Goal: Task Accomplishment & Management: Manage account settings

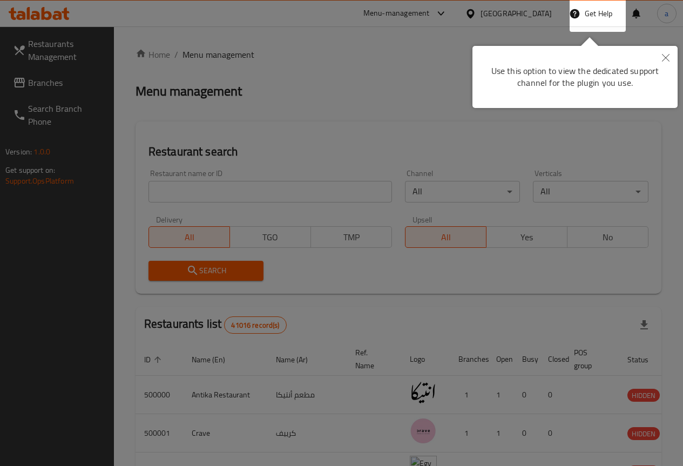
click at [362, 87] on div at bounding box center [341, 233] width 683 height 466
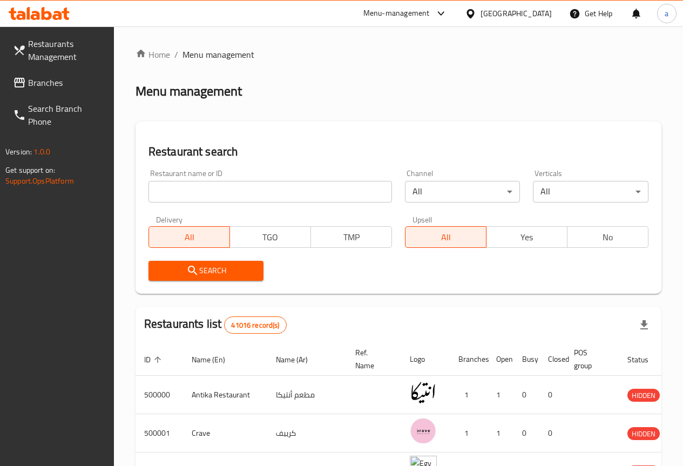
click at [227, 182] on input "search" at bounding box center [270, 192] width 244 height 22
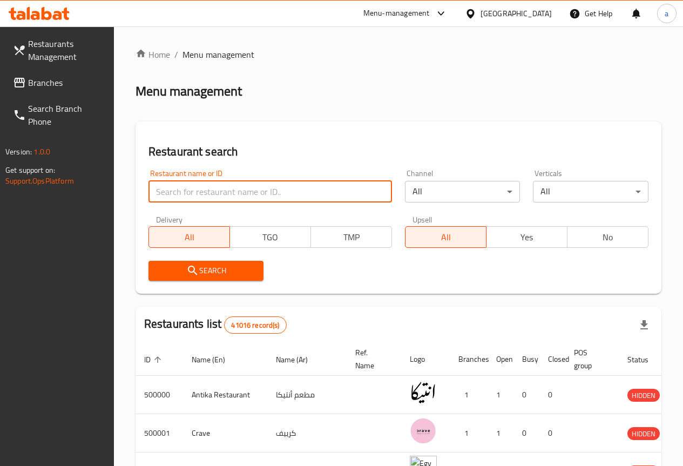
paste input "776375"
type input "776375"
click button "Search" at bounding box center [206, 271] width 116 height 20
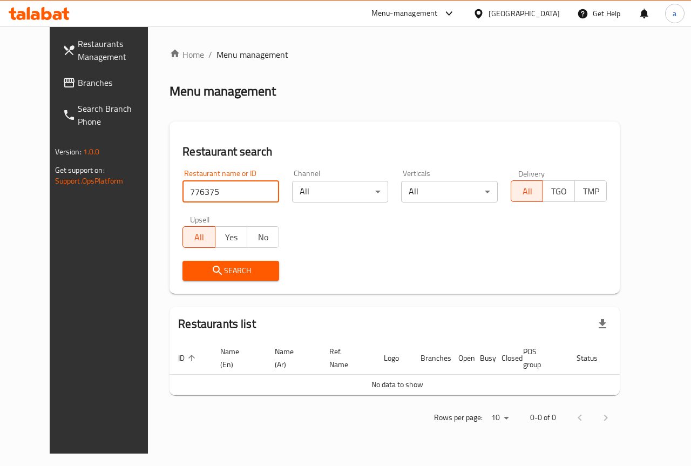
click at [90, 86] on span "Branches" at bounding box center [117, 82] width 79 height 13
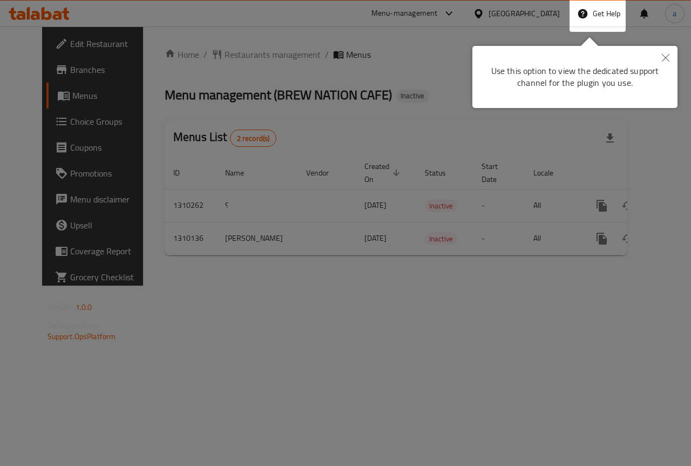
click at [665, 56] on icon "Close" at bounding box center [666, 58] width 8 height 8
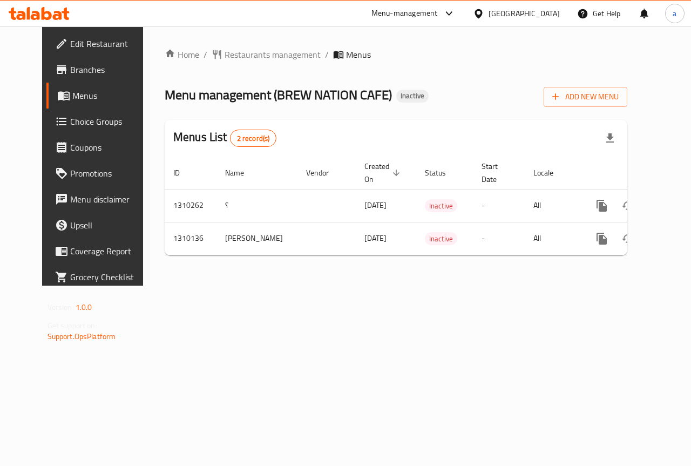
click at [70, 45] on span "Edit Restaurant" at bounding box center [109, 43] width 79 height 13
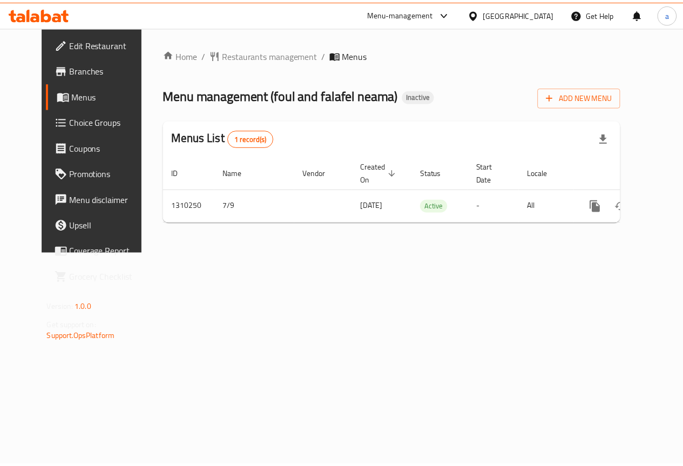
scroll to position [0, 4]
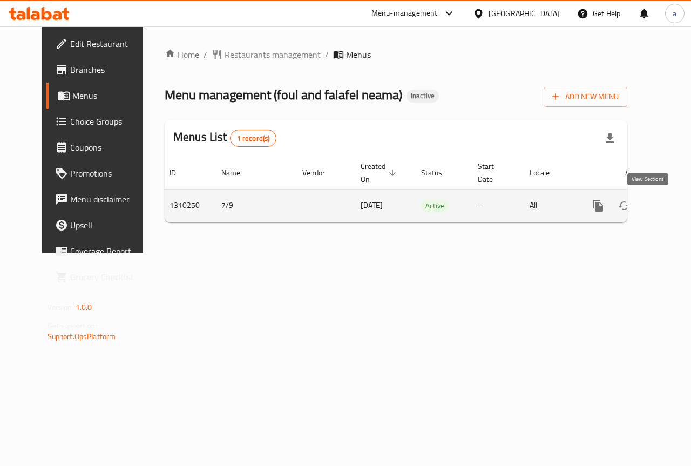
click at [670, 207] on icon "enhanced table" at bounding box center [676, 205] width 13 height 13
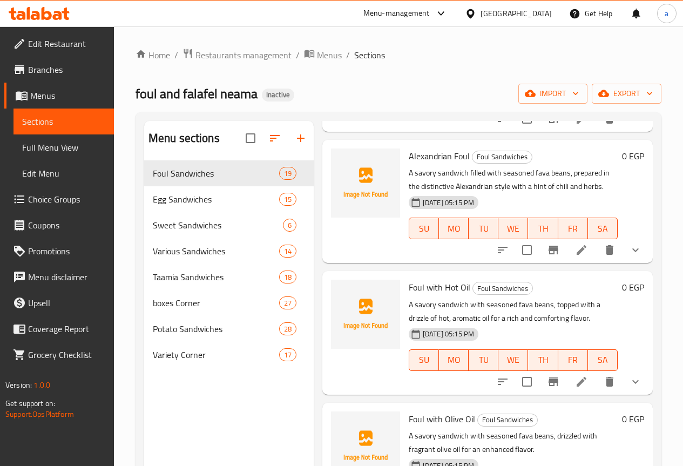
scroll to position [864, 0]
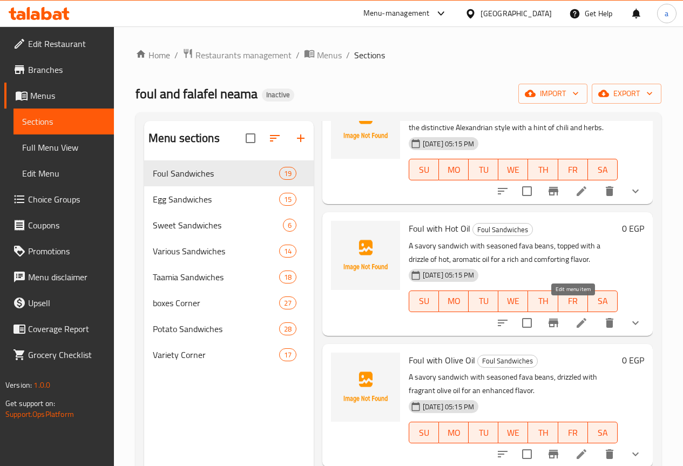
click at [577, 316] on icon at bounding box center [581, 322] width 13 height 13
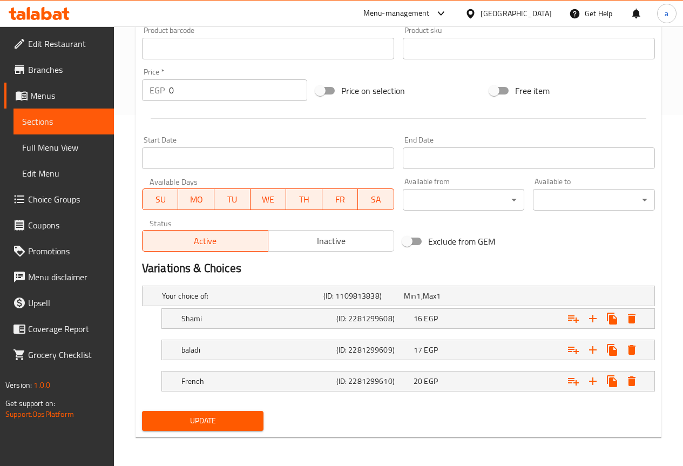
scroll to position [353, 0]
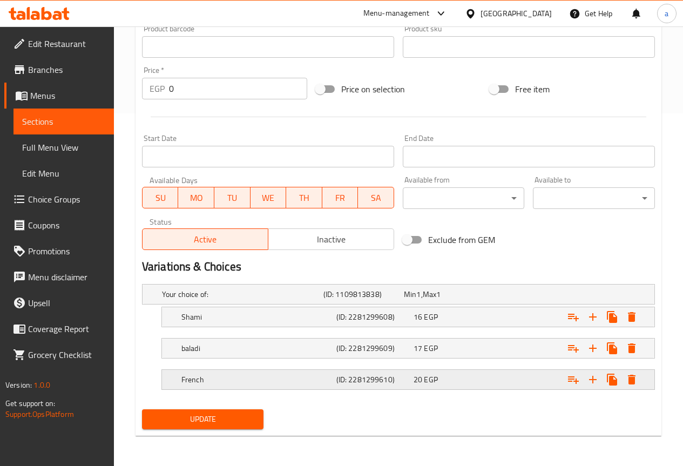
click at [434, 377] on span "EGP" at bounding box center [430, 380] width 13 height 14
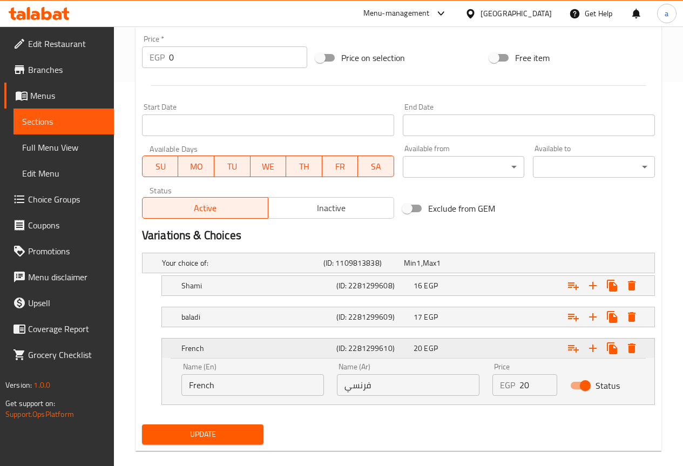
scroll to position [399, 0]
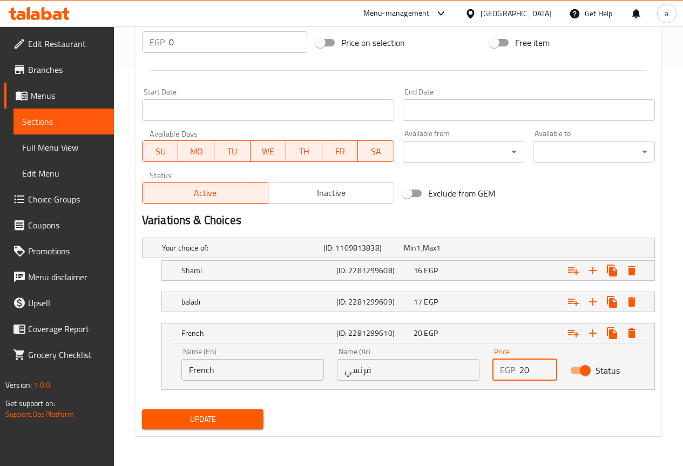
click at [528, 373] on input "20" at bounding box center [538, 370] width 38 height 22
click at [320, 325] on div "French (ID: 2281299610) 20 EGP" at bounding box center [411, 333] width 464 height 24
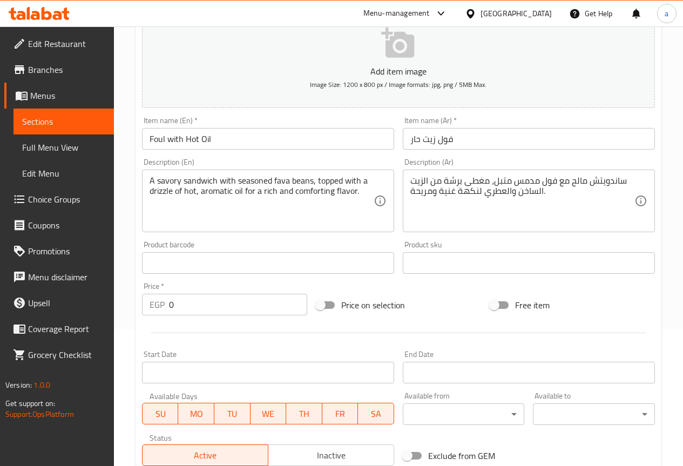
scroll to position [353, 0]
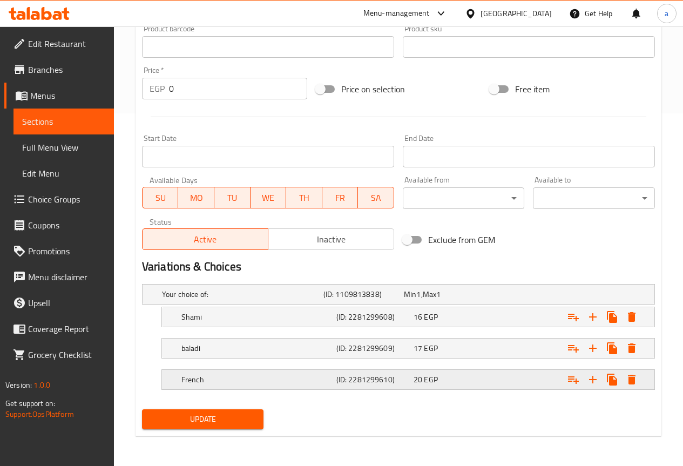
click at [424, 377] on span "EGP" at bounding box center [430, 380] width 13 height 14
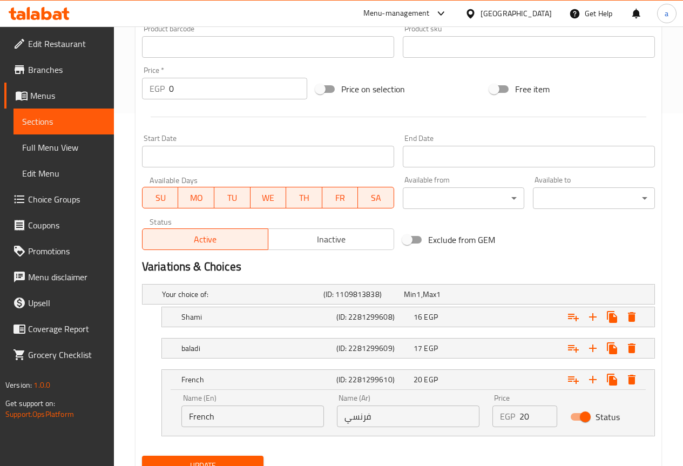
click at [536, 410] on input "20" at bounding box center [538, 416] width 38 height 22
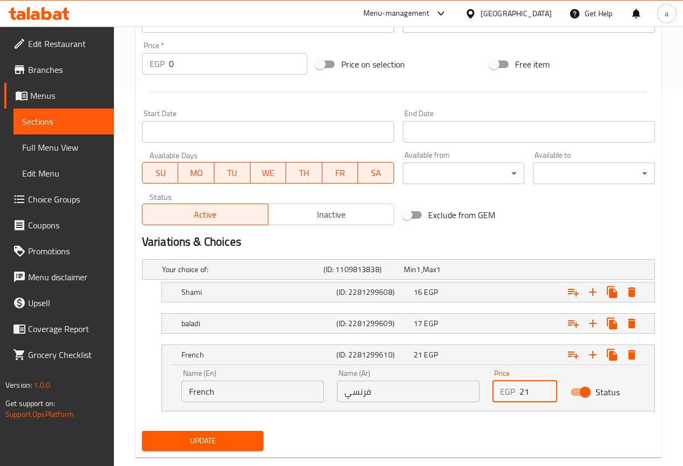
scroll to position [399, 0]
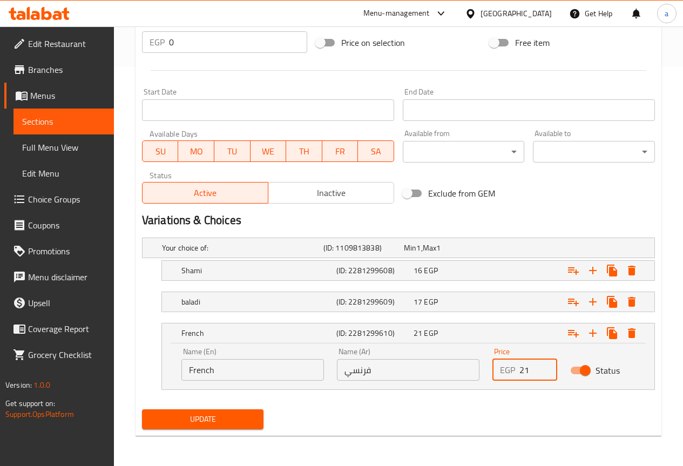
type input "21"
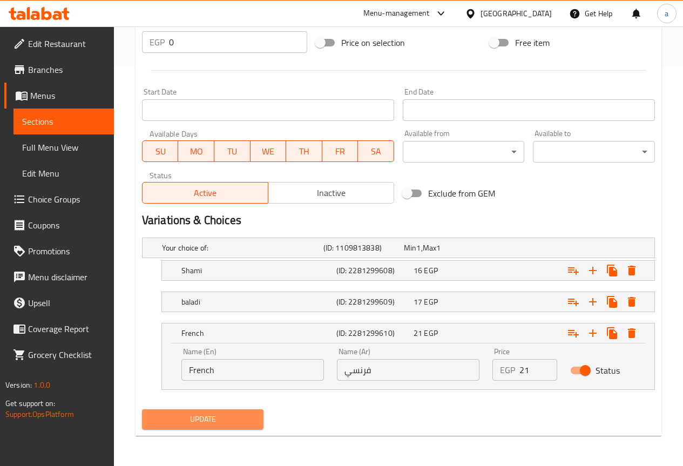
click at [220, 425] on span "Update" at bounding box center [203, 419] width 105 height 13
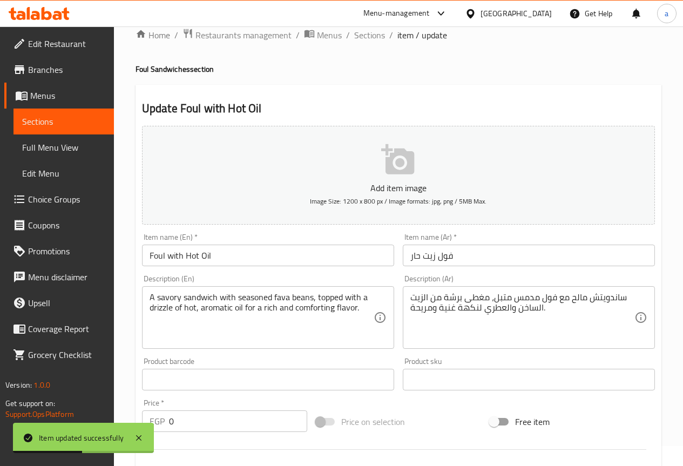
scroll to position [0, 0]
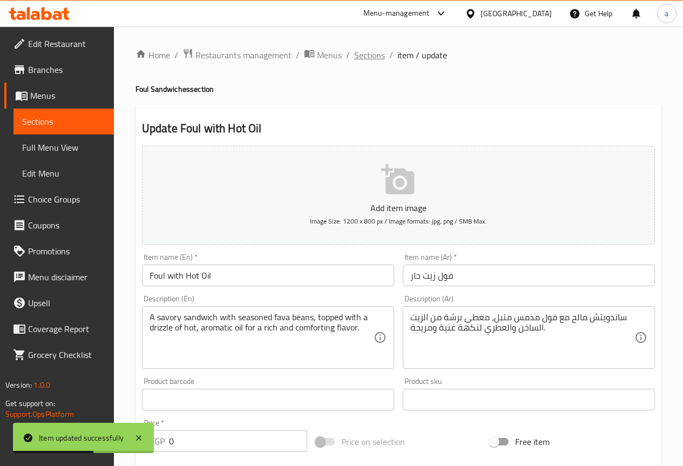
click at [380, 57] on span "Sections" at bounding box center [369, 55] width 31 height 13
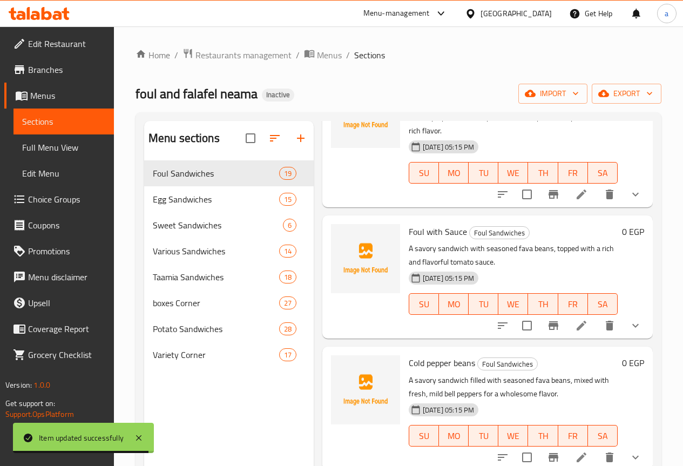
scroll to position [216, 0]
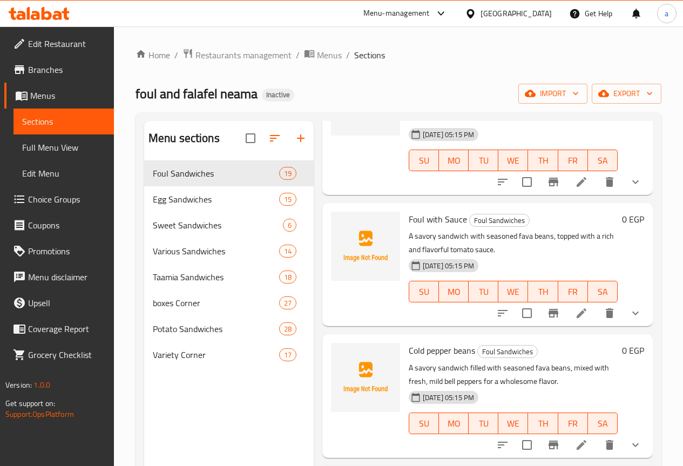
click at [457, 93] on div "foul and falafel neama Inactive import export" at bounding box center [399, 94] width 526 height 20
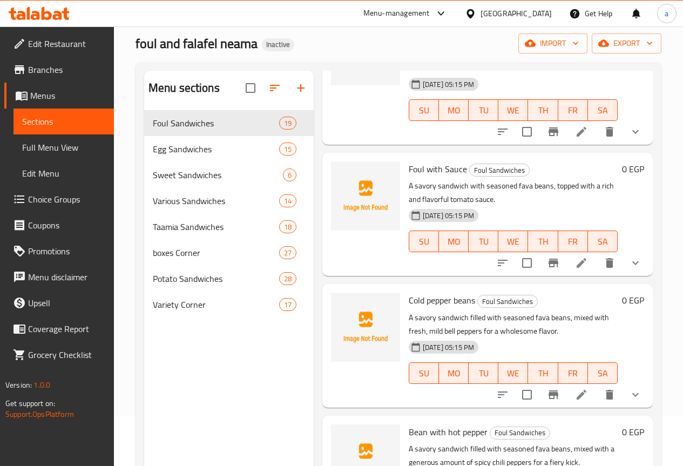
scroll to position [108, 0]
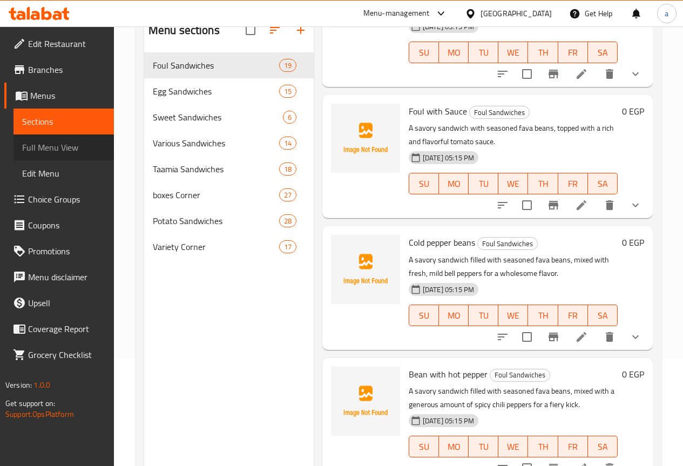
click at [53, 150] on span "Full Menu View" at bounding box center [63, 147] width 83 height 13
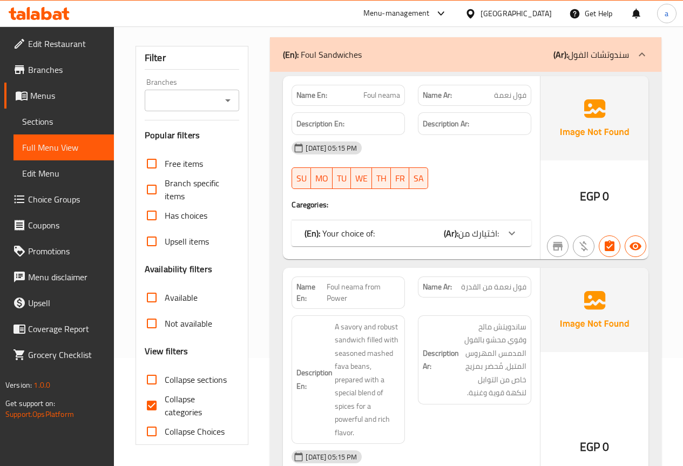
scroll to position [162, 0]
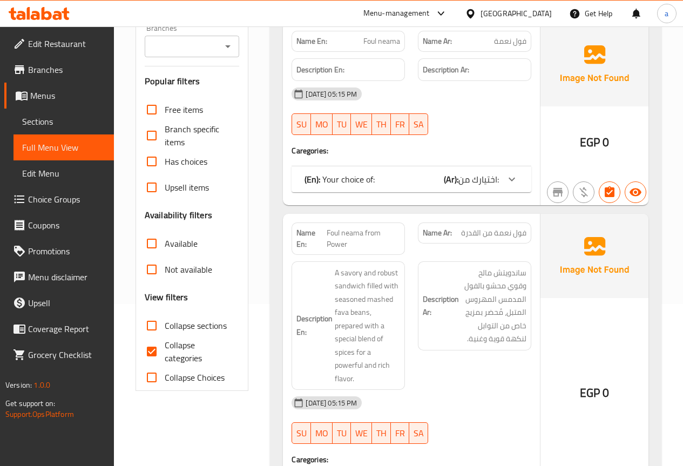
click at [153, 350] on input "Collapse categories" at bounding box center [152, 352] width 26 height 26
checkbox input "false"
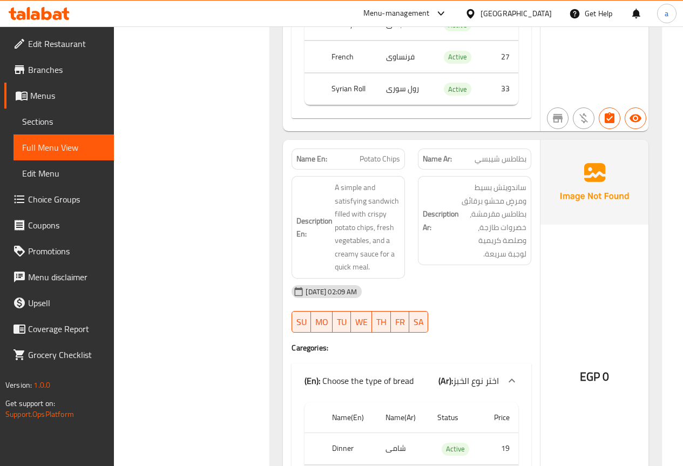
scroll to position [41595, 0]
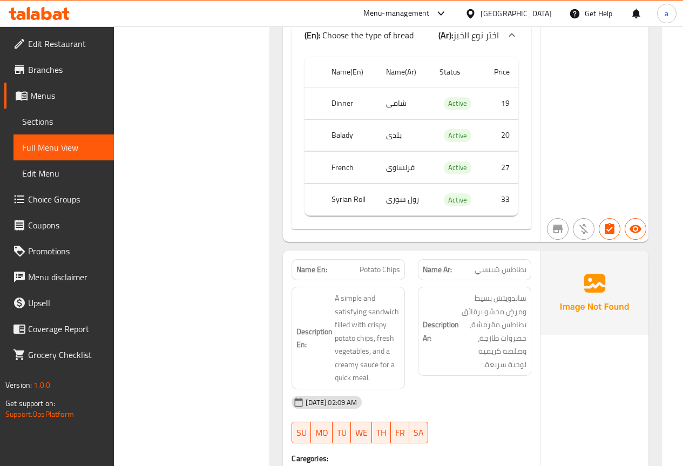
click at [49, 126] on span "Sections" at bounding box center [63, 121] width 83 height 13
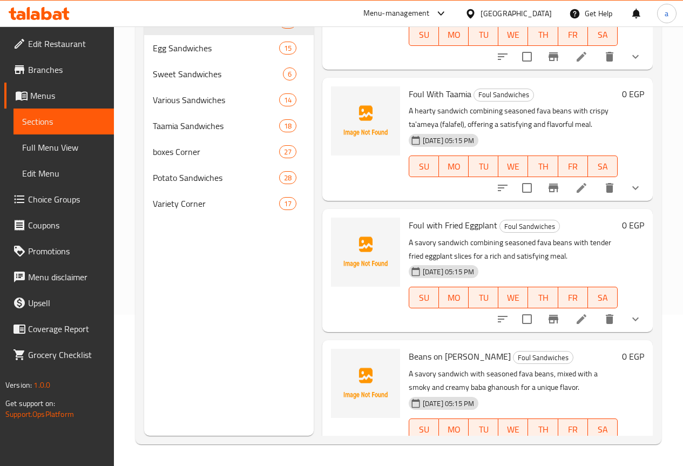
scroll to position [1404, 0]
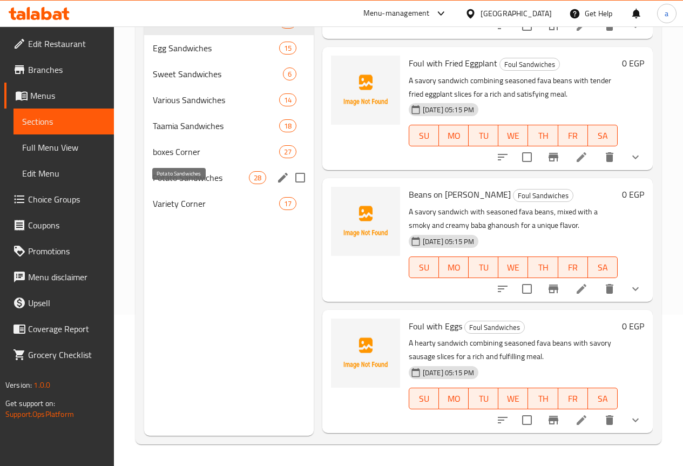
click at [196, 184] on span "Potato Sandwiches" at bounding box center [201, 177] width 96 height 13
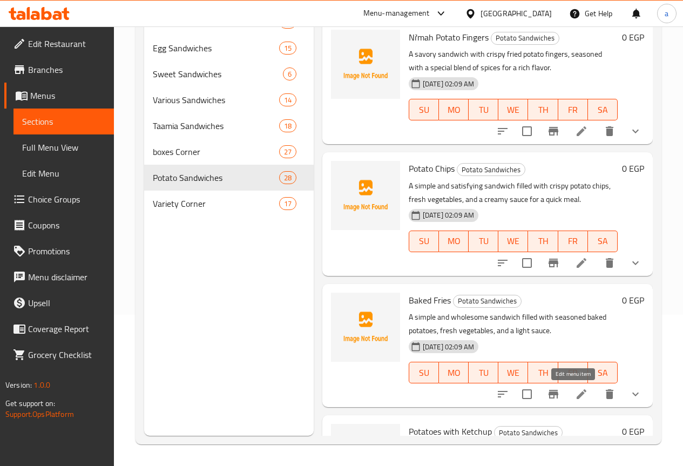
click at [575, 396] on icon at bounding box center [581, 394] width 13 height 13
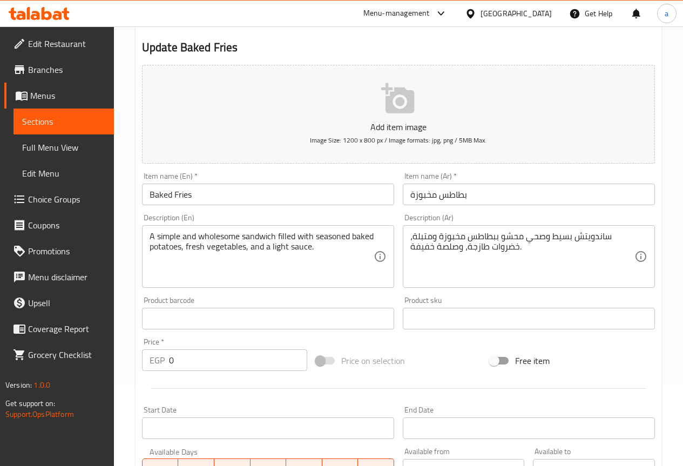
scroll to position [106, 0]
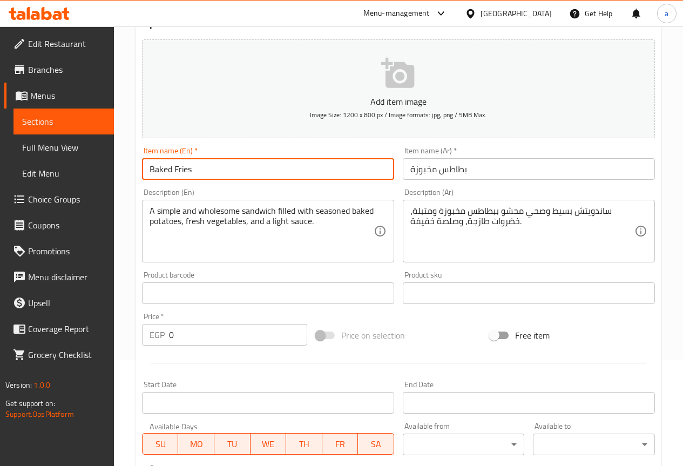
drag, startPoint x: 172, startPoint y: 168, endPoint x: 144, endPoint y: 167, distance: 27.5
click at [144, 167] on input "Baked Fries" at bounding box center [268, 169] width 252 height 22
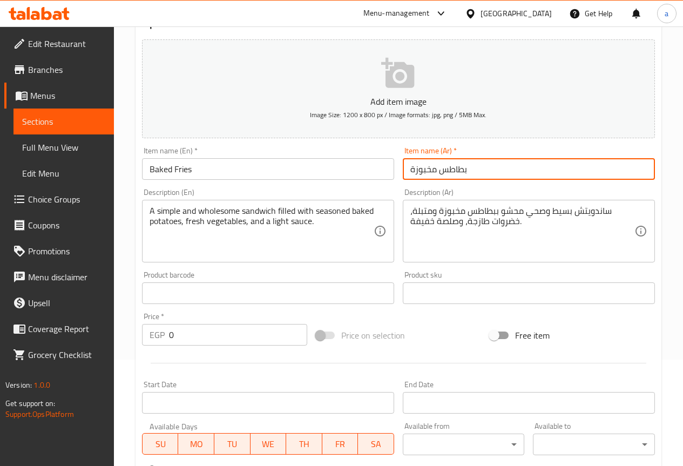
drag, startPoint x: 409, startPoint y: 168, endPoint x: 466, endPoint y: 168, distance: 57.2
click at [466, 168] on input "بطاطس مخبوزة" at bounding box center [529, 169] width 252 height 22
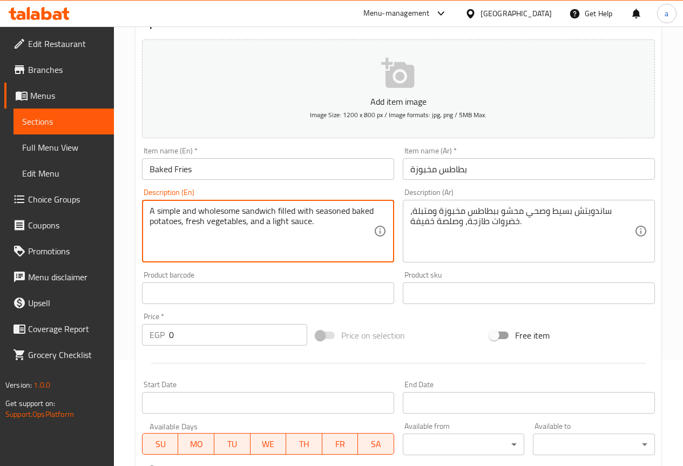
click at [235, 218] on textarea "A simple and wholesome sandwich filled with seasoned baked potatoes, fresh vege…" at bounding box center [262, 231] width 224 height 51
drag, startPoint x: 275, startPoint y: 211, endPoint x: 290, endPoint y: 210, distance: 15.1
click at [290, 210] on textarea "A simple and wholesome sandwich filled with seasoned baked potatoes, fresh vege…" at bounding box center [262, 231] width 224 height 51
click at [296, 207] on textarea "A simple and wholesome sandwich filled with seasoned baked potatoes, fresh vege…" at bounding box center [262, 231] width 224 height 51
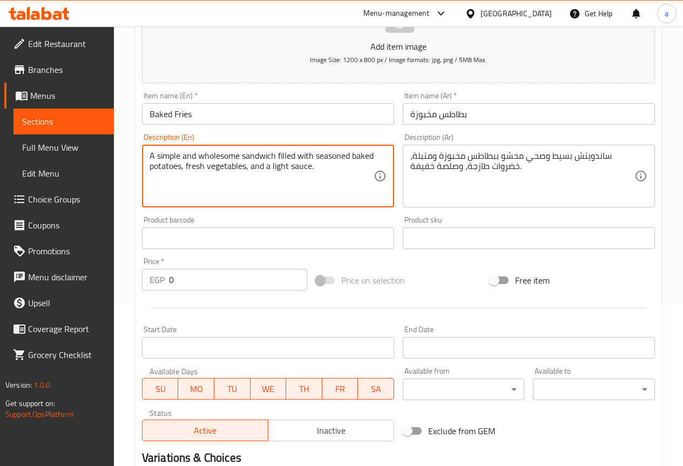
scroll to position [160, 0]
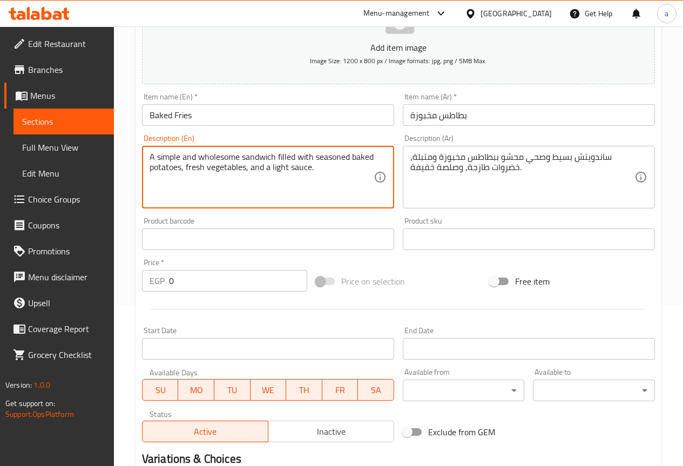
click at [234, 164] on textarea "A simple and wholesome sandwich filled with seasoned baked potatoes, fresh vege…" at bounding box center [262, 177] width 224 height 51
click at [181, 161] on textarea "A simple and wholesome sandwich filled with seasoned baked potatoes, fresh vege…" at bounding box center [262, 177] width 224 height 51
click at [150, 157] on textarea "A simple and wholesome sandwich filled with seasoned baked potatoes, fresh vege…" at bounding box center [262, 177] width 224 height 51
drag, startPoint x: 157, startPoint y: 160, endPoint x: 179, endPoint y: 153, distance: 22.7
click at [179, 153] on textarea "A simple and wholesome sandwich filled with seasoned baked potatoes, fresh vege…" at bounding box center [262, 177] width 224 height 51
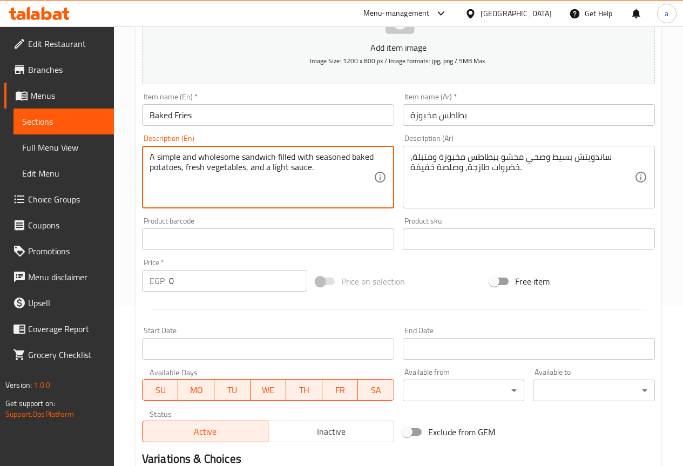
click at [321, 182] on textarea "A simple and wholesome sandwich filled with seasoned baked potatoes, fresh vege…" at bounding box center [262, 177] width 224 height 51
click at [221, 160] on textarea "A simple and wholesome sandwich filled with seasoned baked potatoes, fresh vege…" at bounding box center [262, 177] width 224 height 51
click at [251, 214] on div "Product barcode Product barcode" at bounding box center [268, 234] width 261 height 42
drag, startPoint x: 240, startPoint y: 153, endPoint x: 199, endPoint y: 156, distance: 40.6
click at [332, 181] on textarea "A simple and wholesome sandwich filled with seasoned baked potatoes, fresh vege…" at bounding box center [262, 177] width 224 height 51
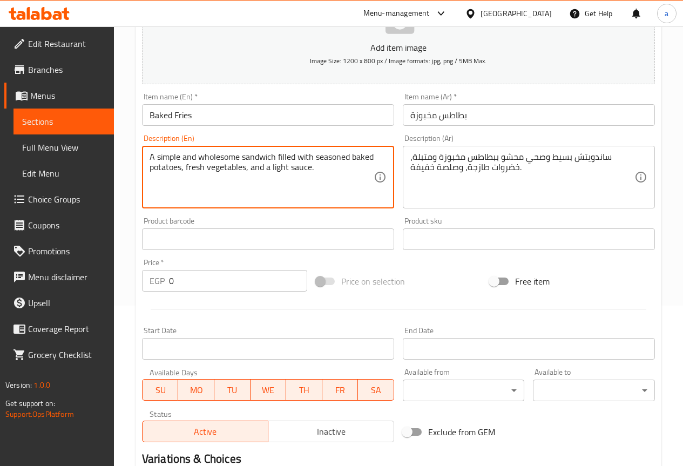
click at [261, 166] on textarea "A simple and wholesome sandwich filled with seasoned baked potatoes, fresh vege…" at bounding box center [262, 177] width 224 height 51
click at [238, 157] on textarea "A simple and wholesome sandwich filled with seasoned baked potatoes, fresh vege…" at bounding box center [262, 177] width 224 height 51
click at [241, 157] on textarea "A simple and wholesome sandwich filled with seasoned baked potatoes, fresh vege…" at bounding box center [262, 177] width 224 height 51
click at [275, 215] on div "Product barcode Product barcode" at bounding box center [268, 234] width 261 height 42
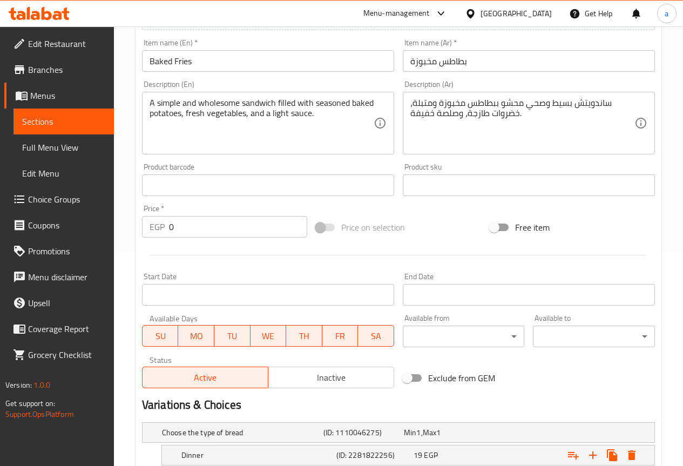
scroll to position [376, 0]
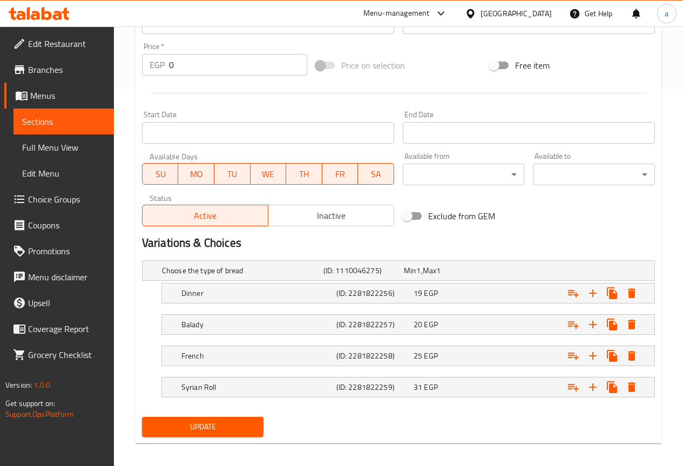
click at [483, 234] on div "Variations & Choices" at bounding box center [399, 243] width 522 height 25
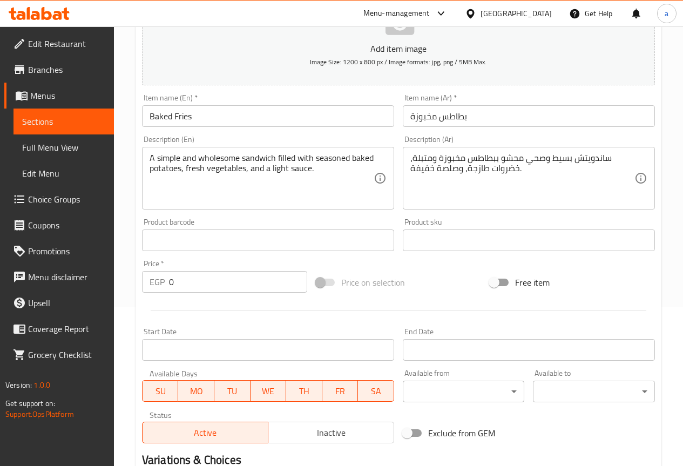
scroll to position [0, 0]
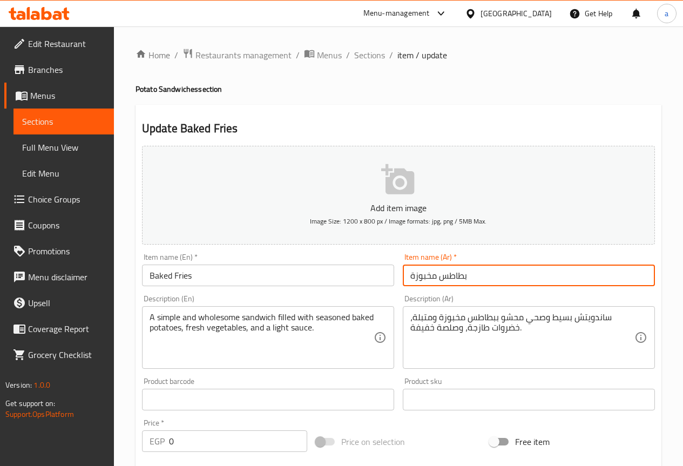
click at [440, 277] on input "بطاطس مخبوزة" at bounding box center [529, 276] width 252 height 22
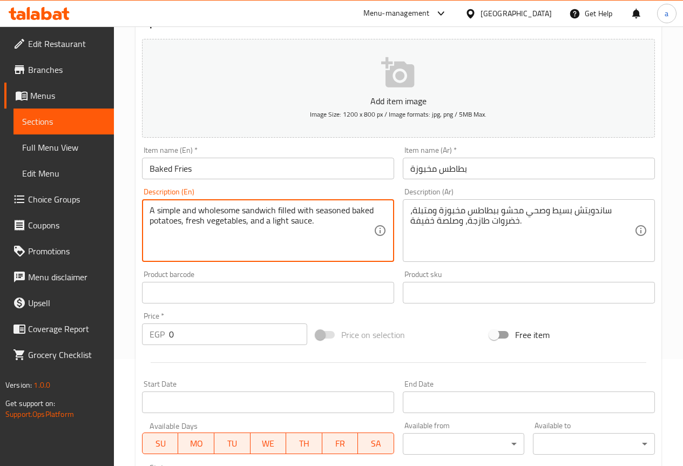
scroll to position [108, 0]
drag, startPoint x: 199, startPoint y: 207, endPoint x: 239, endPoint y: 206, distance: 40.0
click at [239, 206] on textarea "A simple and wholesome sandwich filled with seasoned baked potatoes, fresh vege…" at bounding box center [262, 229] width 224 height 51
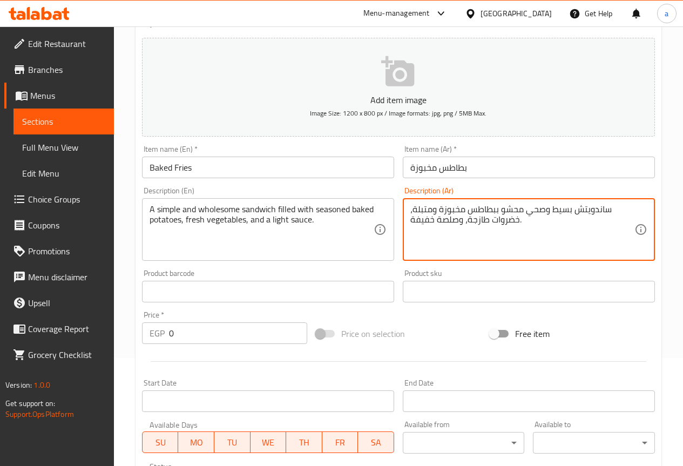
drag, startPoint x: 529, startPoint y: 215, endPoint x: 546, endPoint y: 210, distance: 17.9
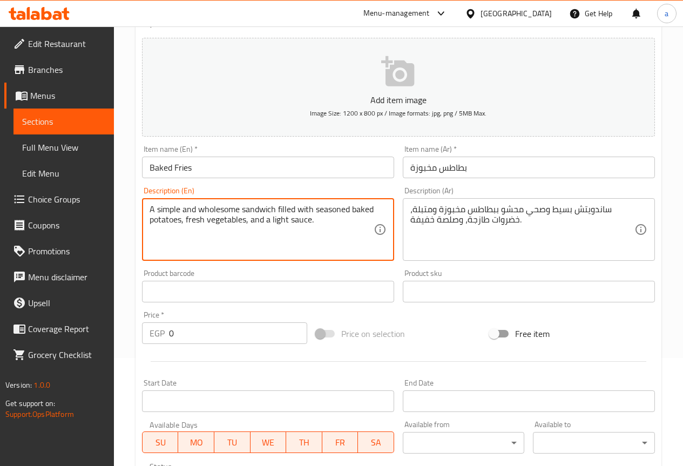
drag, startPoint x: 240, startPoint y: 213, endPoint x: 198, endPoint y: 215, distance: 41.6
click at [294, 212] on textarea "A simple and sahy sandwich filled with seasoned baked potatoes, fresh vegetable…" at bounding box center [262, 229] width 224 height 51
click at [254, 210] on textarea "A simple and sahy sandwich filled with seasoned baked potatoes, fresh vegetable…" at bounding box center [262, 229] width 224 height 51
click at [280, 208] on textarea "A simple and sahy sandwich filled with seasoned baked potatoes, fresh vegetable…" at bounding box center [262, 229] width 224 height 51
click at [290, 208] on textarea "A simple and sahy sandwich filled with seasoned baked potatoes, fresh vegetable…" at bounding box center [262, 229] width 224 height 51
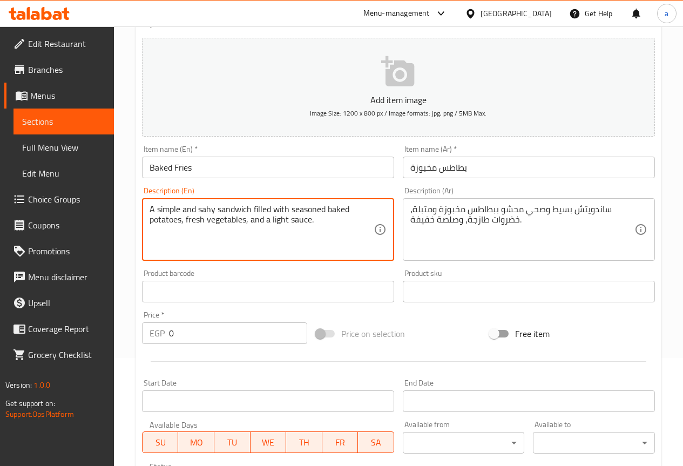
drag, startPoint x: 324, startPoint y: 212, endPoint x: 290, endPoint y: 212, distance: 33.5
click at [290, 212] on textarea "A simple and sahy sandwich filled with seasoned baked potatoes, fresh vegetable…" at bounding box center [262, 229] width 224 height 51
click at [198, 207] on textarea "A simple and sahy sandwich filled with seasoned baked potatoes, fresh vegetable…" at bounding box center [262, 229] width 224 height 51
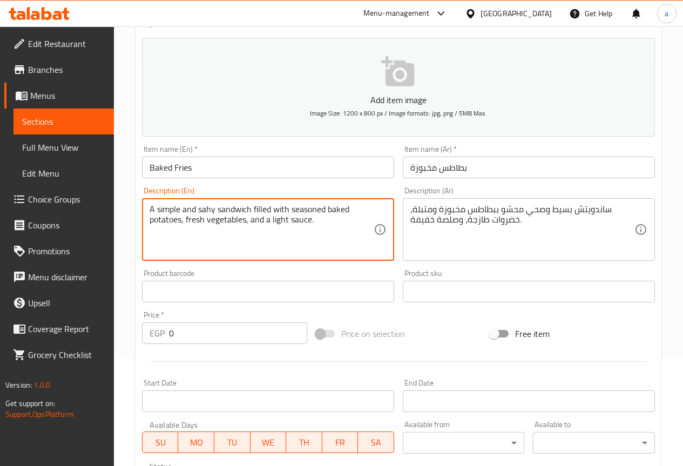
click at [327, 220] on textarea "A simple and sahy sandwich filled with seasoned baked potatoes, fresh vegetable…" at bounding box center [262, 229] width 224 height 51
click at [295, 218] on textarea "A simple and sahy sandwich filled with seasoned baked potatoes, fresh vegetable…" at bounding box center [262, 229] width 224 height 51
drag, startPoint x: 292, startPoint y: 206, endPoint x: 324, endPoint y: 206, distance: 32.4
click at [324, 206] on textarea "A simple and sahy sandwich filled with seasoned baked potatoes, fresh vegetable…" at bounding box center [262, 229] width 224 height 51
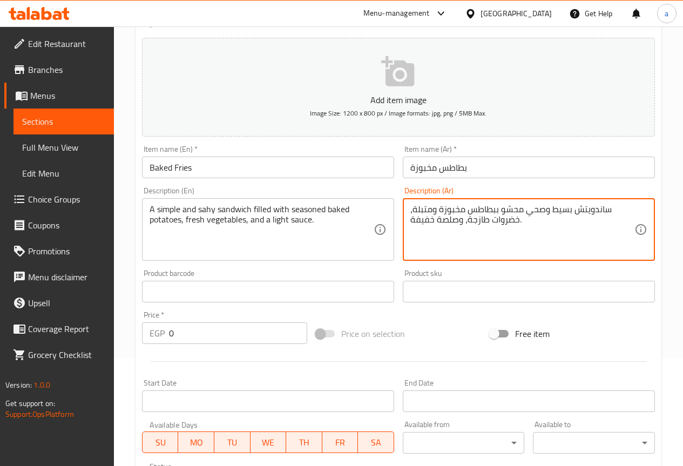
drag, startPoint x: 432, startPoint y: 210, endPoint x: 414, endPoint y: 213, distance: 19.1
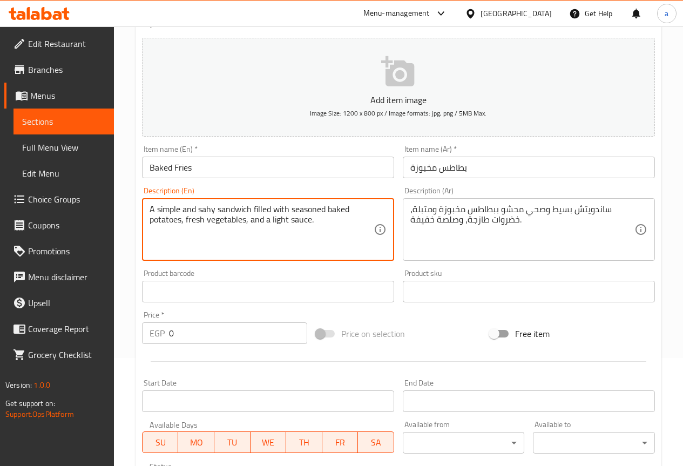
drag, startPoint x: 292, startPoint y: 211, endPoint x: 325, endPoint y: 209, distance: 33.0
paste textarea "Marinated"
click at [183, 225] on textarea "A simple and sahy sandwich filled with Marinated baked potatoes, fresh vegetabl…" at bounding box center [262, 229] width 224 height 51
click at [192, 219] on textarea "A simple and sahy sandwich filled with Marinated baked potatoes, fresh vegetabl…" at bounding box center [262, 229] width 224 height 51
click at [218, 215] on textarea "A simple and sahy sandwich filled with Marinated baked potatoes, fresh vegetabl…" at bounding box center [262, 229] width 224 height 51
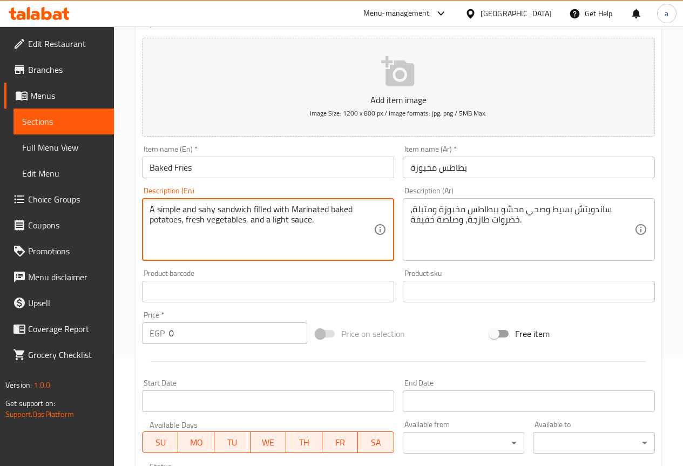
click at [279, 218] on textarea "A simple and sahy sandwich filled with Marinated baked potatoes, fresh vegetabl…" at bounding box center [262, 229] width 224 height 51
click at [306, 220] on textarea "A simple and sahy sandwich filled with Marinated baked potatoes, fresh vegetabl…" at bounding box center [262, 229] width 224 height 51
click at [314, 221] on textarea "A simple and sahy sandwich filled with Marinated baked potatoes, fresh vegetabl…" at bounding box center [262, 229] width 224 height 51
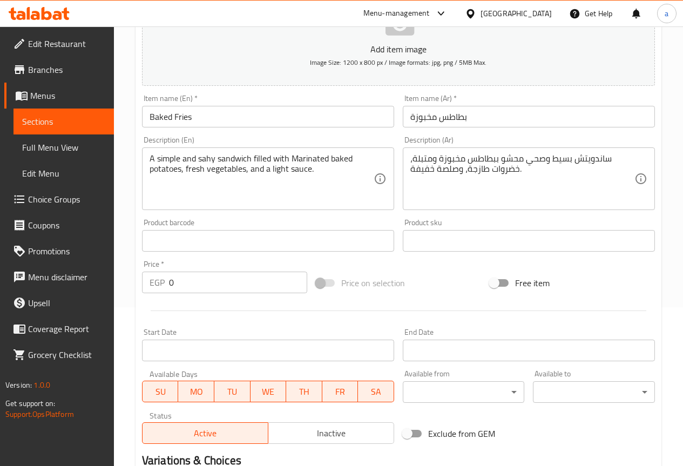
scroll to position [0, 0]
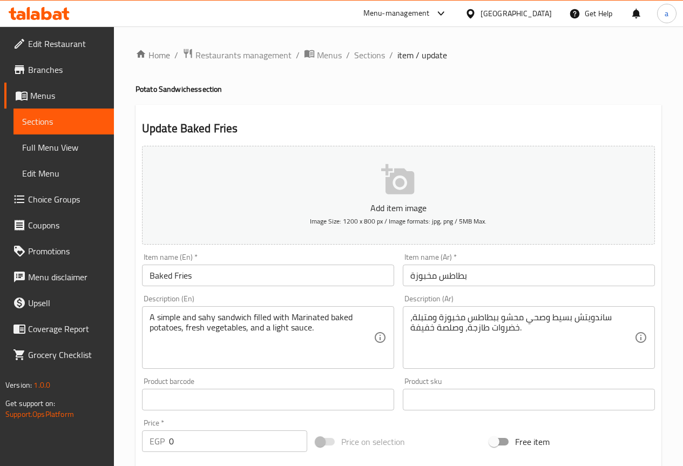
click at [178, 280] on input "Baked Fries" at bounding box center [268, 276] width 252 height 22
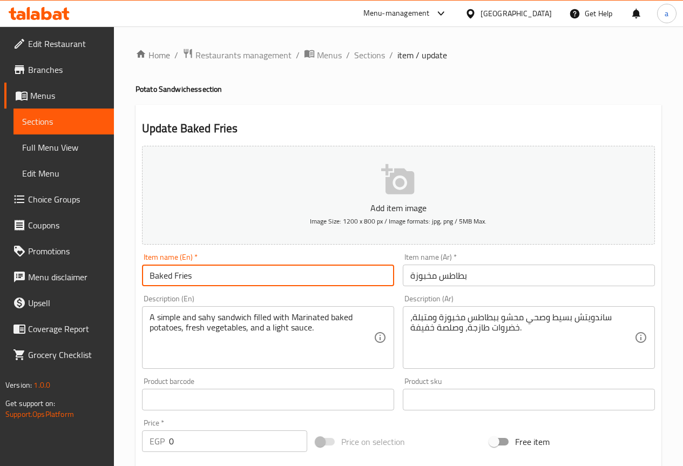
click at [178, 280] on input "Baked Fries" at bounding box center [268, 276] width 252 height 22
click at [438, 277] on input "بطاطس مخبوزة" at bounding box center [529, 276] width 252 height 22
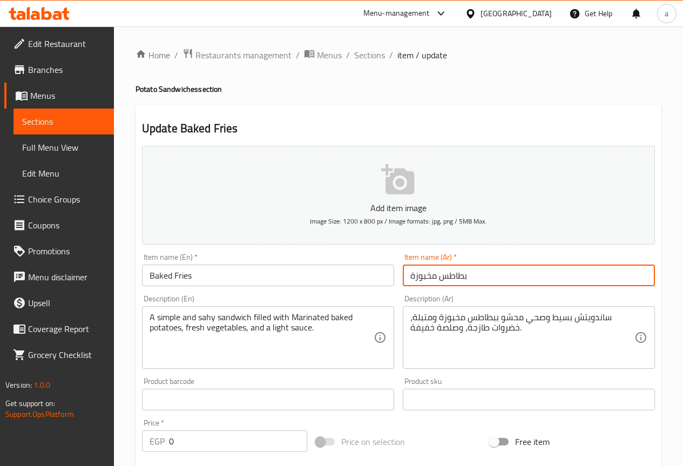
click at [438, 277] on input "بطاطس مخبوزة" at bounding box center [529, 276] width 252 height 22
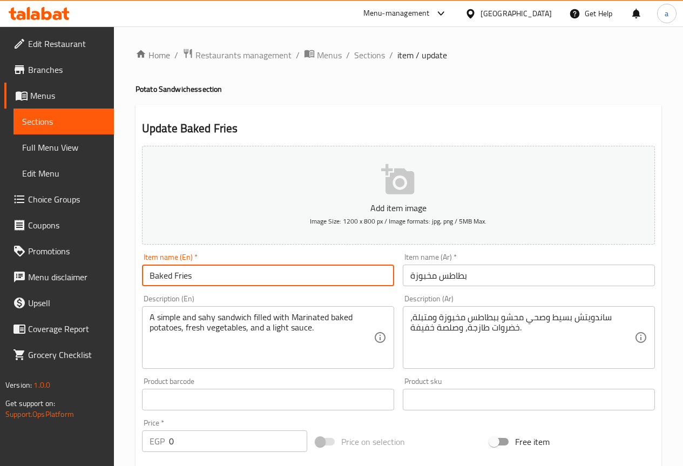
click at [170, 277] on input "Baked Fries" at bounding box center [268, 276] width 252 height 22
drag, startPoint x: 172, startPoint y: 275, endPoint x: 132, endPoint y: 277, distance: 40.0
click at [132, 277] on div "Home / Restaurants management / Menus / Sections / item / update Potato Sandwic…" at bounding box center [398, 437] width 569 height 823
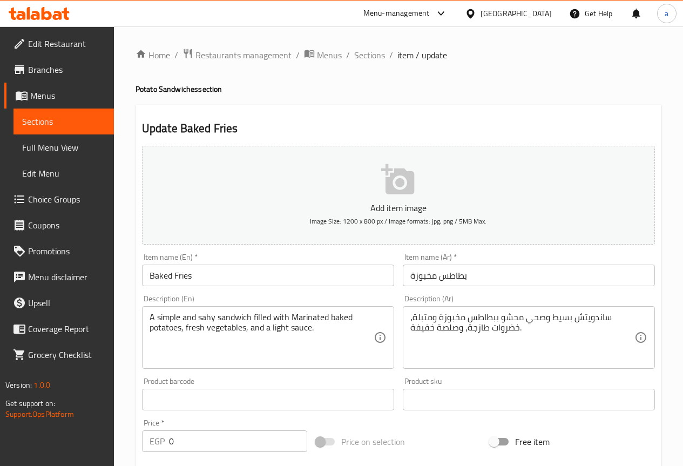
click at [250, 262] on div "Item name (En)   * Baked Fries Item name (En) *" at bounding box center [268, 269] width 252 height 33
click at [448, 283] on input "بطاطس مخبوزة" at bounding box center [529, 276] width 252 height 22
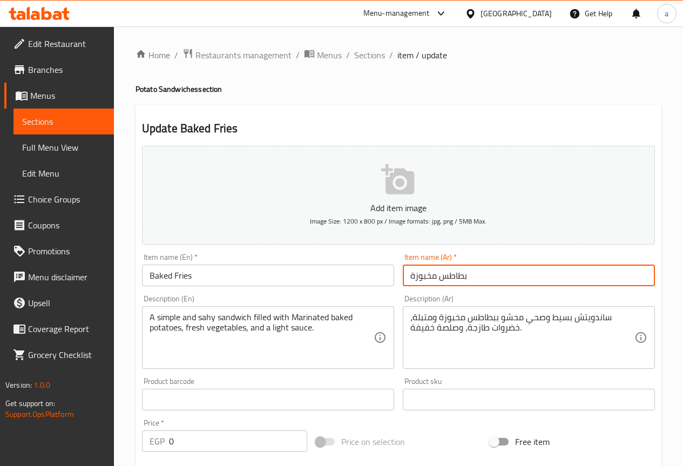
click at [448, 283] on input "بطاطس مخبوزة" at bounding box center [529, 276] width 252 height 22
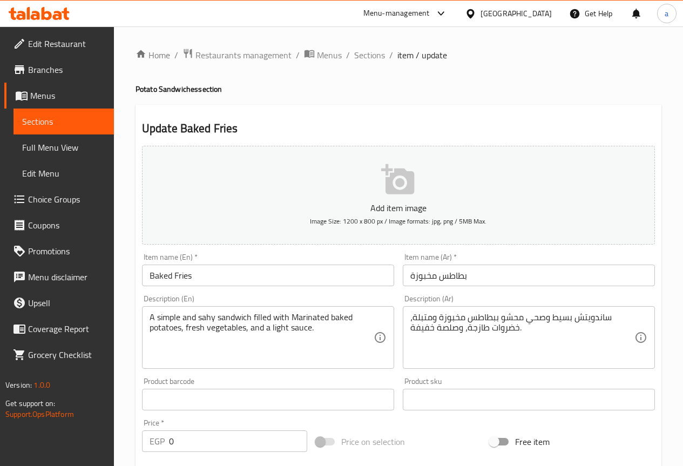
click at [388, 257] on div "Item name (En)   * Baked Fries Item name (En) *" at bounding box center [268, 269] width 252 height 33
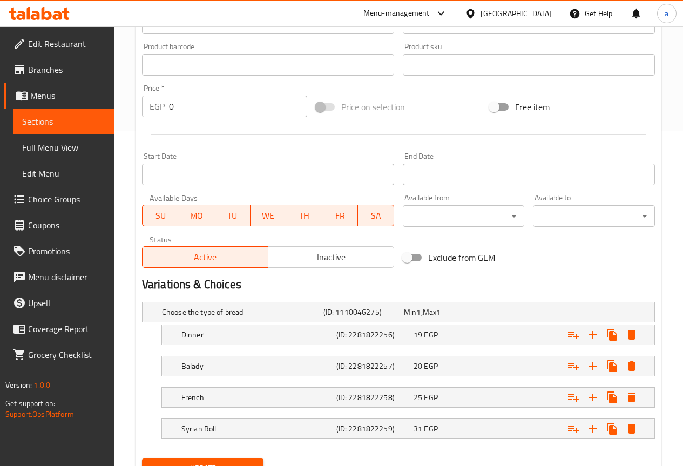
scroll to position [378, 0]
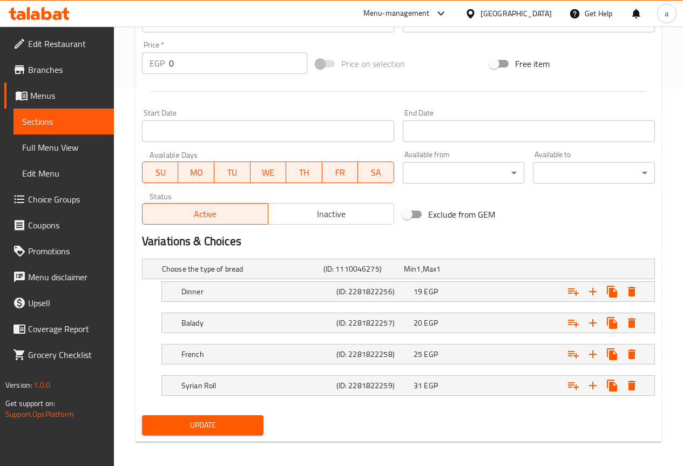
click at [224, 412] on div "Update" at bounding box center [203, 425] width 131 height 29
click at [221, 426] on span "Update" at bounding box center [203, 424] width 105 height 13
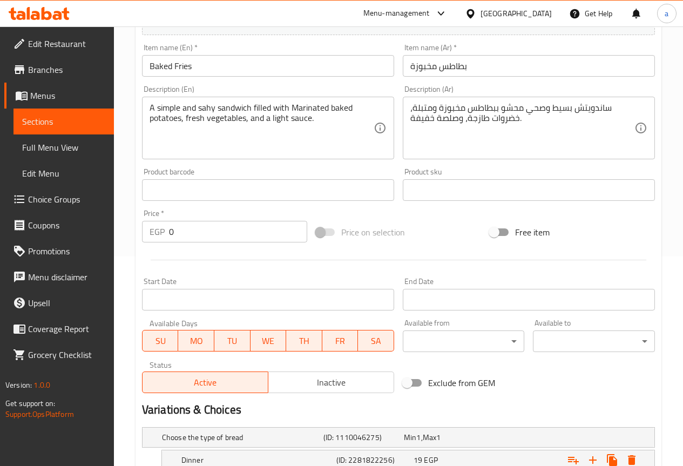
scroll to position [216, 0]
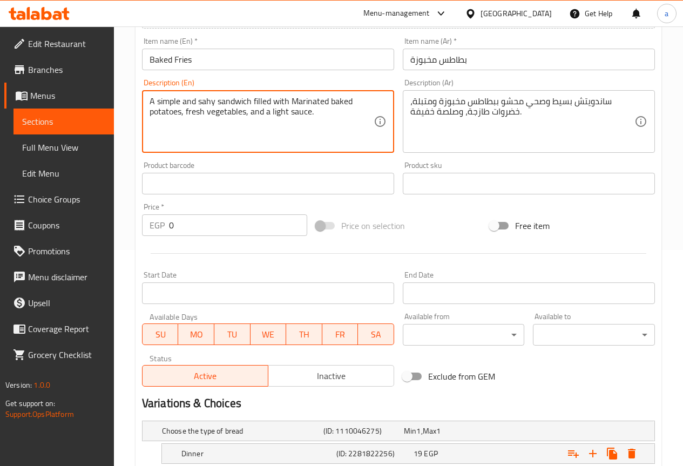
drag, startPoint x: 214, startPoint y: 103, endPoint x: 199, endPoint y: 104, distance: 15.2
drag, startPoint x: 220, startPoint y: 96, endPoint x: 197, endPoint y: 123, distance: 34.8
click at [197, 123] on textarea "A simple and somwhole sandwich filled with Marinated baked potatoes, fresh vege…" at bounding box center [262, 121] width 224 height 51
click at [215, 102] on textarea "A simple and somwhole sandwich filled with Marinated baked potatoes, fresh vege…" at bounding box center [262, 121] width 224 height 51
click at [342, 117] on textarea "A simple and somewhole sandwich filled with Marinated baked potatoes, fresh veg…" at bounding box center [262, 121] width 224 height 51
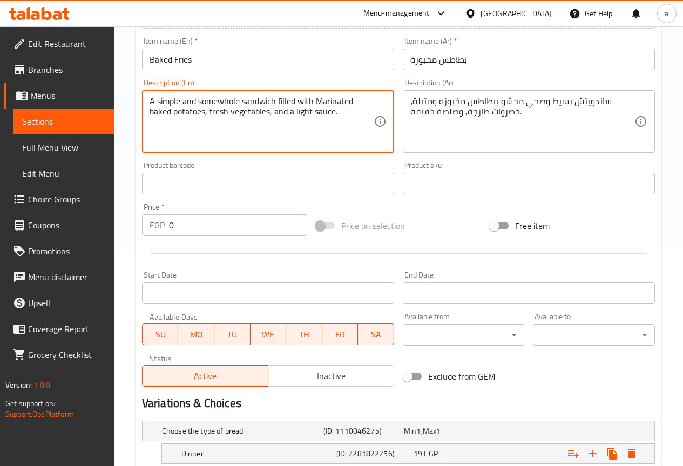
type textarea "A simple and somewhole sandwich filled with Marinated baked potatoes, fresh veg…"
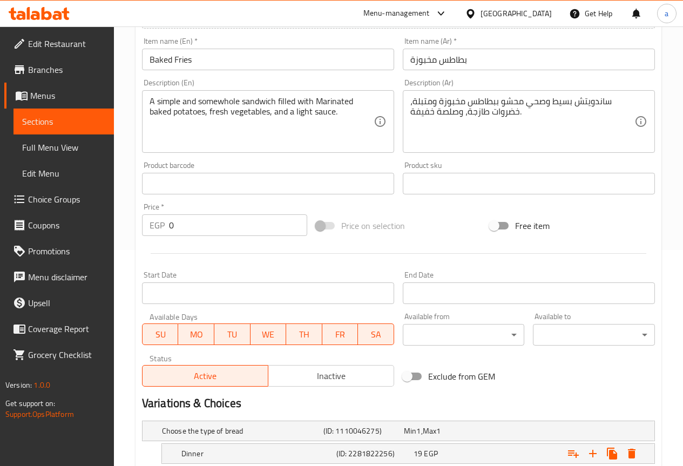
drag, startPoint x: 227, startPoint y: 93, endPoint x: 222, endPoint y: 98, distance: 6.5
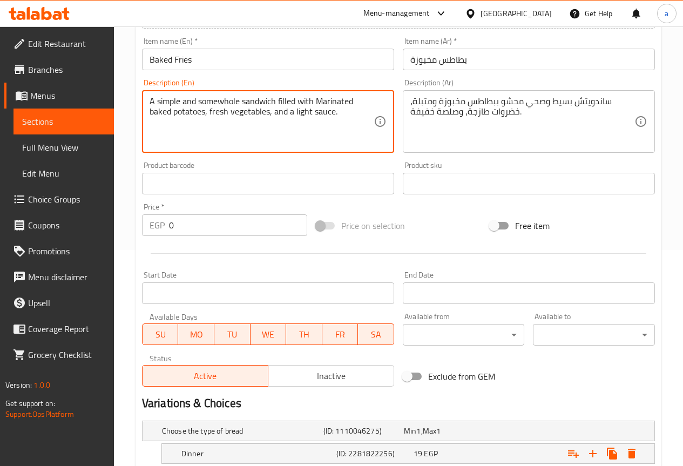
drag, startPoint x: 222, startPoint y: 98, endPoint x: 206, endPoint y: 143, distance: 47.8
click at [206, 143] on textarea "A simple and somewhole sandwich filled with Marinated baked potatoes, fresh veg…" at bounding box center [262, 121] width 224 height 51
click at [335, 114] on textarea "A simple and somewhole sandwich filled with Marinated baked potatoes, fresh veg…" at bounding box center [262, 121] width 224 height 51
click at [349, 112] on textarea "A simple and somewhole sandwich filled with Marinated baked potatoes, fresh veg…" at bounding box center [262, 121] width 224 height 51
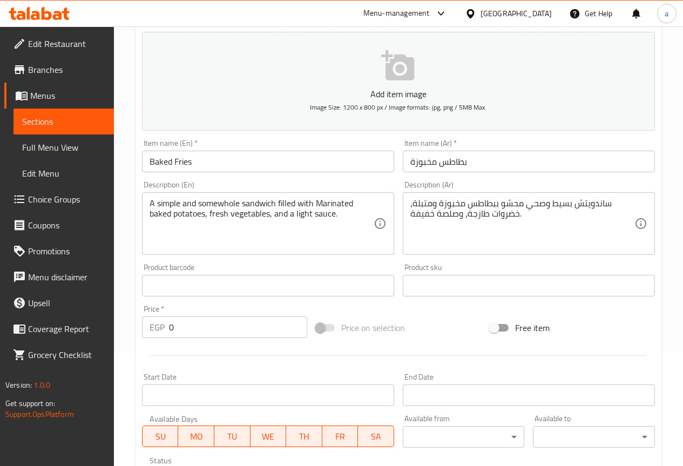
scroll to position [0, 0]
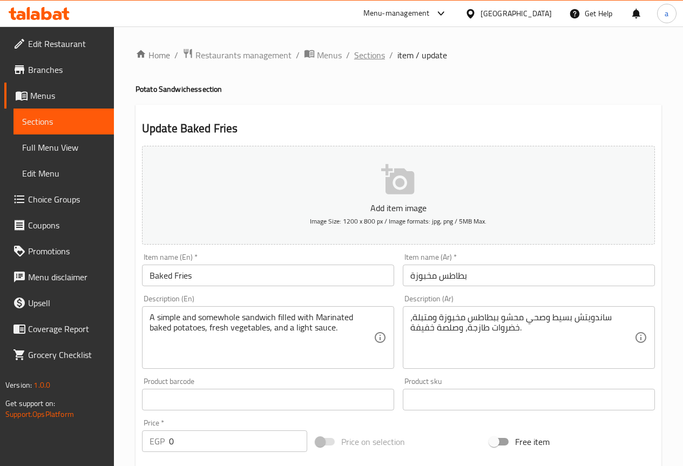
click at [376, 55] on span "Sections" at bounding box center [369, 55] width 31 height 13
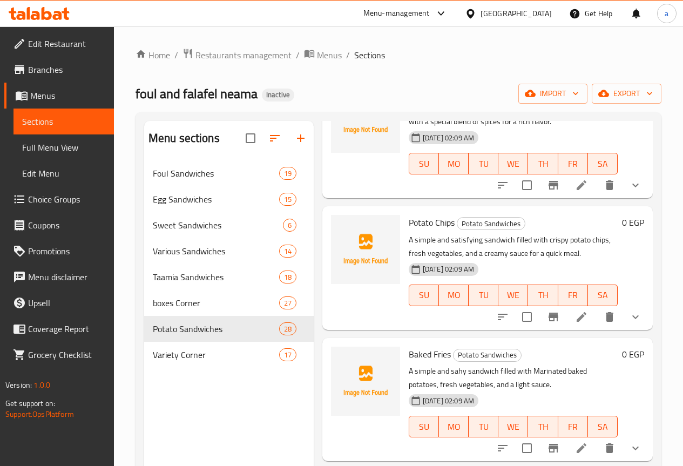
scroll to position [151, 0]
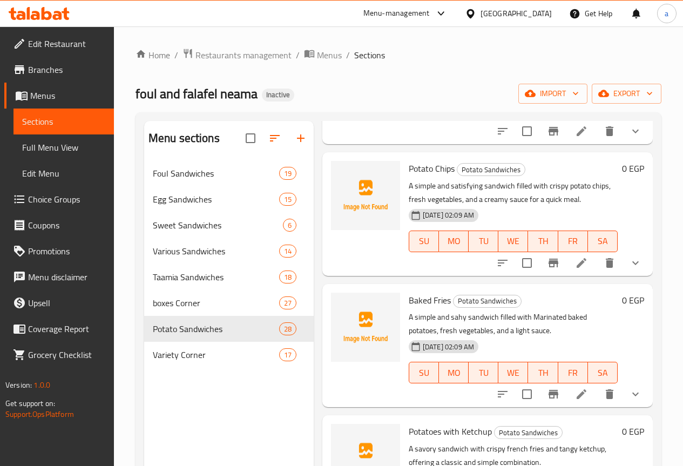
click at [606, 397] on icon "delete" at bounding box center [610, 394] width 8 height 10
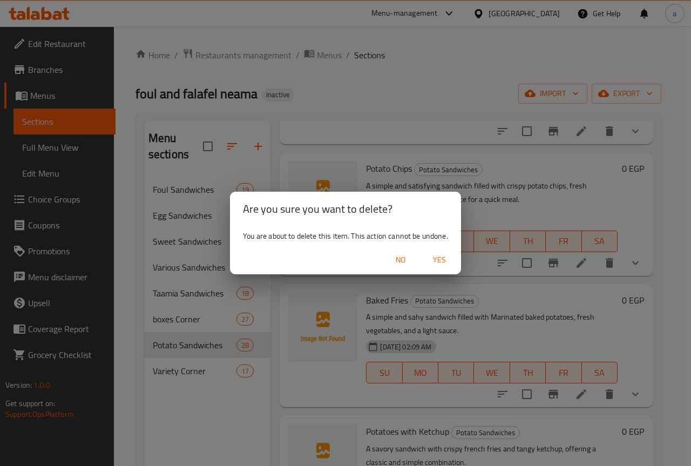
click at [436, 262] on span "Yes" at bounding box center [440, 259] width 26 height 13
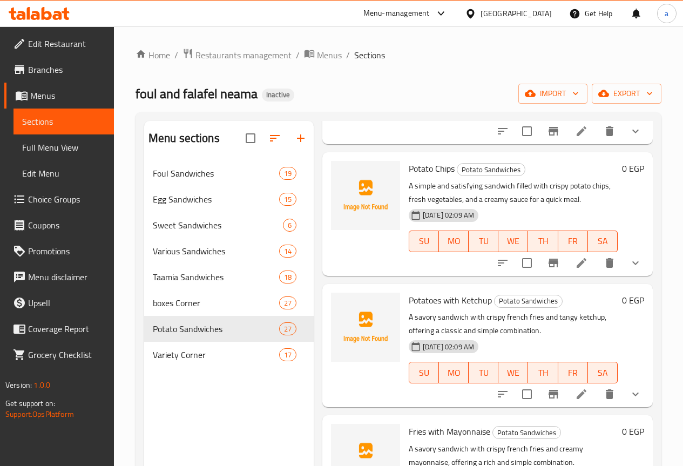
click at [353, 120] on div at bounding box center [366, 82] width 78 height 114
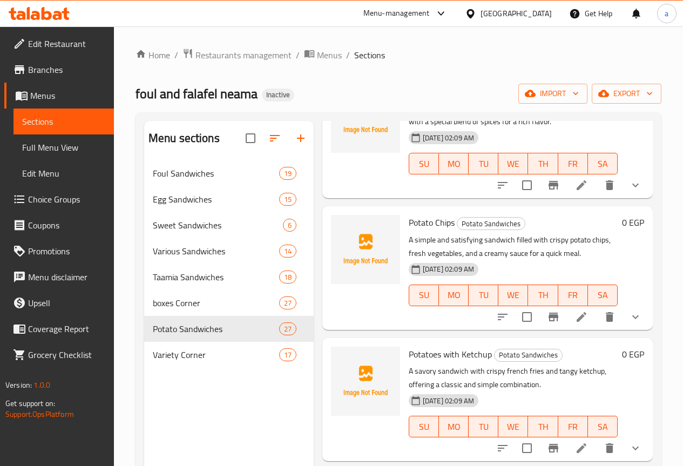
scroll to position [0, 0]
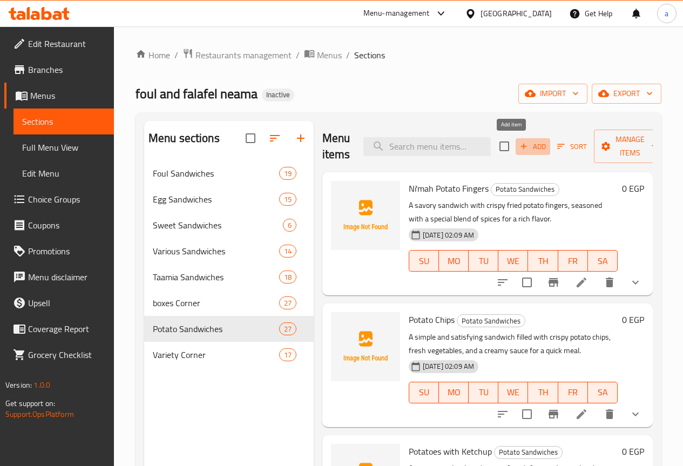
click at [518, 143] on span "Add" at bounding box center [532, 146] width 29 height 12
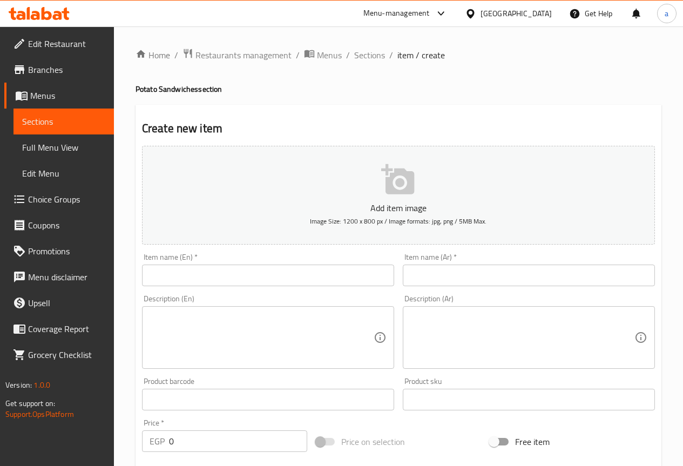
scroll to position [54, 0]
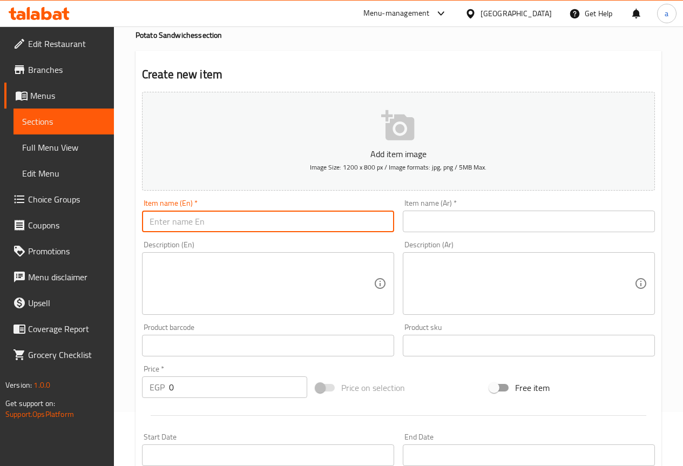
click at [272, 221] on input "text" at bounding box center [268, 222] width 252 height 22
paste input "potatoes pane"
type input "potatoes pane"
click at [454, 221] on input "text" at bounding box center [529, 222] width 252 height 22
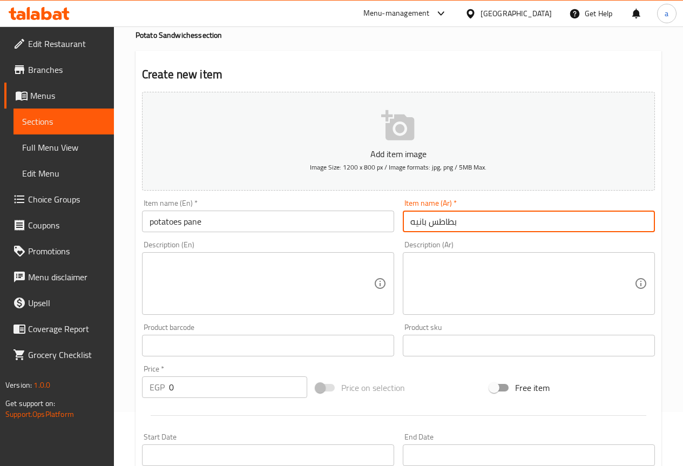
type input "بطاطس بانيه"
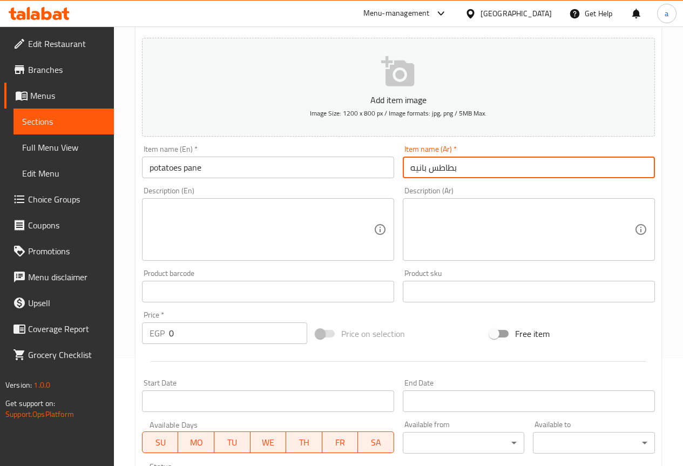
click at [444, 170] on input "بطاطس بانيه" at bounding box center [529, 168] width 252 height 22
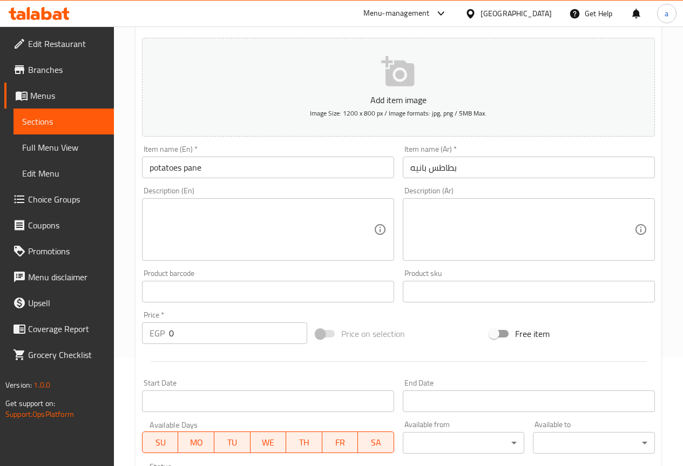
click at [484, 241] on textarea at bounding box center [522, 229] width 224 height 51
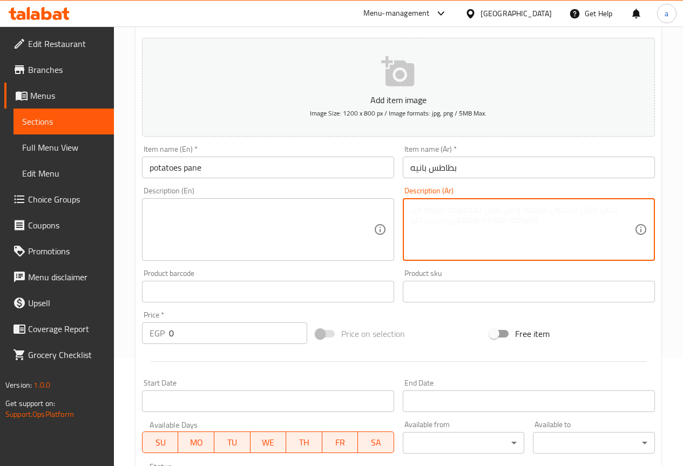
paste textarea "ساندويتش بسيط وصحي محشو ببطاطس مخبوزة ومتبلة، خضروات طازجة، وصلصة خفيفة."
type textarea "ساندويتش بسيط وصحي محشو ببطاطس مخبوزة ومتبلة، خضروات طازجة، وصلصة خفيفة."
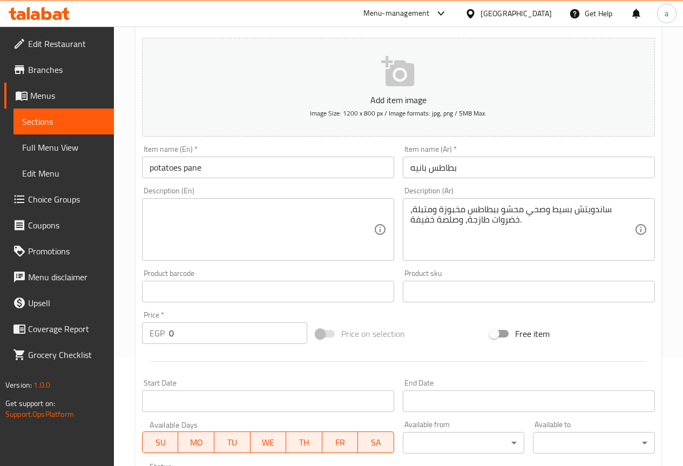
click at [311, 222] on textarea at bounding box center [262, 229] width 224 height 51
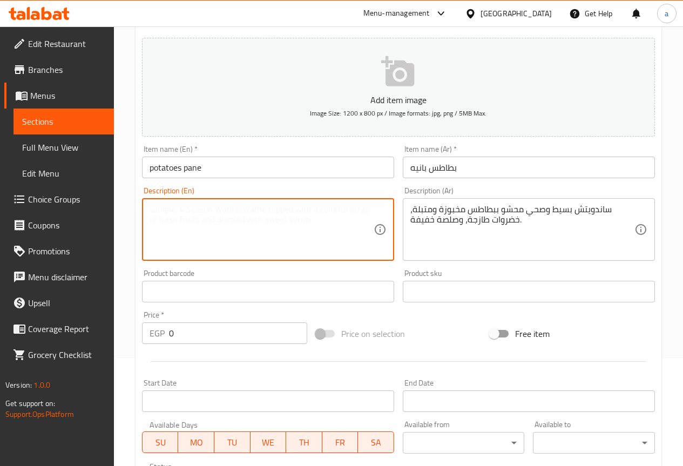
paste textarea "A simple and wholesome sandwich filled with seasoned baked potatoes, fresh vege…"
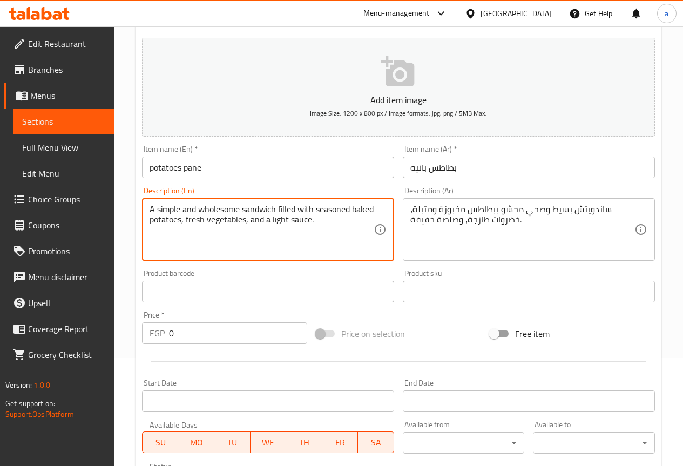
drag, startPoint x: 239, startPoint y: 208, endPoint x: 200, endPoint y: 211, distance: 38.9
click at [200, 211] on textarea "A simple and wholesome sandwich filled with seasoned baked potatoes, fresh vege…" at bounding box center [262, 229] width 224 height 51
click at [334, 209] on textarea "A simple and healthy sandwich filled with seasoned baked potatoes, fresh vegeta…" at bounding box center [262, 229] width 224 height 51
click at [302, 208] on textarea "A simple and healthy sandwich filled with seasoned baked potatoes, fresh vegeta…" at bounding box center [262, 229] width 224 height 51
click at [337, 209] on textarea "A simple and healthy sandwich filled with seasoned baked potatoes, fresh vegeta…" at bounding box center [262, 229] width 224 height 51
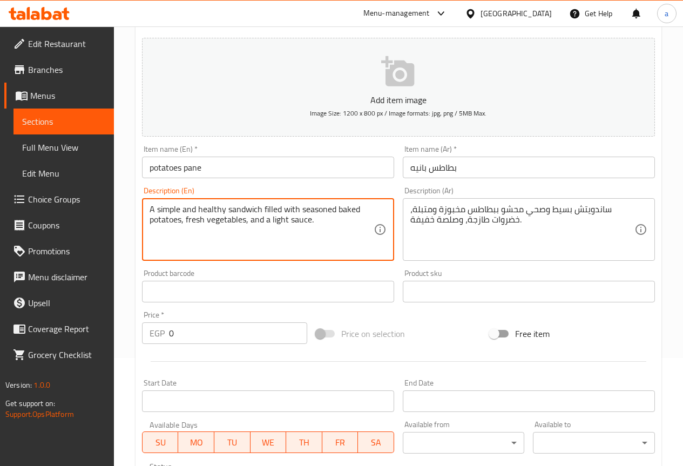
drag, startPoint x: 335, startPoint y: 208, endPoint x: 301, endPoint y: 211, distance: 34.1
click at [301, 211] on textarea "A simple and healthy sandwich filled with seasoned baked potatoes, fresh vegeta…" at bounding box center [262, 229] width 224 height 51
paste textarea "Marinat"
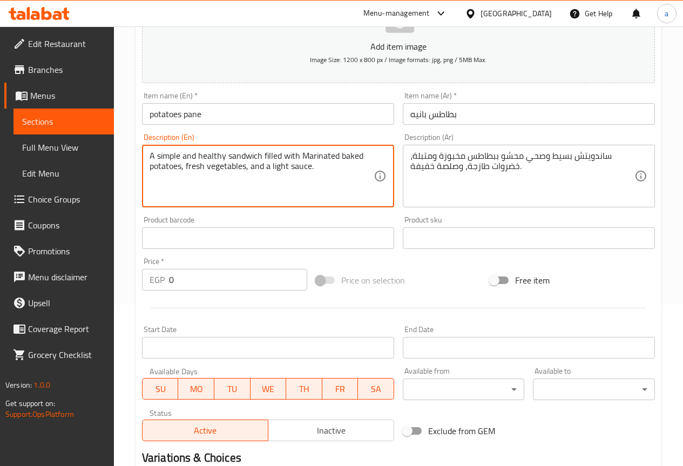
scroll to position [162, 0]
type textarea "A simple and healthy sandwich filled with Marinated baked potatoes, fresh veget…"
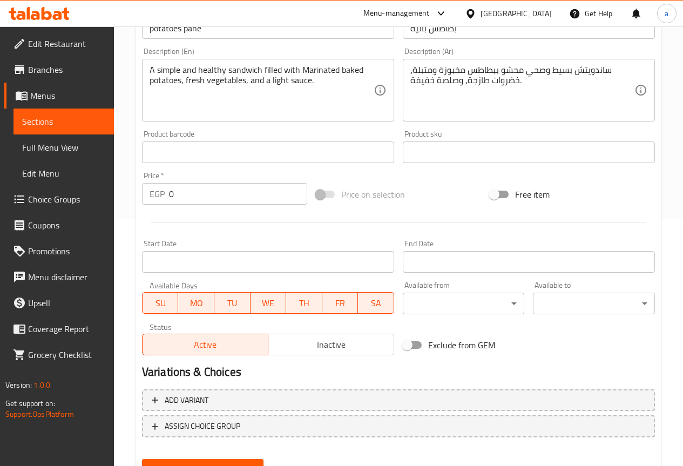
scroll to position [297, 0]
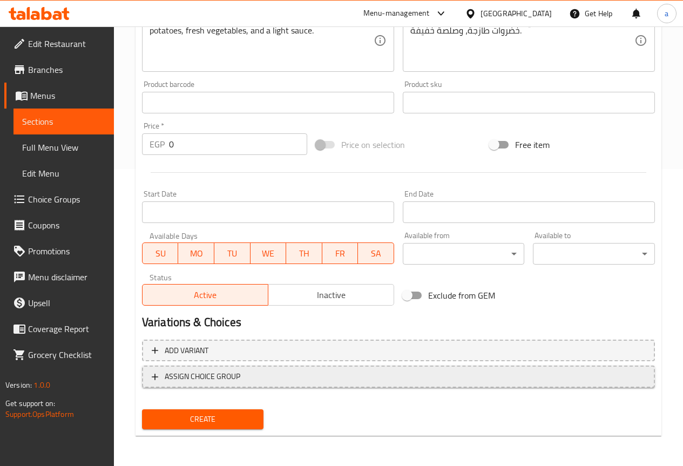
click at [213, 381] on span "ASSIGN CHOICE GROUP" at bounding box center [203, 376] width 76 height 13
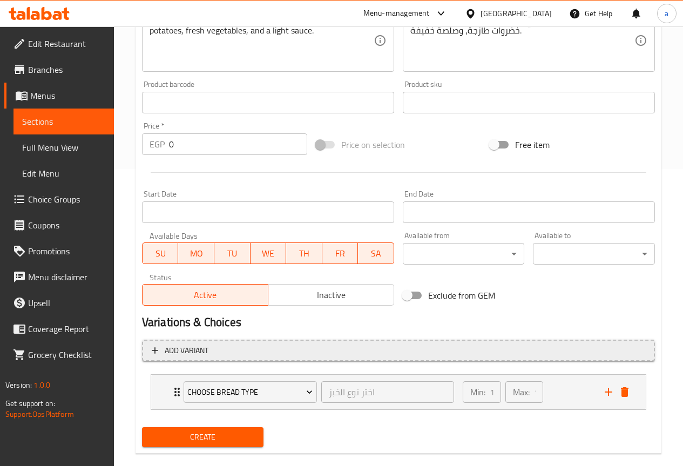
scroll to position [315, 0]
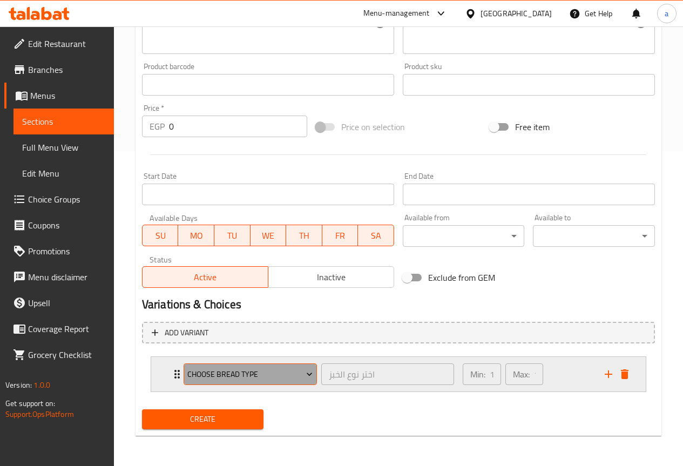
click at [298, 371] on span "Choose Bread Type" at bounding box center [249, 374] width 125 height 13
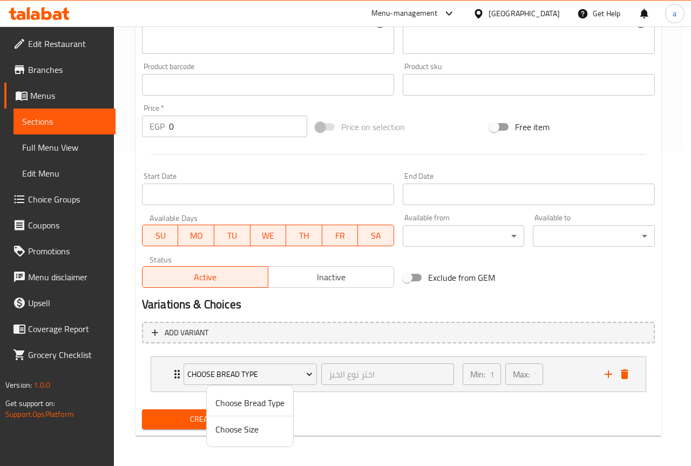
click at [289, 401] on li "Choose Bread Type" at bounding box center [250, 403] width 86 height 26
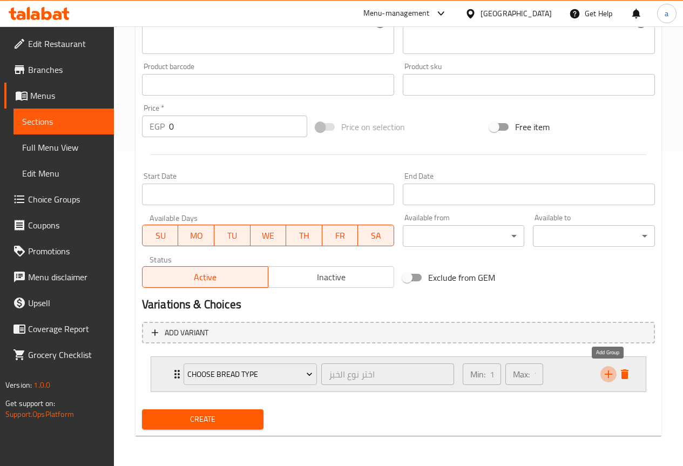
click at [613, 374] on icon "add" at bounding box center [608, 374] width 13 height 13
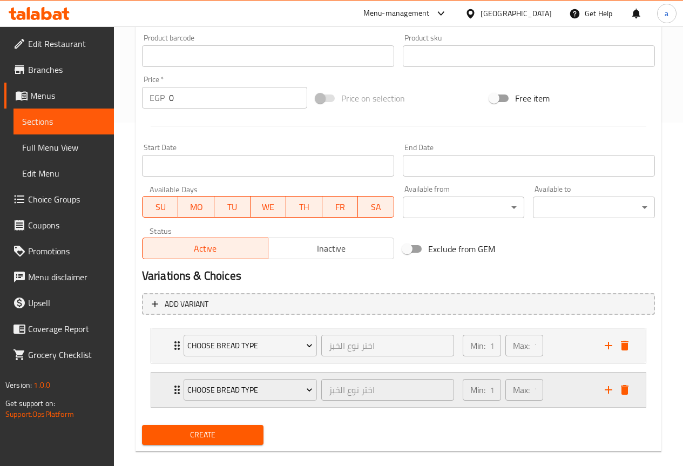
scroll to position [359, 0]
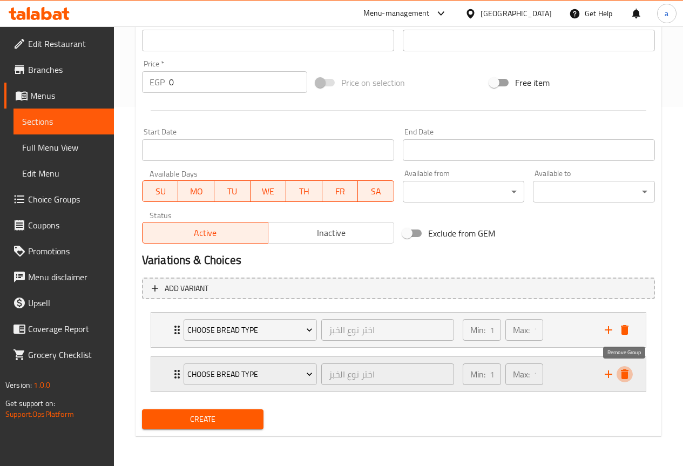
click at [621, 375] on icon "delete" at bounding box center [624, 374] width 13 height 13
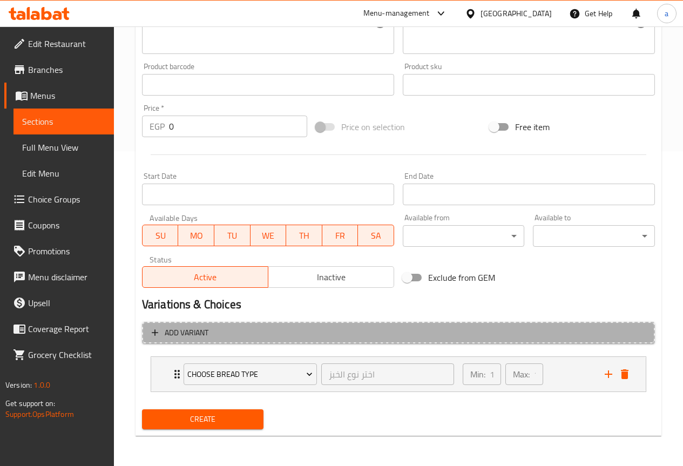
click at [210, 336] on span "Add variant" at bounding box center [399, 332] width 494 height 13
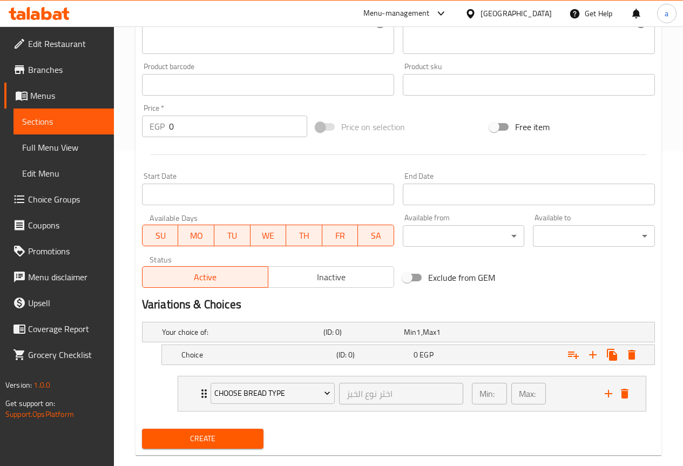
scroll to position [334, 0]
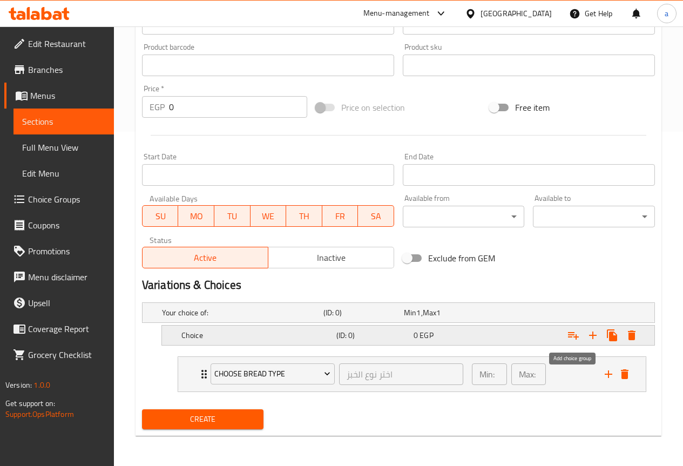
click at [577, 334] on icon "Expand" at bounding box center [573, 335] width 13 height 13
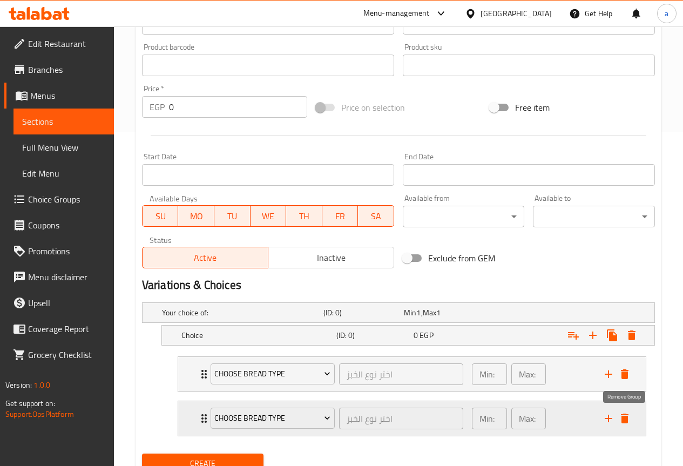
click at [623, 416] on icon "delete" at bounding box center [625, 419] width 8 height 10
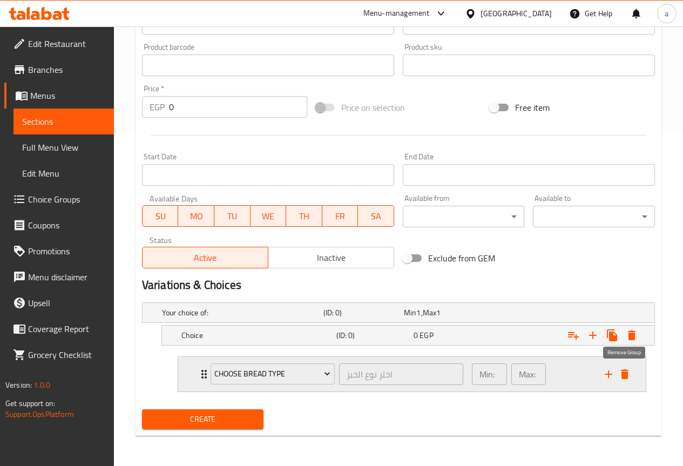
click at [631, 378] on button "delete" at bounding box center [625, 374] width 16 height 16
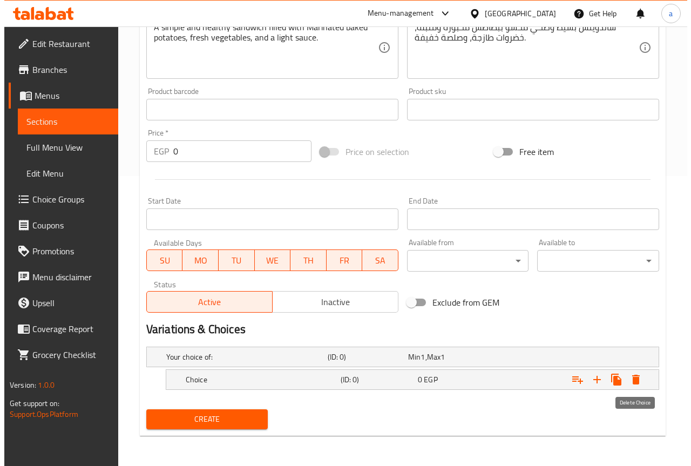
scroll to position [290, 0]
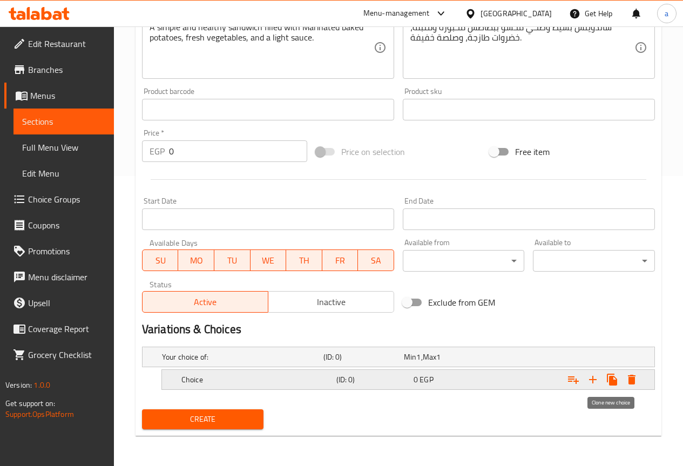
click at [628, 377] on icon "Expand" at bounding box center [631, 379] width 13 height 13
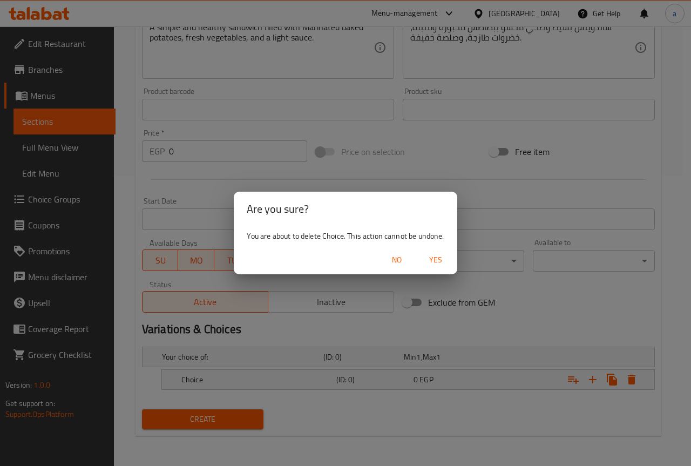
click at [429, 259] on span "Yes" at bounding box center [436, 259] width 26 height 13
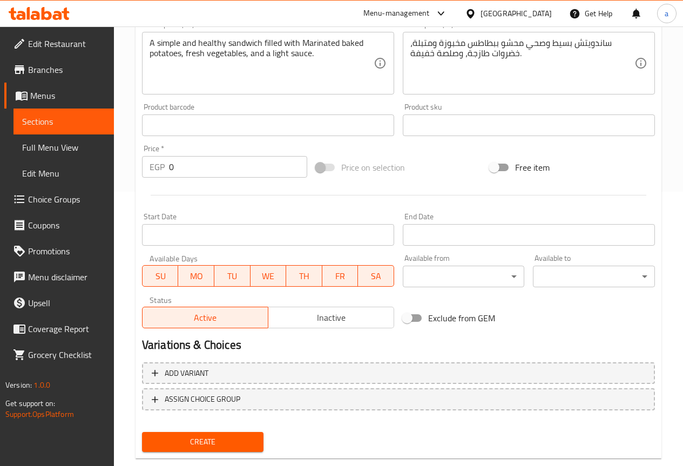
scroll to position [297, 0]
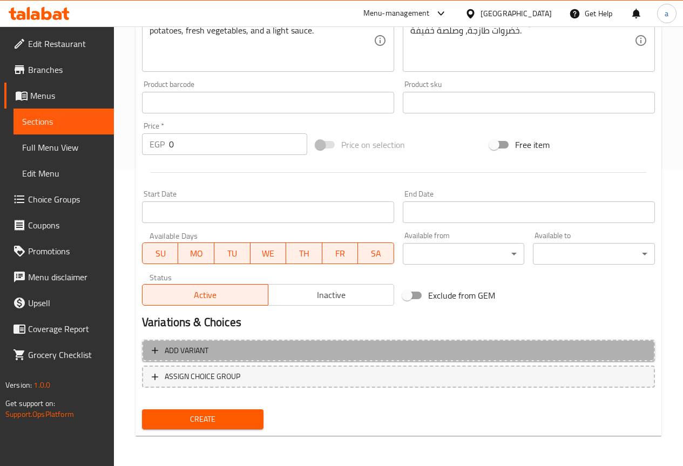
click at [200, 349] on span "Add variant" at bounding box center [187, 350] width 44 height 13
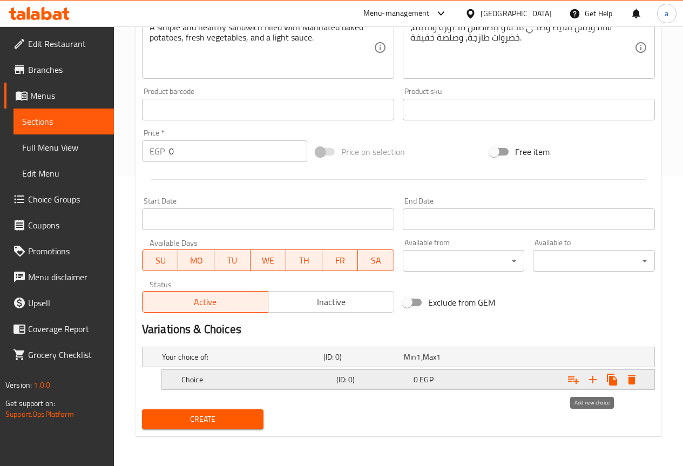
click at [593, 382] on icon "Expand" at bounding box center [592, 379] width 13 height 13
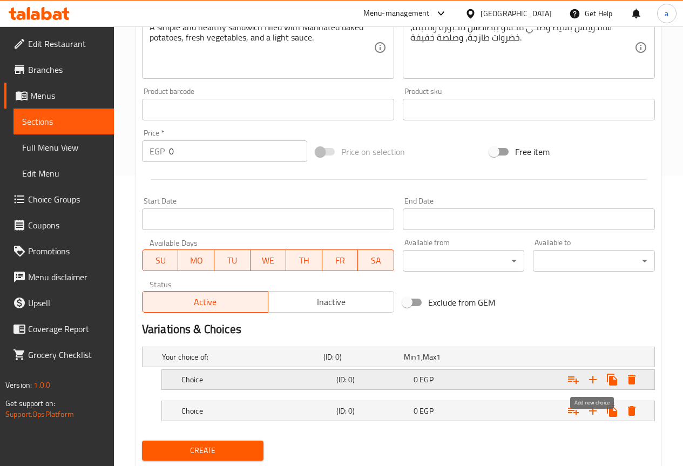
scroll to position [321, 0]
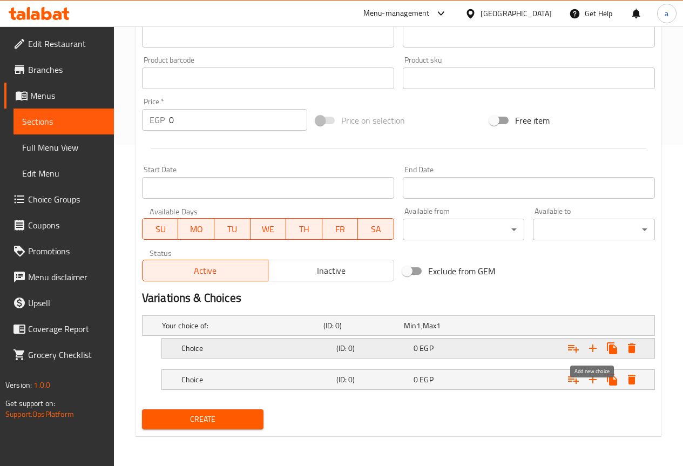
click at [594, 346] on icon "Expand" at bounding box center [592, 348] width 13 height 13
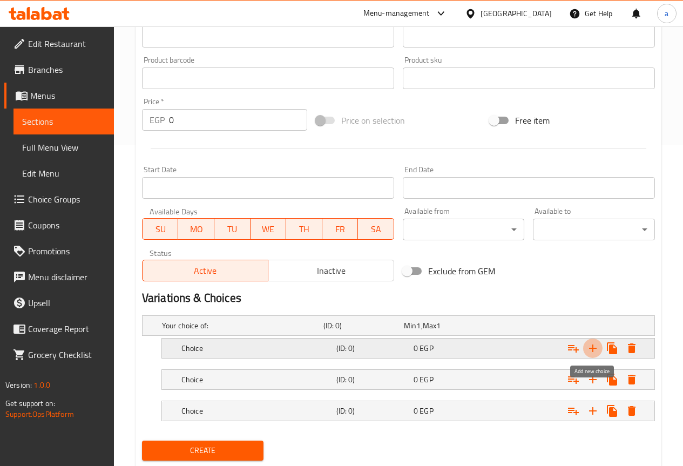
click at [594, 346] on icon "Expand" at bounding box center [592, 348] width 13 height 13
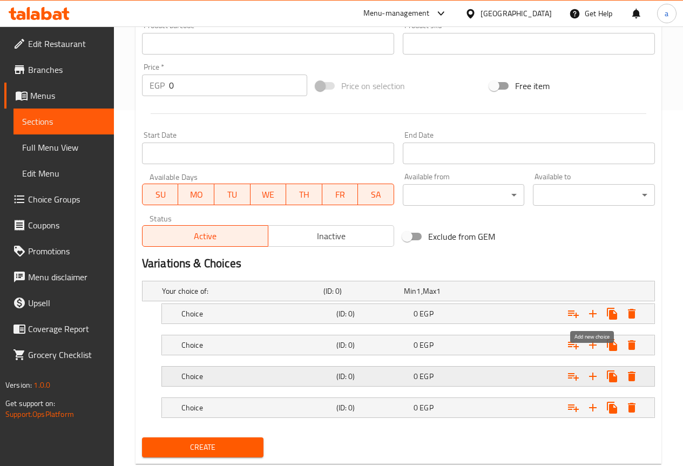
scroll to position [375, 0]
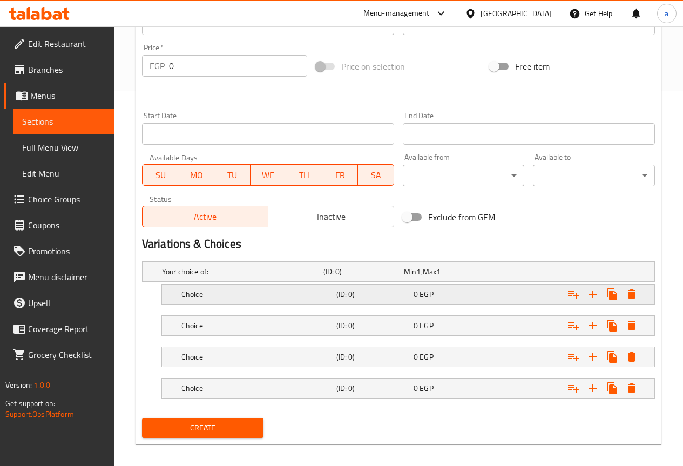
click at [402, 290] on h5 "(ID: 0)" at bounding box center [372, 294] width 73 height 11
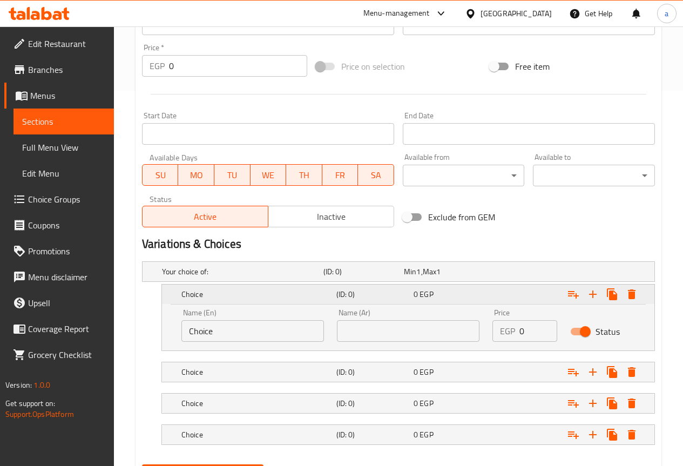
click at [334, 293] on div "(ID: 0)" at bounding box center [372, 294] width 77 height 15
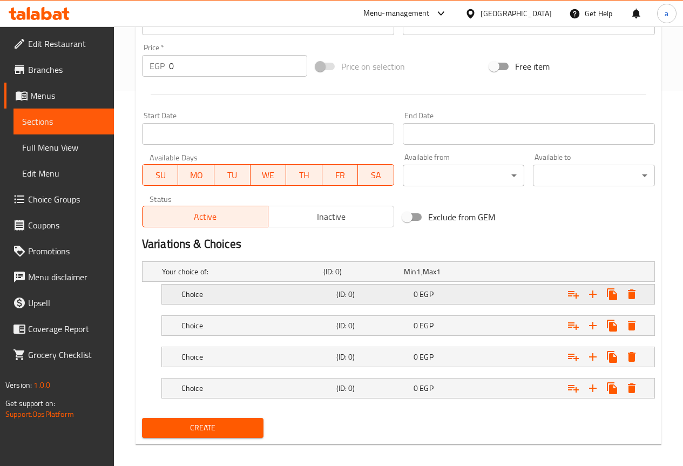
click at [334, 293] on div "(ID: 0)" at bounding box center [372, 294] width 77 height 15
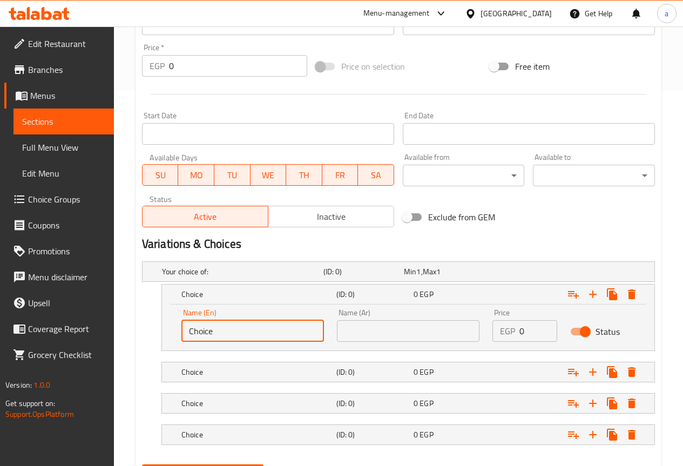
click at [294, 326] on input "Choice" at bounding box center [252, 331] width 143 height 22
type input "س"
click at [441, 345] on div "Name (Ar) Name (Ar)" at bounding box center [408, 325] width 156 height 46
click at [432, 329] on input "text" at bounding box center [408, 331] width 143 height 22
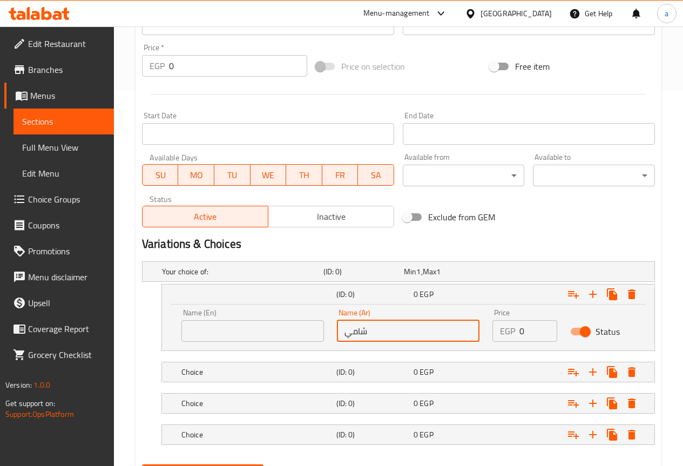
type input "شامي"
drag, startPoint x: 258, startPoint y: 344, endPoint x: 260, endPoint y: 333, distance: 11.5
click at [259, 342] on div "Name (En) Name (En)" at bounding box center [253, 325] width 156 height 46
click at [259, 332] on input "text" at bounding box center [252, 331] width 143 height 22
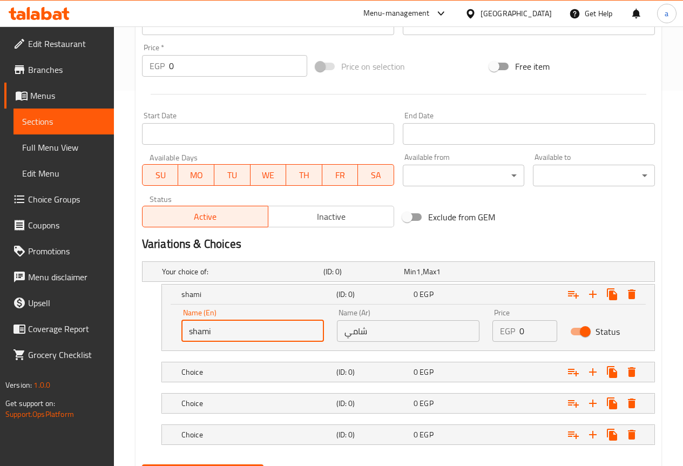
type input "shami"
click at [531, 330] on input "0" at bounding box center [538, 331] width 38 height 22
type input "19"
click at [573, 316] on div "Status" at bounding box center [603, 331] width 78 height 33
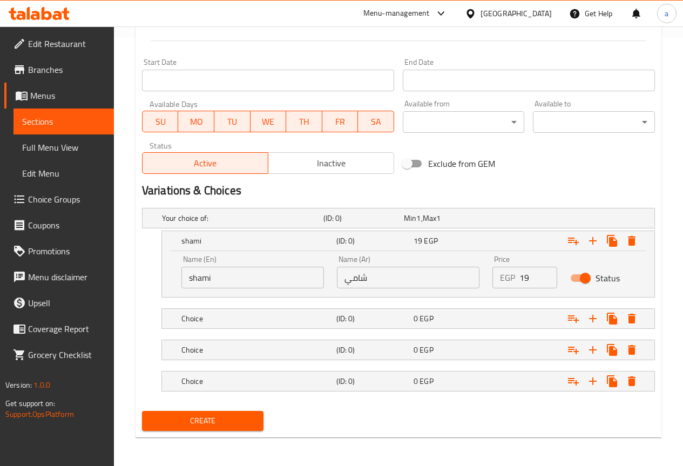
scroll to position [430, 0]
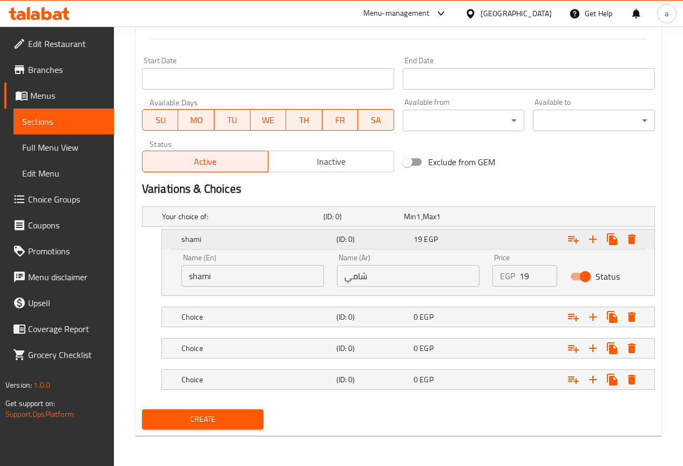
click at [532, 242] on div "Expand" at bounding box center [566, 239] width 155 height 24
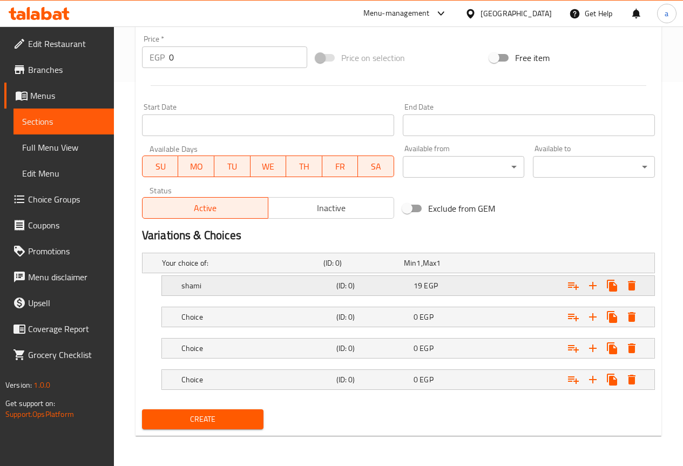
scroll to position [384, 0]
click at [503, 318] on div "Expand" at bounding box center [566, 317] width 155 height 24
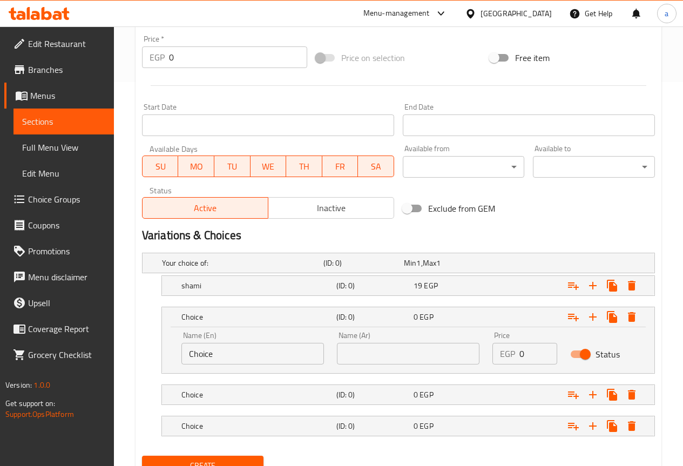
click at [347, 353] on input "text" at bounding box center [408, 354] width 143 height 22
type input "f"
type input "بلدي"
click at [279, 363] on input "Choice" at bounding box center [252, 354] width 143 height 22
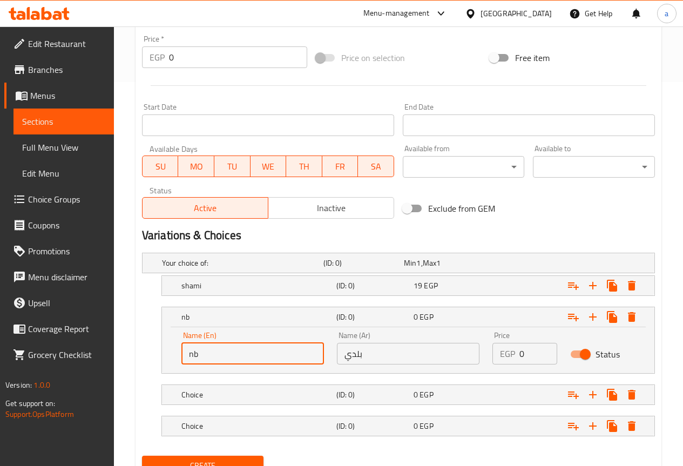
type input "n"
click at [199, 355] on input "baldi" at bounding box center [252, 354] width 143 height 22
click at [200, 351] on input "baldi" at bounding box center [252, 354] width 143 height 22
type input "baladi"
click at [525, 351] on input "0" at bounding box center [538, 354] width 38 height 22
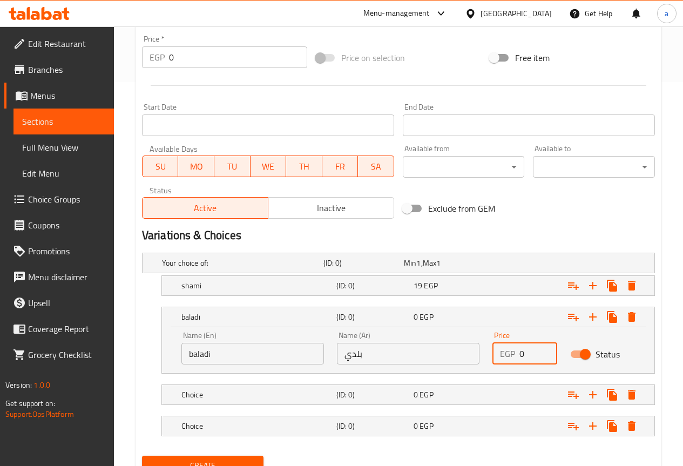
click at [525, 351] on input "0" at bounding box center [538, 354] width 38 height 22
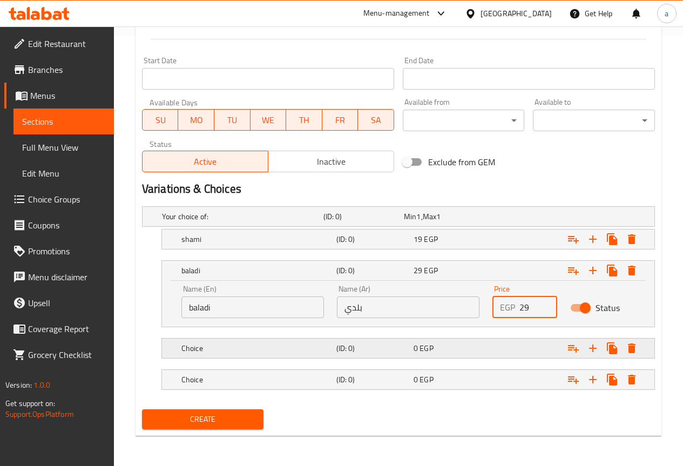
type input "29"
click at [251, 350] on h5 "Choice" at bounding box center [256, 348] width 151 height 11
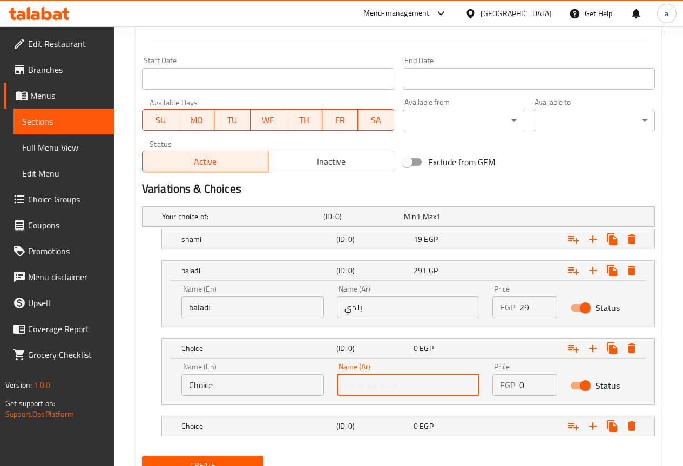
click at [420, 381] on input "text" at bounding box center [408, 385] width 143 height 22
paste input "فرنساوي"
type input "فرنساوي"
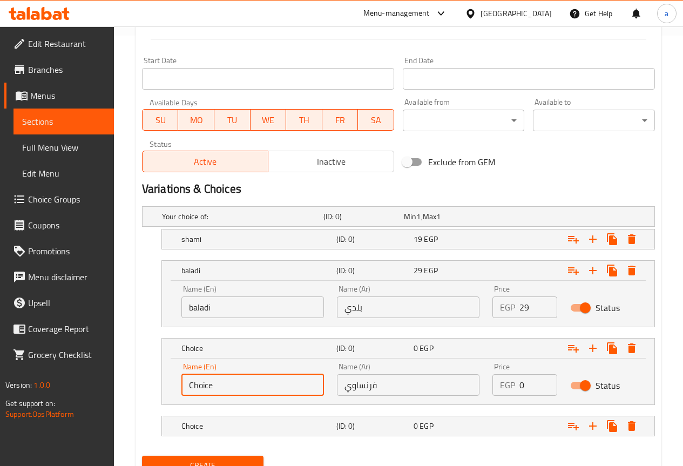
click at [242, 388] on input "Choice" at bounding box center [252, 385] width 143 height 22
type input "French"
click at [519, 384] on div "EGP 0 Price" at bounding box center [524, 385] width 65 height 22
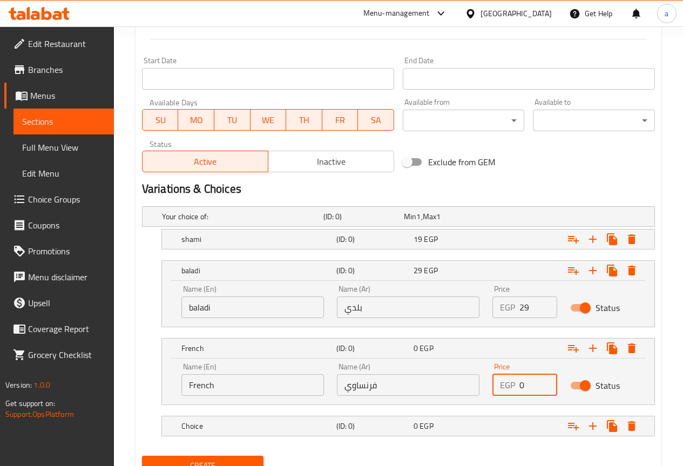
click at [519, 384] on div "EGP 0 Price" at bounding box center [524, 385] width 65 height 22
click at [522, 387] on input "0" at bounding box center [538, 385] width 38 height 22
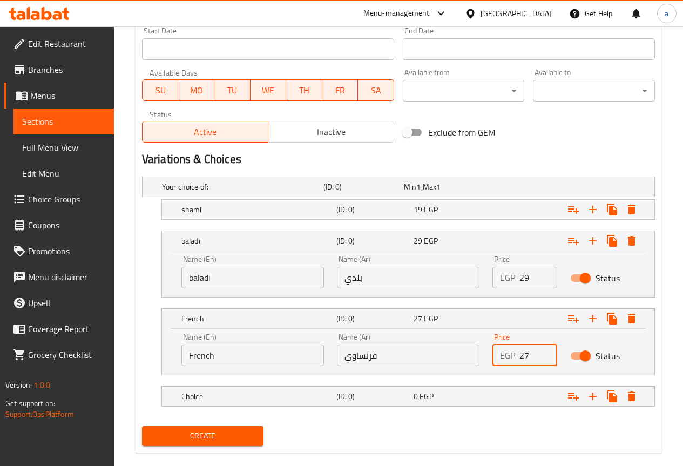
scroll to position [477, 0]
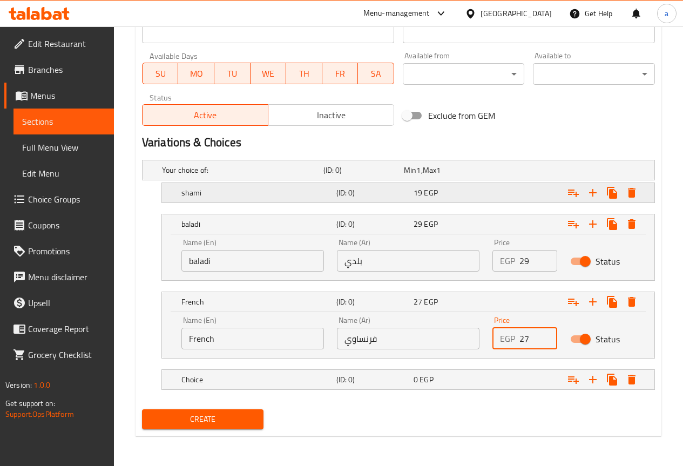
type input "27"
click at [397, 195] on h5 "(ID: 0)" at bounding box center [372, 192] width 73 height 11
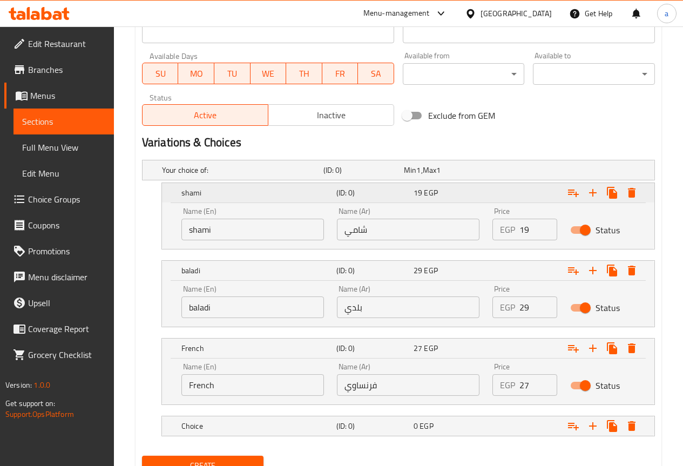
scroll to position [523, 0]
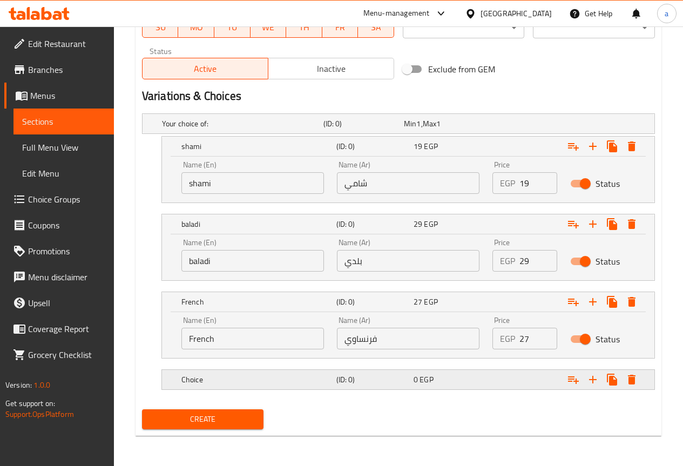
click at [358, 378] on h5 "(ID: 0)" at bounding box center [372, 379] width 73 height 11
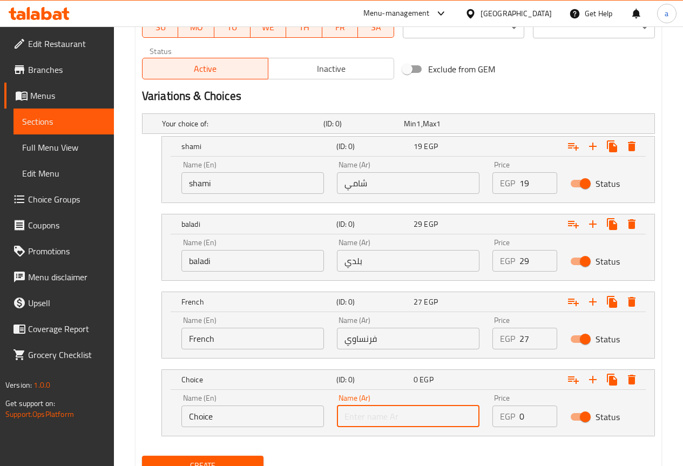
click at [404, 418] on input "text" at bounding box center [408, 416] width 143 height 22
paste input "رول سورى"
type input "رول سورى"
click at [222, 411] on input "Choice" at bounding box center [252, 416] width 143 height 22
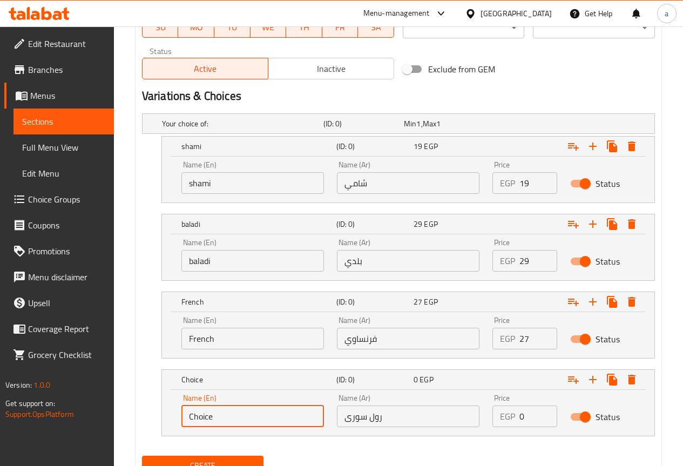
click at [222, 411] on input "Choice" at bounding box center [252, 416] width 143 height 22
paste input "Syrian"
type input "Syrian roll"
click at [538, 415] on input "0" at bounding box center [538, 416] width 38 height 22
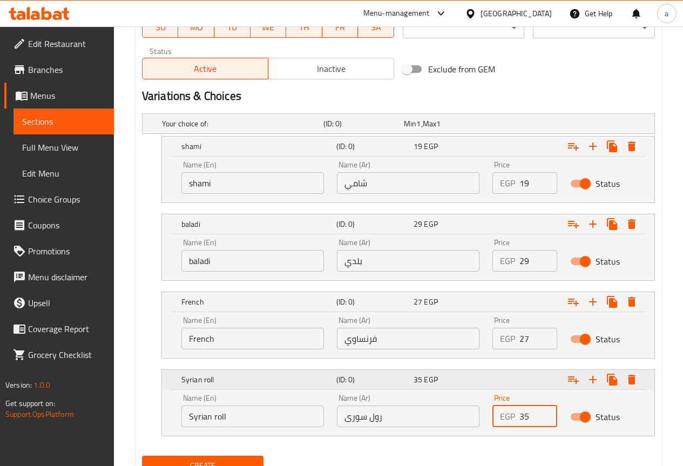
type input "35"
click at [517, 379] on div "Expand" at bounding box center [566, 380] width 155 height 24
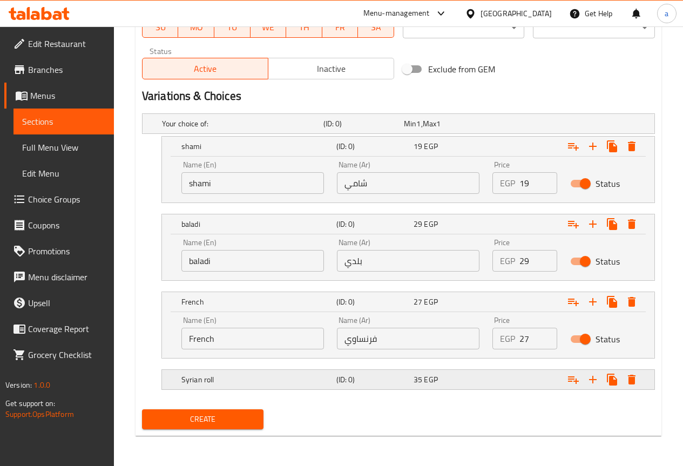
click at [511, 382] on div "Expand" at bounding box center [566, 380] width 155 height 24
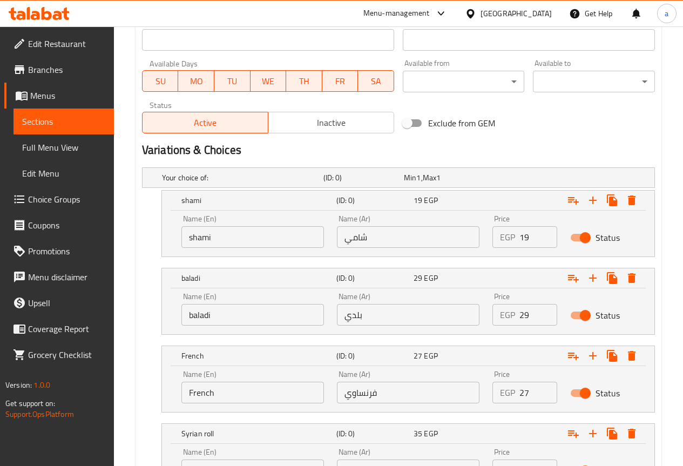
scroll to position [570, 0]
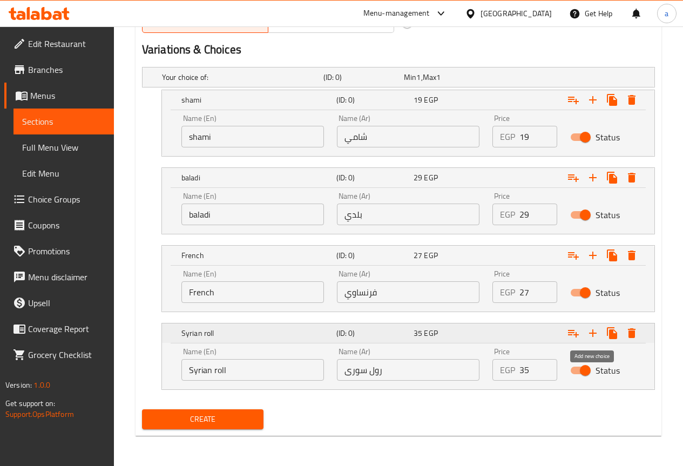
click at [594, 341] on button "Expand" at bounding box center [592, 332] width 19 height 19
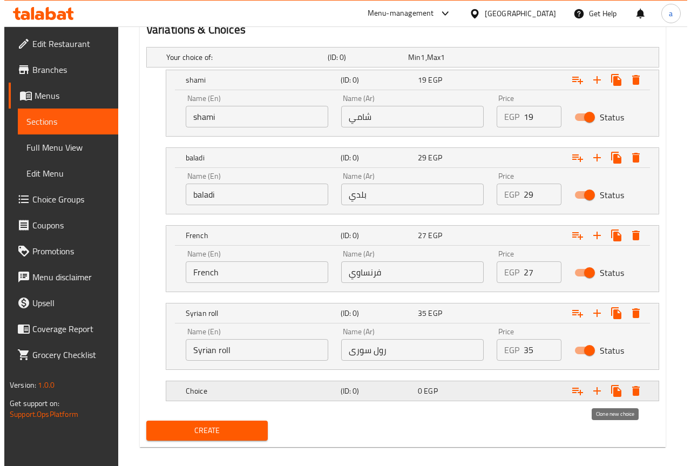
scroll to position [601, 0]
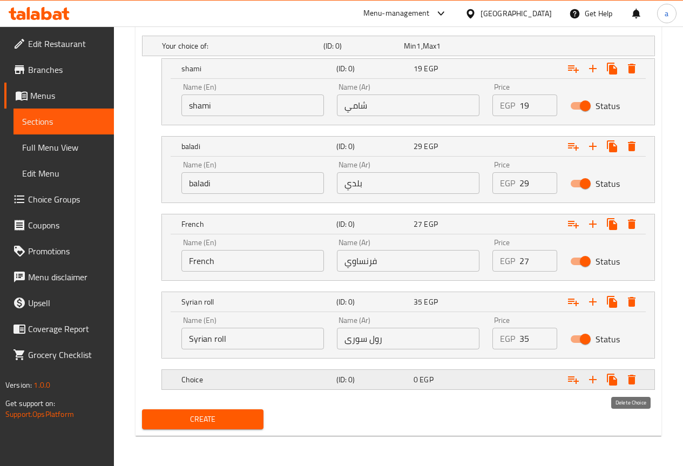
click at [626, 379] on icon "Expand" at bounding box center [631, 379] width 13 height 13
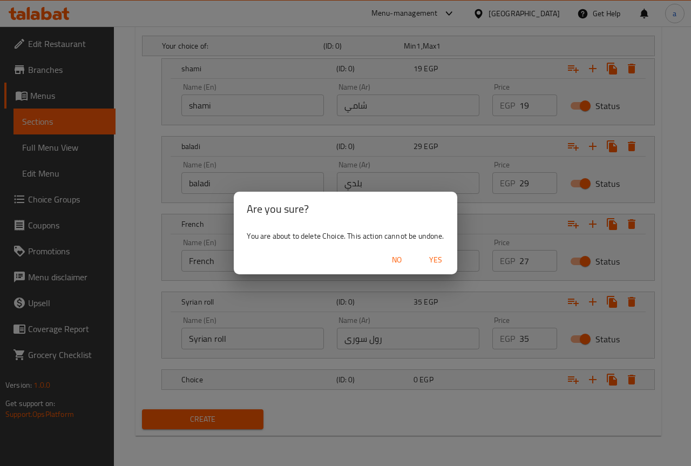
click at [436, 263] on span "Yes" at bounding box center [436, 259] width 26 height 13
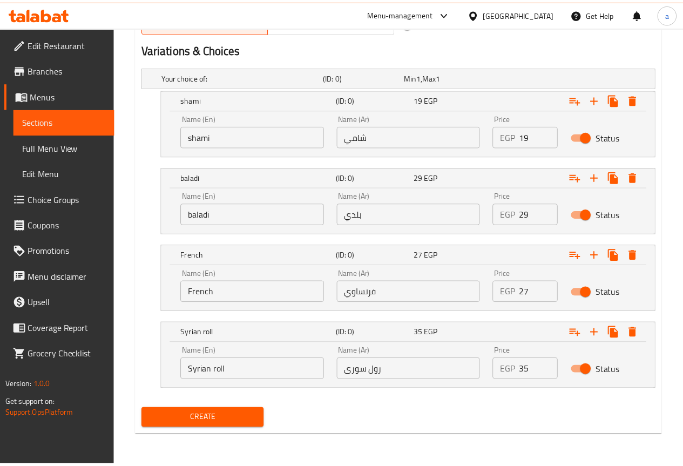
scroll to position [570, 0]
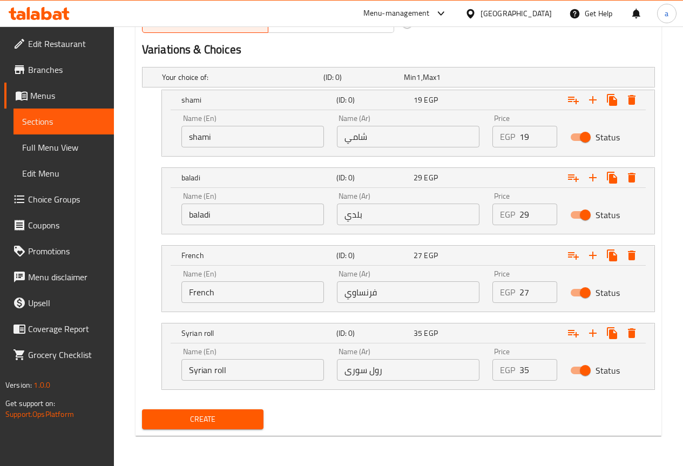
click at [240, 418] on span "Create" at bounding box center [203, 419] width 105 height 13
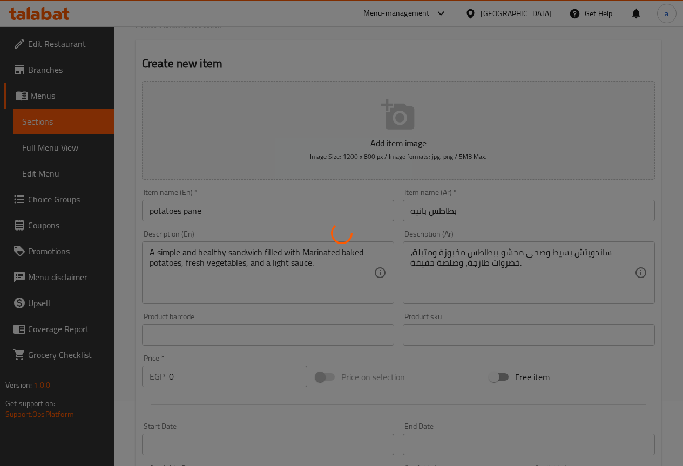
scroll to position [0, 0]
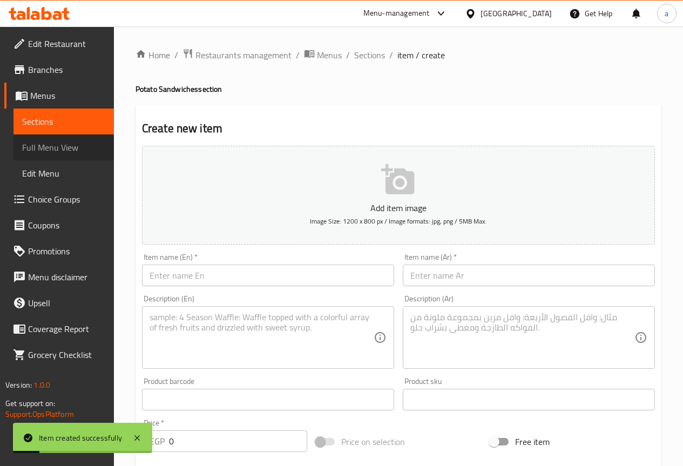
click at [73, 152] on span "Full Menu View" at bounding box center [63, 147] width 83 height 13
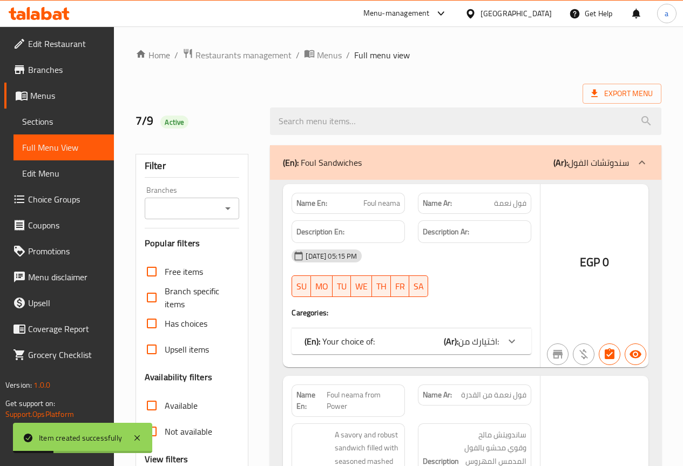
click at [357, 220] on div "Description En:" at bounding box center [348, 231] width 113 height 23
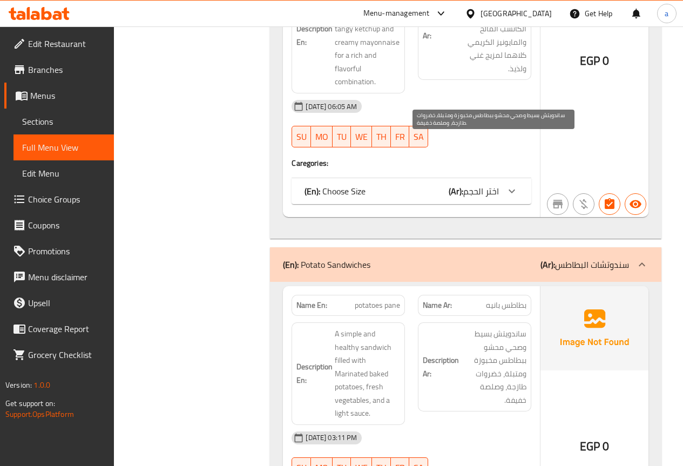
scroll to position [26076, 0]
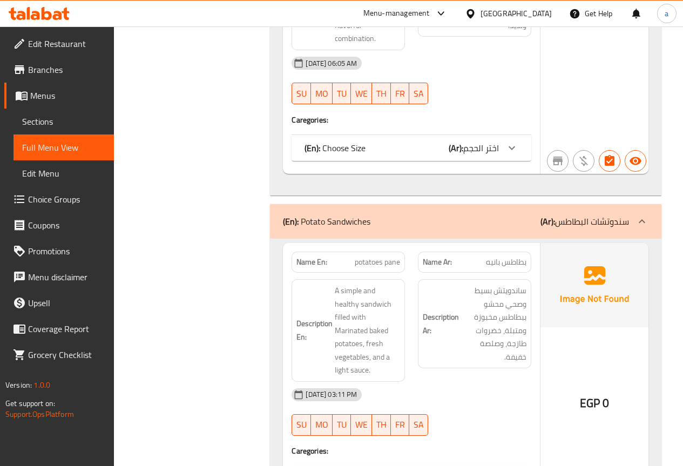
click at [462, 273] on div "Name En: potatoes pane Name Ar: بطاطس بانيه Description En: A simple and health…" at bounding box center [411, 374] width 257 height 262
click at [462, 274] on div "Name En: potatoes pane Name Ar: بطاطس بانيه Description En: A simple and health…" at bounding box center [411, 374] width 257 height 262
click at [463, 274] on div "Name En: potatoes pane Name Ar: بطاطس بانيه Description En: A simple and health…" at bounding box center [411, 374] width 257 height 262
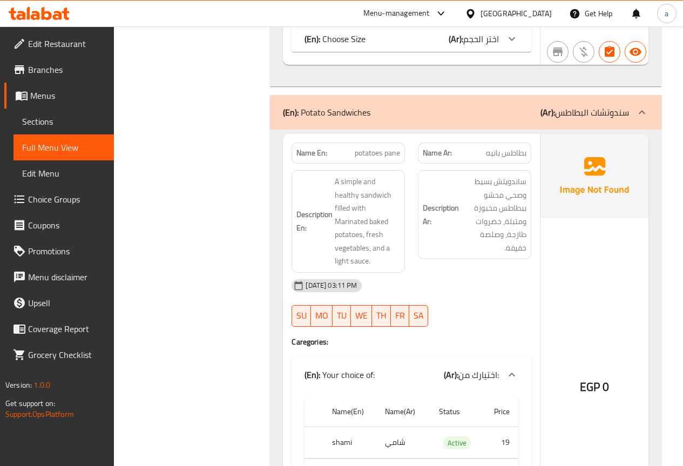
scroll to position [26130, 0]
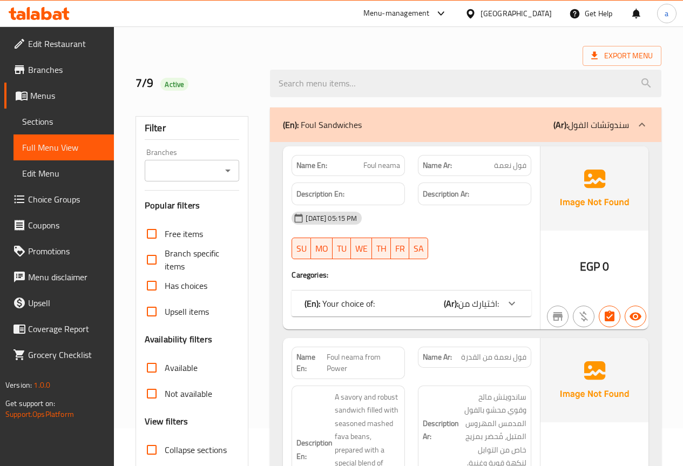
scroll to position [54, 0]
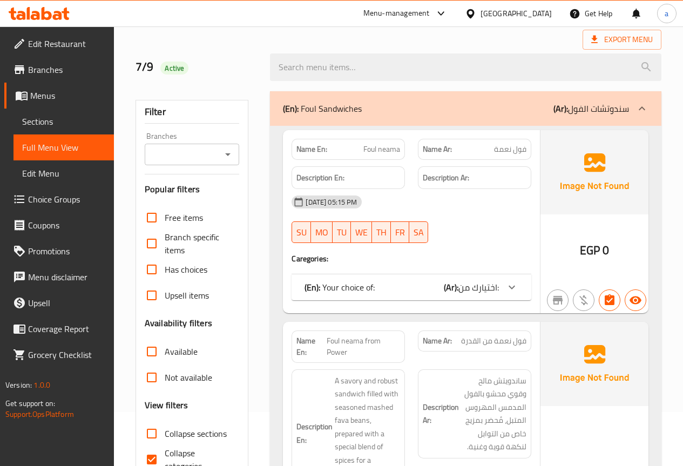
click at [59, 118] on span "Sections" at bounding box center [63, 121] width 83 height 13
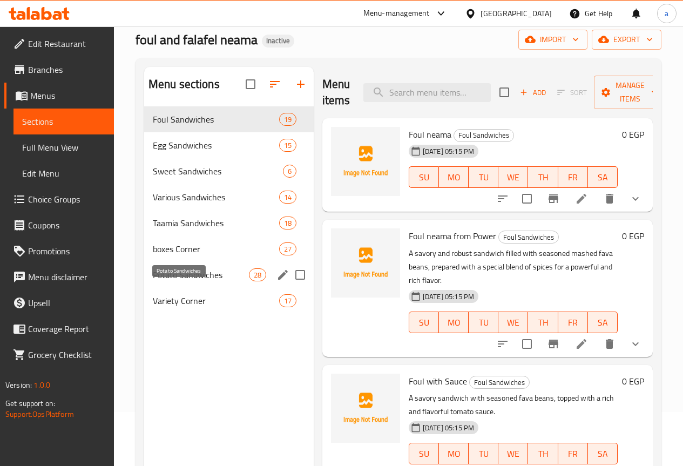
click at [168, 281] on span "Potato Sandwiches" at bounding box center [201, 274] width 96 height 13
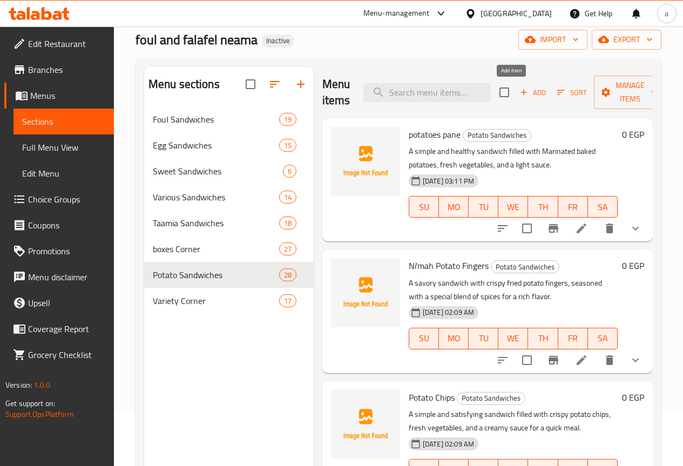
click at [519, 92] on icon "button" at bounding box center [524, 92] width 10 height 10
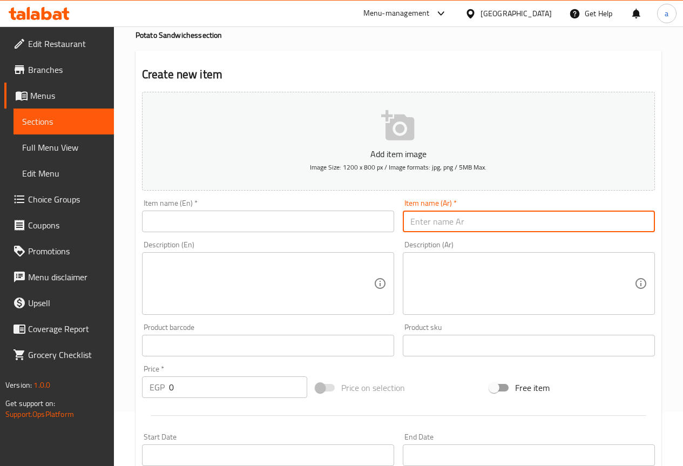
click at [558, 222] on input "text" at bounding box center [529, 222] width 252 height 22
type input "بطاطس سوسيس"
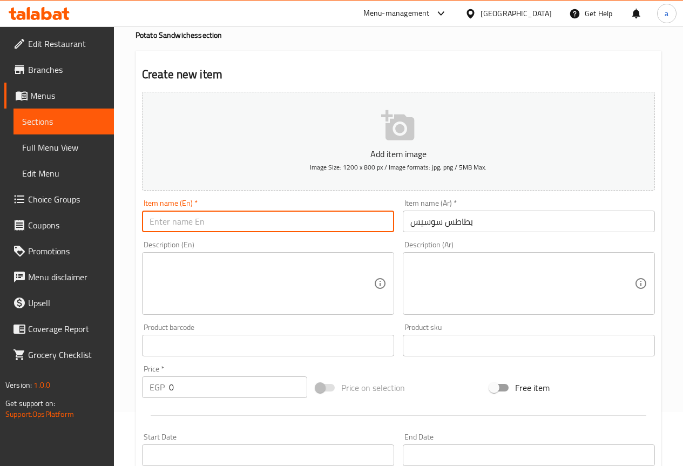
click at [252, 222] on input "text" at bounding box center [268, 222] width 252 height 22
type input "hotdog potato"
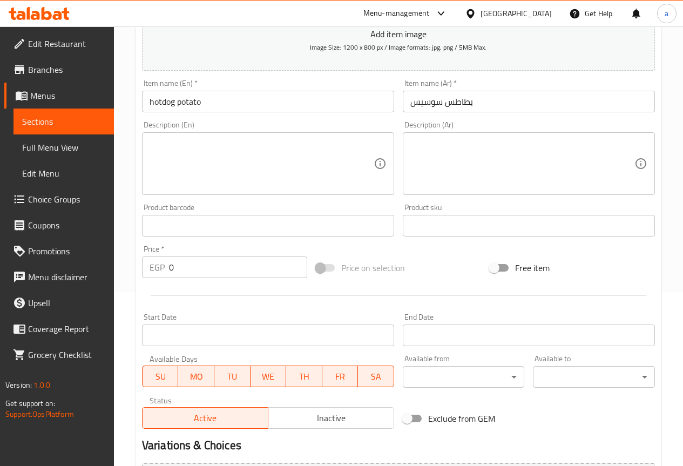
scroll to position [297, 0]
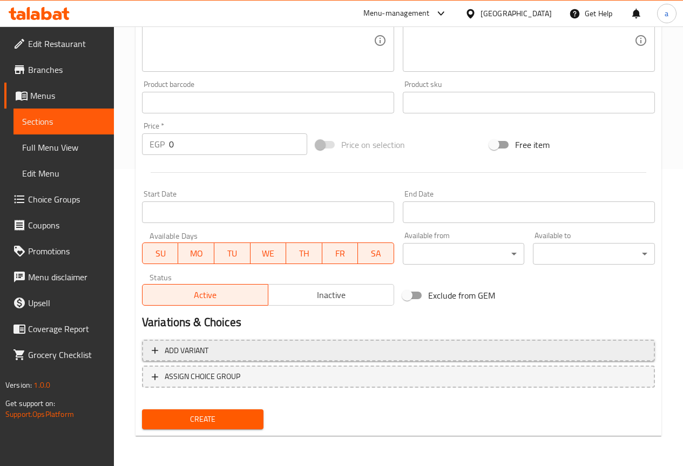
click at [258, 352] on span "Add variant" at bounding box center [399, 350] width 494 height 13
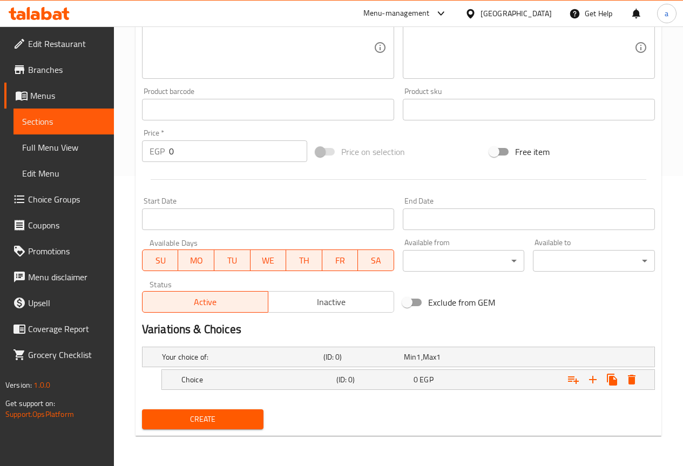
scroll to position [290, 0]
click at [591, 382] on icon "Expand" at bounding box center [592, 379] width 13 height 13
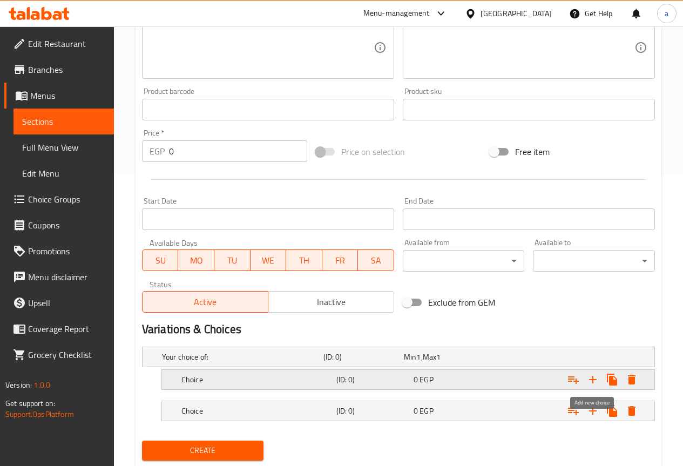
click at [591, 382] on icon "Expand" at bounding box center [592, 379] width 13 height 13
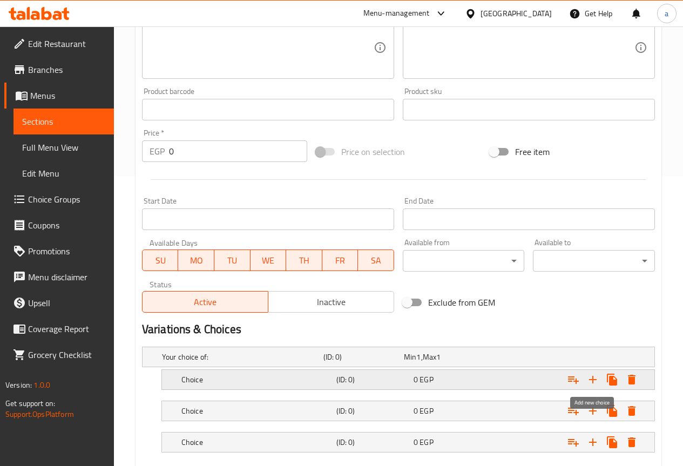
click at [591, 382] on icon "Expand" at bounding box center [592, 379] width 13 height 13
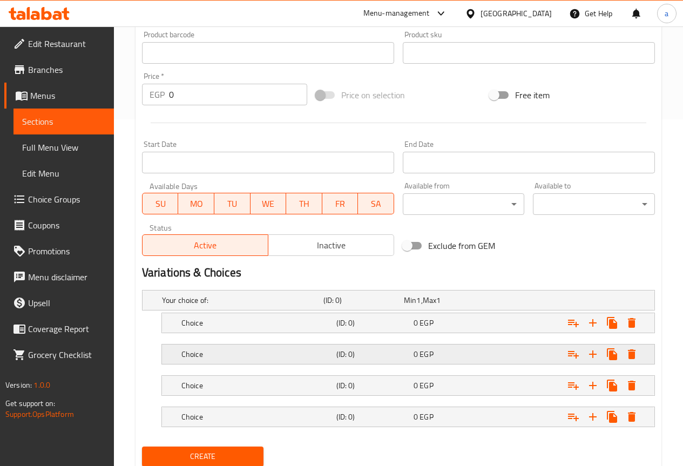
scroll to position [384, 0]
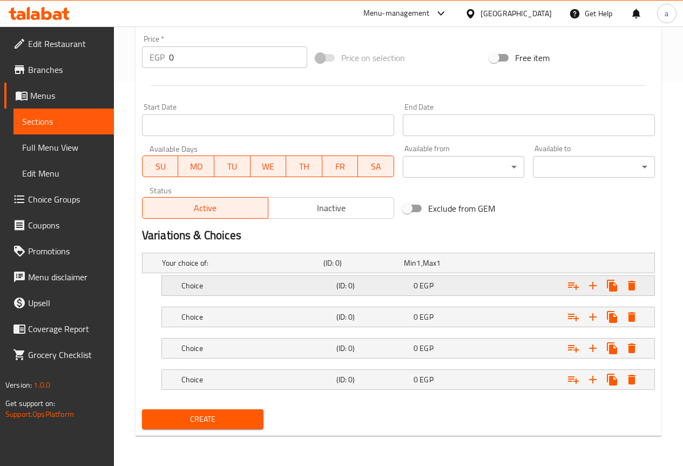
click at [321, 288] on h5 "Choice" at bounding box center [256, 285] width 151 height 11
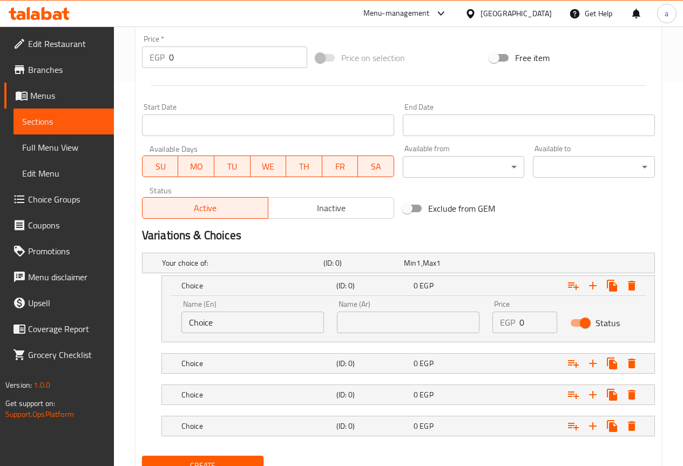
click at [415, 327] on input "text" at bounding box center [408, 323] width 143 height 22
type input "a"
type input "شامي"
click at [401, 360] on h5 "(ID: 0)" at bounding box center [372, 363] width 73 height 11
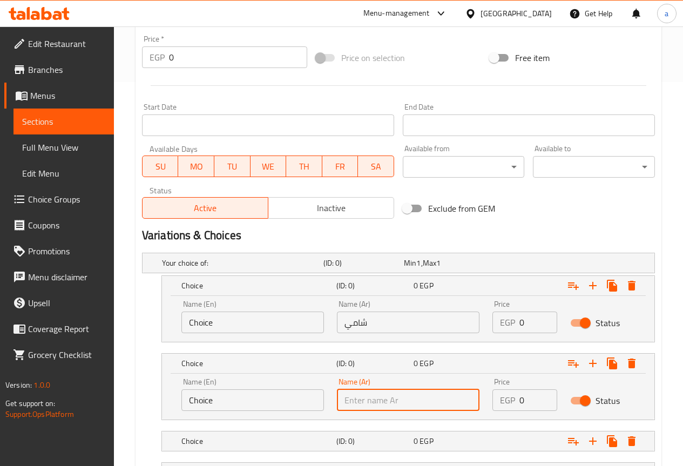
click at [371, 397] on input "text" at bounding box center [408, 400] width 143 height 22
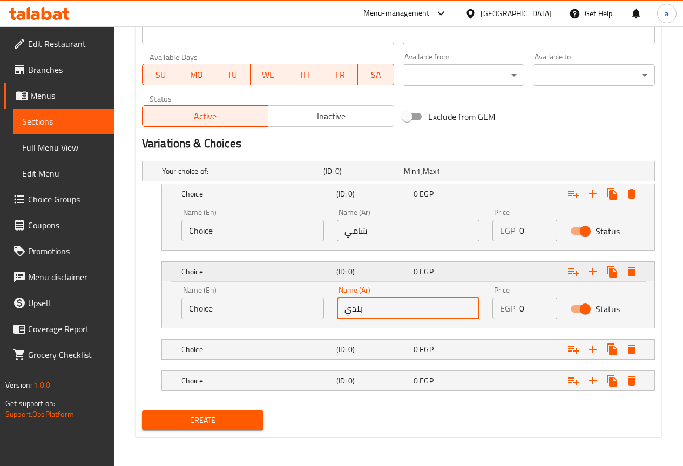
scroll to position [477, 0]
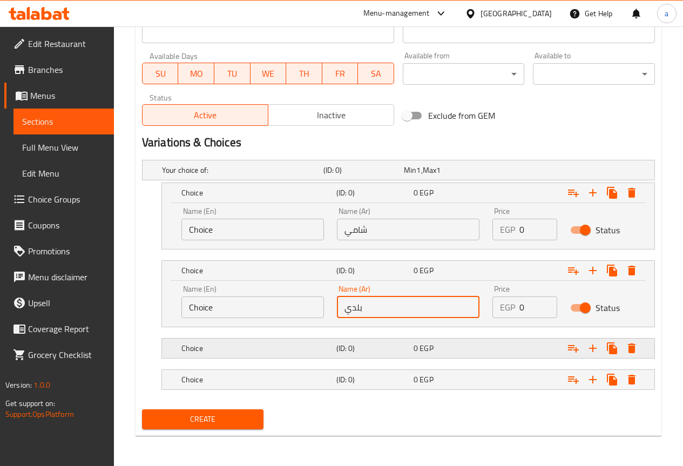
type input "بلدي"
click at [377, 356] on div "Choice (ID: 0) 0 EGP" at bounding box center [411, 348] width 464 height 24
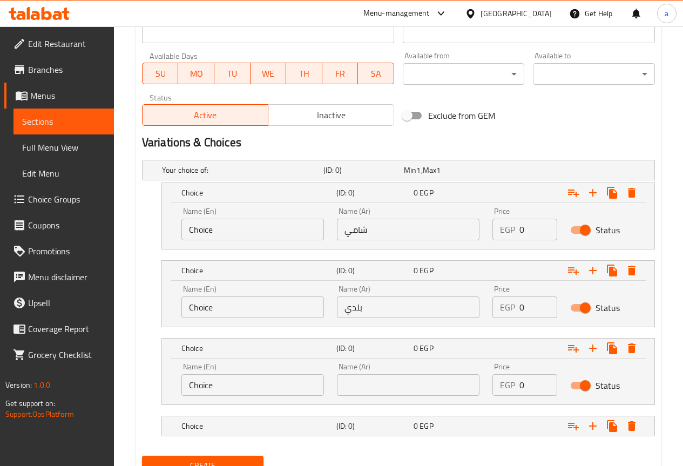
click at [377, 390] on input "text" at bounding box center [408, 385] width 143 height 22
type input "فرنساوي"
click at [394, 422] on h5 "(ID: 0)" at bounding box center [372, 426] width 73 height 11
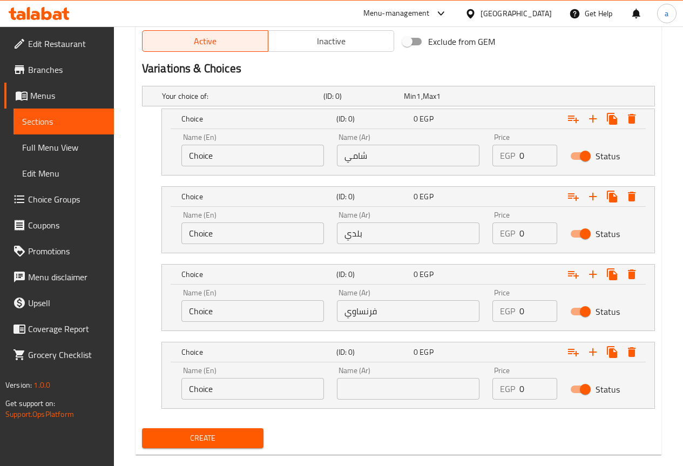
scroll to position [570, 0]
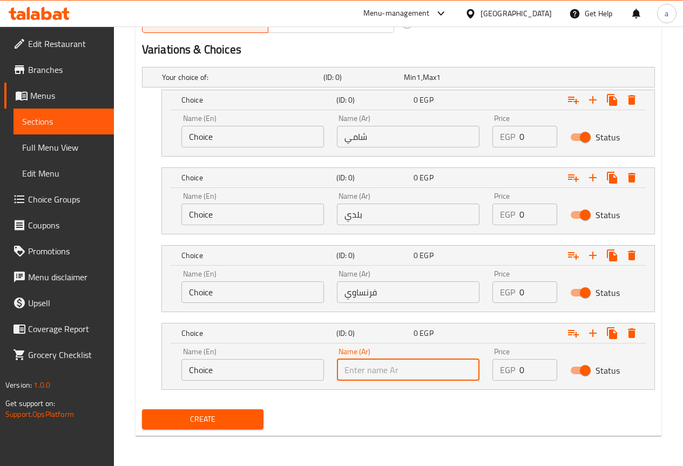
click at [382, 374] on input "text" at bounding box center [408, 370] width 143 height 22
type input "رول سوري"
click at [265, 212] on input "Choice" at bounding box center [252, 215] width 143 height 22
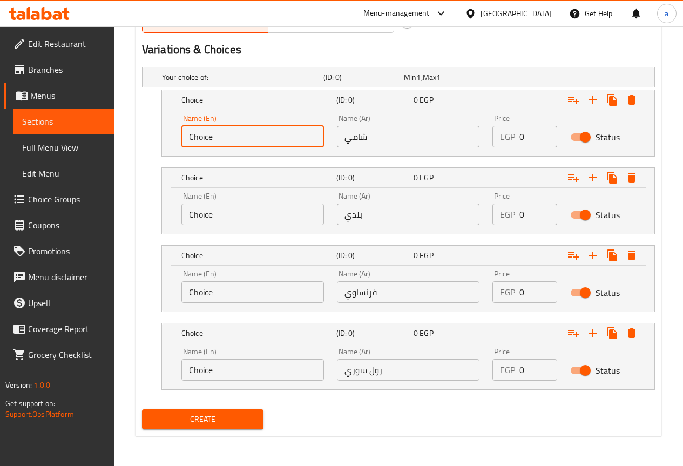
click at [245, 128] on input "Choice" at bounding box center [252, 137] width 143 height 22
type input "shami"
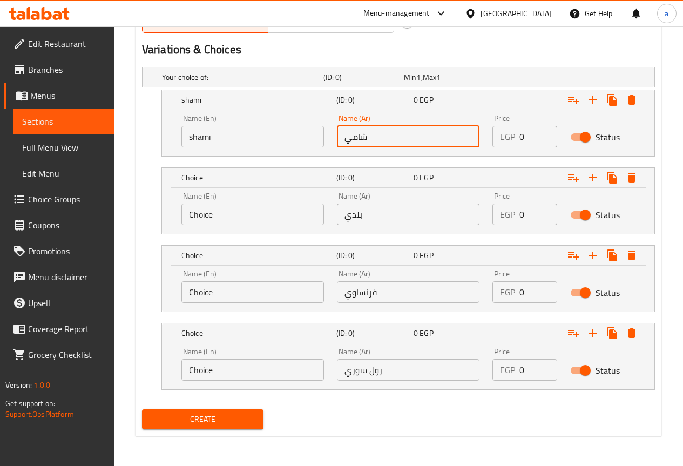
click at [240, 207] on input "Choice" at bounding box center [252, 215] width 143 height 22
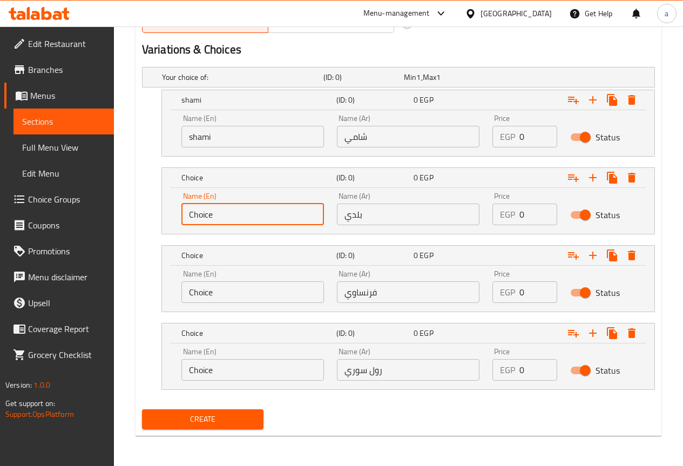
click at [240, 207] on input "Choice" at bounding box center [252, 215] width 143 height 22
type input "baladi"
click at [227, 300] on input "Choice" at bounding box center [252, 292] width 143 height 22
click at [233, 310] on div "Name (En) Choice Name (En) Name (Ar) فرنساوي Name (Ar) Price EGP 0 Price Status" at bounding box center [408, 289] width 492 height 46
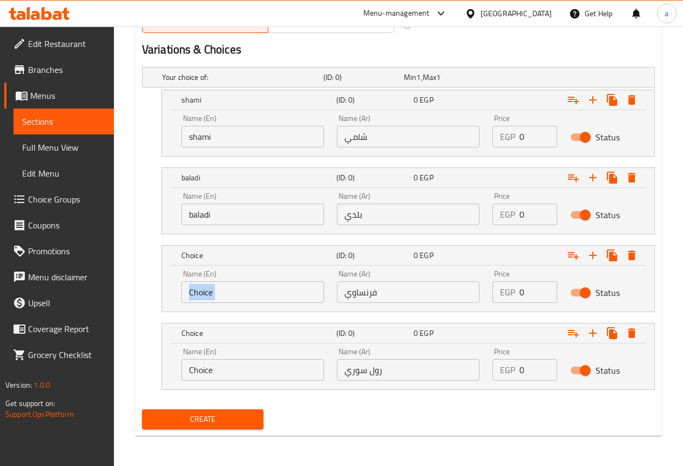
click at [233, 310] on div "Name (En) Choice Name (En) Name (Ar) فرنساوي Name (Ar) Price EGP 0 Price Status" at bounding box center [408, 289] width 492 height 46
click at [233, 293] on input "Choice" at bounding box center [252, 292] width 143 height 22
type input "French"
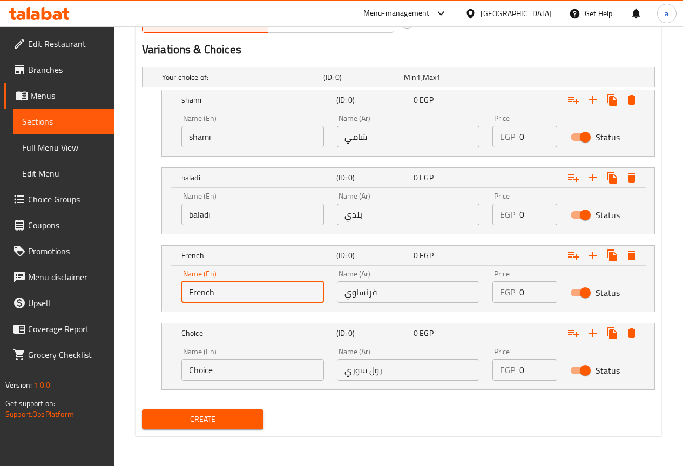
click at [267, 363] on input "Choice" at bounding box center [252, 370] width 143 height 22
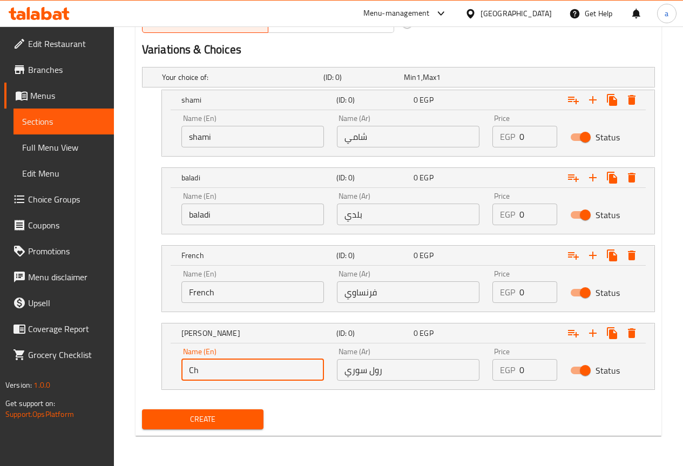
type input "C"
type input "Syrian roll"
click at [526, 142] on input "0" at bounding box center [538, 137] width 38 height 22
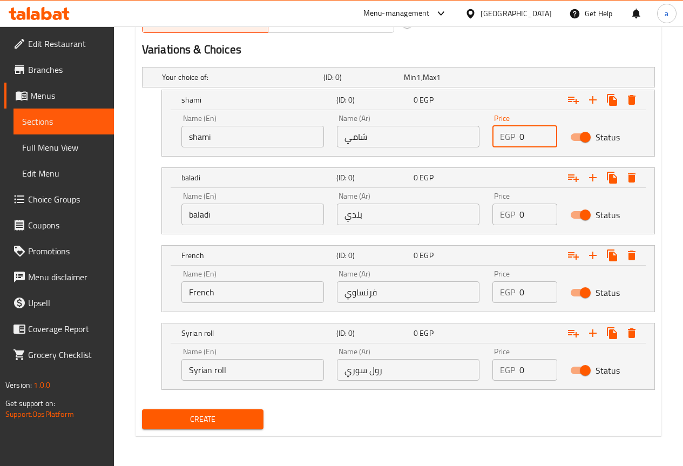
click at [526, 142] on input "0" at bounding box center [538, 137] width 38 height 22
type input "31"
click at [534, 213] on input "0" at bounding box center [538, 215] width 38 height 22
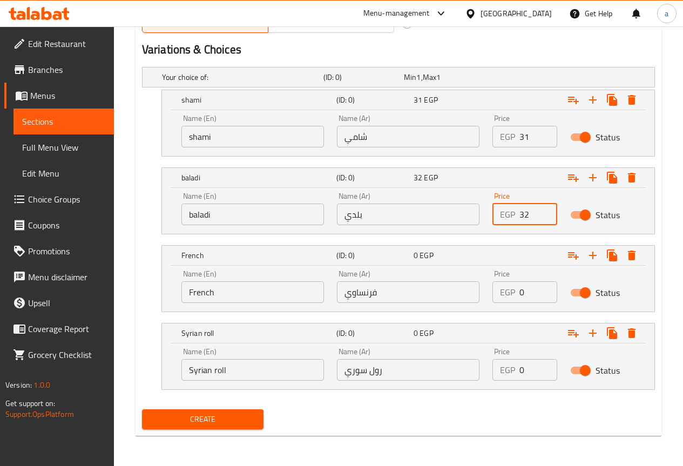
type input "32"
drag, startPoint x: 529, startPoint y: 293, endPoint x: 515, endPoint y: 295, distance: 14.1
click at [515, 295] on div "EGP 0 Price" at bounding box center [524, 292] width 65 height 22
type input "39"
drag, startPoint x: 529, startPoint y: 373, endPoint x: 519, endPoint y: 373, distance: 10.3
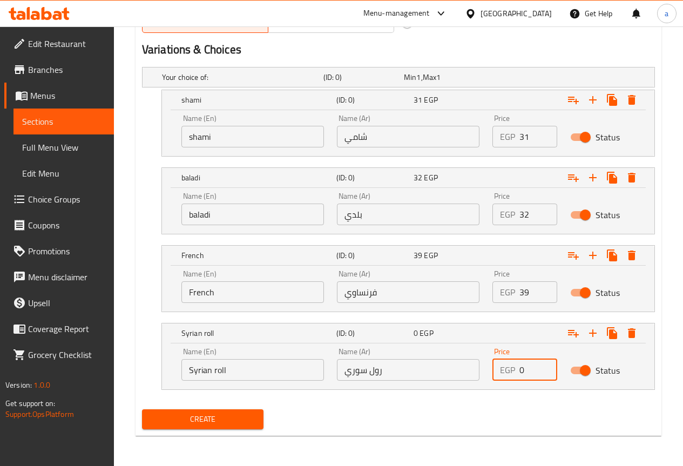
click at [519, 373] on div "EGP 0 Price" at bounding box center [524, 370] width 65 height 22
type input "46"
click at [233, 421] on span "Create" at bounding box center [203, 419] width 105 height 13
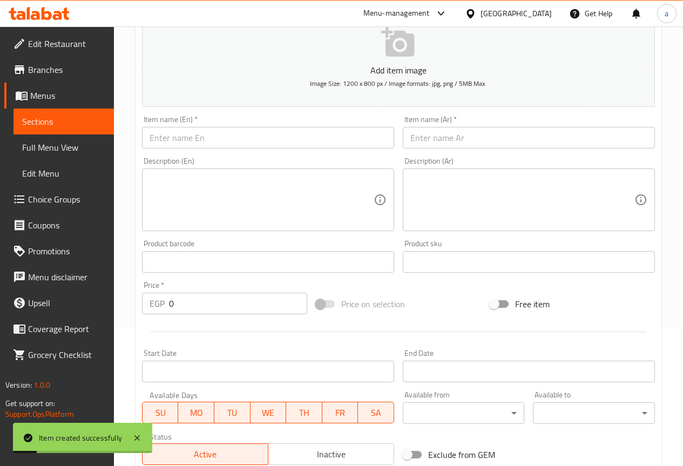
scroll to position [0, 0]
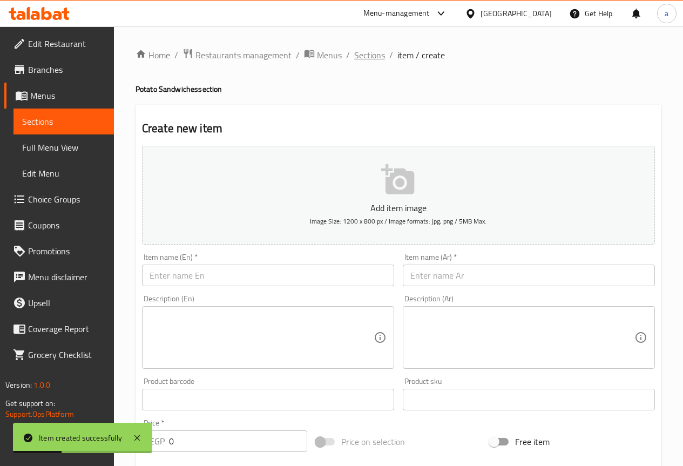
click at [366, 59] on span "Sections" at bounding box center [369, 55] width 31 height 13
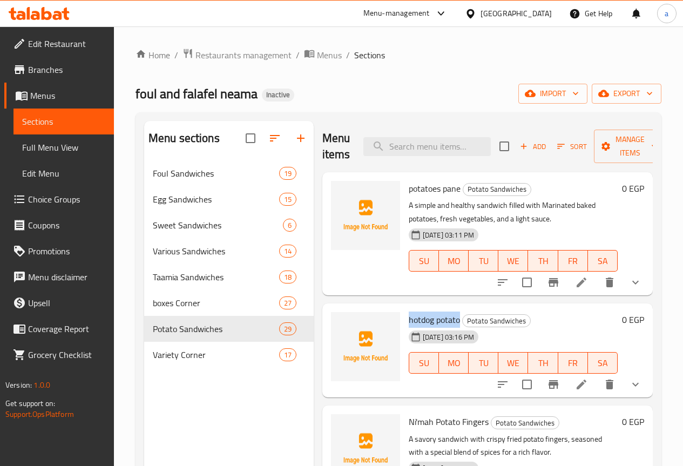
drag, startPoint x: 417, startPoint y: 320, endPoint x: 368, endPoint y: 322, distance: 49.7
click at [409, 322] on span "hotdog potato" at bounding box center [434, 320] width 51 height 16
copy span "hotdog potato"
click at [360, 95] on div "foul and falafel neama Inactive import export" at bounding box center [399, 94] width 526 height 20
click at [294, 145] on icon "button" at bounding box center [300, 138] width 13 height 13
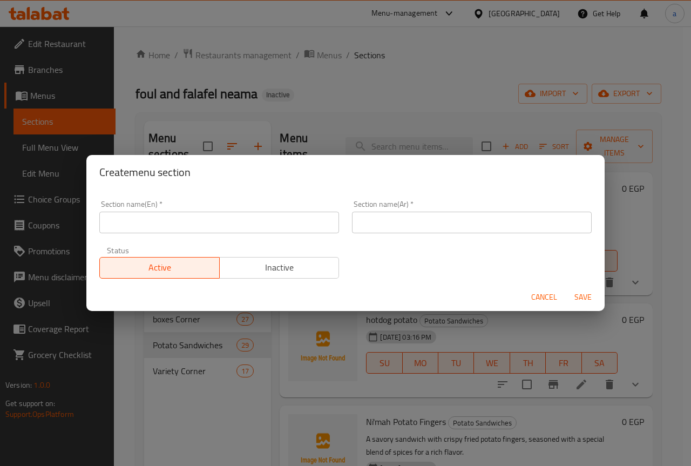
click at [199, 222] on input "text" at bounding box center [219, 223] width 240 height 22
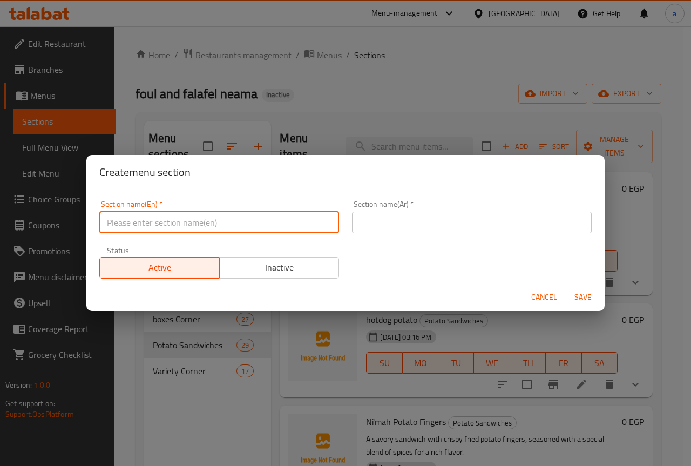
click at [427, 226] on input "text" at bounding box center [472, 223] width 240 height 22
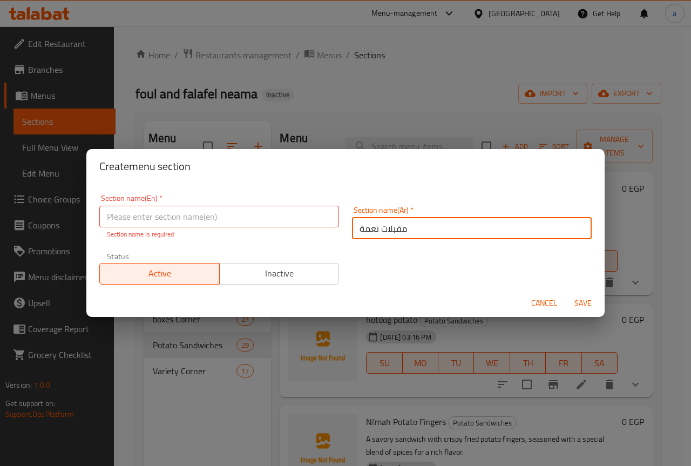
type input "مقبلات نعمة"
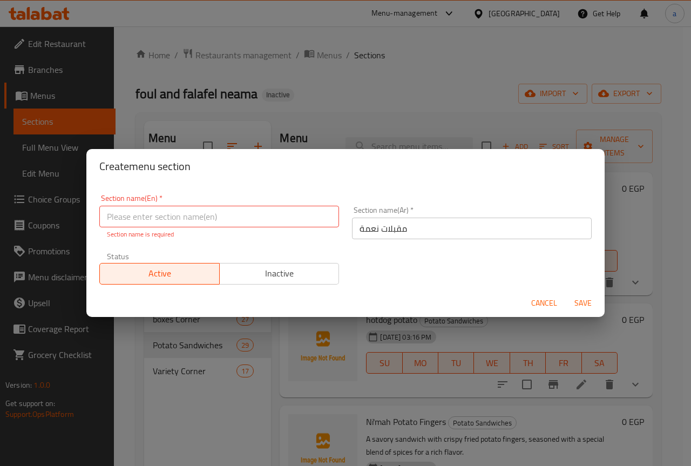
click at [250, 211] on input "text" at bounding box center [219, 217] width 240 height 22
paste input "Neama appetizers"
type input "Neama appetizers"
click at [590, 307] on div "Cancel Save" at bounding box center [345, 303] width 518 height 29
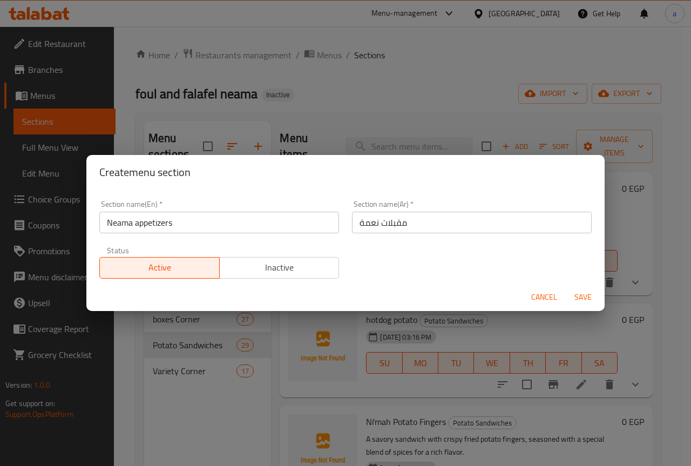
click at [587, 295] on span "Save" at bounding box center [583, 296] width 26 height 13
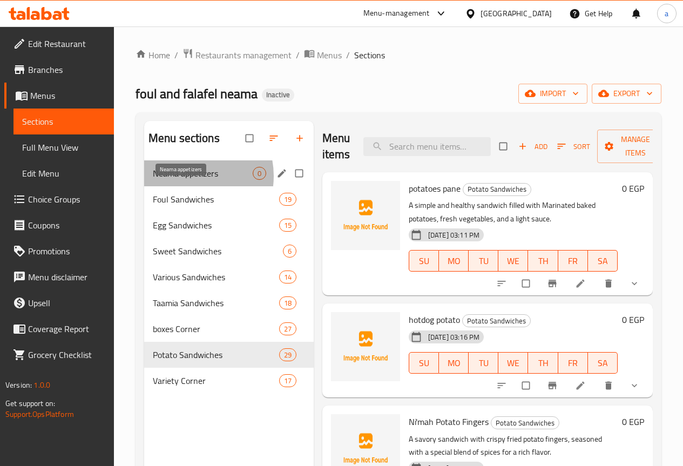
click at [187, 180] on span "Neama appetizers" at bounding box center [203, 173] width 100 height 13
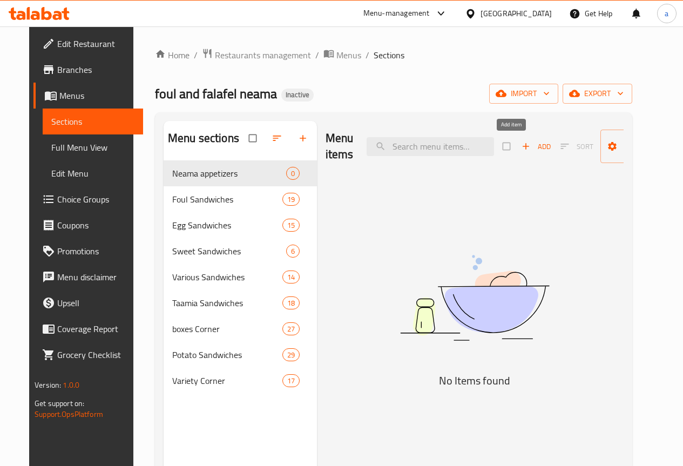
click at [521, 148] on icon "button" at bounding box center [526, 146] width 11 height 11
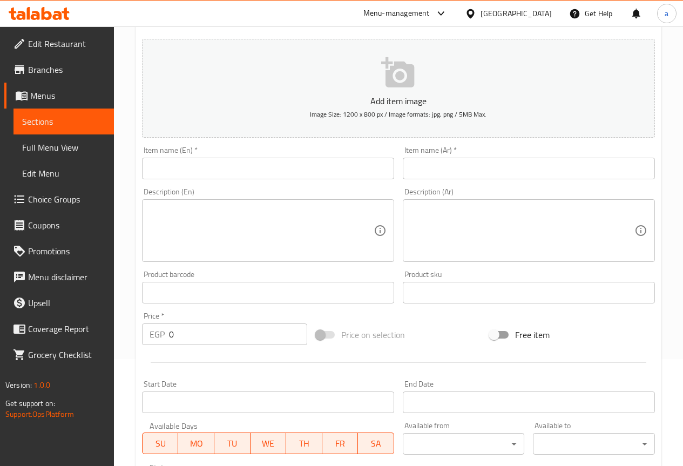
scroll to position [108, 0]
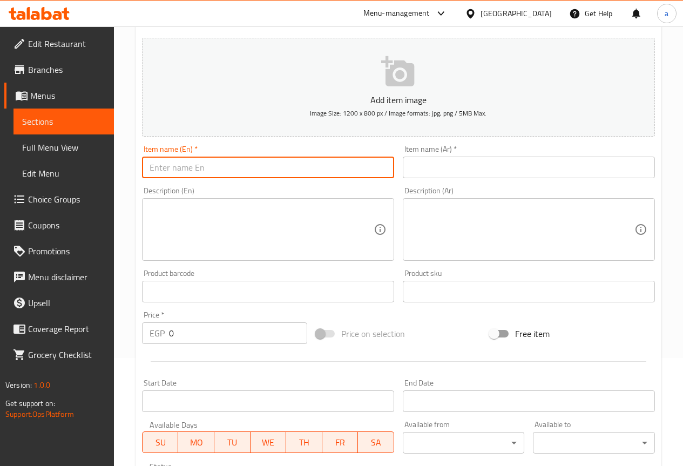
click at [254, 171] on input "text" at bounding box center [268, 168] width 252 height 22
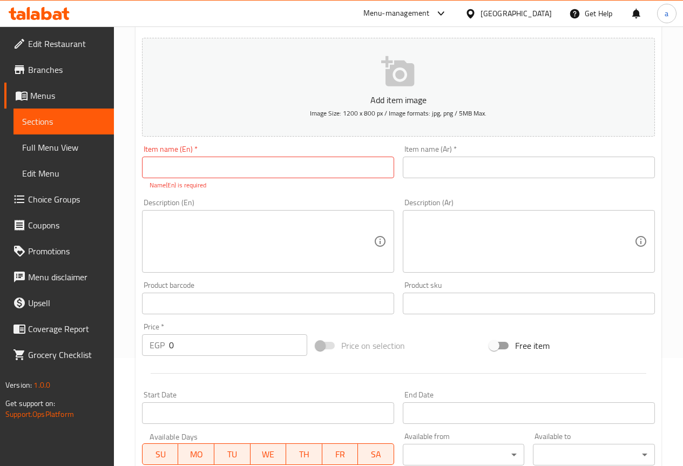
click at [530, 164] on input "text" at bounding box center [529, 168] width 252 height 22
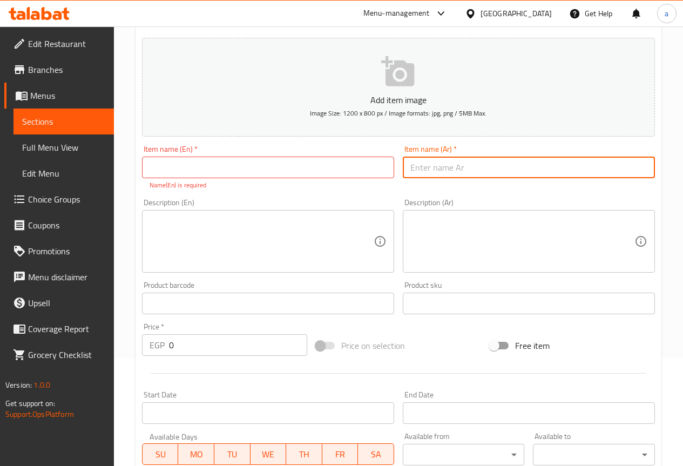
paste input "طبق مخلل بلدي"
type input "طبق مخلل بلدي"
click at [271, 144] on div "Item name (En)   * Item name (En) * Name(En) is required" at bounding box center [268, 167] width 261 height 53
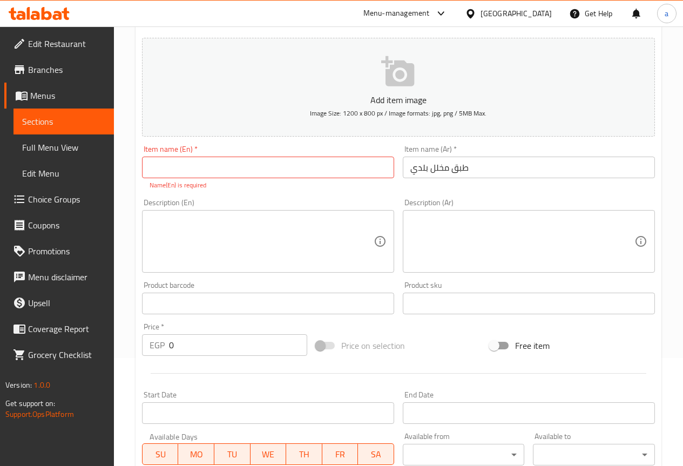
click at [262, 168] on input "text" at bounding box center [268, 168] width 252 height 22
type input "فشلاشن"
type input "ش"
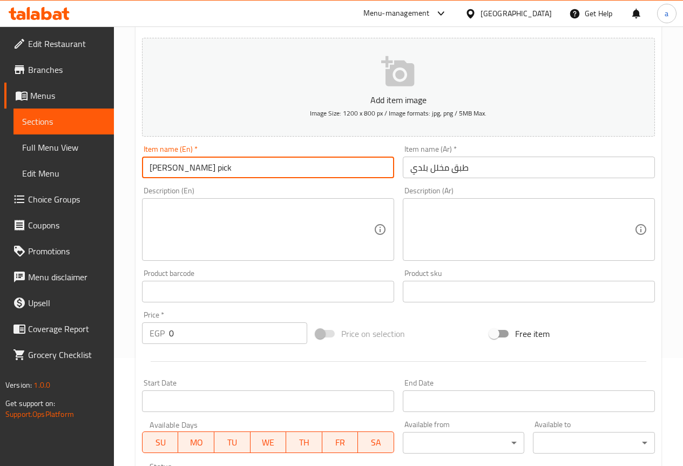
click at [175, 169] on input "tabak pick" at bounding box center [268, 168] width 252 height 22
drag, startPoint x: 173, startPoint y: 170, endPoint x: 186, endPoint y: 170, distance: 13.5
click at [186, 170] on input "tabak pick" at bounding box center [268, 168] width 252 height 22
paste input "Pickle"
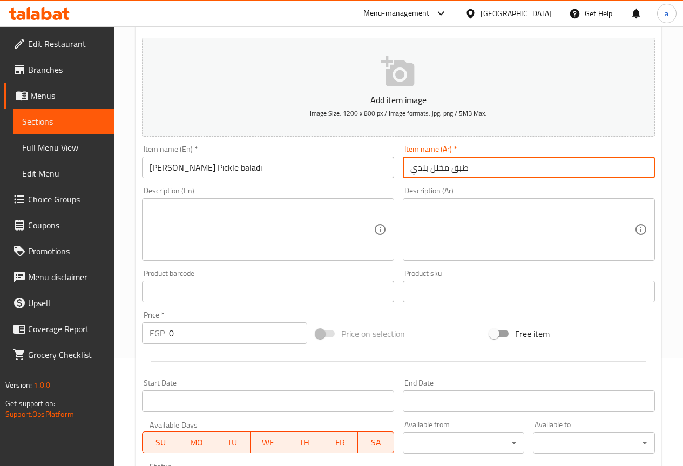
drag, startPoint x: 452, startPoint y: 170, endPoint x: 471, endPoint y: 169, distance: 18.4
click at [471, 169] on input "طبق مخلل بلدي" at bounding box center [529, 168] width 252 height 22
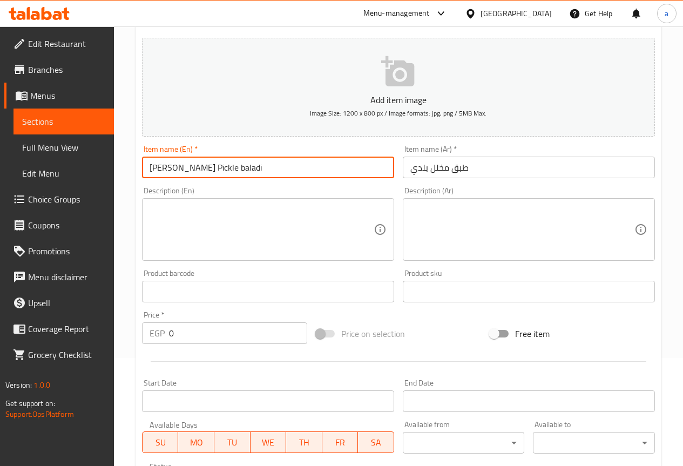
drag, startPoint x: 169, startPoint y: 170, endPoint x: 129, endPoint y: 170, distance: 40.5
click at [129, 170] on div "Home / Restaurants management / Menus / Sections / item / create Neama appetize…" at bounding box center [398, 286] width 569 height 736
paste input "Plate"
drag, startPoint x: 166, startPoint y: 167, endPoint x: 146, endPoint y: 166, distance: 20.5
click at [146, 166] on input "Plate Pickle baladi" at bounding box center [268, 168] width 252 height 22
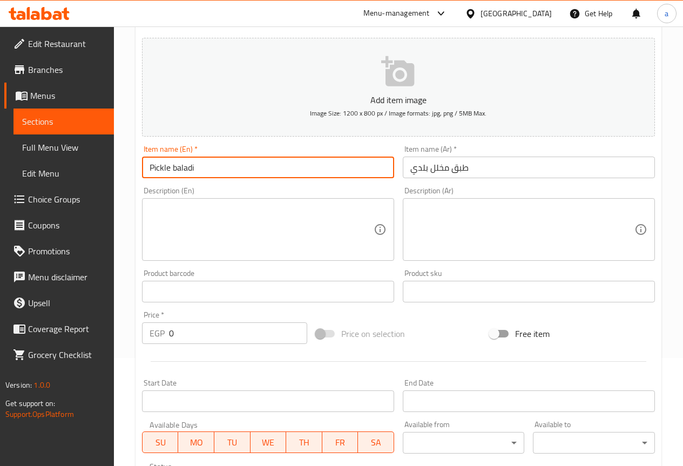
click at [223, 167] on input "Pickle baladi" at bounding box center [268, 168] width 252 height 22
paste input "Plate"
click at [173, 170] on input "Pickle baladi Plate" at bounding box center [268, 168] width 252 height 22
type input "Pickles baladi Plate"
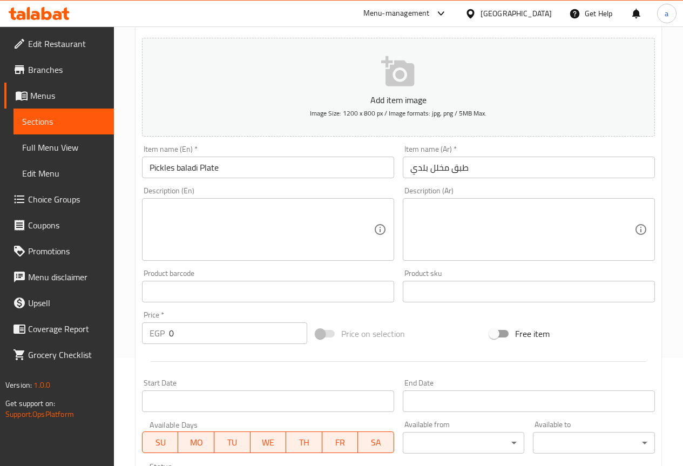
click at [577, 205] on textarea at bounding box center [522, 229] width 224 height 51
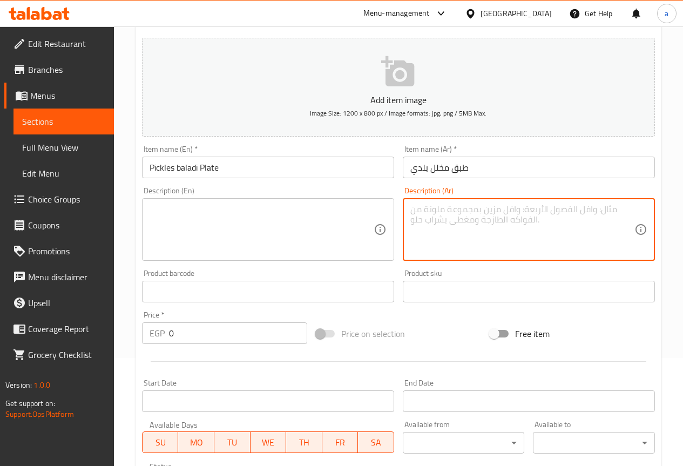
paste textarea "طبق من مخللات محلية متنوعة منعشة ومقرمشة، مثالي لتكملة وجباتك."
type textarea "طبق من مخللات محلية متنوعة منعشة ومقرمشة، مثالي لتكملة وجباتك."
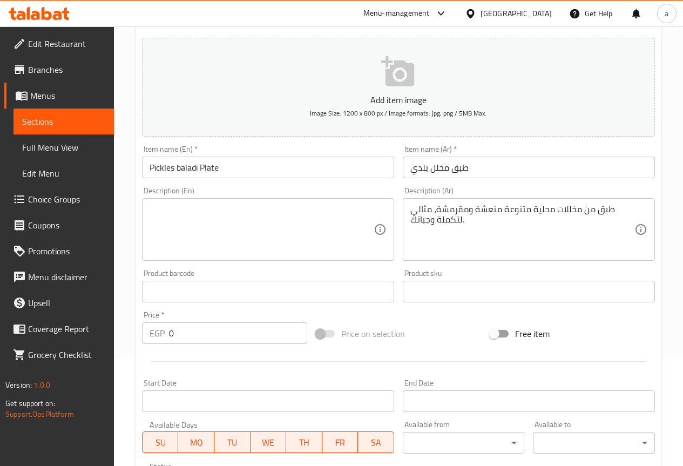
click at [290, 202] on div "Description (En)" at bounding box center [268, 229] width 252 height 63
paste textarea "A plate of tangy and crisp assorted local pickled vegetables, perfect for compl…"
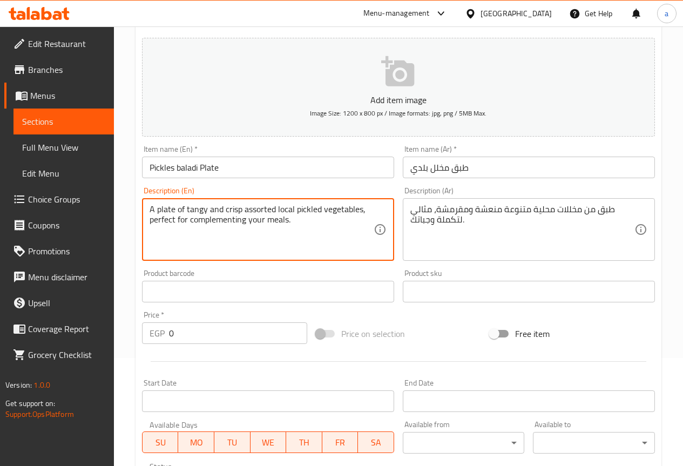
drag, startPoint x: 205, startPoint y: 208, endPoint x: 187, endPoint y: 211, distance: 17.9
click at [187, 211] on textarea "A plate of tangy and crisp assorted local pickled vegetables, perfect for compl…" at bounding box center [262, 229] width 224 height 51
drag, startPoint x: 273, startPoint y: 211, endPoint x: 244, endPoint y: 213, distance: 29.2
click at [244, 213] on textarea "A plate of tangy and crisp assorted local pickled vegetables, perfect for compl…" at bounding box center [262, 229] width 224 height 51
click at [329, 237] on textarea "A plate of tangy and crisp assorted local pickled vegetables, perfect for compl…" at bounding box center [262, 229] width 224 height 51
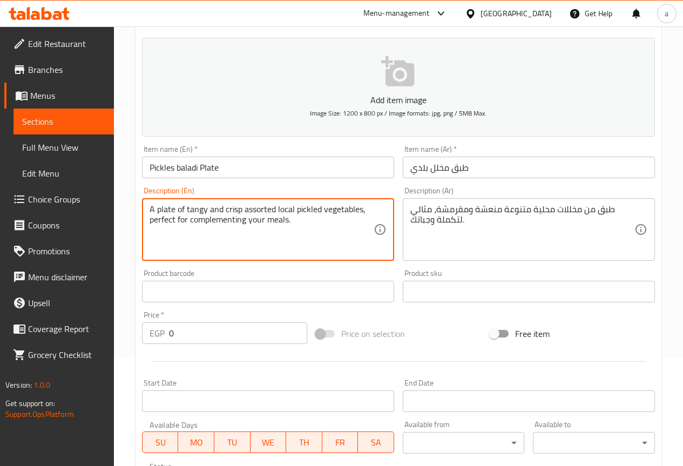
click at [193, 212] on textarea "A plate of tangy and crisp assorted local pickled vegetables, perfect for compl…" at bounding box center [262, 229] width 224 height 51
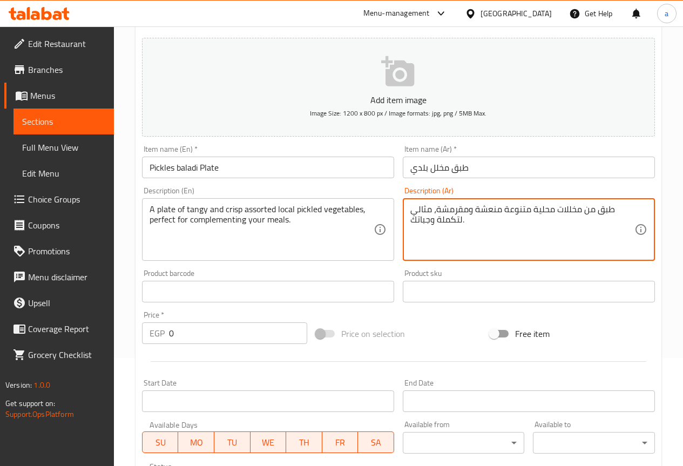
click at [579, 215] on textarea "طبق من مخللات محلية متنوعة منعشة ومقرمشة، مثالي لتكملة وجباتك." at bounding box center [522, 229] width 224 height 51
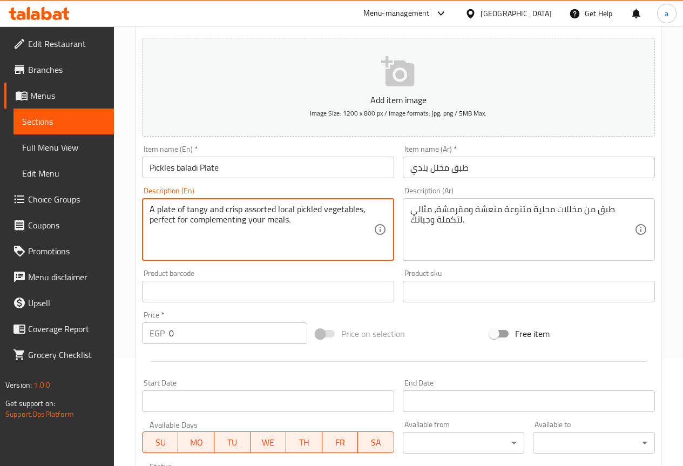
drag, startPoint x: 205, startPoint y: 211, endPoint x: 186, endPoint y: 213, distance: 19.1
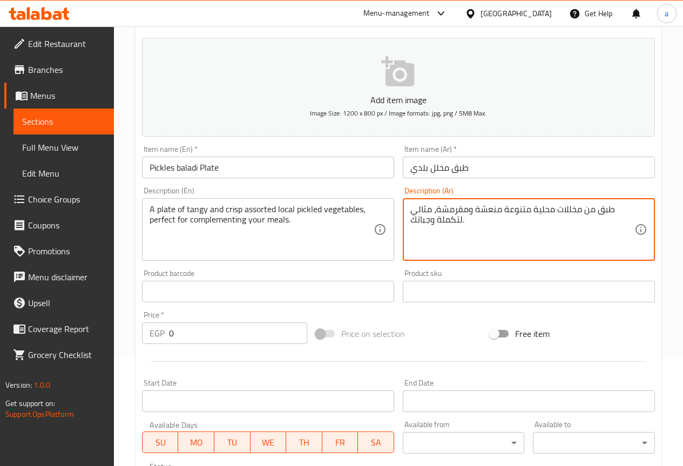
drag, startPoint x: 499, startPoint y: 207, endPoint x: 472, endPoint y: 209, distance: 27.6
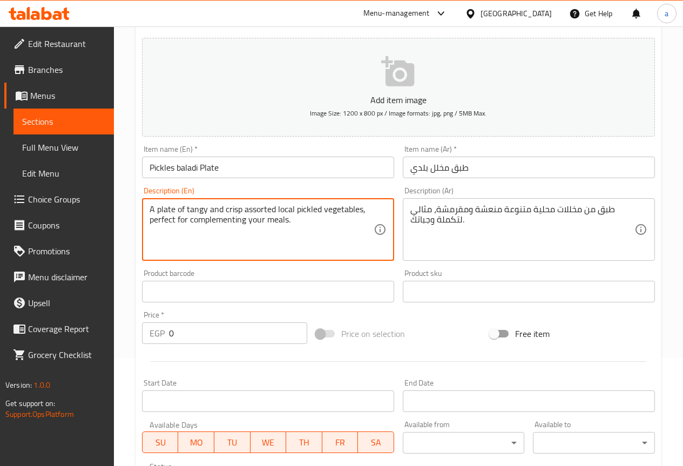
drag, startPoint x: 210, startPoint y: 215, endPoint x: 217, endPoint y: 213, distance: 6.7
click at [249, 212] on textarea "A plate of tangy and crisp assorted local pickled vegetables, perfect for compl…" at bounding box center [262, 229] width 224 height 51
click at [247, 210] on textarea "A plate of tangy and crisp assorted local pickled vegetables, perfect for compl…" at bounding box center [262, 229] width 224 height 51
drag, startPoint x: 241, startPoint y: 209, endPoint x: 274, endPoint y: 211, distance: 33.0
click at [274, 211] on textarea "A plate of tangy and crisp assorted local pickled vegetables, perfect for compl…" at bounding box center [262, 229] width 224 height 51
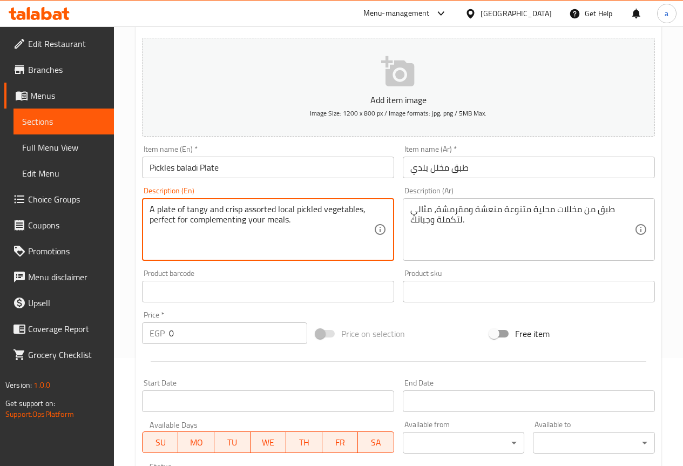
click at [302, 219] on textarea "A plate of tangy and crisp assorted local pickled vegetables, perfect for compl…" at bounding box center [262, 229] width 224 height 51
drag, startPoint x: 323, startPoint y: 211, endPoint x: 361, endPoint y: 215, distance: 37.6
click at [361, 215] on textarea "A plate of tangy and crisp assorted local pickled vegetables, perfect for compl…" at bounding box center [262, 229] width 224 height 51
type textarea "A plate of tangy and crisp assorted local pickles , perfect for complementing y…"
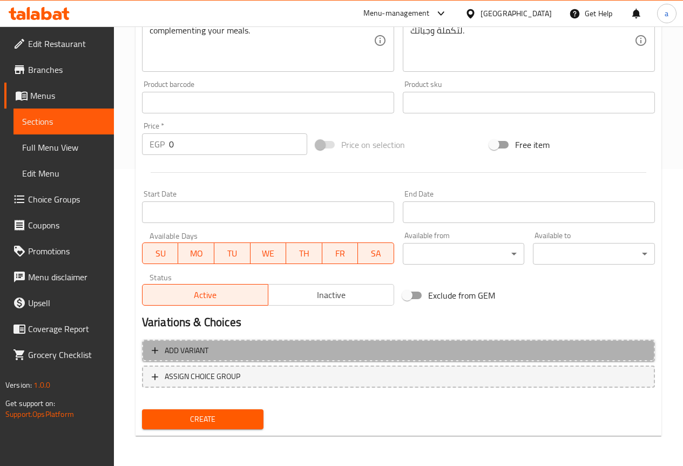
click at [312, 349] on span "Add variant" at bounding box center [399, 350] width 494 height 13
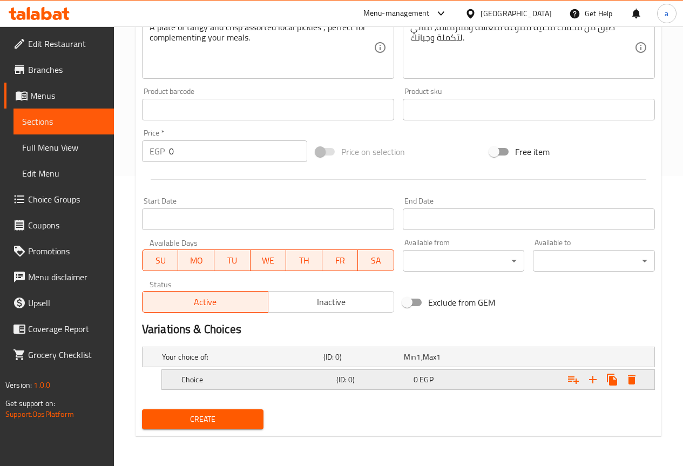
click at [600, 383] on button "Expand" at bounding box center [592, 379] width 19 height 19
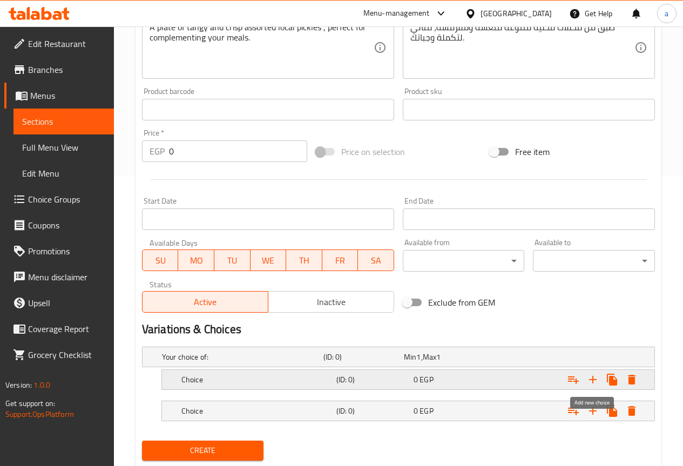
click at [597, 383] on icon "Expand" at bounding box center [592, 379] width 13 height 13
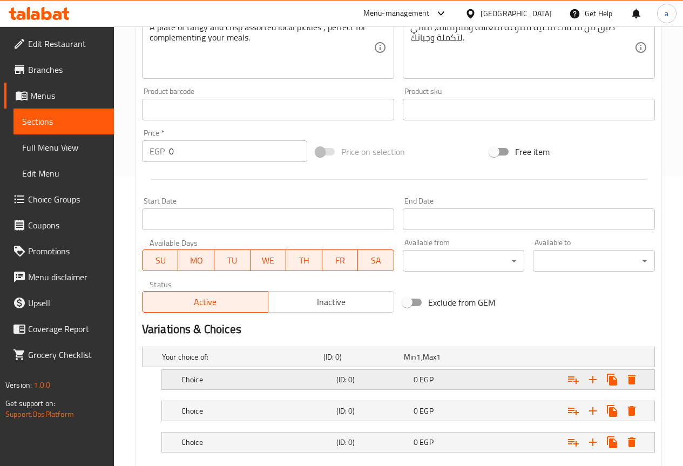
click at [424, 382] on span "EGP" at bounding box center [426, 380] width 13 height 14
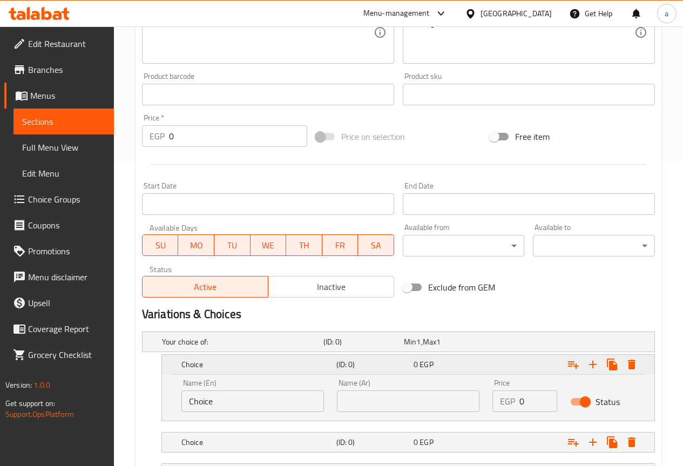
scroll to position [399, 0]
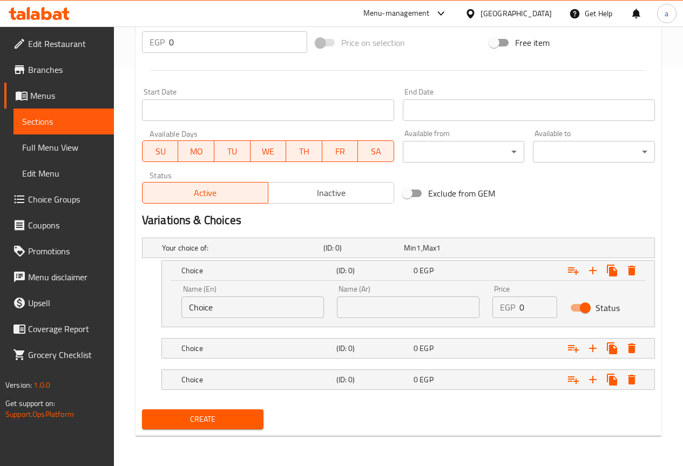
click at [376, 303] on input "text" at bounding box center [408, 307] width 143 height 22
paste input "صغير"
type input "صغير"
click at [364, 347] on h5 "(ID: 0)" at bounding box center [372, 348] width 73 height 11
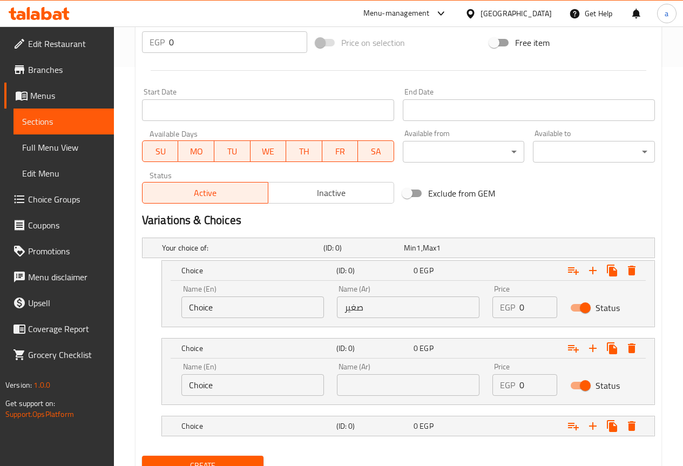
click at [377, 387] on input "text" at bounding box center [408, 385] width 143 height 22
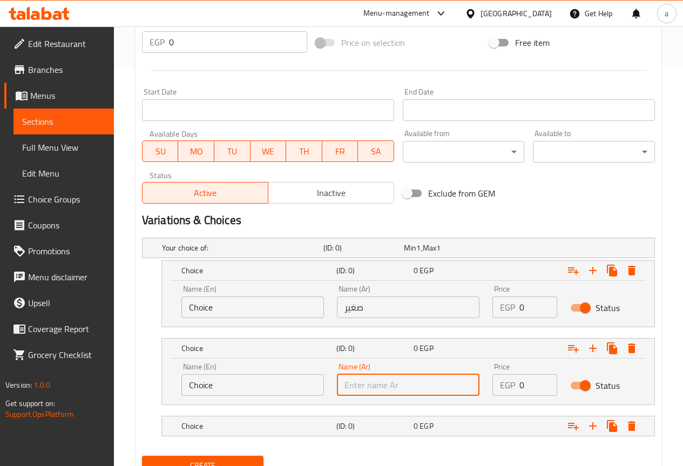
paste input "وسط"
type input "وسط"
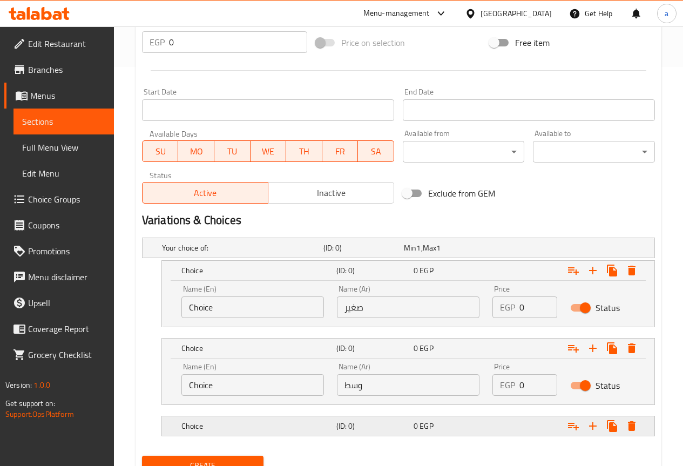
click at [384, 419] on div "(ID: 0)" at bounding box center [372, 425] width 77 height 15
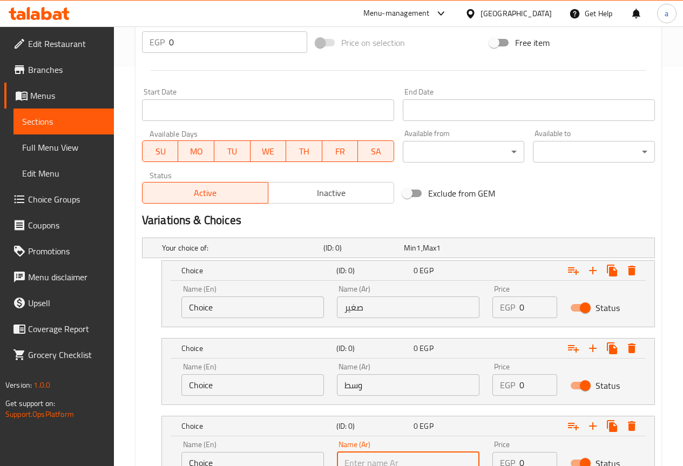
click at [388, 452] on input "text" at bounding box center [408, 463] width 143 height 22
paste input "جامبو"
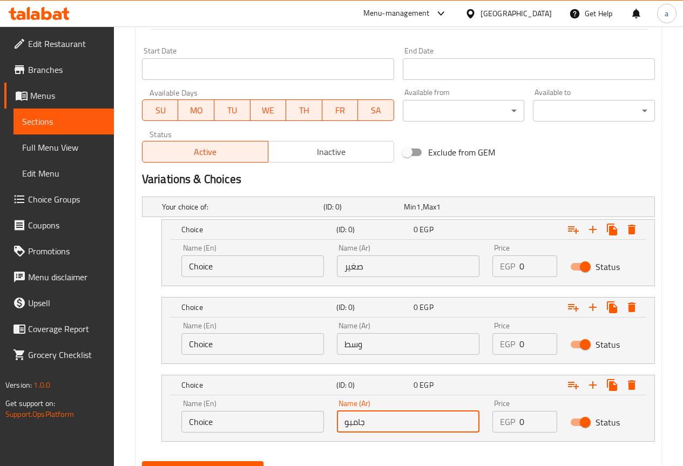
scroll to position [458, 0]
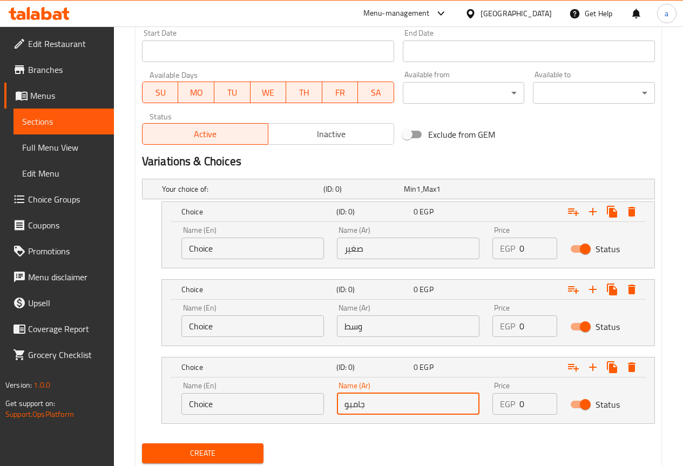
type input "جامبو"
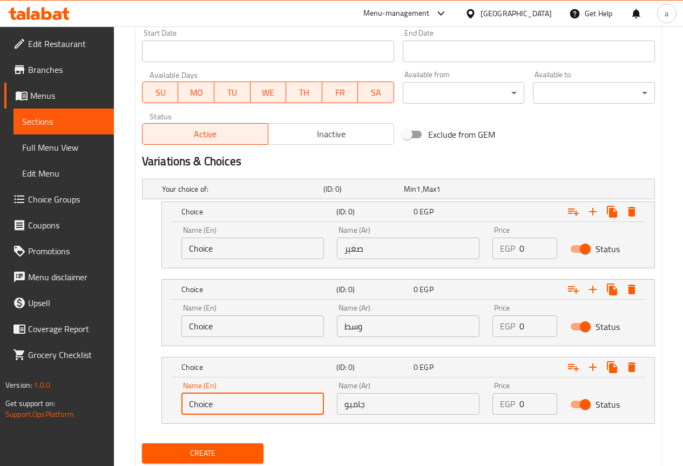
click at [284, 407] on input "Choice" at bounding box center [252, 404] width 143 height 22
paste input "Jumbo"
type input "Jumbo"
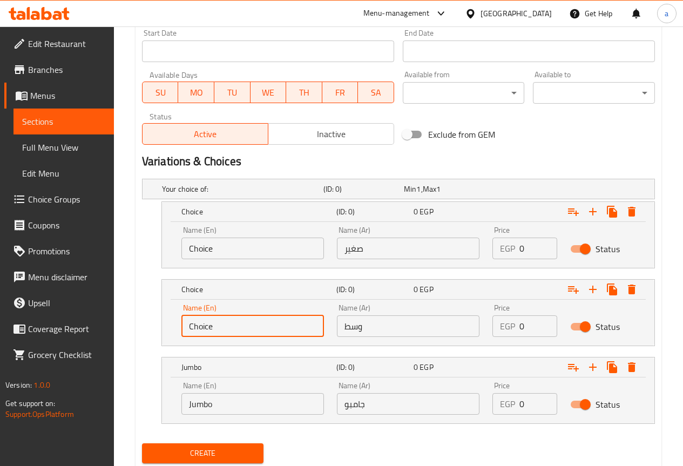
click at [231, 327] on input "Choice" at bounding box center [252, 326] width 143 height 22
paste input "Medium"
type input "Medium"
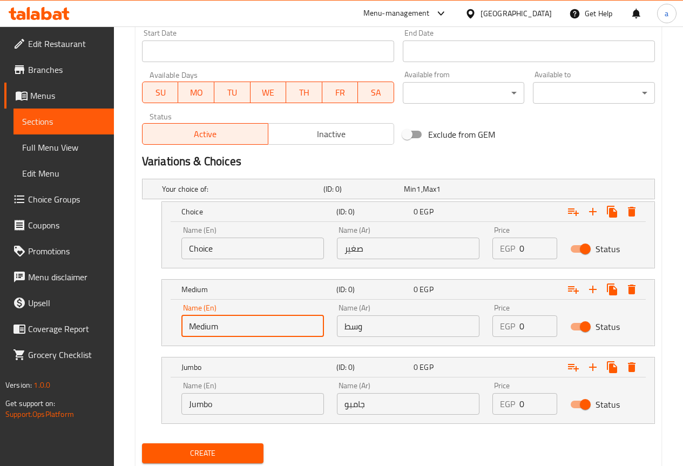
click at [214, 245] on input "Choice" at bounding box center [252, 249] width 143 height 22
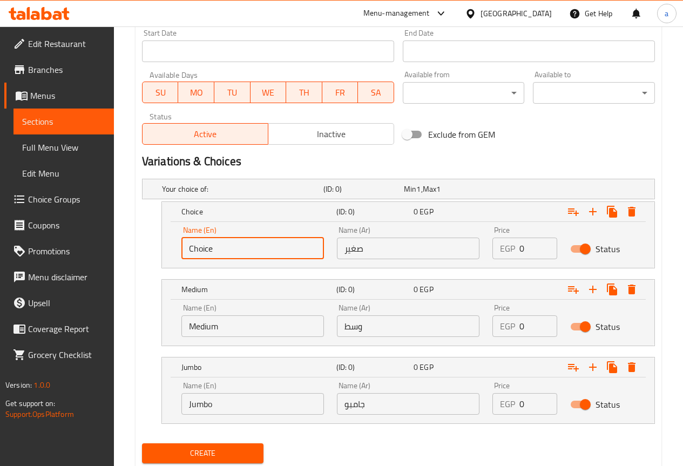
click at [214, 245] on input "Choice" at bounding box center [252, 249] width 143 height 22
paste input "Small"
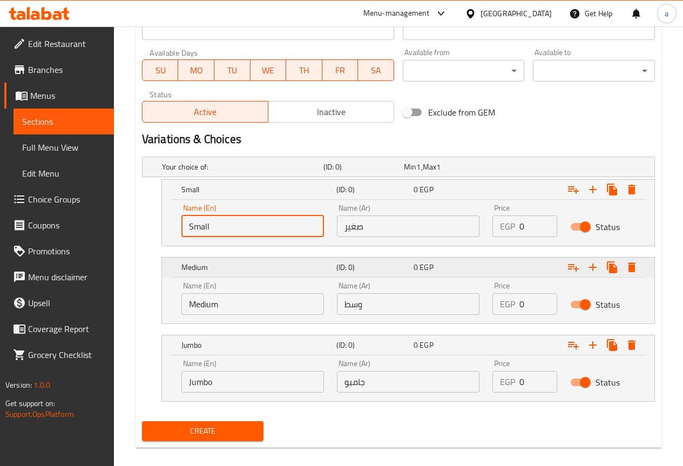
scroll to position [492, 0]
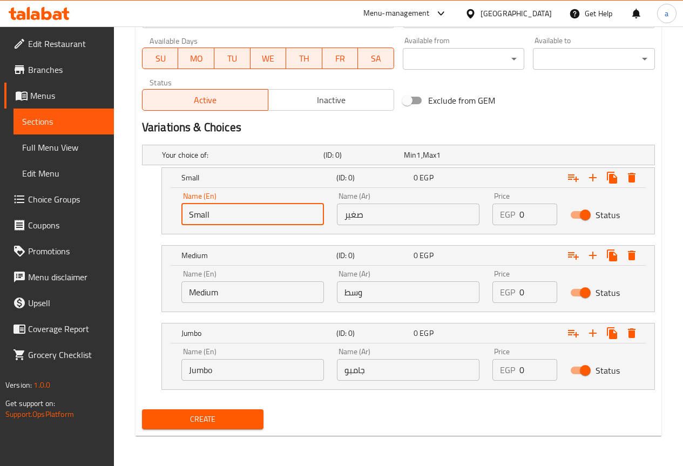
type input "Small"
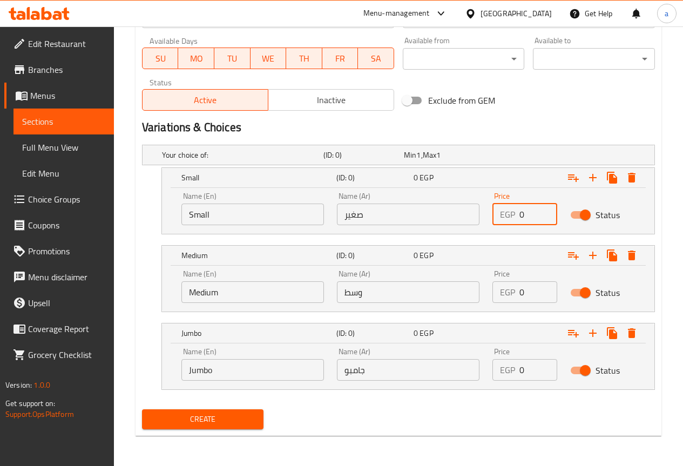
drag, startPoint x: 536, startPoint y: 208, endPoint x: 522, endPoint y: 212, distance: 15.1
click at [522, 212] on input "0" at bounding box center [538, 215] width 38 height 22
type input "14"
drag, startPoint x: 531, startPoint y: 289, endPoint x: 518, endPoint y: 293, distance: 13.5
click at [518, 293] on div "EGP 0 Price" at bounding box center [524, 292] width 65 height 22
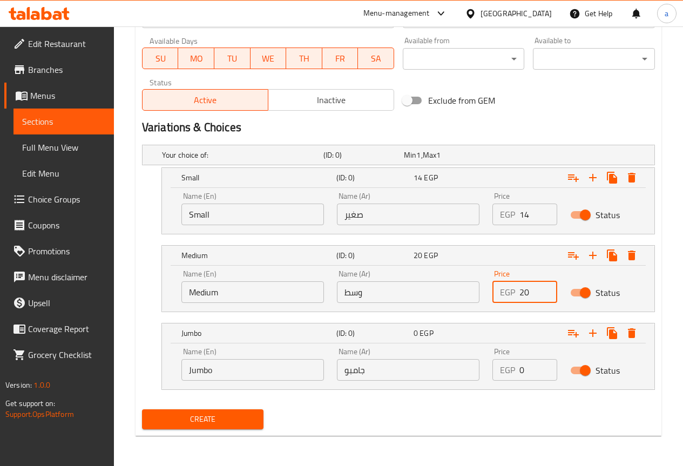
type input "20"
drag, startPoint x: 531, startPoint y: 370, endPoint x: 512, endPoint y: 373, distance: 18.6
click at [512, 373] on div "EGP 0 Price" at bounding box center [524, 370] width 65 height 22
type input "27"
click at [493, 393] on nav at bounding box center [398, 396] width 513 height 9
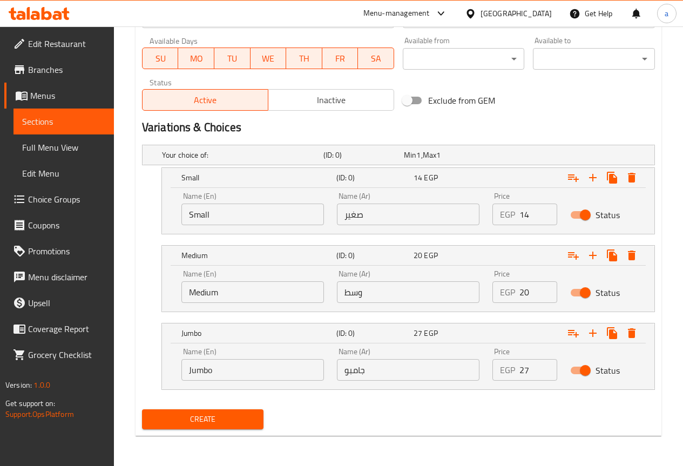
click at [251, 421] on span "Create" at bounding box center [203, 419] width 105 height 13
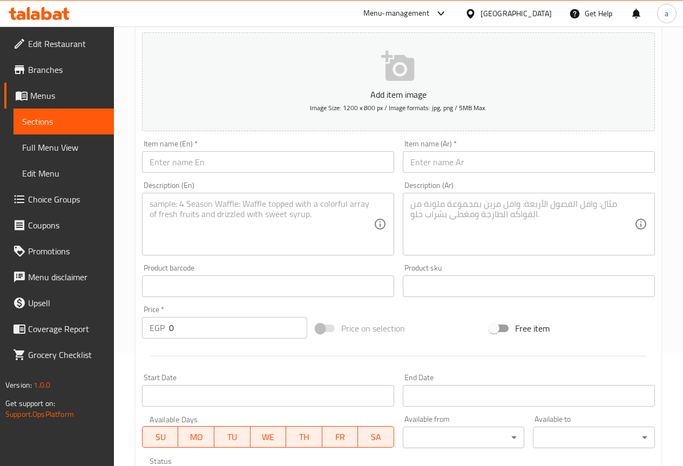
scroll to position [0, 0]
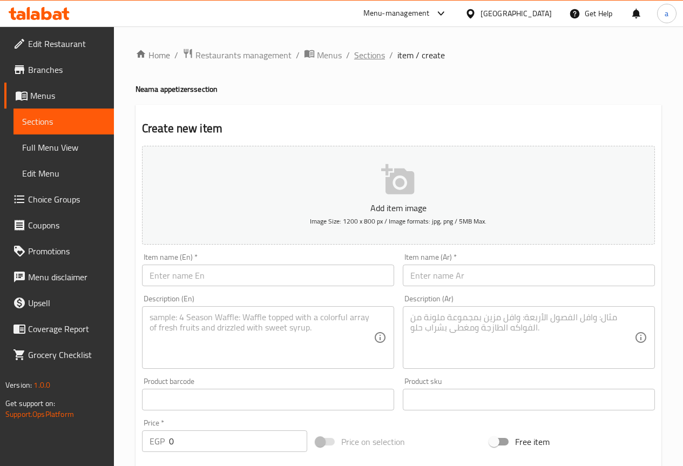
click at [377, 57] on span "Sections" at bounding box center [369, 55] width 31 height 13
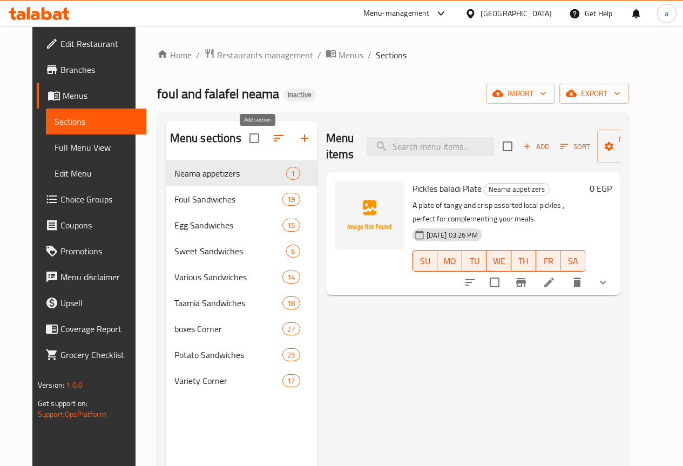
click at [292, 139] on button "button" at bounding box center [305, 138] width 26 height 26
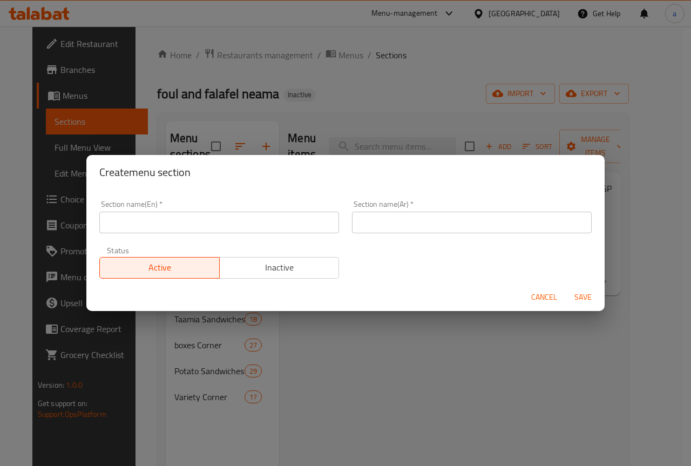
click at [271, 132] on div "Create menu section Section name(En)   * Section name(En) * Section name(Ar)   …" at bounding box center [345, 233] width 691 height 466
click at [540, 297] on span "Cancel" at bounding box center [544, 296] width 26 height 13
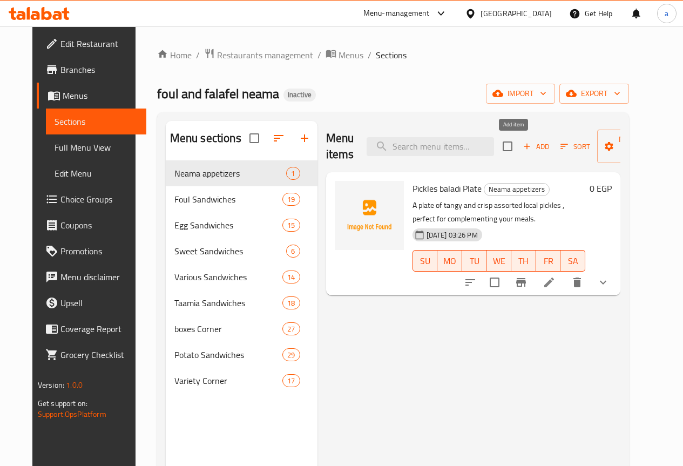
click at [522, 142] on span "Add" at bounding box center [536, 146] width 29 height 12
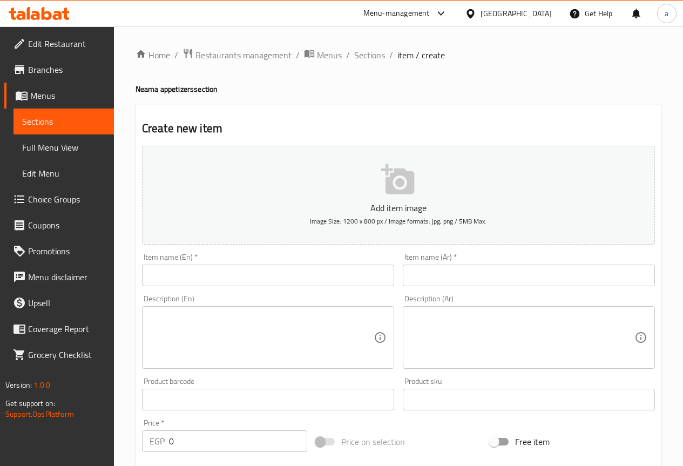
click at [421, 265] on input "text" at bounding box center [529, 276] width 252 height 22
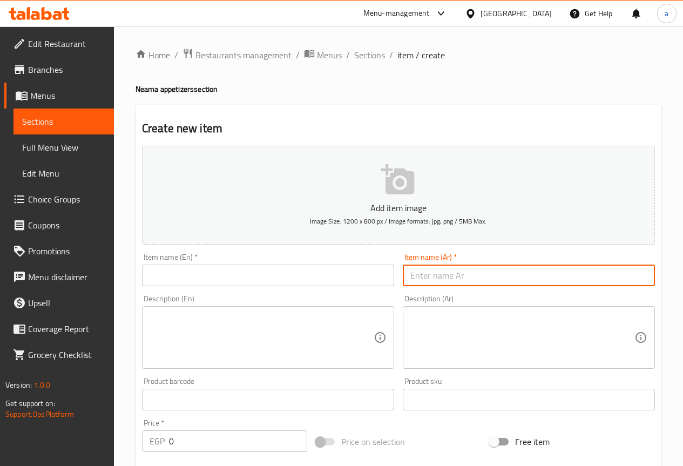
paste input "ليمون معصفر"
type input "ليمون معصفر"
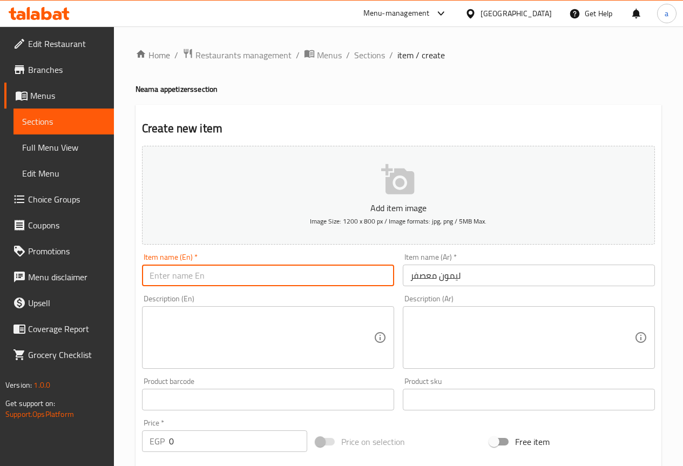
click at [276, 271] on input "text" at bounding box center [268, 276] width 252 height 22
paste input "Pickled Lemons with Safflower"
type input "Pickled Lemons with Safflower"
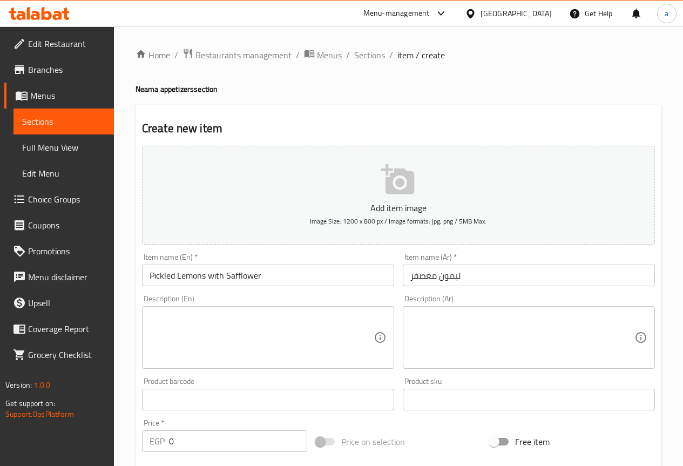
click at [244, 344] on textarea at bounding box center [262, 337] width 224 height 51
paste textarea "Tangy pickled lemons, flavored with safflower for a unique and aromatic taste."
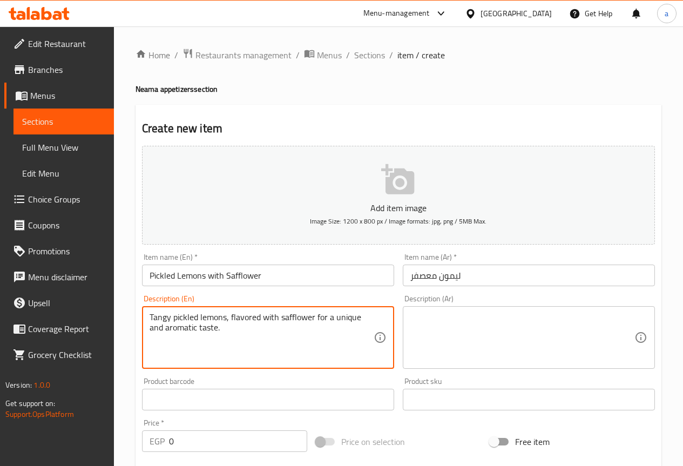
type textarea "Tangy pickled lemons, flavored with safflower for a unique and aromatic taste."
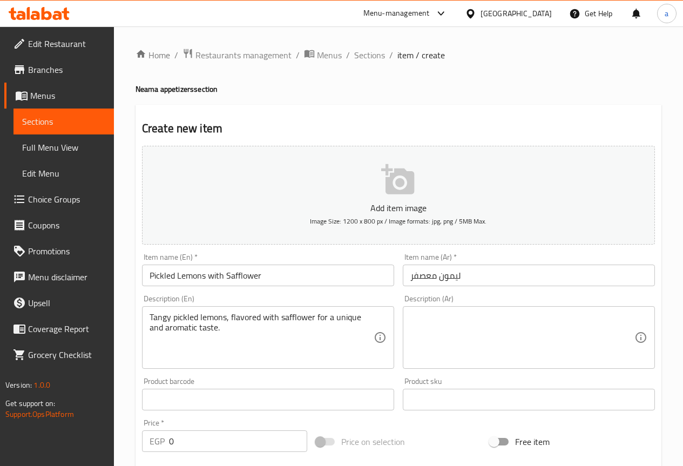
click at [448, 311] on div "Description (Ar)" at bounding box center [529, 337] width 252 height 63
paste textarea "ليمون مخلل منعش، منكه بـالعصفر للحصول على طعم فريد وعطري."
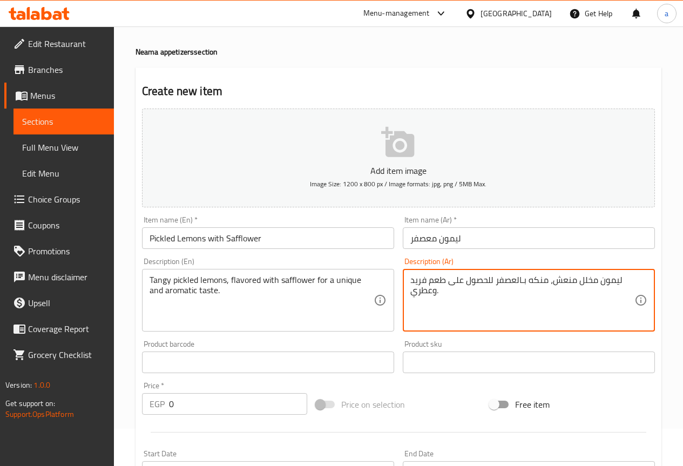
scroll to position [54, 0]
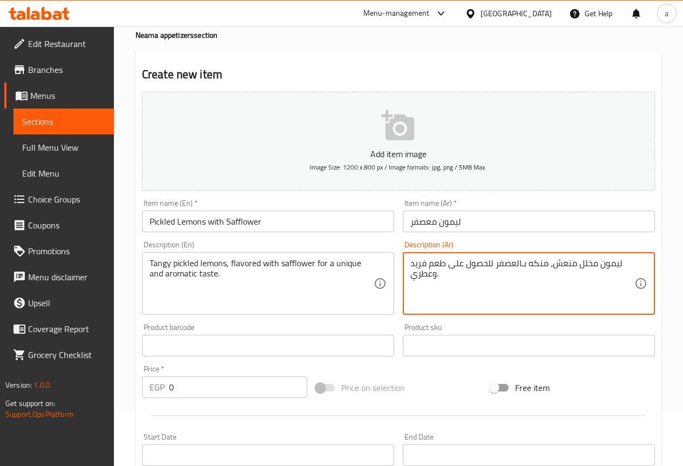
drag, startPoint x: 577, startPoint y: 263, endPoint x: 554, endPoint y: 268, distance: 23.7
click at [554, 268] on textarea "ليمون مخلل منعش، منكه بـالعصفر للحصول على طعم فريد وعطري." at bounding box center [522, 283] width 224 height 51
type textarea "ليمون مخلل منعش، منكه بـالعصفر للحصول على طعم فريد وعطري."
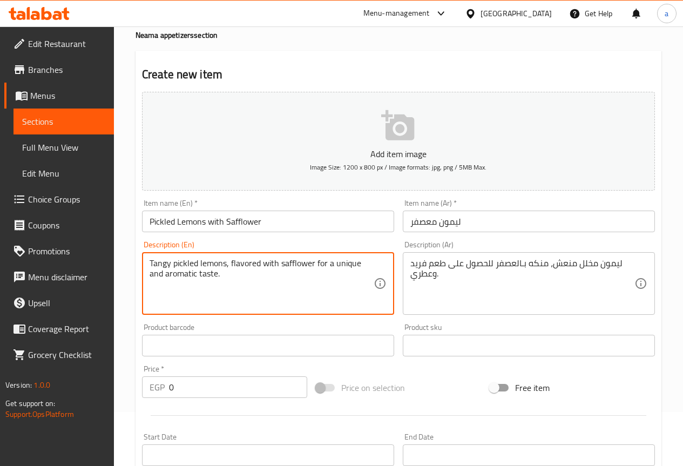
drag, startPoint x: 280, startPoint y: 266, endPoint x: 311, endPoint y: 266, distance: 30.8
click at [311, 266] on textarea "Tangy pickled lemons, flavored with safflower for a unique and aromatic taste." at bounding box center [262, 283] width 224 height 51
drag, startPoint x: 315, startPoint y: 262, endPoint x: 323, endPoint y: 263, distance: 8.7
click at [198, 278] on textarea "Tangy pickled lemons, flavored with safflower for a unique and aromatic taste." at bounding box center [262, 283] width 224 height 51
click at [196, 275] on textarea "Tangy pickled lemons, flavored with safflower for a unique and aromatic taste." at bounding box center [262, 283] width 224 height 51
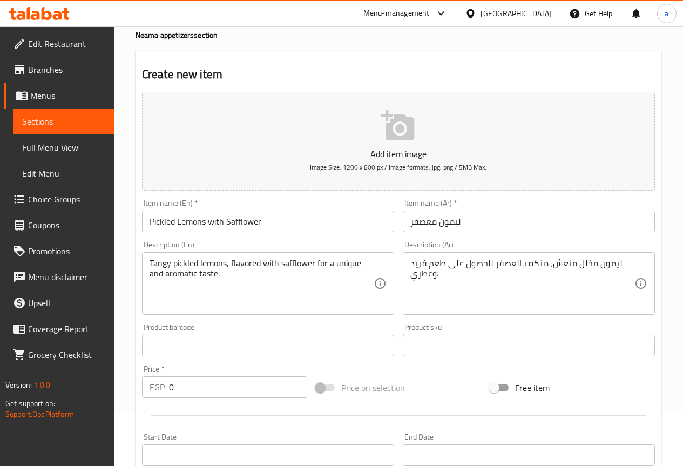
drag, startPoint x: 407, startPoint y: 276, endPoint x: 432, endPoint y: 277, distance: 24.8
click at [432, 277] on div "ليمون مخلل منعش، منكه بـالعصفر للحصول على طعم فريد وعطري. Description (Ar)" at bounding box center [529, 283] width 252 height 63
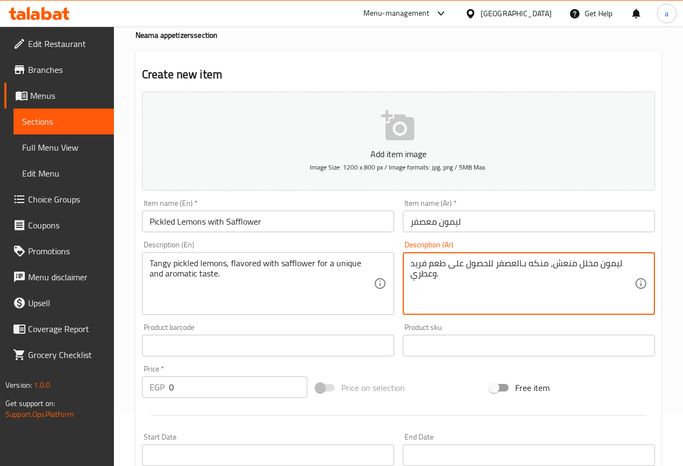
drag, startPoint x: 434, startPoint y: 276, endPoint x: 413, endPoint y: 279, distance: 20.7
click at [413, 279] on textarea "ليمون مخلل منعش، منكه بـالعصفر للحصول على طعم فريد وعطري." at bounding box center [522, 283] width 224 height 51
click at [433, 284] on textarea "ليمون مخلل منعش، منكه بـالعصفر للحصول على طعم فريد وعطري." at bounding box center [522, 283] width 224 height 51
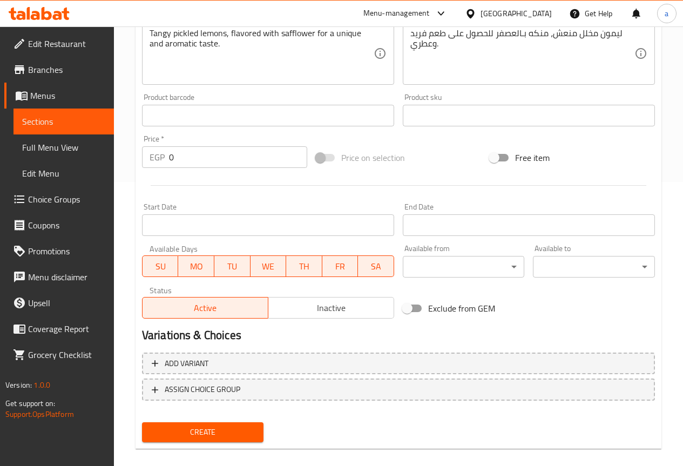
scroll to position [297, 0]
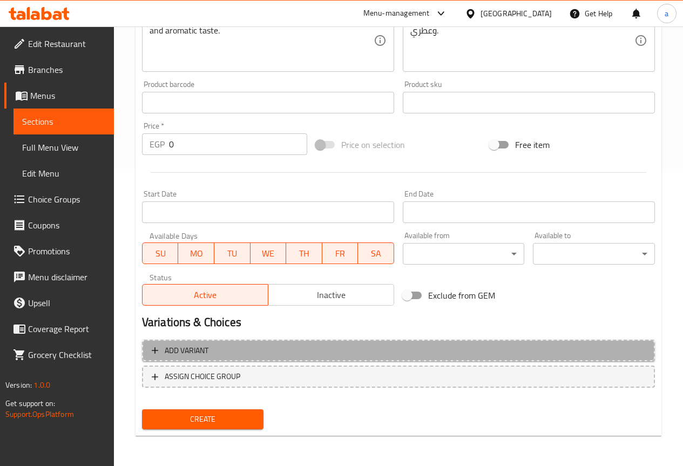
click at [289, 344] on span "Add variant" at bounding box center [399, 350] width 494 height 13
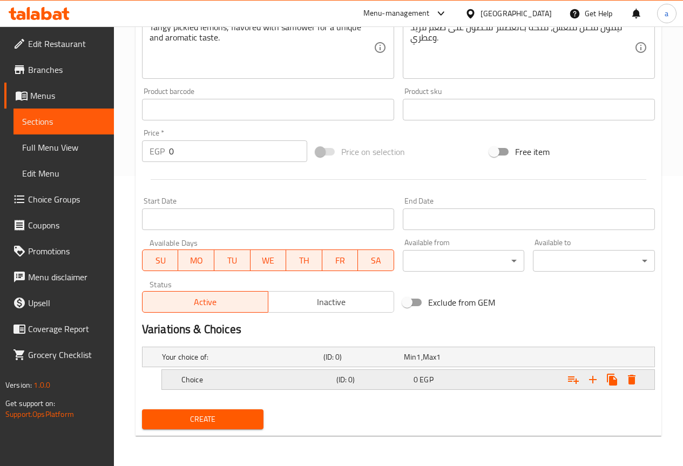
click at [595, 381] on icon "Expand" at bounding box center [592, 379] width 13 height 13
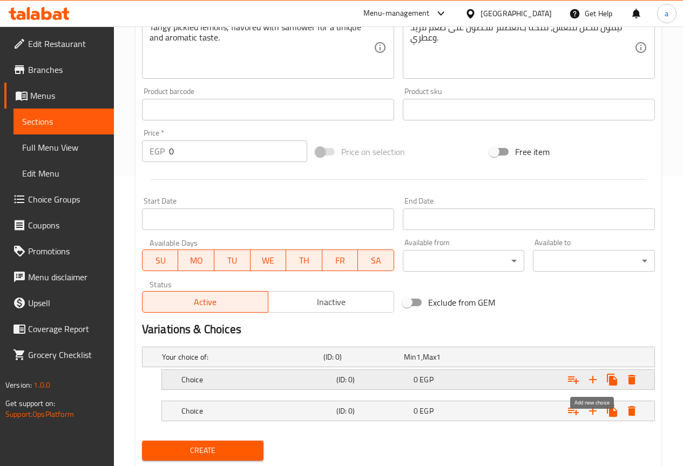
click at [595, 381] on icon "Expand" at bounding box center [592, 379] width 13 height 13
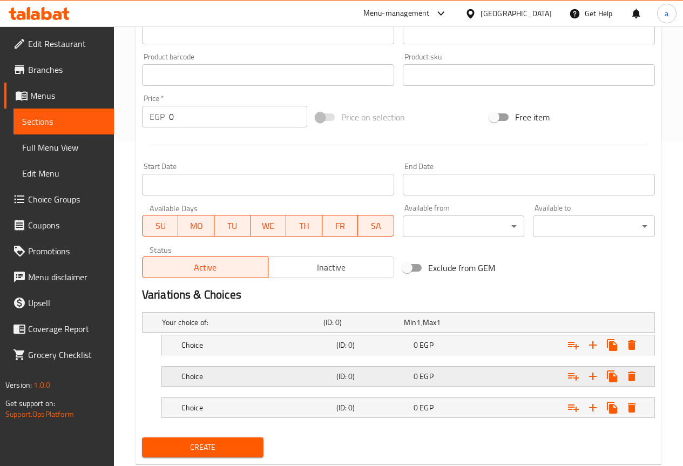
scroll to position [353, 0]
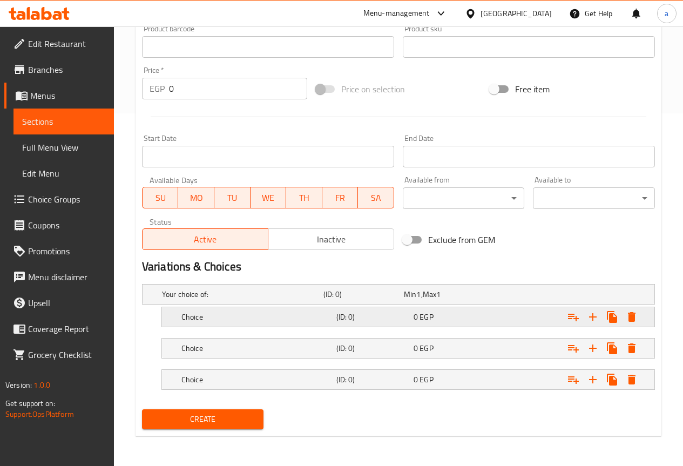
click at [415, 316] on span "0" at bounding box center [416, 317] width 4 height 14
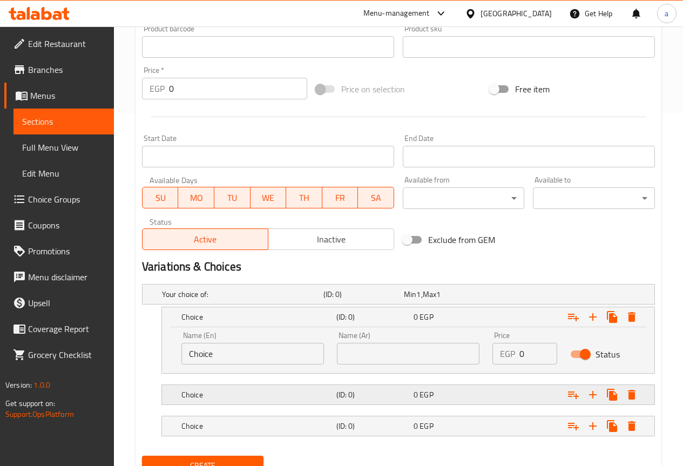
click at [422, 389] on span "EGP" at bounding box center [426, 395] width 13 height 14
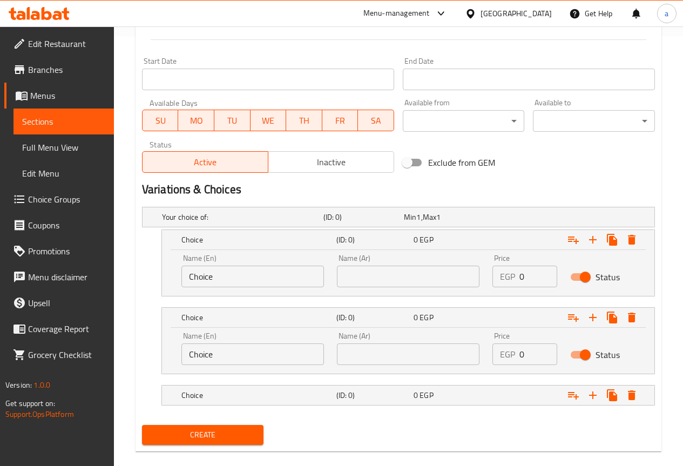
scroll to position [445, 0]
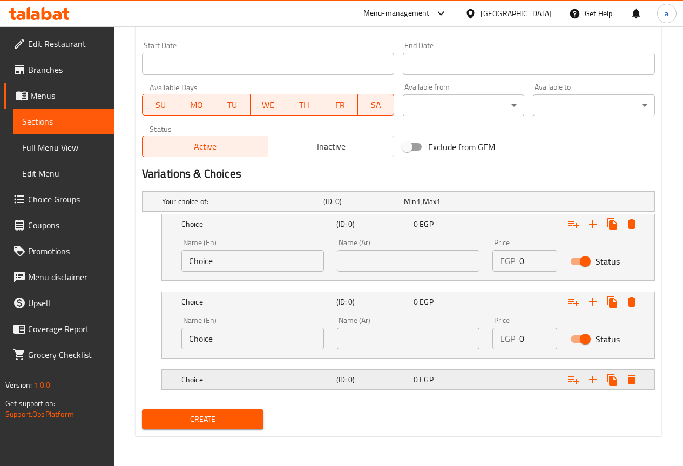
click at [409, 384] on h5 "(ID: 0)" at bounding box center [372, 379] width 73 height 11
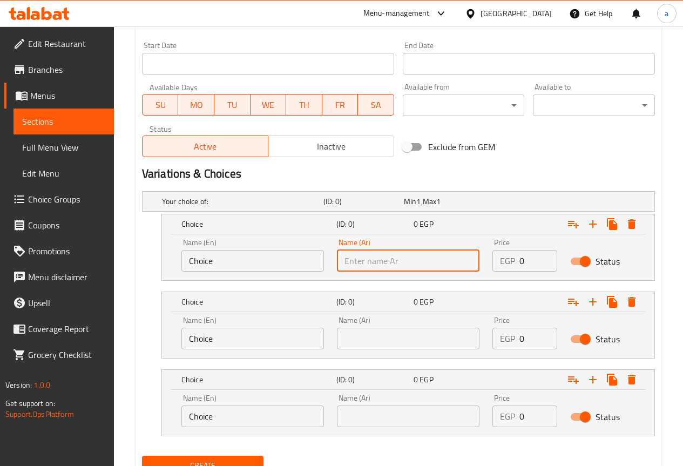
click at [441, 266] on input "text" at bounding box center [408, 261] width 143 height 22
paste input "صغير"
type input "صغير"
click at [405, 332] on input "text" at bounding box center [408, 339] width 143 height 22
paste input "وسط"
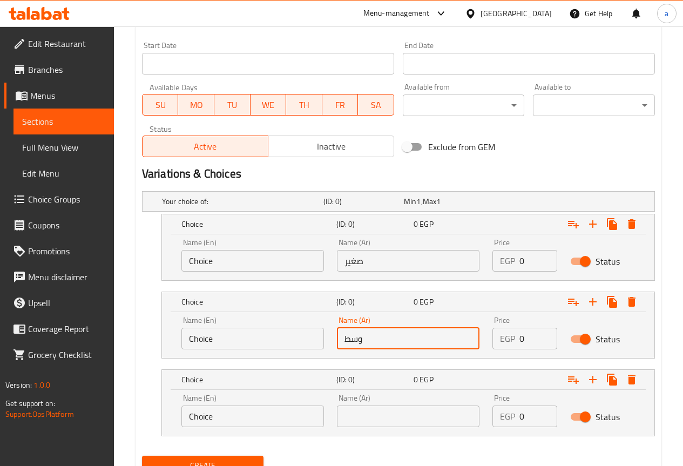
type input "وسط"
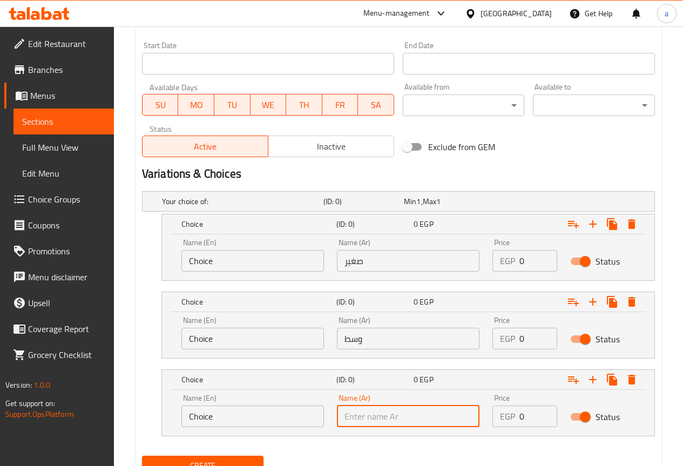
click at [429, 413] on input "text" at bounding box center [408, 416] width 143 height 22
paste input "جامبو"
type input "جامبو"
click at [200, 248] on div "Name (En) Choice Name (En)" at bounding box center [252, 255] width 143 height 33
click at [202, 257] on input "Choice" at bounding box center [252, 261] width 143 height 22
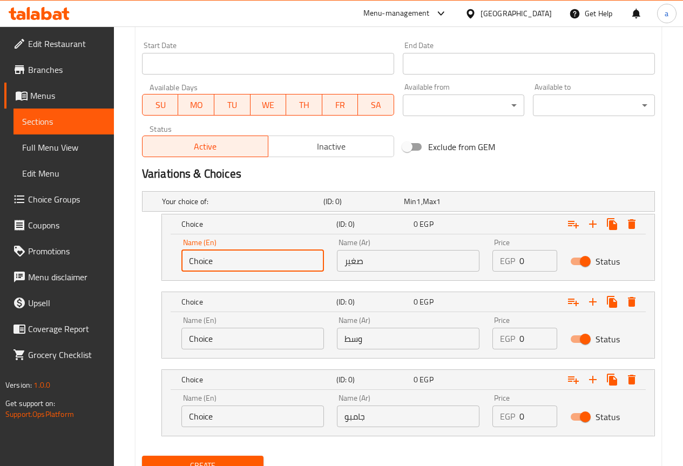
click at [202, 257] on input "Choice" at bounding box center [252, 261] width 143 height 22
paste input "small"
type input "small"
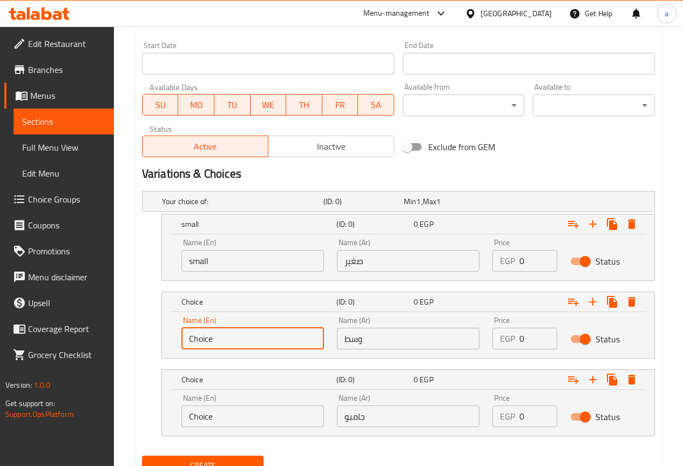
click at [208, 336] on input "Choice" at bounding box center [252, 339] width 143 height 22
paste input "Medium"
type input "Medium"
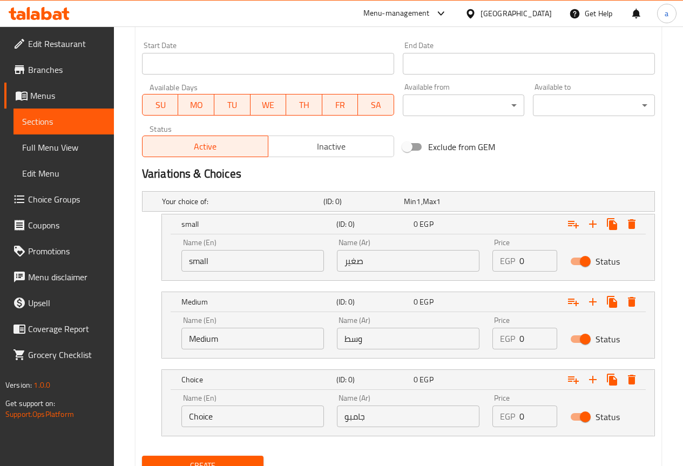
click at [194, 426] on input "Choice" at bounding box center [252, 416] width 143 height 22
paste input "Jumbo"
type input "Jumbo"
click at [515, 267] on p "EGP" at bounding box center [507, 260] width 15 height 13
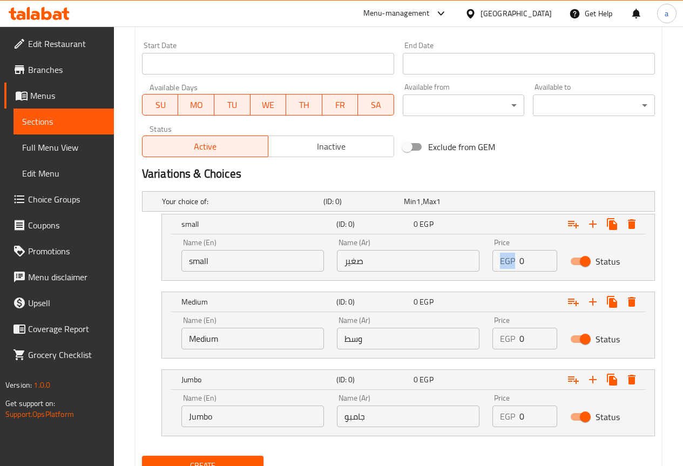
click at [515, 267] on p "EGP" at bounding box center [507, 260] width 15 height 13
click at [519, 264] on div "EGP 0 Price" at bounding box center [524, 261] width 65 height 22
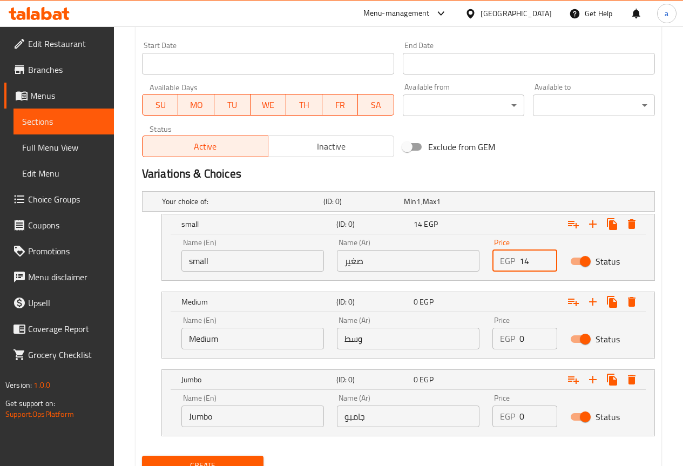
type input "14"
drag, startPoint x: 519, startPoint y: 343, endPoint x: 513, endPoint y: 345, distance: 6.3
click at [513, 345] on div "EGP 0 Price" at bounding box center [524, 339] width 65 height 22
type input "20"
drag, startPoint x: 528, startPoint y: 417, endPoint x: 516, endPoint y: 420, distance: 12.6
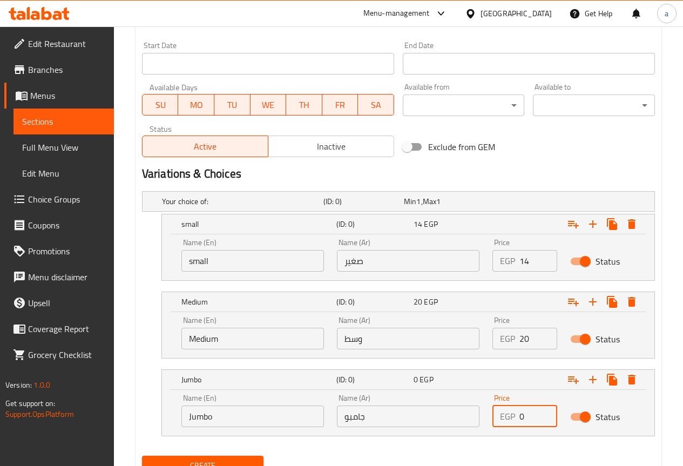
click at [516, 420] on div "EGP 0 Price" at bounding box center [524, 416] width 65 height 22
type input "27"
click at [142, 456] on button "Create" at bounding box center [203, 466] width 122 height 20
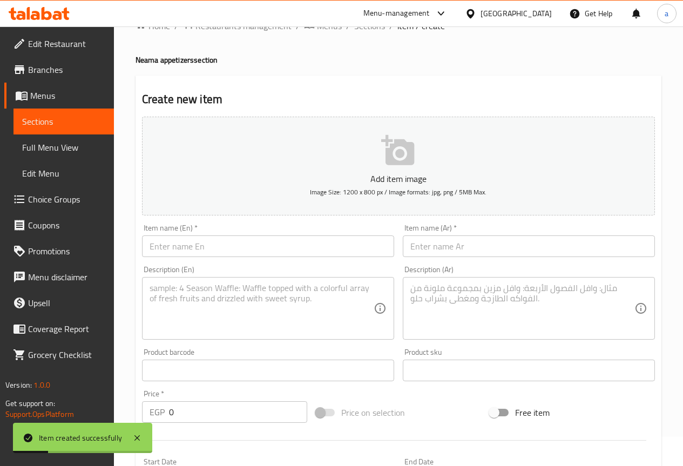
scroll to position [0, 0]
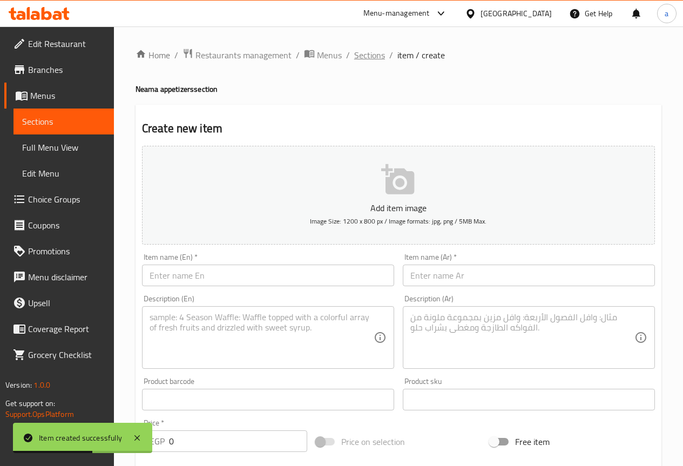
click at [376, 56] on span "Sections" at bounding box center [369, 55] width 31 height 13
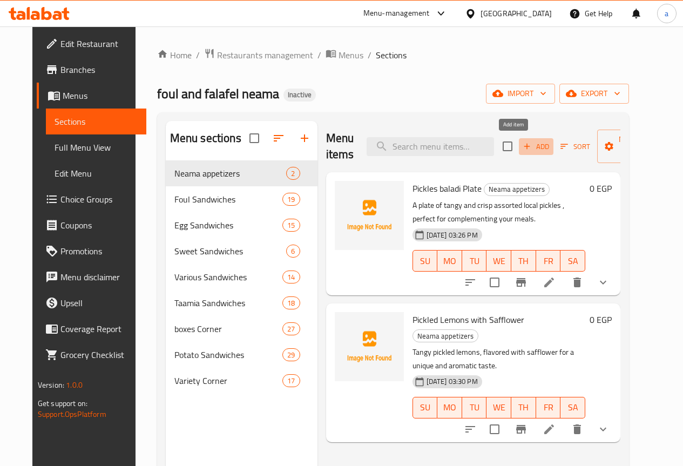
click at [522, 146] on span "Add" at bounding box center [536, 146] width 29 height 12
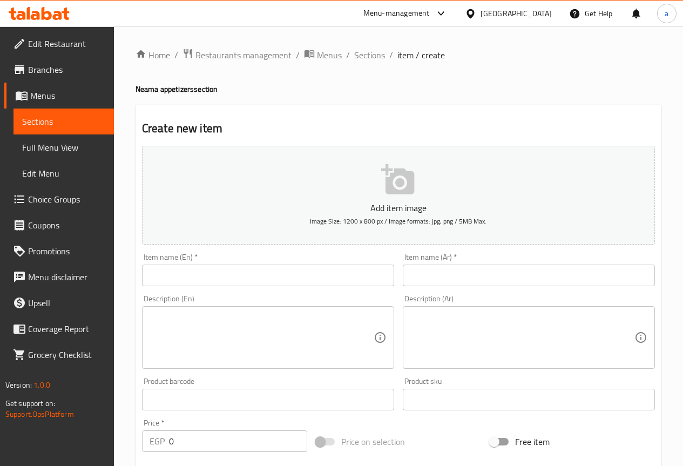
click at [468, 268] on input "text" at bounding box center [529, 276] width 252 height 22
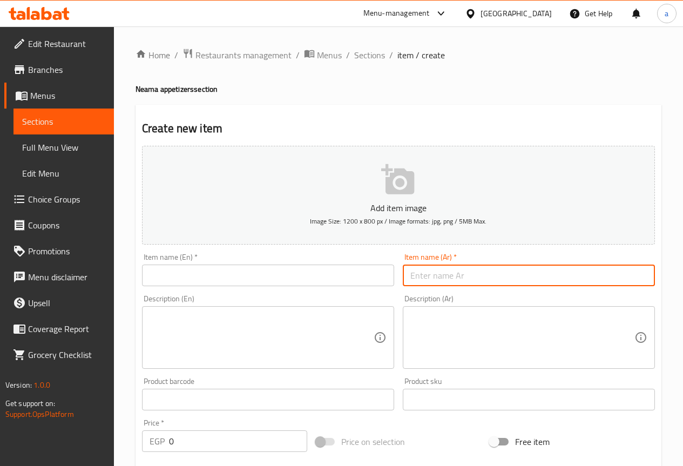
paste input "زيتون مخلل"
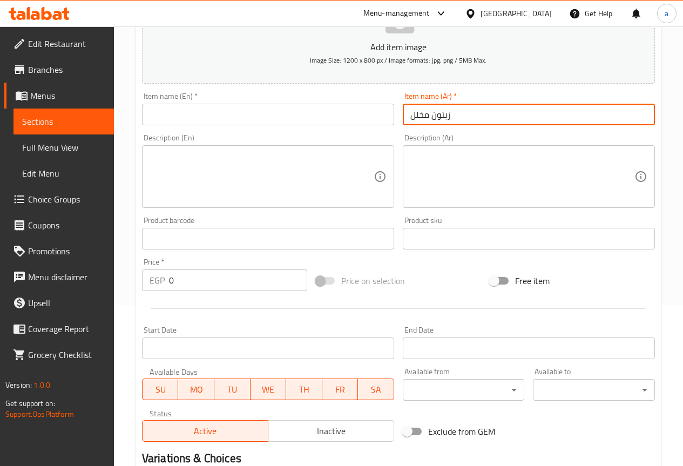
scroll to position [162, 0]
type input "زيتون مخلل"
click at [269, 120] on input "text" at bounding box center [268, 114] width 252 height 22
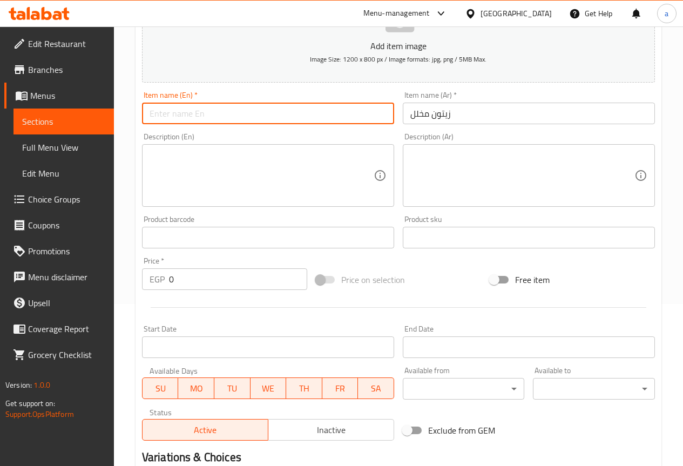
paste input "Pickled Olives"
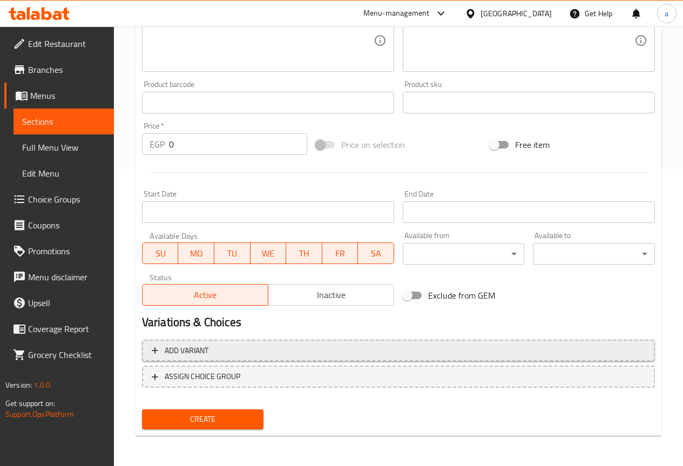
type input "Pickled Olives"
click at [449, 348] on span "Add variant" at bounding box center [399, 350] width 494 height 13
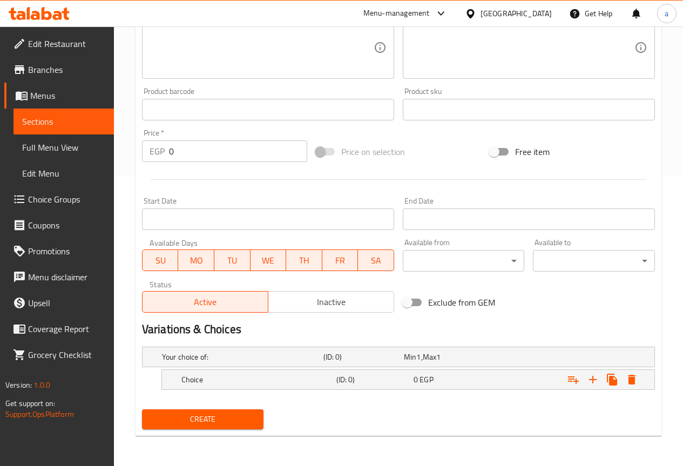
scroll to position [290, 0]
click at [394, 379] on h5 "(ID: 0)" at bounding box center [372, 379] width 73 height 11
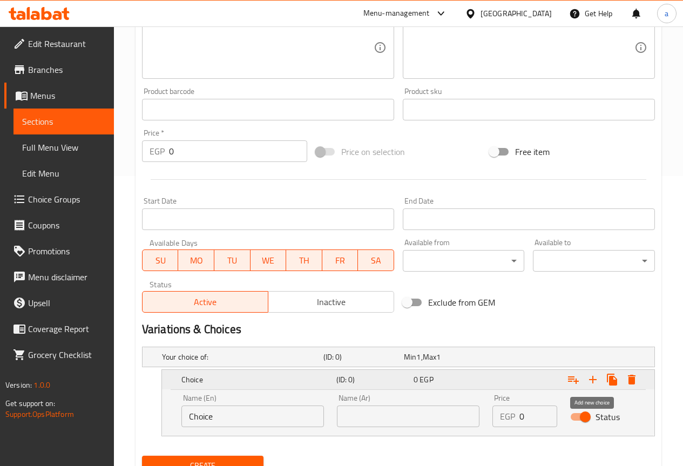
click at [589, 377] on icon "Expand" at bounding box center [592, 379] width 13 height 13
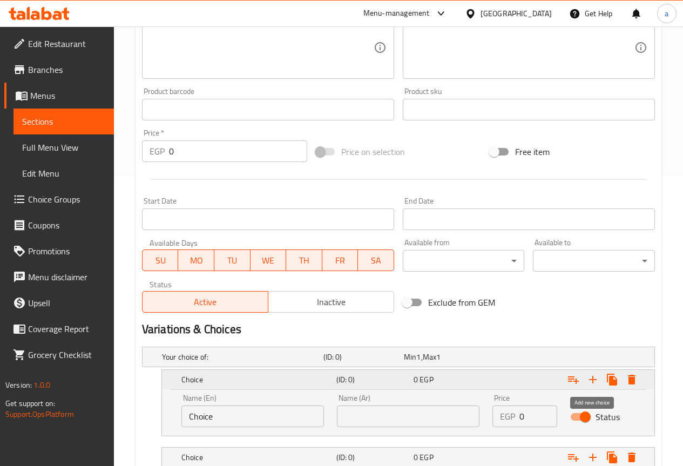
click at [593, 378] on icon "Expand" at bounding box center [592, 379] width 13 height 13
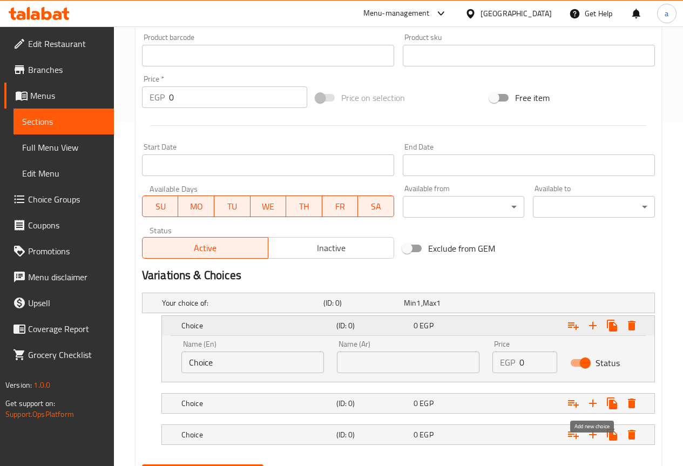
scroll to position [399, 0]
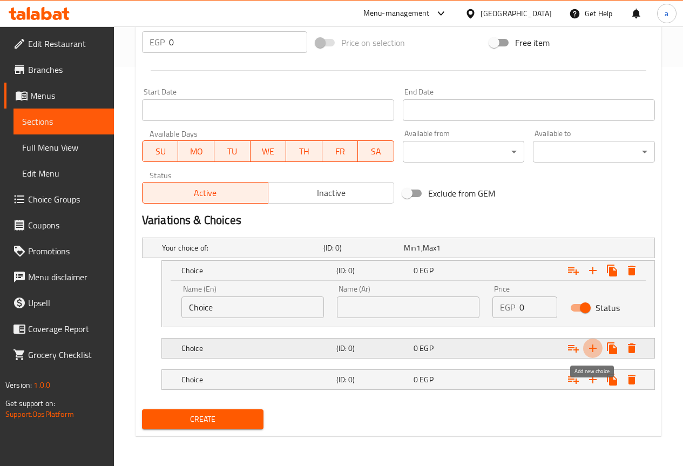
click at [598, 347] on icon "Expand" at bounding box center [592, 348] width 13 height 13
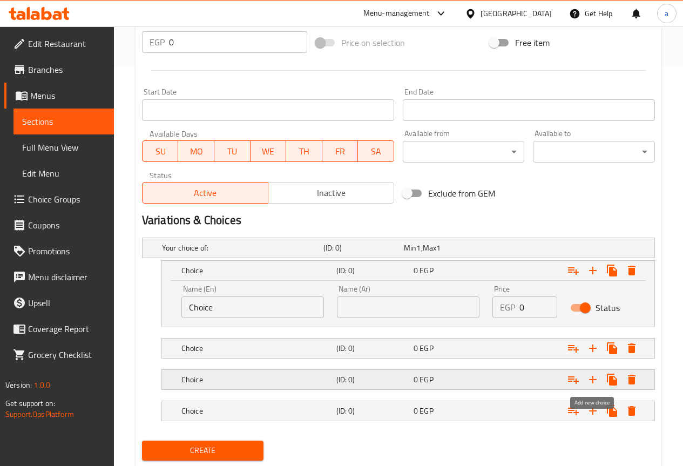
click at [596, 376] on icon "Expand" at bounding box center [592, 379] width 13 height 13
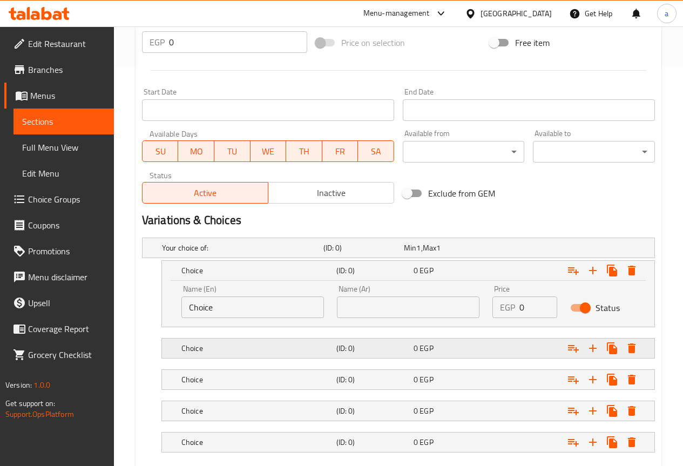
click at [646, 348] on div "Choice (ID: 0) 0 EGP" at bounding box center [408, 348] width 492 height 19
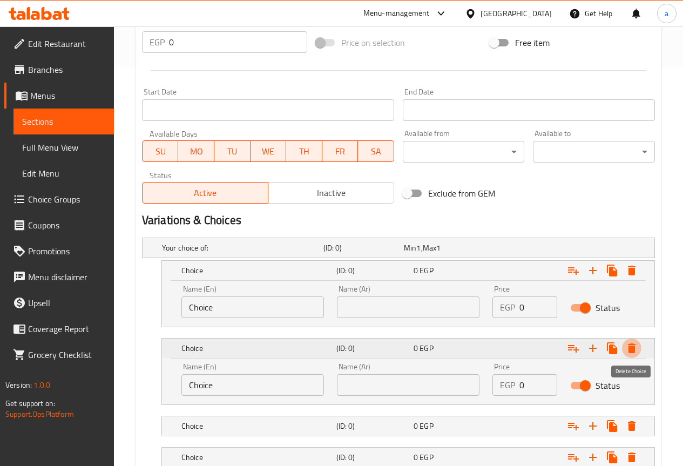
click at [637, 349] on icon "Expand" at bounding box center [631, 348] width 13 height 13
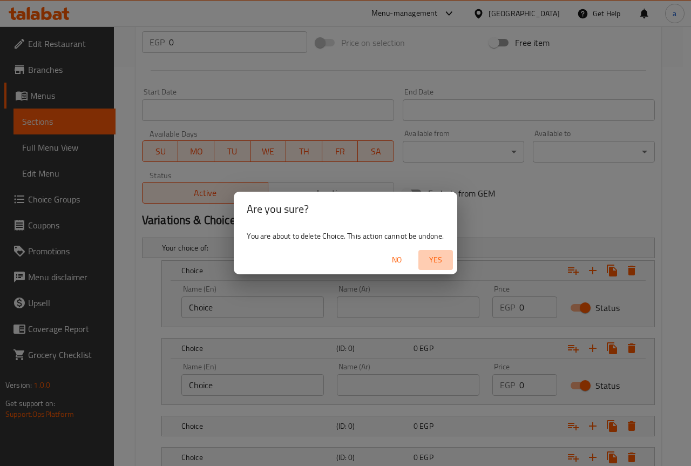
click at [430, 260] on span "Yes" at bounding box center [436, 259] width 26 height 13
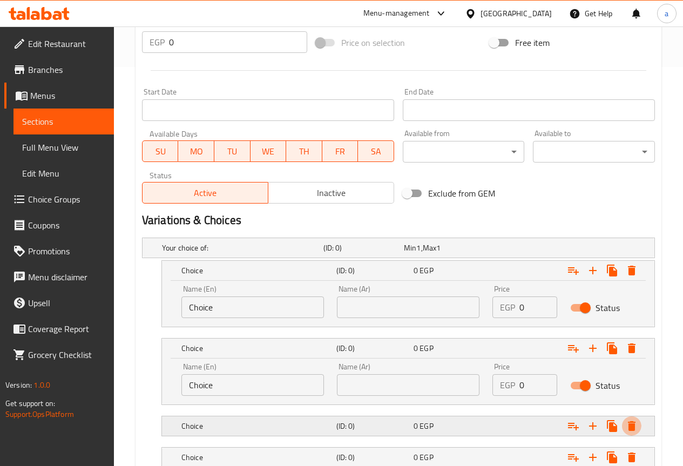
click at [631, 418] on button "Expand" at bounding box center [631, 425] width 19 height 19
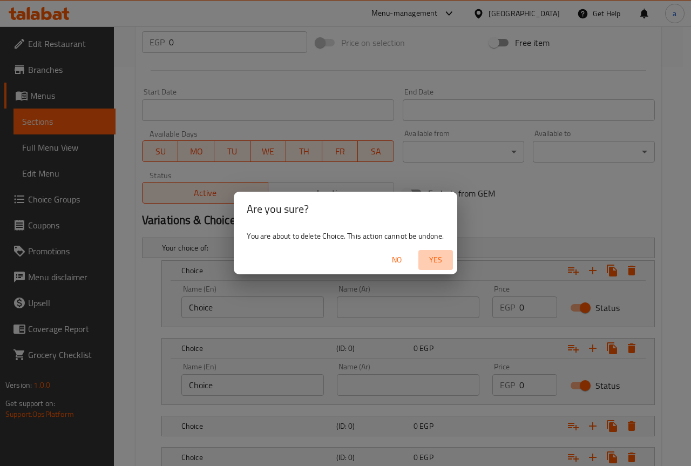
click at [423, 253] on span "Yes" at bounding box center [436, 259] width 26 height 13
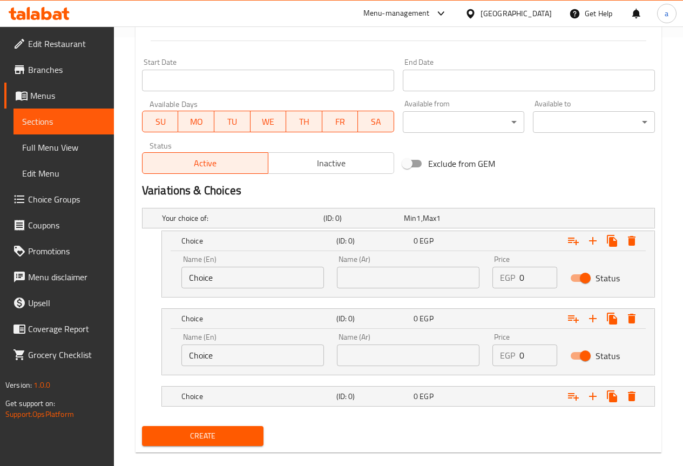
scroll to position [445, 0]
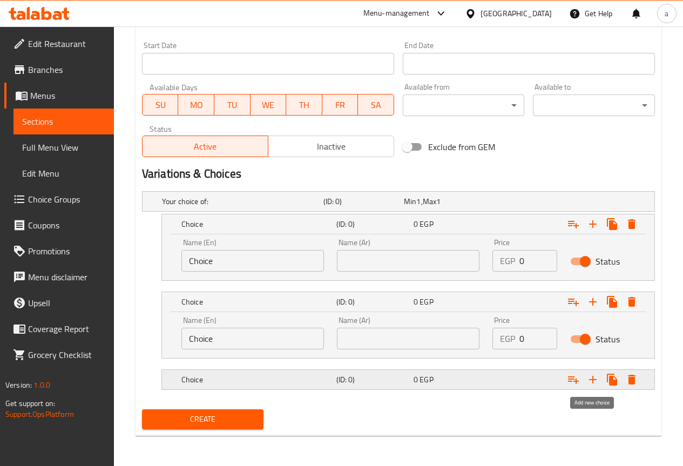
click at [590, 383] on icon "Expand" at bounding box center [592, 379] width 13 height 13
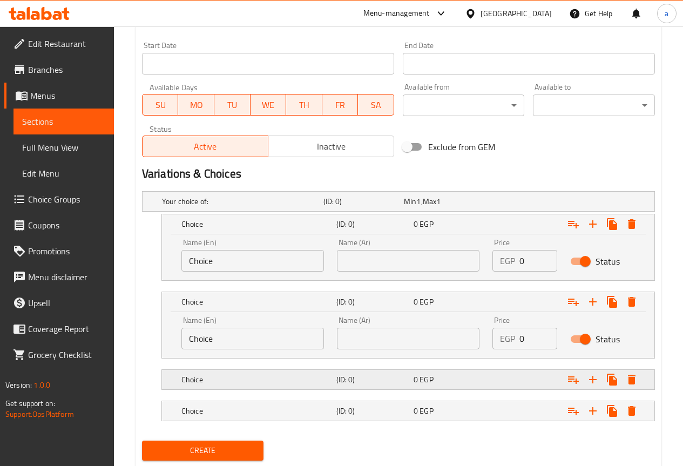
click at [645, 380] on div "Choice (ID: 0) 0 EGP" at bounding box center [408, 379] width 492 height 19
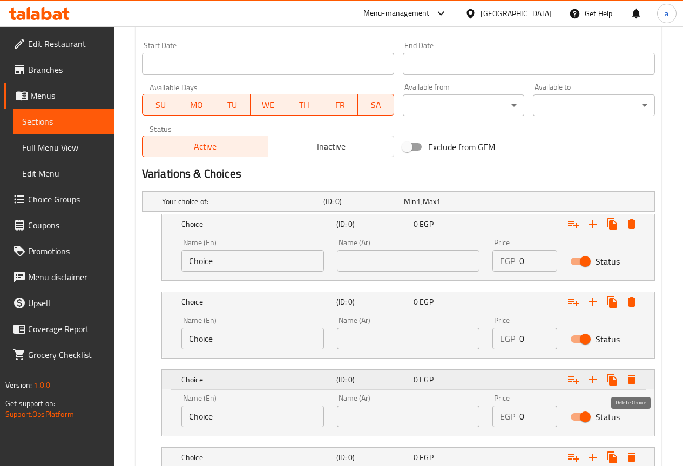
click at [632, 378] on icon "Expand" at bounding box center [632, 380] width 8 height 10
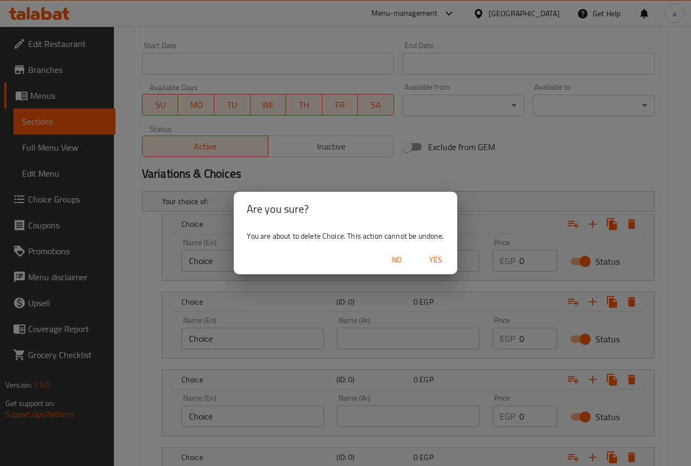
click at [427, 261] on span "Yes" at bounding box center [436, 259] width 26 height 13
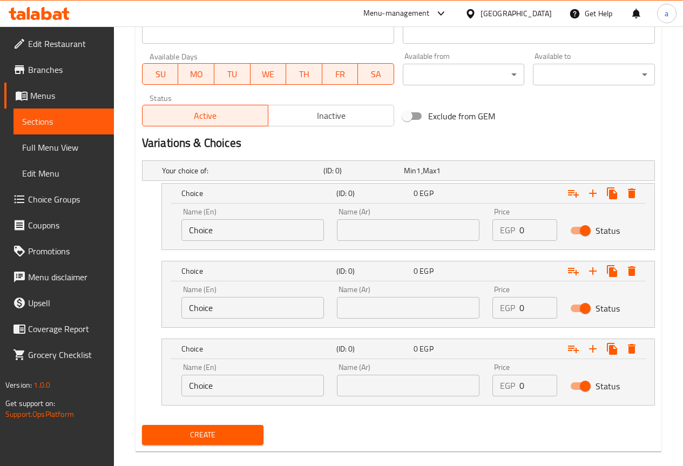
scroll to position [492, 0]
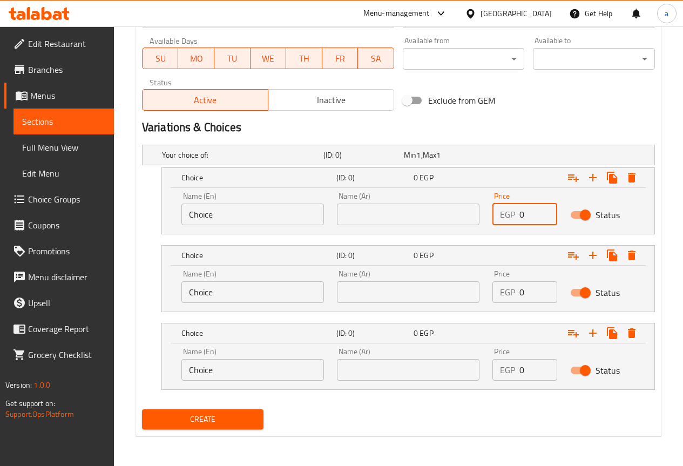
drag, startPoint x: 525, startPoint y: 214, endPoint x: 509, endPoint y: 218, distance: 16.2
click at [509, 218] on div "EGP 0 Price" at bounding box center [524, 215] width 65 height 22
type input "14"
drag, startPoint x: 522, startPoint y: 290, endPoint x: 511, endPoint y: 292, distance: 10.4
click at [511, 292] on div "EGP 0 Price" at bounding box center [524, 292] width 65 height 22
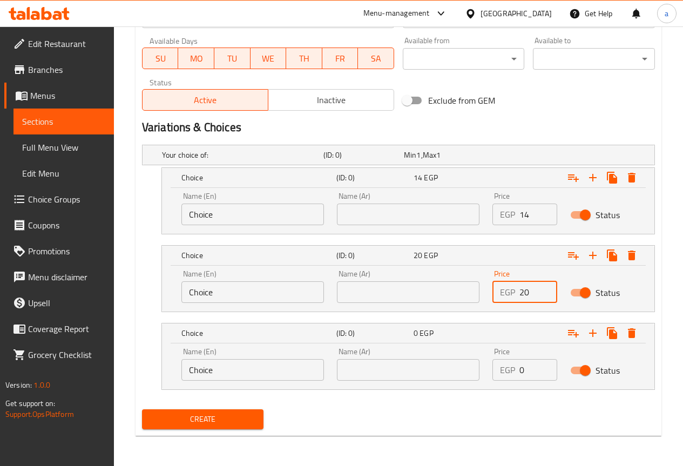
type input "20"
drag, startPoint x: 526, startPoint y: 368, endPoint x: 512, endPoint y: 369, distance: 13.5
click at [512, 369] on div "EGP 0 Price" at bounding box center [524, 370] width 65 height 22
type input "27"
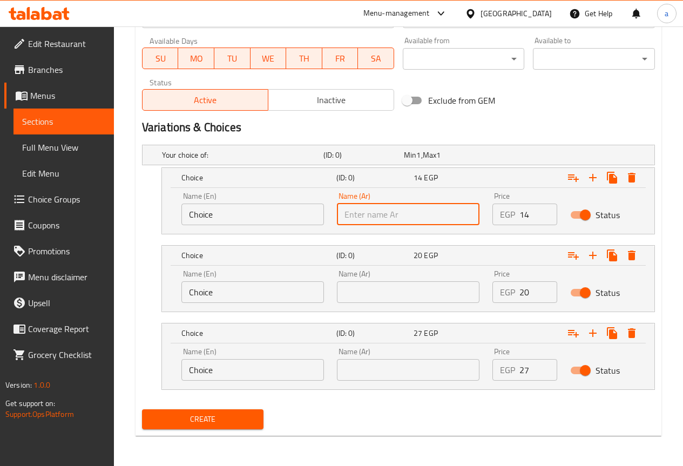
click at [344, 219] on input "text" at bounding box center [408, 215] width 143 height 22
paste input "صغير"
type input "صغير"
click at [383, 294] on input "text" at bounding box center [408, 292] width 143 height 22
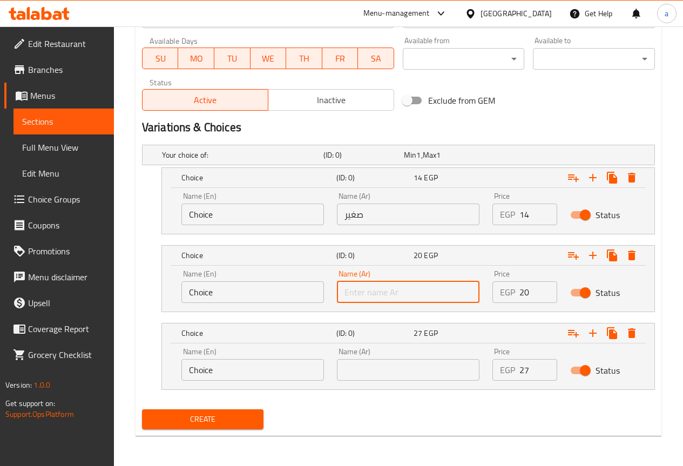
paste input "وسط"
type input "وسط"
click at [382, 366] on input "text" at bounding box center [408, 370] width 143 height 22
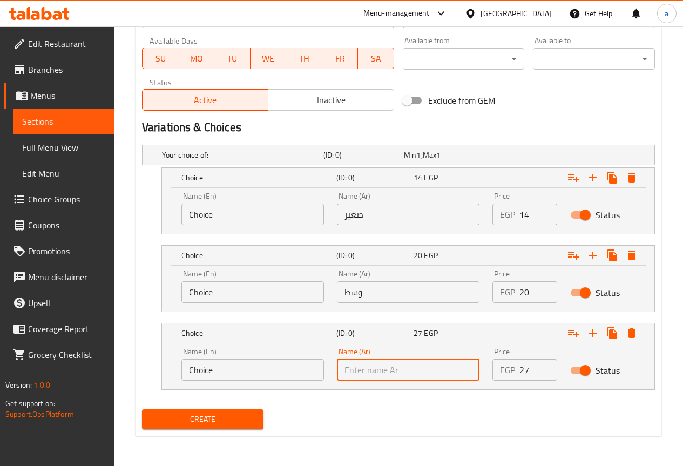
paste input "جامبو"
type input "جامبو"
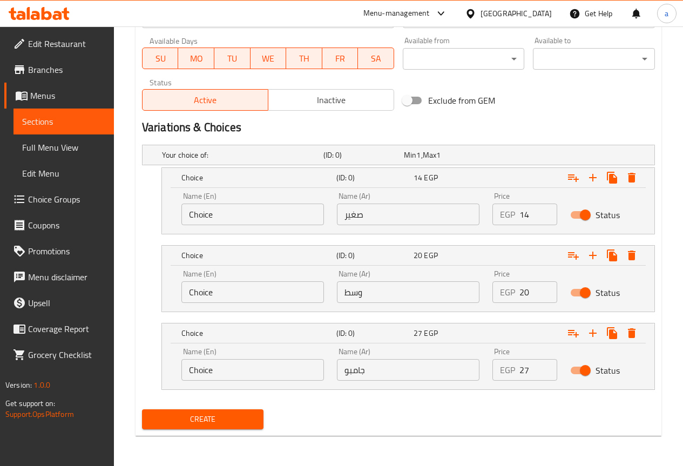
click at [216, 205] on input "Choice" at bounding box center [252, 215] width 143 height 22
paste input "small"
type input "small"
click at [201, 294] on input "Choice" at bounding box center [252, 292] width 143 height 22
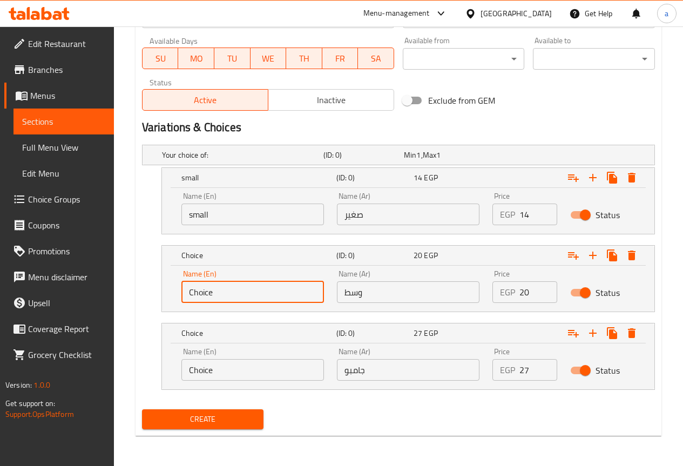
click at [201, 294] on input "Choice" at bounding box center [252, 292] width 143 height 22
paste input "Medium"
type input "Medium"
click at [188, 370] on input "Choice" at bounding box center [252, 370] width 143 height 22
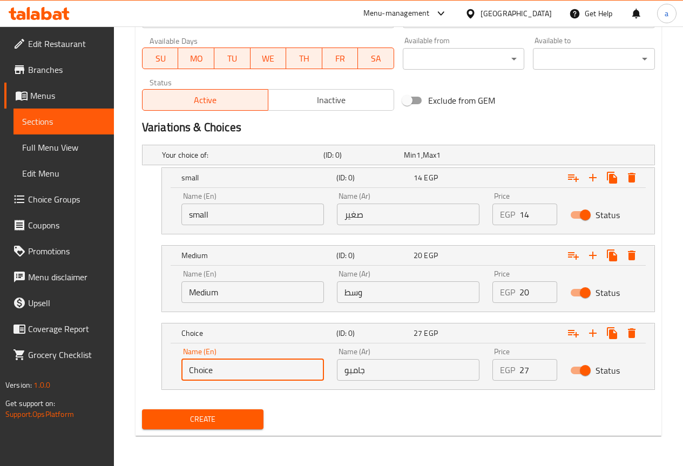
click at [188, 370] on input "Choice" at bounding box center [252, 370] width 143 height 22
paste input "Jumbo"
type input "Jumbo"
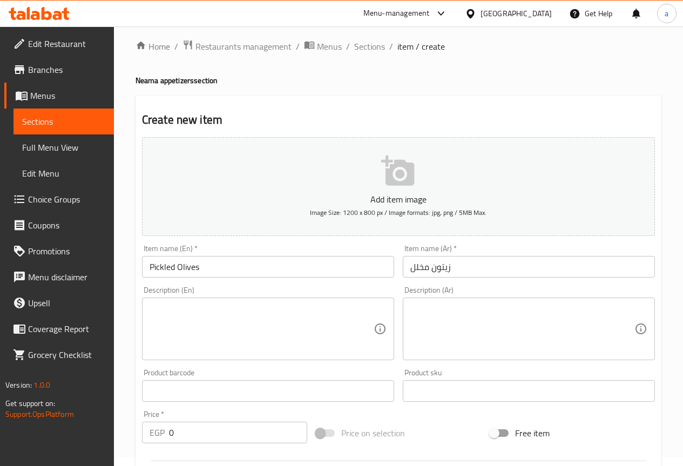
scroll to position [6, 0]
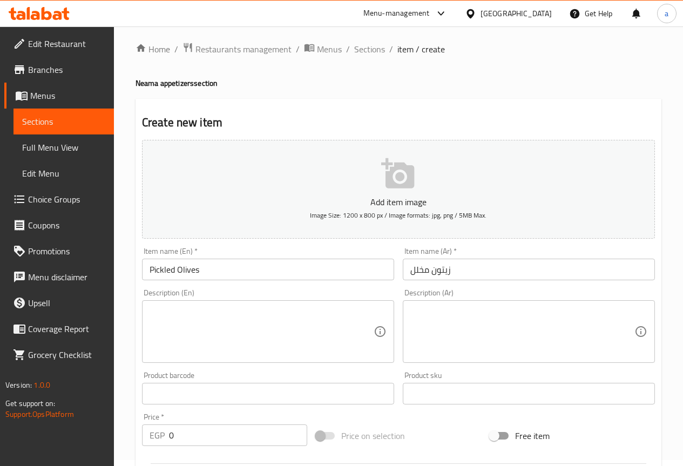
click at [182, 271] on input "Pickled Olives" at bounding box center [268, 270] width 252 height 22
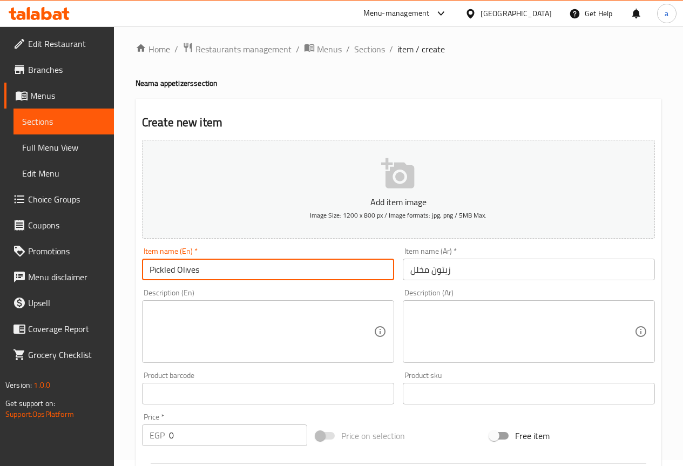
click at [182, 271] on input "Pickled Olives" at bounding box center [268, 270] width 252 height 22
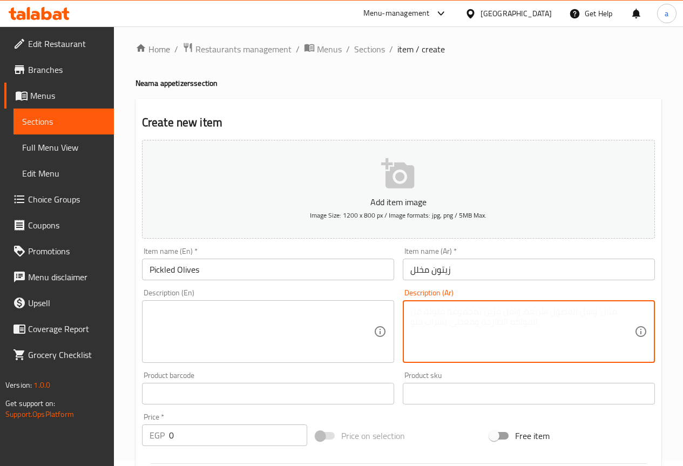
click at [518, 333] on textarea at bounding box center [522, 331] width 224 height 51
paste textarea "زيتون مخلل لذيذ، محفوظ في محلول منعش، مثالي كطبق جانبي أو توابل."
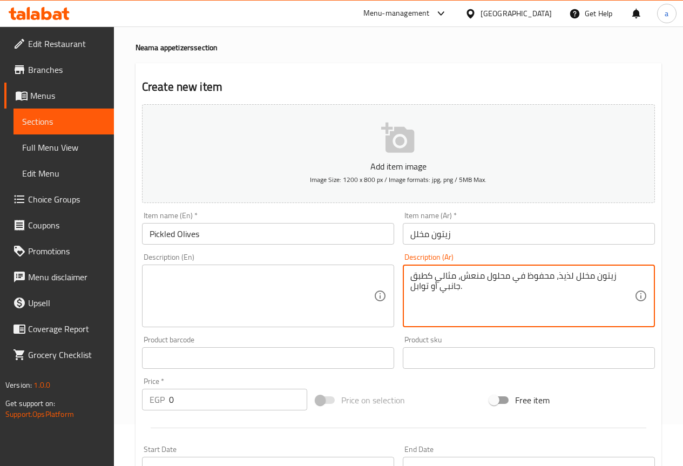
scroll to position [60, 0]
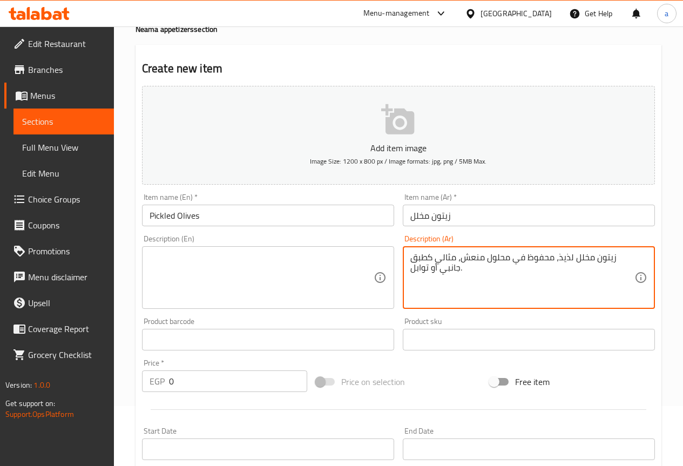
type textarea "زيتون مخلل لذيذ، محفوظ في محلول منعش، مثالي كطبق جانبي أو توابل."
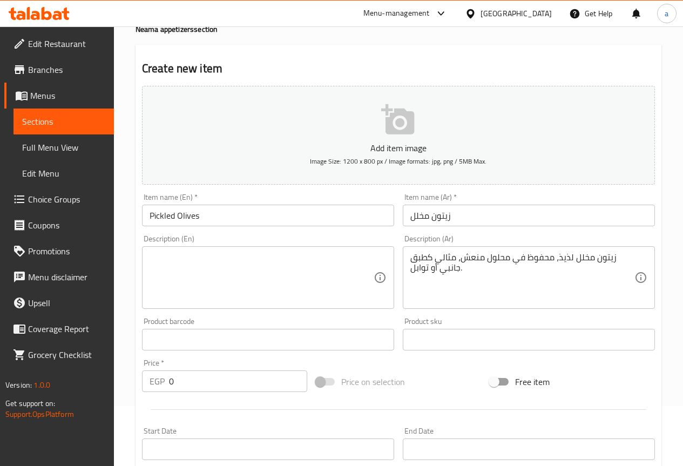
click at [311, 293] on textarea at bounding box center [262, 277] width 224 height 51
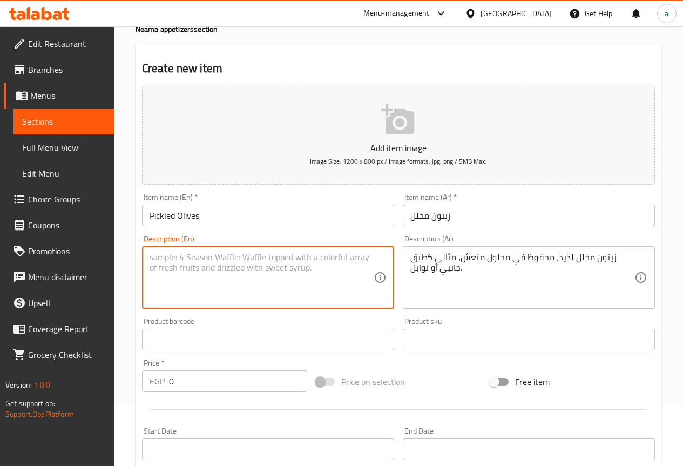
paste textarea "Savory pickled olives, preserved in a zesty brine, perfect as a side or condime…"
click at [171, 259] on textarea "Savory pickled olives, preserved in a zesty brine, perfect as a side or condime…" at bounding box center [262, 277] width 224 height 51
drag, startPoint x: 174, startPoint y: 259, endPoint x: 150, endPoint y: 256, distance: 24.4
click at [150, 256] on textarea "Savory pickled olives, preserved in a zesty brine, perfect as a side or condime…" at bounding box center [262, 277] width 224 height 51
click at [326, 270] on textarea "Savory pickled olives, preserved in a zesty brine, perfect as a side or condime…" at bounding box center [262, 277] width 224 height 51
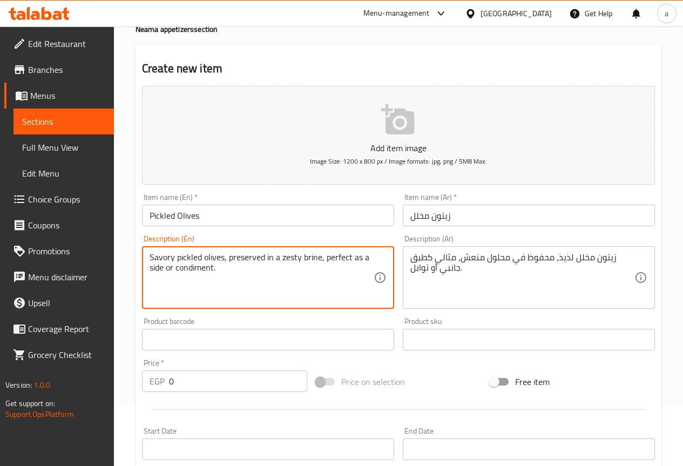
click at [370, 260] on textarea "Savory pickled olives, preserved in a zesty brine, perfect as a side or condime…" at bounding box center [262, 277] width 224 height 51
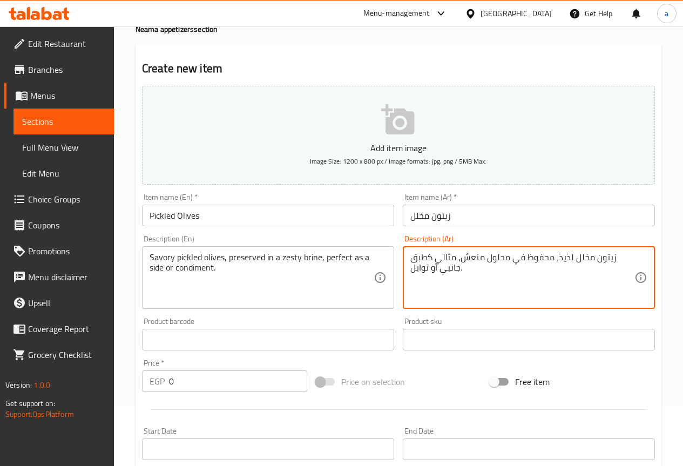
click at [573, 255] on textarea "زيتون مخلل لذيذ، محفوظ في محلول منعش، مثالي كطبق جانبي أو توابل." at bounding box center [522, 277] width 224 height 51
click at [572, 255] on textarea "زيتون مخلل لذيذ، محفوظ في محلول منعش، مثالي كطبق جانبي أو توابل." at bounding box center [522, 277] width 224 height 51
drag, startPoint x: 572, startPoint y: 255, endPoint x: 561, endPoint y: 258, distance: 11.1
click at [561, 258] on textarea "زيتون مخلل لذيذ، محفوظ في محلول منعش، مثالي كطبق جانبي أو توابل." at bounding box center [522, 277] width 224 height 51
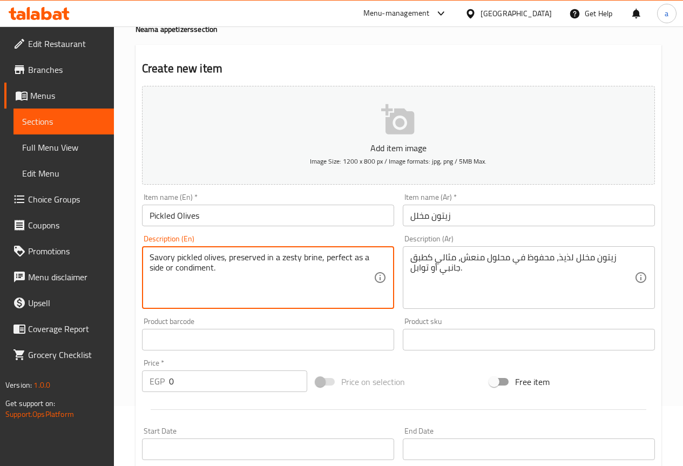
drag, startPoint x: 173, startPoint y: 257, endPoint x: 147, endPoint y: 258, distance: 25.9
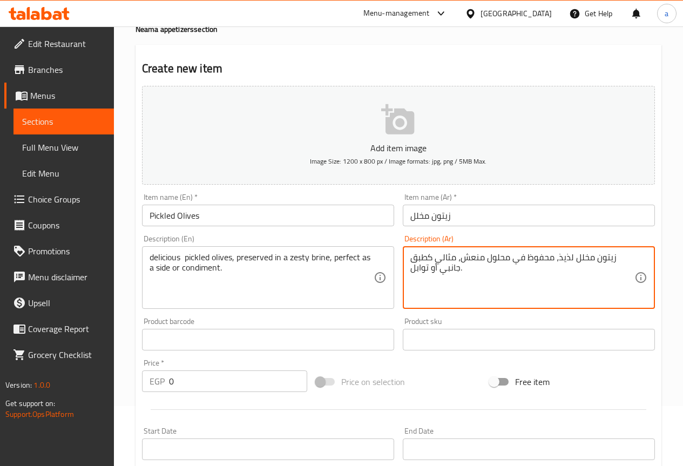
drag, startPoint x: 572, startPoint y: 258, endPoint x: 559, endPoint y: 258, distance: 13.0
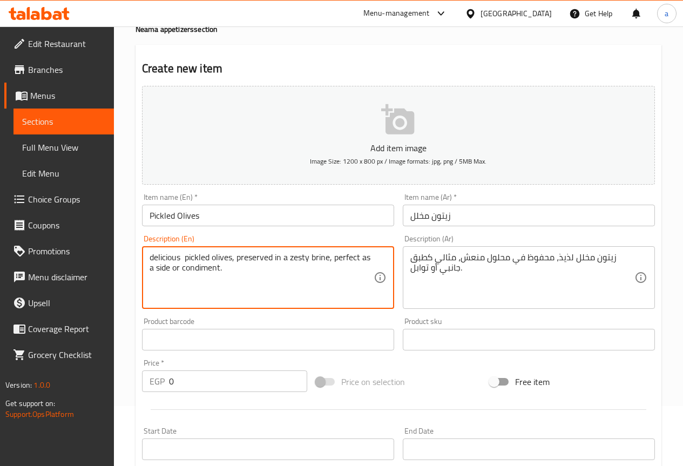
drag, startPoint x: 179, startPoint y: 256, endPoint x: 167, endPoint y: 258, distance: 11.5
drag, startPoint x: 179, startPoint y: 256, endPoint x: 148, endPoint y: 257, distance: 31.3
click at [148, 257] on div "delicious pickled olives, preserved in a zesty brine, perfect as a side or cond…" at bounding box center [268, 277] width 252 height 63
click at [251, 258] on textarea "delicious pickled olives, preserved in a zesty brine, perfect as a side or cond…" at bounding box center [262, 277] width 224 height 51
click at [274, 265] on textarea "delicious pickled olives, preserved in a zesty brine, perfect as a side or cond…" at bounding box center [262, 277] width 224 height 51
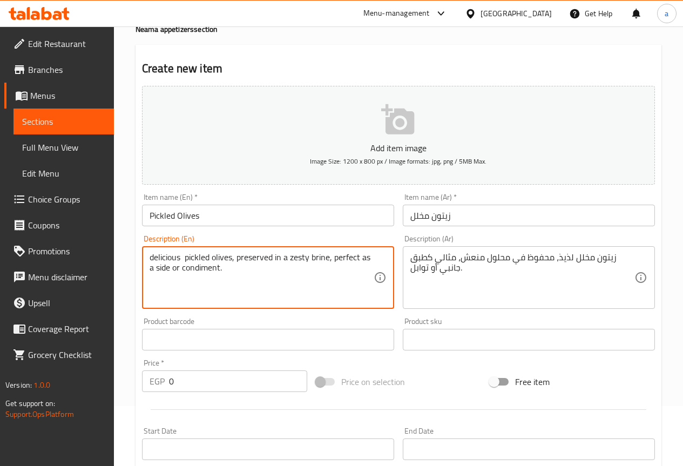
click at [285, 264] on textarea "delicious pickled olives, preserved in a zesty brine, perfect as a side or cond…" at bounding box center [262, 277] width 224 height 51
click at [298, 256] on textarea "delicious pickled olives, preserved in a zesty brine, perfect as a side or cond…" at bounding box center [262, 277] width 224 height 51
click at [305, 259] on textarea "delicious pickled olives, preserved in a zesty brine, perfect as a side or cond…" at bounding box center [262, 277] width 224 height 51
click at [308, 256] on textarea "delicious pickled olives, preserved in a zesty brine, perfect as a side or cond…" at bounding box center [262, 277] width 224 height 51
drag, startPoint x: 308, startPoint y: 256, endPoint x: 290, endPoint y: 257, distance: 18.4
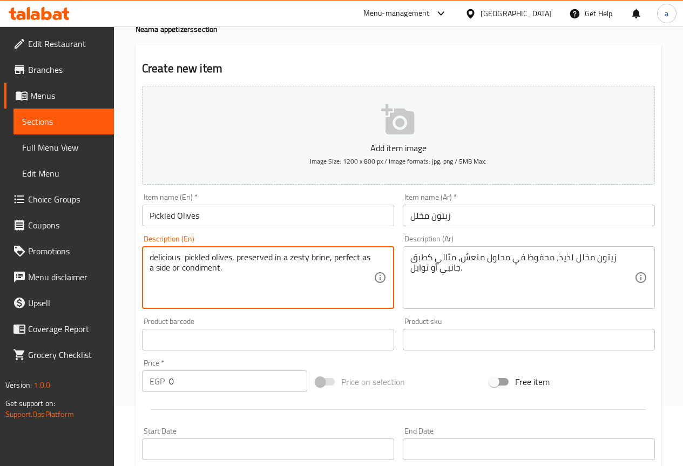
click at [290, 257] on textarea "delicious pickled olives, preserved in a zesty brine, perfect as a side or cond…" at bounding box center [262, 277] width 224 height 51
click at [304, 263] on textarea "delicious pickled olives, preserved in a zesty brine, perfect as a side or cond…" at bounding box center [262, 277] width 224 height 51
drag, startPoint x: 291, startPoint y: 258, endPoint x: 308, endPoint y: 259, distance: 16.8
click at [308, 259] on textarea "delicious pickled olives, preserved in a zesty brine, perfect as a side or cond…" at bounding box center [262, 277] width 224 height 51
paste textarea "Tang"
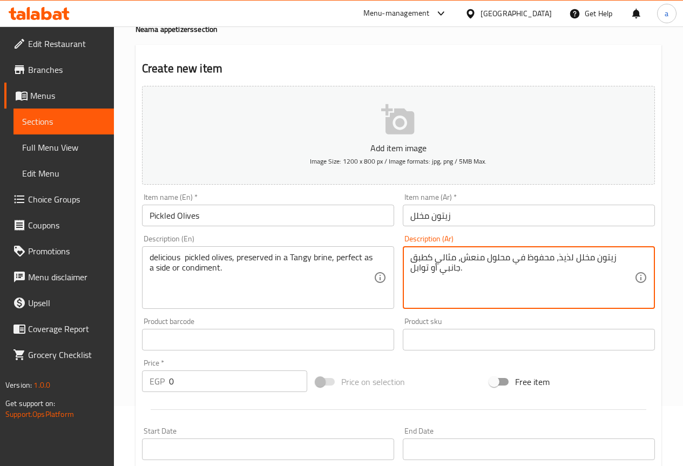
drag, startPoint x: 509, startPoint y: 260, endPoint x: 488, endPoint y: 263, distance: 21.8
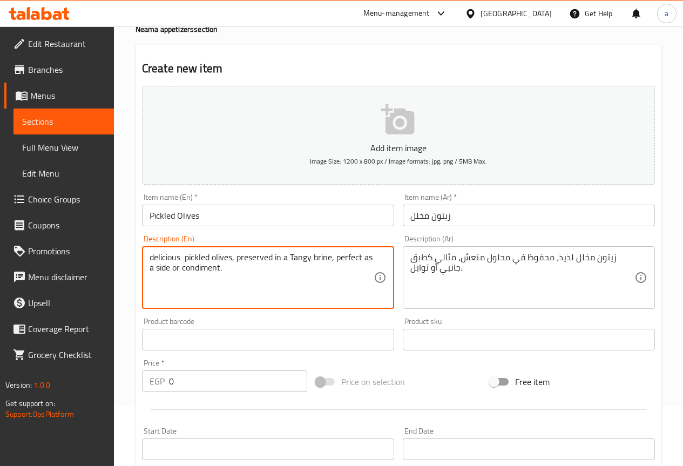
drag, startPoint x: 313, startPoint y: 258, endPoint x: 330, endPoint y: 259, distance: 16.8
click at [329, 268] on textarea "delicious pickled olives, preserved in a Tangy brine, perfect as a side or cond…" at bounding box center [262, 277] width 224 height 51
drag, startPoint x: 313, startPoint y: 258, endPoint x: 330, endPoint y: 258, distance: 17.8
click at [330, 258] on textarea "delicious pickled olives, preserved in a Tangy brine, perfect as a side or cond…" at bounding box center [262, 277] width 224 height 51
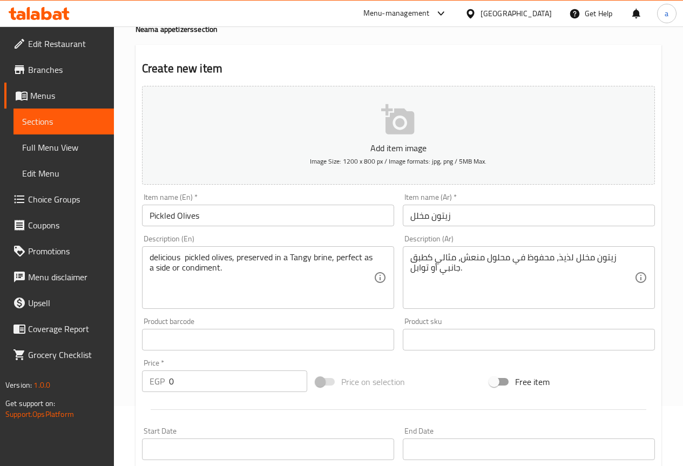
click at [318, 272] on textarea "delicious pickled olives, preserved in a Tangy brine, perfect as a side or cond…" at bounding box center [262, 277] width 224 height 51
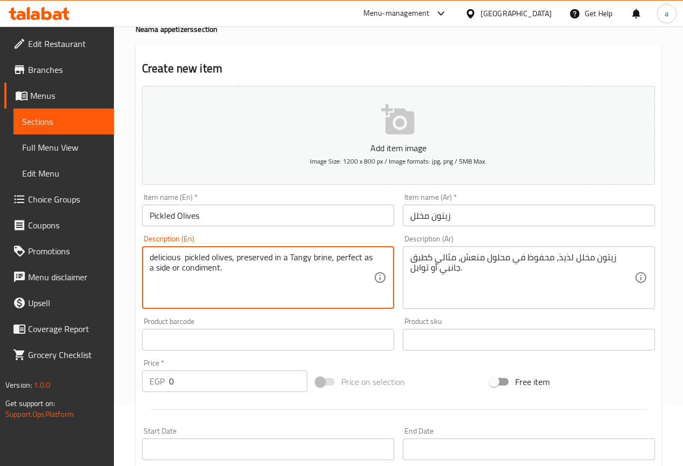
click at [322, 261] on textarea "delicious pickled olives, preserved in a Tangy brine, perfect as a side or cond…" at bounding box center [262, 277] width 224 height 51
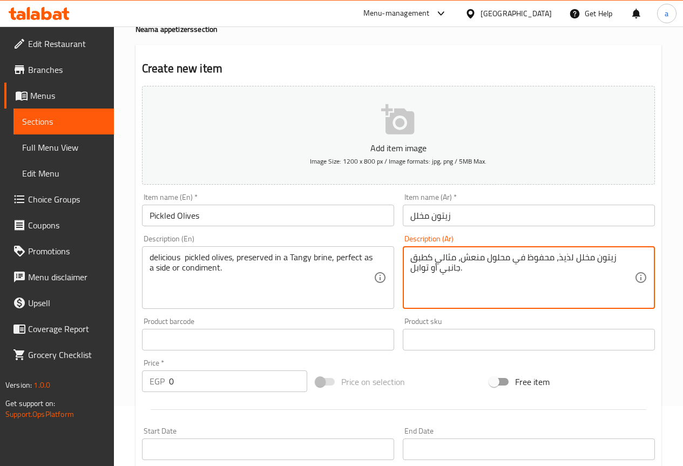
drag, startPoint x: 428, startPoint y: 268, endPoint x: 409, endPoint y: 272, distance: 19.7
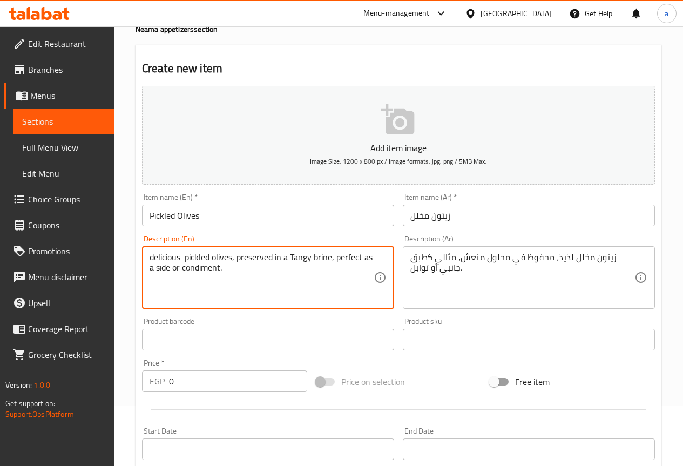
drag, startPoint x: 181, startPoint y: 270, endPoint x: 219, endPoint y: 272, distance: 37.9
paste textarea "Spices"
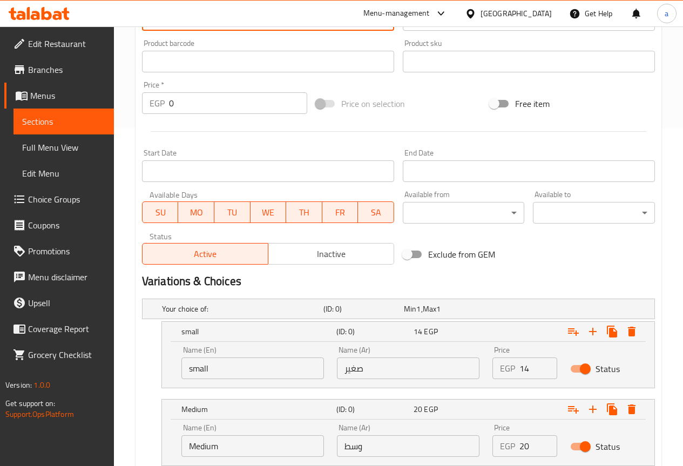
scroll to position [492, 0]
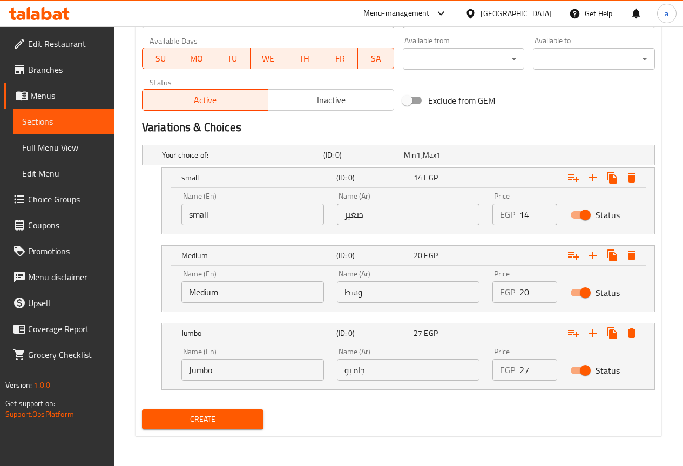
type textarea "delicious pickled olives, preserved in a Tangy brine, perfect as a side or Spic…"
click at [246, 415] on span "Create" at bounding box center [203, 419] width 105 height 13
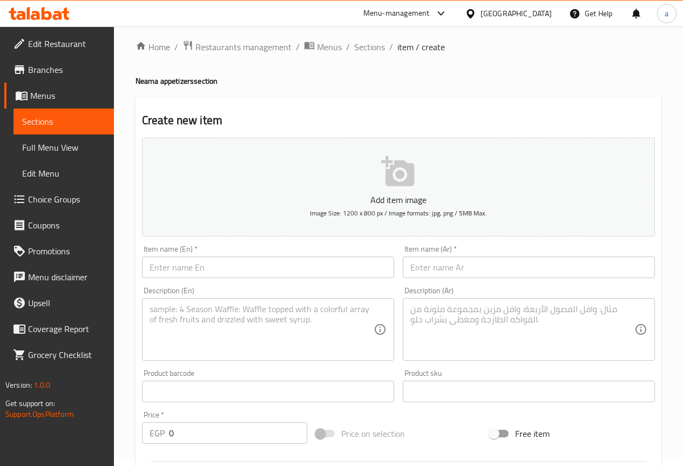
scroll to position [0, 0]
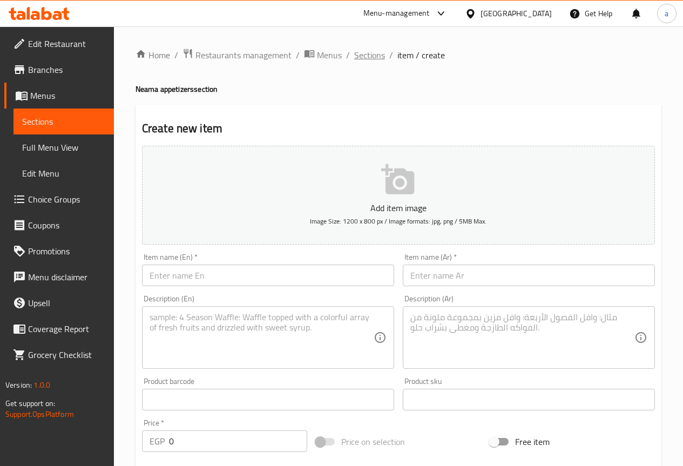
click at [378, 54] on span "Sections" at bounding box center [369, 55] width 31 height 13
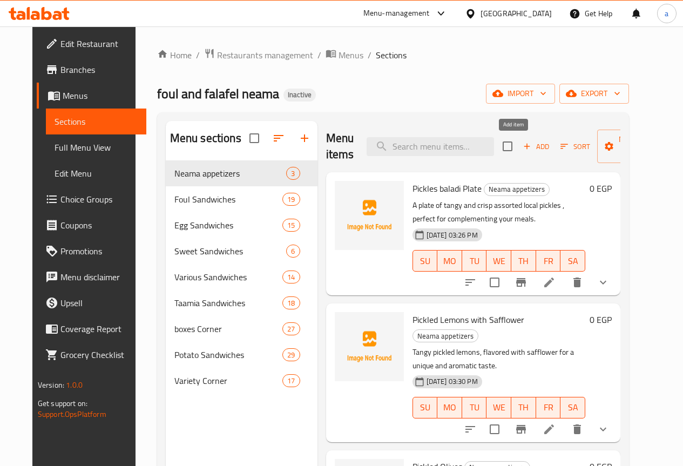
click at [522, 146] on span "Add" at bounding box center [536, 146] width 29 height 12
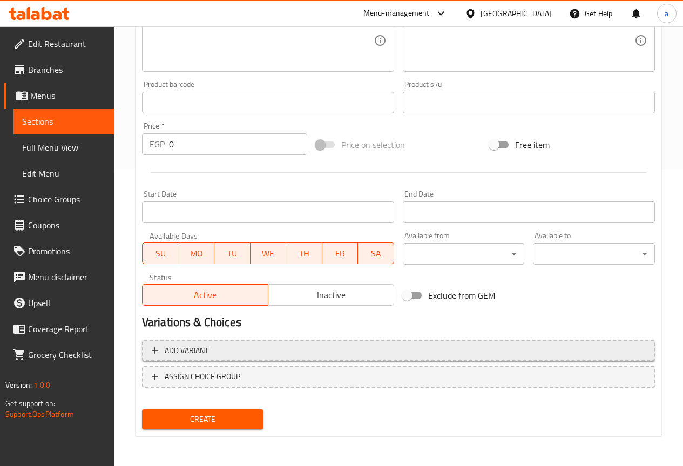
click at [540, 342] on button "Add variant" at bounding box center [398, 351] width 513 height 22
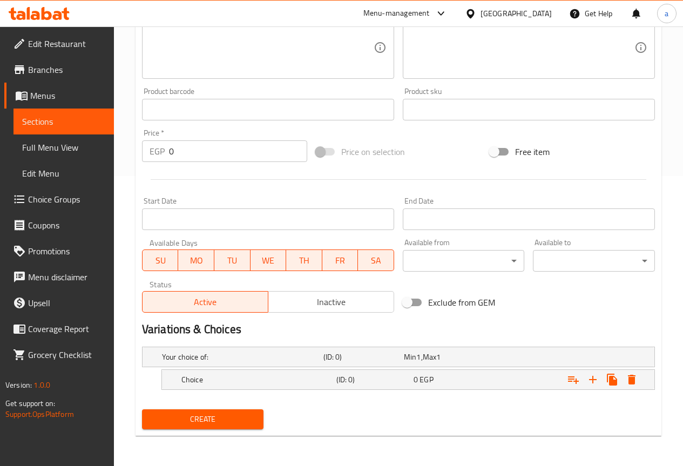
scroll to position [290, 0]
click at [596, 381] on icon "Expand" at bounding box center [592, 379] width 13 height 13
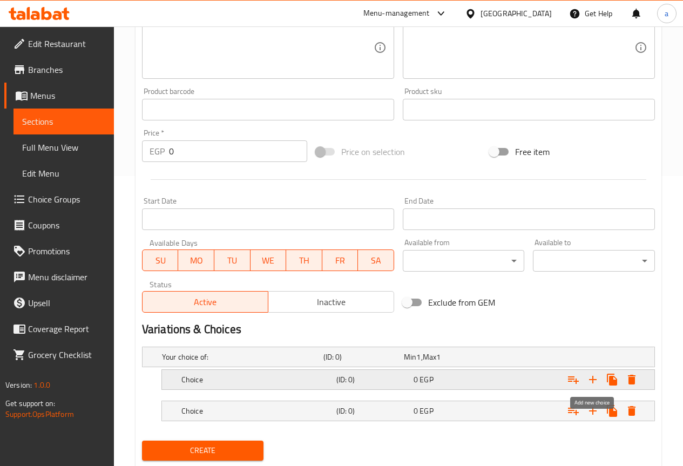
click at [596, 381] on icon "Expand" at bounding box center [592, 379] width 13 height 13
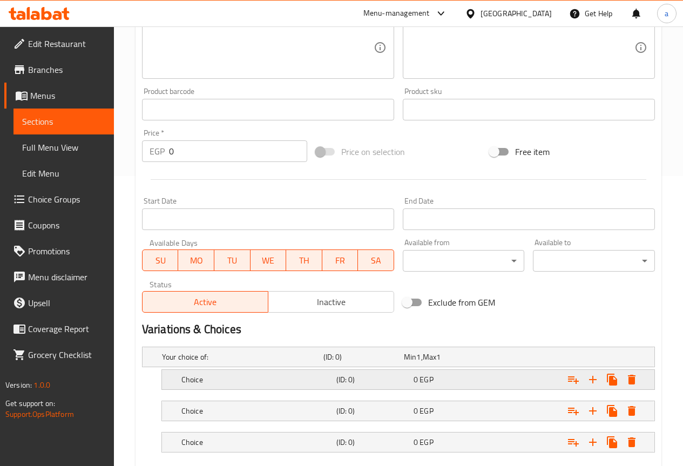
click at [530, 377] on div "Expand" at bounding box center [566, 380] width 155 height 24
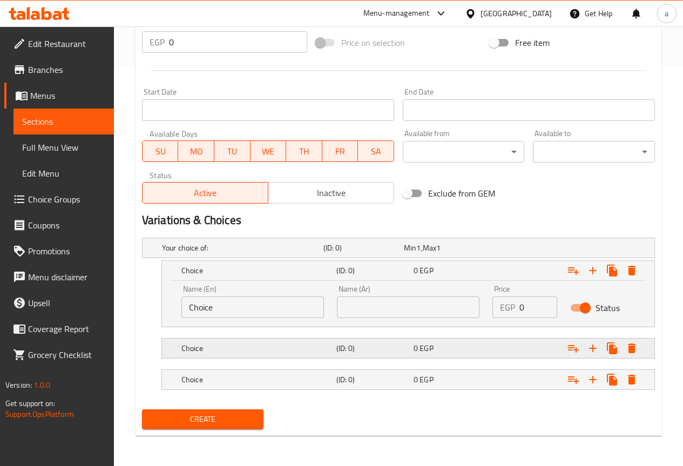
click at [519, 344] on div "Expand" at bounding box center [566, 348] width 155 height 24
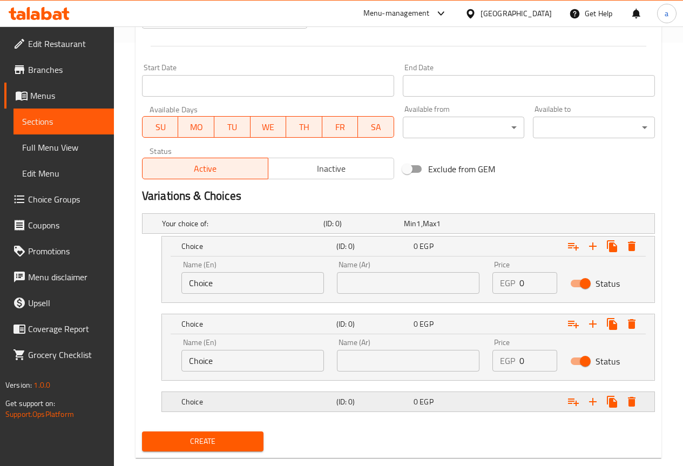
scroll to position [445, 0]
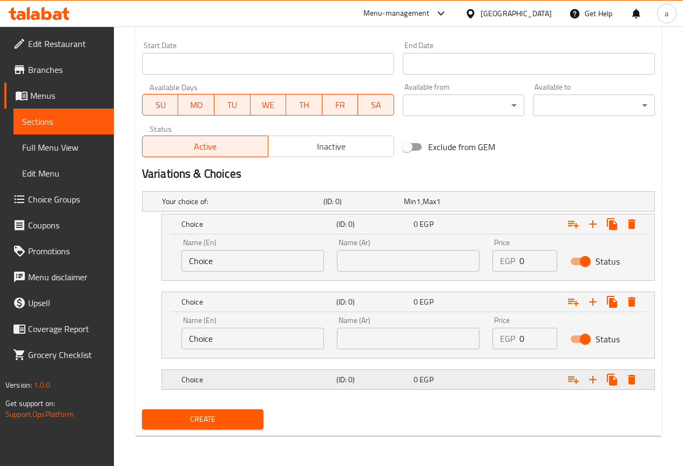
click at [518, 382] on div "Expand" at bounding box center [566, 380] width 155 height 24
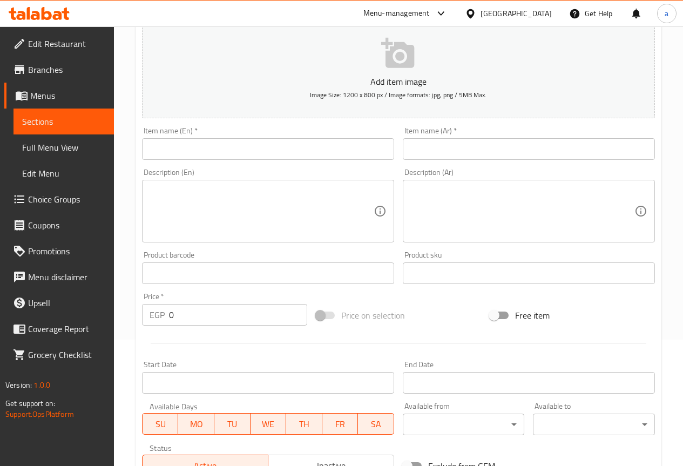
scroll to position [121, 0]
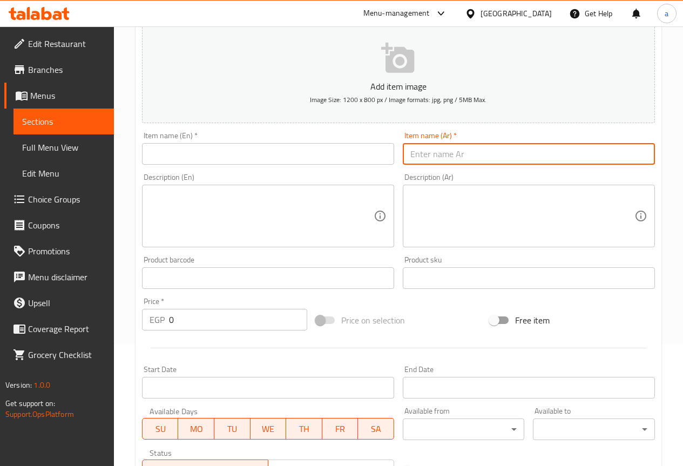
click at [465, 163] on input "text" at bounding box center [529, 154] width 252 height 22
paste input "طحينة"
type input "طحينة"
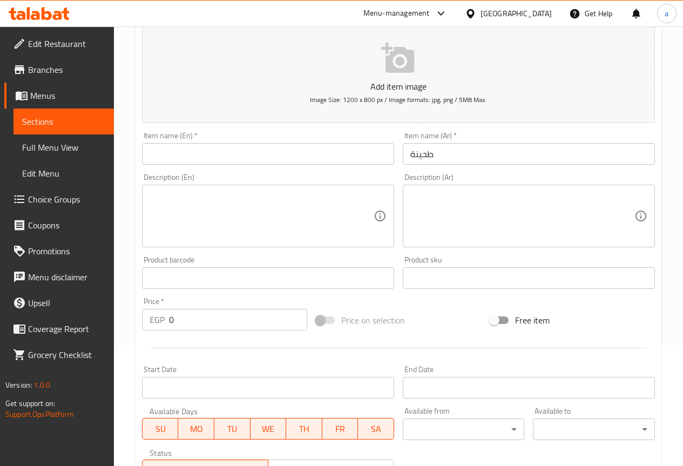
click at [323, 200] on textarea at bounding box center [262, 216] width 224 height 51
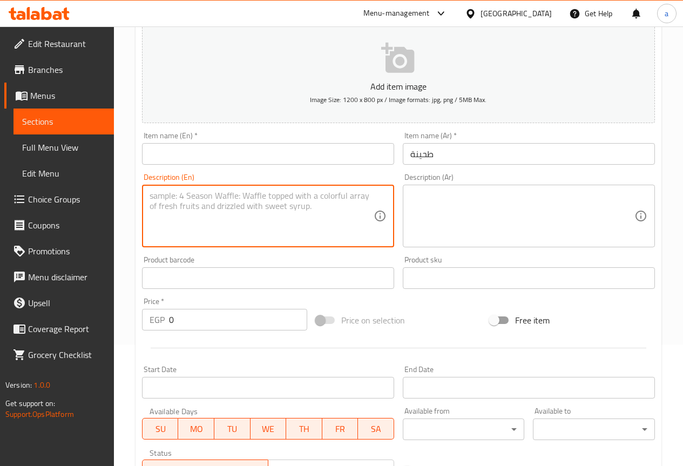
click at [303, 159] on input "text" at bounding box center [268, 154] width 252 height 22
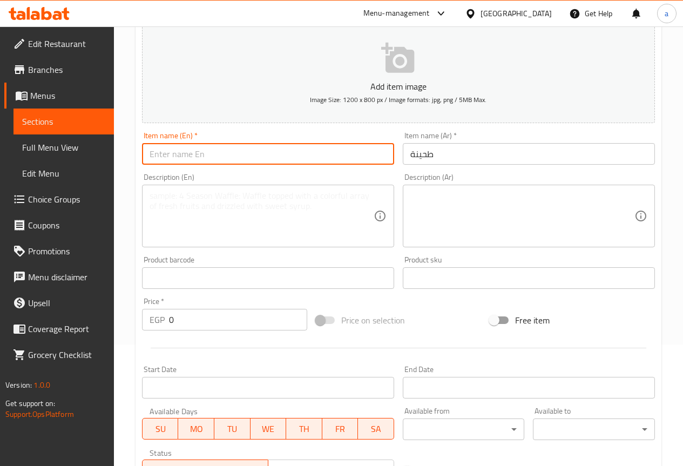
paste input "Tahini"
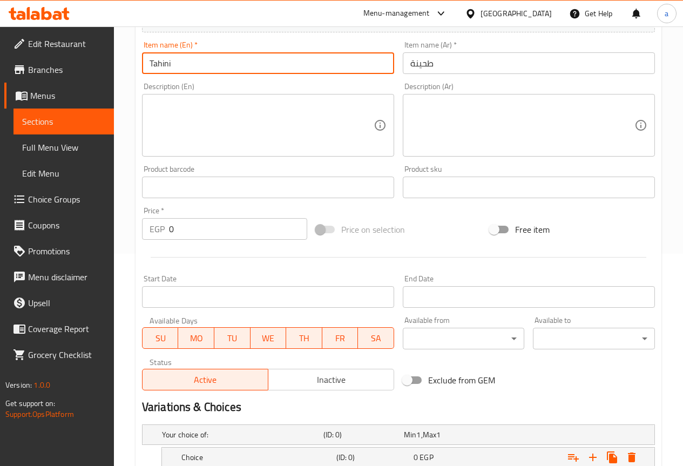
scroll to position [229, 0]
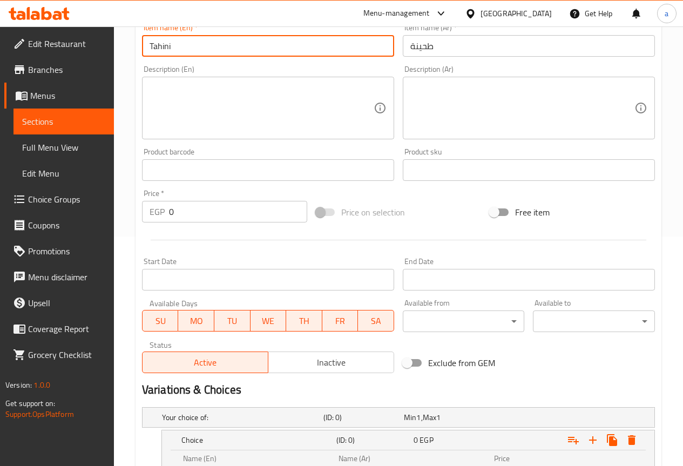
type input "Tahini"
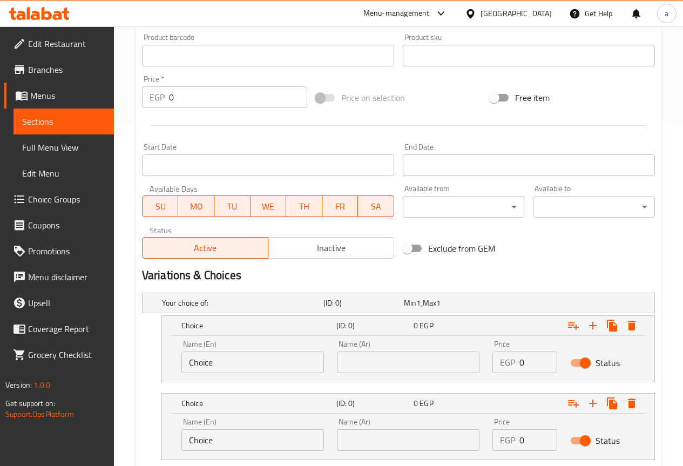
scroll to position [445, 0]
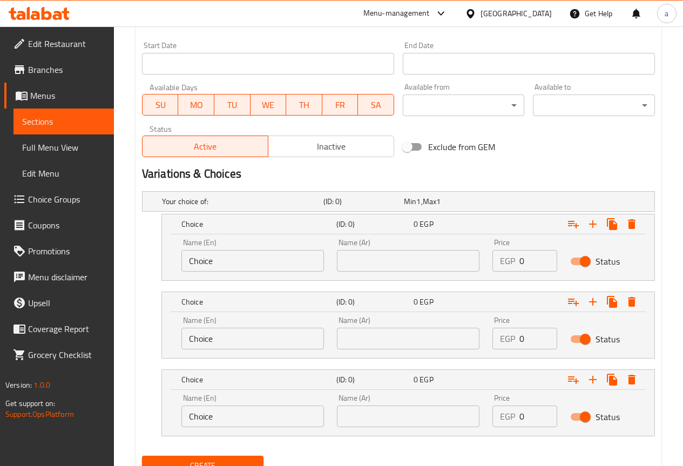
click at [420, 269] on input "text" at bounding box center [408, 261] width 143 height 22
paste input "صغير"
type input "صغير"
click at [400, 340] on input "text" at bounding box center [408, 339] width 143 height 22
paste input "وسط"
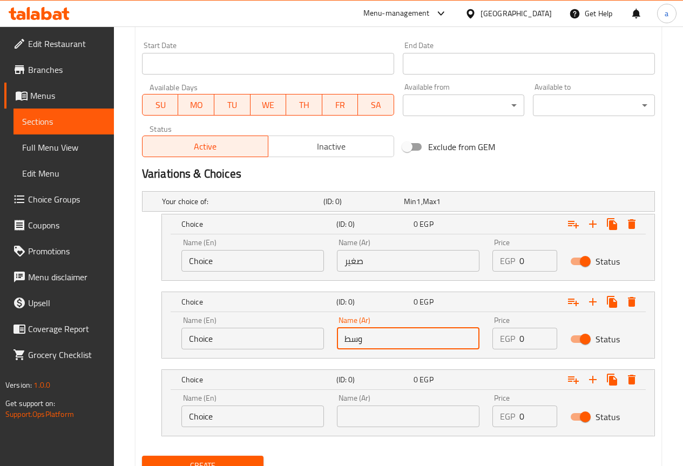
type input "وسط"
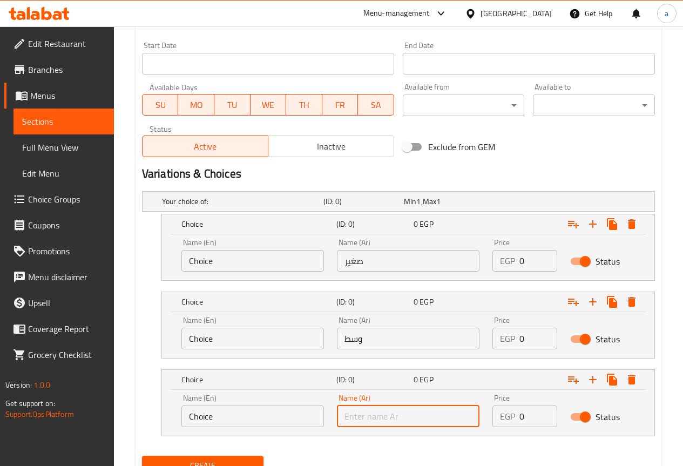
paste input "جامبو"
click at [384, 407] on input "text" at bounding box center [408, 416] width 143 height 22
type input "جامبو"
click at [273, 263] on input "Choice" at bounding box center [252, 261] width 143 height 22
paste input "small"
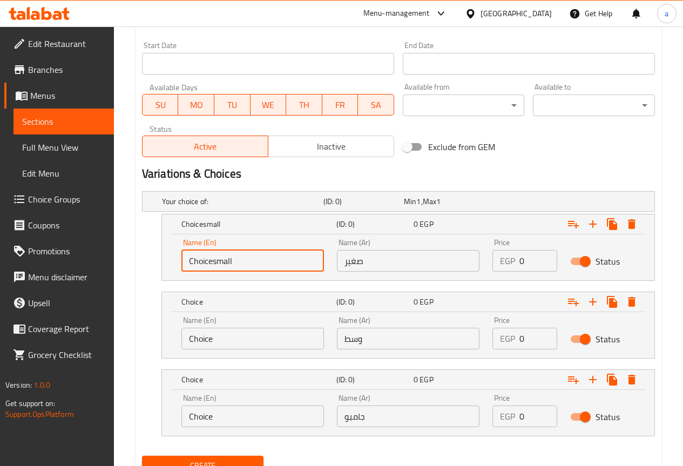
click at [273, 263] on input "Choicesmall" at bounding box center [252, 261] width 143 height 22
paste input "text"
type input "small"
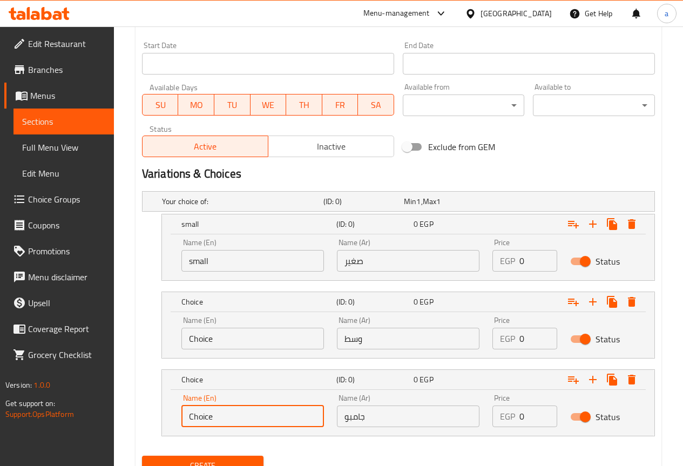
click at [281, 424] on input "Choice" at bounding box center [252, 416] width 143 height 22
paste input "Jumbo"
type input "Jumbo"
click at [234, 336] on input "Choice" at bounding box center [252, 339] width 143 height 22
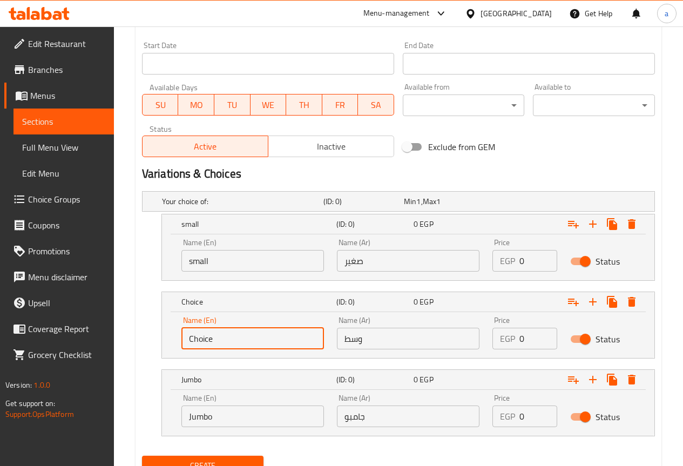
click at [234, 336] on input "Choice" at bounding box center [252, 339] width 143 height 22
type input "Medium"
click at [543, 264] on input "0" at bounding box center [538, 261] width 38 height 22
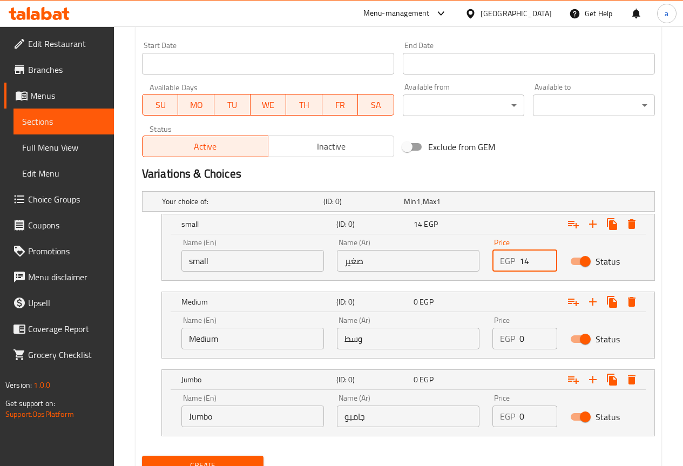
type input "14"
click at [523, 337] on input "0" at bounding box center [538, 339] width 38 height 22
type input "20"
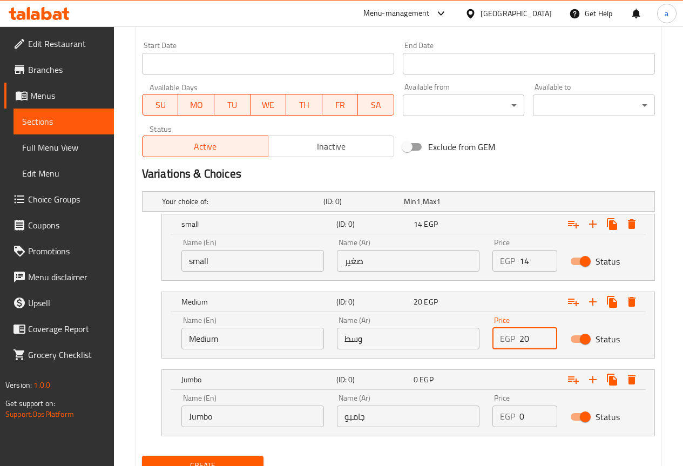
click at [524, 420] on input "0" at bounding box center [538, 416] width 38 height 22
type input "27"
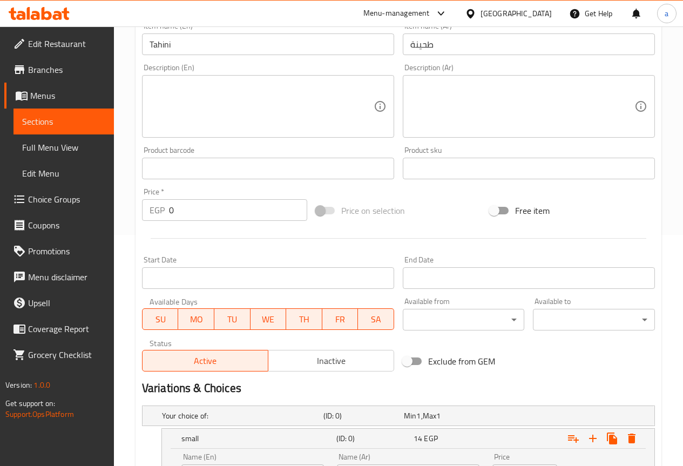
scroll to position [229, 0]
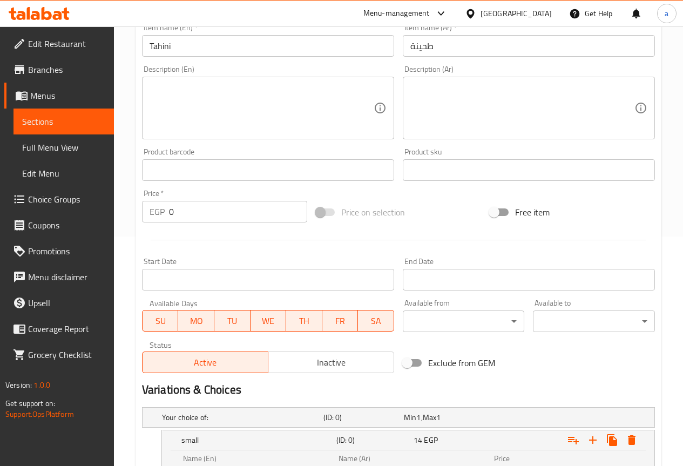
click at [299, 91] on textarea at bounding box center [262, 108] width 224 height 51
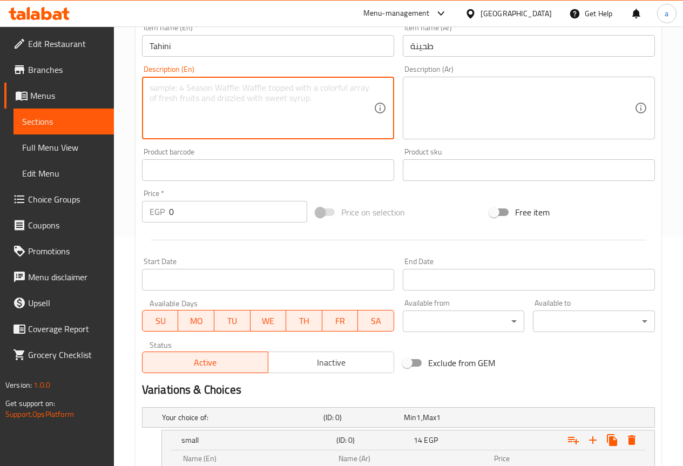
paste textarea "A creamy, savory dip made from sesame paste (tahina), blended with lemon juice,…"
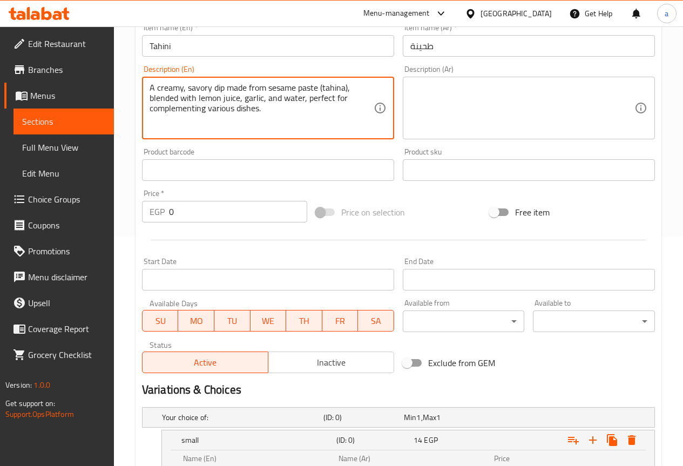
type textarea "A creamy, savory dip made from sesame paste (tahina), blended with lemon juice,…"
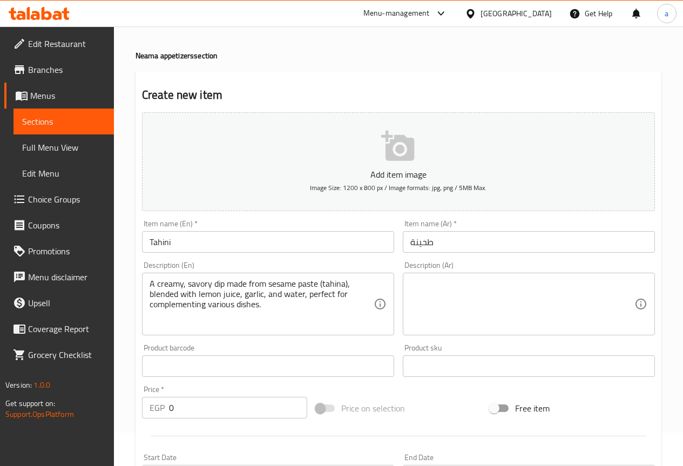
scroll to position [13, 0]
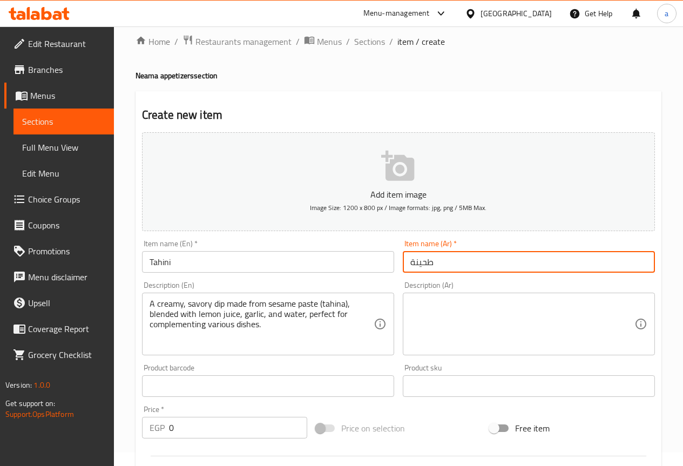
click at [430, 264] on input "طحينة" at bounding box center [529, 262] width 252 height 22
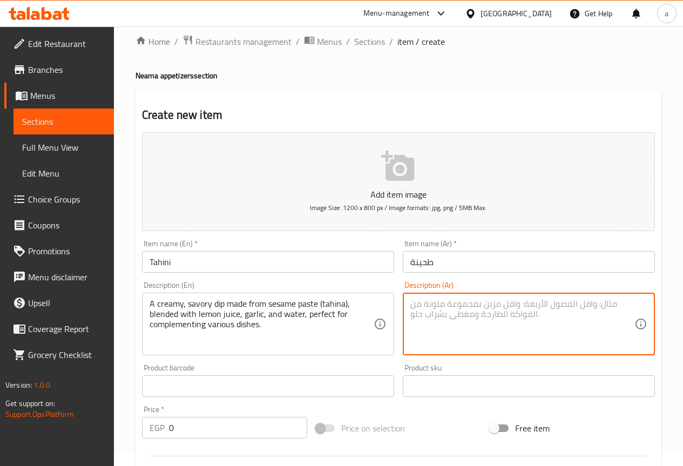
click at [469, 301] on textarea at bounding box center [522, 324] width 224 height 51
paste textarea "غمسة كريمية ولذيذة مصنوعة من عجينة السمسم (طحينة)، ممزوجة بعصير الليمون، الثوم،…"
type textarea "غمسة كريمية ولذيذة مصنوعة من عجينة السمسم (طحينة)، ممزوجة بعصير الليمون، الثوم،…"
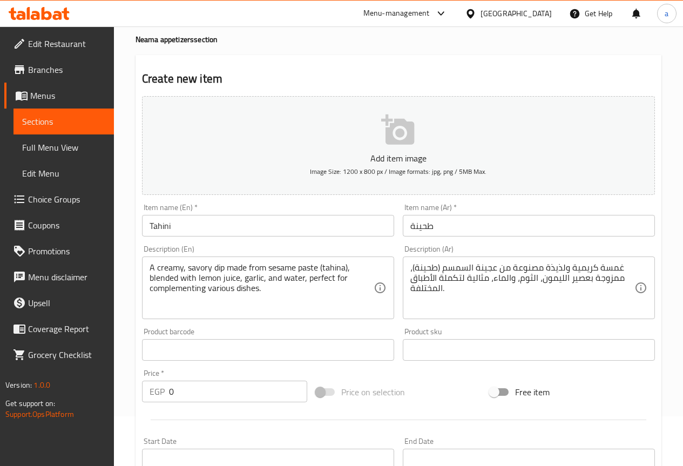
scroll to position [67, 0]
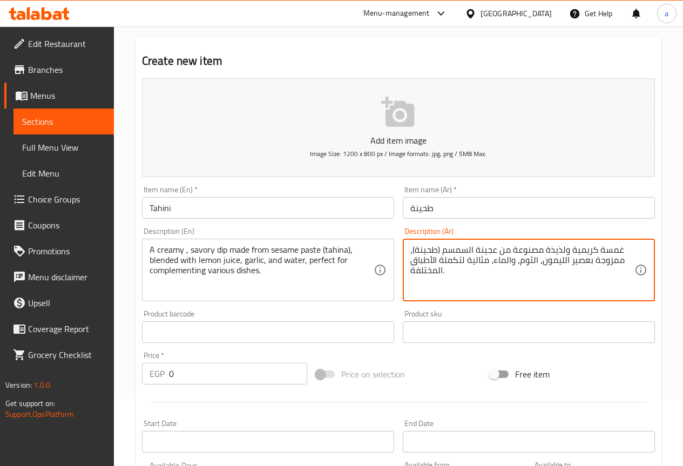
drag, startPoint x: 597, startPoint y: 249, endPoint x: 621, endPoint y: 250, distance: 23.8
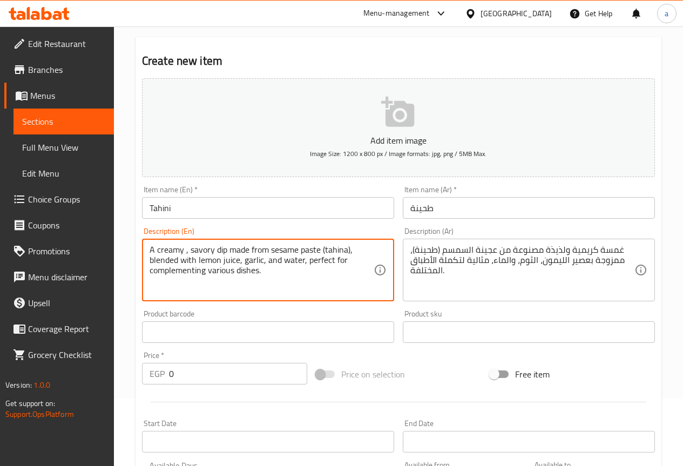
drag, startPoint x: 214, startPoint y: 249, endPoint x: 189, endPoint y: 251, distance: 24.9
click at [192, 251] on textarea "A creamy , Delicious dip made from sesame paste (tahina), blended with lemon ju…" at bounding box center [262, 270] width 224 height 51
click at [360, 246] on textarea "A creamy , delicious dip made from sesame paste (tahina), blended with lemon ju…" at bounding box center [262, 270] width 224 height 51
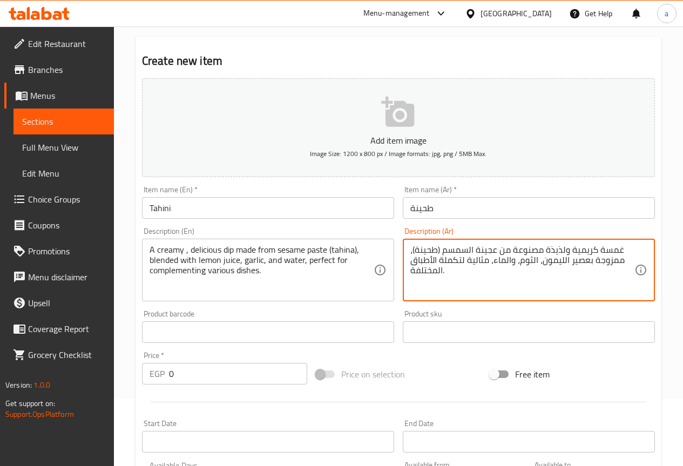
drag, startPoint x: 476, startPoint y: 249, endPoint x: 495, endPoint y: 250, distance: 18.9
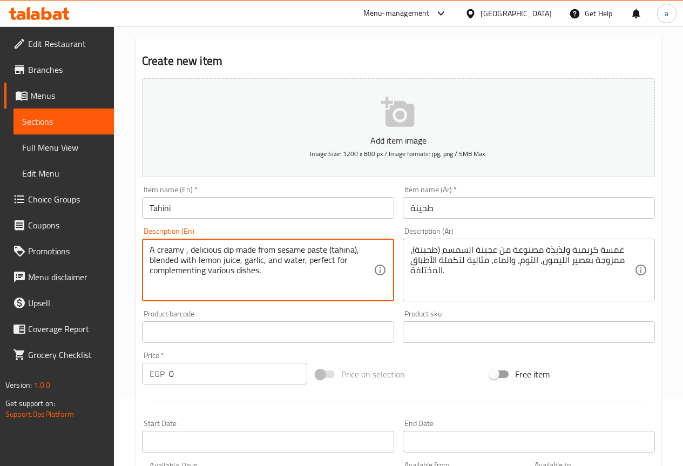
drag, startPoint x: 308, startPoint y: 251, endPoint x: 327, endPoint y: 251, distance: 19.4
paste textarea "Crust"
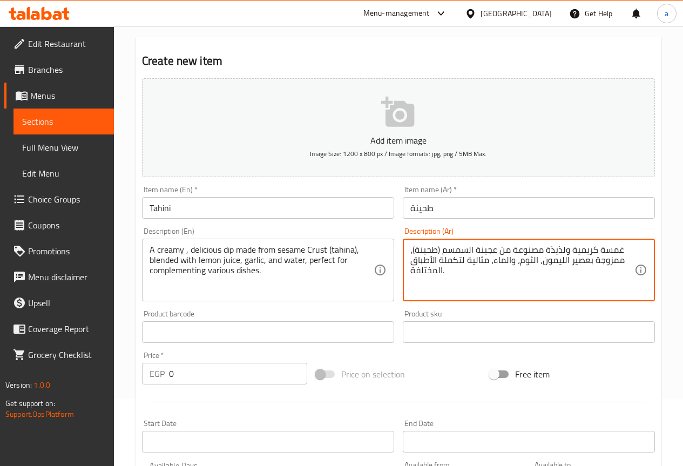
drag, startPoint x: 537, startPoint y: 258, endPoint x: 518, endPoint y: 263, distance: 19.5
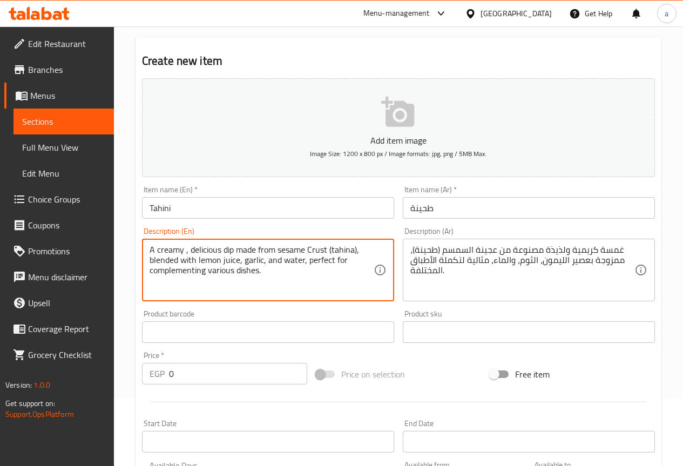
drag, startPoint x: 233, startPoint y: 272, endPoint x: 209, endPoint y: 272, distance: 24.3
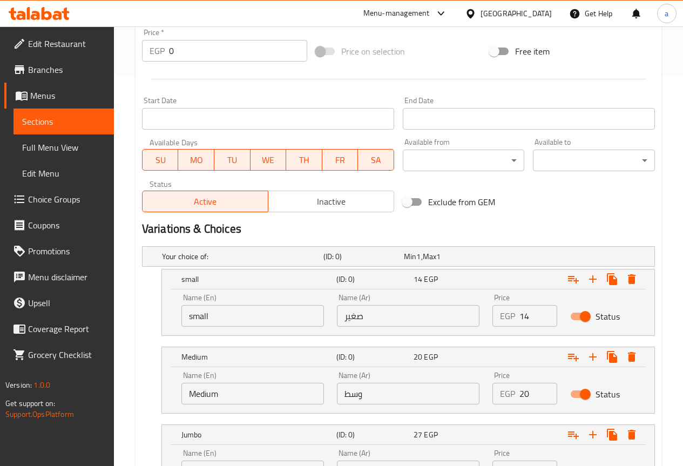
scroll to position [492, 0]
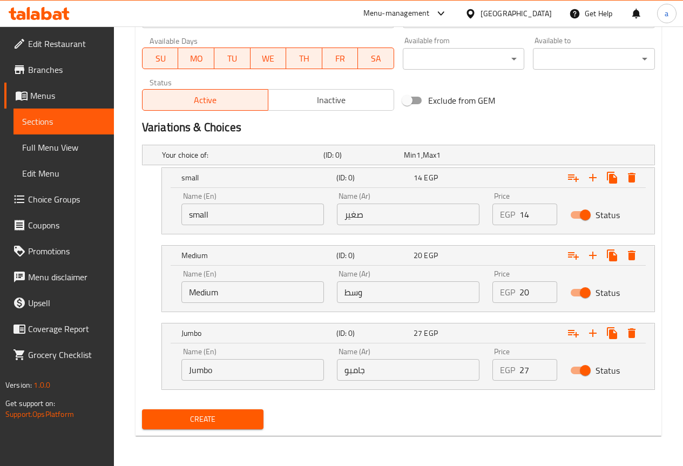
type textarea "A creamy , delicious dip made from sesame Crust (tahina), blended with lemon ju…"
click at [217, 424] on span "Create" at bounding box center [203, 419] width 105 height 13
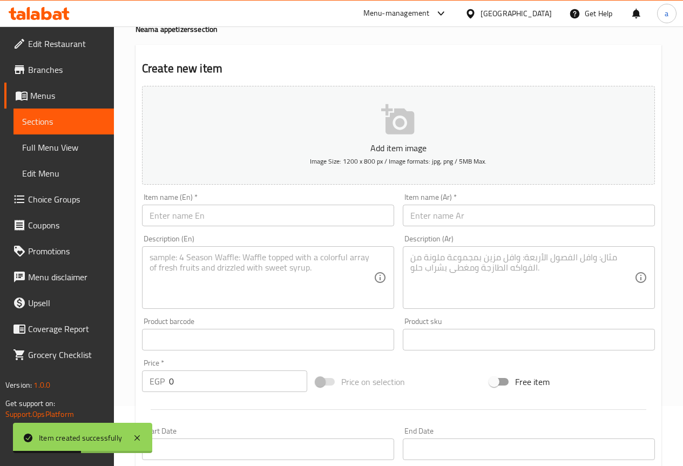
scroll to position [0, 0]
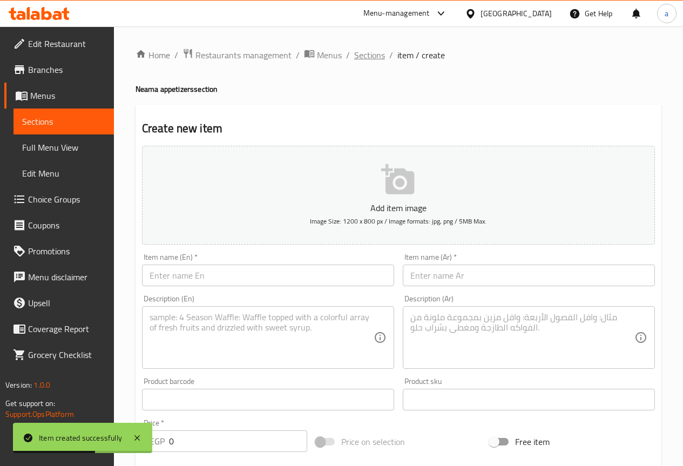
click at [364, 55] on span "Sections" at bounding box center [369, 55] width 31 height 13
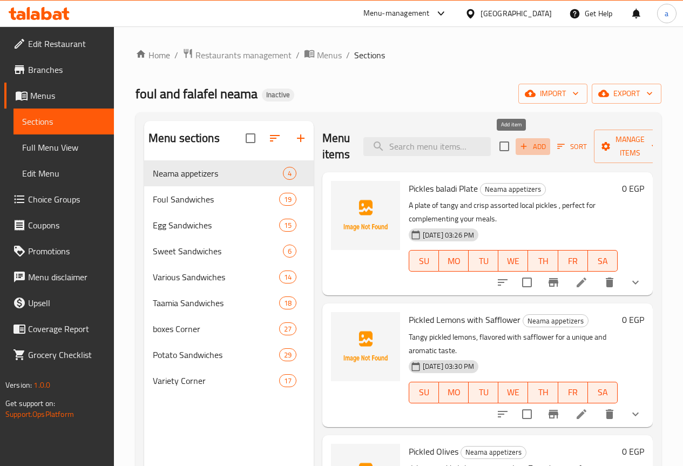
click at [521, 151] on span "Add" at bounding box center [532, 146] width 29 height 12
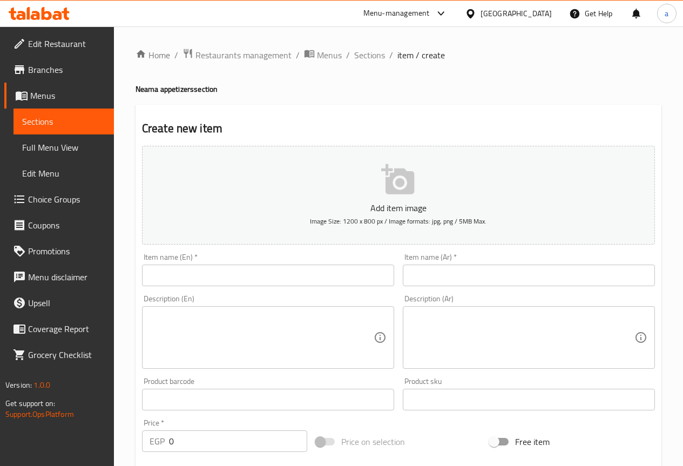
click at [443, 278] on input "text" at bounding box center [529, 276] width 252 height 22
paste input "سلطة بلدي"
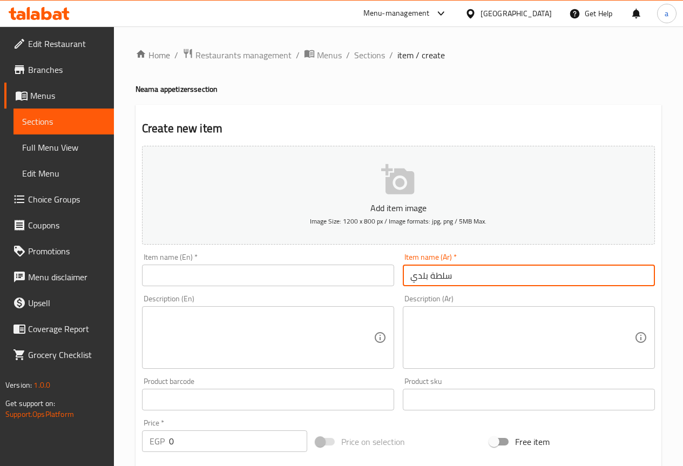
type input "سلطة بلدي"
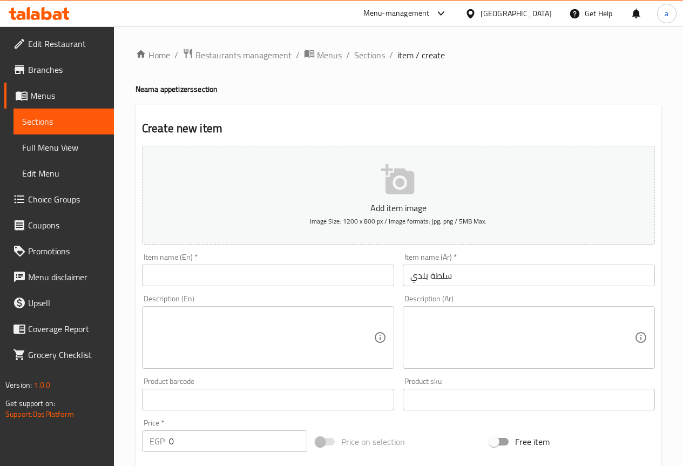
click at [293, 282] on input "text" at bounding box center [268, 276] width 252 height 22
paste input "Baladi Salad"
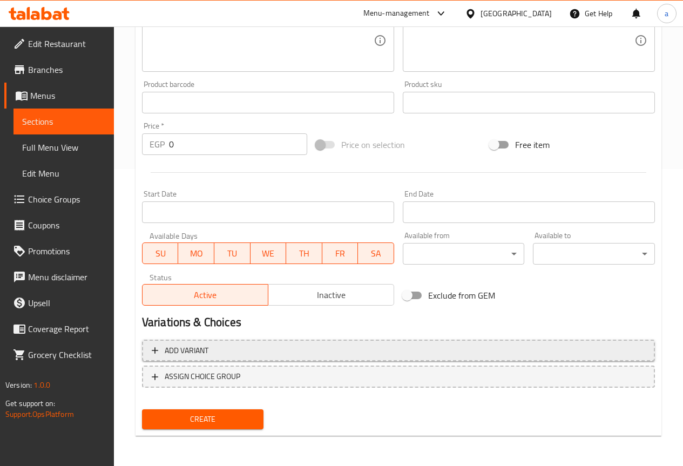
type input "Baladi Salad"
click at [602, 354] on span "Add variant" at bounding box center [399, 350] width 494 height 13
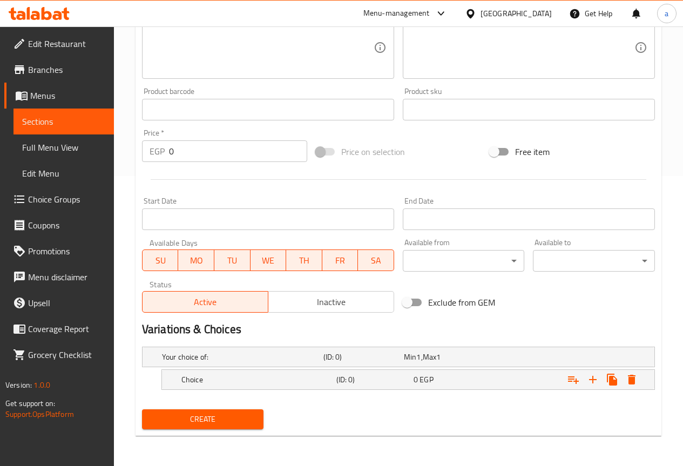
scroll to position [290, 0]
click at [594, 377] on icon "Expand" at bounding box center [592, 379] width 13 height 13
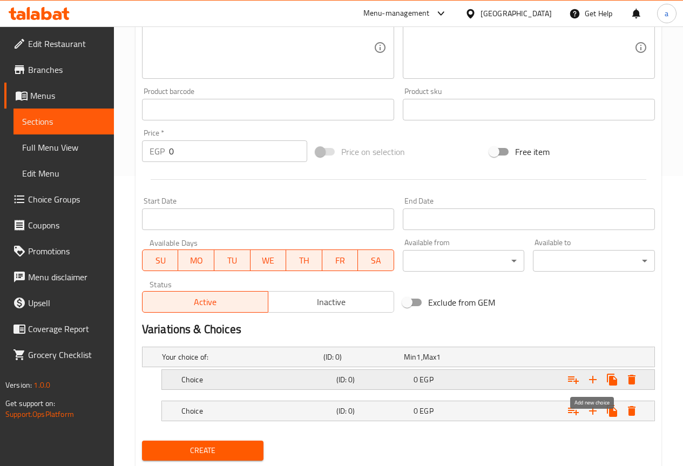
click at [594, 377] on icon "Expand" at bounding box center [592, 379] width 13 height 13
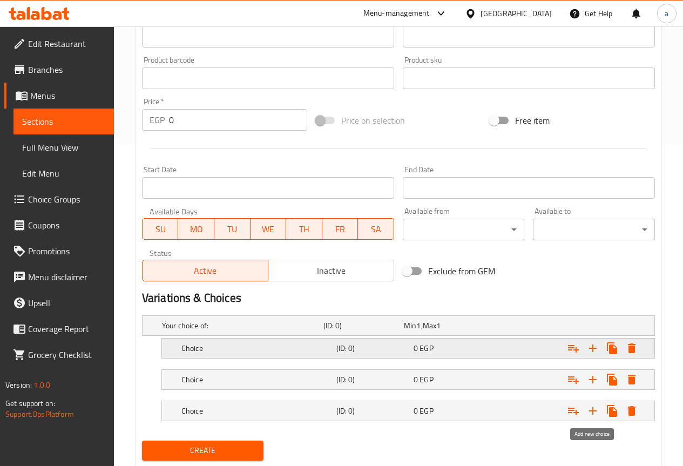
scroll to position [353, 0]
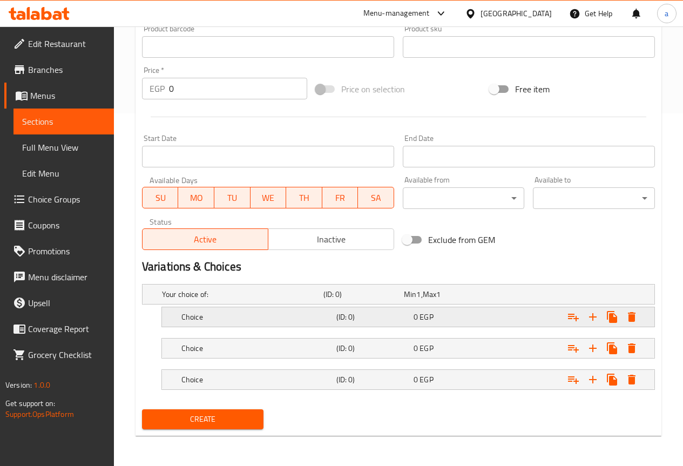
click at [520, 321] on div "Expand" at bounding box center [566, 317] width 155 height 24
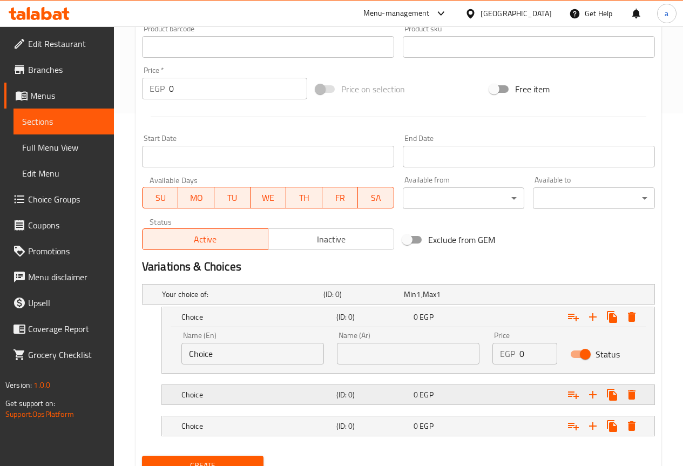
click at [532, 395] on div "Expand" at bounding box center [566, 395] width 155 height 24
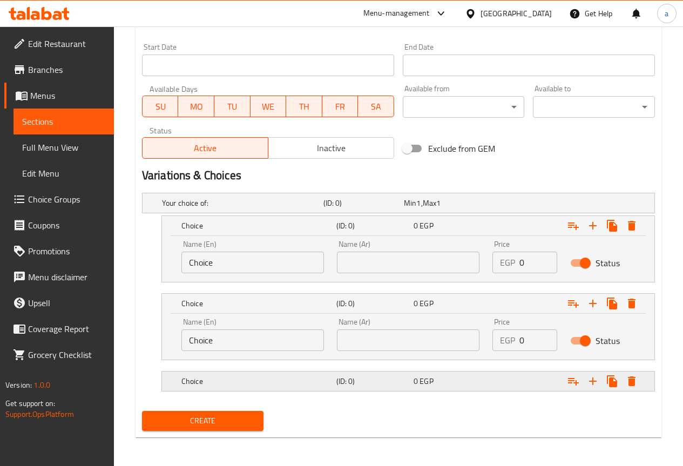
scroll to position [445, 0]
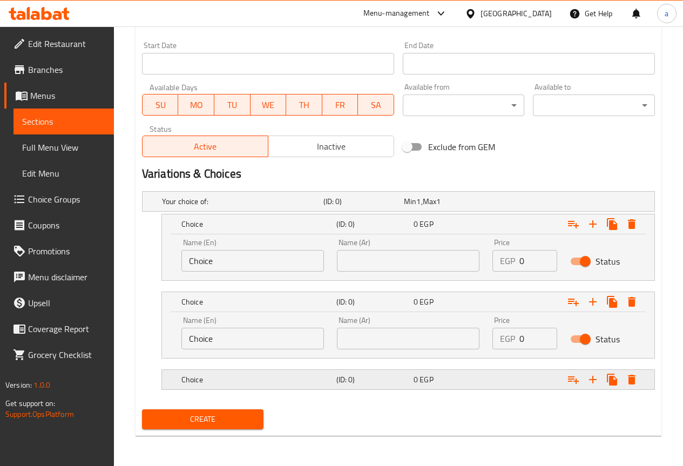
click at [514, 384] on div "Expand" at bounding box center [566, 380] width 155 height 24
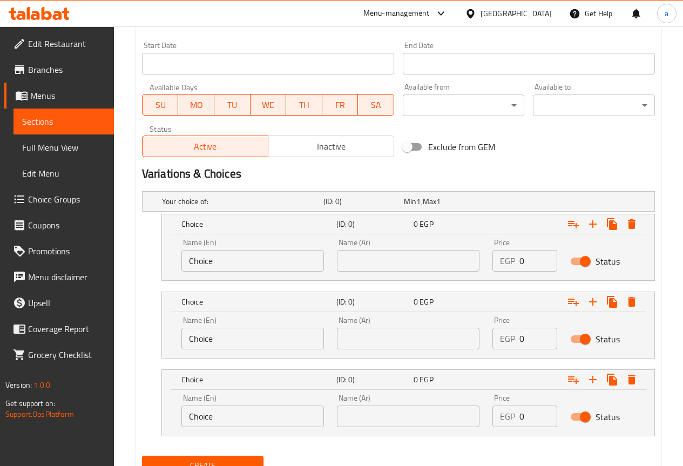
click at [425, 258] on input "text" at bounding box center [408, 261] width 143 height 22
paste input "صغير"
type input "صغير"
click at [398, 328] on input "text" at bounding box center [408, 339] width 143 height 22
paste input "وسط"
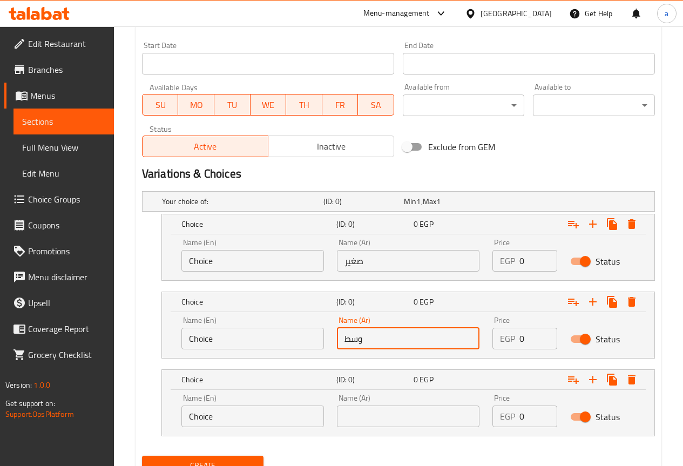
type input "وسط"
click at [384, 414] on input "text" at bounding box center [408, 416] width 143 height 22
paste input "جامبو"
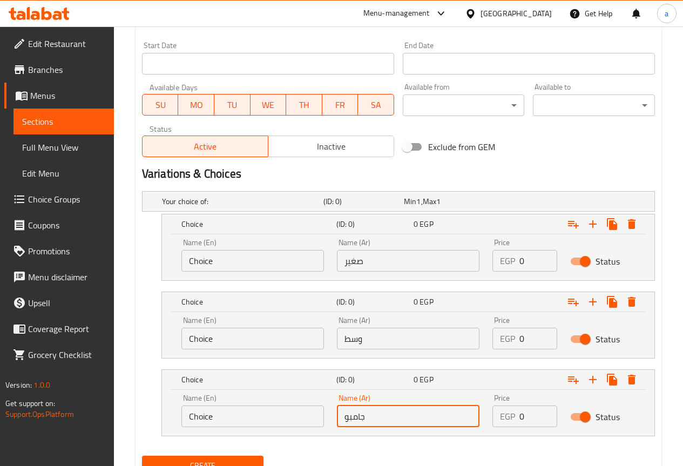
type input "جامبو"
click at [185, 337] on input "Choice" at bounding box center [252, 339] width 143 height 22
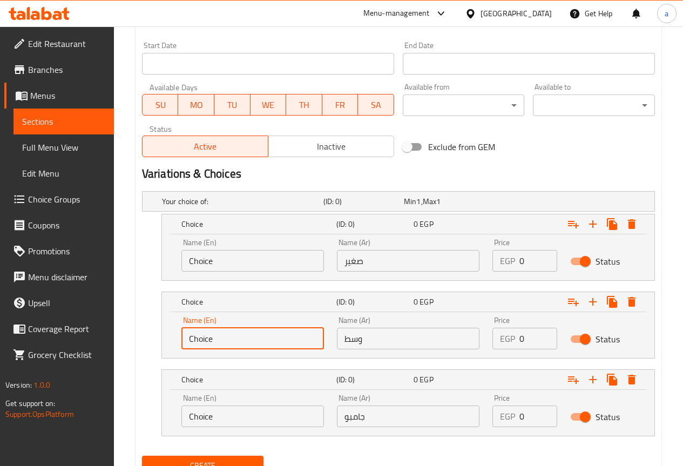
click at [185, 337] on input "Choice" at bounding box center [252, 339] width 143 height 22
type input "Medium"
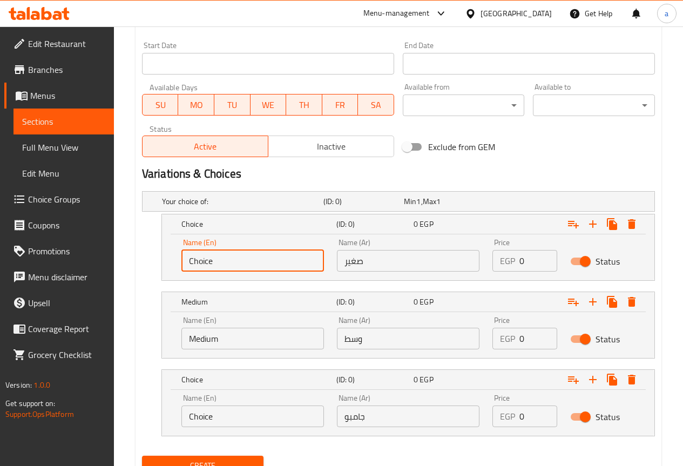
click at [207, 259] on input "Choice" at bounding box center [252, 261] width 143 height 22
paste input "small"
type input "small"
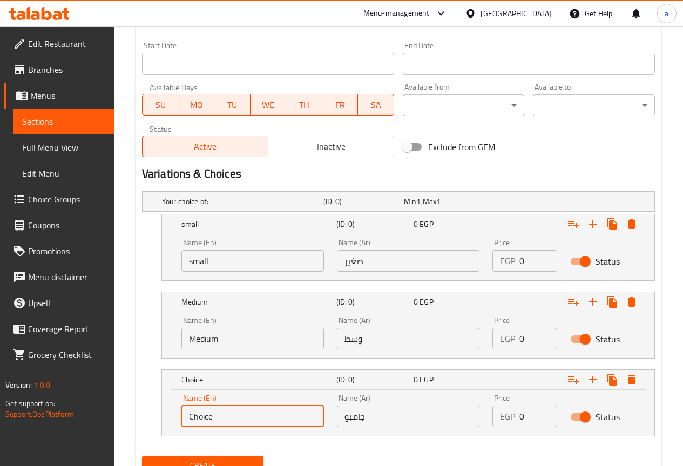
click at [191, 406] on input "Choice" at bounding box center [252, 416] width 143 height 22
paste input "text"
click at [249, 410] on input "text" at bounding box center [252, 416] width 143 height 22
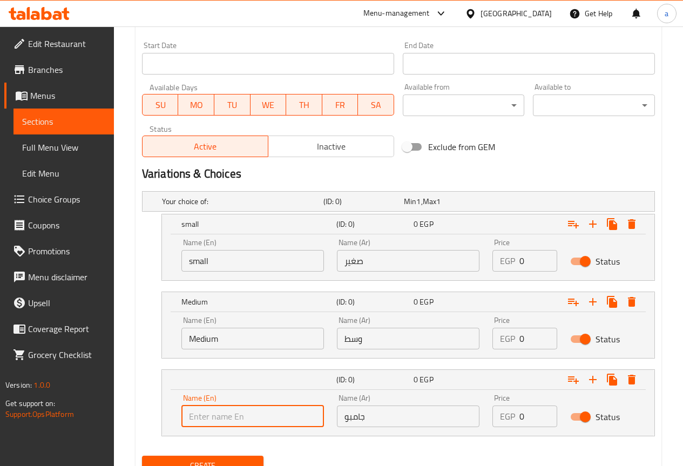
paste input "Jumbo"
type input "Jumbo"
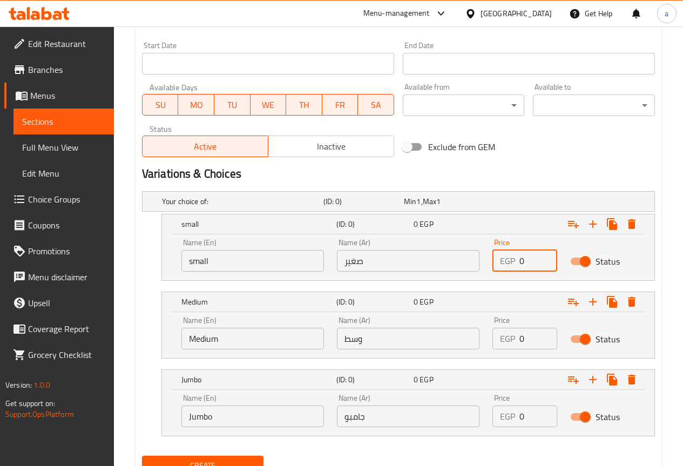
drag, startPoint x: 525, startPoint y: 259, endPoint x: 509, endPoint y: 261, distance: 15.8
click at [509, 261] on div "EGP 0 Price" at bounding box center [524, 261] width 65 height 22
type input "20"
drag, startPoint x: 526, startPoint y: 339, endPoint x: 519, endPoint y: 341, distance: 7.2
click at [519, 341] on div "EGP 0 Price" at bounding box center [524, 339] width 65 height 22
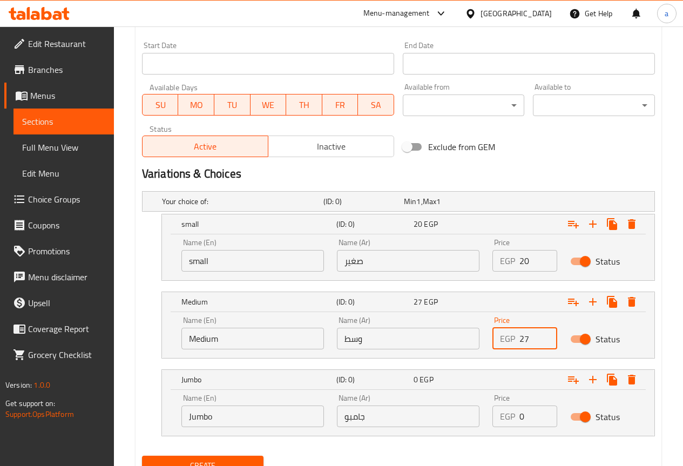
type input "27"
drag, startPoint x: 525, startPoint y: 416, endPoint x: 516, endPoint y: 419, distance: 9.1
click at [516, 419] on div "EGP 0 Price" at bounding box center [524, 416] width 65 height 22
type input "33"
click at [528, 382] on div "Expand" at bounding box center [566, 380] width 155 height 24
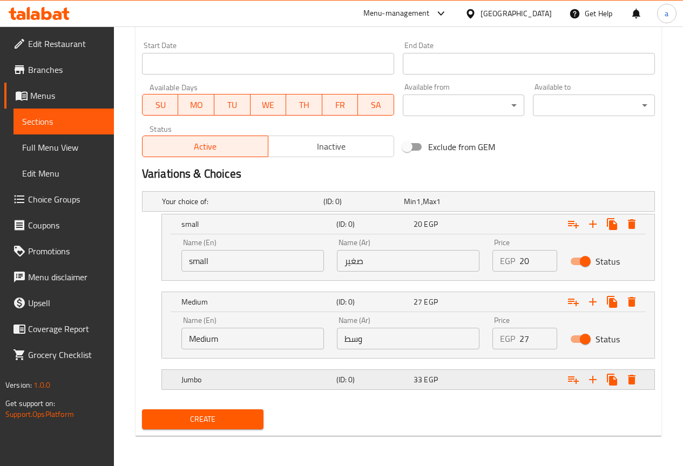
click at [527, 382] on div "Expand" at bounding box center [566, 380] width 155 height 24
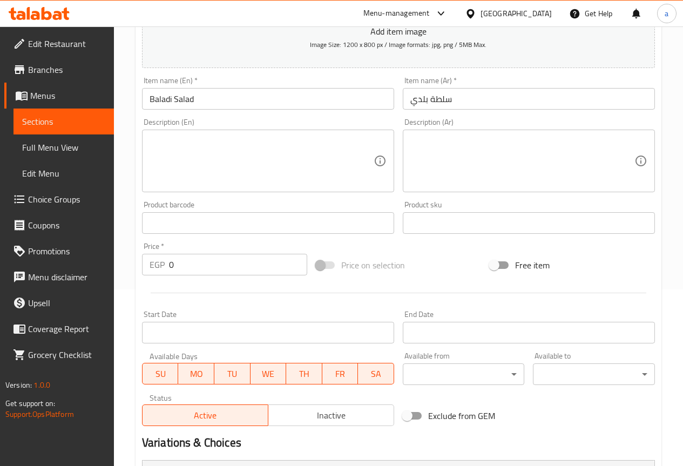
scroll to position [175, 0]
click at [308, 131] on div "Description (En)" at bounding box center [268, 162] width 252 height 63
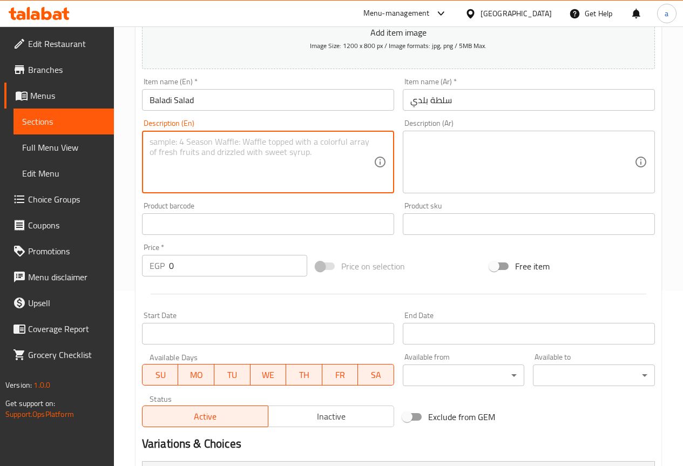
paste textarea "A fresh and crisp Egyptian salad made with diced tomatoes, cucumbers, onions, a…"
type textarea "A fresh and crisp Egyptian salad made with diced tomatoes, cucumbers, onions, a…"
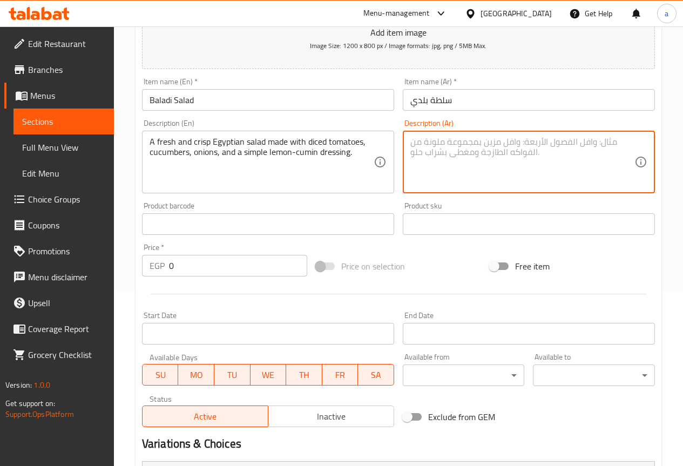
click at [465, 166] on textarea at bounding box center [522, 162] width 224 height 51
paste textarea "سلطة مصرية طازجة ومقرمشة مصنوعة من طماطم، خيار، بصل مقطع مكعبات، وتتبيلة ليمون …"
type textarea "سلطة مصرية طازجة ومقرمشة مصنوعة من طماطم، خيار، بصل مقطع مكعبات، وتتبيلة ليمون …"
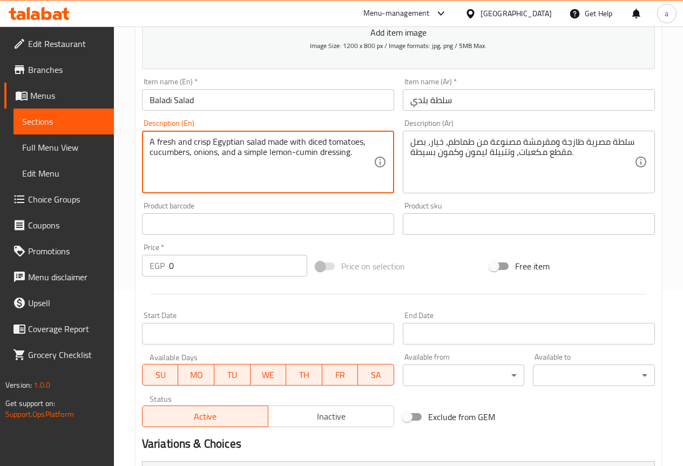
drag, startPoint x: 326, startPoint y: 142, endPoint x: 309, endPoint y: 141, distance: 17.3
drag, startPoint x: 294, startPoint y: 153, endPoint x: 315, endPoint y: 153, distance: 21.6
click at [315, 153] on textarea "A fresh and crisp Egyptian salad made with tomatoes, cucumbers, onions, and a s…" at bounding box center [262, 162] width 224 height 51
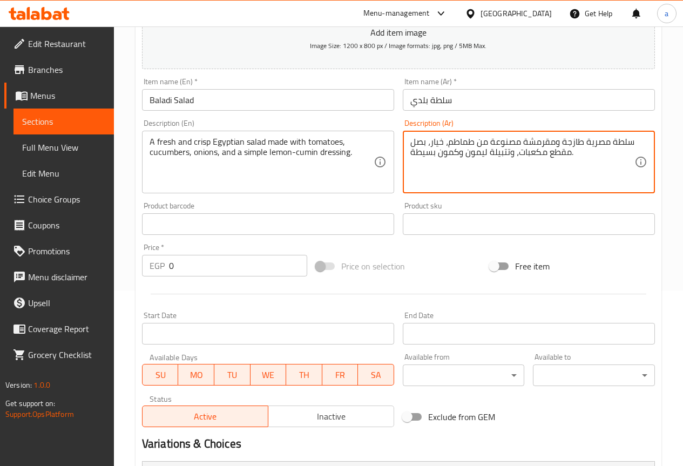
drag, startPoint x: 521, startPoint y: 152, endPoint x: 561, endPoint y: 152, distance: 40.0
click at [561, 152] on textarea "سلطة مصرية طازجة ومقرمشة مصنوعة من طماطم، خيار، بصل مقطع مكعبات، وتتبيلة ليمون …" at bounding box center [522, 162] width 224 height 51
click at [555, 164] on textarea "سلطة مصرية طازجة ومقرمشة مصنوعة من طماطم، خيار، بصل مقطع مكعبات، وتتبيلة ليمون …" at bounding box center [522, 162] width 224 height 51
drag, startPoint x: 517, startPoint y: 153, endPoint x: 571, endPoint y: 156, distance: 53.5
click at [571, 156] on textarea "سلطة مصرية طازجة ومقرمشة مصنوعة من طماطم، خيار، بصل مقطع مكعبات، وتتبيلة ليمون …" at bounding box center [522, 162] width 224 height 51
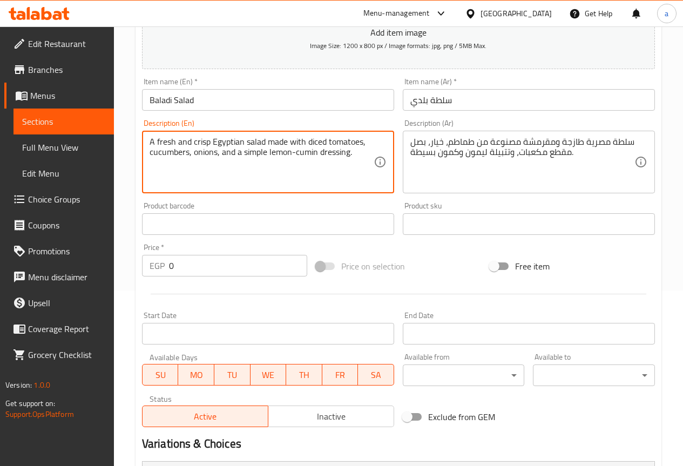
click at [323, 160] on textarea "A fresh and crisp Egyptian salad made with diced tomatoes, cucumbers, onions, a…" at bounding box center [262, 162] width 224 height 51
drag, startPoint x: 325, startPoint y: 142, endPoint x: 309, endPoint y: 141, distance: 16.2
click at [309, 141] on textarea "A fresh and crisp Egyptian salad made with diced tomatoes, cucumbers, onions, a…" at bounding box center [262, 162] width 224 height 51
click at [323, 155] on textarea "A fresh and crisp Egyptian salad made with tomatoes, cucumbers, onions, and a s…" at bounding box center [262, 162] width 224 height 51
drag, startPoint x: 320, startPoint y: 154, endPoint x: 349, endPoint y: 156, distance: 28.7
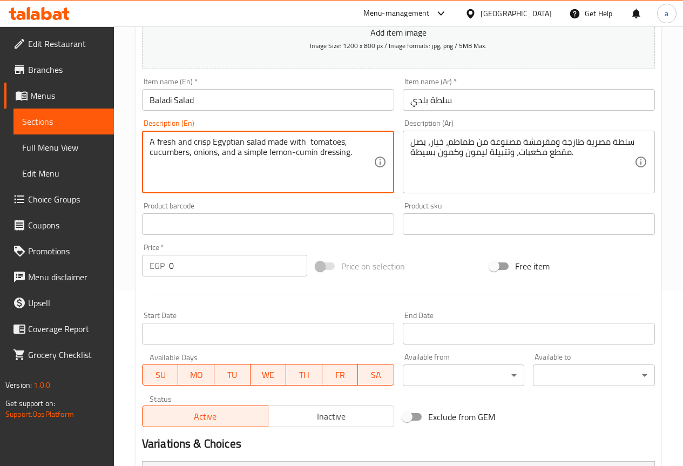
click at [349, 156] on textarea "A fresh and crisp Egyptian salad made with tomatoes, cucumbers, onions, and a s…" at bounding box center [262, 162] width 224 height 51
click at [353, 161] on textarea "A fresh and crisp Egyptian salad made with tomatoes, cucumbers, onions, and a s…" at bounding box center [262, 162] width 224 height 51
click at [320, 154] on textarea "A fresh and crisp Egyptian salad made with tomatoes, cucumbers, onions, and a s…" at bounding box center [262, 162] width 224 height 51
drag, startPoint x: 319, startPoint y: 155, endPoint x: 349, endPoint y: 156, distance: 30.2
click at [349, 156] on textarea "A fresh and crisp Egyptian salad made with tomatoes, cucumbers, onions, and a s…" at bounding box center [262, 162] width 224 height 51
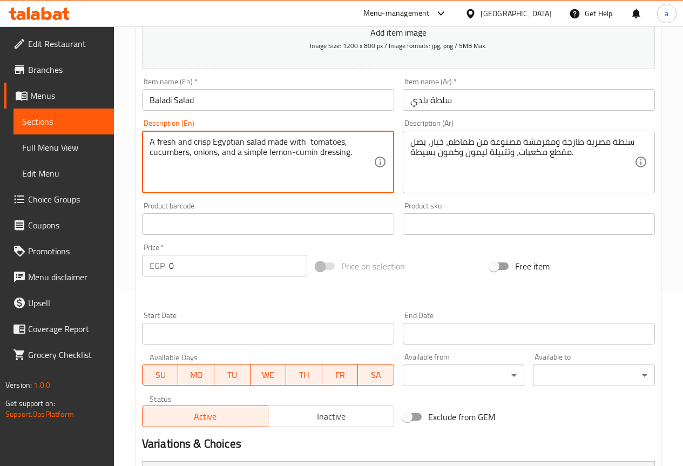
paste textarea "Muttabal"
click at [348, 157] on textarea "A fresh and crisp Egyptian salad made with tomatoes, cucumbers, onions, and a s…" at bounding box center [262, 162] width 224 height 51
drag, startPoint x: 348, startPoint y: 157, endPoint x: 336, endPoint y: 160, distance: 12.5
click at [336, 160] on textarea "A fresh and crisp Egyptian salad made with tomatoes, cucumbers, onions, and a s…" at bounding box center [262, 162] width 224 height 51
click at [328, 152] on textarea "A fresh and crisp Egyptian salad made with tomatoes, cucumbers, onions, and a s…" at bounding box center [262, 162] width 224 height 51
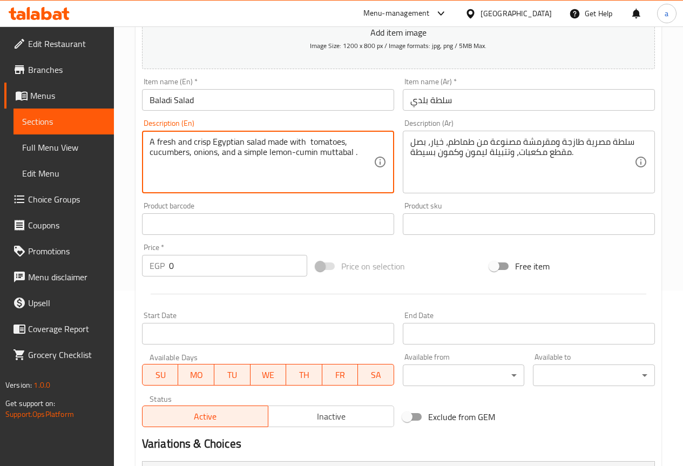
click at [216, 153] on textarea "A fresh and crisp Egyptian salad made with tomatoes, cucumbers, onions, and a s…" at bounding box center [262, 162] width 224 height 51
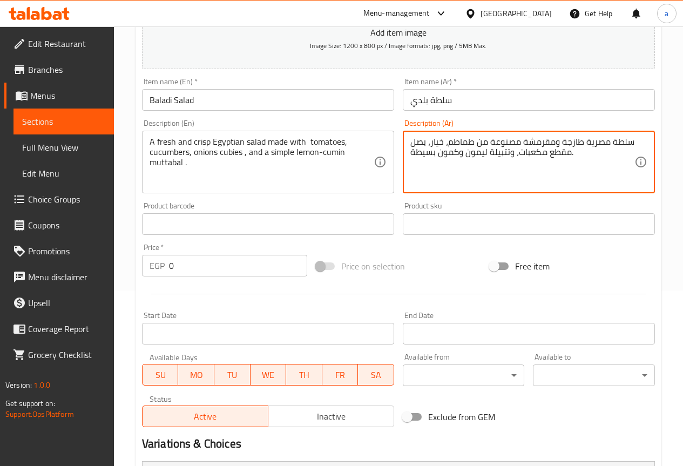
drag, startPoint x: 519, startPoint y: 154, endPoint x: 570, endPoint y: 154, distance: 51.3
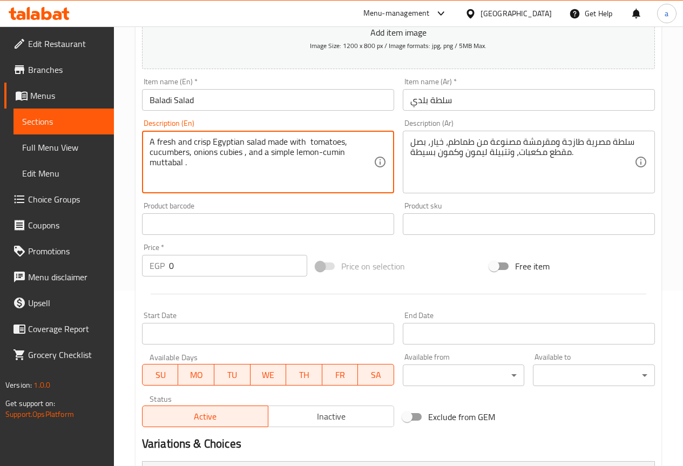
click at [244, 154] on textarea "A fresh and crisp Egyptian salad made with tomatoes, cucumbers, onions cubies ,…" at bounding box center [262, 162] width 224 height 51
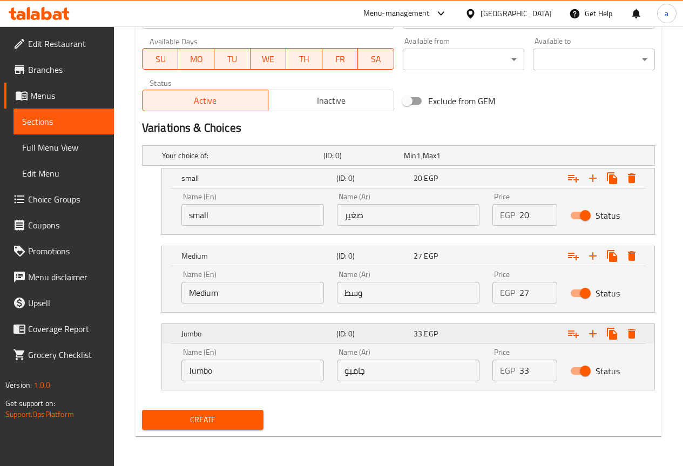
scroll to position [492, 0]
type textarea "A fresh and crisp Egyptian salad made with tomatoes, cucumbers, onions cubies c…"
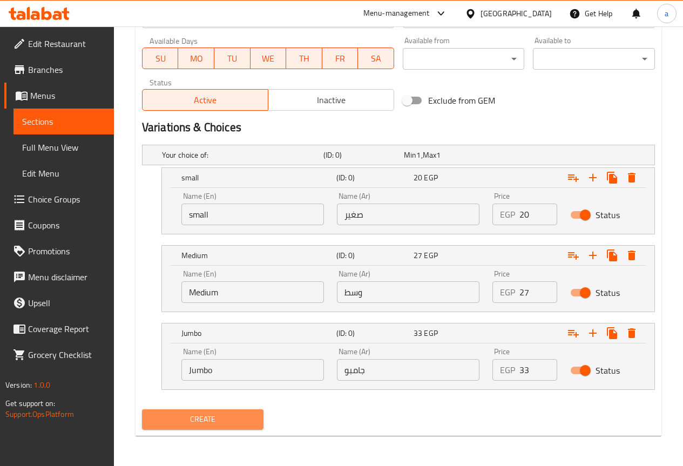
click at [247, 427] on button "Create" at bounding box center [203, 419] width 122 height 20
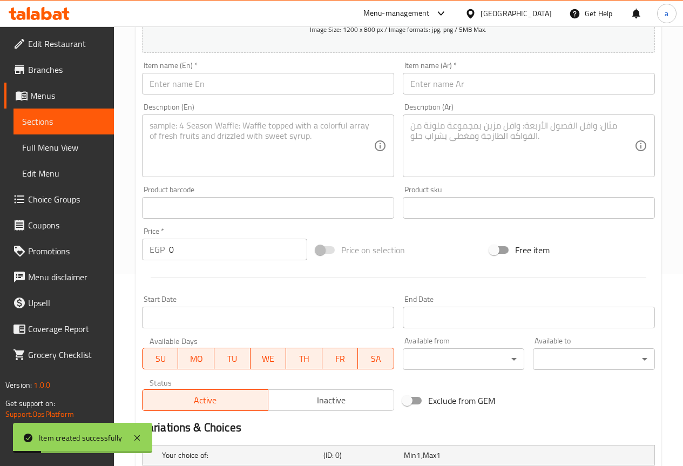
scroll to position [0, 0]
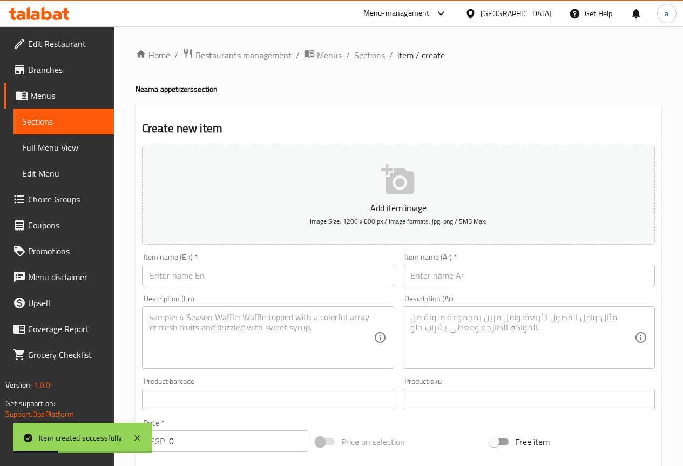
click at [361, 53] on span "Sections" at bounding box center [369, 55] width 31 height 13
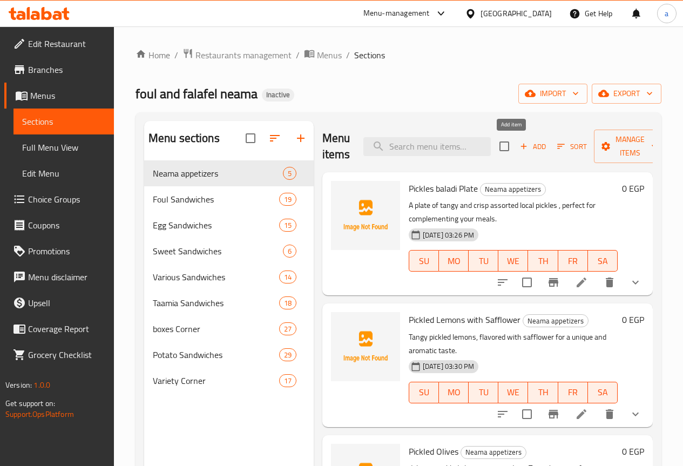
click at [518, 143] on span "Add" at bounding box center [532, 146] width 29 height 12
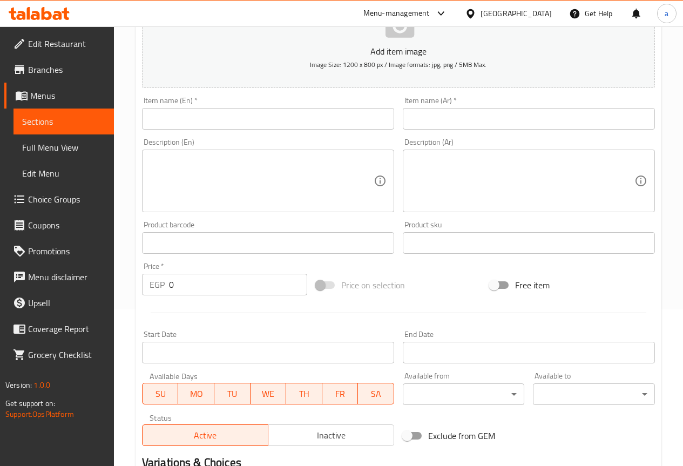
scroll to position [162, 0]
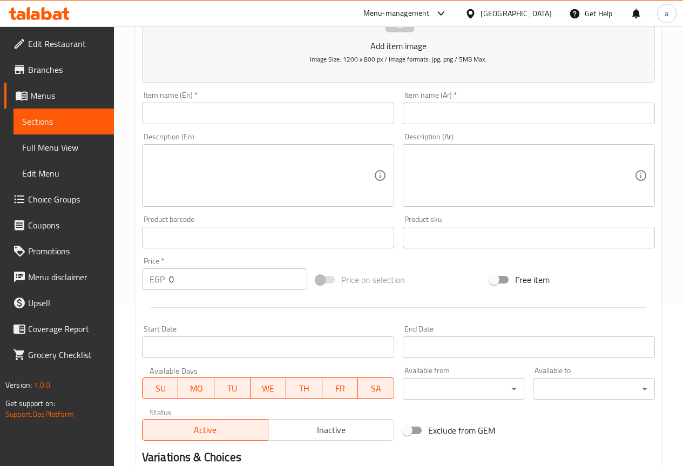
click at [435, 92] on div "Item name (Ar)   * Item name (Ar) *" at bounding box center [529, 107] width 252 height 33
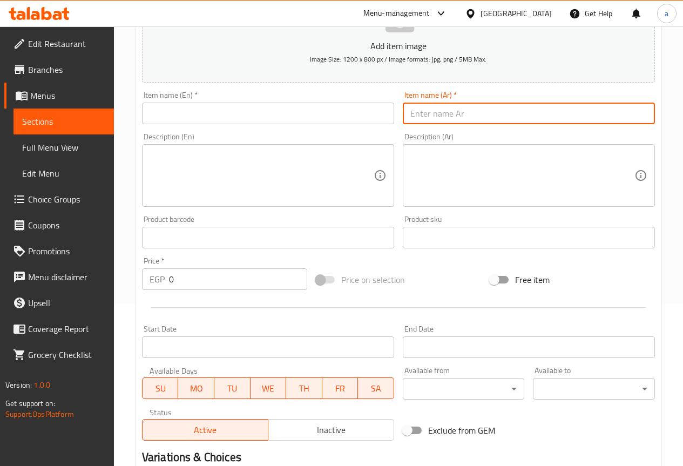
click at [429, 112] on input "text" at bounding box center [529, 114] width 252 height 22
paste input "سلطة مكس نعمة"
type input "سلطة مكس نعمة"
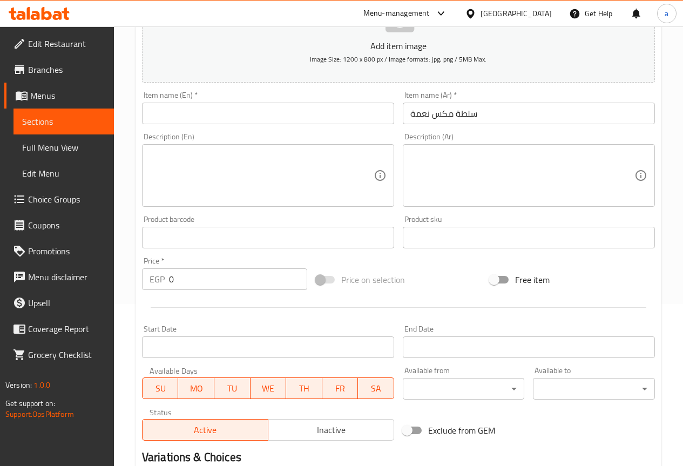
drag, startPoint x: 198, startPoint y: 127, endPoint x: 189, endPoint y: 119, distance: 11.8
click at [197, 126] on div "Item name (En)   * Item name (En) *" at bounding box center [268, 108] width 261 height 42
click at [185, 117] on input "text" at bounding box center [268, 114] width 252 height 22
paste input "Mixed Salad with Grace"
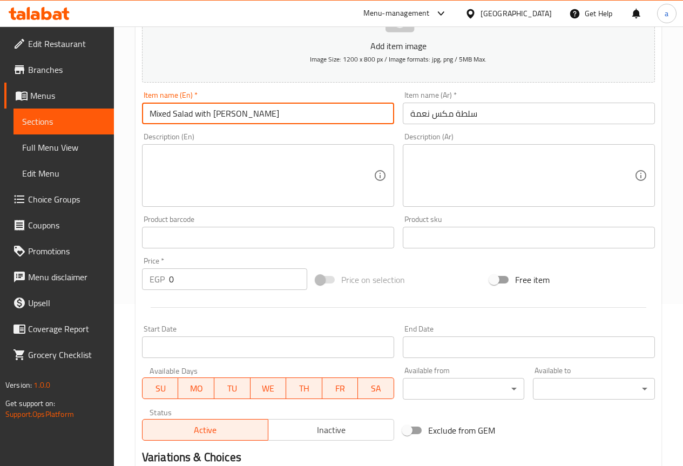
drag, startPoint x: 240, startPoint y: 116, endPoint x: 196, endPoint y: 113, distance: 43.8
click at [196, 113] on input "Mixed Salad with Grace" at bounding box center [268, 114] width 252 height 22
click at [149, 114] on input "Mixed Salad" at bounding box center [268, 114] width 252 height 22
click at [150, 113] on input "Mixed Salad" at bounding box center [268, 114] width 252 height 22
paste input "Neama"
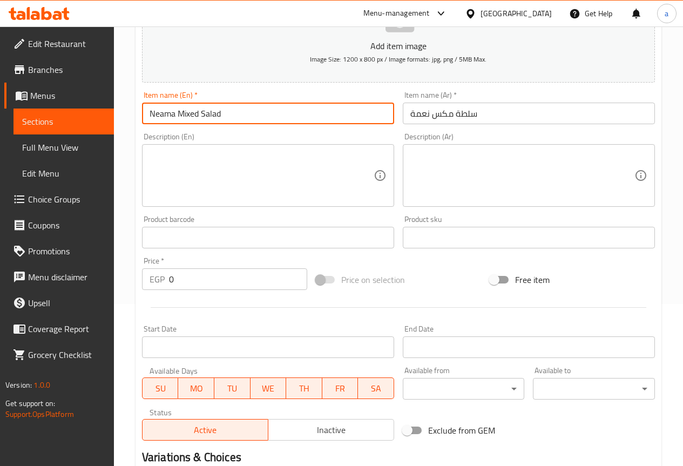
type input "Neama Mixed Salad"
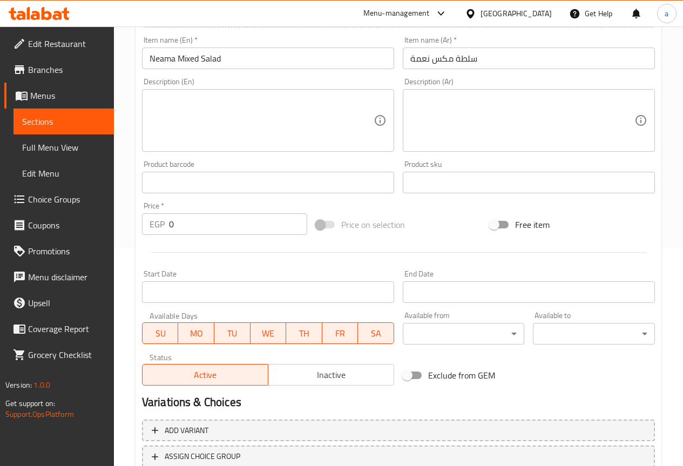
scroll to position [297, 0]
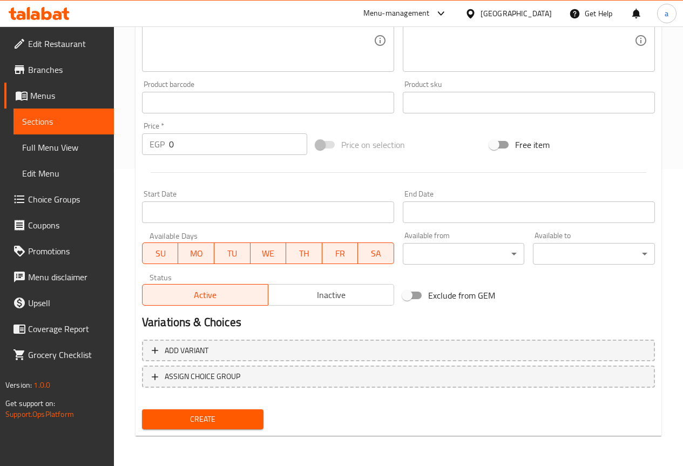
click at [470, 338] on div "Add variant ASSIGN CHOICE GROUP" at bounding box center [399, 370] width 522 height 70
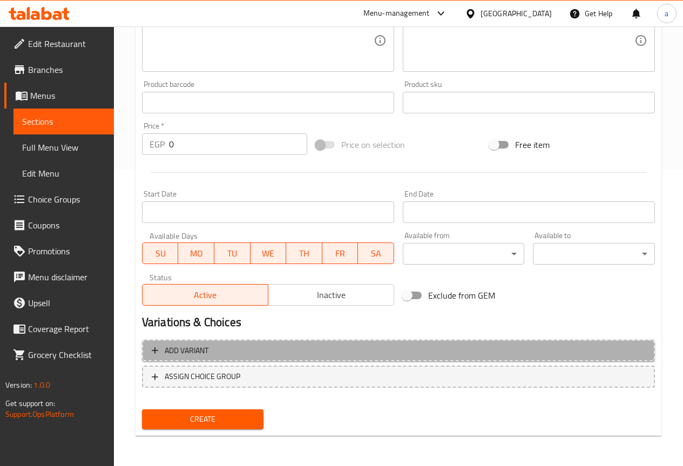
click at [471, 344] on span "Add variant" at bounding box center [399, 350] width 494 height 13
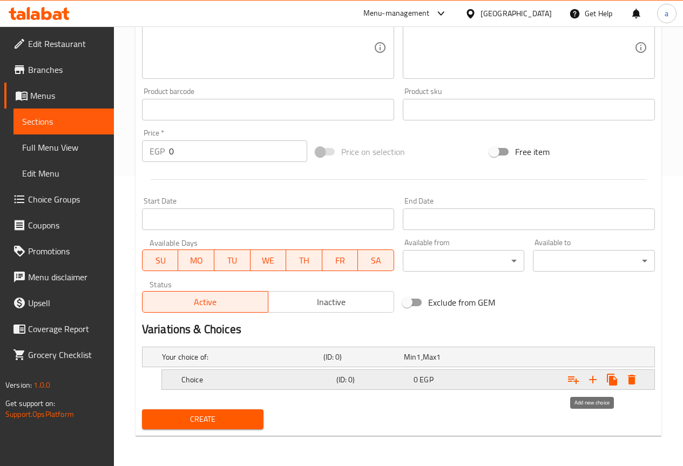
click at [593, 381] on icon "Expand" at bounding box center [593, 380] width 8 height 8
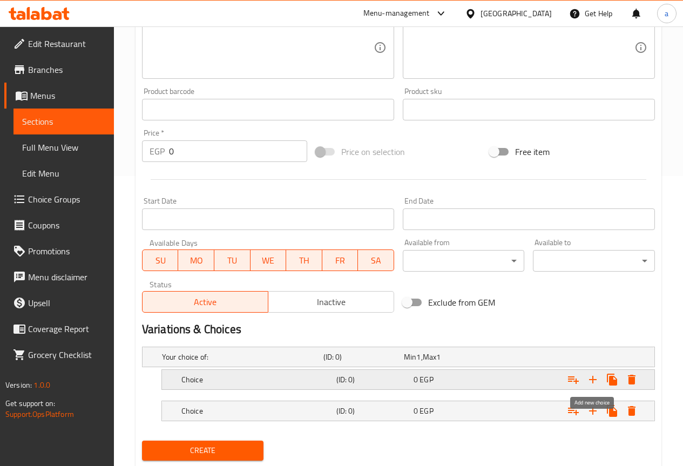
click at [593, 381] on icon "Expand" at bounding box center [593, 380] width 8 height 8
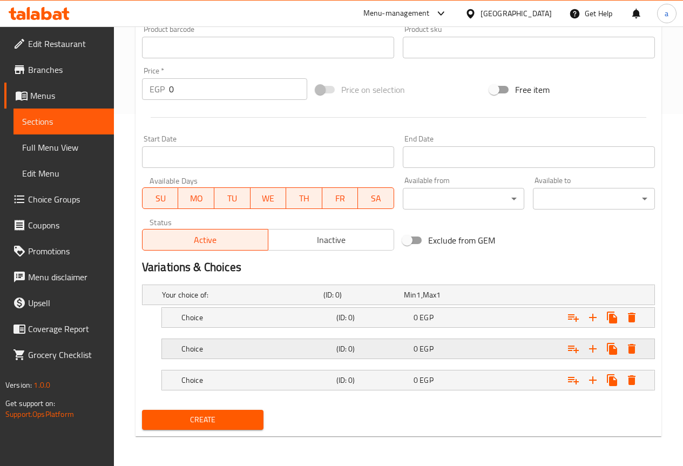
scroll to position [353, 0]
click at [492, 320] on div "Expand" at bounding box center [566, 317] width 155 height 24
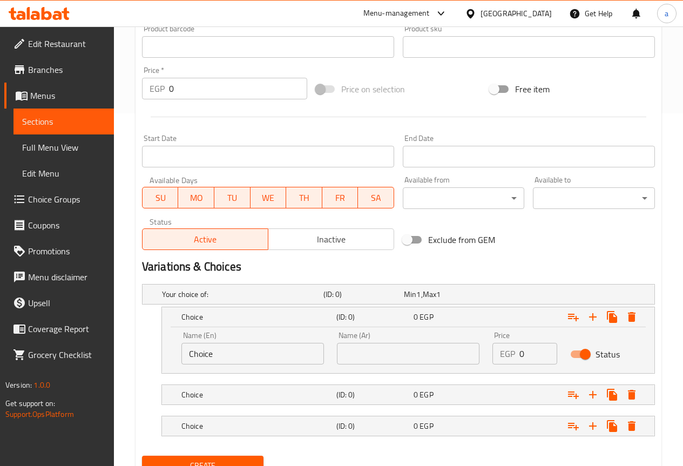
click at [490, 346] on div "Price EGP 0 Price" at bounding box center [525, 348] width 78 height 46
click at [488, 388] on div "0 EGP" at bounding box center [449, 394] width 77 height 15
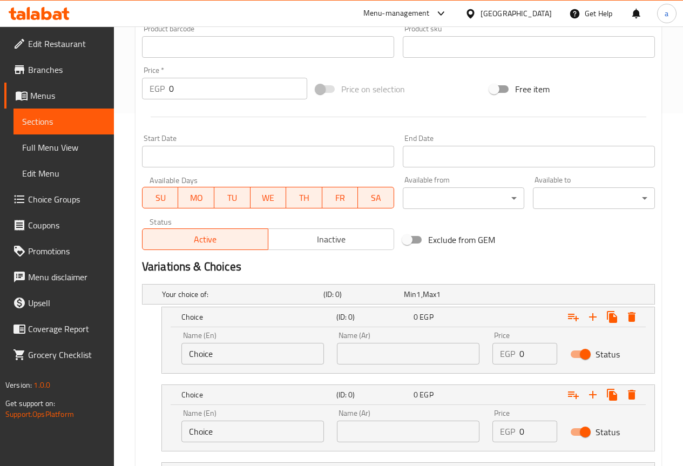
scroll to position [445, 0]
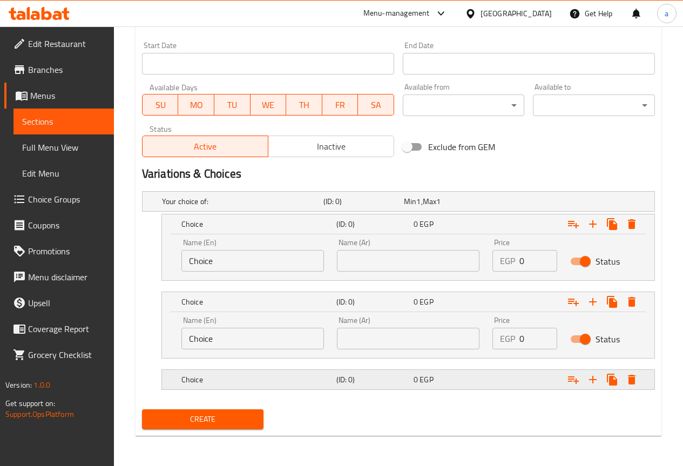
click at [476, 388] on div "Choice (ID: 0) 0 EGP" at bounding box center [411, 380] width 464 height 24
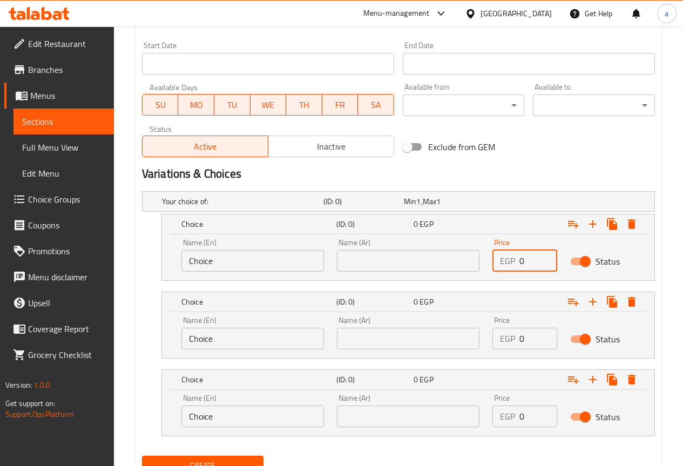
drag, startPoint x: 534, startPoint y: 265, endPoint x: 519, endPoint y: 267, distance: 14.7
click at [519, 267] on input "0" at bounding box center [538, 261] width 38 height 22
type input "20"
drag, startPoint x: 525, startPoint y: 341, endPoint x: 518, endPoint y: 343, distance: 7.3
click at [518, 343] on div "EGP 0 Price" at bounding box center [524, 339] width 65 height 22
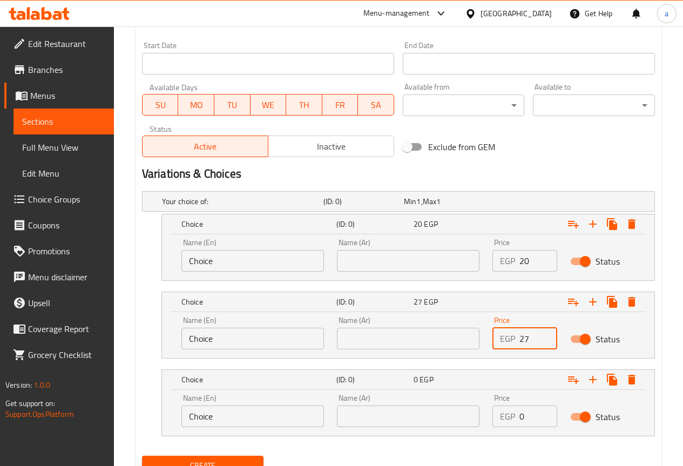
type input "27"
drag, startPoint x: 526, startPoint y: 417, endPoint x: 517, endPoint y: 417, distance: 8.6
click at [517, 417] on div "EGP 0 Price" at bounding box center [524, 416] width 65 height 22
type input "33"
click at [371, 260] on input "text" at bounding box center [408, 261] width 143 height 22
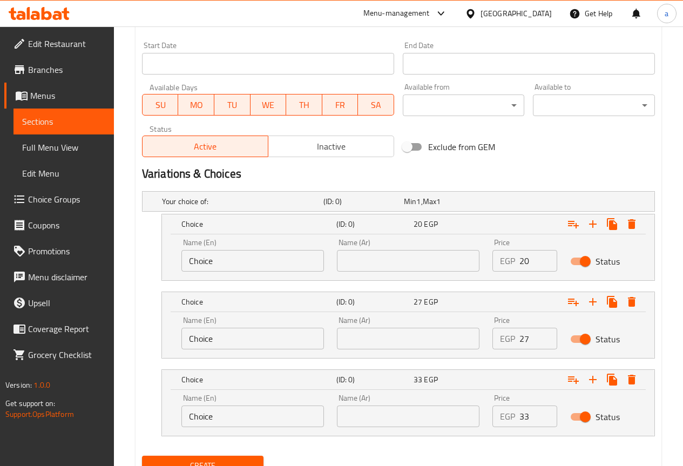
paste input "صغير"
type input "صغير"
click at [412, 332] on input "text" at bounding box center [408, 339] width 143 height 22
paste input "وسط"
type input "وسط"
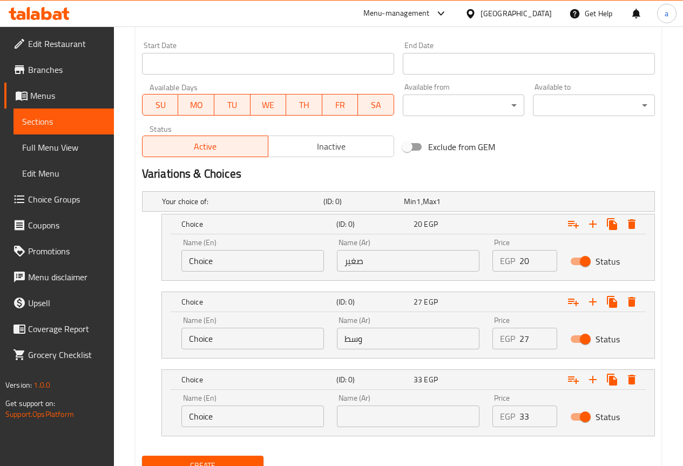
click at [383, 417] on input "text" at bounding box center [408, 416] width 143 height 22
paste input "جامبو"
type input "جامبو"
click at [262, 263] on input "Choice" at bounding box center [252, 261] width 143 height 22
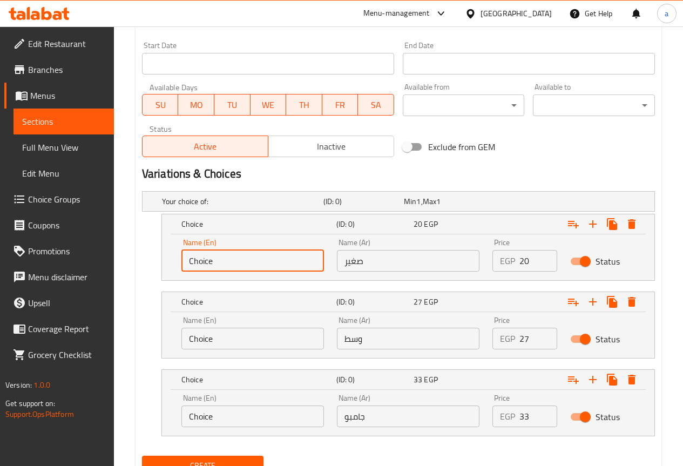
paste input "small"
type input "small"
click at [236, 417] on input "Choice" at bounding box center [252, 416] width 143 height 22
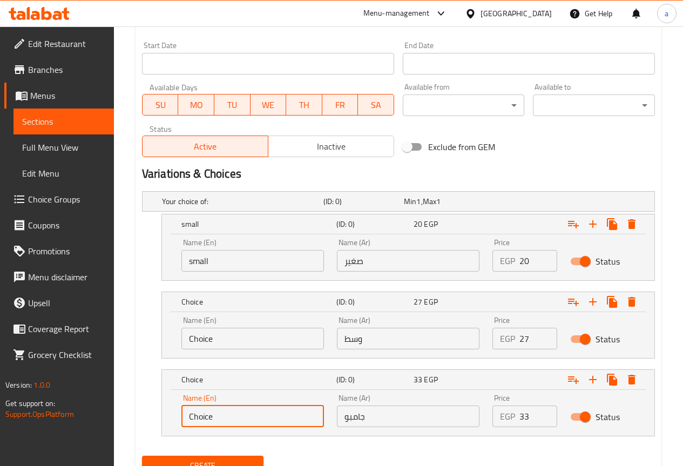
click at [236, 417] on input "Choice" at bounding box center [252, 416] width 143 height 22
paste input "Jumbo"
type input "Jumbo"
click at [214, 336] on input "Choice" at bounding box center [252, 339] width 143 height 22
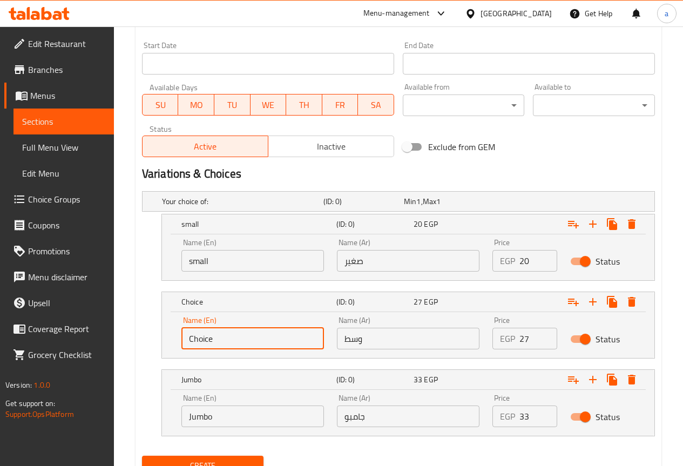
click at [214, 336] on input "Choice" at bounding box center [252, 339] width 143 height 22
type input "Medium"
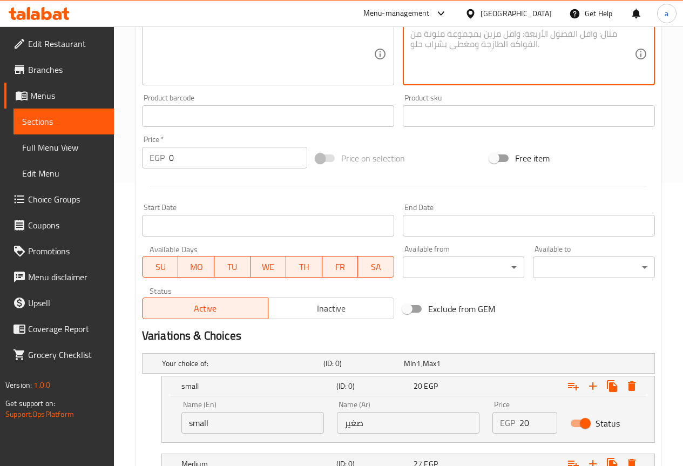
click at [515, 77] on textarea at bounding box center [522, 54] width 224 height 51
click at [280, 56] on textarea at bounding box center [262, 54] width 224 height 51
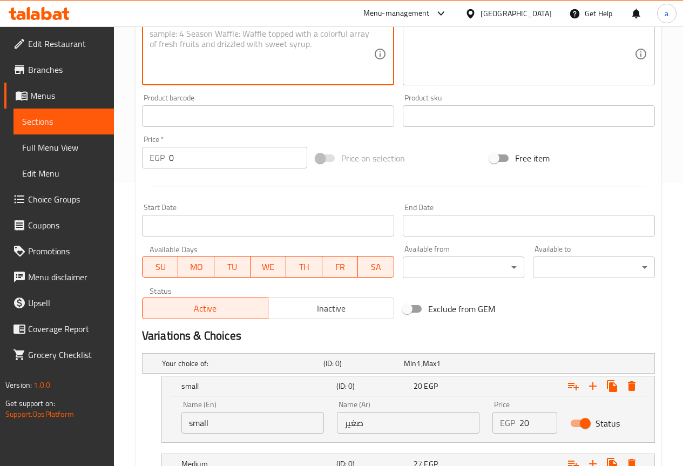
paste textarea "A fresh and crisp salad with a mix of fresh vegetables, seasoned with a special…"
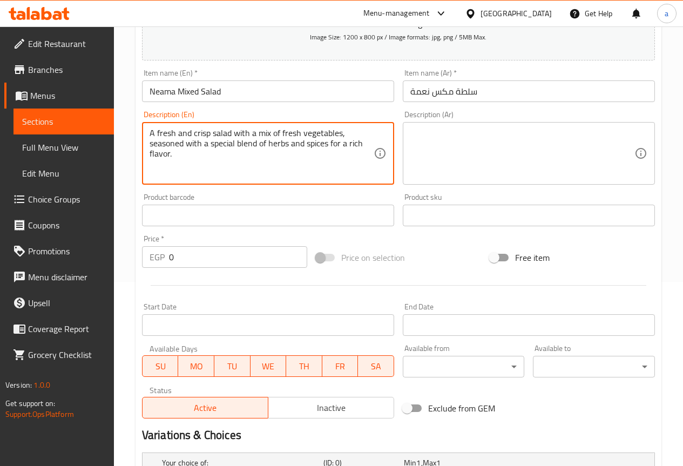
scroll to position [175, 0]
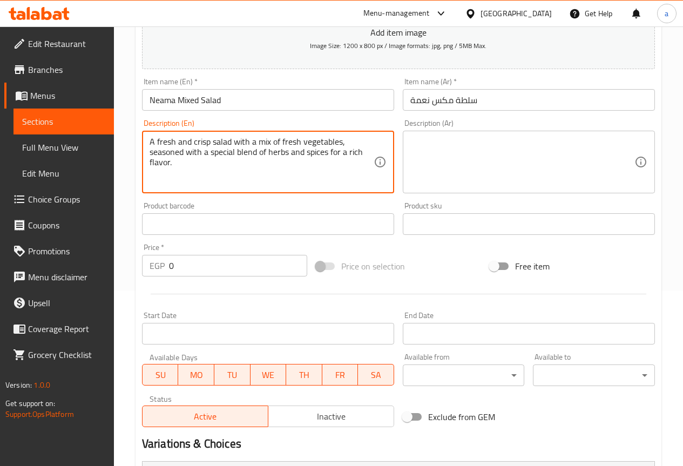
type textarea "A fresh and crisp salad with a mix of fresh vegetables, seasoned with a special…"
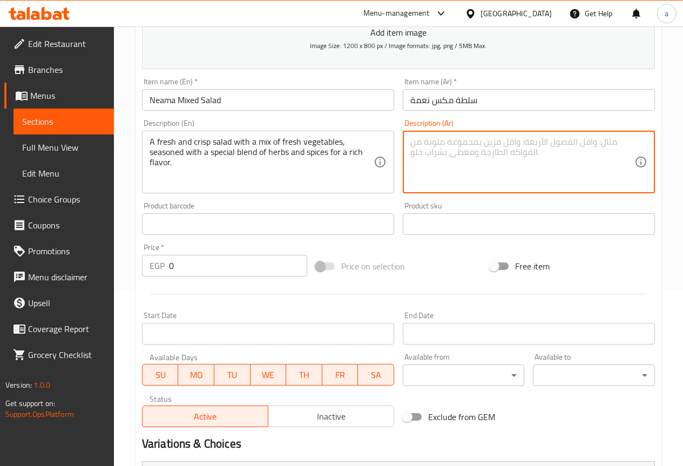
click at [510, 163] on textarea at bounding box center [522, 162] width 224 height 51
paste textarea "سلطة طازجة ومقرمشة مع مزيج من الخضروات الطازجة، متبلة بمزيج خاص من الأعشاب والت…"
type textarea "سلطة طازجة ومقرمشة مع مزيج من الخضروات الطازجة، متبلة بمزيج خاص من الأعشاب والت…"
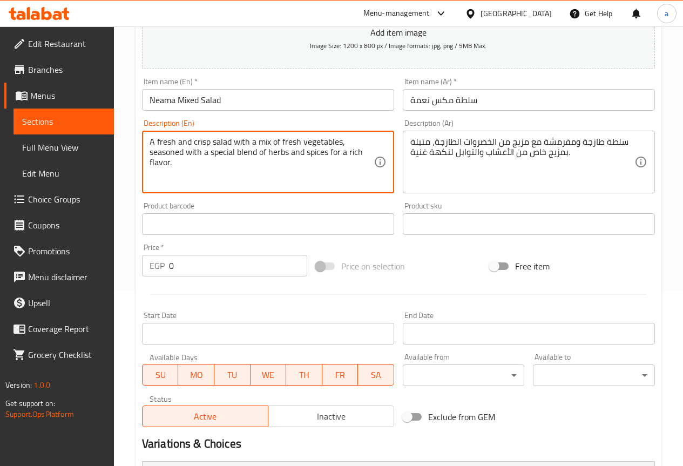
drag, startPoint x: 184, startPoint y: 152, endPoint x: 150, endPoint y: 153, distance: 34.1
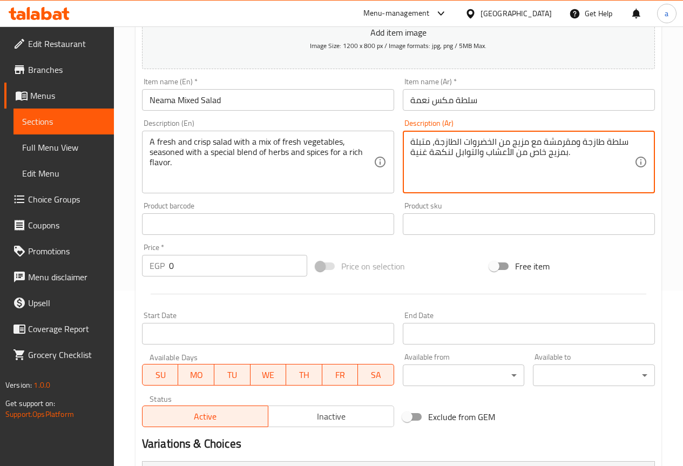
drag, startPoint x: 429, startPoint y: 143, endPoint x: 411, endPoint y: 145, distance: 17.9
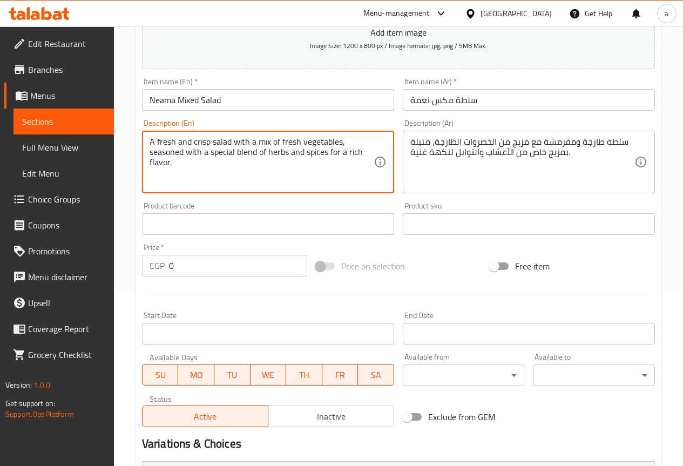
drag, startPoint x: 183, startPoint y: 152, endPoint x: 150, endPoint y: 153, distance: 33.5
paste textarea "Marinat"
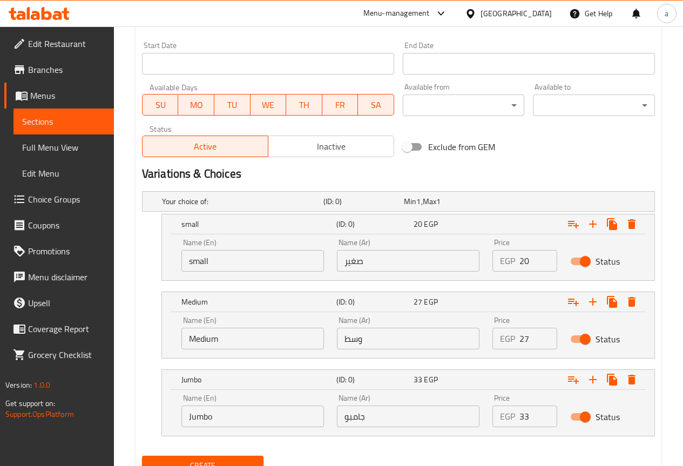
scroll to position [492, 0]
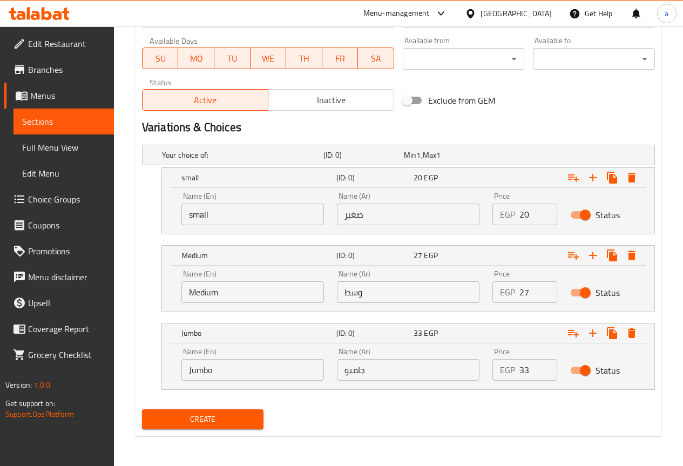
type textarea "A fresh and crisp salad with a mix of fresh vegetables, Marinated with a specia…"
click at [238, 415] on span "Create" at bounding box center [203, 419] width 105 height 13
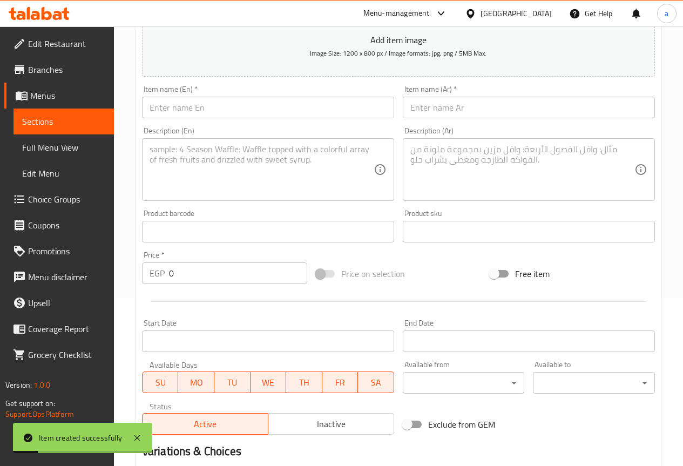
scroll to position [6, 0]
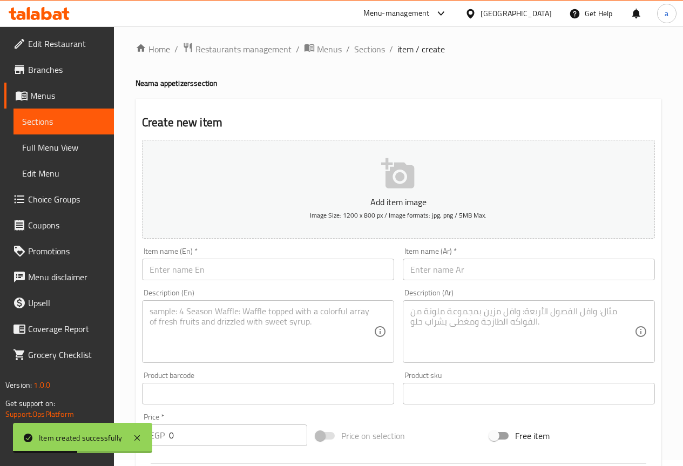
click at [564, 269] on input "text" at bounding box center [529, 270] width 252 height 22
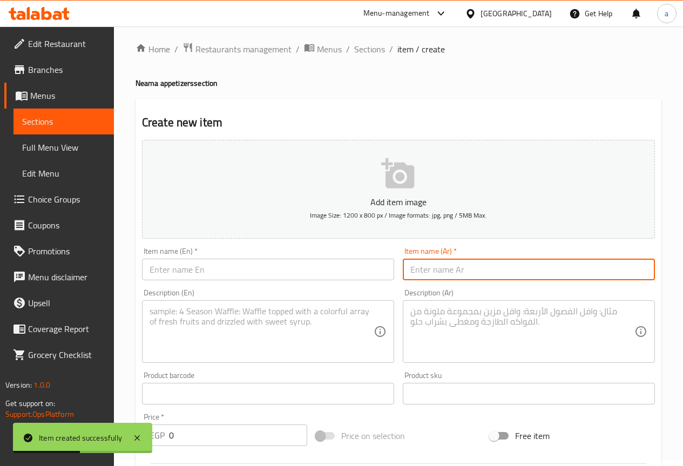
paste input "باذنجان مقلي"
type input "باذنجان مقلي"
click at [218, 267] on input "text" at bounding box center [268, 270] width 252 height 22
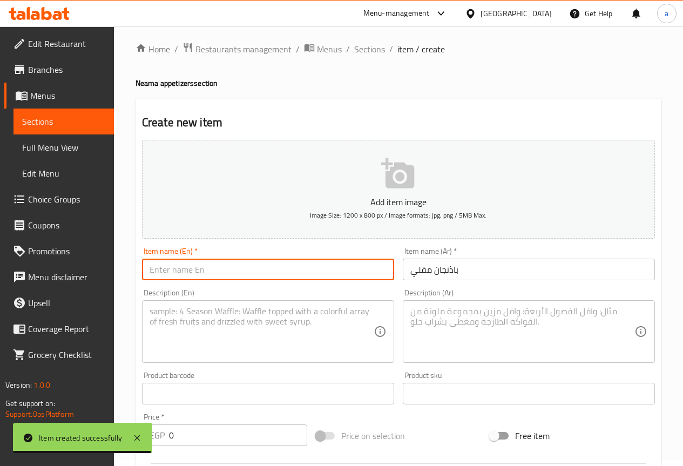
paste input "Eggplant"
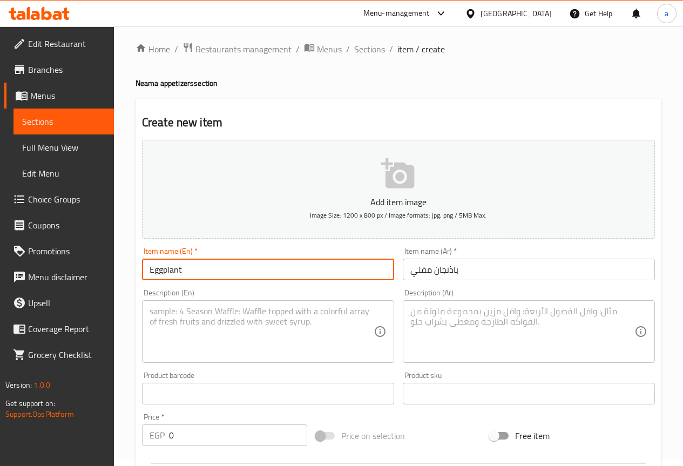
click at [150, 270] on input "Eggplant" at bounding box center [268, 270] width 252 height 22
type input "fried Eggplant"
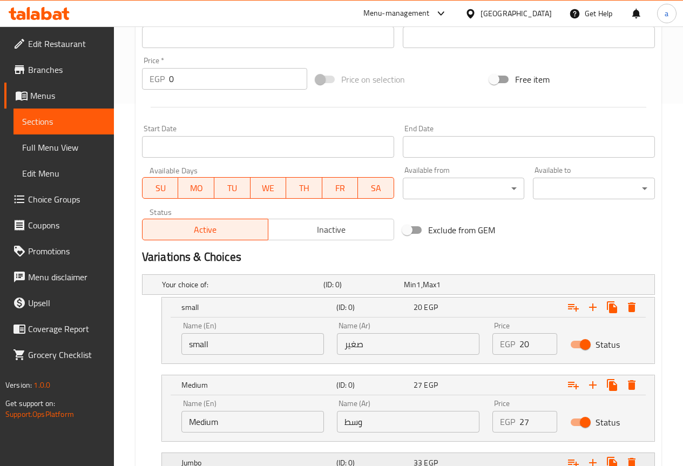
scroll to position [492, 0]
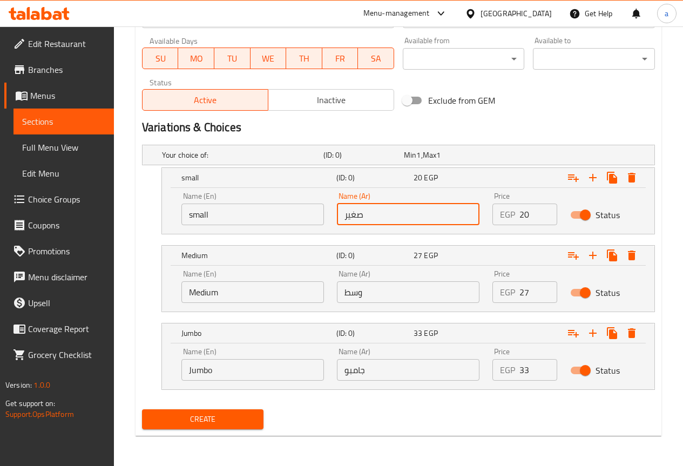
click at [404, 224] on input "صغير" at bounding box center [408, 215] width 143 height 22
paste input "صغير"
type input "صغير"
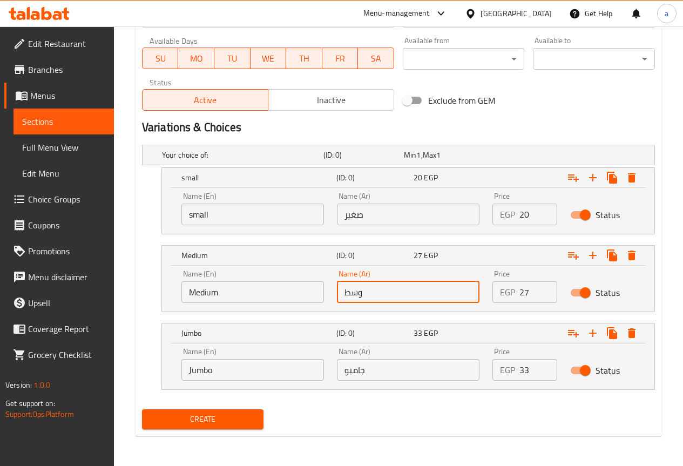
click at [397, 292] on input "وسط" at bounding box center [408, 292] width 143 height 22
paste input "وسط"
type input "وسط"
paste input "جامبو"
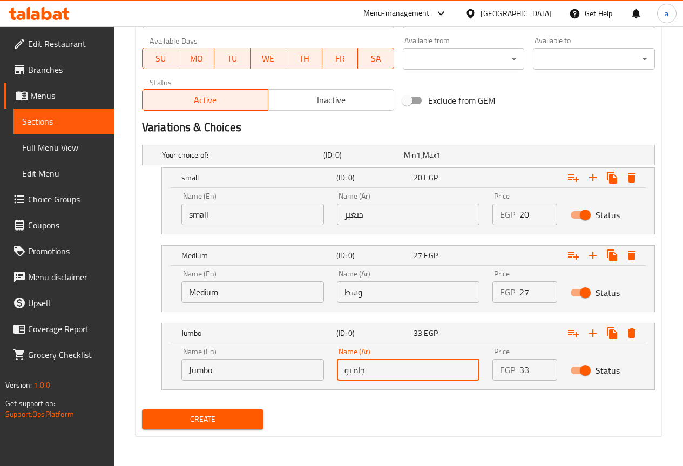
click at [393, 364] on input "جامبو" at bounding box center [408, 370] width 143 height 22
type input "جامبو"
click at [257, 210] on input "small" at bounding box center [252, 215] width 143 height 22
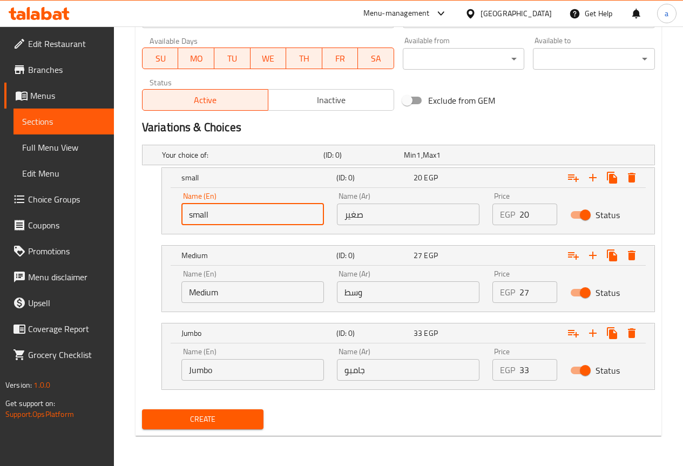
click at [257, 210] on input "small" at bounding box center [252, 215] width 143 height 22
paste input "small"
type input "small"
click at [212, 359] on input "Jumbo" at bounding box center [252, 370] width 143 height 22
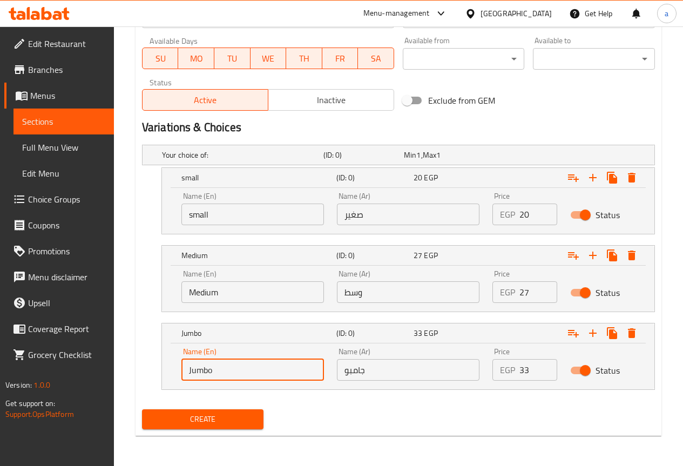
click at [212, 359] on input "Jumbo" at bounding box center [252, 370] width 143 height 22
click at [225, 378] on input "Choice" at bounding box center [252, 370] width 143 height 22
paste input "Jumbo"
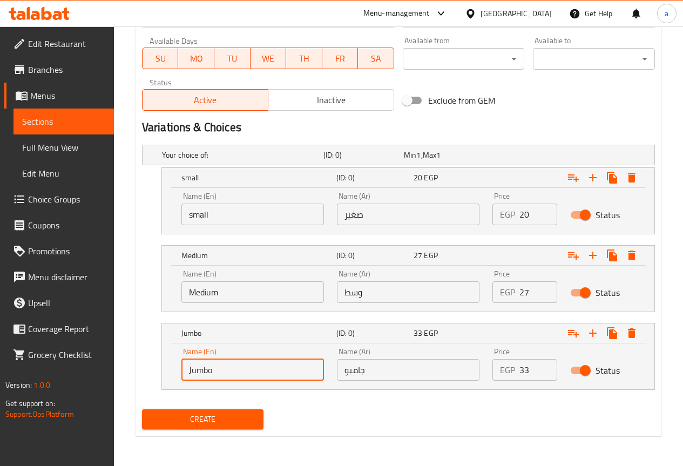
type input "Jumbo"
click at [211, 288] on input "Medium" at bounding box center [252, 292] width 143 height 22
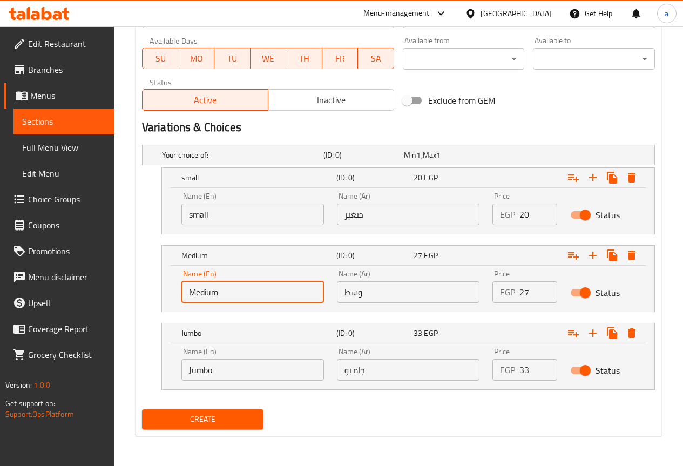
click at [211, 288] on input "Medium" at bounding box center [252, 292] width 143 height 22
type input "Medium"
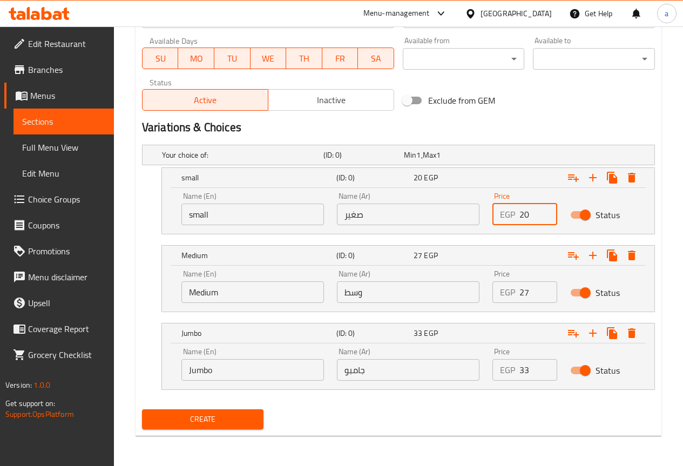
drag, startPoint x: 531, startPoint y: 217, endPoint x: 509, endPoint y: 218, distance: 22.2
click at [509, 218] on div "EGP 20 Price" at bounding box center [524, 215] width 65 height 22
type input "14"
drag, startPoint x: 528, startPoint y: 290, endPoint x: 513, endPoint y: 296, distance: 15.0
click at [513, 296] on div "EGP 27 Price" at bounding box center [524, 292] width 65 height 22
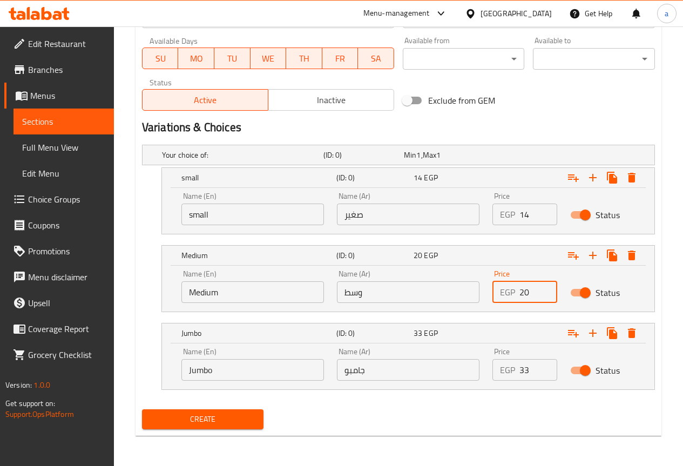
type input "20"
drag, startPoint x: 523, startPoint y: 375, endPoint x: 515, endPoint y: 377, distance: 7.7
click at [515, 377] on div "EGP 33 Price" at bounding box center [524, 370] width 65 height 22
type input "27"
click at [481, 136] on h2 "Variations & Choices" at bounding box center [398, 127] width 513 height 16
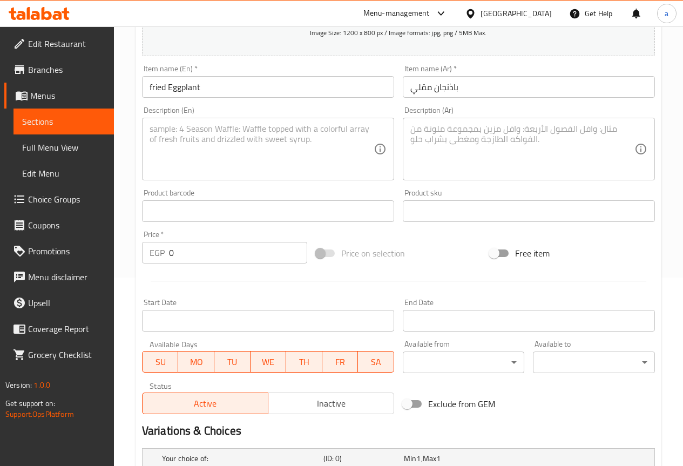
scroll to position [60, 0]
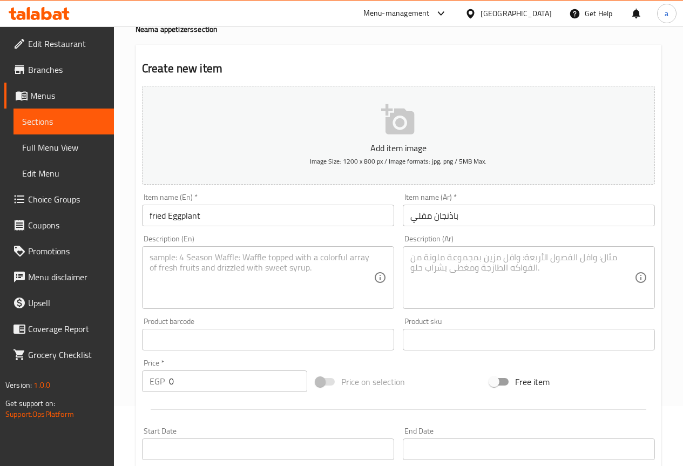
click at [261, 255] on textarea at bounding box center [262, 277] width 224 height 51
paste textarea "Tender eggplant slices, lightly fried until golden and tender, seasoned for a d…"
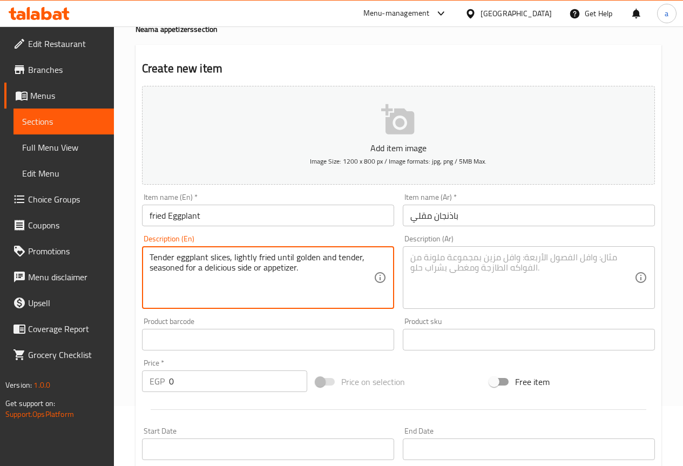
type textarea "Tender eggplant slices, lightly fried until golden and tender, seasoned for a d…"
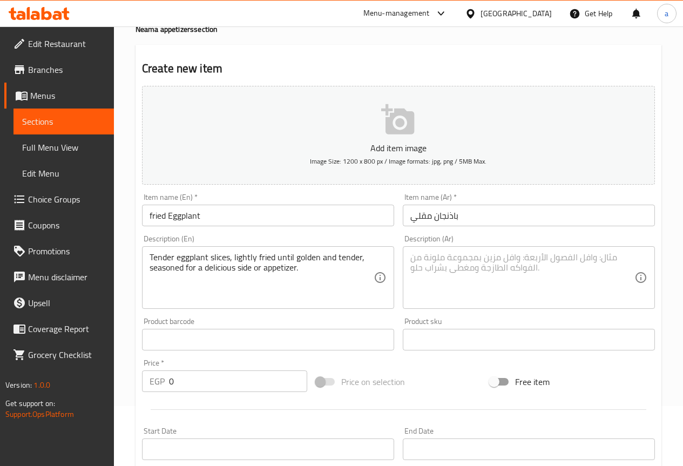
click at [473, 251] on div "Description (Ar)" at bounding box center [529, 277] width 252 height 63
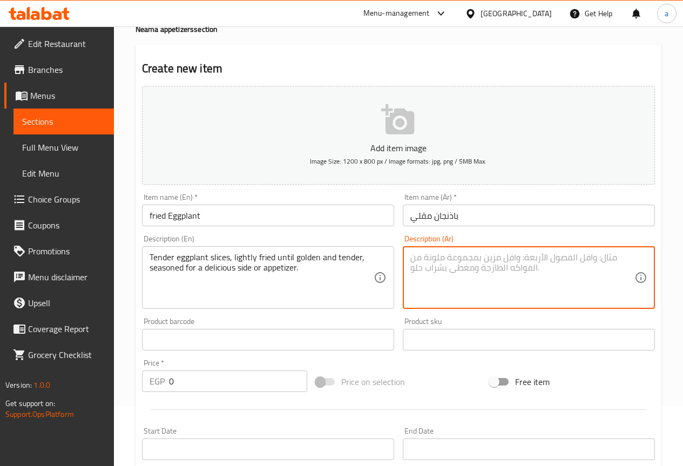
paste textarea "شرائح باذنجان طرية، مقلية بخفة حتى تصبح ذهبية وطرية، متبلة كطبق جانبي أو مقبلات…"
type textarea "شرائح باذنجان طرية، مقلية بخفة حتى تصبح ذهبية وطرية، متبلة كطبق جانبي أو مقبلات…"
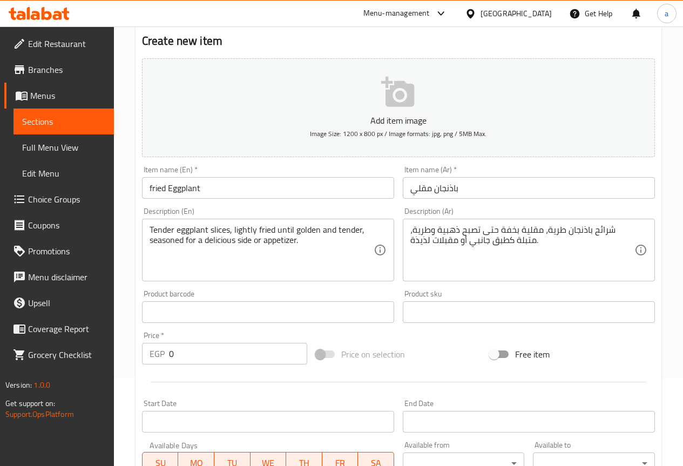
scroll to position [114, 0]
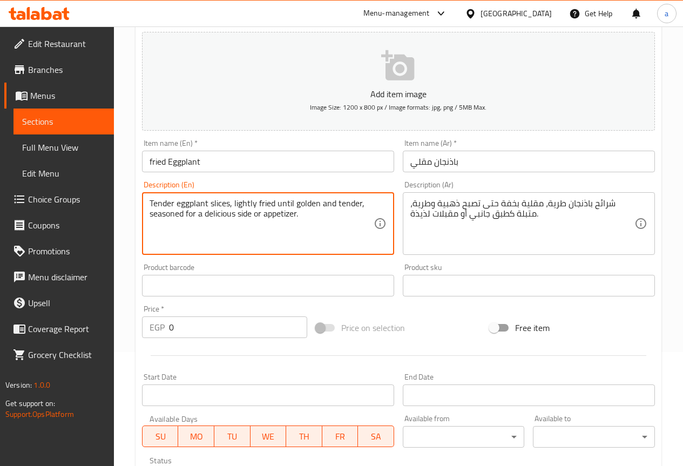
drag, startPoint x: 185, startPoint y: 215, endPoint x: 150, endPoint y: 216, distance: 35.1
paste textarea "Marinat"
type textarea "Tender eggplant slices, lightly fried until golden and tender, Marinated for a …"
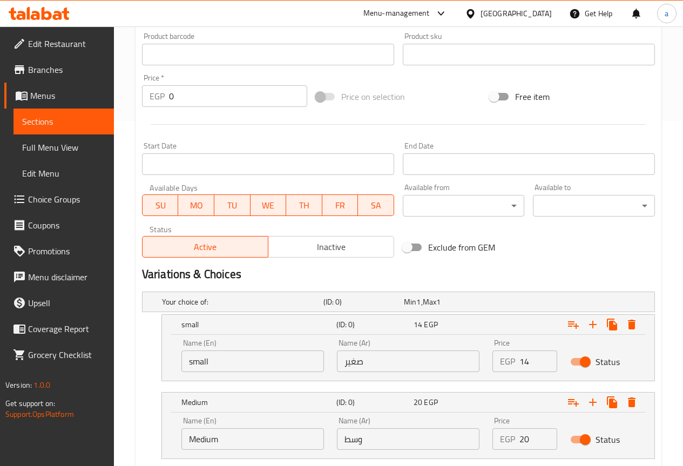
scroll to position [492, 0]
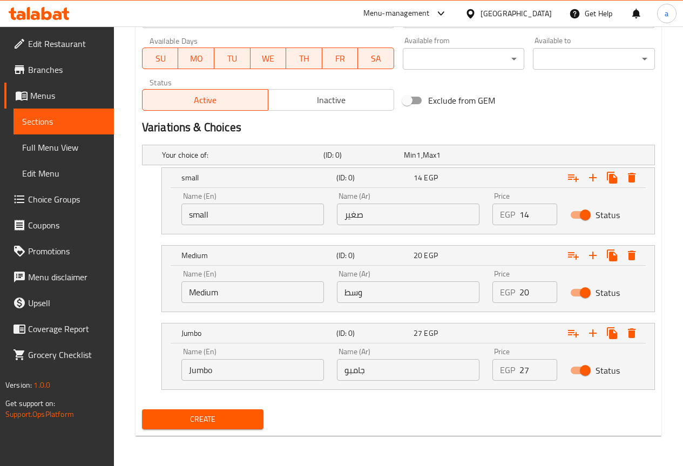
click at [238, 413] on span "Create" at bounding box center [203, 419] width 105 height 13
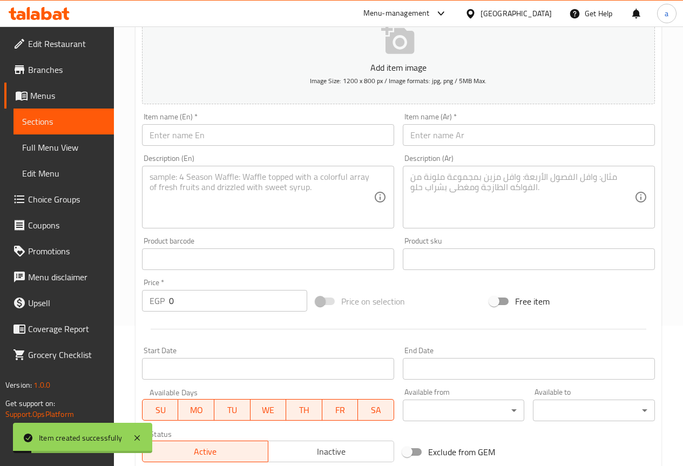
scroll to position [0, 0]
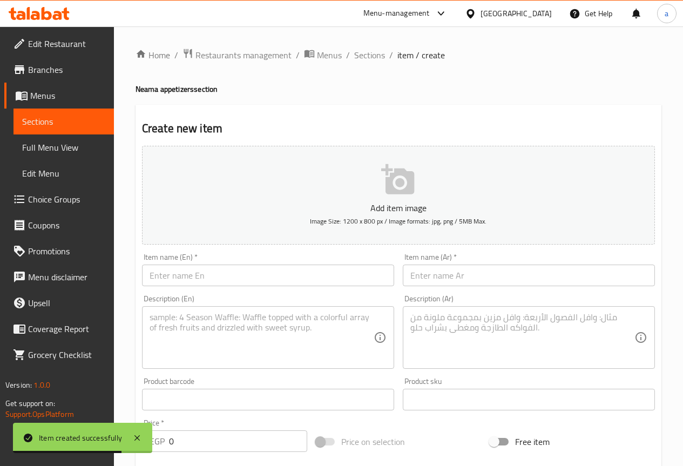
click at [461, 290] on div "Description (Ar) Description (Ar)" at bounding box center [528, 331] width 261 height 83
click at [456, 272] on input "text" at bounding box center [529, 276] width 252 height 22
paste input "باذنجان مخلل"
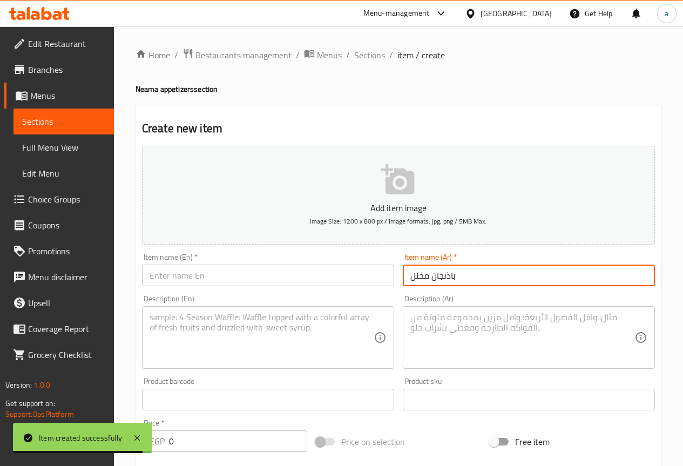
type input "باذنجان مخلل"
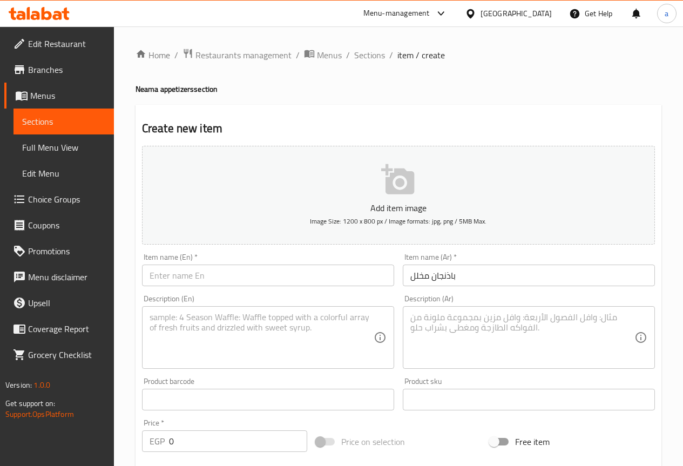
click at [277, 262] on div "Item name (En)   * Item name (En) *" at bounding box center [268, 269] width 252 height 33
click at [259, 276] on input "text" at bounding box center [268, 276] width 252 height 22
paste input "Pickled Eggplant"
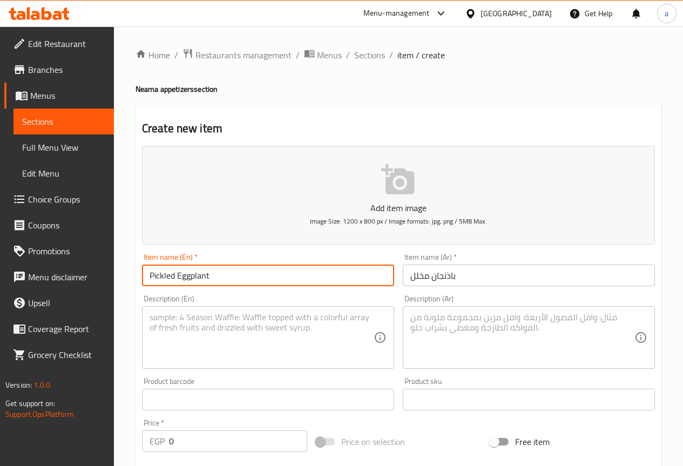
type input "Pickled Eggplant"
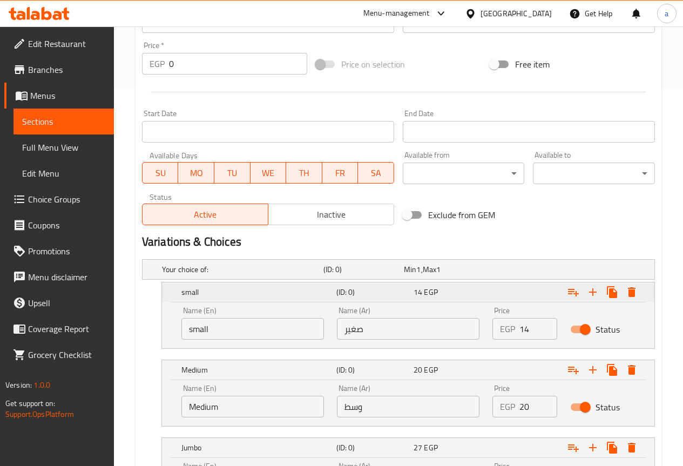
scroll to position [378, 0]
click at [376, 327] on input "text" at bounding box center [408, 328] width 143 height 22
paste input "صغير"
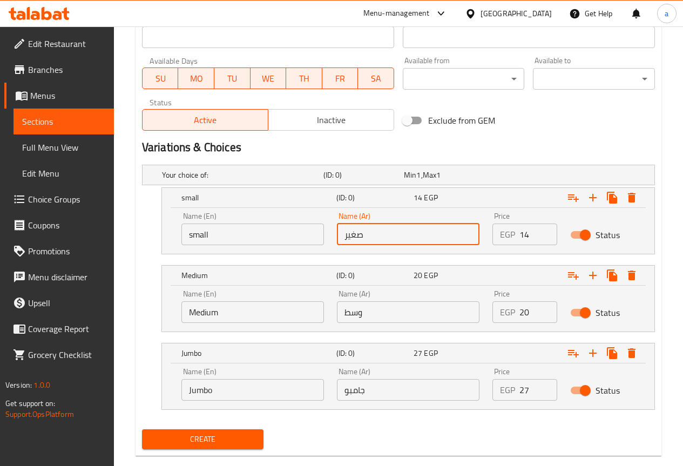
scroll to position [486, 0]
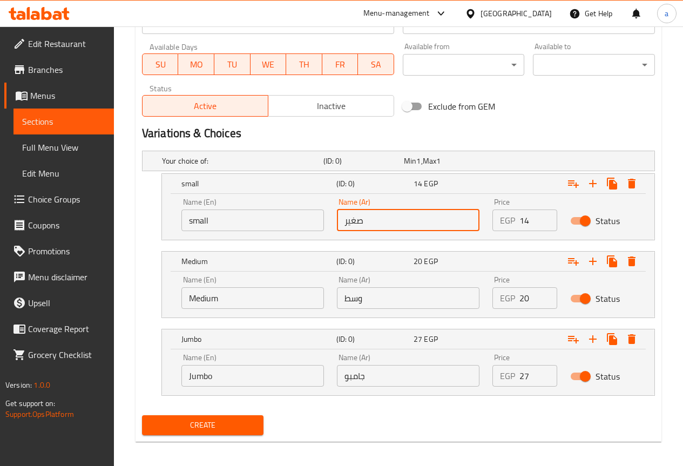
type input "صغير"
click at [372, 290] on input "text" at bounding box center [408, 298] width 143 height 22
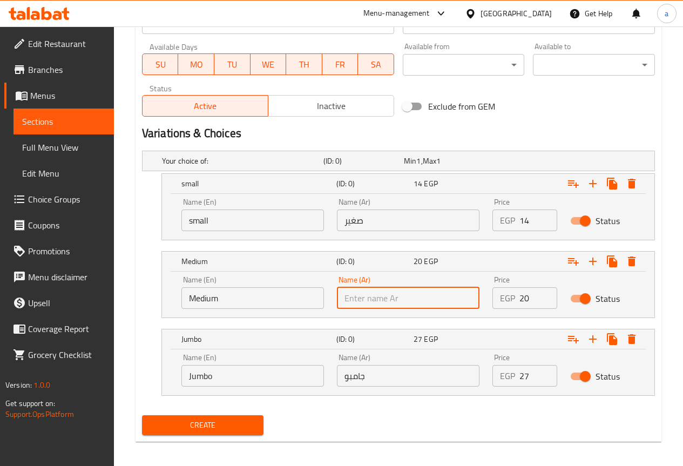
paste input "وسط"
type input "وسط"
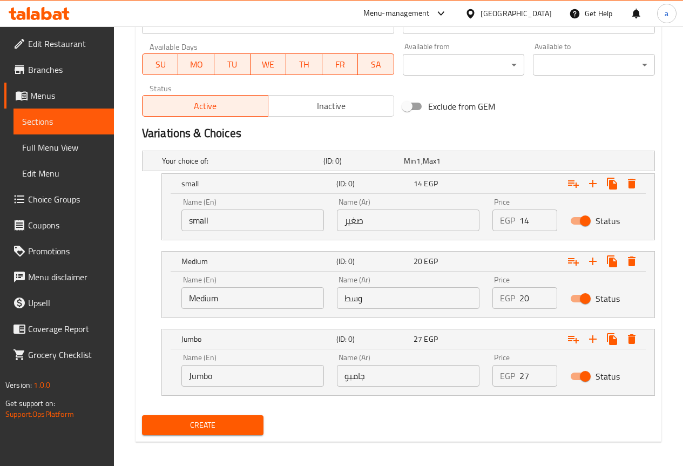
click at [368, 380] on input "جامبو" at bounding box center [408, 376] width 143 height 22
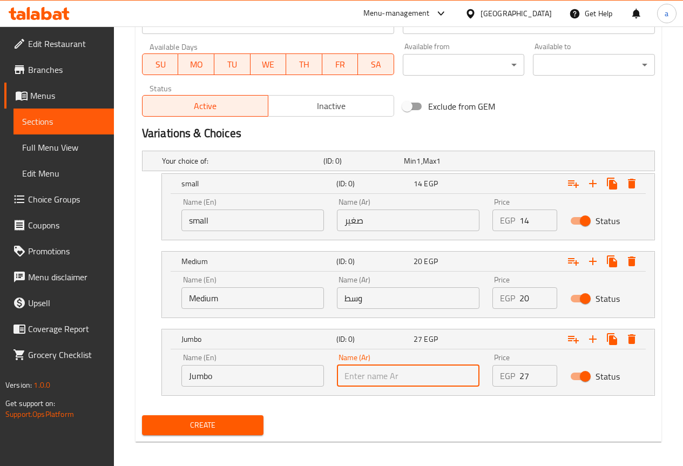
paste input "جامبو"
type input "جامبو"
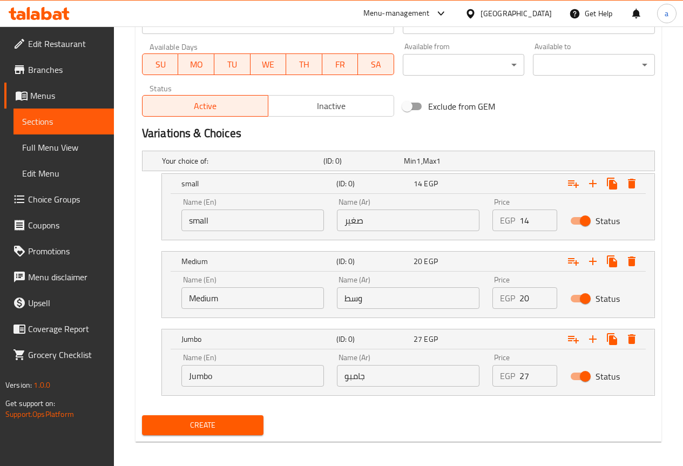
click at [222, 222] on input "small" at bounding box center [252, 220] width 143 height 22
click at [222, 222] on input "Choice" at bounding box center [252, 220] width 143 height 22
paste input "small"
type input "small"
click at [209, 293] on input "Medium" at bounding box center [252, 298] width 143 height 22
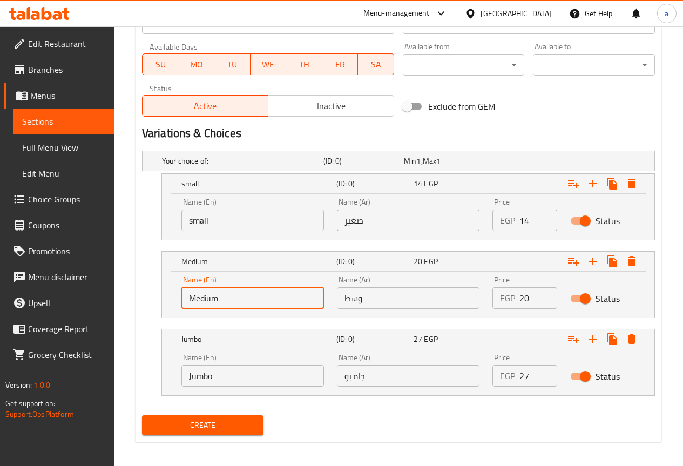
click at [209, 293] on input "Medium" at bounding box center [252, 298] width 143 height 22
type input "Choice"
type input "Medium"
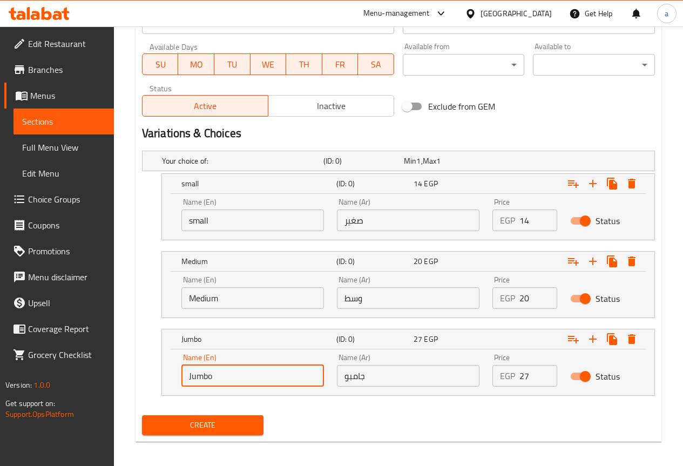
click at [256, 380] on input "Jumbo" at bounding box center [252, 376] width 143 height 22
paste input "Jumbo"
click at [256, 380] on input "ChoiceJumbo" at bounding box center [252, 376] width 143 height 22
paste input "text"
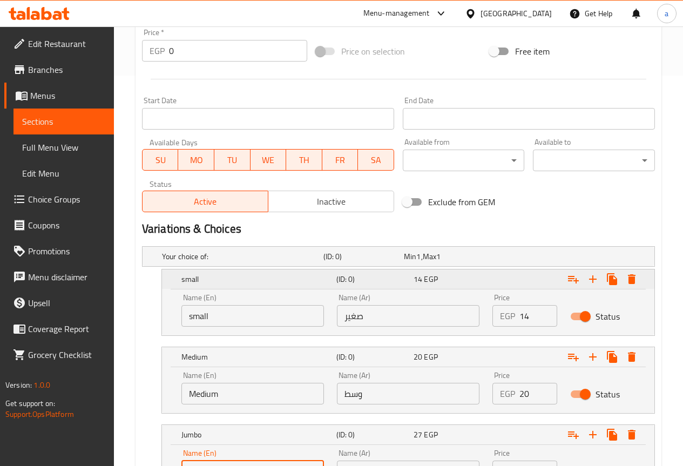
scroll to position [432, 0]
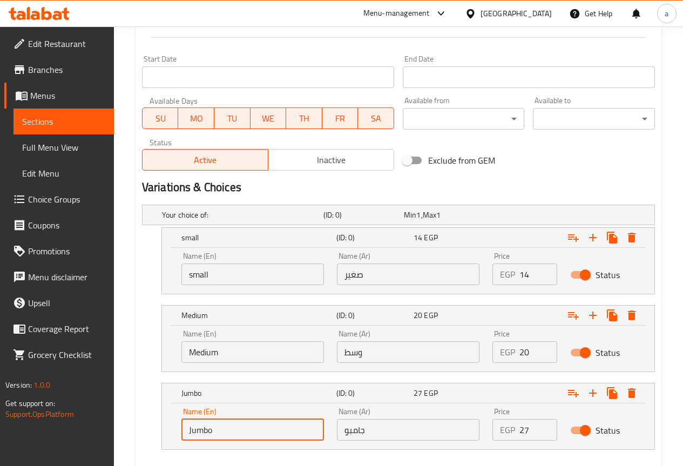
type input "Jumbo"
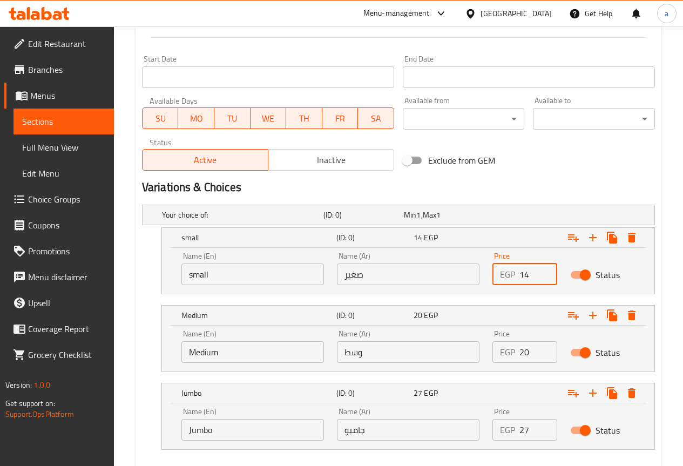
drag, startPoint x: 530, startPoint y: 276, endPoint x: 519, endPoint y: 281, distance: 11.6
click at [519, 281] on input "14" at bounding box center [538, 274] width 38 height 22
type input "2"
type input "14"
click at [521, 355] on input "20" at bounding box center [538, 352] width 38 height 22
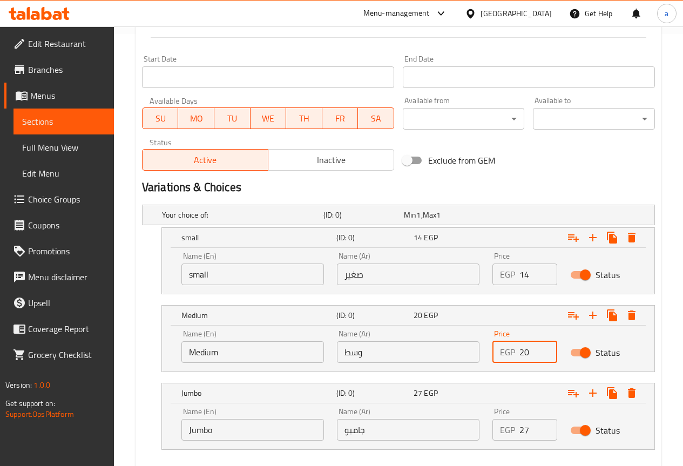
type input "20"
drag, startPoint x: 523, startPoint y: 432, endPoint x: 515, endPoint y: 434, distance: 8.7
click at [515, 434] on div "EGP 27 Price" at bounding box center [524, 430] width 65 height 22
type input "27"
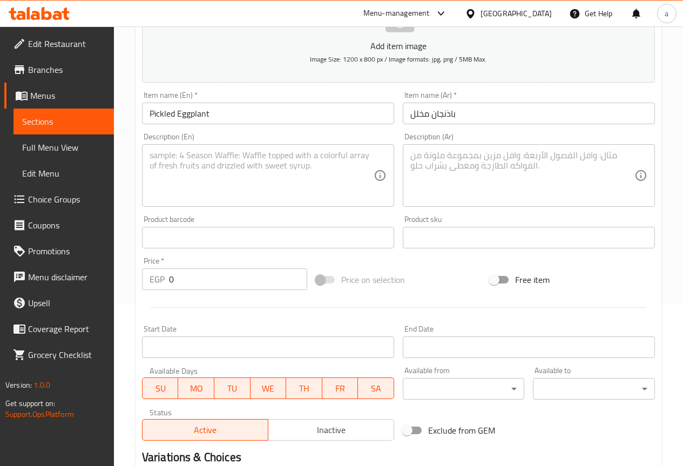
click at [288, 178] on textarea at bounding box center [262, 175] width 224 height 51
paste textarea "Tender eggplant, pickled in a tangy and flavorful mixture of spices, garlic, an…"
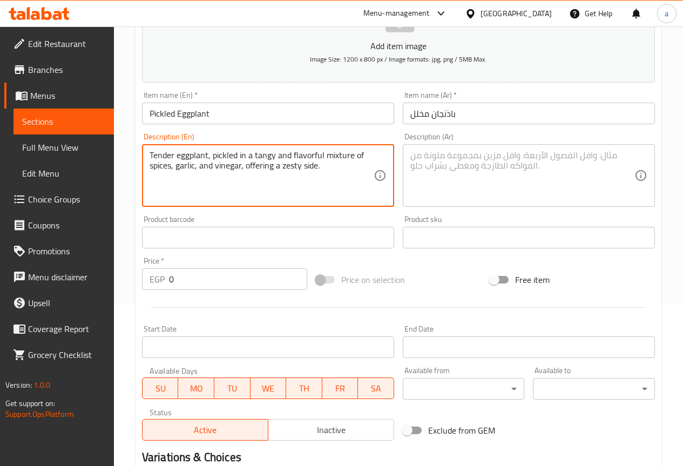
type textarea "Tender eggplant, pickled in a tangy and flavorful mixture of spices, garlic, an…"
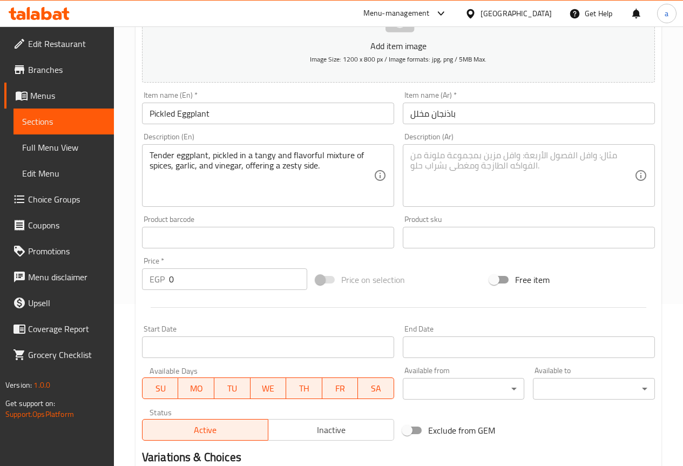
paste textarea "باذنجان طري، مخلل في مزيج منعش ولذيذ من التوابل، الثوم، والخل، يقدم طبقاً جانبي…"
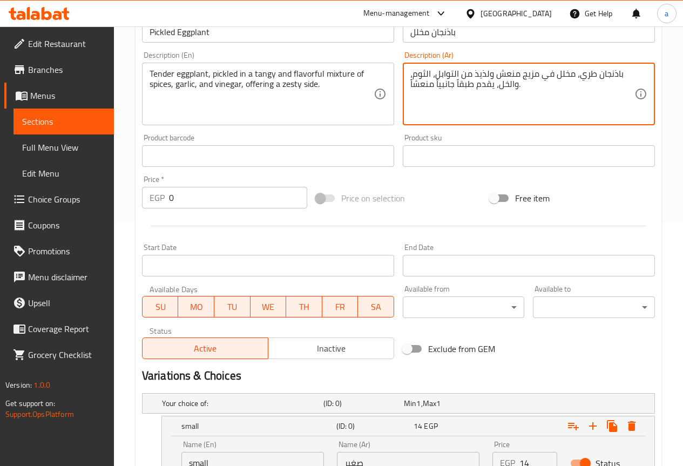
scroll to position [216, 0]
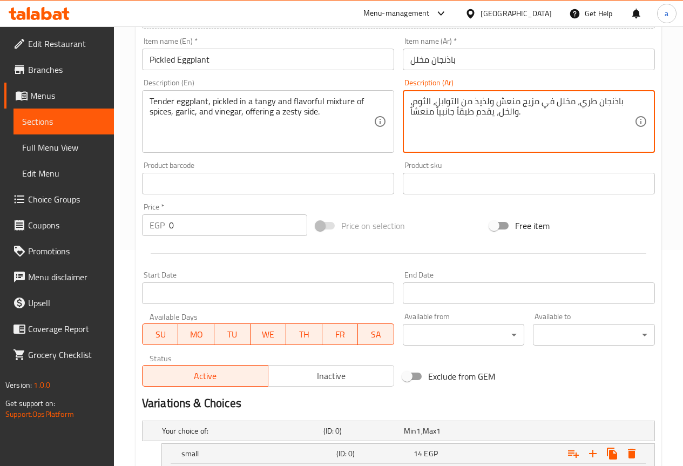
type textarea "باذنجان طري، مخلل في مزيج منعش ولذيذ من التوابل، الثوم، والخل، يقدم طبقاً جانبي…"
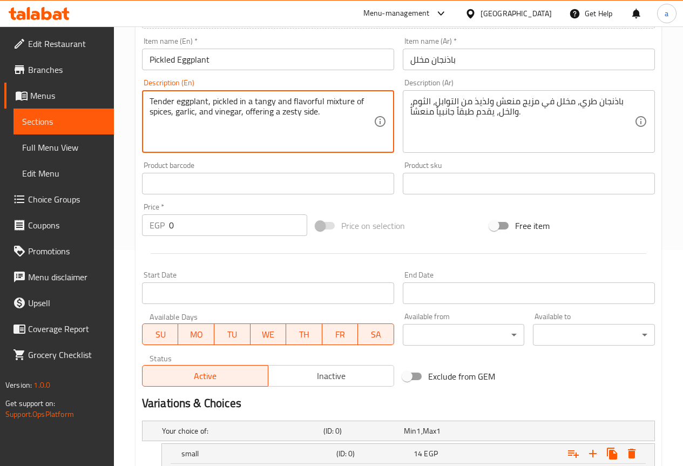
drag, startPoint x: 272, startPoint y: 102, endPoint x: 254, endPoint y: 102, distance: 18.4
drag, startPoint x: 282, startPoint y: 113, endPoint x: 299, endPoint y: 114, distance: 17.3
click at [299, 114] on textarea "Tender eggplant, pickled in a tangy and flavorful mixture of spices, garlic, an…" at bounding box center [262, 121] width 224 height 51
paste textarea "tang"
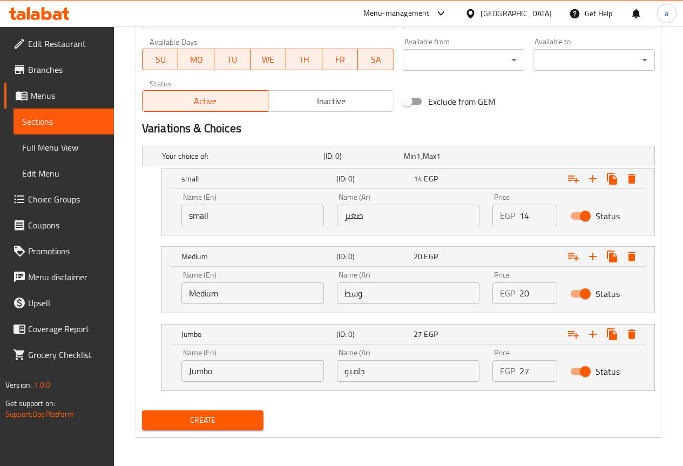
scroll to position [492, 0]
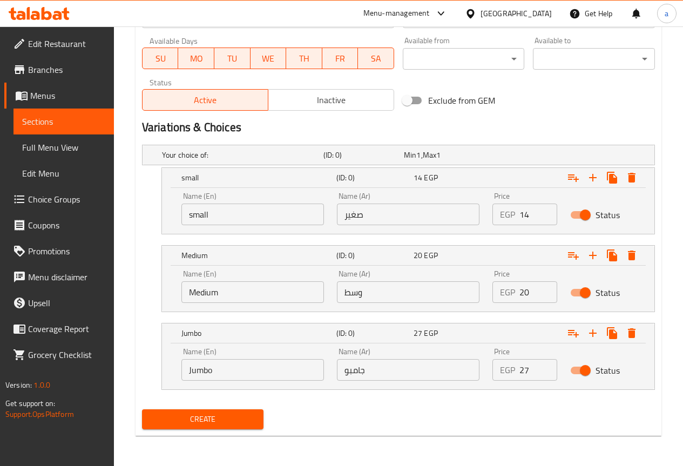
type textarea "Tender eggplant, pickled in a tangy and flavorful mixture of spices, garlic, an…"
click at [219, 415] on span "Create" at bounding box center [203, 419] width 105 height 13
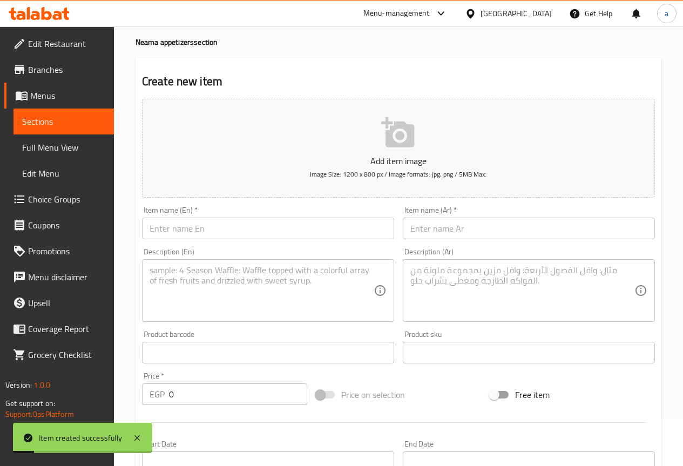
scroll to position [6, 0]
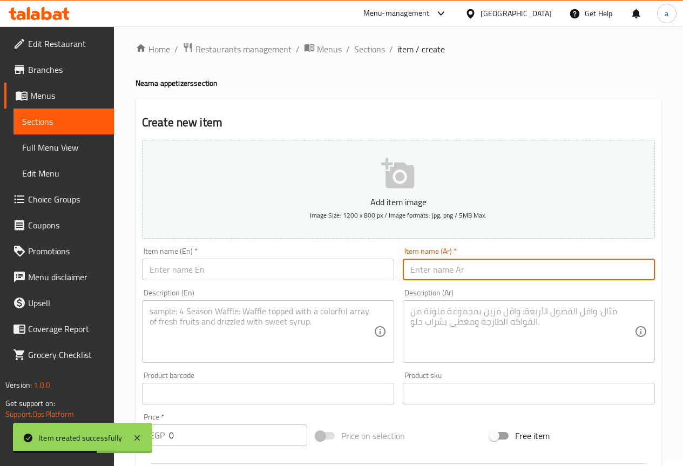
click at [479, 268] on input "text" at bounding box center [529, 270] width 252 height 22
paste input "فلفل مقلي"
type input "فلفل مقلي"
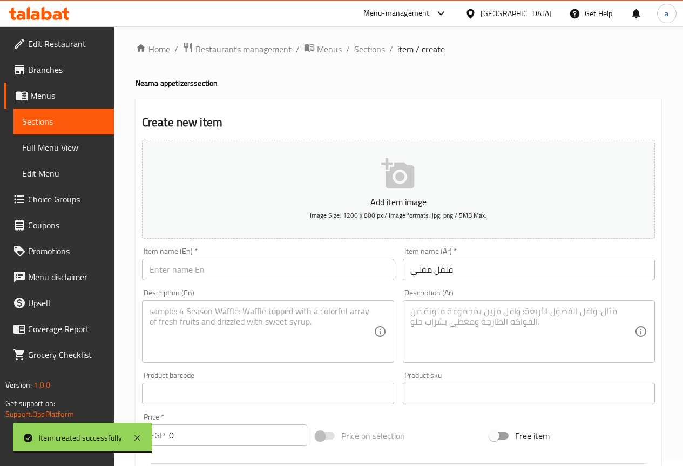
click at [279, 272] on input "text" at bounding box center [268, 270] width 252 height 22
paste input "Fried Pepper"
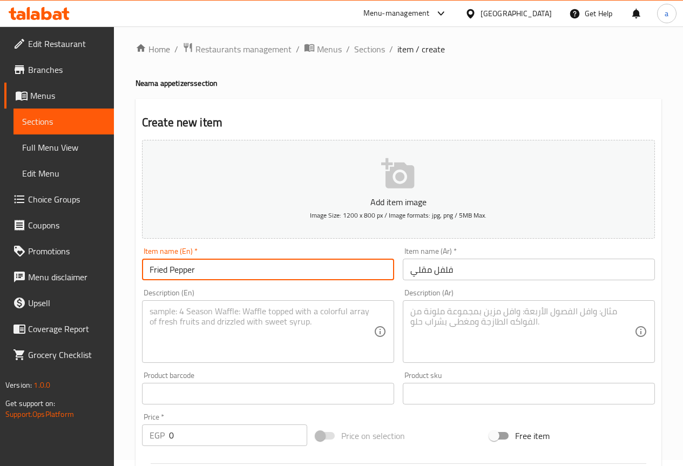
type input "Fried Pepper"
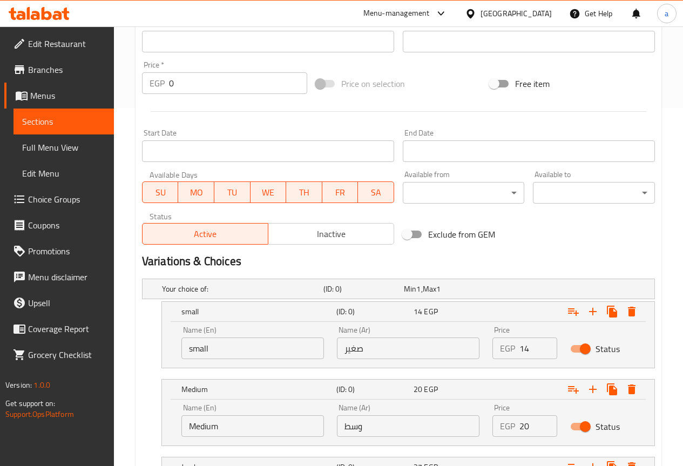
scroll to position [492, 0]
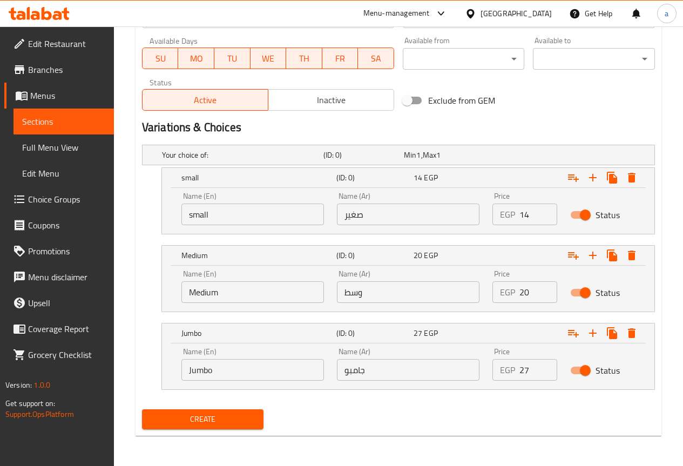
click at [393, 221] on input "صغير" at bounding box center [408, 215] width 143 height 22
paste input "صغير"
type input "صغير"
paste input "وسط"
click at [391, 291] on input "text" at bounding box center [408, 292] width 143 height 22
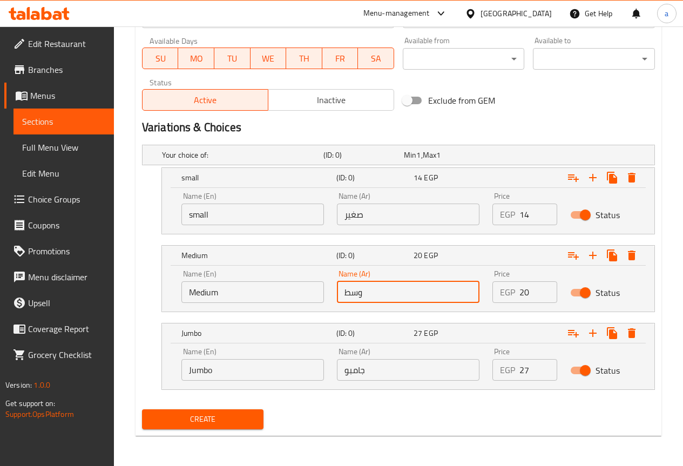
type input "وسط"
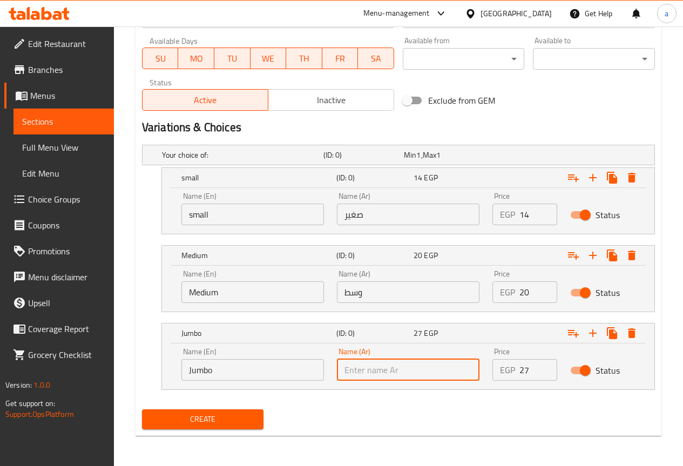
paste input "جامبو"
click at [400, 361] on input "جامبو" at bounding box center [408, 370] width 143 height 22
type input "جامبو"
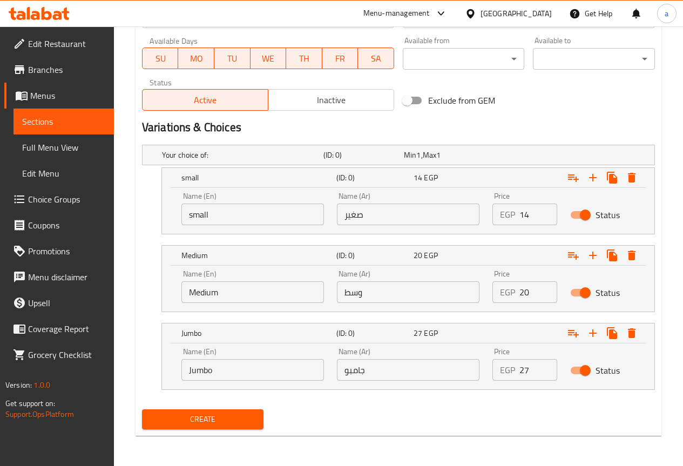
click at [241, 213] on input "small" at bounding box center [252, 215] width 143 height 22
paste input "small"
type input "small"
click at [190, 363] on input "Jumbo" at bounding box center [252, 370] width 143 height 22
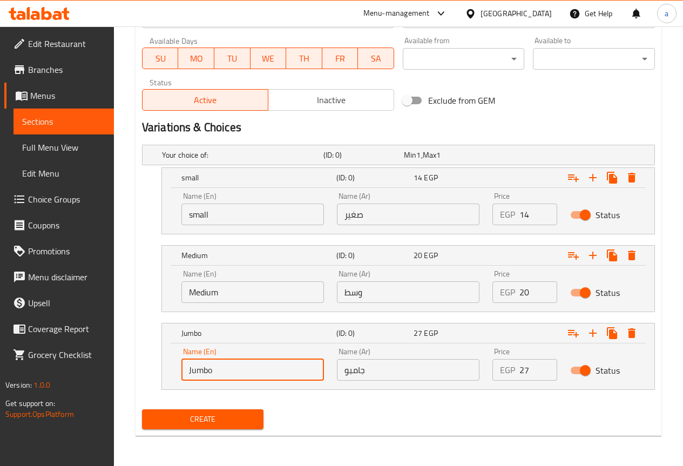
click at [190, 363] on input "Jumbo" at bounding box center [252, 370] width 143 height 22
paste input "Jumbo"
type input "Jumbo"
click at [208, 294] on input "Medium" at bounding box center [252, 292] width 143 height 22
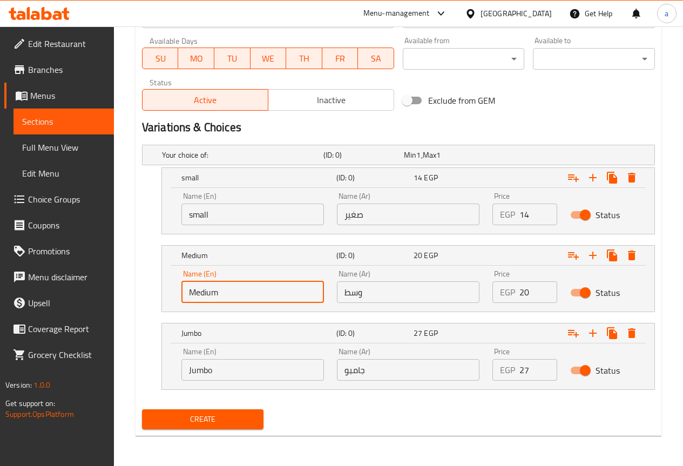
click at [208, 294] on input "Medium" at bounding box center [252, 292] width 143 height 22
type input "Medium"
click at [499, 217] on div "EGP 14 Price" at bounding box center [524, 215] width 65 height 22
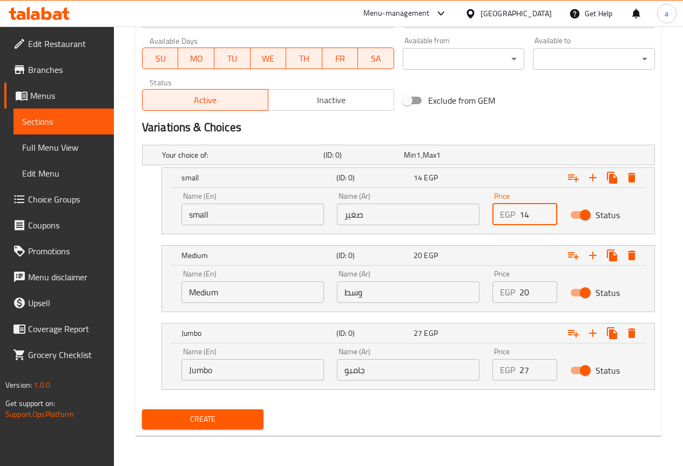
drag, startPoint x: 523, startPoint y: 213, endPoint x: 512, endPoint y: 214, distance: 10.3
click at [512, 214] on div "EGP 14 Price" at bounding box center [524, 215] width 65 height 22
type input "14"
drag, startPoint x: 527, startPoint y: 291, endPoint x: 517, endPoint y: 294, distance: 10.1
click at [517, 294] on div "EGP 20 Price" at bounding box center [524, 292] width 65 height 22
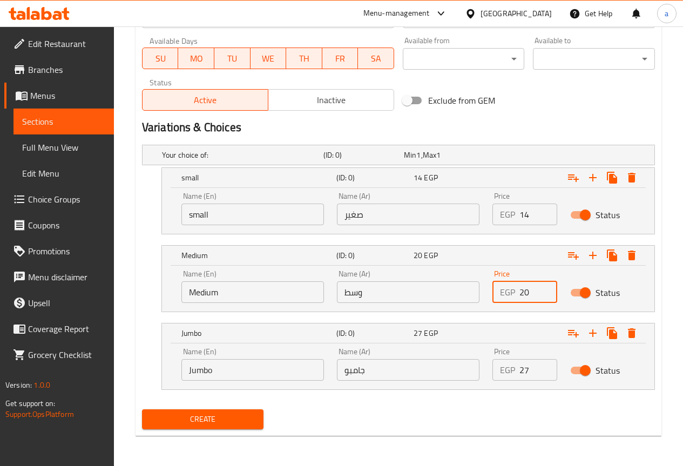
type input "20"
drag, startPoint x: 529, startPoint y: 375, endPoint x: 519, endPoint y: 375, distance: 9.7
click at [519, 375] on input "27" at bounding box center [538, 370] width 38 height 22
type input "27"
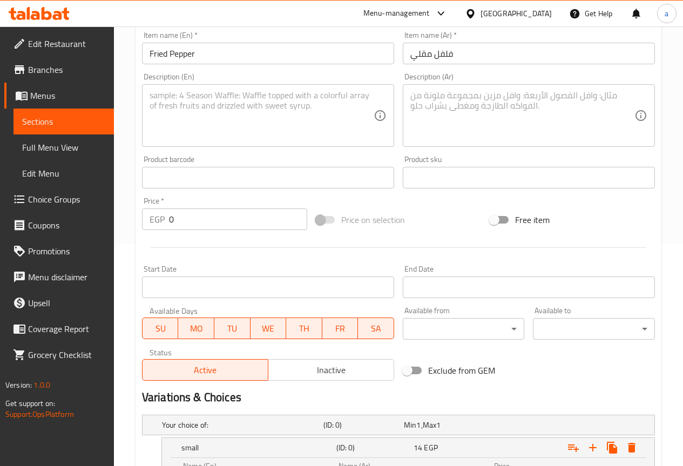
scroll to position [6, 0]
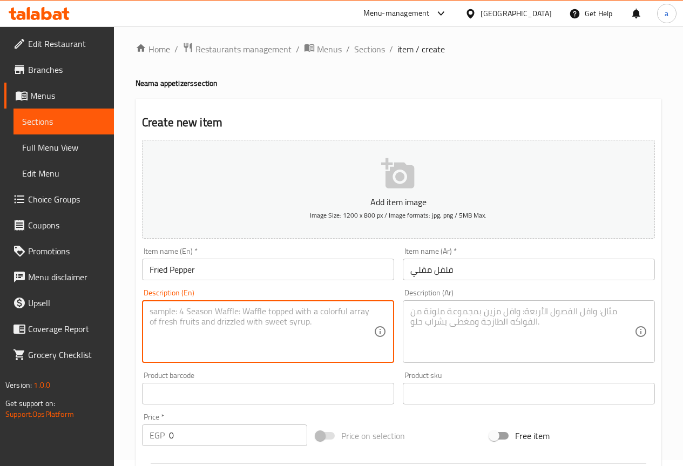
click at [336, 325] on textarea at bounding box center [262, 331] width 224 height 51
paste textarea "Tender fried bell peppers, seasoned for a simple yet flavorful side dish."
type textarea "Tender fried bell peppers, seasoned for a simple yet flavorful side dish."
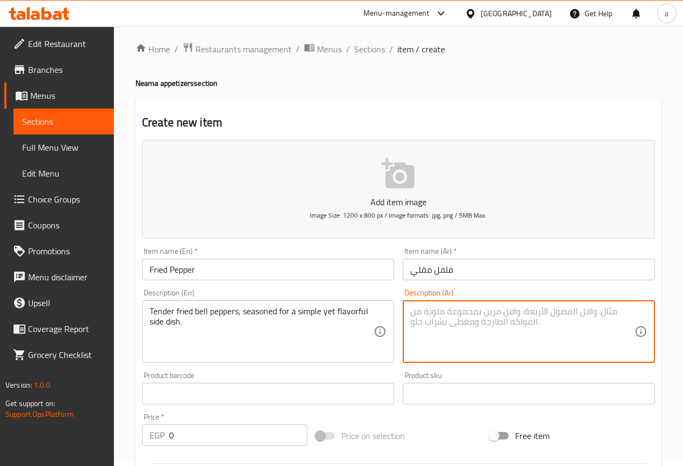
click at [489, 328] on textarea at bounding box center [522, 331] width 224 height 51
paste textarea "فلفل رومي مقلي طري، متبل لطبق جانبي بسيط لكنه لذيذ."
drag, startPoint x: 598, startPoint y: 315, endPoint x: 579, endPoint y: 317, distance: 19.0
click at [579, 317] on textarea "فلفل رومي مقلي طري، متبل لطبق جانبي بسيط لكنه لذيذ." at bounding box center [522, 331] width 224 height 51
type textarea "فلفل رومي مقلي طري، متبل لطبق جانبي بسيط لكنه لذيذ."
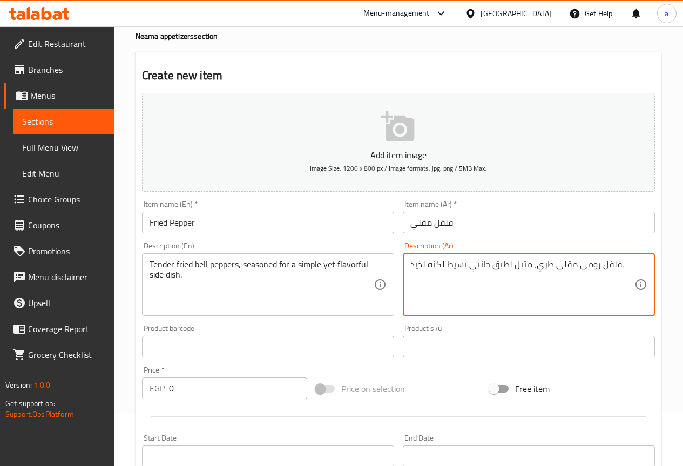
scroll to position [114, 0]
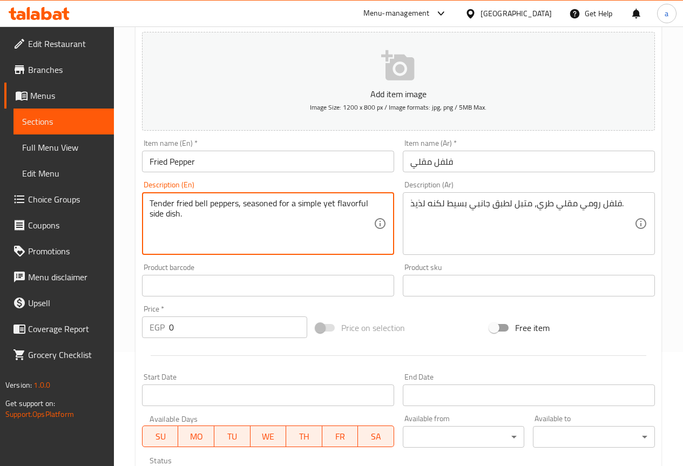
drag, startPoint x: 207, startPoint y: 204, endPoint x: 197, endPoint y: 206, distance: 11.1
paste textarea "Roumi"
drag, startPoint x: 288, startPoint y: 206, endPoint x: 254, endPoint y: 208, distance: 34.6
click at [254, 208] on textarea "Tender fried Roumi peppers, seasoned for a simple yet flavorful side dish." at bounding box center [262, 223] width 224 height 51
paste textarea "Marinat"
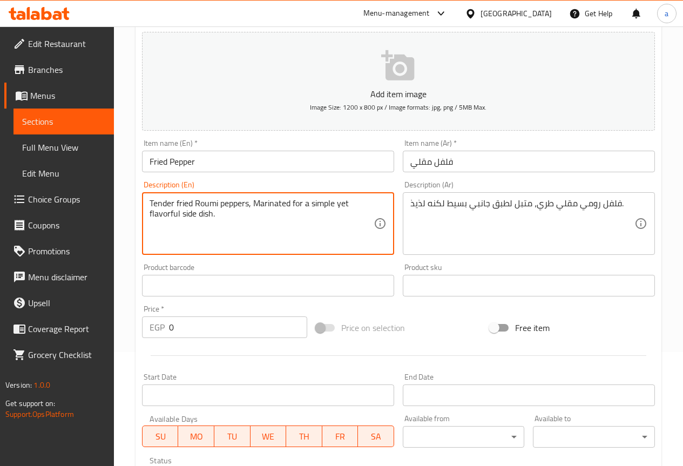
drag, startPoint x: 348, startPoint y: 203, endPoint x: 339, endPoint y: 205, distance: 10.0
click at [339, 205] on textarea "Tender fried Roumi peppers, Marinated for a simple yet flavorful side dish." at bounding box center [262, 223] width 224 height 51
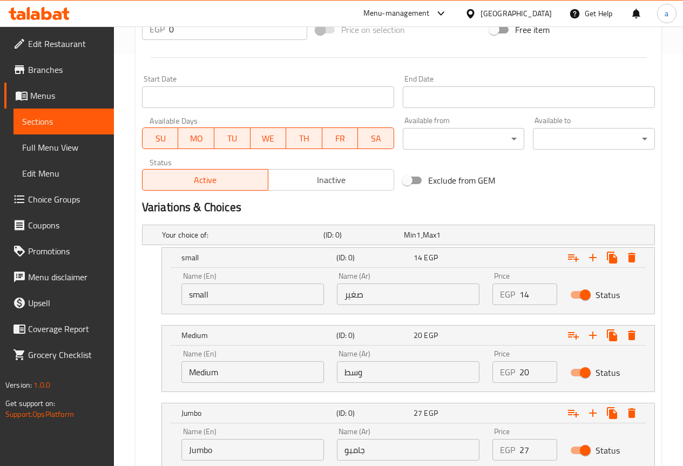
scroll to position [492, 0]
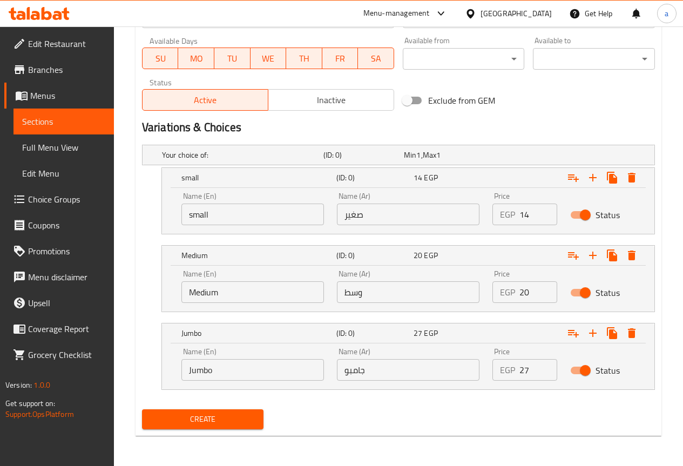
type textarea "Tender fried Roumi peppers, Marinated for a simple flavorful side dish."
click at [200, 421] on span "Create" at bounding box center [203, 419] width 105 height 13
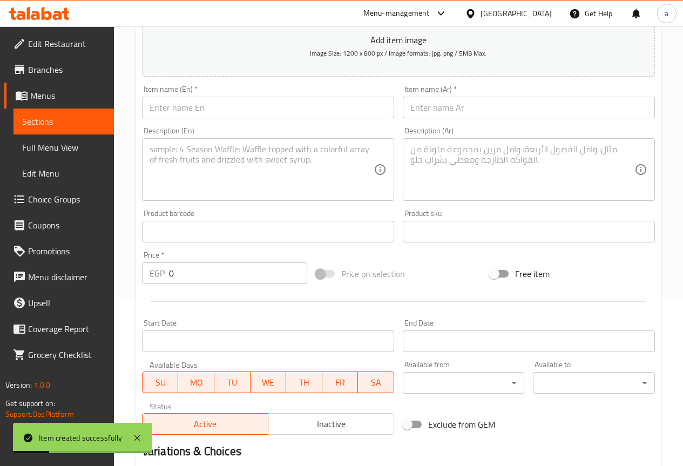
scroll to position [6, 0]
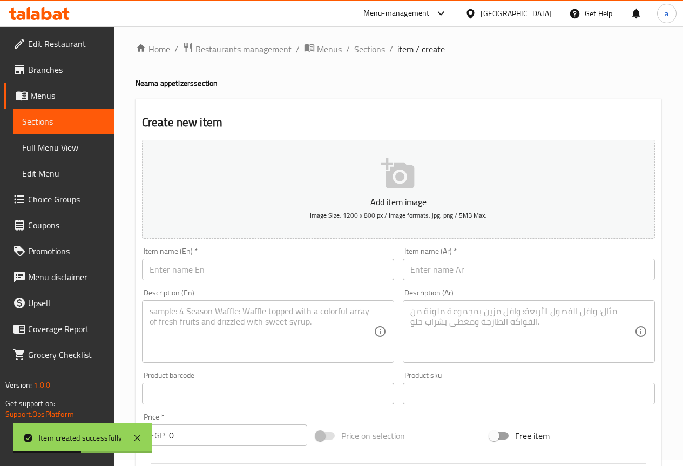
click at [520, 278] on input "text" at bounding box center [529, 270] width 252 height 22
paste
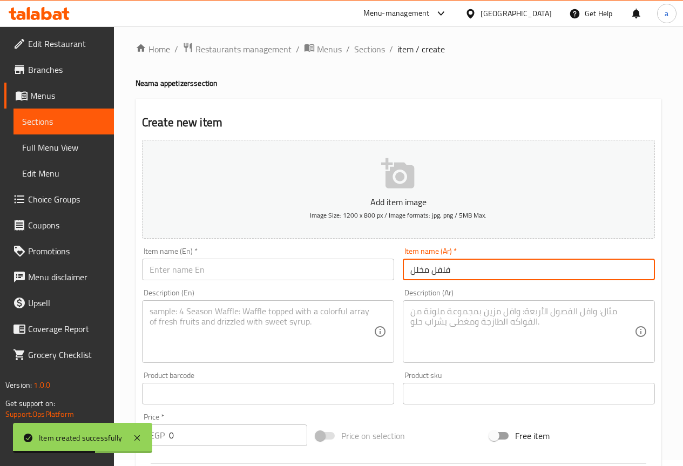
type input "فلفل مخلل"
click at [286, 272] on input "text" at bounding box center [268, 270] width 252 height 22
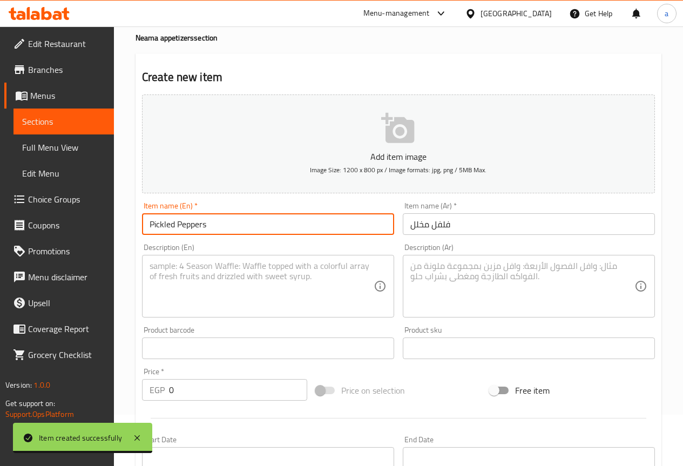
scroll to position [114, 0]
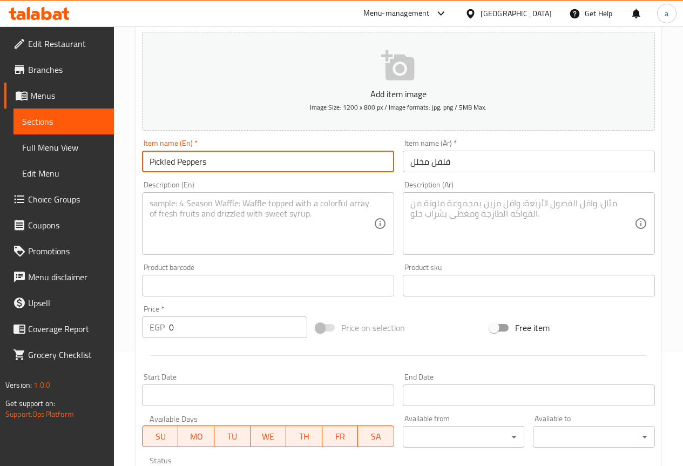
type input "Pickled Peppers"
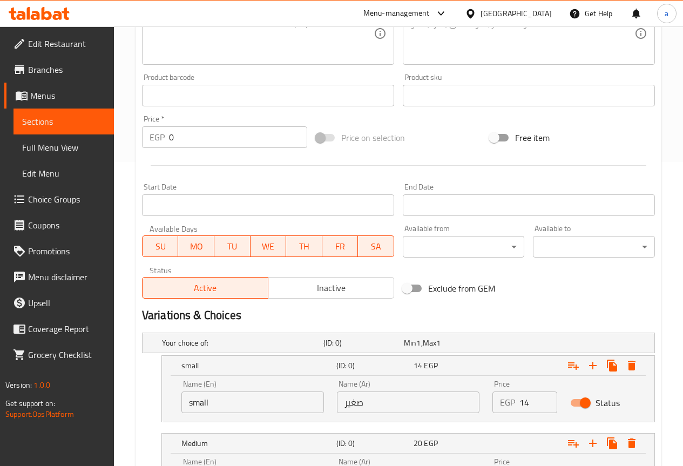
scroll to position [438, 0]
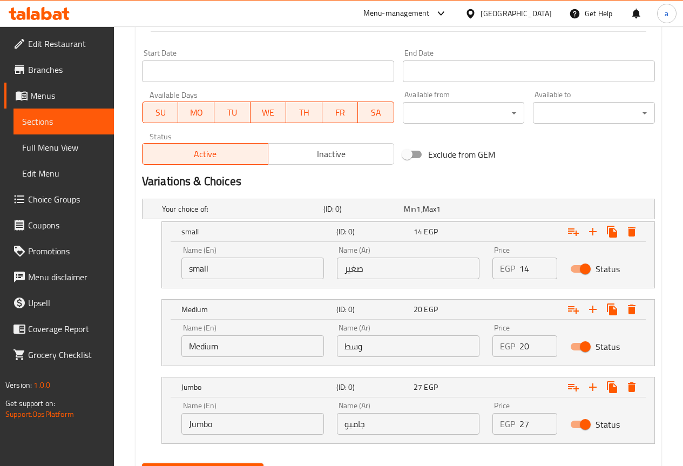
click at [387, 255] on div "Name (Ar) صغير Name (Ar)" at bounding box center [408, 262] width 143 height 33
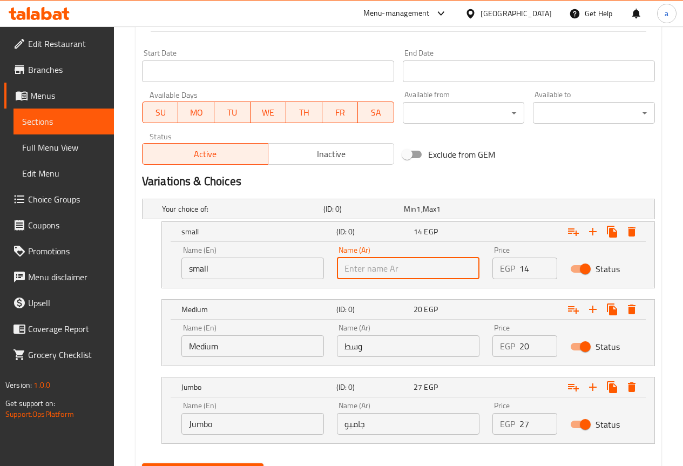
click at [385, 260] on input "text" at bounding box center [408, 269] width 143 height 22
type input "صغير"
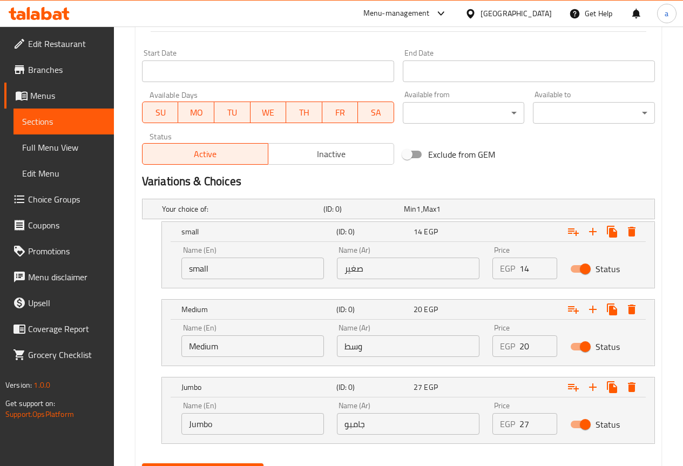
click at [406, 339] on input "وسط" at bounding box center [408, 346] width 143 height 22
type input "وسط"
click at [369, 422] on input "جامبو" at bounding box center [408, 424] width 143 height 22
type input "جامبو"
click at [199, 259] on input "small" at bounding box center [252, 269] width 143 height 22
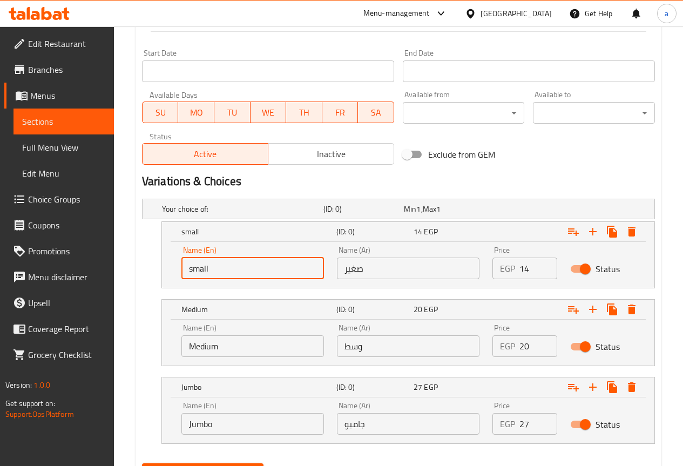
click at [199, 259] on input "small" at bounding box center [252, 269] width 143 height 22
type input "small"
click at [183, 429] on input "Choice" at bounding box center [252, 424] width 143 height 22
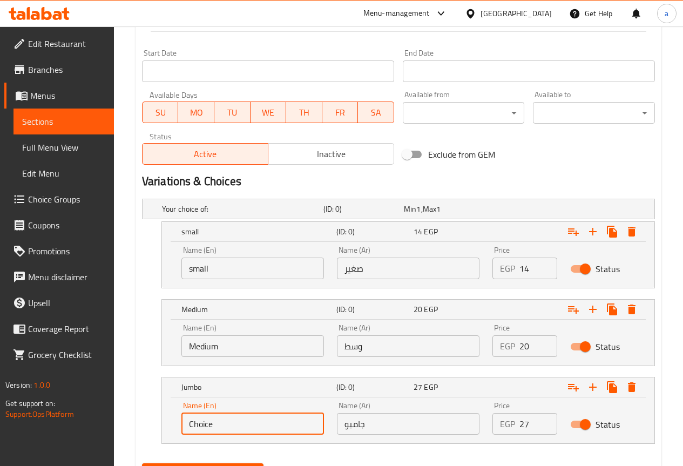
click at [183, 429] on input "Choice" at bounding box center [252, 424] width 143 height 22
type input "Jumbo"
click at [206, 344] on input "Medium" at bounding box center [252, 346] width 143 height 22
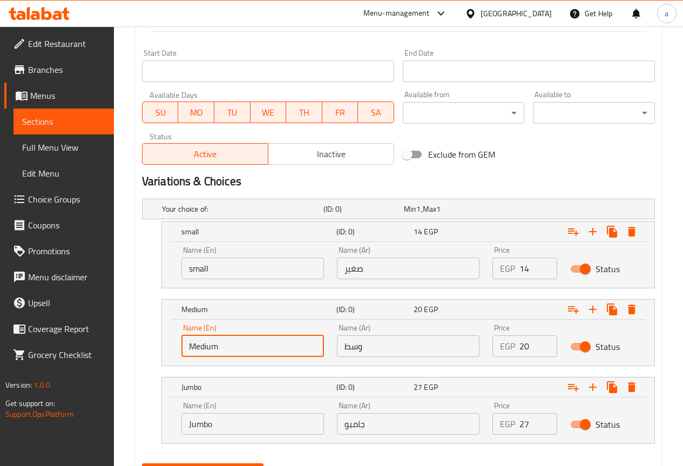
click at [206, 344] on input "Medium" at bounding box center [252, 346] width 143 height 22
type input "Medium"
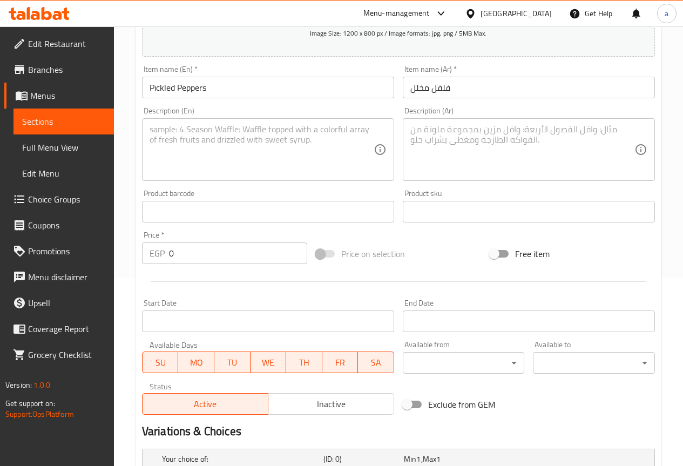
scroll to position [384, 0]
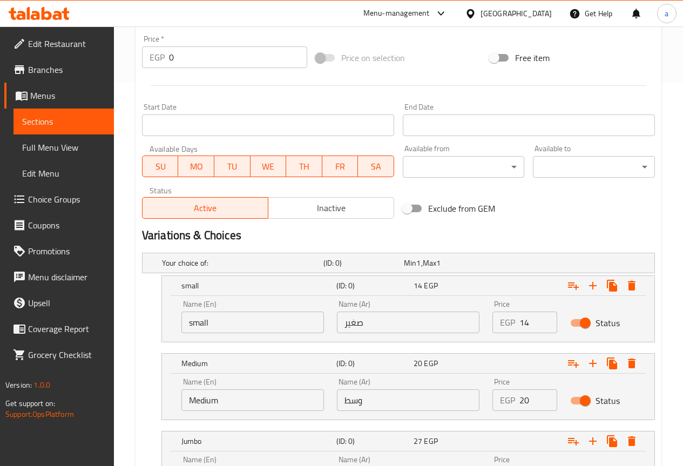
click at [443, 340] on div "Name (En) small Name (En) Name (Ar) صغير Name (Ar) Price EGP 14 Price Status" at bounding box center [408, 319] width 492 height 46
click at [536, 325] on input "14" at bounding box center [538, 323] width 38 height 22
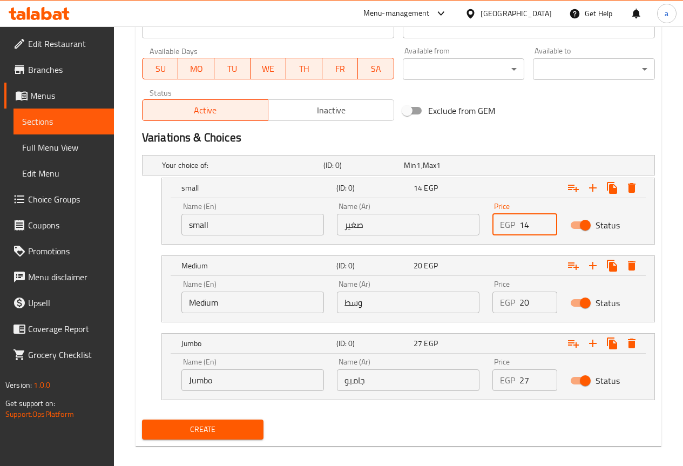
scroll to position [492, 0]
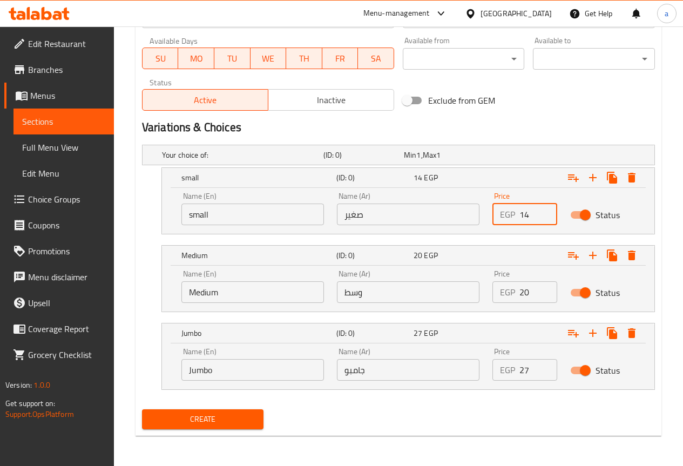
type input "14"
drag, startPoint x: 529, startPoint y: 295, endPoint x: 515, endPoint y: 296, distance: 14.1
click at [515, 296] on div "EGP 20 Price" at bounding box center [524, 292] width 65 height 22
type input "20"
drag, startPoint x: 526, startPoint y: 372, endPoint x: 516, endPoint y: 375, distance: 10.1
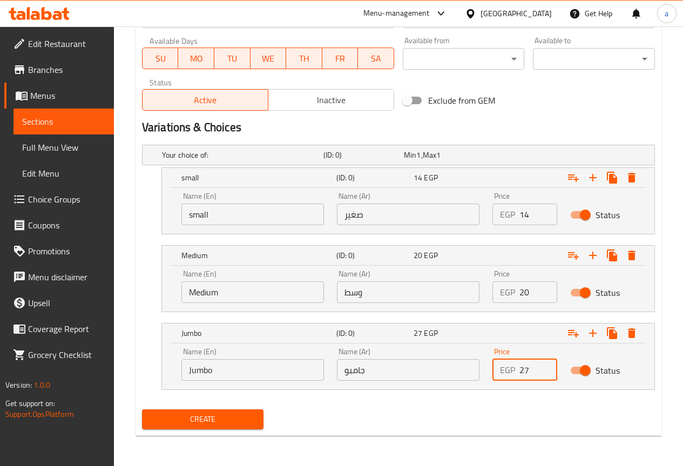
click at [516, 375] on div "EGP 27 Price" at bounding box center [524, 370] width 65 height 22
type input "27"
click at [244, 423] on span "Create" at bounding box center [203, 419] width 105 height 13
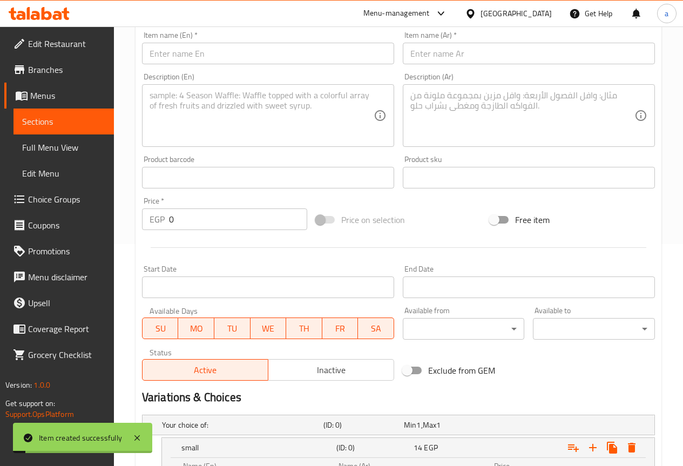
scroll to position [6, 0]
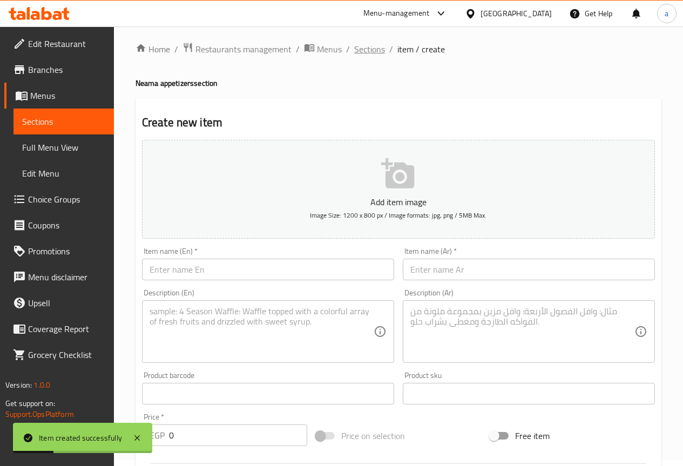
click at [363, 44] on span "Sections" at bounding box center [369, 49] width 31 height 13
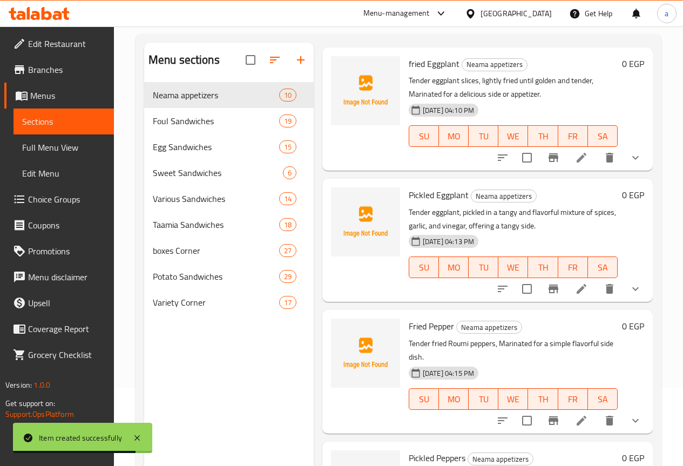
scroll to position [151, 0]
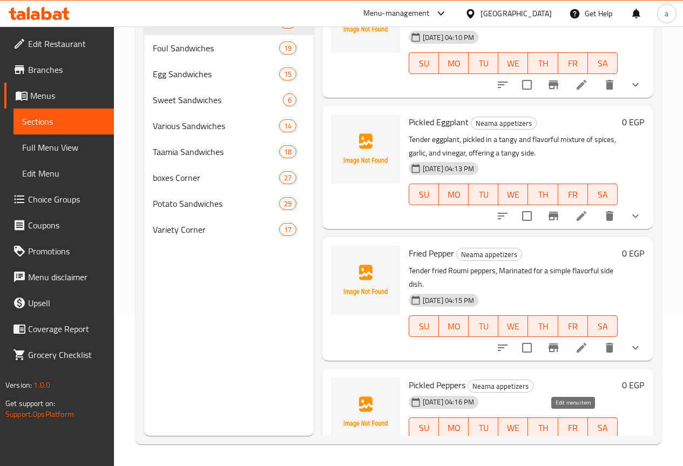
click at [577, 445] on icon at bounding box center [582, 450] width 10 height 10
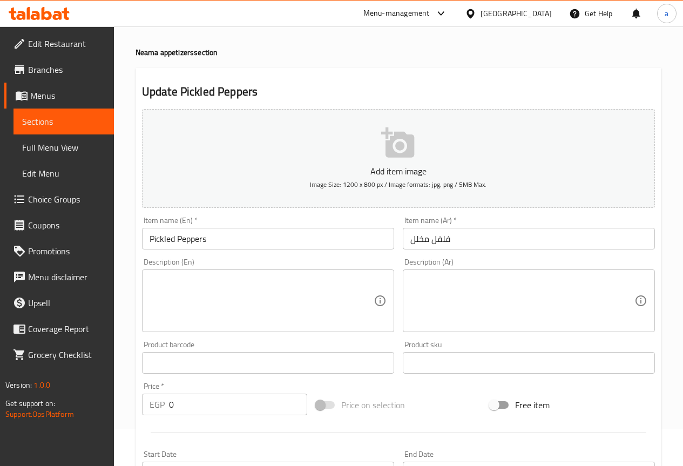
scroll to position [54, 0]
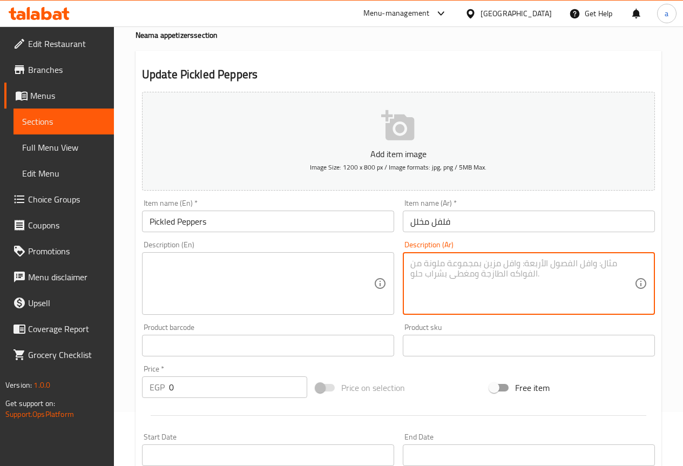
click at [491, 264] on textarea at bounding box center [522, 283] width 224 height 51
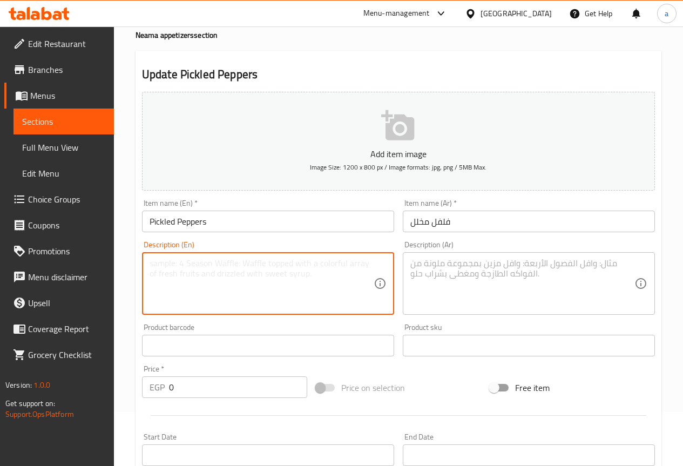
click at [373, 273] on textarea at bounding box center [262, 283] width 224 height 51
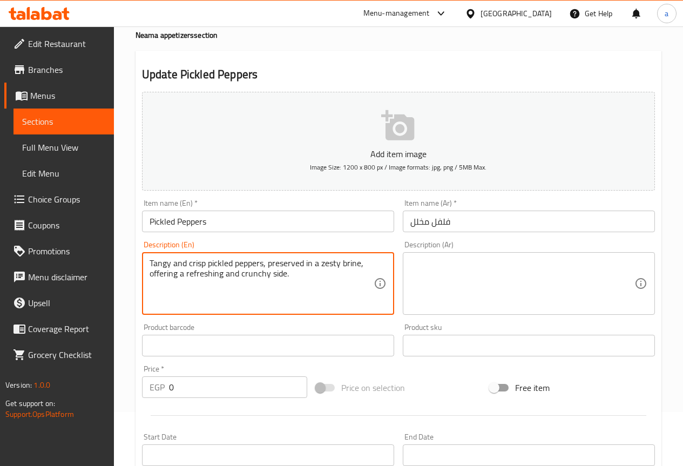
type textarea "Tangy and crisp pickled peppers, preserved in a zesty brine, offering a refresh…"
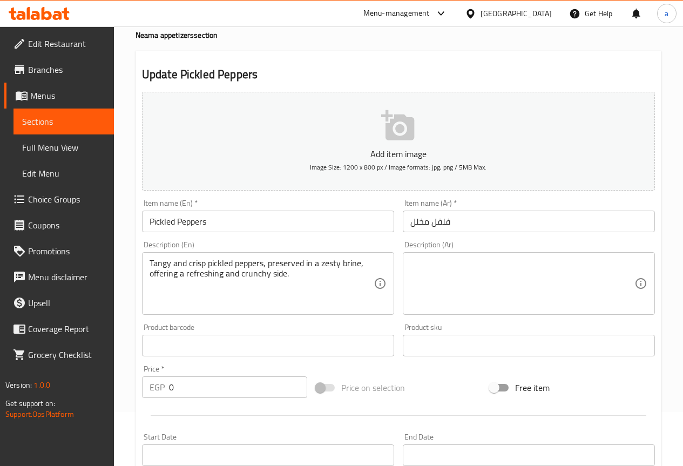
click at [500, 270] on textarea at bounding box center [522, 283] width 224 height 51
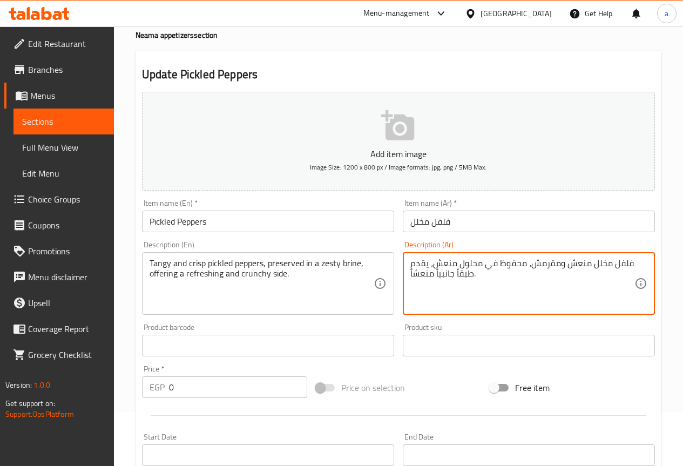
drag, startPoint x: 523, startPoint y: 262, endPoint x: 499, endPoint y: 265, distance: 24.4
click at [499, 265] on textarea "فلفل مخلل منعش ومقرمش، محفوظ في محلول منعش، يقدم طبقاً جانبياً منعشاً." at bounding box center [522, 283] width 224 height 51
type textarea "فلفل مخلل منعش ومقرمش، محفوظ في محلول منعش، يقدم طبقاً جانبياً منعشاً."
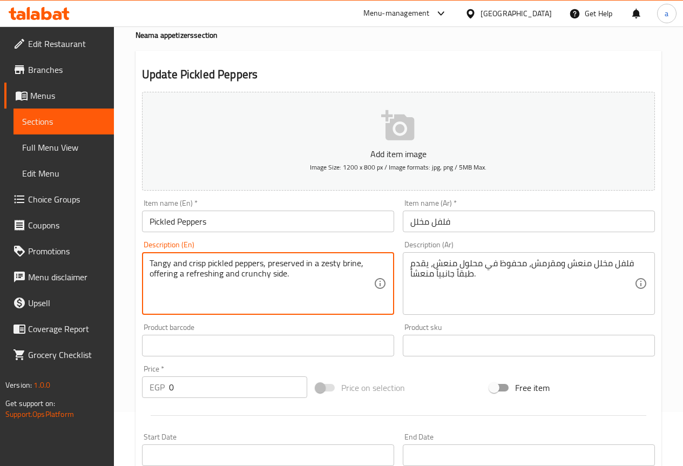
drag, startPoint x: 171, startPoint y: 263, endPoint x: 151, endPoint y: 265, distance: 20.5
drag, startPoint x: 339, startPoint y: 266, endPoint x: 322, endPoint y: 268, distance: 17.4
click at [322, 268] on textarea "Tangy and crisp pickled peppers, preserved in a zesty brine, offering a refresh…" at bounding box center [262, 283] width 224 height 51
click at [213, 278] on textarea "Tangy and crisp pickled peppers, preserved in a Tangy brine, offering a refresh…" at bounding box center [262, 283] width 224 height 51
click at [234, 276] on textarea "Tangy and crisp pickled peppers, preserved in a Tangy brine, offering a refresh…" at bounding box center [262, 283] width 224 height 51
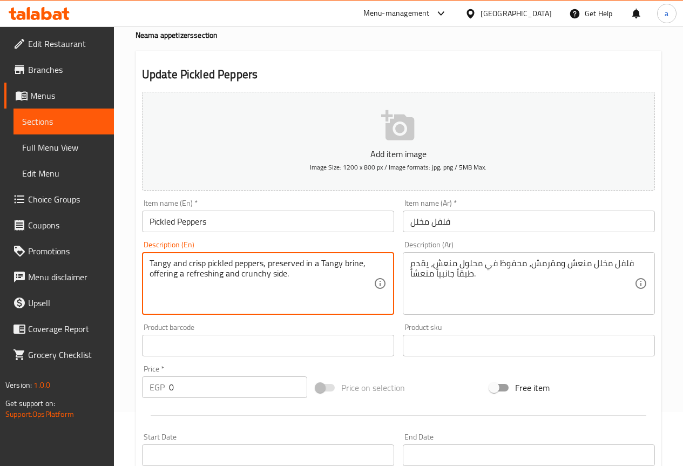
click at [249, 274] on textarea "Tangy and crisp pickled peppers, preserved in a Tangy brine, offering a refresh…" at bounding box center [262, 283] width 224 height 51
click at [276, 273] on textarea "Tangy and crisp pickled peppers, preserved in a Tangy brine, offering a refresh…" at bounding box center [262, 283] width 224 height 51
click at [262, 275] on textarea "Tangy and crisp pickled peppers, preserved in a Tangy brine, offering a refresh…" at bounding box center [262, 283] width 224 height 51
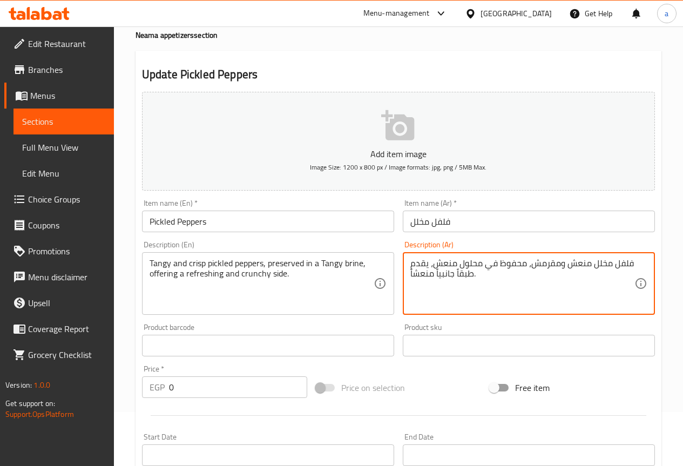
drag, startPoint x: 434, startPoint y: 272, endPoint x: 413, endPoint y: 272, distance: 21.1
click at [413, 272] on textarea "فلفل مخلل منعش ومقرمش، محفوظ في محلول منعش، يقدم طبقاً جانبياً منعشاً." at bounding box center [522, 283] width 224 height 51
drag, startPoint x: 432, startPoint y: 274, endPoint x: 407, endPoint y: 274, distance: 25.4
click at [407, 274] on div "فلفل مخلل منعش ومقرمش، محفوظ في محلول منعش، يقدم طبقاً جانبياً منعشاً. Descript…" at bounding box center [529, 283] width 252 height 63
drag, startPoint x: 438, startPoint y: 277, endPoint x: 451, endPoint y: 276, distance: 13.5
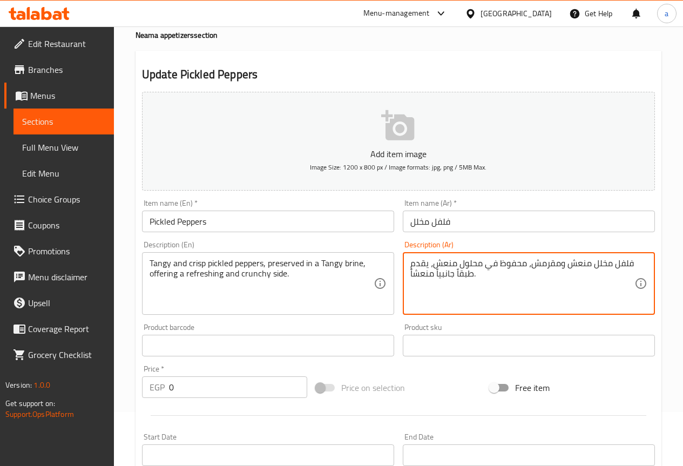
click at [451, 276] on textarea "فلفل مخلل منعش ومقرمش، محفوظ في محلول منعش، يقدم طبقاً جانبياً منعشاً." at bounding box center [522, 283] width 224 height 51
click at [452, 276] on textarea "فلفل مخلل منعش ومقرمش، محفوظ في محلول منعش، يقدم طبقاً جانبياً منعشاً." at bounding box center [522, 283] width 224 height 51
drag, startPoint x: 453, startPoint y: 276, endPoint x: 307, endPoint y: 266, distance: 146.2
click at [450, 276] on textarea "فلفل مخلل منعش ومقرمش، محفوظ في محلول منعش، يقدم طبقاً جانبياً منعشاً." at bounding box center [522, 283] width 224 height 51
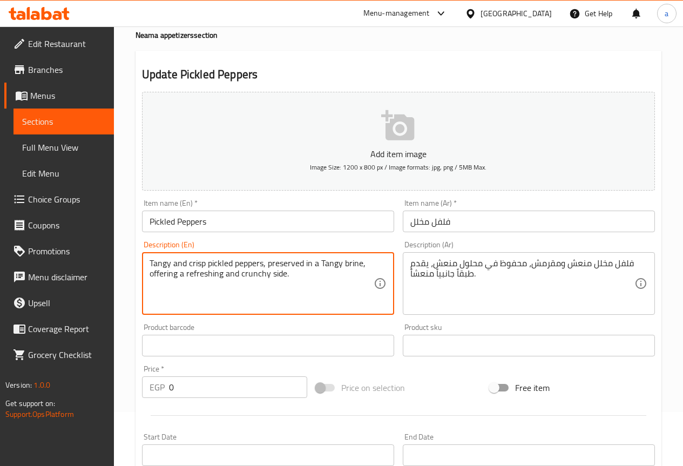
drag, startPoint x: 267, startPoint y: 274, endPoint x: 245, endPoint y: 276, distance: 21.7
click at [281, 282] on textarea "Tangy and crisp pickled peppers, preserved in a Tangy brine, offering a refresh…" at bounding box center [262, 283] width 224 height 51
drag, startPoint x: 271, startPoint y: 275, endPoint x: 241, endPoint y: 274, distance: 30.2
click at [241, 274] on textarea "Tangy and crisp pickled peppers, preserved in a Tangy brine, offering a refresh…" at bounding box center [262, 283] width 224 height 51
click at [219, 279] on textarea "Tangy and crisp pickled peppers, preserved in a Tangy brine, offering a refresh…" at bounding box center [262, 283] width 224 height 51
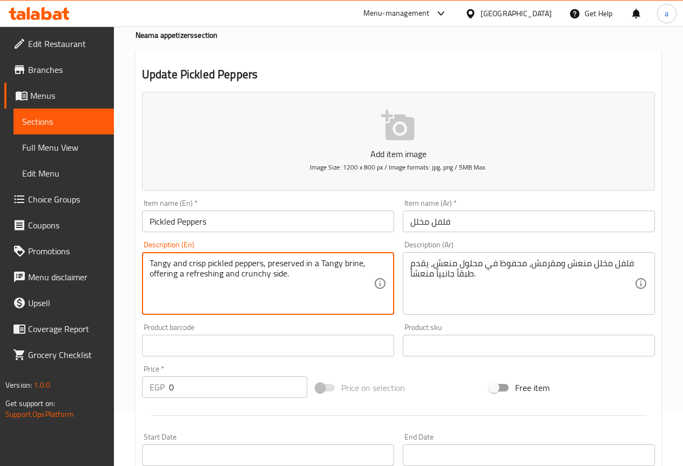
click at [247, 274] on textarea "Tangy and crisp pickled peppers, preserved in a Tangy brine, offering a refresh…" at bounding box center [262, 283] width 224 height 51
click at [282, 272] on textarea "Tangy and crisp pickled peppers, preserved in a Tangy brine, offering a refresh…" at bounding box center [262, 283] width 224 height 51
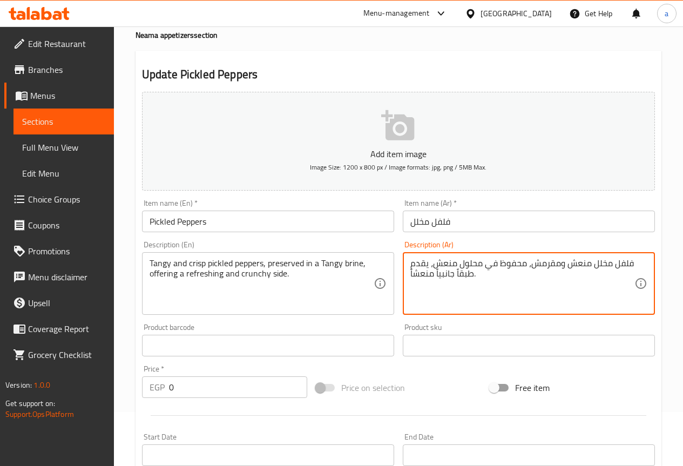
click at [475, 276] on textarea "فلفل مخلل منعش ومقرمش، محفوظ في محلول منعش، يقدم طبقاً جانبياً منعشاً." at bounding box center [522, 283] width 224 height 51
click at [432, 278] on textarea "فلفل مخلل منعش ومقرمش، محفوظ في محلول منعش، يقدم طبقاً جانبياً منعشاً." at bounding box center [522, 283] width 224 height 51
click at [436, 276] on textarea "فلفل مخلل منعش ومقرمش، محفوظ في محلول منعش، يقدم طبقاً جانبياً منعشاً." at bounding box center [522, 283] width 224 height 51
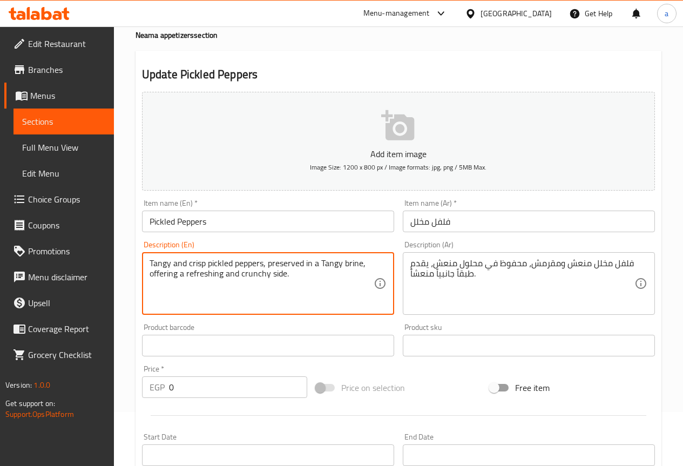
drag, startPoint x: 225, startPoint y: 275, endPoint x: 257, endPoint y: 275, distance: 32.4
click at [257, 275] on textarea "Tangy and crisp pickled peppers, preserved in a Tangy brine, offering a refresh…" at bounding box center [262, 283] width 224 height 51
click at [252, 281] on textarea "Tangy and crisp pickled peppers, preserved in a Tangy brine, offering a refresh…" at bounding box center [262, 283] width 224 height 51
click at [260, 277] on textarea "Tangy and crisp pickled peppers, preserved in a Tangy brine, offering a refresh…" at bounding box center [262, 283] width 224 height 51
click at [239, 275] on textarea "Tangy and crisp pickled peppers, preserved in a Tangy brine, offering a refresh…" at bounding box center [262, 283] width 224 height 51
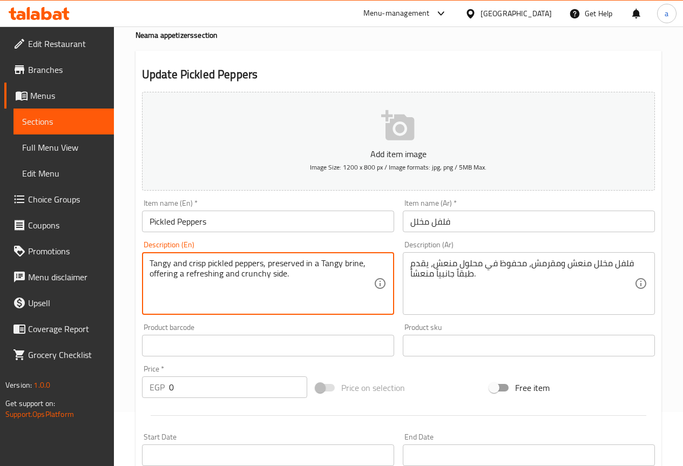
drag, startPoint x: 226, startPoint y: 276, endPoint x: 285, endPoint y: 278, distance: 58.3
click at [285, 278] on textarea "Tangy and crisp pickled peppers, preserved in a Tangy brine, offering a refresh…" at bounding box center [262, 283] width 224 height 51
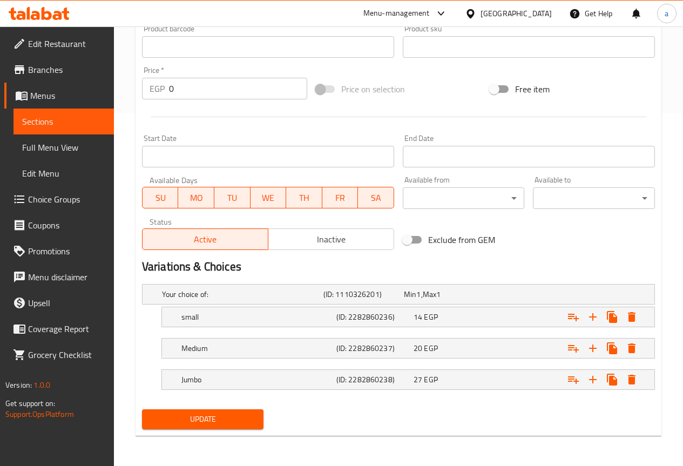
type textarea "Tangy and crisp pickled peppers, preserved in a Tangy brine, offering a refresh…"
click at [219, 418] on span "Update" at bounding box center [203, 419] width 105 height 13
click at [213, 411] on button "Update" at bounding box center [203, 419] width 122 height 20
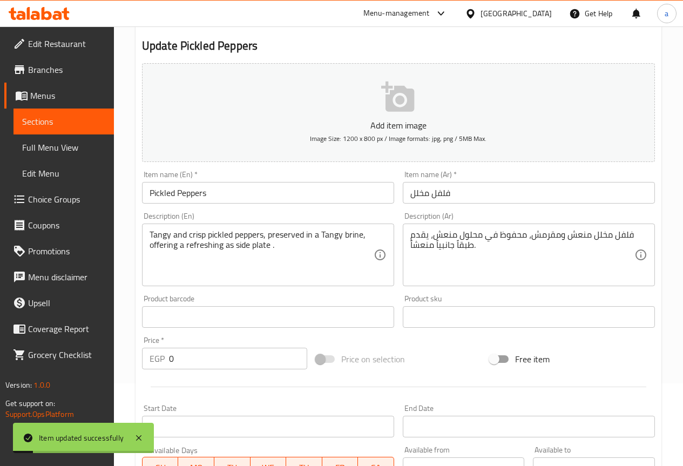
scroll to position [0, 0]
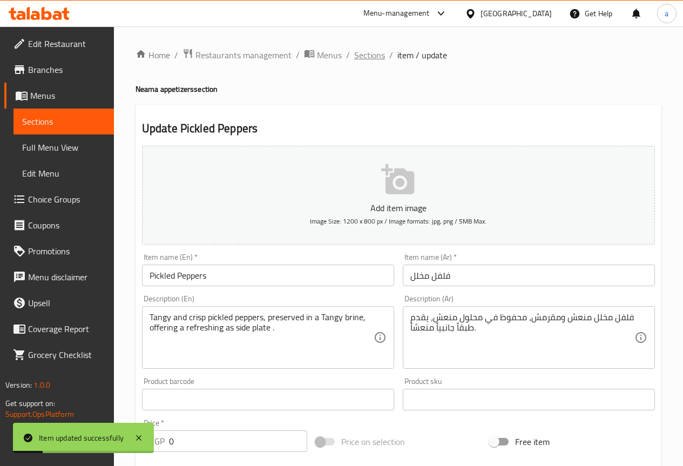
click at [363, 51] on span "Sections" at bounding box center [369, 55] width 31 height 13
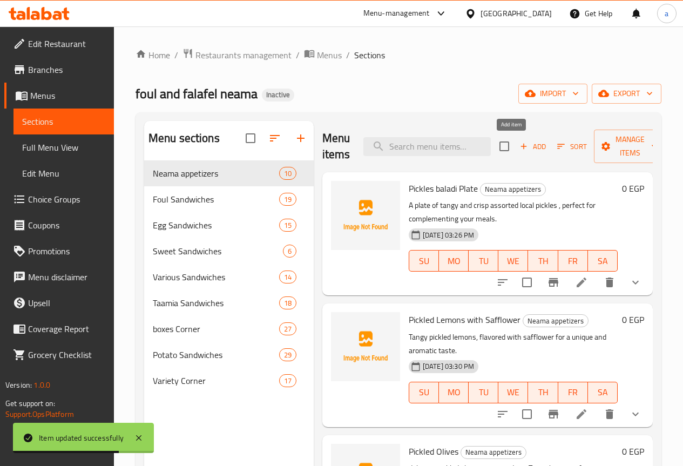
click at [518, 147] on span "Add" at bounding box center [532, 146] width 29 height 12
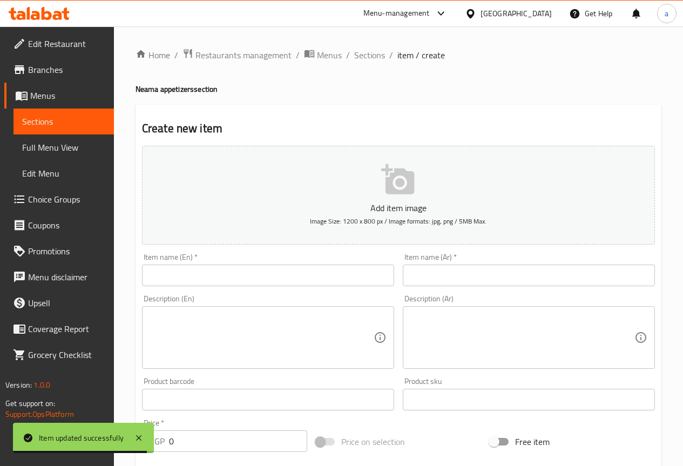
click at [467, 272] on input "text" at bounding box center [529, 276] width 252 height 22
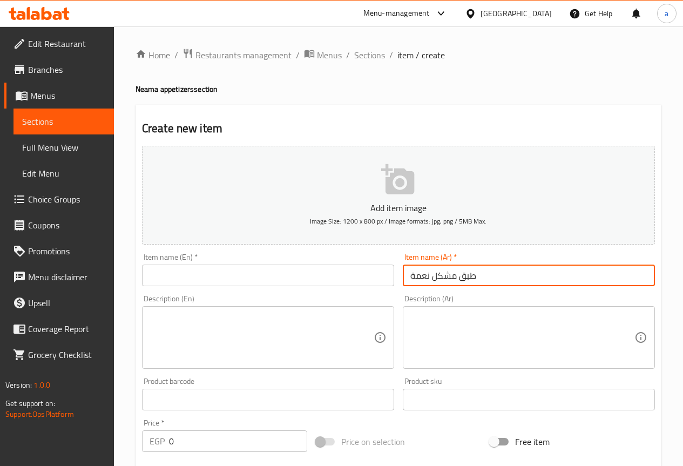
type input "طبق مشكل نعمة"
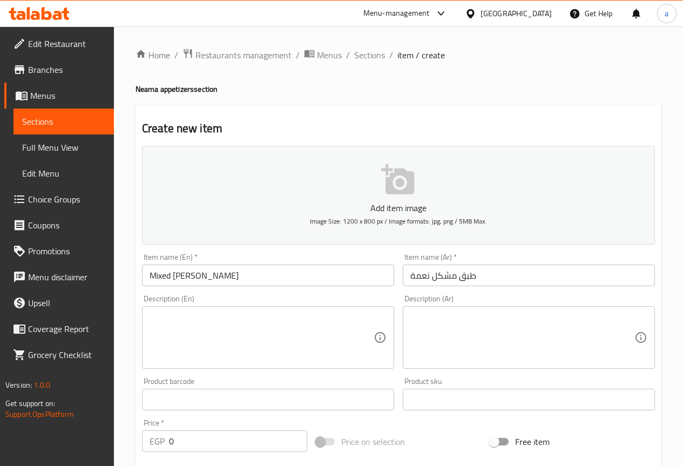
click at [192, 274] on input "Mixed Grace Platter" at bounding box center [268, 276] width 252 height 22
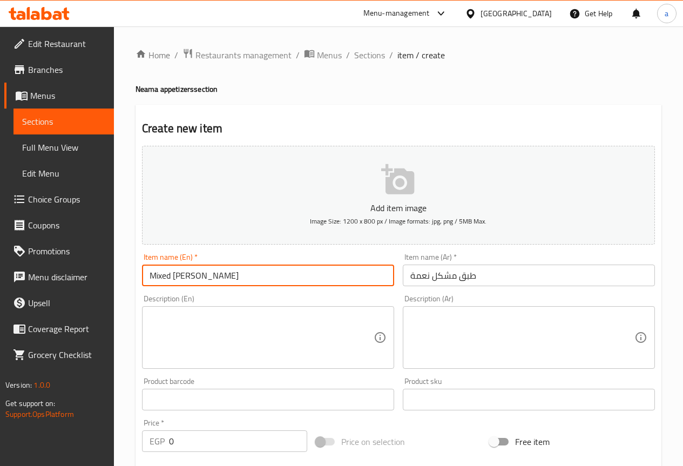
click at [197, 281] on input "Mixed Grace Platter" at bounding box center [268, 276] width 252 height 22
drag, startPoint x: 198, startPoint y: 276, endPoint x: 175, endPoint y: 279, distance: 22.8
click at [175, 279] on input "Mixed Grace Platter" at bounding box center [268, 276] width 252 height 22
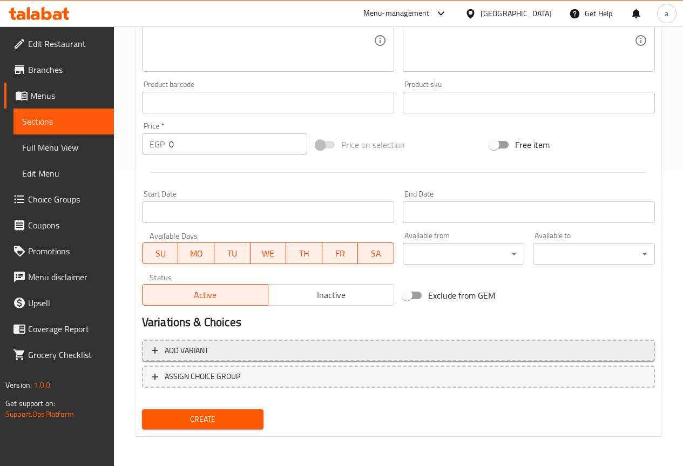
type input "Mixed neama plate"
click at [457, 347] on span "Add variant" at bounding box center [399, 350] width 494 height 13
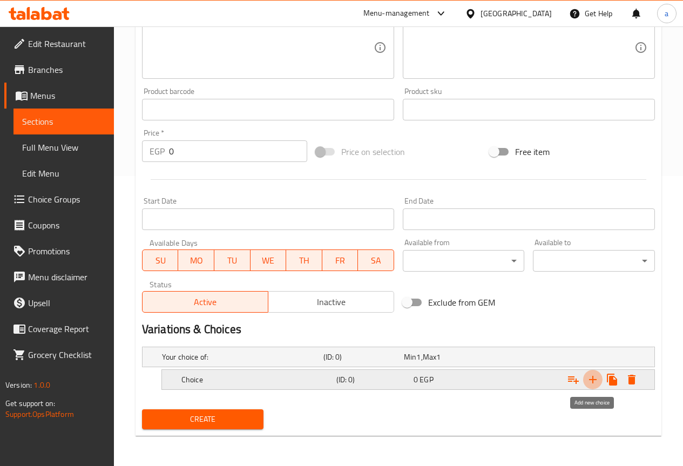
click at [592, 376] on icon "Expand" at bounding box center [592, 379] width 13 height 13
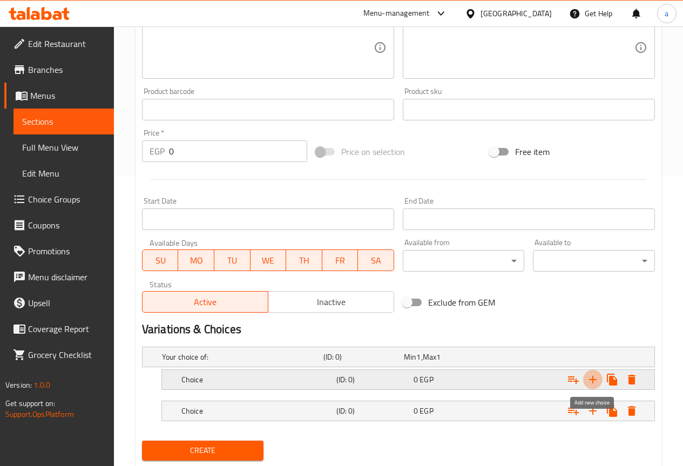
click at [592, 376] on icon "Expand" at bounding box center [592, 379] width 13 height 13
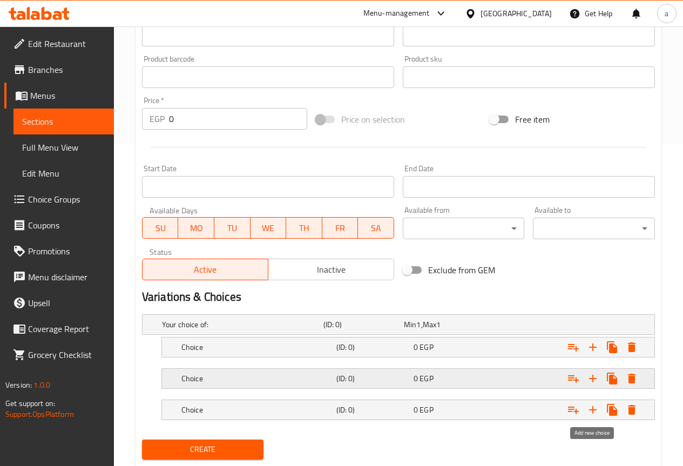
scroll to position [353, 0]
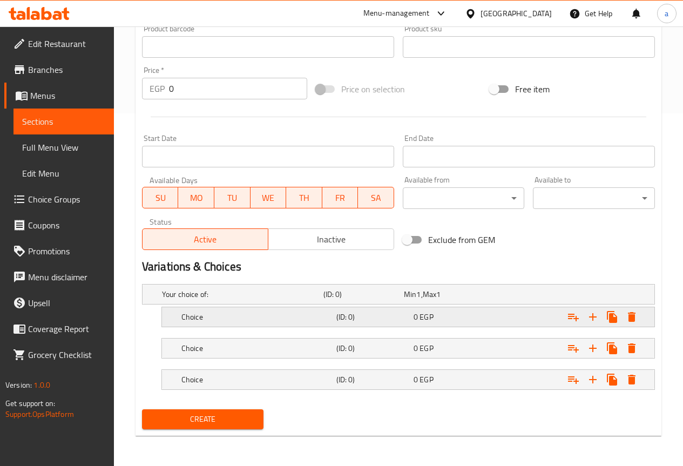
click at [519, 324] on div "Expand" at bounding box center [566, 317] width 155 height 24
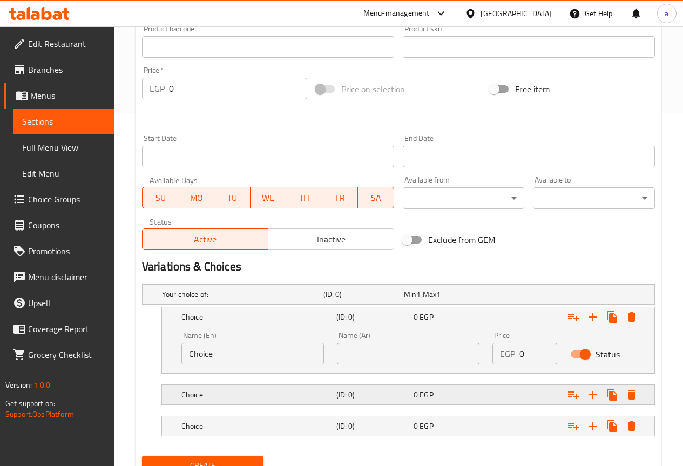
click at [518, 387] on div "Expand" at bounding box center [566, 395] width 155 height 24
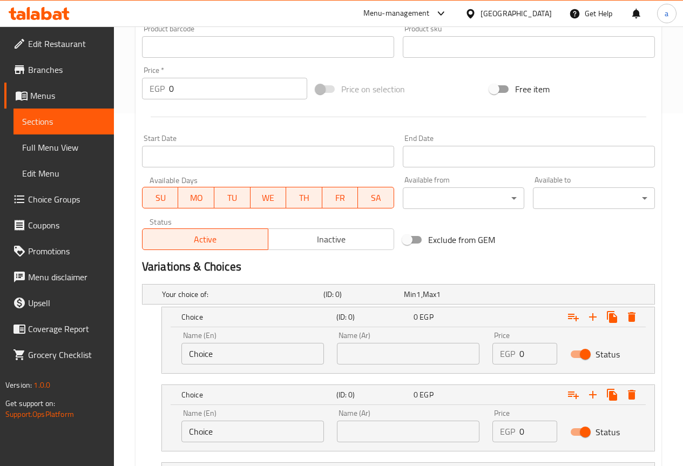
scroll to position [445, 0]
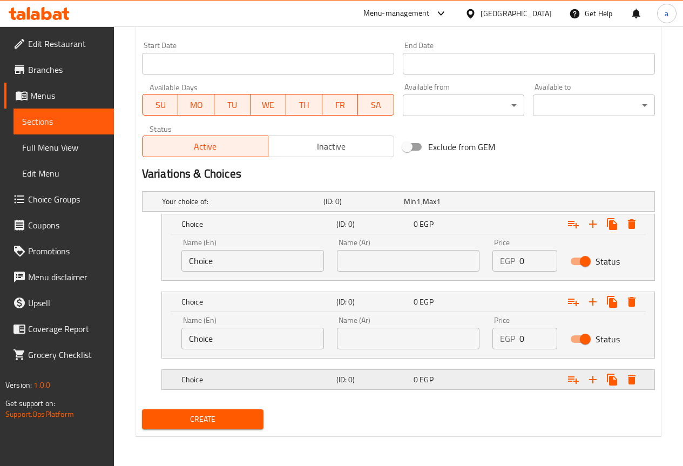
click at [508, 379] on div "Expand" at bounding box center [566, 380] width 155 height 24
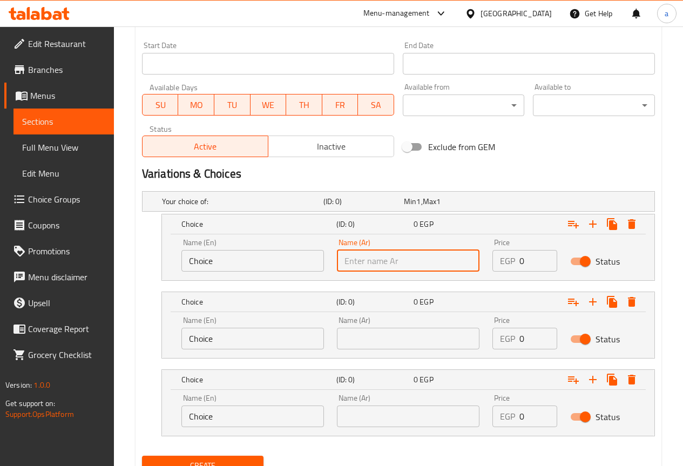
click at [413, 263] on input "text" at bounding box center [408, 261] width 143 height 22
type input "صغير"
click at [368, 337] on input "text" at bounding box center [408, 339] width 143 height 22
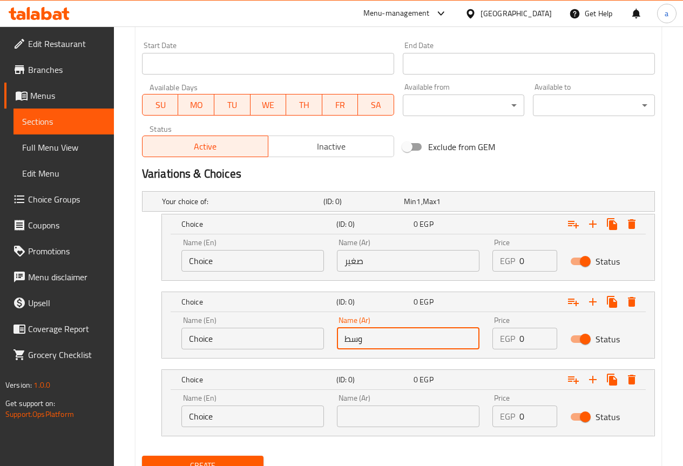
type input "وسط"
click at [429, 416] on input "text" at bounding box center [408, 416] width 143 height 22
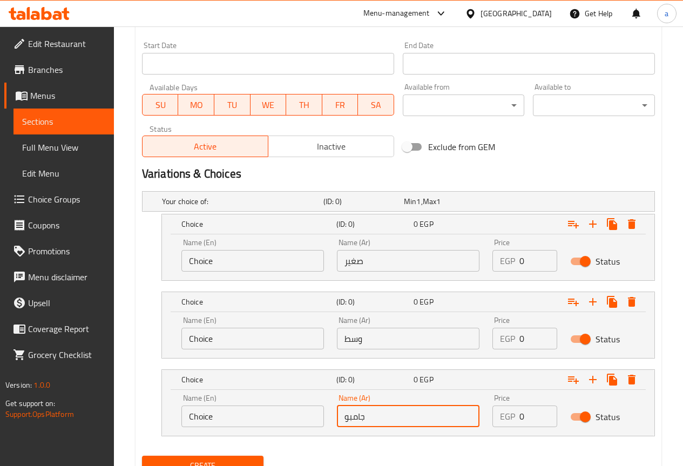
type input "جامبو"
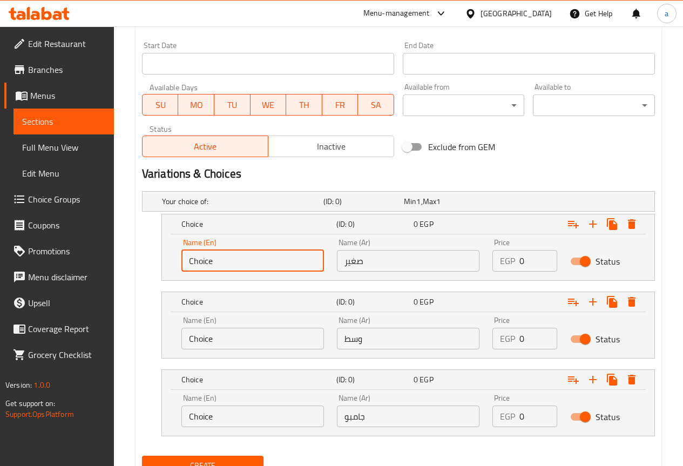
click at [207, 259] on input "Choice" at bounding box center [252, 261] width 143 height 22
type input "small"
click at [197, 419] on input "Choice" at bounding box center [252, 416] width 143 height 22
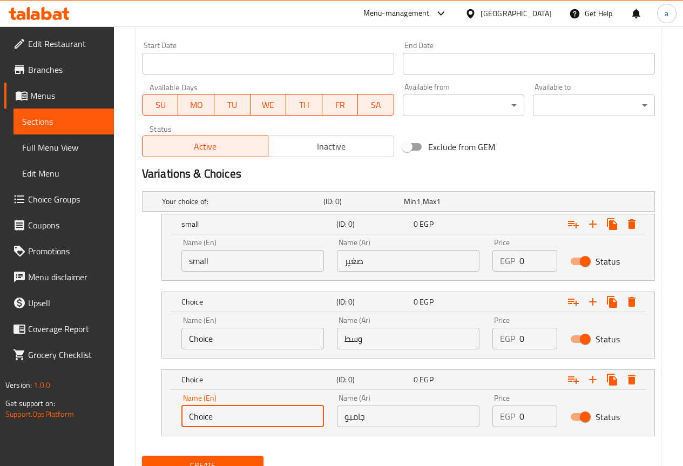
click at [197, 419] on input "Choice" at bounding box center [252, 416] width 143 height 22
type input "Jumbo"
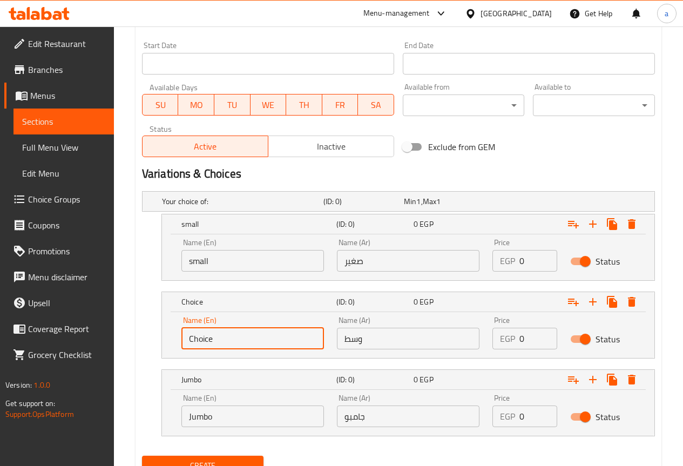
click at [202, 339] on input "Choice" at bounding box center [252, 339] width 143 height 22
type input ","
type input "Medium"
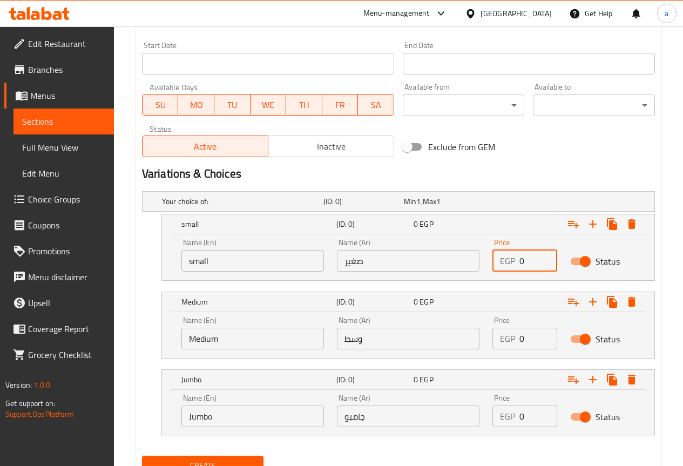
drag, startPoint x: 527, startPoint y: 263, endPoint x: 516, endPoint y: 265, distance: 11.0
click at [516, 265] on div "EGP 0 Price" at bounding box center [524, 261] width 65 height 22
type input "20"
drag, startPoint x: 525, startPoint y: 343, endPoint x: 518, endPoint y: 346, distance: 7.3
click at [518, 346] on div "EGP 0 Price" at bounding box center [524, 339] width 65 height 22
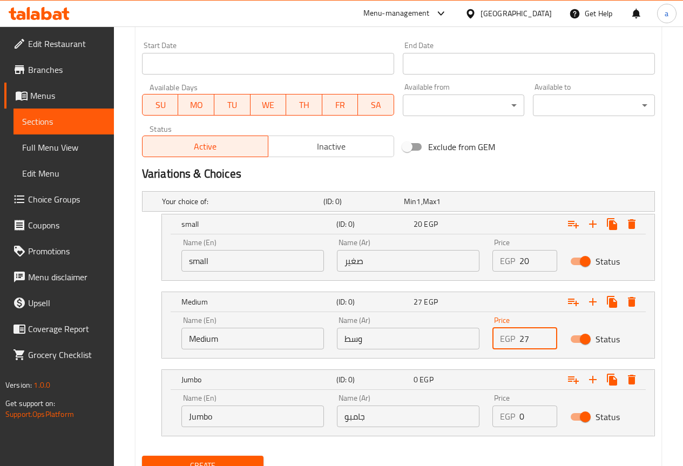
type input "27"
drag, startPoint x: 519, startPoint y: 420, endPoint x: 512, endPoint y: 422, distance: 7.7
click at [512, 422] on div "EGP 0 Price" at bounding box center [524, 416] width 65 height 22
drag, startPoint x: 525, startPoint y: 417, endPoint x: 518, endPoint y: 419, distance: 6.7
click at [518, 419] on div "EGP 0 Price" at bounding box center [524, 416] width 65 height 22
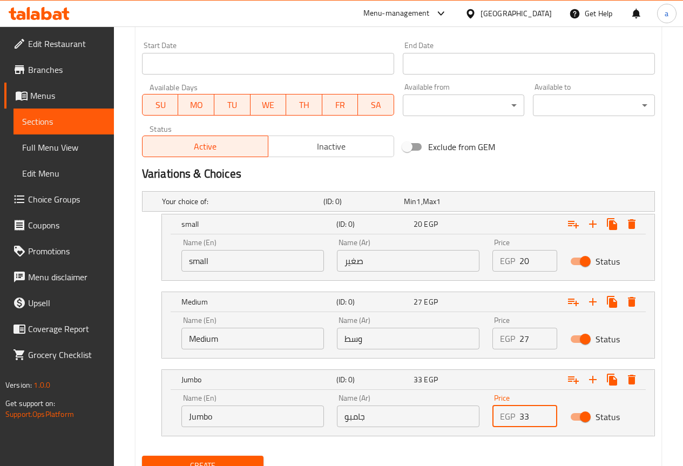
type input "33"
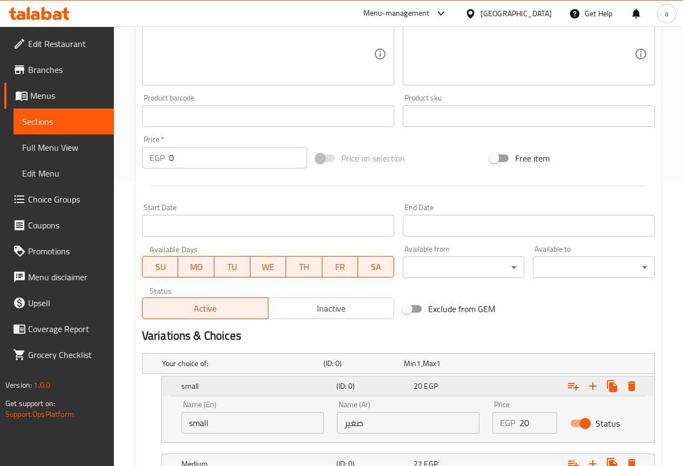
scroll to position [175, 0]
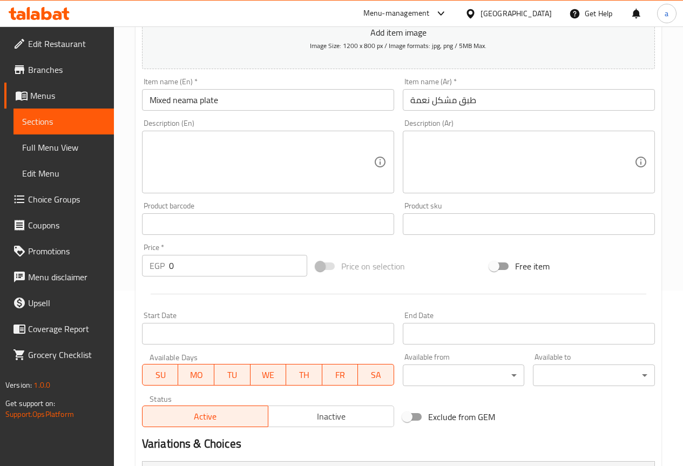
click at [224, 138] on textarea at bounding box center [262, 162] width 224 height 51
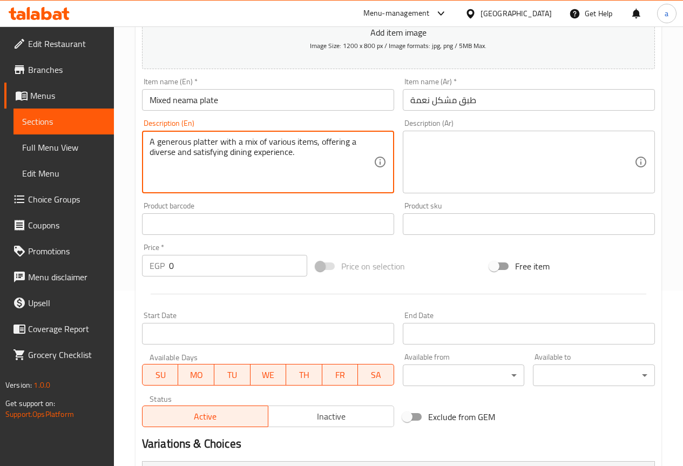
type textarea "A generous platter with a mix of various items, offering a diverse and satisfyi…"
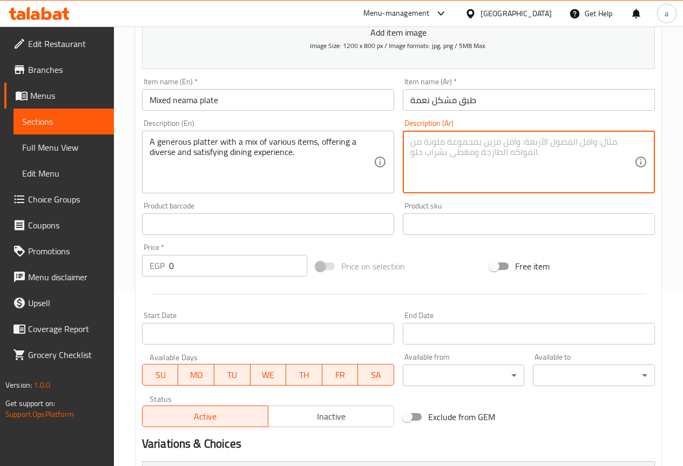
click at [485, 170] on textarea at bounding box center [522, 162] width 224 height 51
type textarea "طبق سخي مع مزيج من أصناف متنوعة، يقدم تجربة طعام متنوعة ومرضية."
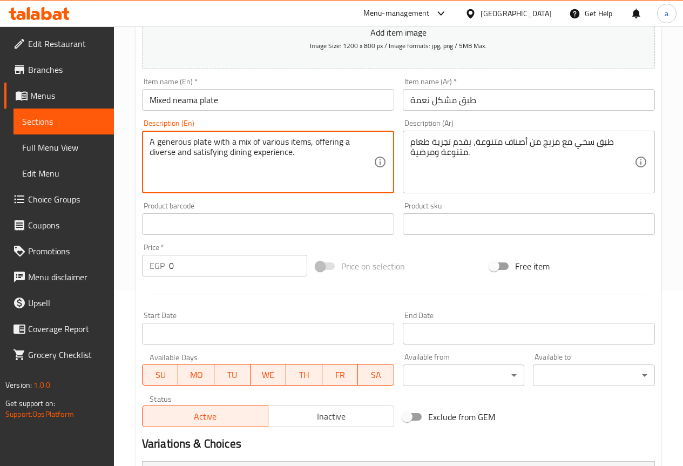
drag, startPoint x: 287, startPoint y: 144, endPoint x: 262, endPoint y: 145, distance: 24.9
click at [262, 145] on textarea "A generous plate with a mix of various items, offering a diverse and satisfying…" at bounding box center [262, 162] width 224 height 51
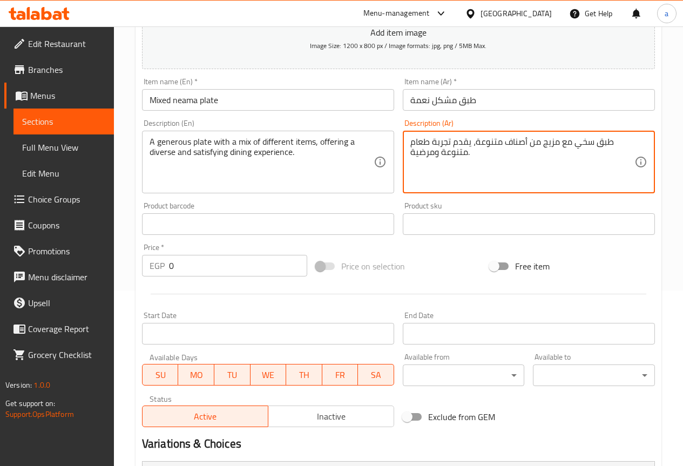
drag, startPoint x: 505, startPoint y: 147, endPoint x: 525, endPoint y: 147, distance: 19.4
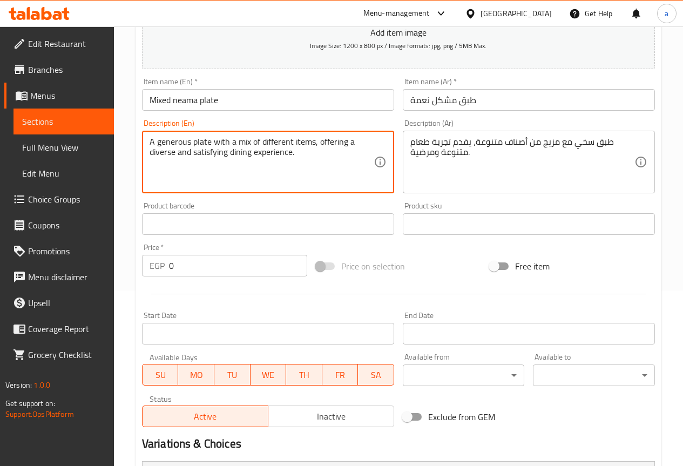
click at [188, 152] on textarea "A generous plate with a mix of different items, offering a diverse and satisfyi…" at bounding box center [262, 162] width 224 height 51
click at [230, 159] on textarea "A generous plate with a mix of different items, offering a diverse and satisfyi…" at bounding box center [262, 162] width 224 height 51
drag, startPoint x: 319, startPoint y: 144, endPoint x: 346, endPoint y: 146, distance: 27.1
click at [346, 146] on textarea "A generous plate with a mix of different items, offering a diverse and satisfyi…" at bounding box center [262, 162] width 224 height 51
drag, startPoint x: 175, startPoint y: 151, endPoint x: 151, endPoint y: 154, distance: 24.5
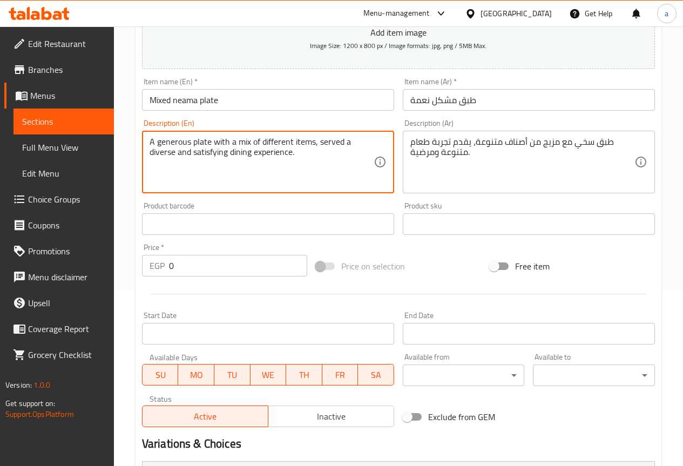
click at [151, 154] on textarea "A generous plate with a mix of different items, served a diverse and satisfying…" at bounding box center [262, 162] width 224 height 51
click at [182, 164] on textarea "A generous plate with a mix of different items, served a diverse and satisfying…" at bounding box center [262, 162] width 224 height 51
click at [176, 161] on textarea "A generous plate with a mix of different items, served a diverse and satisfying…" at bounding box center [262, 162] width 224 height 51
click at [169, 156] on textarea "A generous plate with a mix of different items, served a diverse and satisfying…" at bounding box center [262, 162] width 224 height 51
drag, startPoint x: 174, startPoint y: 156, endPoint x: 157, endPoint y: 156, distance: 16.7
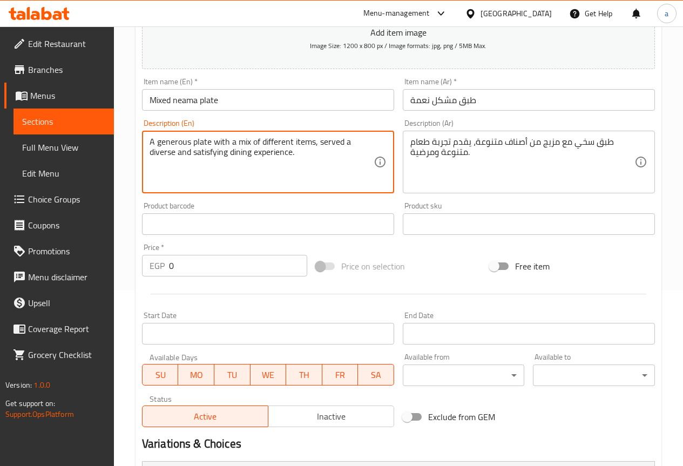
click at [157, 156] on textarea "A generous plate with a mix of different items, served a diverse and satisfying…" at bounding box center [262, 162] width 224 height 51
click at [236, 150] on textarea "A generous plate with a mix of different items, served a diffrerent and satisfy…" at bounding box center [262, 162] width 224 height 51
click at [251, 148] on textarea "A generous plate with a mix of different items, served a diffrerent and satisfy…" at bounding box center [262, 162] width 224 height 51
drag, startPoint x: 258, startPoint y: 153, endPoint x: 237, endPoint y: 156, distance: 20.7
click at [237, 156] on textarea "A generous plate with a mix of different items, served a different and satisfyi…" at bounding box center [262, 162] width 224 height 51
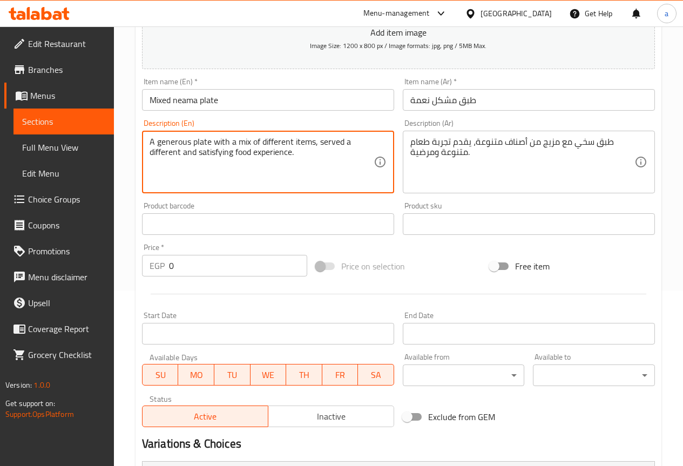
type textarea "A generous plate with a mix of different items, served a different and satisfyi…"
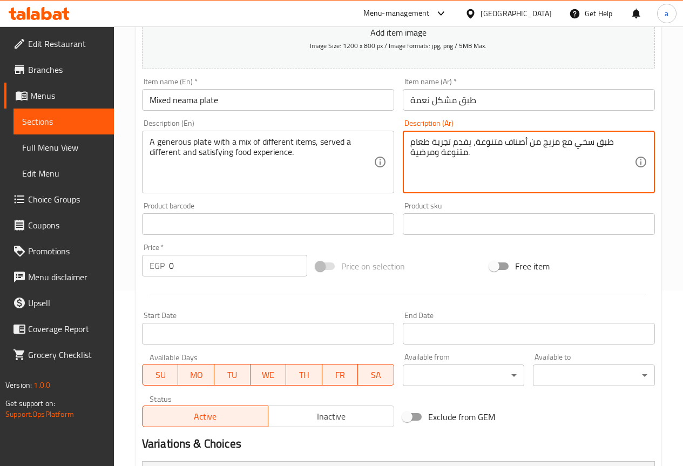
click at [432, 151] on textarea "طبق سخي مع مزيج من أصناف متنوعة، يقدم تجربة طعام متنوعة ومرضية." at bounding box center [522, 162] width 224 height 51
drag, startPoint x: 434, startPoint y: 152, endPoint x: 411, endPoint y: 154, distance: 22.8
click at [411, 154] on textarea "طبق سخي مع مزيج من أصناف متنوعة، يقدم تجربة طعام متنوعة ومرضية." at bounding box center [522, 162] width 224 height 51
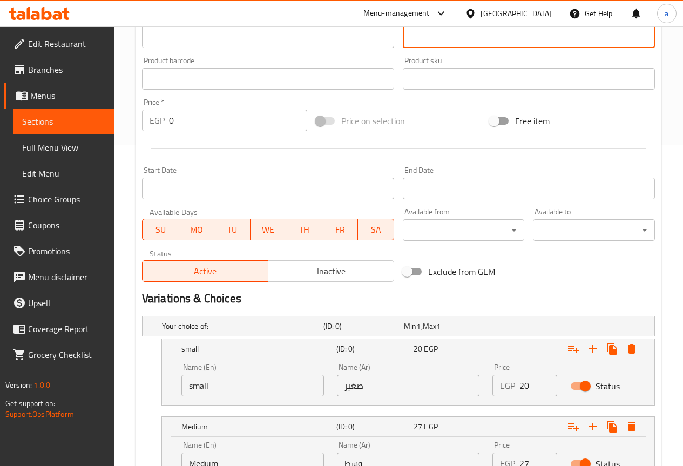
scroll to position [492, 0]
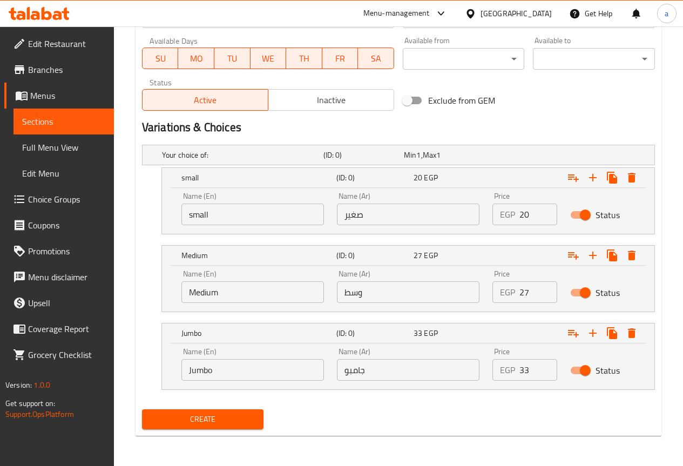
click at [241, 416] on span "Create" at bounding box center [203, 419] width 105 height 13
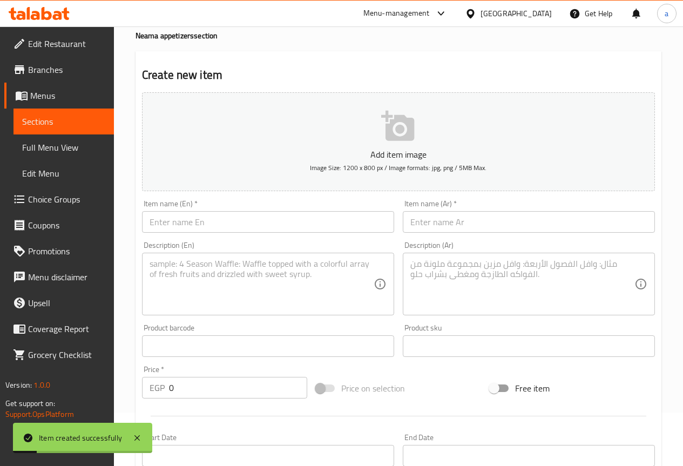
scroll to position [0, 0]
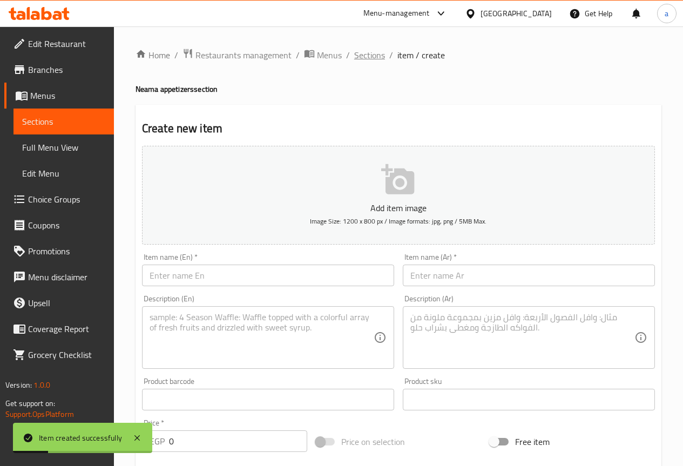
click at [360, 55] on span "Sections" at bounding box center [369, 55] width 31 height 13
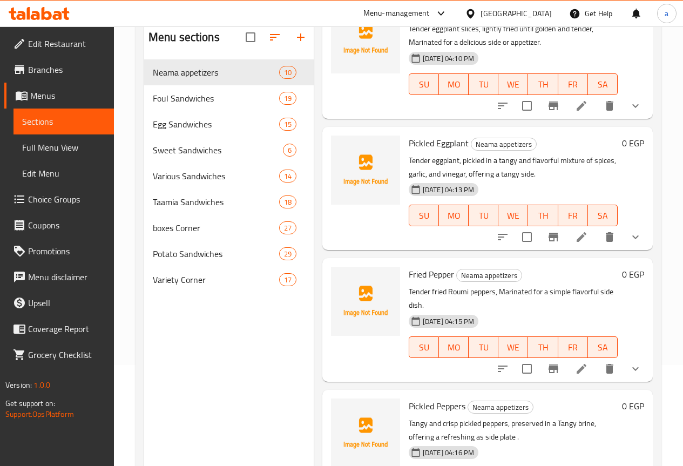
scroll to position [151, 0]
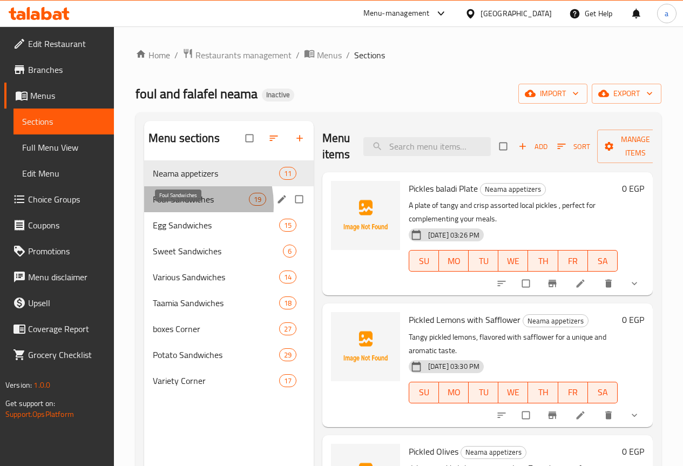
click at [174, 206] on span "Foul Sandwiches" at bounding box center [201, 199] width 96 height 13
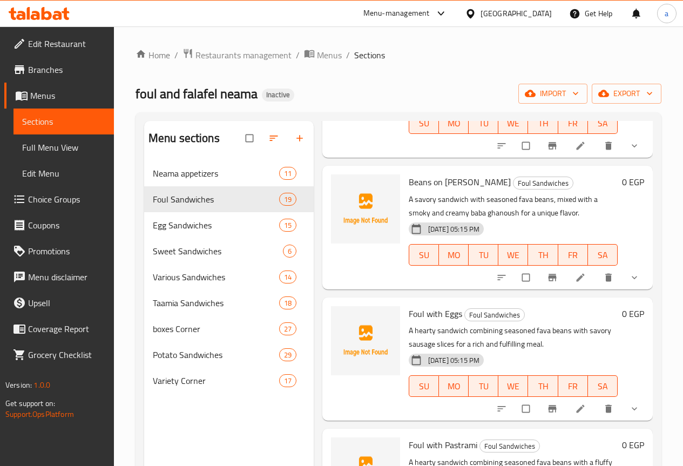
scroll to position [1620, 0]
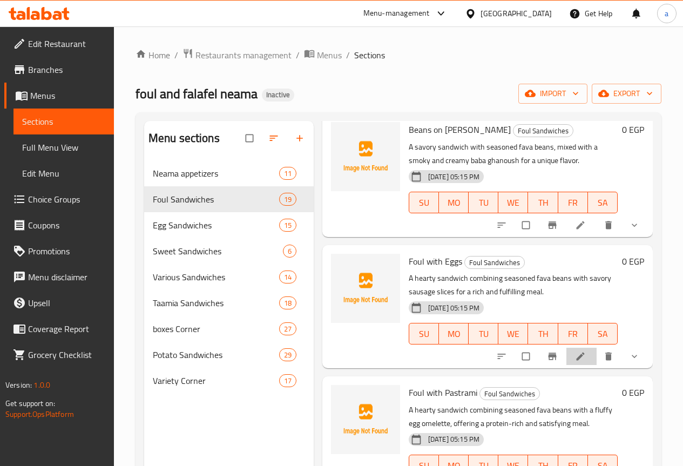
click at [580, 348] on li at bounding box center [581, 356] width 30 height 17
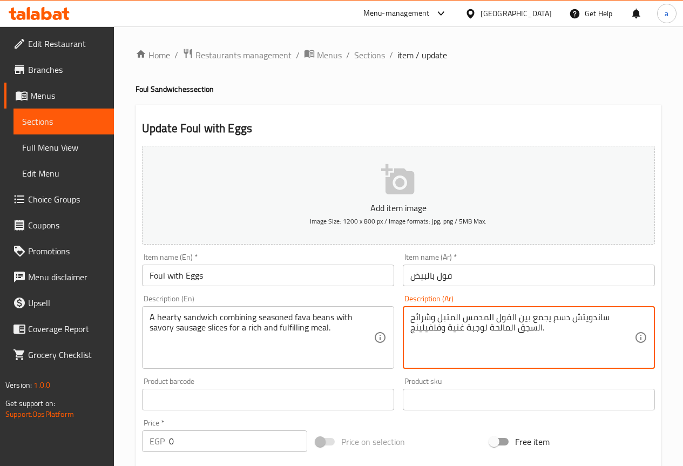
click at [499, 323] on textarea "ساندويتش دسم يجمع بين الفول المدمس المتبل وشرائح السجق المالحة لوجبة غنية وفلفي…" at bounding box center [522, 337] width 224 height 51
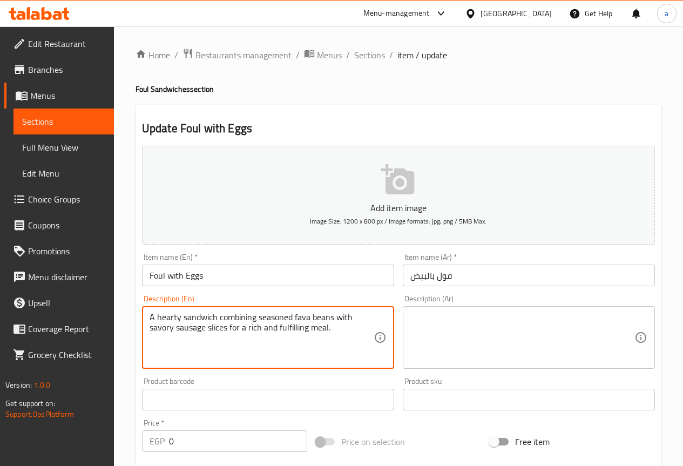
click at [283, 327] on textarea "A hearty sandwich combining seasoned fava beans with savory sausage slices for …" at bounding box center [262, 337] width 224 height 51
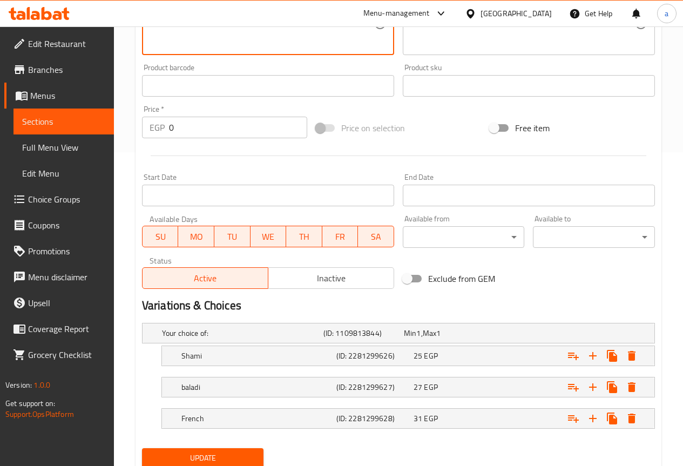
scroll to position [353, 0]
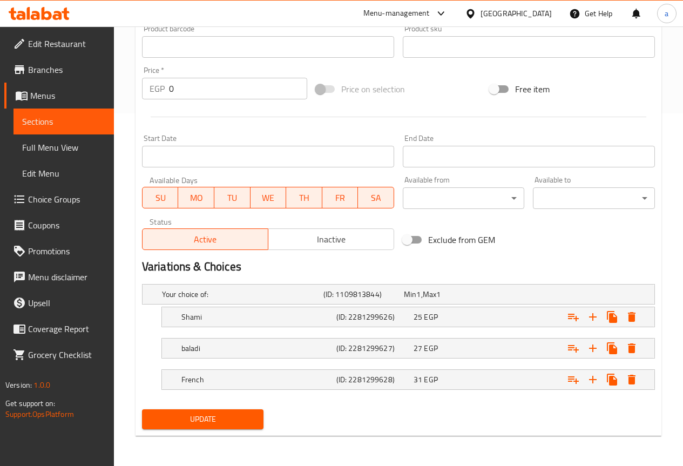
click at [238, 413] on span "Update" at bounding box center [203, 419] width 105 height 13
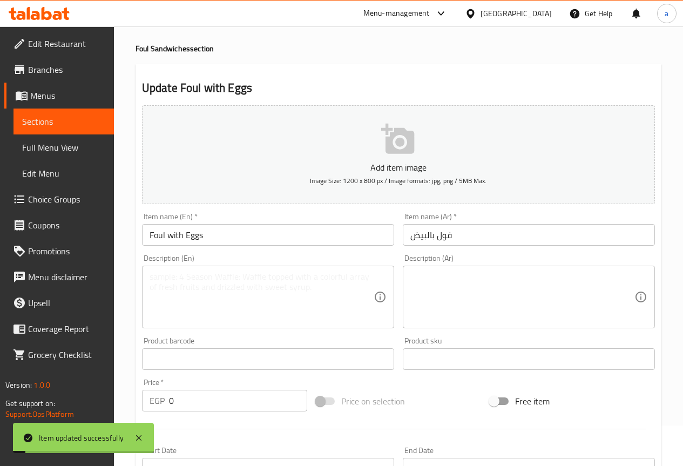
scroll to position [0, 0]
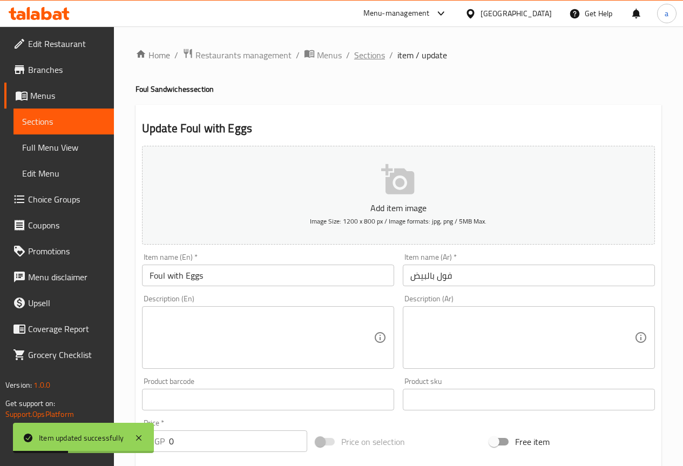
click at [371, 52] on span "Sections" at bounding box center [369, 55] width 31 height 13
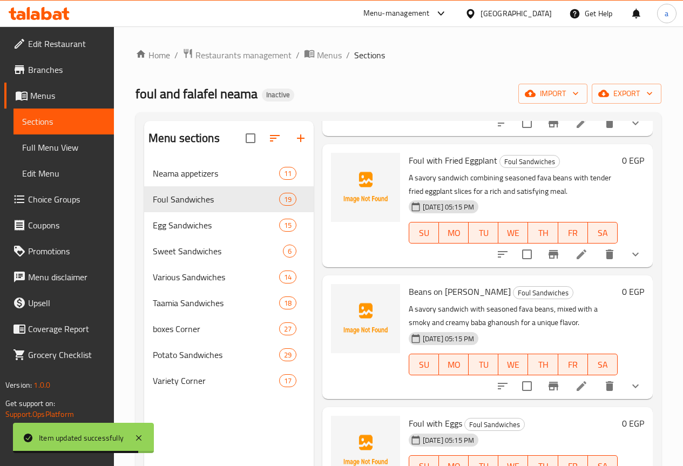
scroll to position [1782, 0]
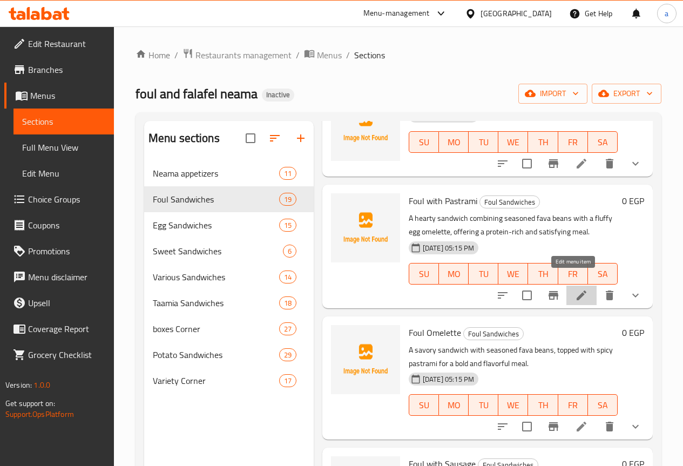
click at [575, 289] on icon at bounding box center [581, 295] width 13 height 13
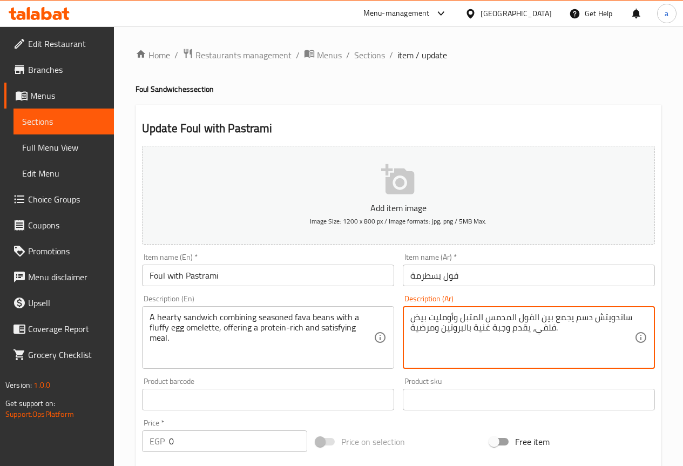
click at [460, 322] on textarea "ساندويتش دسم يجمع بين الفول المدمس المتبل وأومليت بيض فلفي، يقدم وجبة غنية بالب…" at bounding box center [522, 337] width 224 height 51
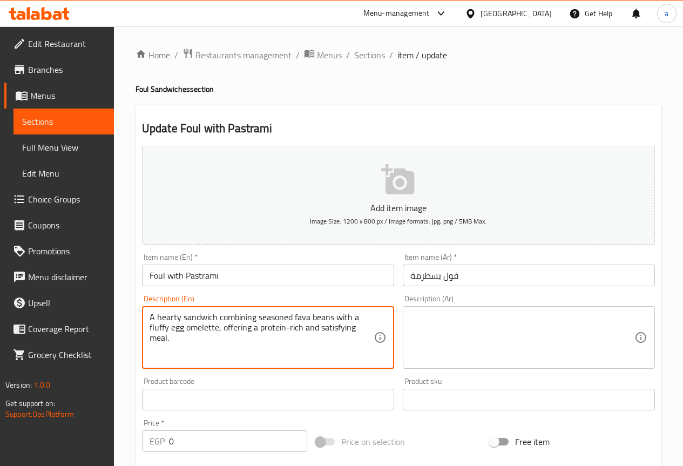
click at [174, 321] on textarea "A hearty sandwich combining seasoned fava beans with a fluffy egg omelette, off…" at bounding box center [262, 337] width 224 height 51
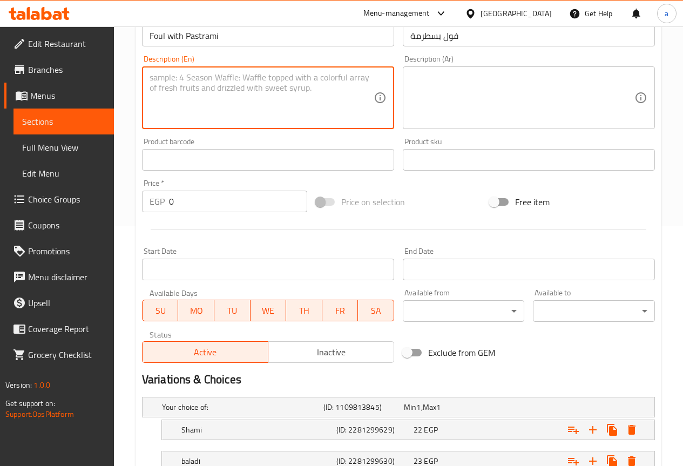
scroll to position [353, 0]
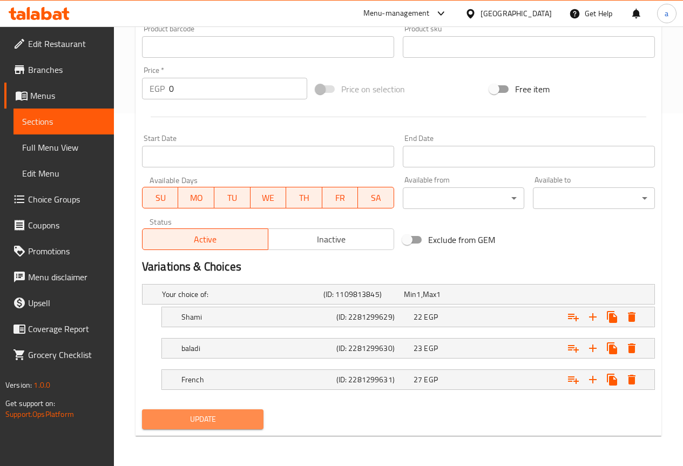
click at [238, 418] on span "Update" at bounding box center [203, 419] width 105 height 13
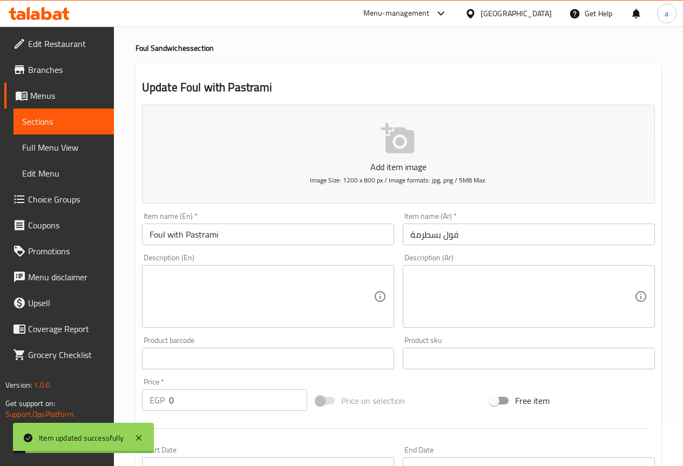
scroll to position [0, 0]
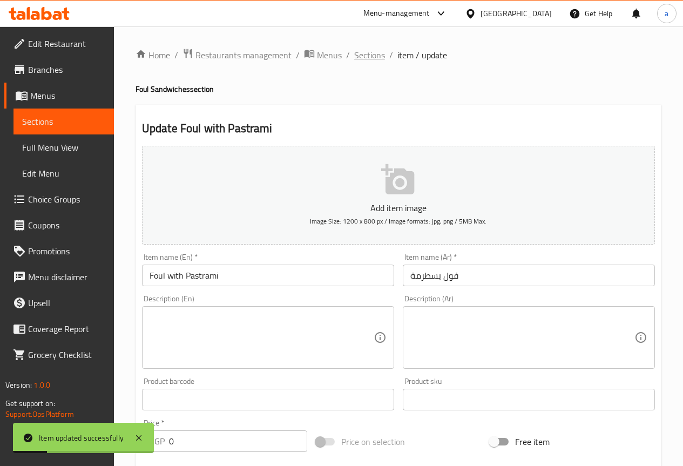
click at [359, 53] on span "Sections" at bounding box center [369, 55] width 31 height 13
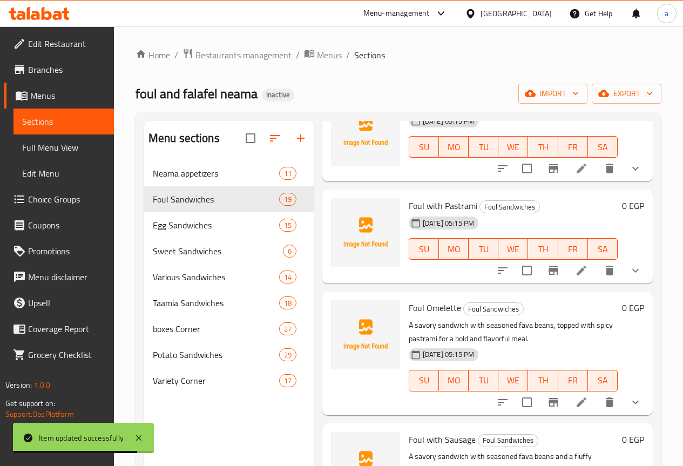
scroll to position [1782, 0]
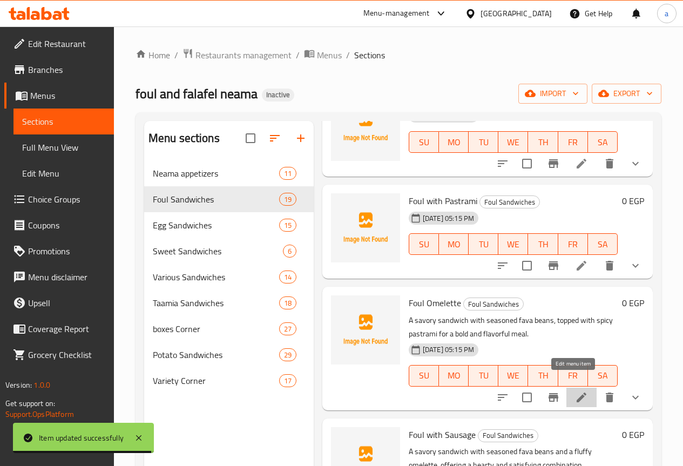
click at [578, 391] on icon at bounding box center [581, 397] width 13 height 13
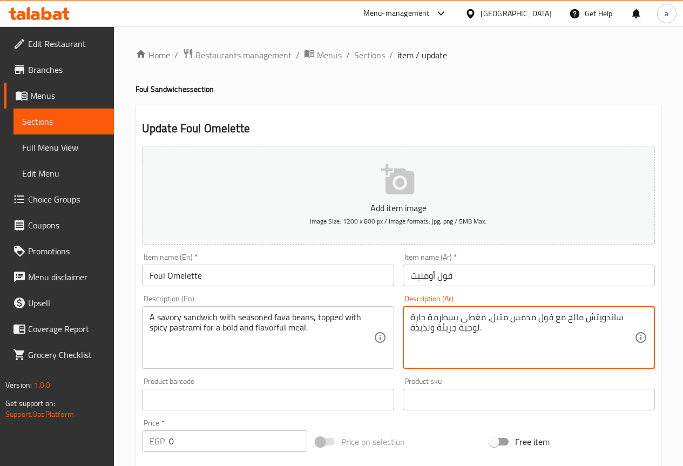
click at [443, 312] on textarea "ساندويتش مالح مع فول مدمس متبل، مغطى بسطرمة حارة لوجبة جريئة ولذيذة." at bounding box center [522, 337] width 224 height 51
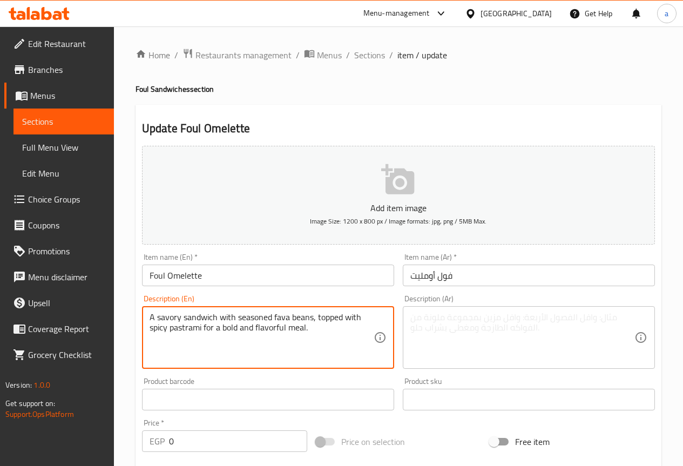
click at [257, 320] on textarea "A savory sandwich with seasoned fava beans, topped with spicy pastrami for a bo…" at bounding box center [262, 337] width 224 height 51
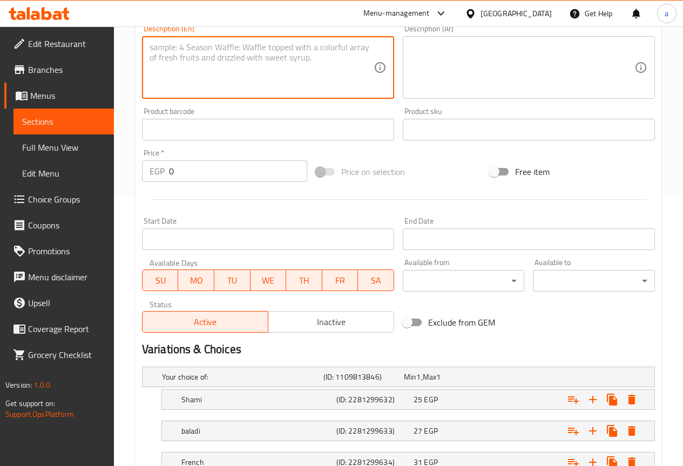
scroll to position [353, 0]
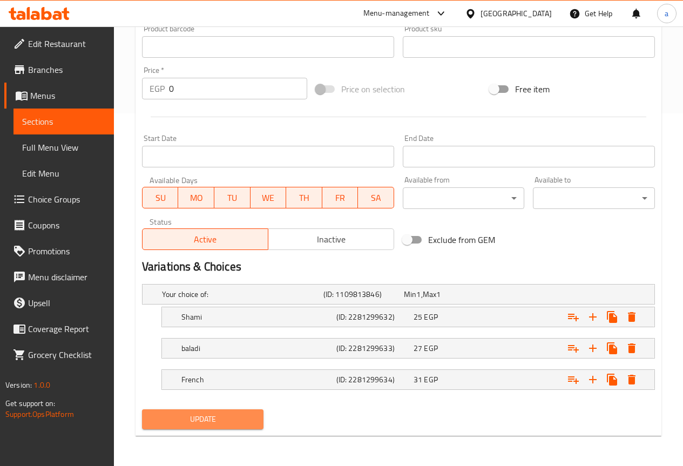
click at [259, 410] on button "Update" at bounding box center [203, 419] width 122 height 20
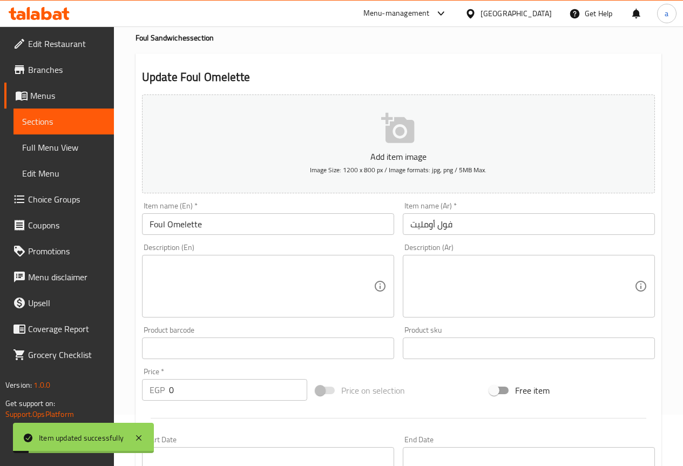
scroll to position [0, 0]
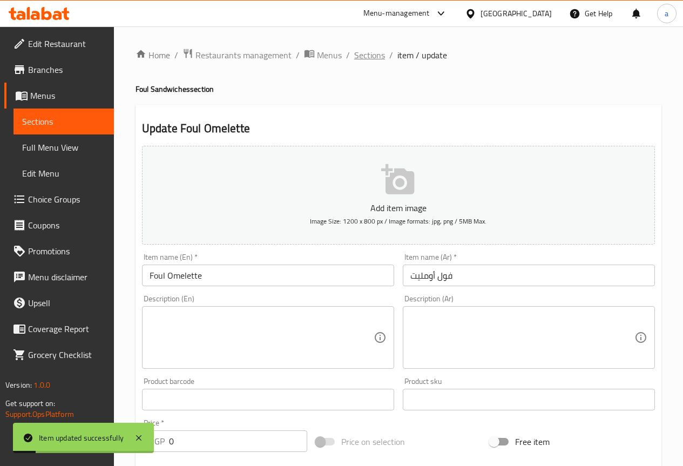
click at [368, 59] on span "Sections" at bounding box center [369, 55] width 31 height 13
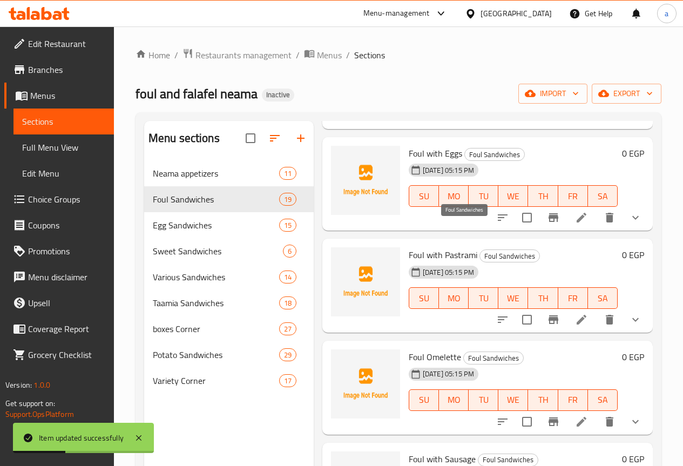
scroll to position [1956, 0]
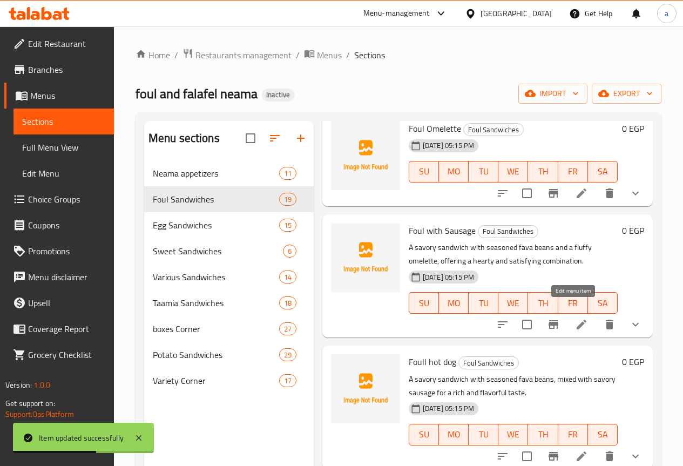
click at [577, 320] on icon at bounding box center [582, 325] width 10 height 10
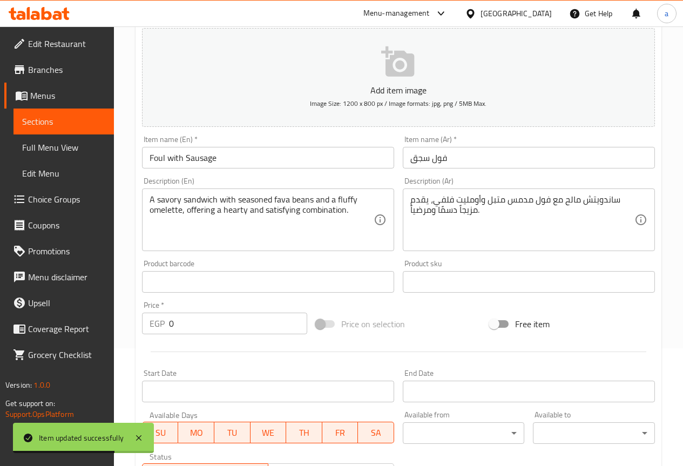
scroll to position [216, 0]
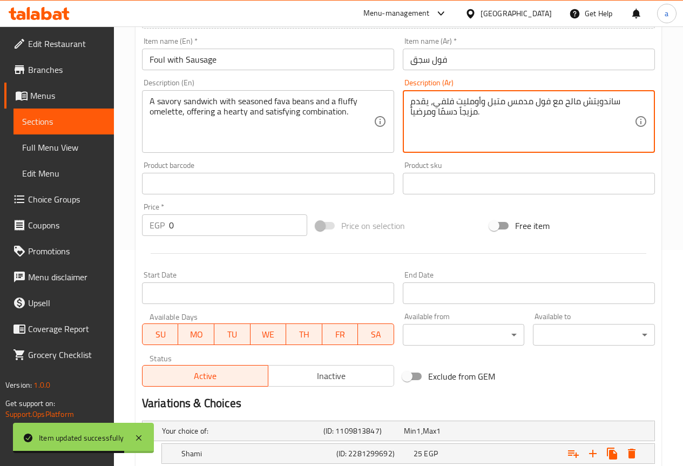
click at [456, 120] on textarea "ساندويتش مالح مع فول مدمس متبل وأومليت فلفي، يقدم مزيجاً دسمًا ومرضياً." at bounding box center [522, 121] width 224 height 51
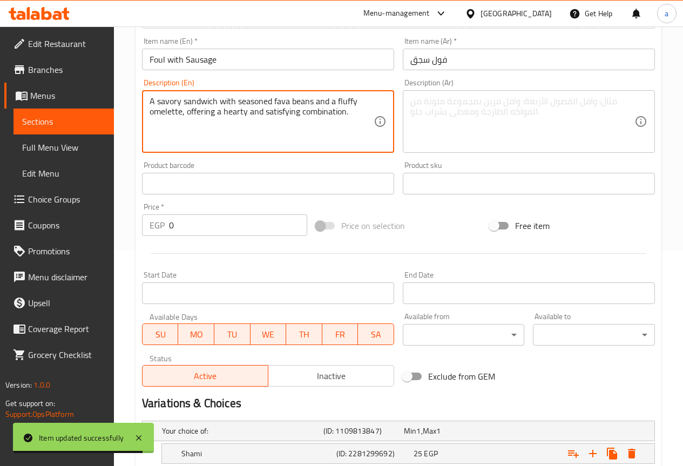
click at [199, 112] on textarea "A savory sandwich with seasoned fava beans and a fluffy omelette, offering a he…" at bounding box center [262, 121] width 224 height 51
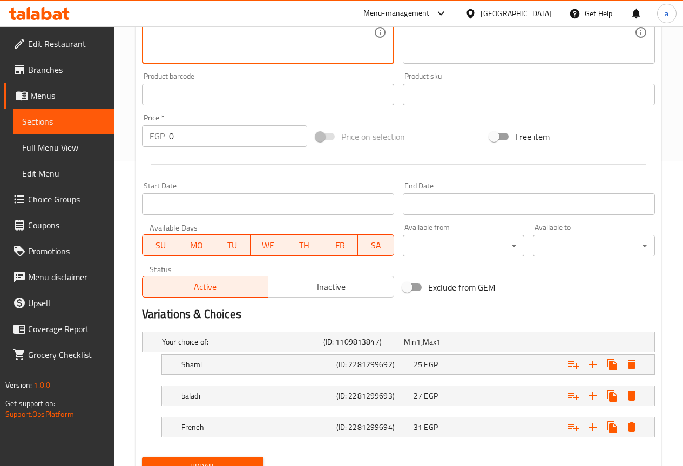
scroll to position [353, 0]
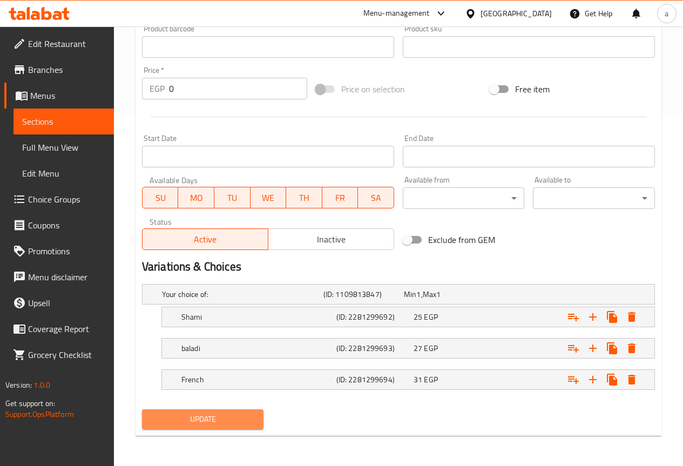
click at [233, 419] on span "Update" at bounding box center [203, 419] width 105 height 13
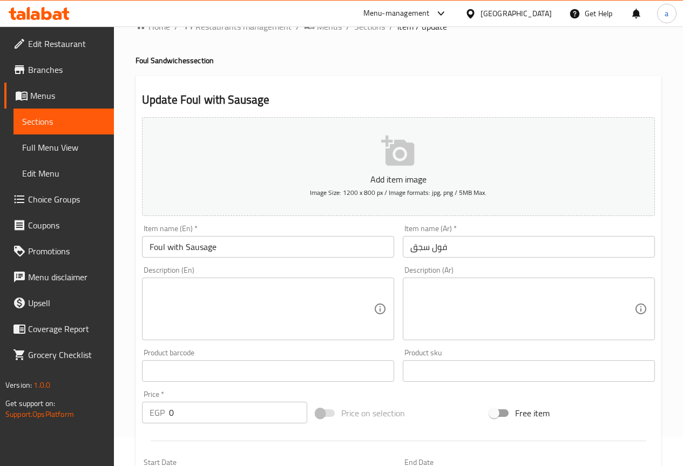
scroll to position [0, 0]
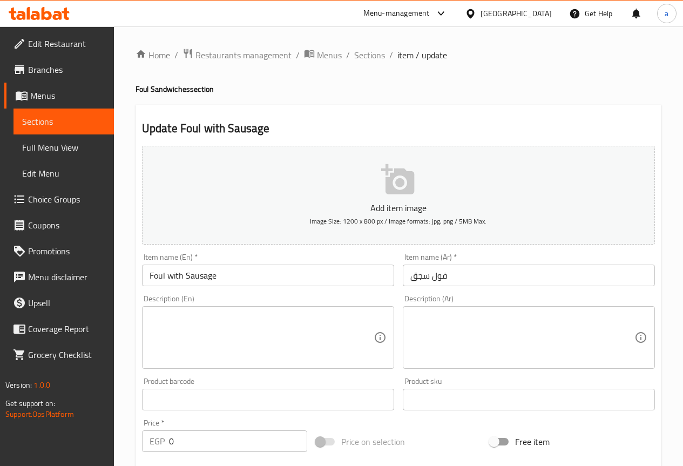
click at [375, 123] on h2 "Update Foul with Sausage" at bounding box center [398, 128] width 513 height 16
click at [367, 49] on span "Sections" at bounding box center [369, 55] width 31 height 13
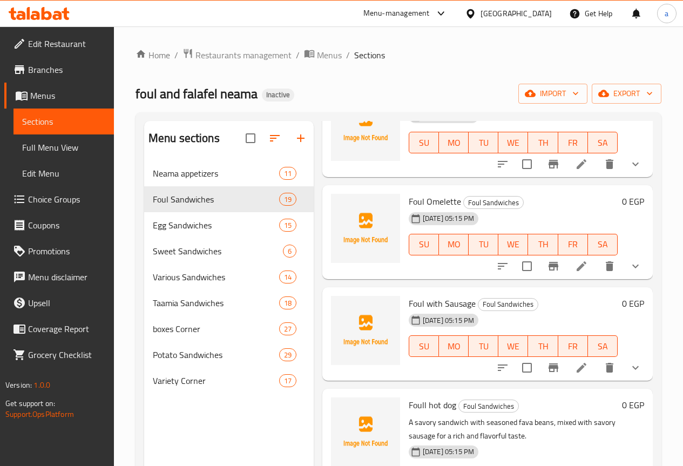
scroll to position [1926, 0]
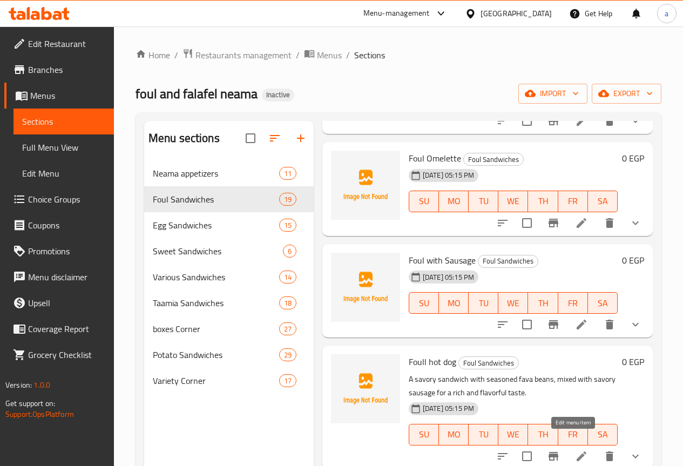
click at [577, 451] on icon at bounding box center [582, 456] width 10 height 10
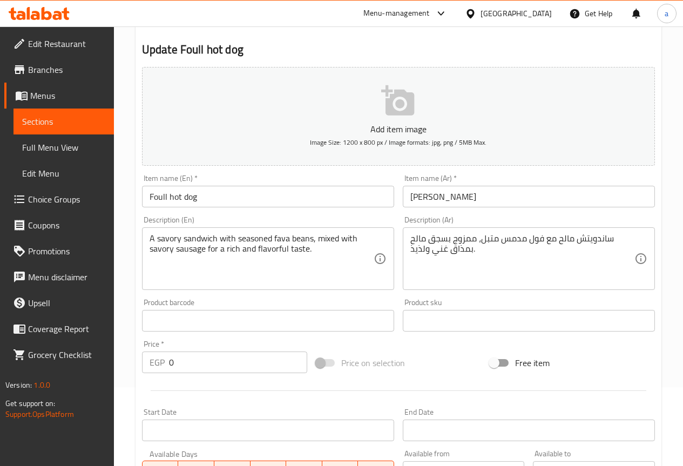
scroll to position [162, 0]
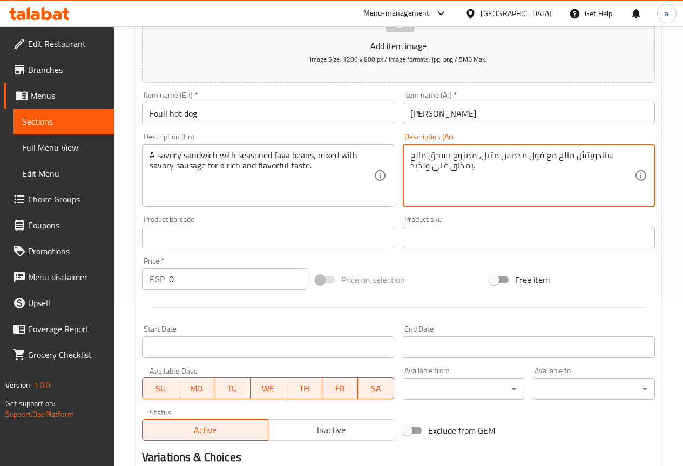
click at [457, 169] on textarea "ساندويتش مالح مع فول مدمس متبل، ممزوج بسجق مالح بمذاق غني ولذيذ." at bounding box center [522, 175] width 224 height 51
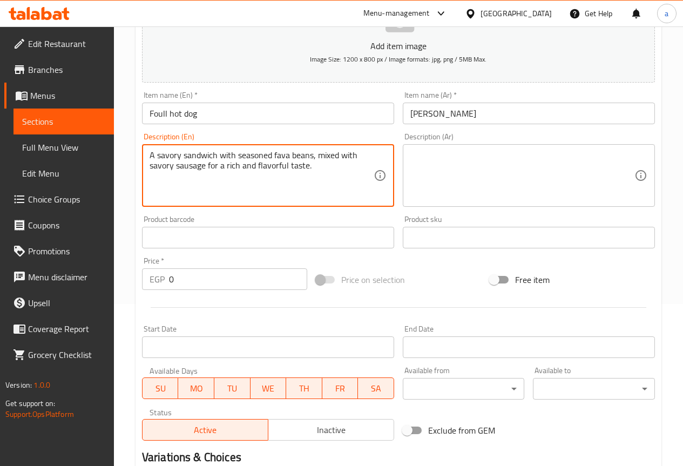
click at [225, 159] on textarea "A savory sandwich with seasoned fava beans, mixed with savory sausage for a ric…" at bounding box center [262, 175] width 224 height 51
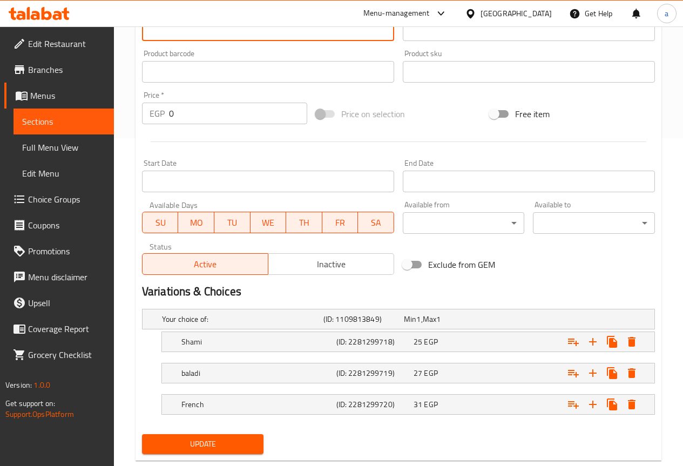
scroll to position [353, 0]
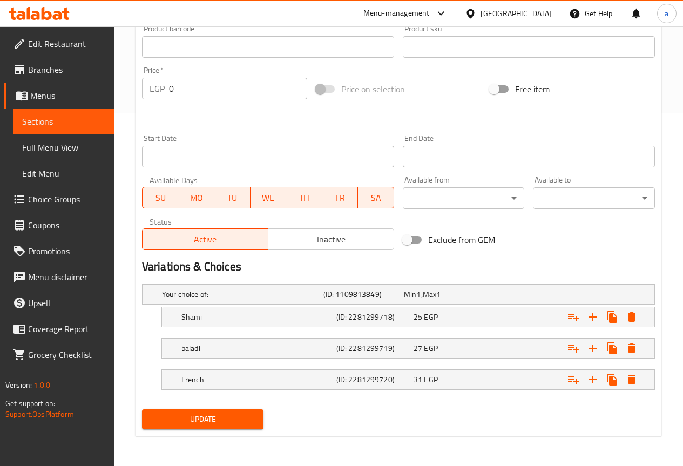
click at [243, 413] on span "Update" at bounding box center [203, 419] width 105 height 13
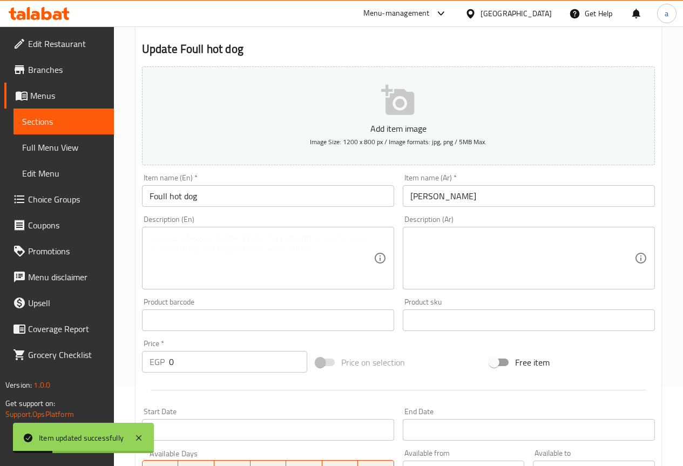
scroll to position [0, 0]
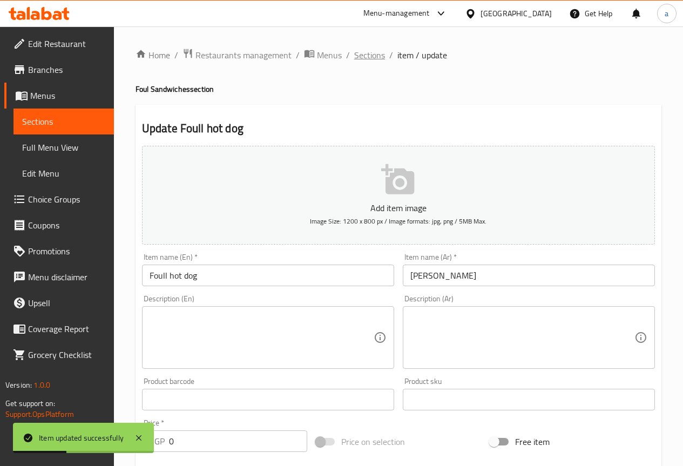
click at [365, 52] on span "Sections" at bounding box center [369, 55] width 31 height 13
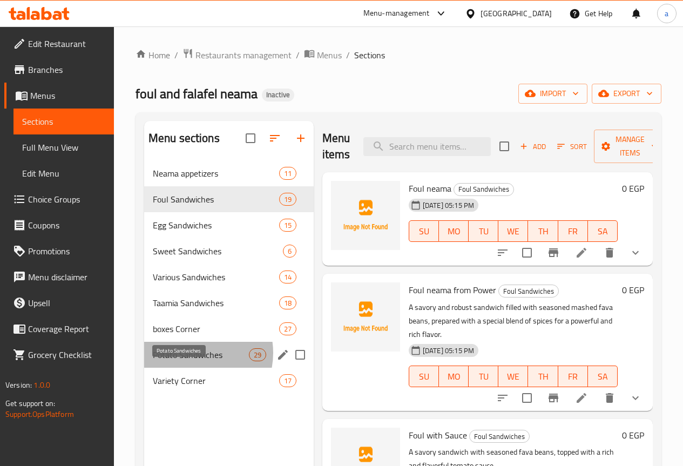
click at [192, 361] on span "Potato Sandwiches" at bounding box center [201, 354] width 96 height 13
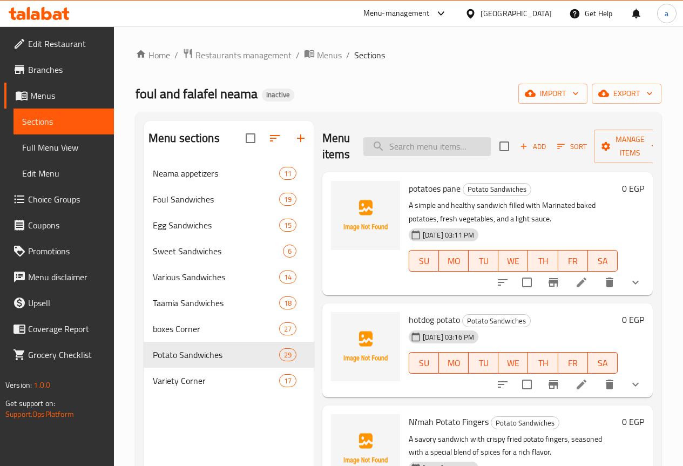
click at [395, 154] on input "search" at bounding box center [426, 146] width 127 height 19
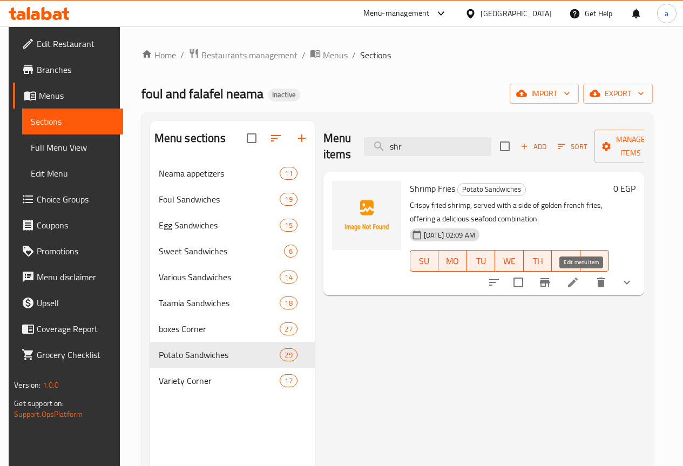
type input "shr"
click at [579, 277] on icon at bounding box center [572, 282] width 13 height 13
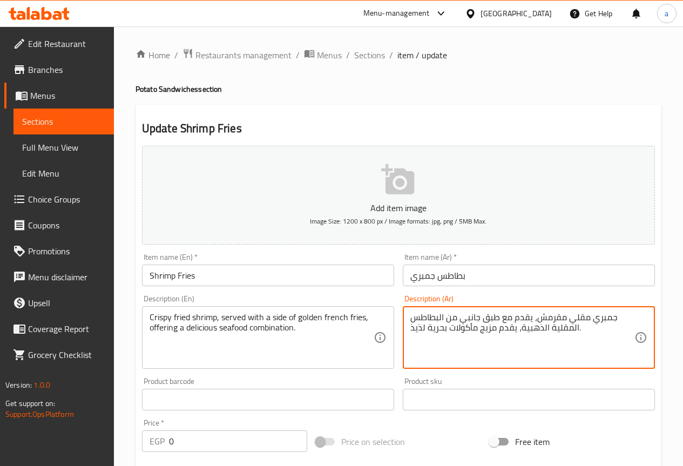
click at [450, 326] on textarea "جمبري مقلي مقرمش، يقدم مع طبق جانبي من البطاطس المقلية الذهبية، يقدم مزيج مأكول…" at bounding box center [522, 337] width 224 height 51
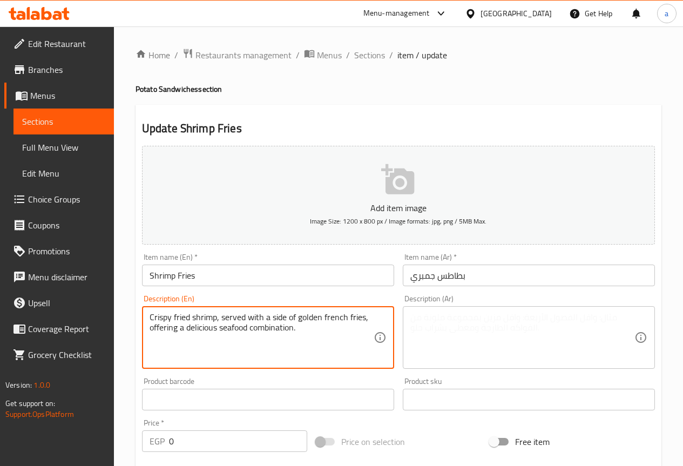
click at [295, 316] on textarea "Crispy fried shrimp, served with a side of golden french fries, offering a deli…" at bounding box center [262, 337] width 224 height 51
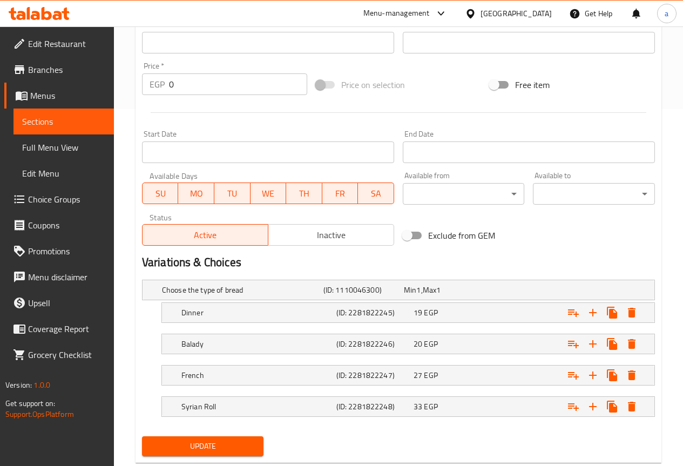
scroll to position [384, 0]
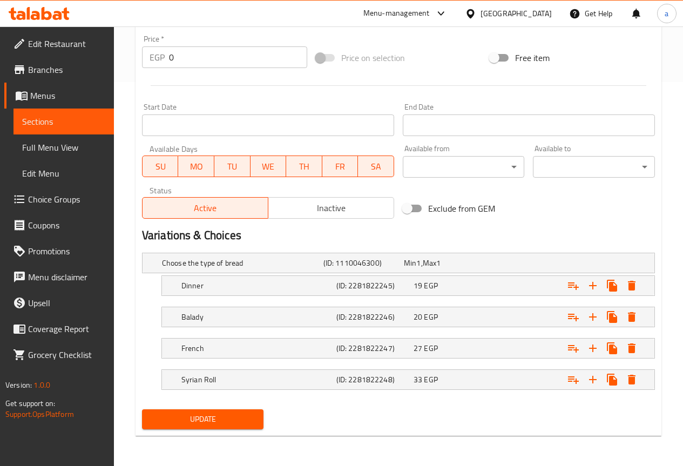
click at [229, 416] on span "Update" at bounding box center [203, 419] width 105 height 13
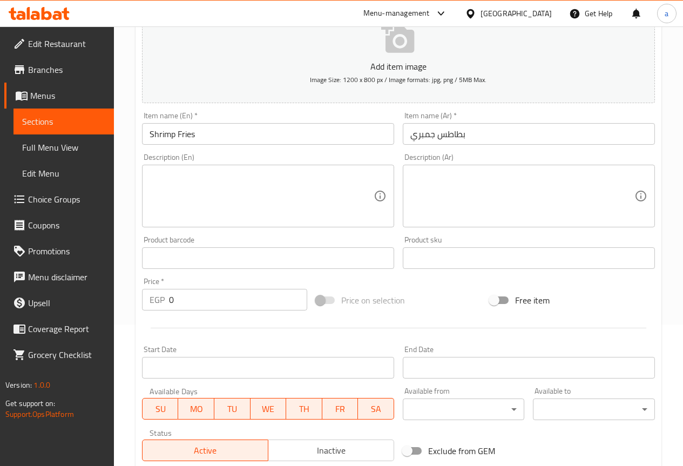
scroll to position [114, 0]
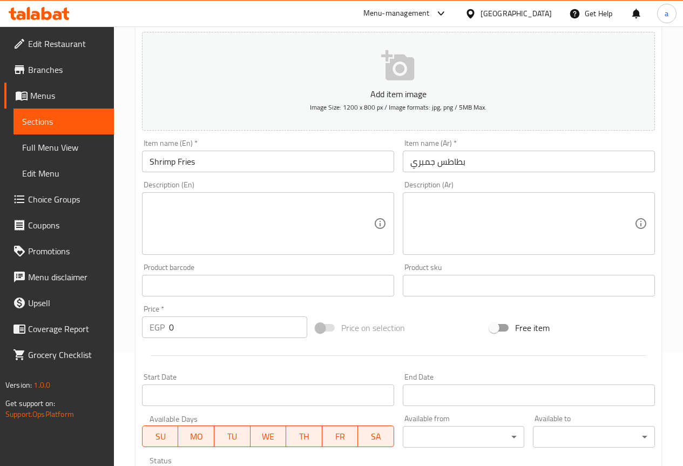
click at [372, 182] on div "Description (En) Description (En)" at bounding box center [268, 218] width 252 height 74
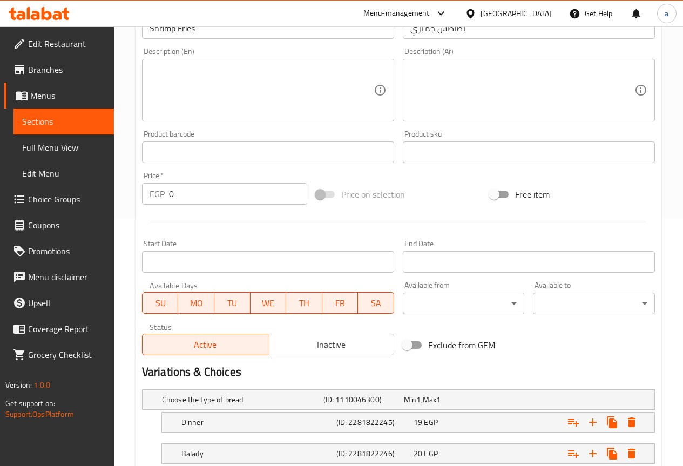
scroll to position [384, 0]
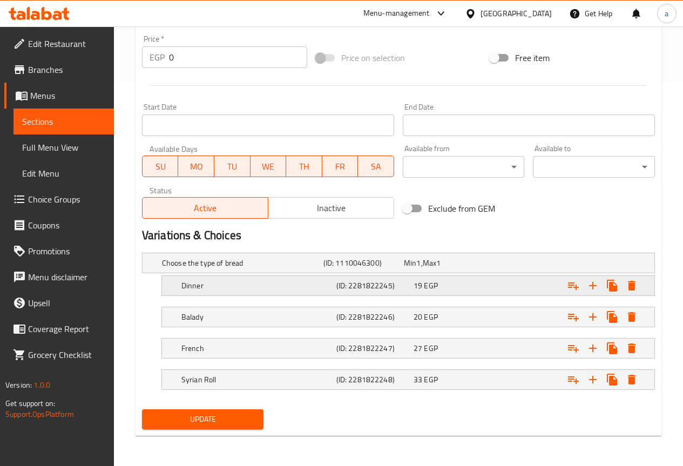
click at [427, 281] on span "EGP" at bounding box center [430, 286] width 13 height 14
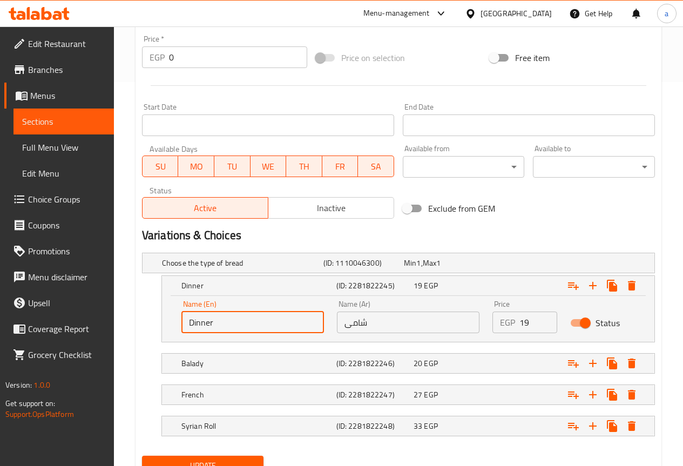
drag, startPoint x: 227, startPoint y: 320, endPoint x: 188, endPoint y: 321, distance: 39.4
click at [188, 321] on input "Dinner" at bounding box center [252, 323] width 143 height 22
click at [206, 324] on input "Dinner" at bounding box center [252, 323] width 143 height 22
paste input "shami"
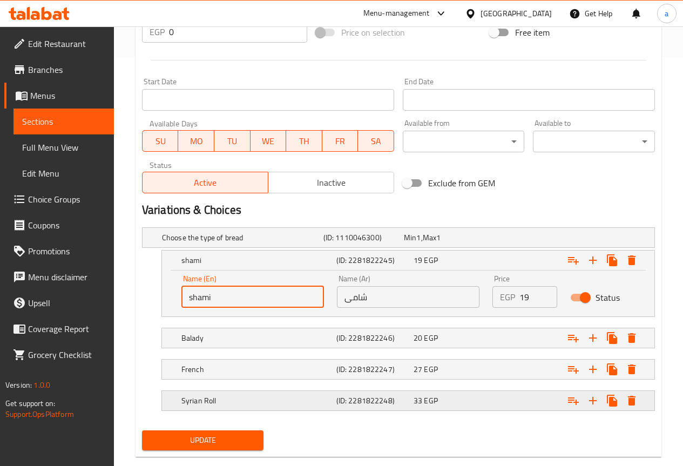
scroll to position [430, 0]
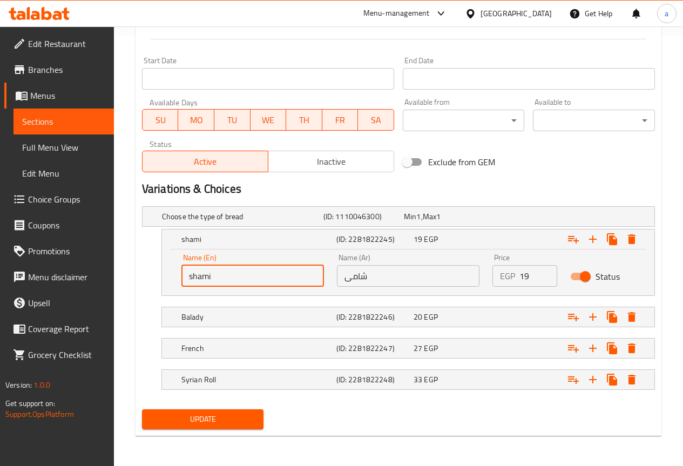
type input "shami"
click at [211, 411] on button "Update" at bounding box center [203, 419] width 122 height 20
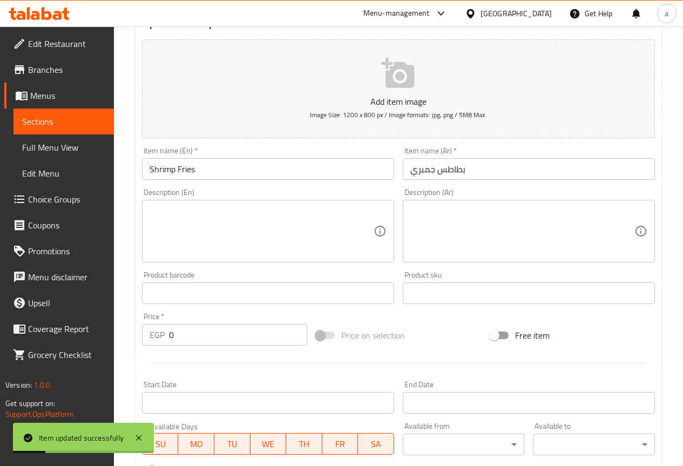
scroll to position [0, 0]
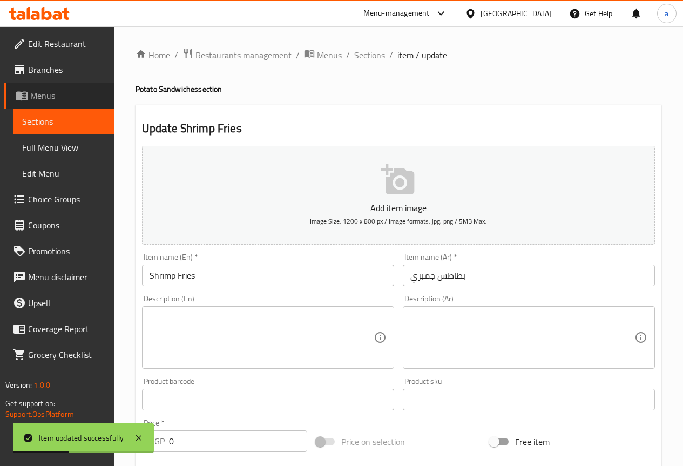
click at [48, 99] on span "Menus" at bounding box center [67, 95] width 75 height 13
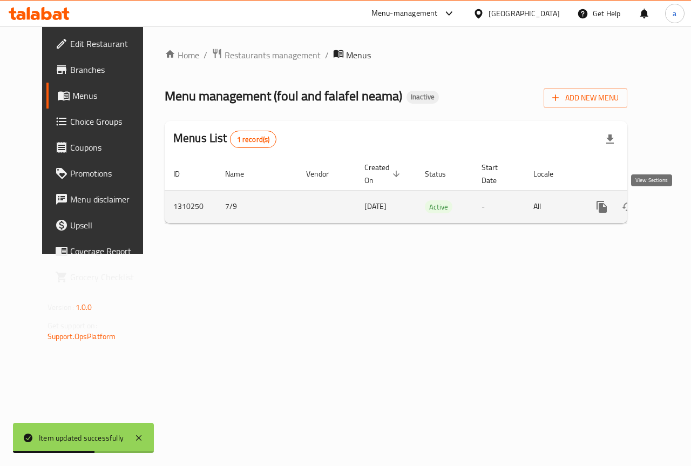
click at [673, 207] on icon "enhanced table" at bounding box center [679, 206] width 13 height 13
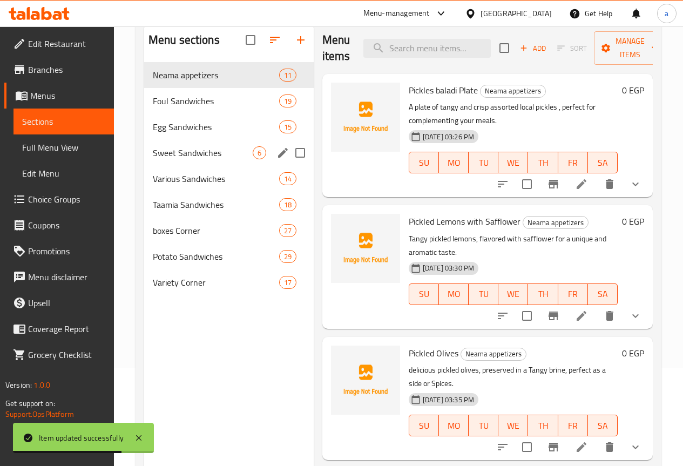
scroll to position [151, 0]
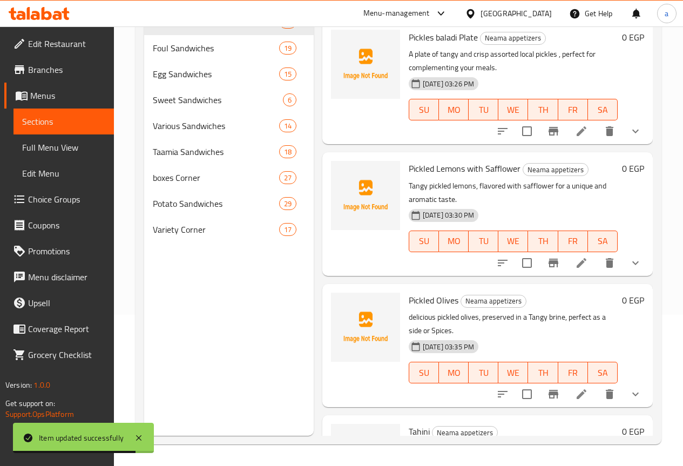
click at [45, 152] on span "Full Menu View" at bounding box center [63, 147] width 83 height 13
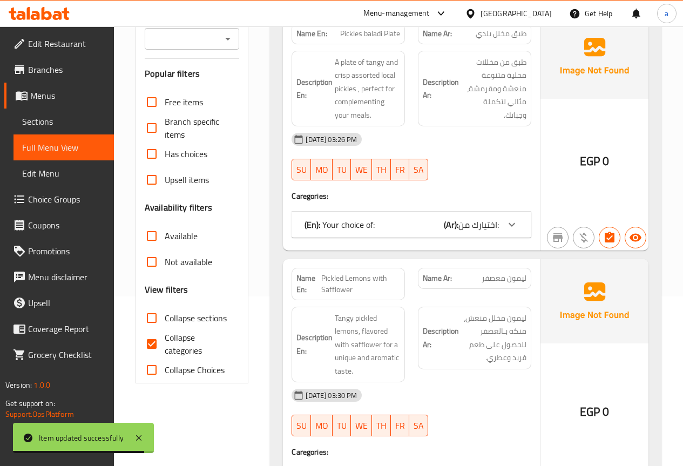
scroll to position [216, 0]
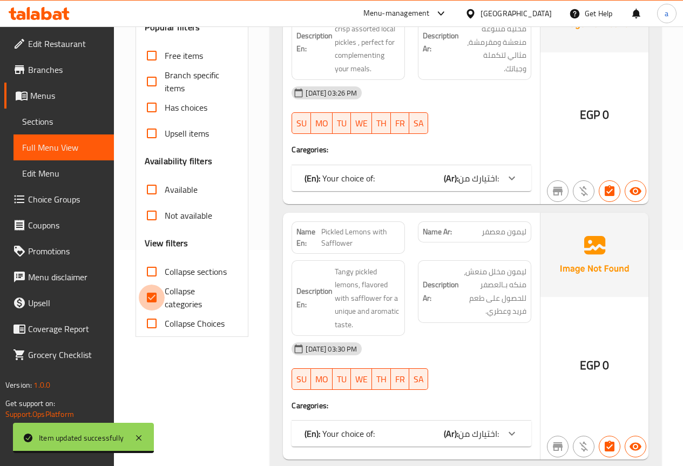
click at [159, 294] on input "Collapse categories" at bounding box center [152, 298] width 26 height 26
checkbox input "false"
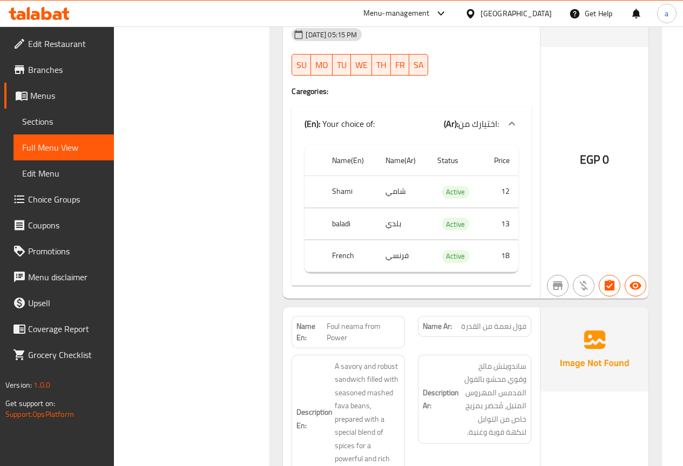
scroll to position [4925, 0]
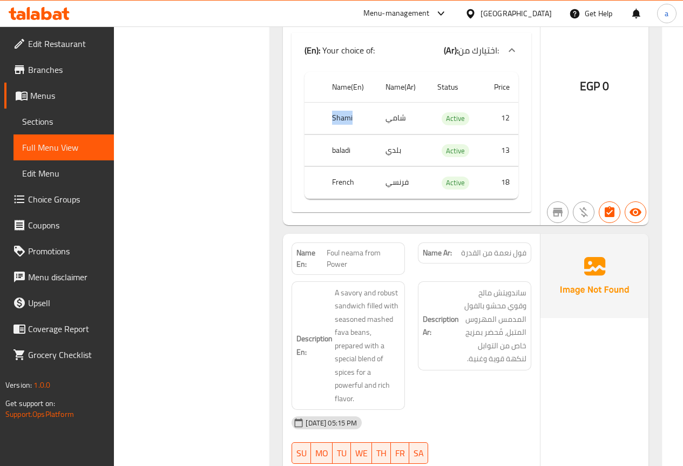
drag, startPoint x: 354, startPoint y: 103, endPoint x: 333, endPoint y: 109, distance: 21.7
click at [333, 109] on th "Shami" at bounding box center [349, 119] width 53 height 32
click at [344, 106] on th "Shami" at bounding box center [349, 119] width 53 height 32
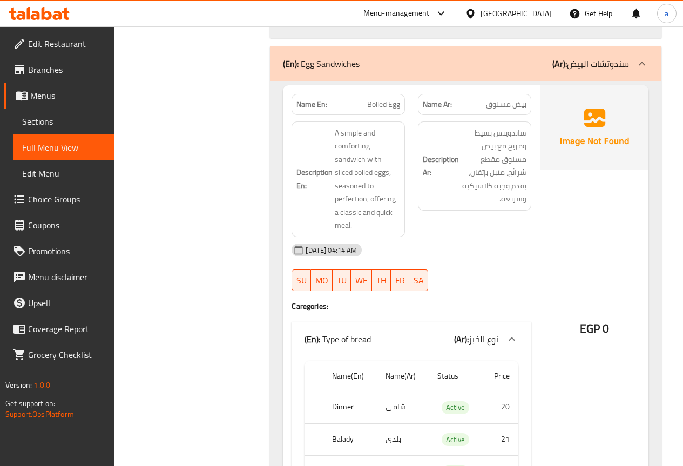
scroll to position [12359, 0]
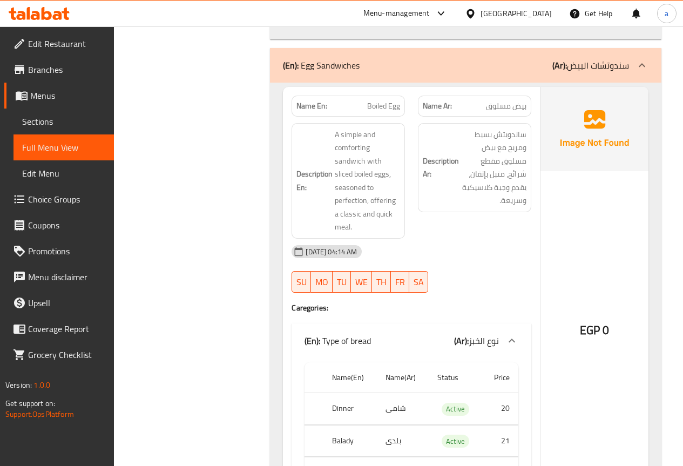
drag, startPoint x: 360, startPoint y: 53, endPoint x: 343, endPoint y: 54, distance: 16.2
click at [343, 59] on div "(En): Egg Sandwiches (Ar): سندوتشات البيض" at bounding box center [456, 65] width 346 height 13
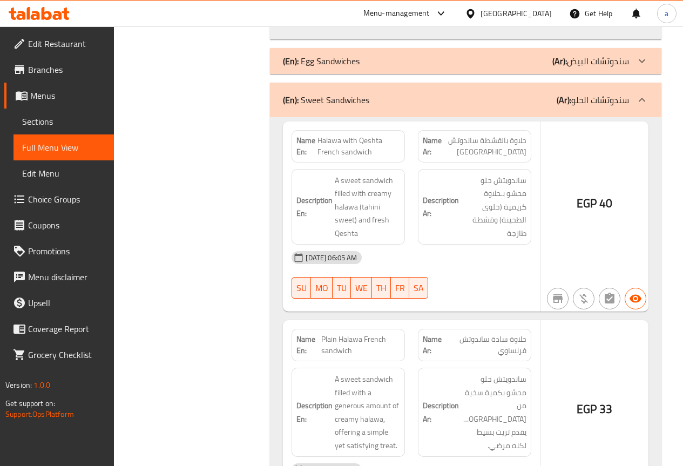
drag, startPoint x: 360, startPoint y: 52, endPoint x: 444, endPoint y: 49, distance: 84.3
click at [306, 55] on div "(En): Egg Sandwiches (Ar): سندوتشات البيض" at bounding box center [456, 61] width 346 height 13
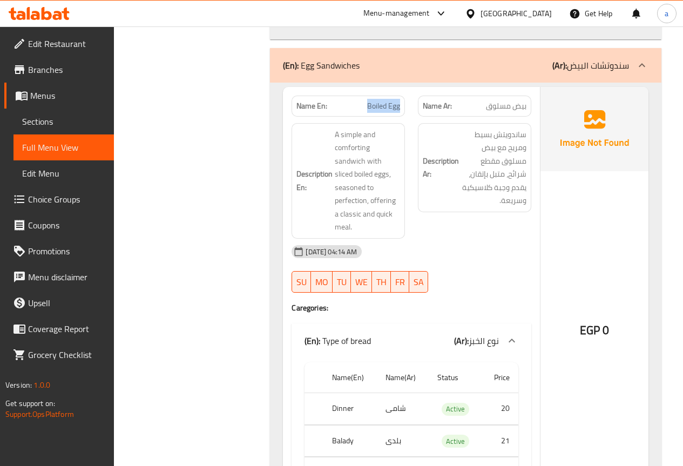
drag, startPoint x: 365, startPoint y: 93, endPoint x: 401, endPoint y: 93, distance: 36.2
click at [401, 96] on div "Name En: Boiled Egg" at bounding box center [348, 106] width 113 height 21
copy span "Boiled Egg"
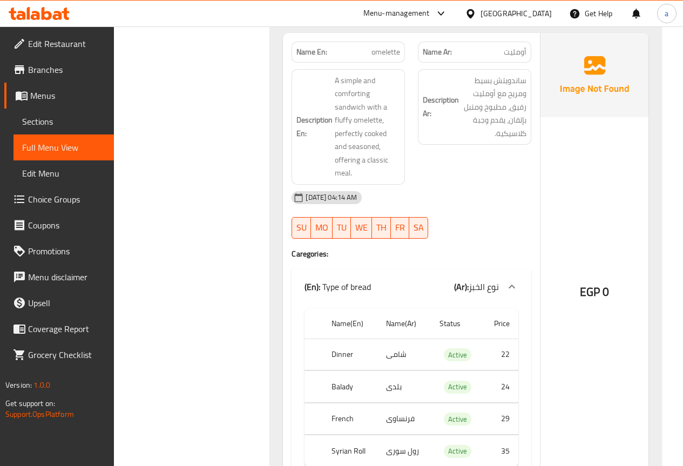
scroll to position [12743, 0]
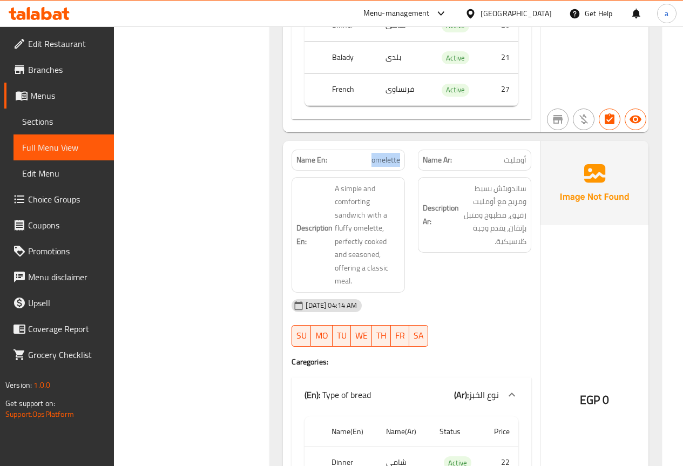
drag, startPoint x: 371, startPoint y: 146, endPoint x: 400, endPoint y: 146, distance: 28.1
click at [400, 154] on span "omelette" at bounding box center [385, 159] width 29 height 11
copy span "omelette"
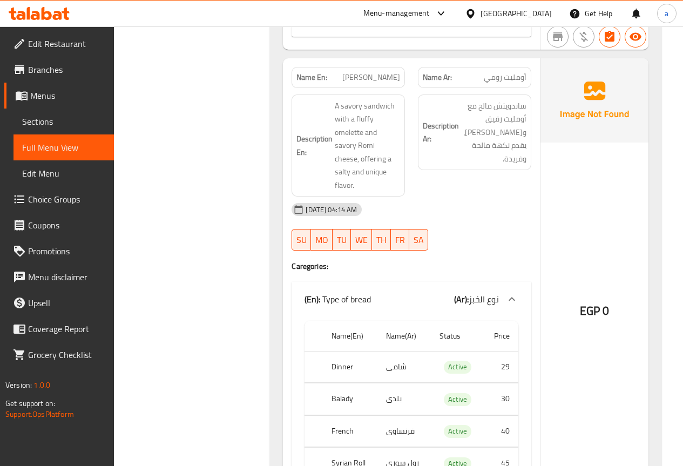
scroll to position [13293, 0]
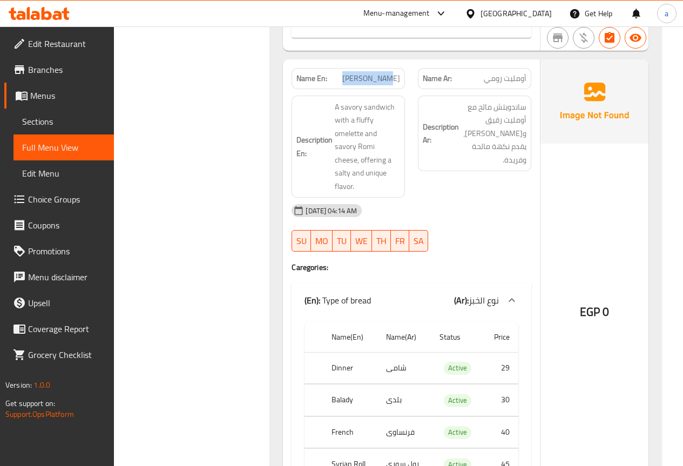
drag, startPoint x: 355, startPoint y: 64, endPoint x: 400, endPoint y: 68, distance: 44.5
click at [400, 73] on p "Name En: Romi Omelet" at bounding box center [348, 78] width 104 height 11
copy span "[PERSON_NAME]"
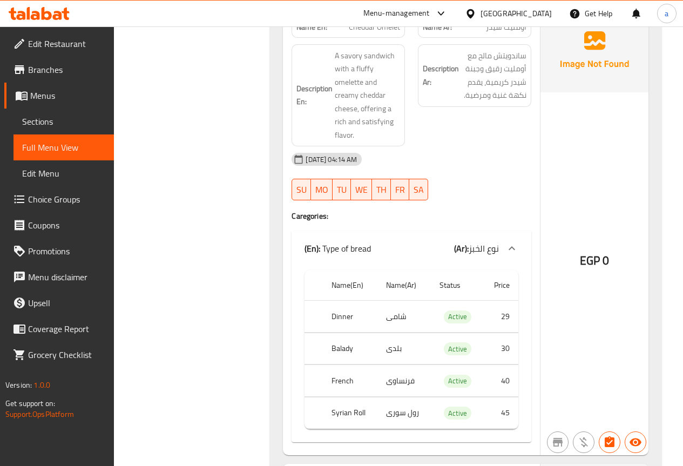
scroll to position [13696, 0]
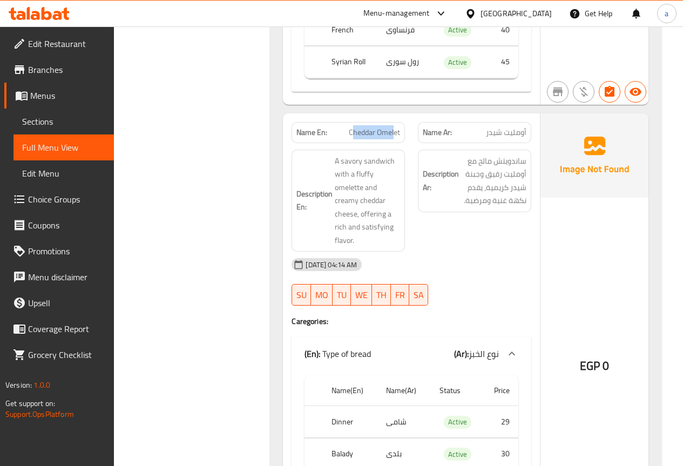
drag, startPoint x: 351, startPoint y: 105, endPoint x: 395, endPoint y: 112, distance: 44.7
click at [395, 127] on span "Cheddar Omelet" at bounding box center [374, 132] width 51 height 11
click at [388, 122] on div "Name En: Cheddar Omelet" at bounding box center [348, 132] width 113 height 21
drag, startPoint x: 349, startPoint y: 105, endPoint x: 399, endPoint y: 108, distance: 49.7
click at [399, 127] on span "Cheddar Omelet" at bounding box center [374, 132] width 51 height 11
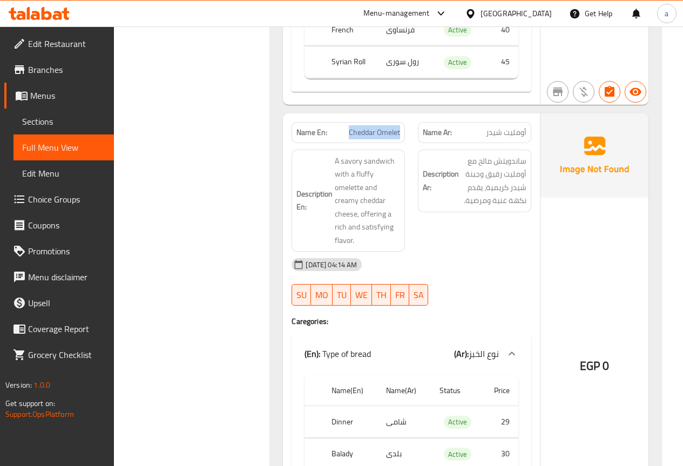
copy span "Cheddar Omelet"
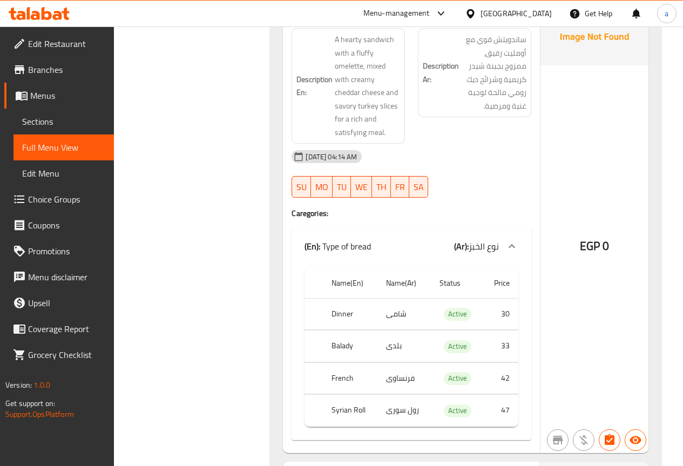
scroll to position [14176, 0]
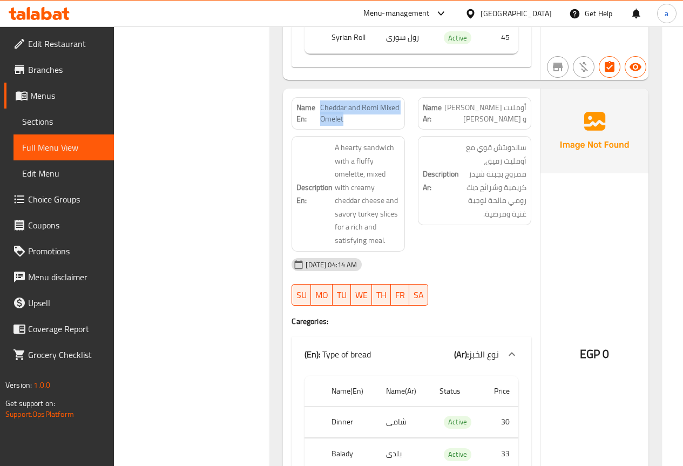
drag, startPoint x: 321, startPoint y: 82, endPoint x: 354, endPoint y: 93, distance: 34.8
click at [354, 102] on span "Cheddar and Romi Mixed Omelet" at bounding box center [360, 113] width 80 height 23
copy span "Cheddar and Romi Mixed Omelet"
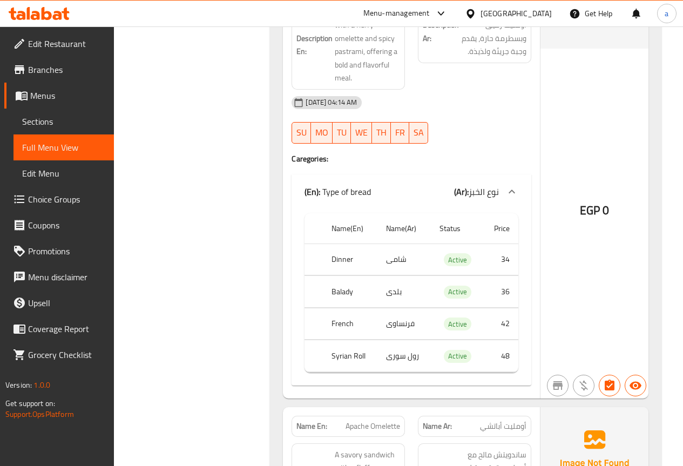
scroll to position [14565, 0]
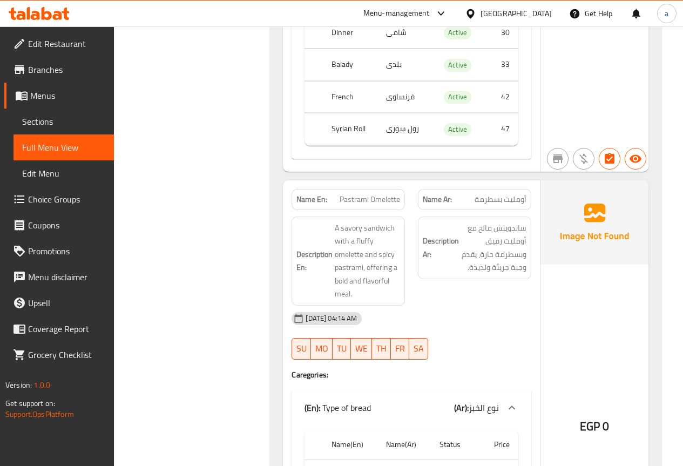
click at [342, 194] on span "Pastrami Omelette" at bounding box center [370, 199] width 60 height 11
drag, startPoint x: 371, startPoint y: 178, endPoint x: 343, endPoint y: 175, distance: 28.8
click at [371, 194] on span "Pastrami Omelette" at bounding box center [370, 199] width 60 height 11
click at [334, 194] on p "Name En: Pastrami Omelette" at bounding box center [348, 199] width 104 height 11
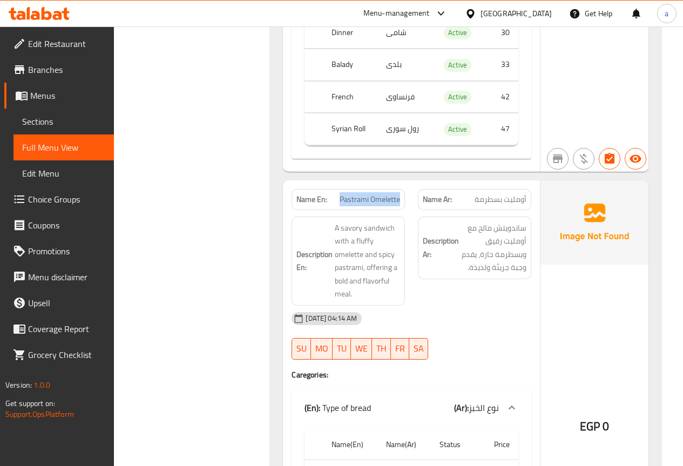
drag, startPoint x: 336, startPoint y: 170, endPoint x: 408, endPoint y: 173, distance: 72.4
click at [408, 182] on div "Name En: Pastrami Omelette" at bounding box center [348, 199] width 126 height 34
copy span "Pastrami Omelette"
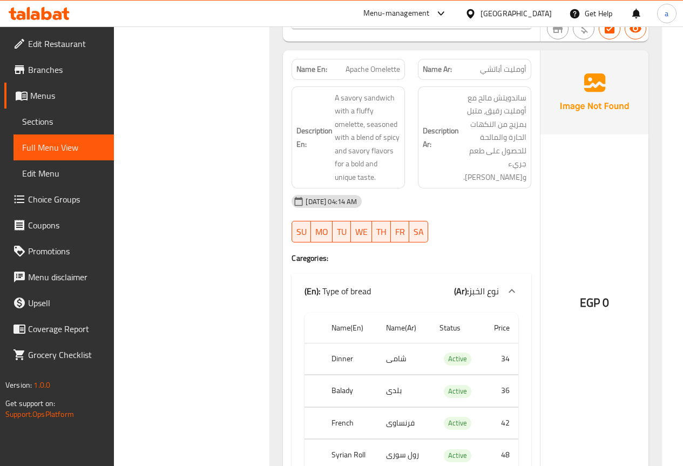
scroll to position [15129, 0]
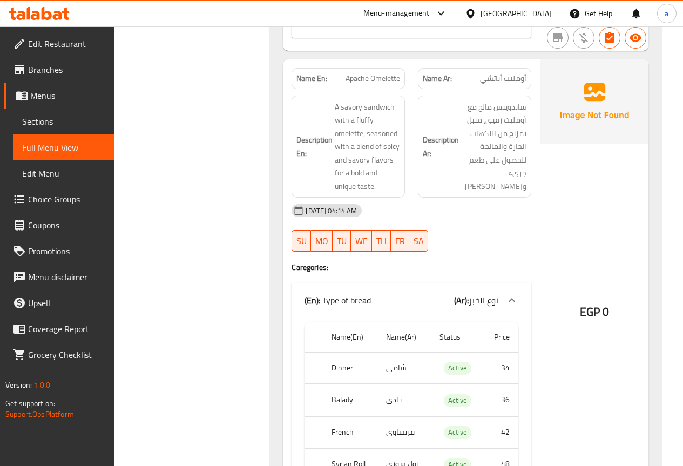
click at [353, 73] on span "Apache Omelette" at bounding box center [373, 78] width 55 height 11
click at [346, 73] on span "Apache Omelette" at bounding box center [373, 78] width 55 height 11
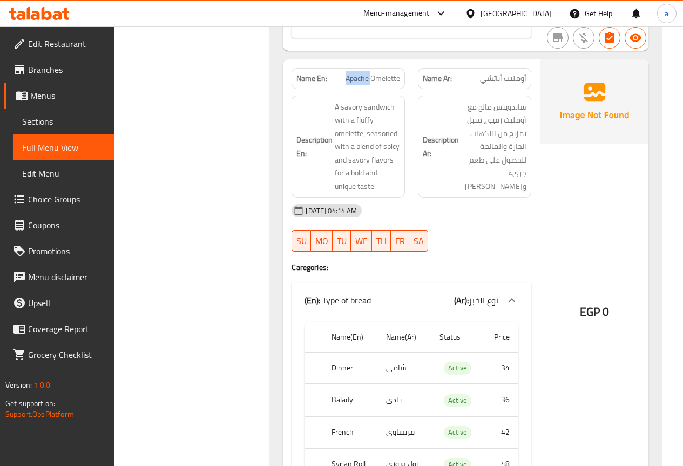
click at [346, 73] on span "Apache Omelette" at bounding box center [373, 78] width 55 height 11
drag, startPoint x: 344, startPoint y: 49, endPoint x: 401, endPoint y: 52, distance: 56.2
click at [401, 68] on div "Name En: Apache Omelette" at bounding box center [348, 78] width 113 height 21
copy span "Apache Omelette"
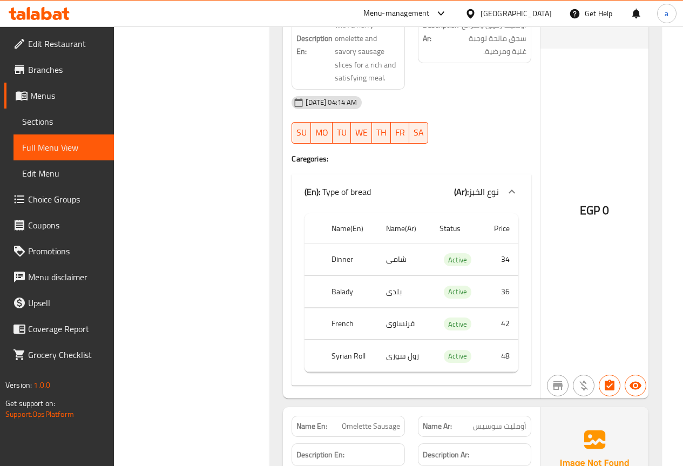
scroll to position [15518, 0]
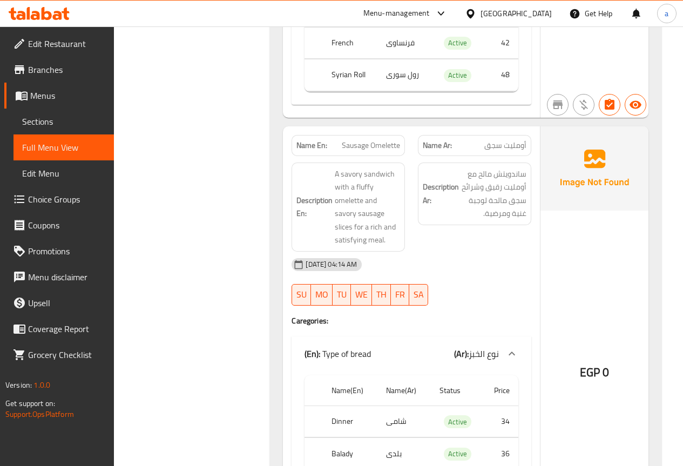
click at [356, 140] on span "Sausage Omelette" at bounding box center [371, 145] width 58 height 11
copy span "Sausage Omelette"
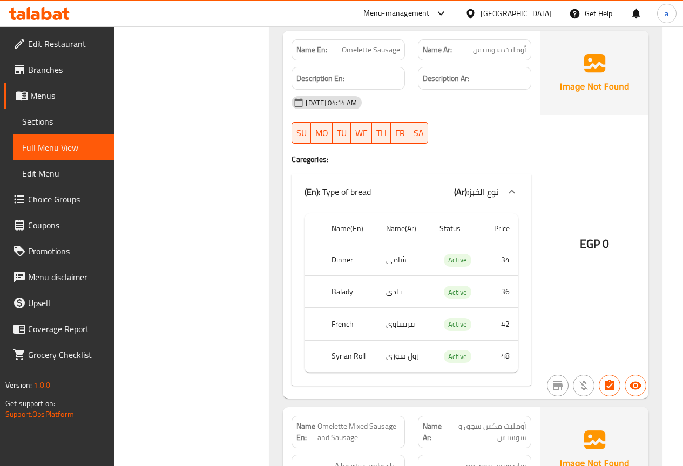
scroll to position [15895, 0]
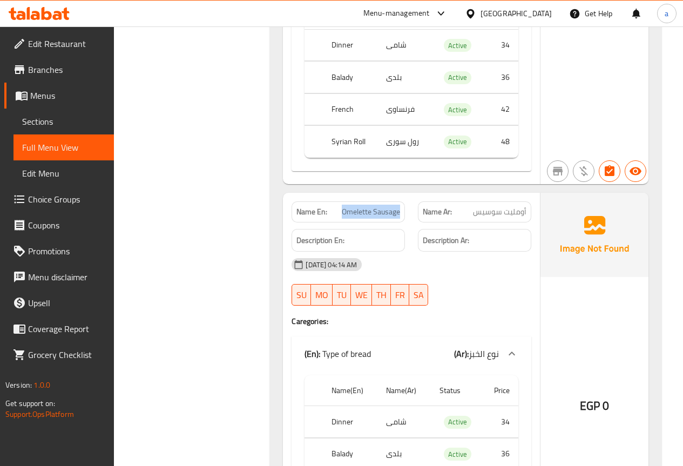
drag, startPoint x: 343, startPoint y: 184, endPoint x: 400, endPoint y: 187, distance: 56.8
click at [400, 206] on span "Omelette Sausage" at bounding box center [371, 211] width 58 height 11
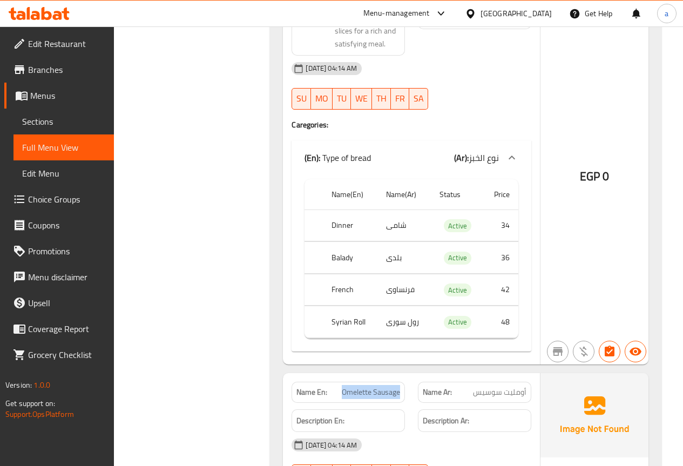
scroll to position [15787, 0]
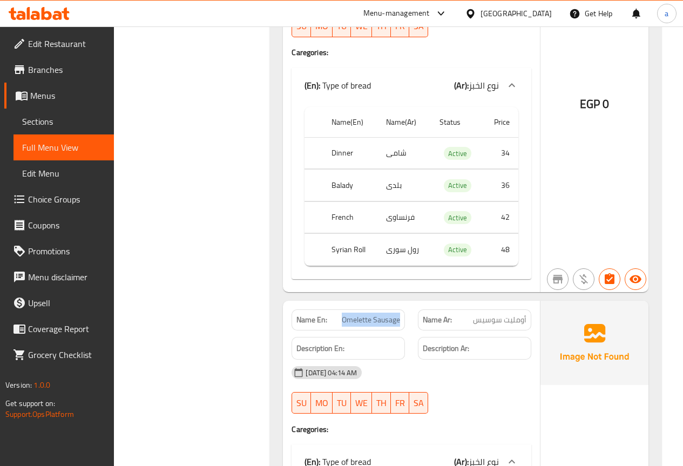
copy span "Omelette Sausage"
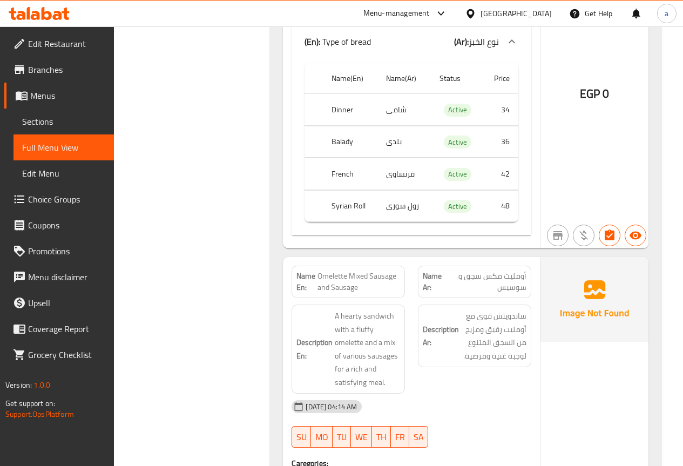
scroll to position [16219, 0]
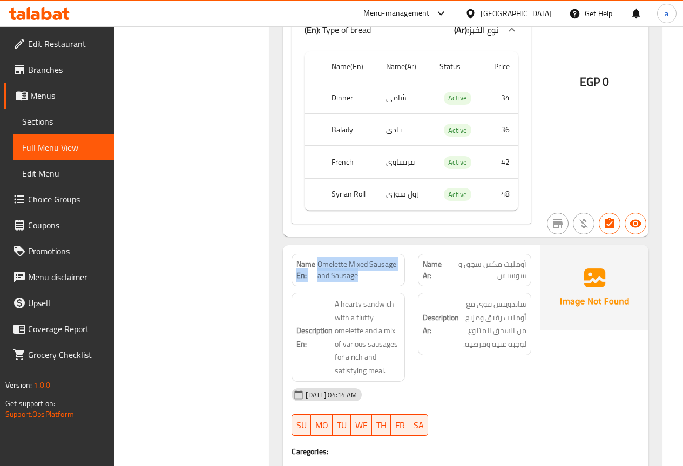
drag, startPoint x: 316, startPoint y: 238, endPoint x: 369, endPoint y: 251, distance: 54.1
click at [369, 259] on p "Name En: Omelette Mixed Sausage and Sausage" at bounding box center [348, 270] width 104 height 23
click at [369, 259] on span "Omelette Mixed Sausage and Sausage" at bounding box center [358, 270] width 83 height 23
drag, startPoint x: 318, startPoint y: 238, endPoint x: 360, endPoint y: 251, distance: 43.4
click at [360, 259] on span "Omelette Mixed Sausage and Sausage" at bounding box center [358, 270] width 83 height 23
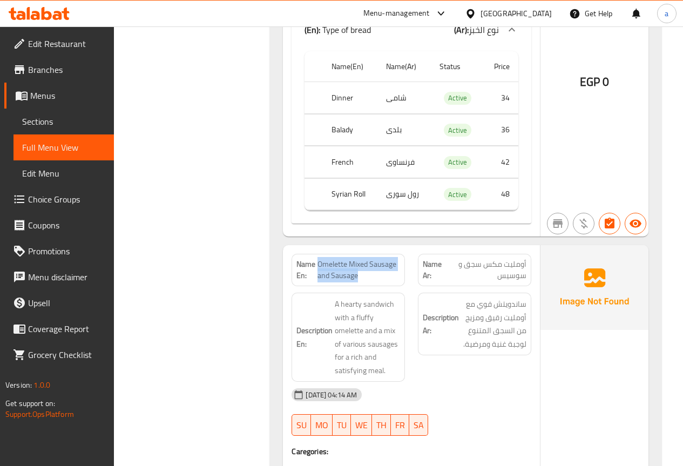
copy span "Omelette Mixed Sausage and Sausage"
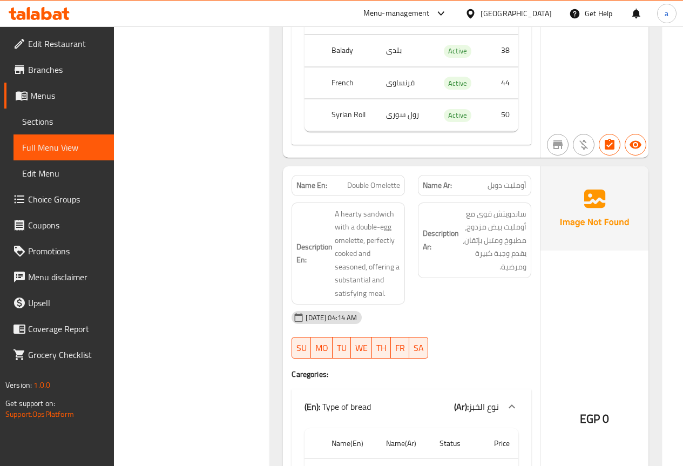
scroll to position [16751, 0]
drag, startPoint x: 343, startPoint y: 157, endPoint x: 402, endPoint y: 157, distance: 58.9
click at [402, 176] on div "Name En: Double Omelette" at bounding box center [348, 186] width 113 height 21
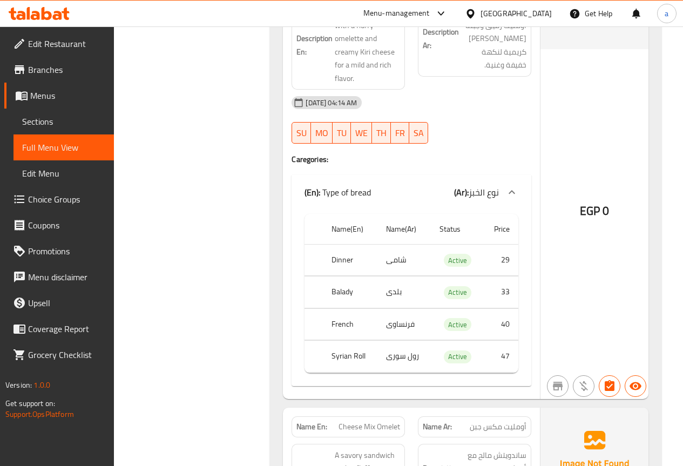
scroll to position [17302, 0]
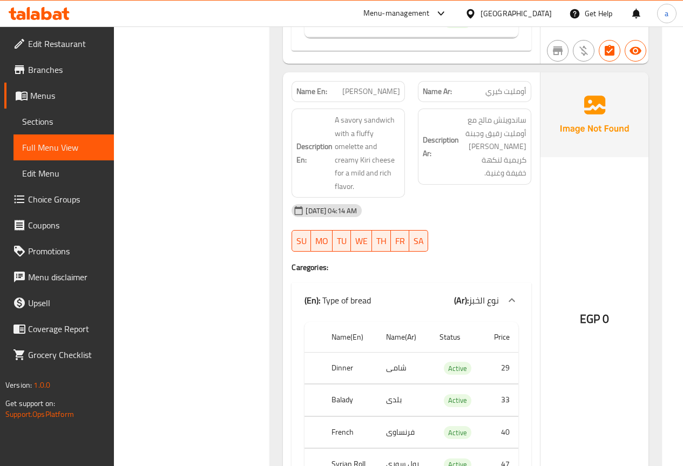
drag, startPoint x: 351, startPoint y: 64, endPoint x: 398, endPoint y: 65, distance: 47.5
click at [398, 86] on p "Name En: Kerry Omelette" at bounding box center [348, 91] width 104 height 11
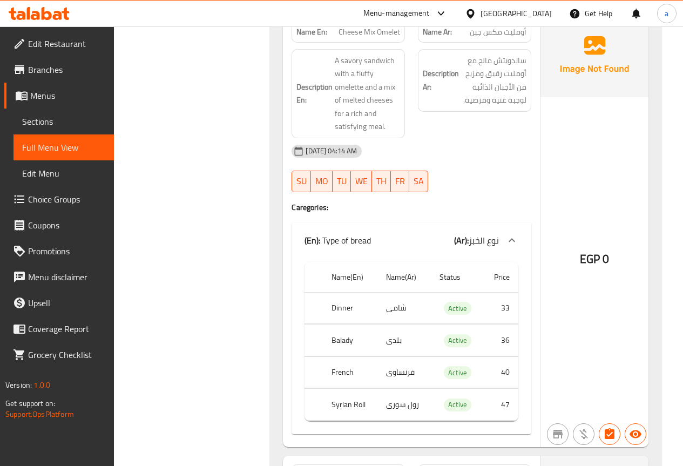
scroll to position [17745, 0]
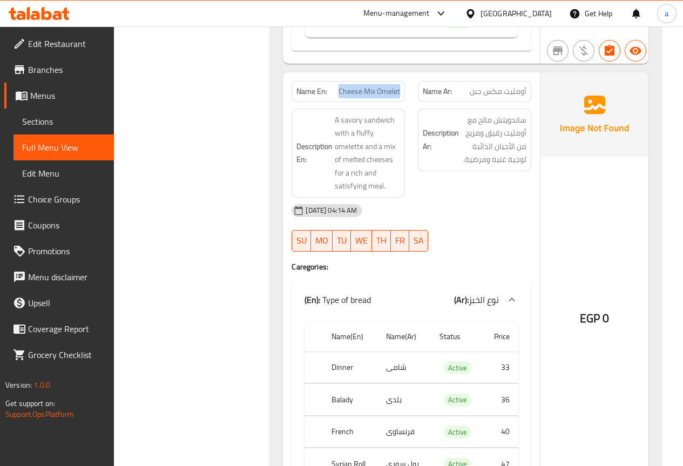
drag, startPoint x: 339, startPoint y: 66, endPoint x: 399, endPoint y: 65, distance: 59.9
click at [399, 86] on span "Cheese Mix Omelet" at bounding box center [370, 91] width 62 height 11
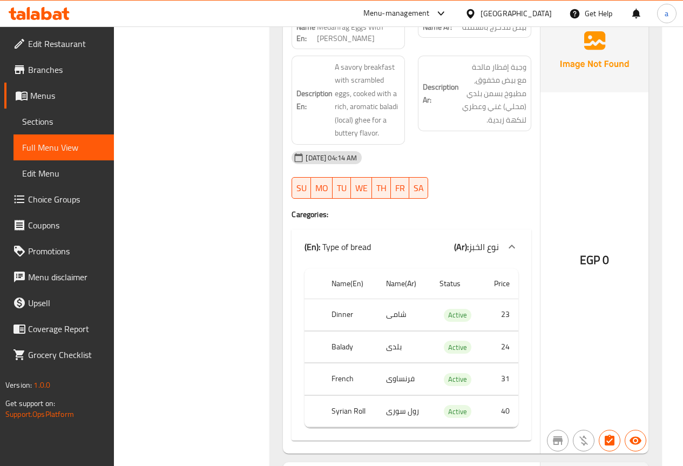
scroll to position [18199, 0]
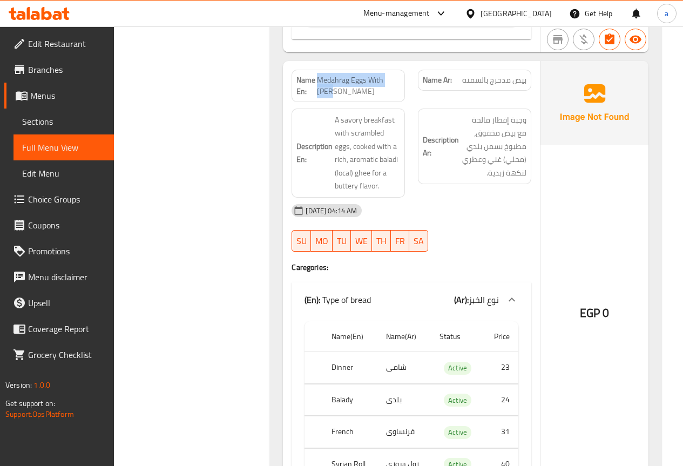
drag, startPoint x: 325, startPoint y: 53, endPoint x: 350, endPoint y: 65, distance: 28.7
click at [350, 75] on span "Medahrag Eggs With [PERSON_NAME]" at bounding box center [358, 86] width 83 height 23
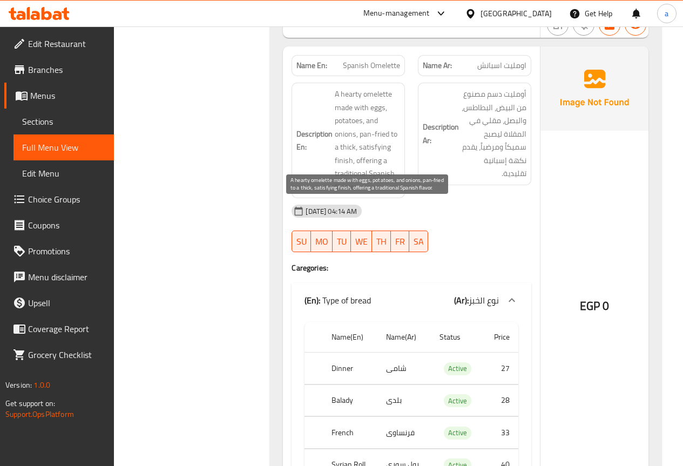
scroll to position [18614, 0]
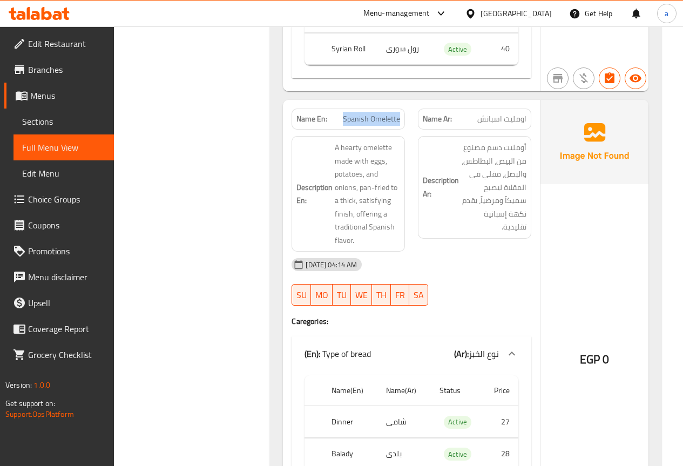
drag, startPoint x: 343, startPoint y: 92, endPoint x: 400, endPoint y: 92, distance: 57.2
click at [400, 113] on p "Name En: Spanish Omelette" at bounding box center [348, 118] width 104 height 11
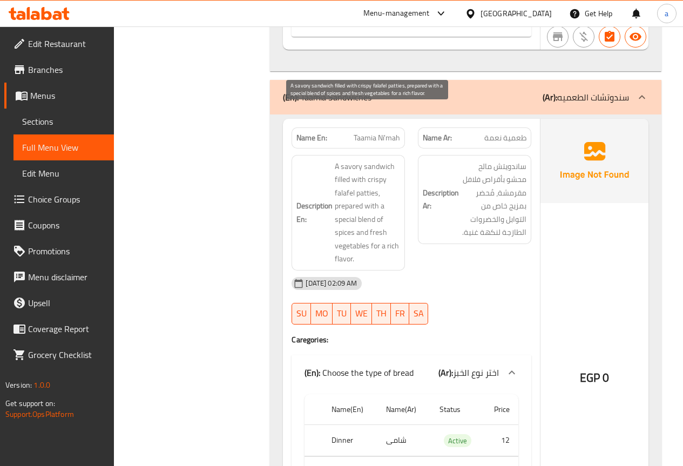
scroll to position [26348, 0]
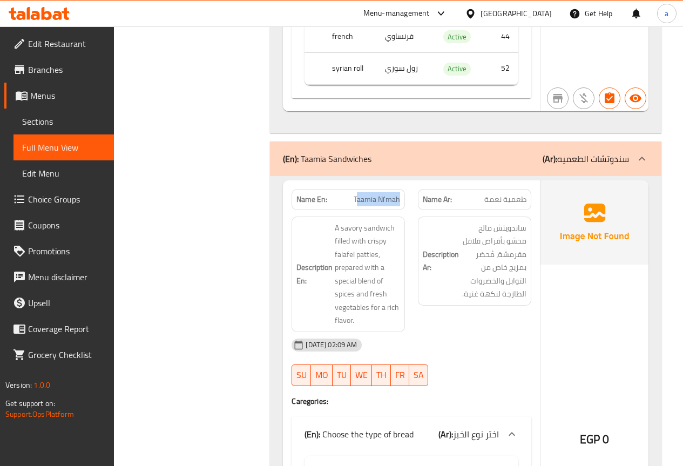
drag, startPoint x: 356, startPoint y: 145, endPoint x: 398, endPoint y: 144, distance: 42.1
click at [398, 194] on span "Taamia Ni'mah" at bounding box center [377, 199] width 46 height 11
click at [378, 194] on span "Taamia Ni'mah" at bounding box center [377, 199] width 46 height 11
drag, startPoint x: 352, startPoint y: 146, endPoint x: 400, endPoint y: 148, distance: 47.6
click at [400, 194] on p "Name En: Taamia Ni'mah" at bounding box center [348, 199] width 104 height 11
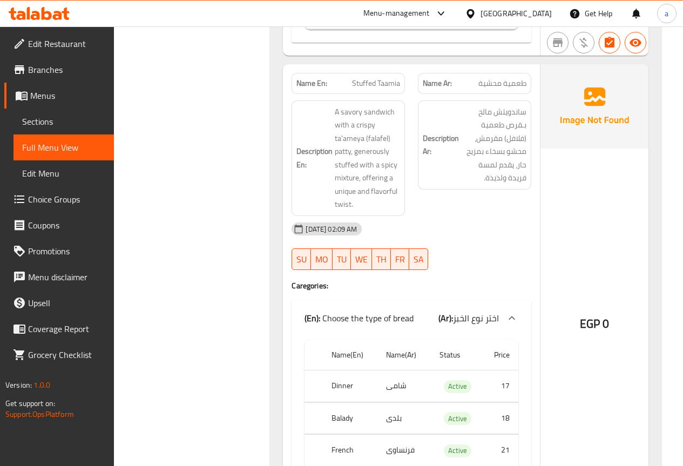
scroll to position [26872, 0]
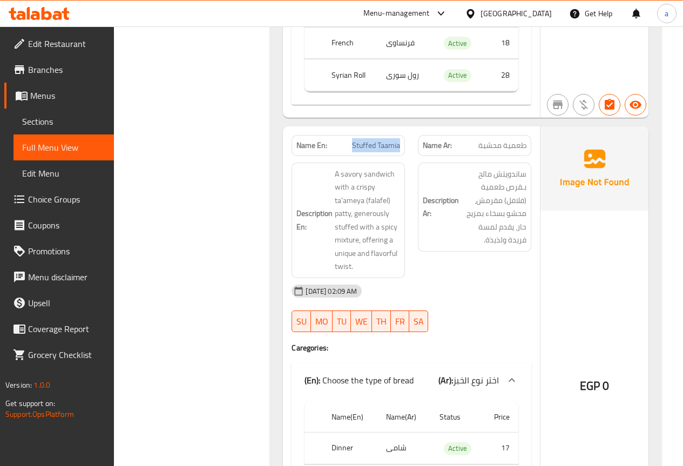
drag, startPoint x: 349, startPoint y: 96, endPoint x: 400, endPoint y: 95, distance: 50.8
click at [400, 140] on p "Name En: Stuffed Taamia" at bounding box center [348, 145] width 104 height 11
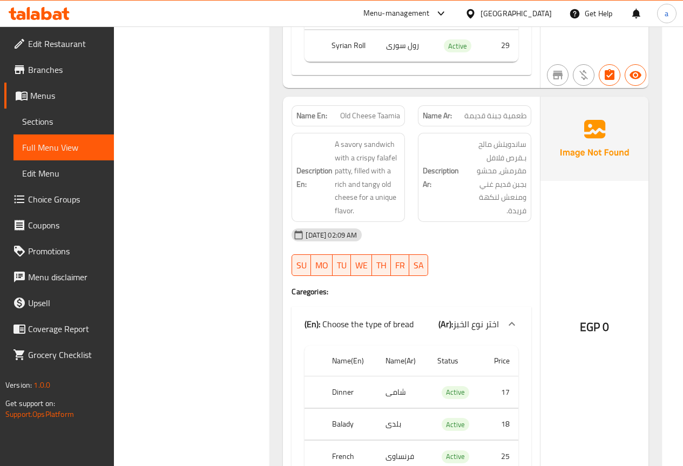
scroll to position [27368, 0]
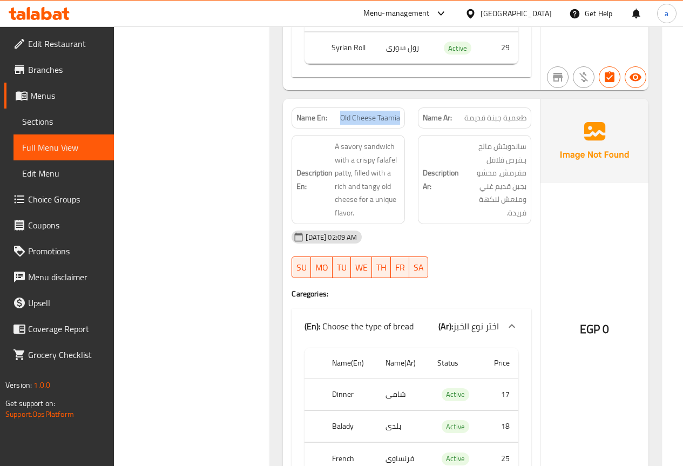
drag, startPoint x: 340, startPoint y: 64, endPoint x: 400, endPoint y: 71, distance: 60.9
click at [400, 107] on div "Name En: Old Cheese Taamia" at bounding box center [348, 117] width 113 height 21
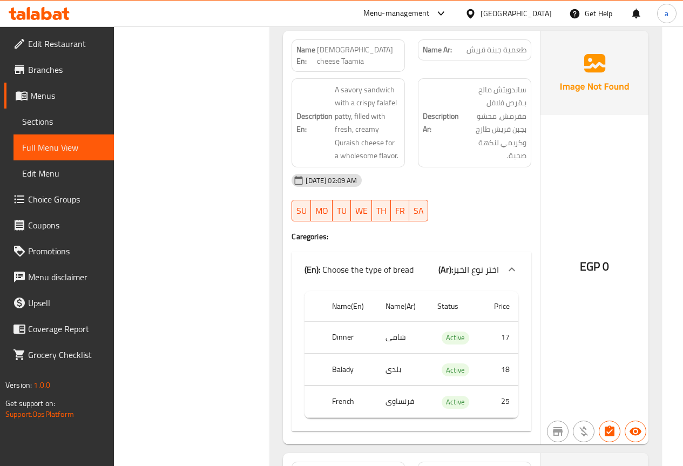
scroll to position [27779, 0]
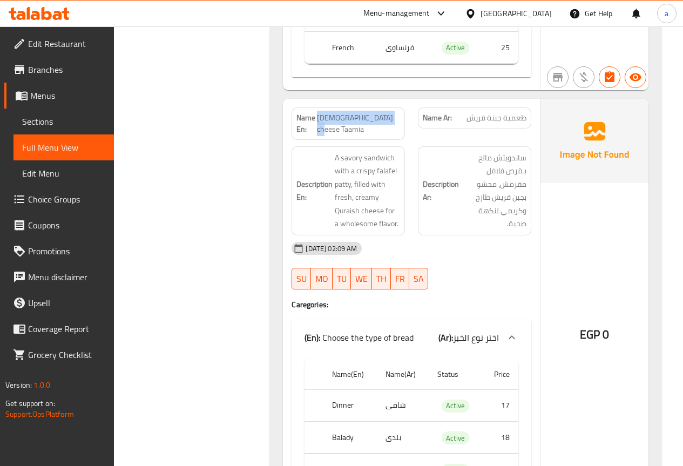
drag, startPoint x: 329, startPoint y: 64, endPoint x: 401, endPoint y: 69, distance: 72.0
click at [401, 107] on div "Name En: Quraish cheese Taamia" at bounding box center [348, 123] width 113 height 32
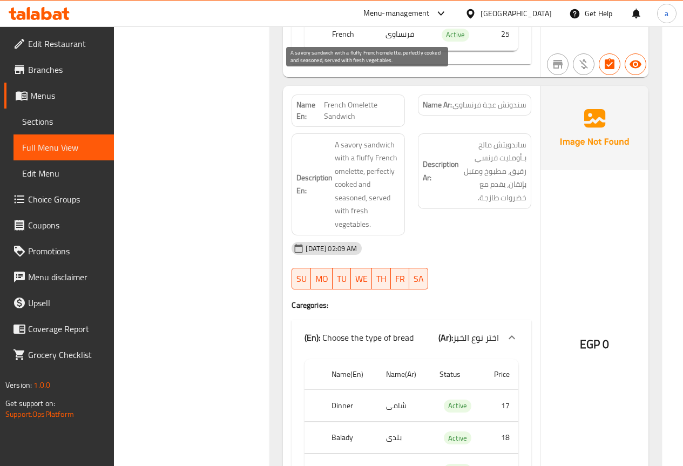
scroll to position [28160, 0]
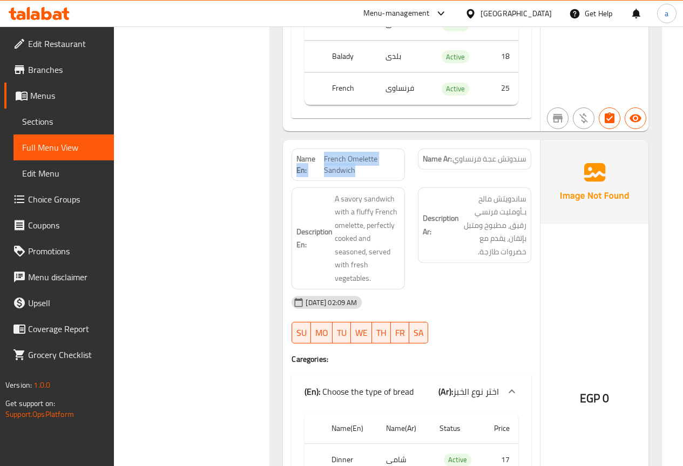
drag, startPoint x: 323, startPoint y: 94, endPoint x: 366, endPoint y: 108, distance: 44.9
click at [366, 153] on p "Name En: French Omelette Sandwich" at bounding box center [348, 164] width 104 height 23
click at [366, 153] on span "French Omelette Sandwich" at bounding box center [362, 164] width 76 height 23
drag, startPoint x: 323, startPoint y: 93, endPoint x: 357, endPoint y: 106, distance: 36.4
click at [357, 153] on p "Name En: French Omelette Sandwich" at bounding box center [348, 164] width 104 height 23
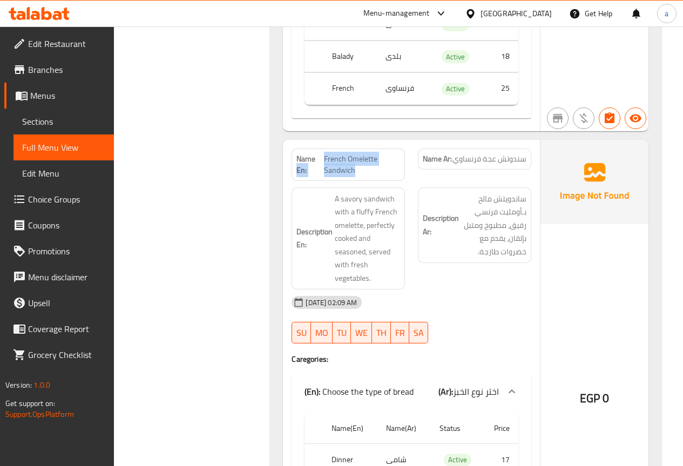
click at [356, 153] on span "French Omelette Sandwich" at bounding box center [362, 164] width 76 height 23
drag, startPoint x: 325, startPoint y: 95, endPoint x: 354, endPoint y: 109, distance: 31.6
click at [354, 153] on span "French Omelette Sandwich" at bounding box center [362, 164] width 76 height 23
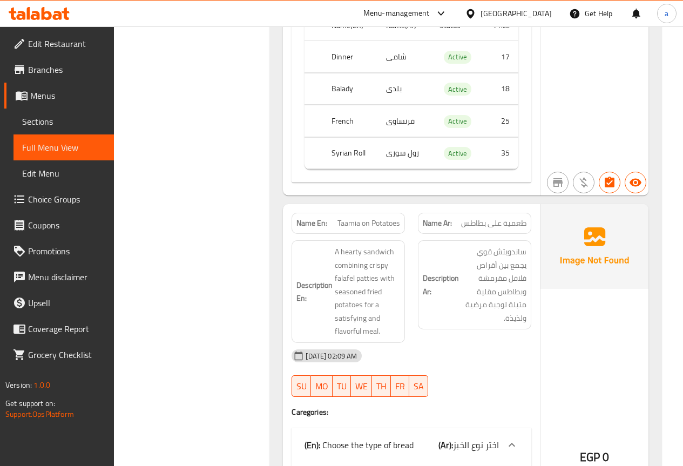
scroll to position [28563, 0]
click at [336, 218] on p "Name En: Taamia on Potatoes" at bounding box center [348, 223] width 104 height 11
click at [337, 218] on span "Taamia on Potatoes" at bounding box center [368, 223] width 63 height 11
drag, startPoint x: 337, startPoint y: 156, endPoint x: 401, endPoint y: 160, distance: 63.9
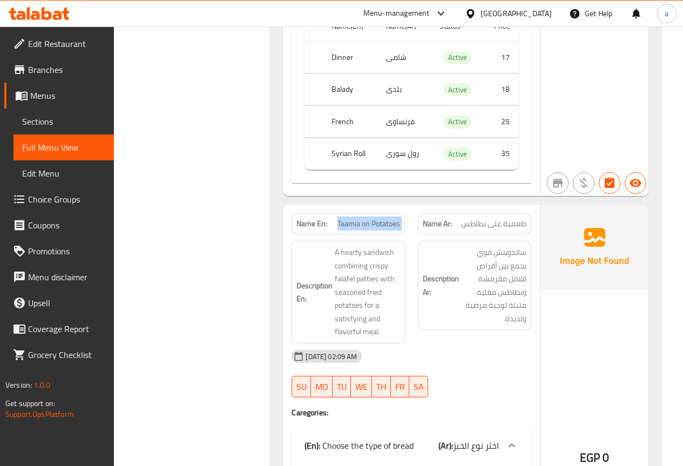
click at [401, 213] on div "Name En: Taamia on Potatoes" at bounding box center [348, 223] width 113 height 21
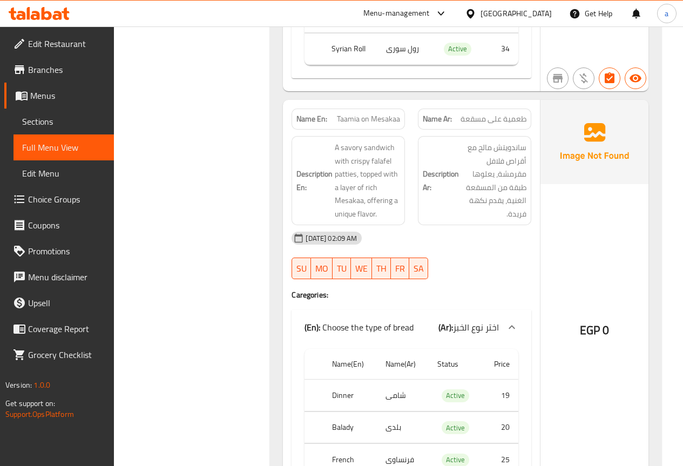
scroll to position [29113, 0]
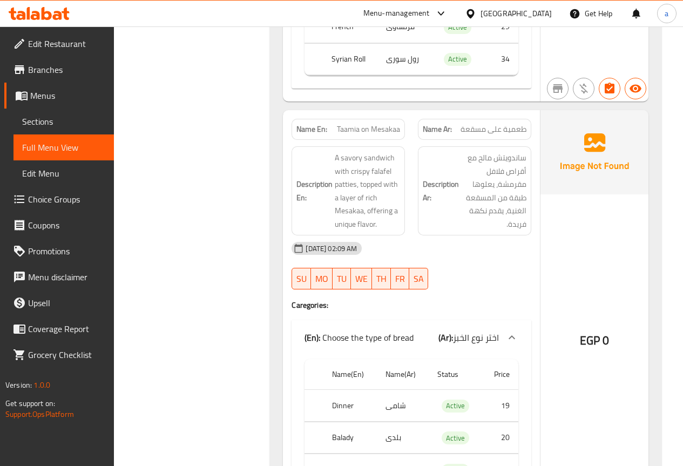
click at [346, 124] on span "Taamia on Mesakaa" at bounding box center [368, 129] width 63 height 11
click at [340, 124] on span "Taamia on Mesakaa" at bounding box center [368, 129] width 63 height 11
drag, startPoint x: 335, startPoint y: 64, endPoint x: 399, endPoint y: 64, distance: 63.7
click at [399, 124] on p "Name En: Taamia on Mesakaa" at bounding box center [348, 129] width 104 height 11
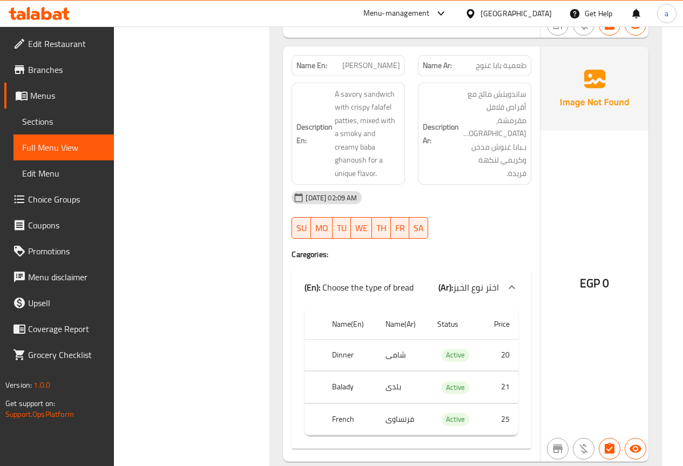
scroll to position [29482, 0]
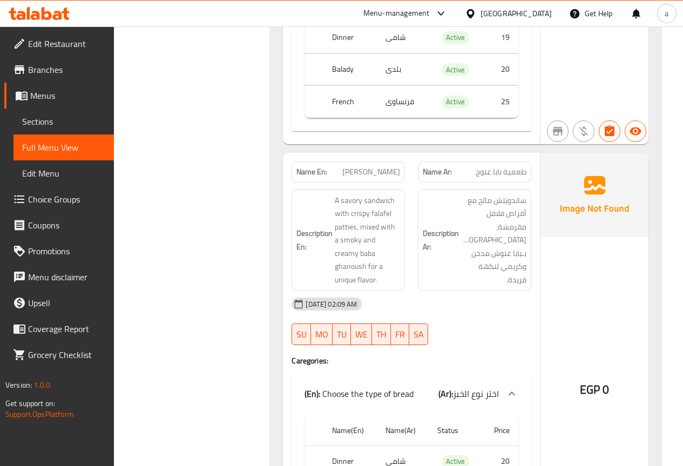
drag, startPoint x: 327, startPoint y: 108, endPoint x: 363, endPoint y: 121, distance: 39.1
click at [363, 166] on span "Taamia Baba Ghannough" at bounding box center [371, 171] width 58 height 11
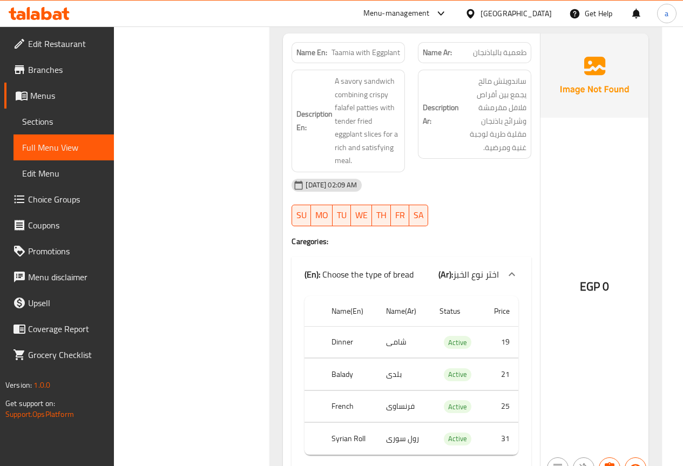
scroll to position [29960, 0]
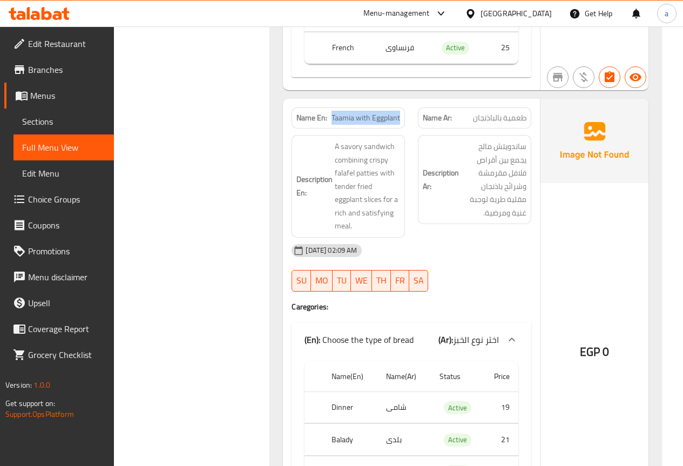
drag, startPoint x: 330, startPoint y: 52, endPoint x: 399, endPoint y: 53, distance: 68.6
click at [399, 112] on p "Name En: Taamia with Eggplant" at bounding box center [348, 117] width 104 height 11
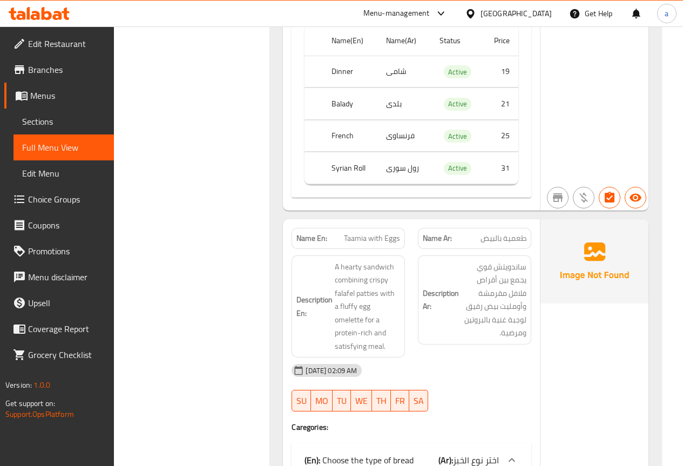
scroll to position [30294, 0]
drag, startPoint x: 344, startPoint y: 170, endPoint x: 405, endPoint y: 171, distance: 60.5
click at [405, 229] on div "Name En: Taamia with Eggs" at bounding box center [348, 239] width 113 height 21
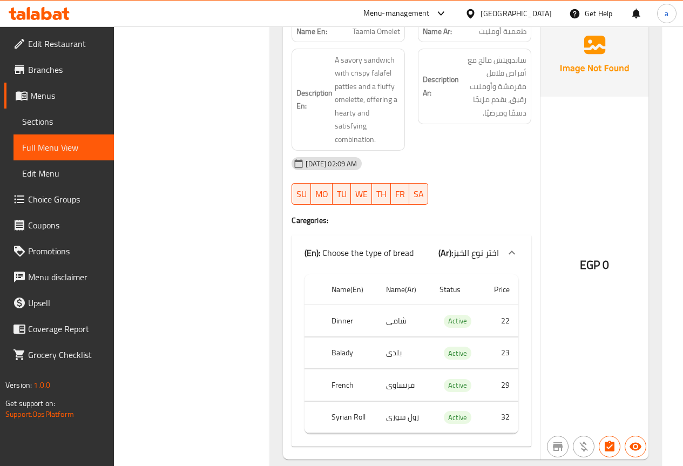
scroll to position [30859, 0]
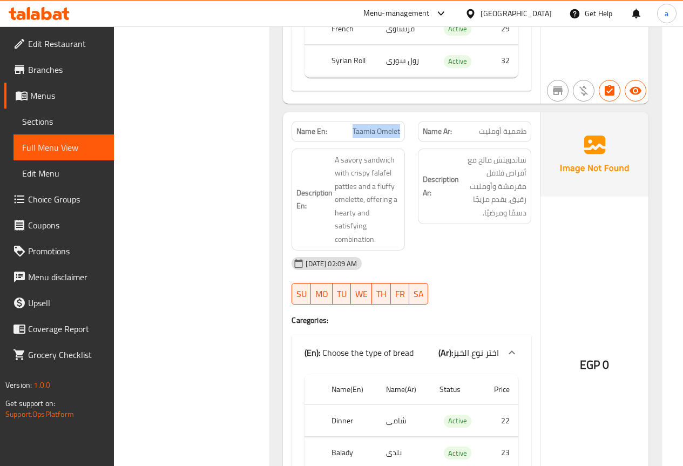
drag, startPoint x: 354, startPoint y: 47, endPoint x: 400, endPoint y: 52, distance: 45.7
click at [400, 126] on span "Taamia Omelet" at bounding box center [377, 131] width 48 height 11
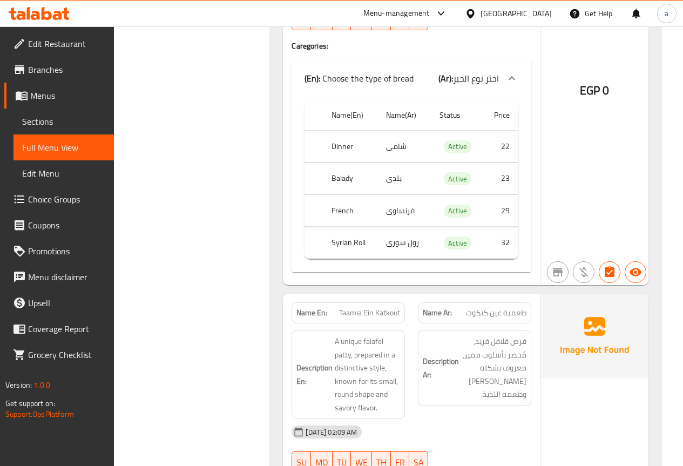
scroll to position [31139, 0]
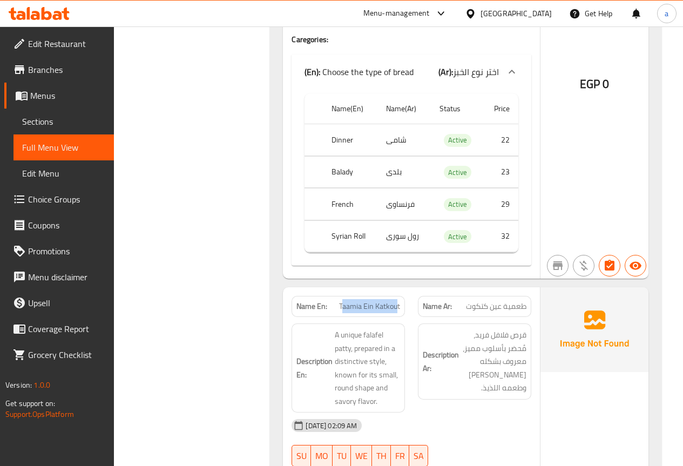
drag, startPoint x: 341, startPoint y: 227, endPoint x: 396, endPoint y: 228, distance: 55.1
click at [396, 301] on span "Taamia Ein Katkout" at bounding box center [369, 306] width 61 height 11
click at [389, 301] on span "Taamia Ein Katkout" at bounding box center [369, 306] width 61 height 11
drag, startPoint x: 339, startPoint y: 226, endPoint x: 401, endPoint y: 225, distance: 62.1
click at [401, 296] on div "Name En: Taamia Ein Katkout" at bounding box center [348, 306] width 113 height 21
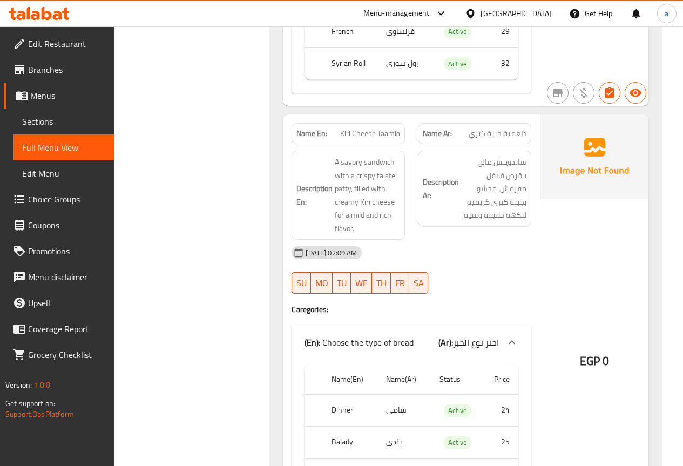
scroll to position [31744, 0]
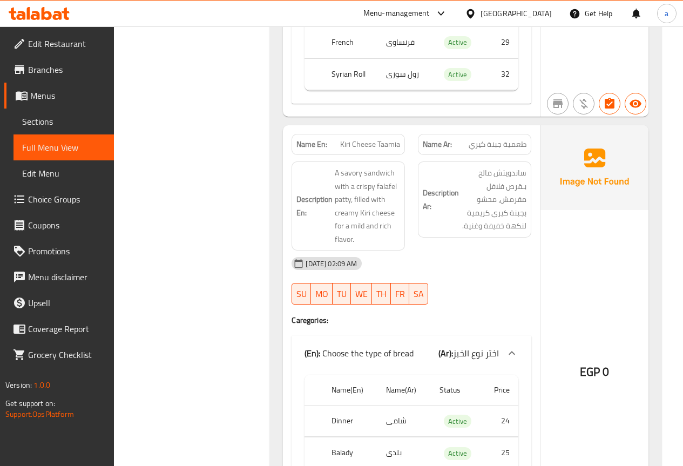
click at [361, 139] on span "Kiri Cheese Taamia" at bounding box center [370, 144] width 60 height 11
click at [375, 139] on span "Kiri Cheese Taamia" at bounding box center [370, 144] width 60 height 11
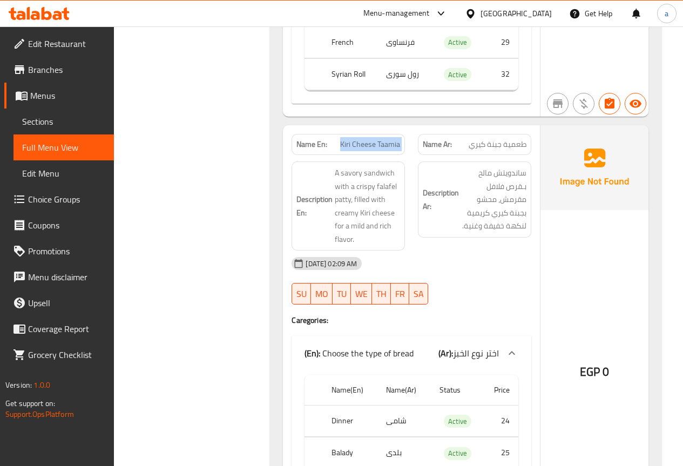
click at [375, 139] on span "Kiri Cheese Taamia" at bounding box center [370, 144] width 60 height 11
click at [387, 139] on span "Kiri Cheese Taamia" at bounding box center [370, 144] width 60 height 11
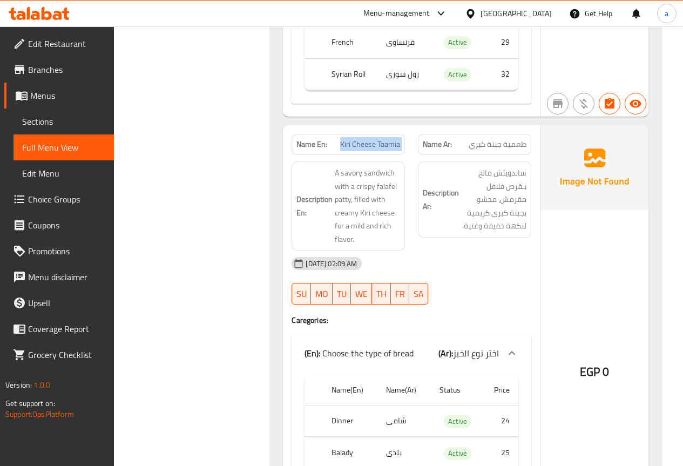
click at [387, 139] on span "Kiri Cheese Taamia" at bounding box center [370, 144] width 60 height 11
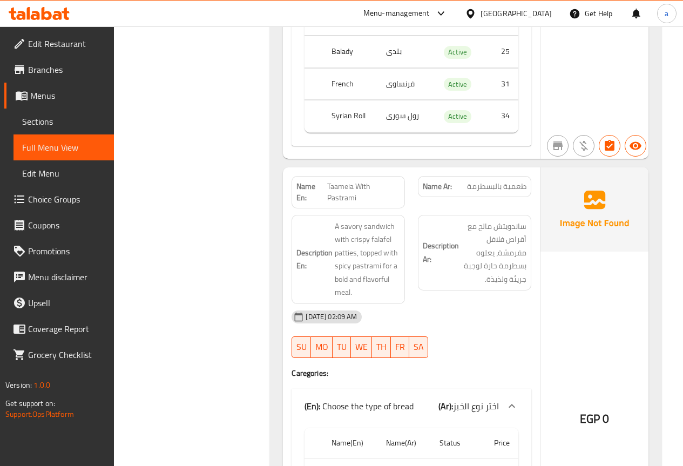
scroll to position [32145, 0]
drag, startPoint x: 326, startPoint y: 107, endPoint x: 367, endPoint y: 117, distance: 42.3
click at [367, 181] on p "Name En: Taameia With Pastrami" at bounding box center [348, 192] width 104 height 23
click at [367, 181] on span "Taameia With Pastrami" at bounding box center [363, 192] width 73 height 23
drag, startPoint x: 328, startPoint y: 105, endPoint x: 359, endPoint y: 121, distance: 34.8
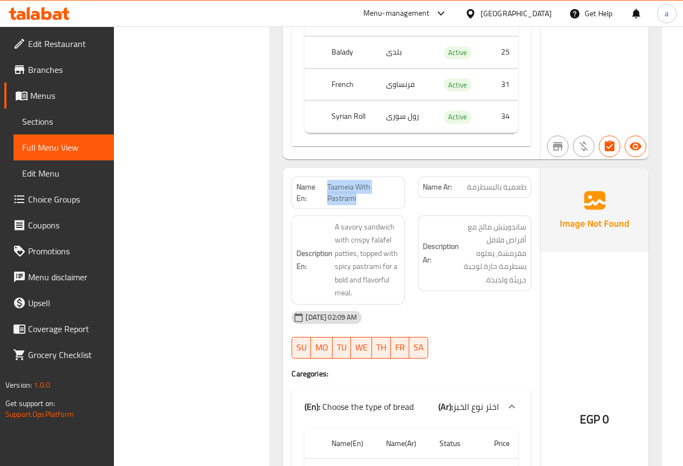
click at [359, 181] on span "Taameia With Pastrami" at bounding box center [363, 192] width 73 height 23
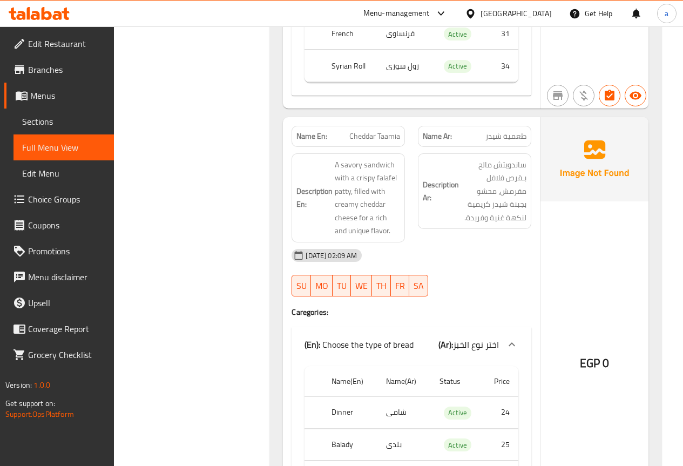
scroll to position [32641, 0]
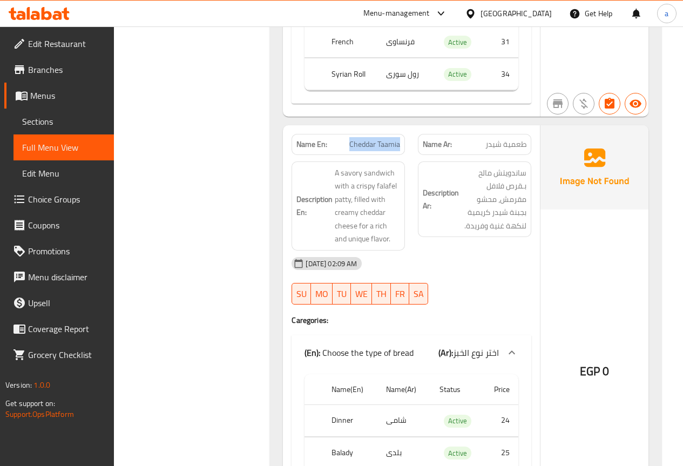
drag, startPoint x: 351, startPoint y: 69, endPoint x: 402, endPoint y: 65, distance: 50.9
click at [402, 134] on div "Name En: Cheddar Taamia" at bounding box center [348, 144] width 113 height 21
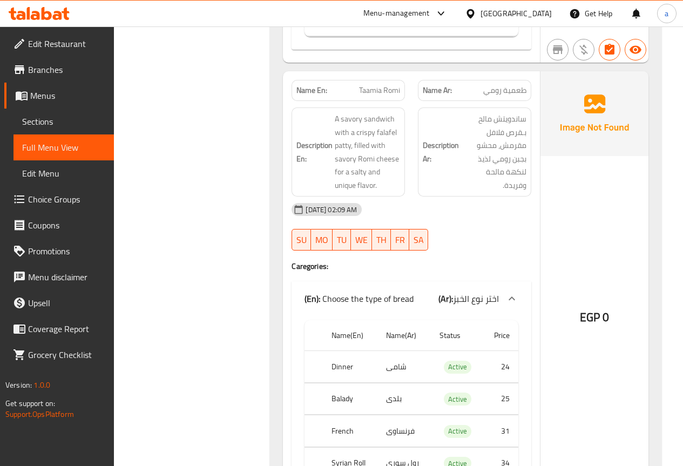
scroll to position [33084, 0]
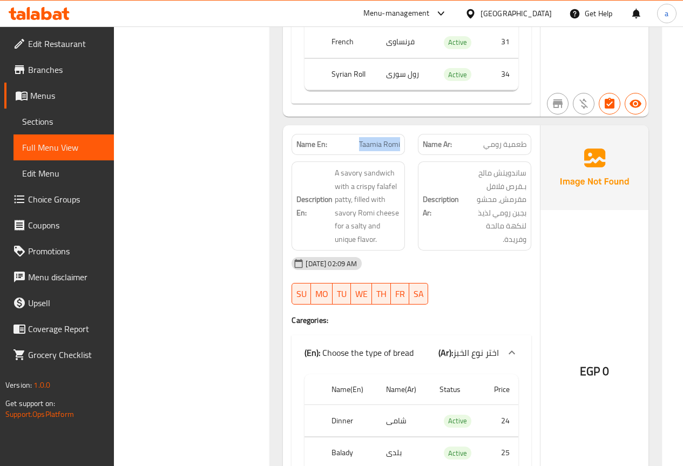
drag, startPoint x: 359, startPoint y: 65, endPoint x: 403, endPoint y: 64, distance: 44.8
click at [403, 134] on div "Name En: Taamia Romi" at bounding box center [348, 144] width 113 height 21
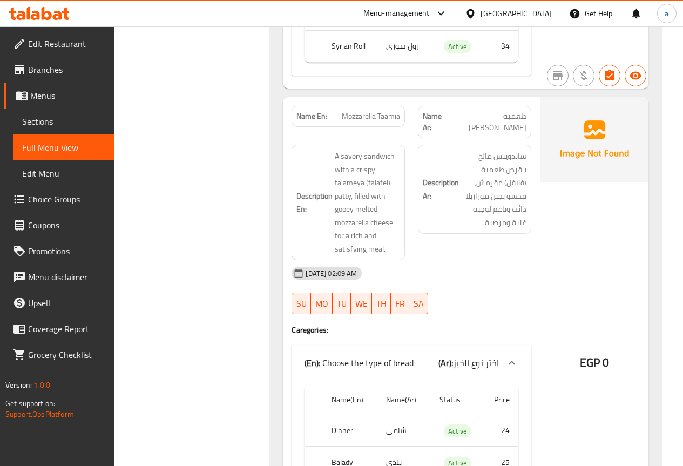
scroll to position [33553, 0]
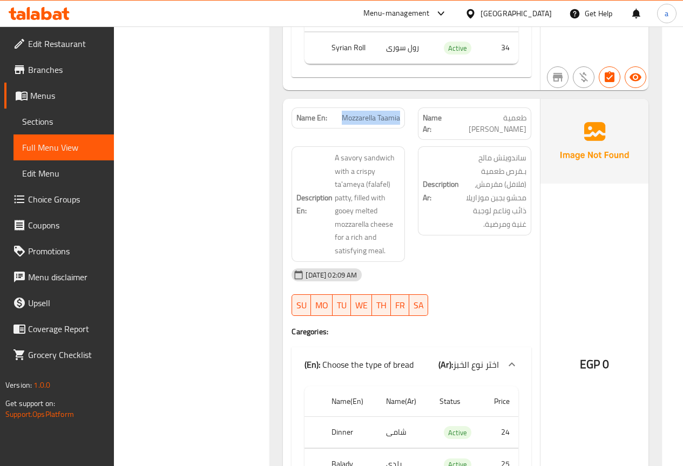
drag, startPoint x: 340, startPoint y: 37, endPoint x: 401, endPoint y: 42, distance: 61.7
click at [401, 107] on div "Name En: Mozzarella Taamia" at bounding box center [348, 117] width 113 height 21
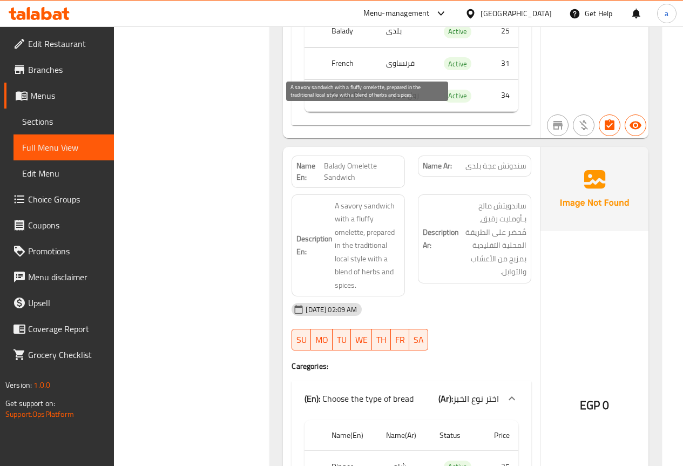
scroll to position [33967, 0]
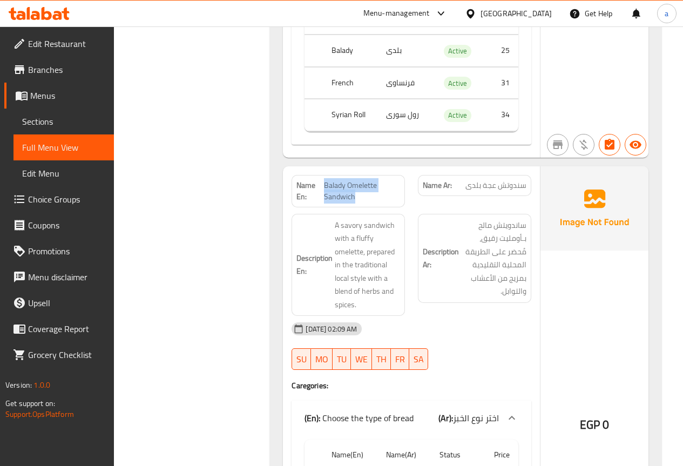
drag, startPoint x: 324, startPoint y: 92, endPoint x: 359, endPoint y: 104, distance: 36.9
click at [359, 180] on span "Balady Omelette Sandwich" at bounding box center [362, 191] width 76 height 23
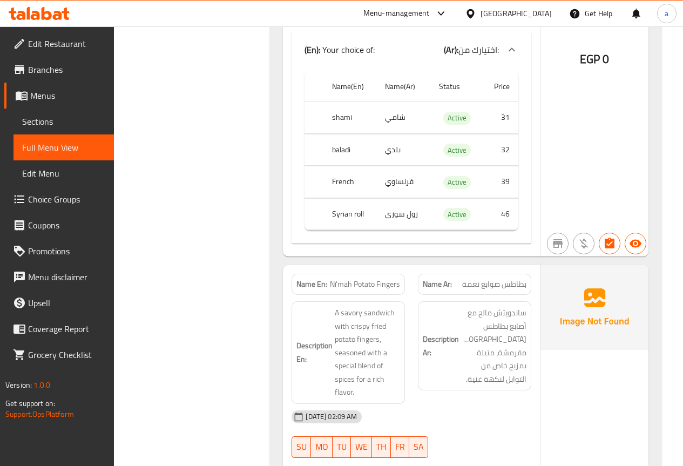
scroll to position [46151, 0]
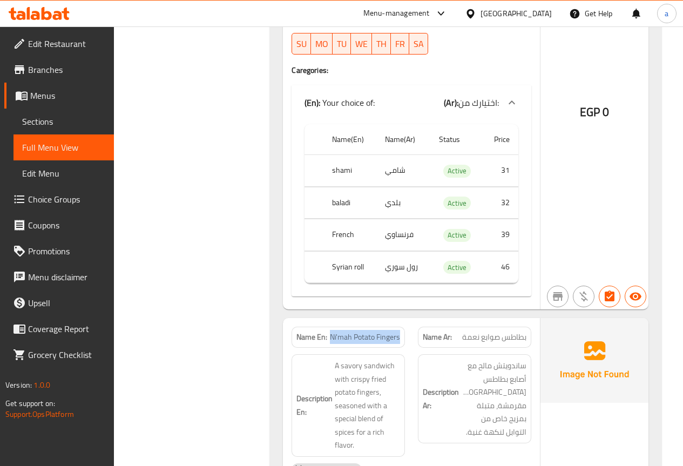
drag, startPoint x: 330, startPoint y: 161, endPoint x: 400, endPoint y: 161, distance: 69.1
click at [400, 332] on span "Ni'mah Potato Fingers" at bounding box center [365, 337] width 70 height 11
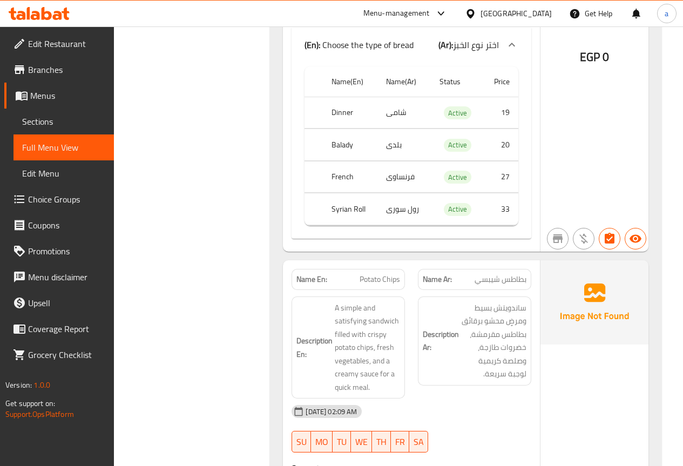
scroll to position [46660, 0]
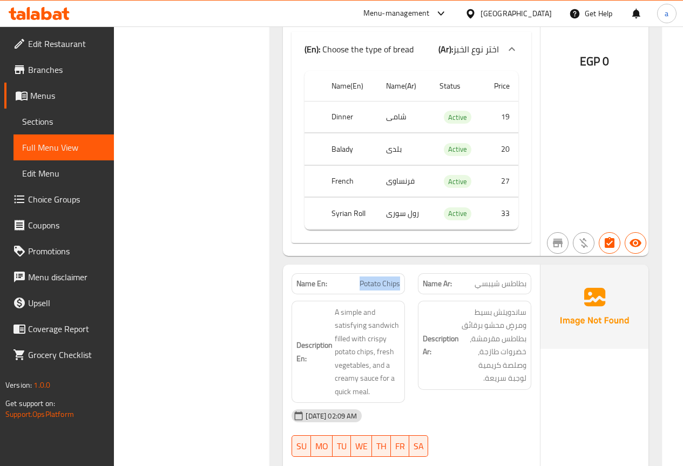
drag, startPoint x: 358, startPoint y: 104, endPoint x: 401, endPoint y: 108, distance: 42.8
click at [401, 273] on div "Name En: Potato Chips" at bounding box center [348, 283] width 113 height 21
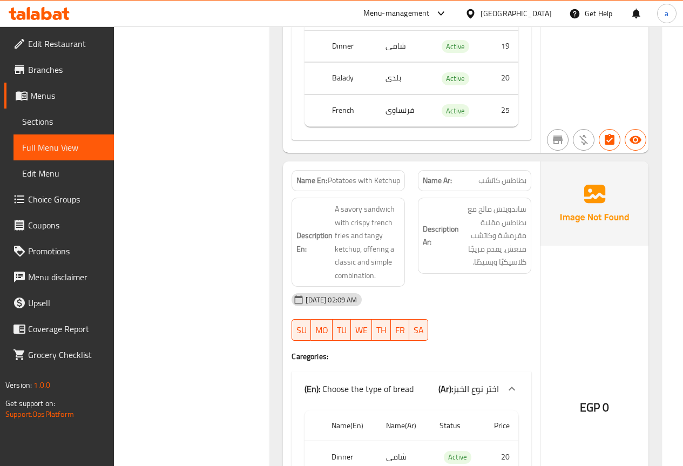
scroll to position [47125, 0]
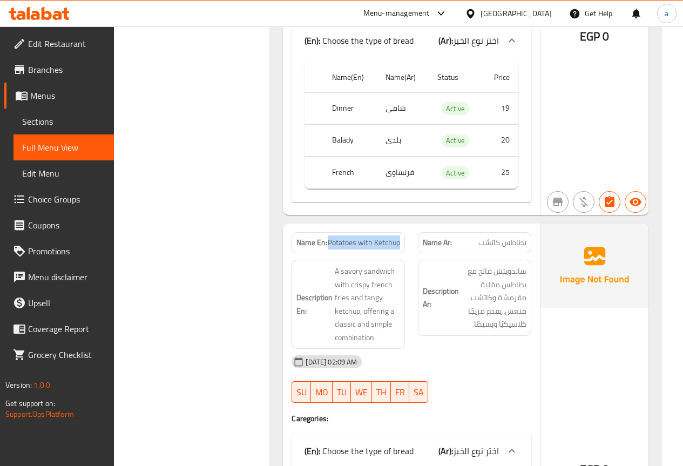
drag, startPoint x: 329, startPoint y: 66, endPoint x: 401, endPoint y: 66, distance: 71.8
click at [401, 232] on div "Name En: Potatoes with Ketchup" at bounding box center [348, 242] width 113 height 21
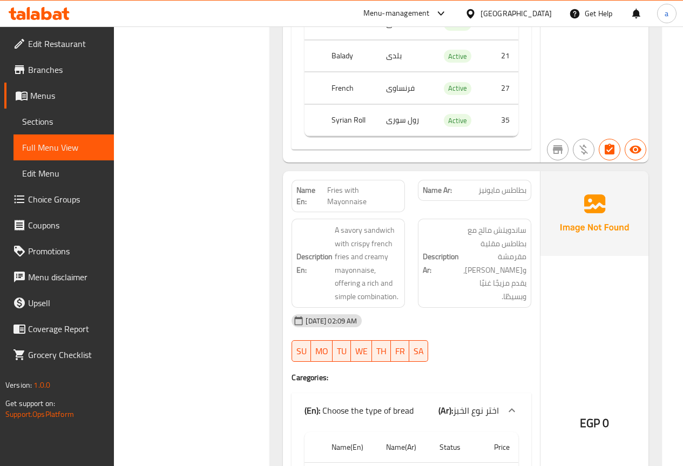
scroll to position [47514, 0]
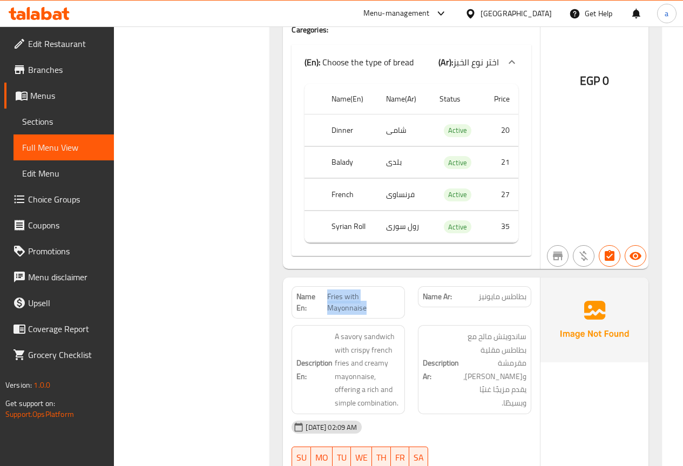
drag, startPoint x: 330, startPoint y: 117, endPoint x: 400, endPoint y: 119, distance: 69.7
click at [400, 291] on span "Fries with Mayonnaise" at bounding box center [363, 302] width 73 height 23
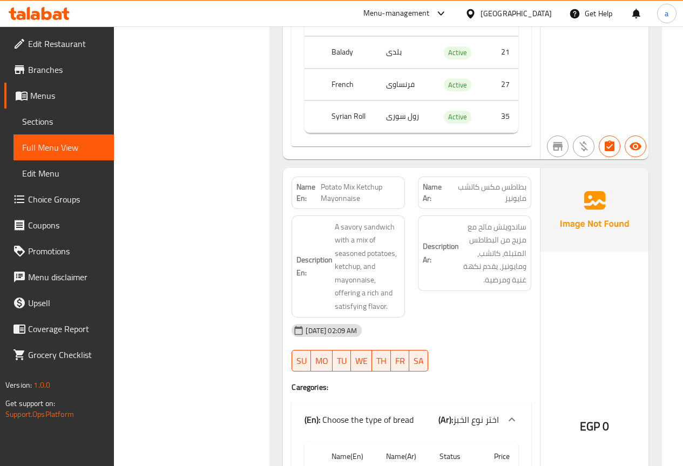
scroll to position [47982, 0]
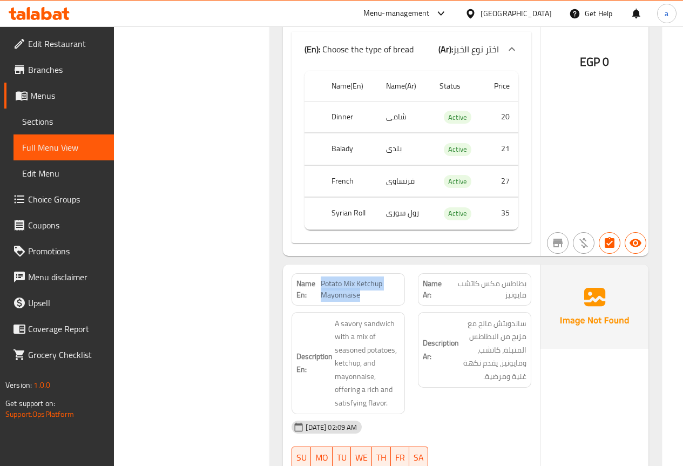
drag, startPoint x: 321, startPoint y: 94, endPoint x: 367, endPoint y: 105, distance: 47.8
click at [367, 278] on span "Potato Mix Ketchup Mayonnaise" at bounding box center [361, 289] width 80 height 23
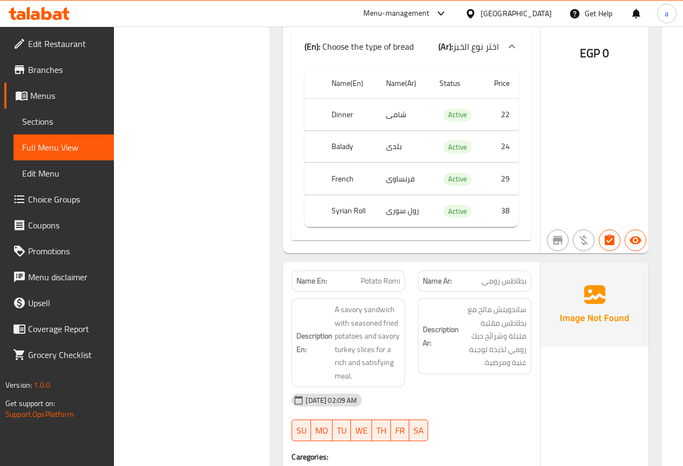
scroll to position [48424, 0]
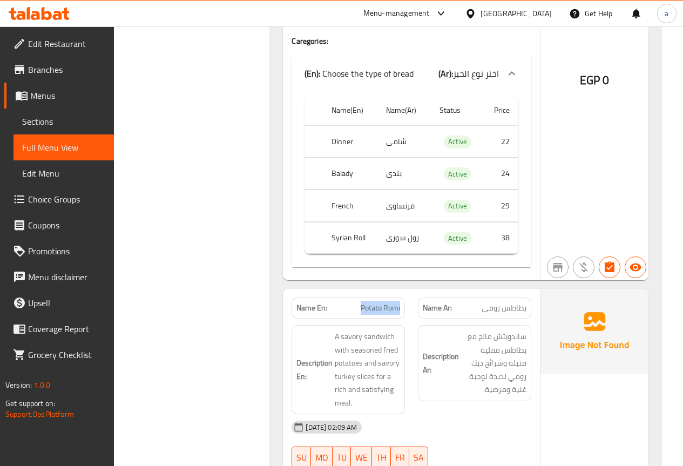
drag, startPoint x: 362, startPoint y: 116, endPoint x: 400, endPoint y: 119, distance: 38.5
click at [400, 302] on span "Potato Romi" at bounding box center [380, 307] width 39 height 11
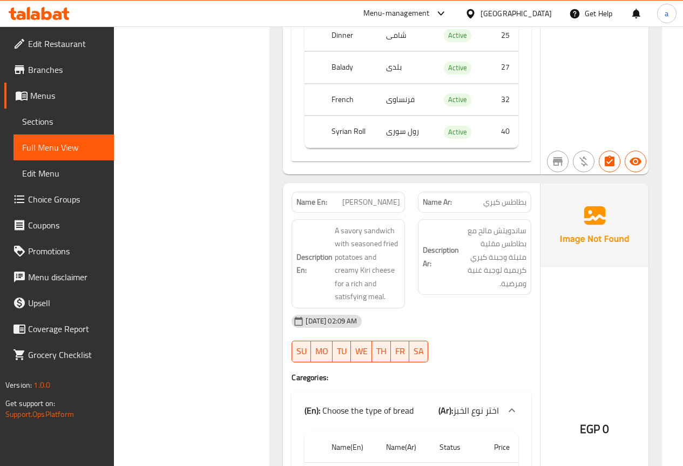
scroll to position [48868, 0]
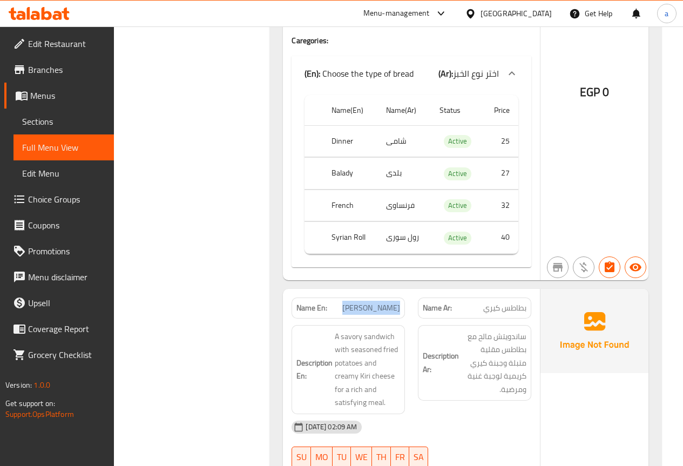
drag, startPoint x: 360, startPoint y: 117, endPoint x: 399, endPoint y: 117, distance: 39.4
click at [399, 302] on span "Kiri Potatoes" at bounding box center [371, 307] width 58 height 11
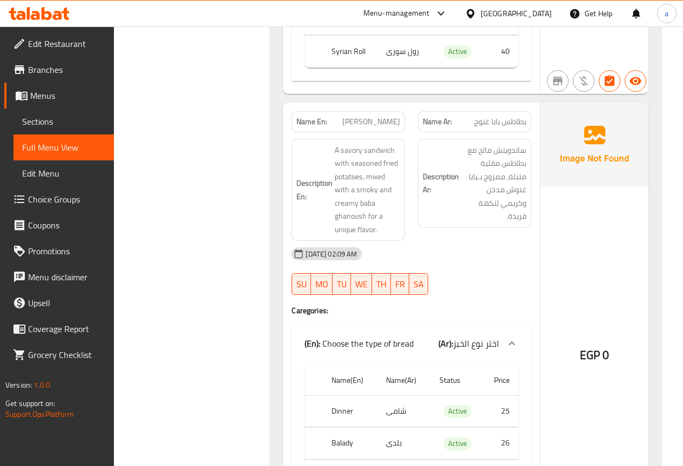
scroll to position [49335, 0]
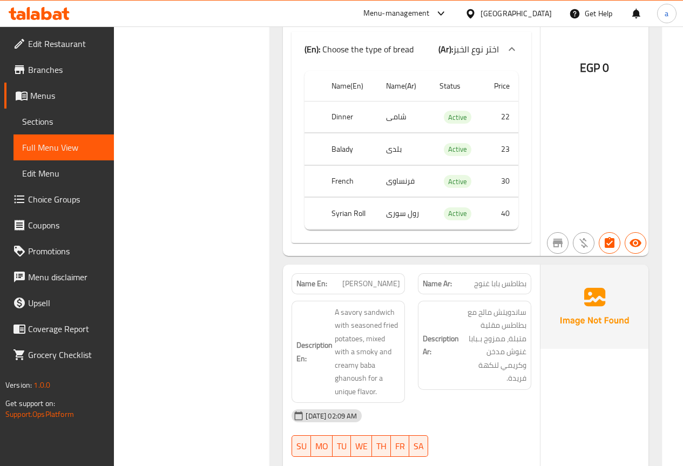
drag, startPoint x: 325, startPoint y: 92, endPoint x: 364, endPoint y: 107, distance: 42.5
click at [364, 278] on p "Name En: Baba Ghanoush Potatoes" at bounding box center [348, 283] width 104 height 11
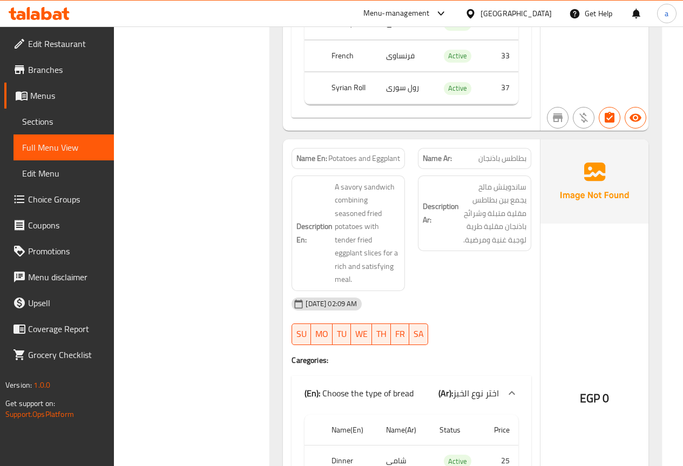
scroll to position [49791, 0]
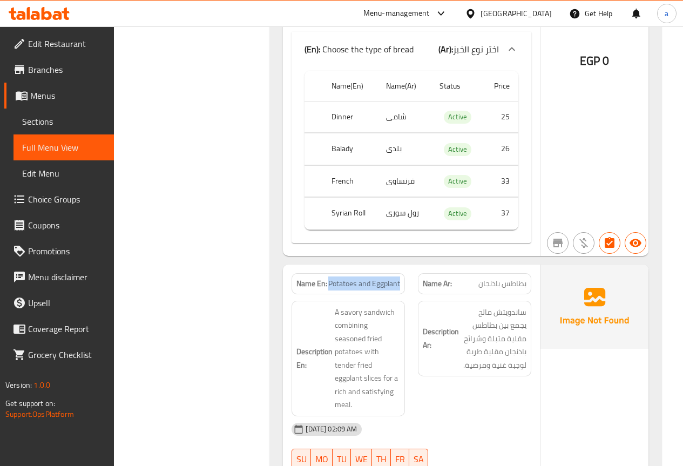
drag, startPoint x: 329, startPoint y: 107, endPoint x: 402, endPoint y: 109, distance: 72.9
click at [402, 273] on div "Name En: Potatoes and Eggplant" at bounding box center [348, 283] width 113 height 21
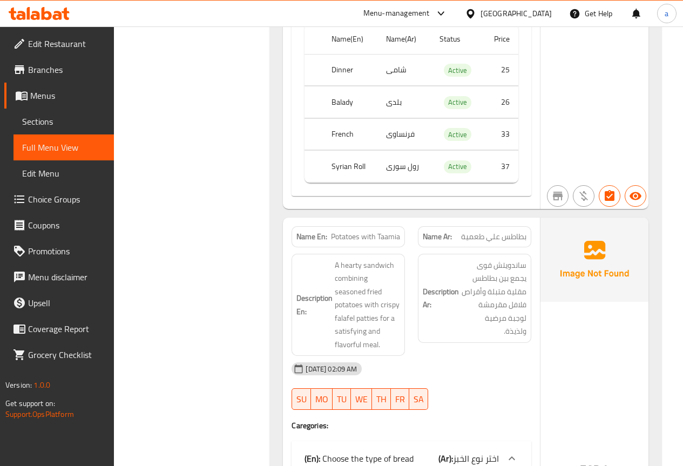
scroll to position [50288, 0]
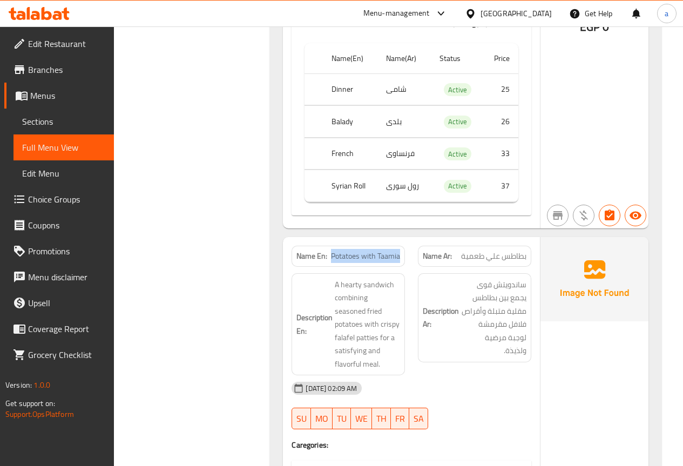
drag, startPoint x: 333, startPoint y: 67, endPoint x: 399, endPoint y: 72, distance: 66.1
click at [399, 246] on div "Name En: Potatoes with Taamia" at bounding box center [348, 256] width 113 height 21
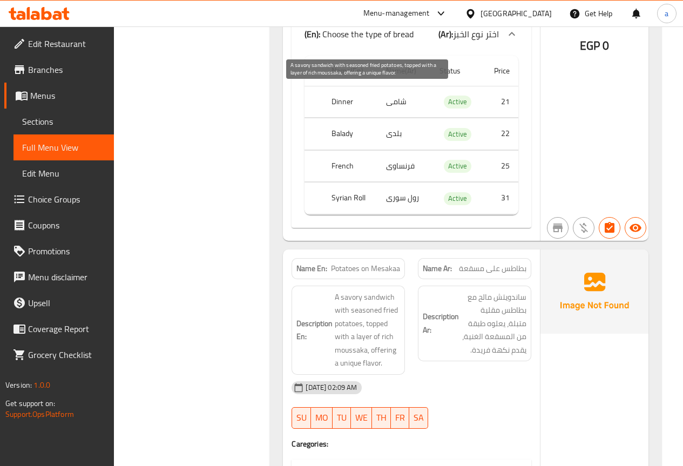
scroll to position [50731, 0]
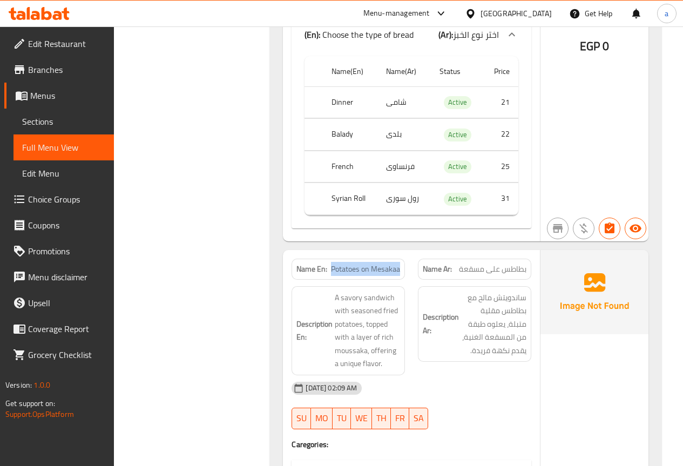
drag, startPoint x: 333, startPoint y: 64, endPoint x: 399, endPoint y: 67, distance: 66.5
click at [399, 263] on span "Potatoes on Mesakaa" at bounding box center [365, 268] width 69 height 11
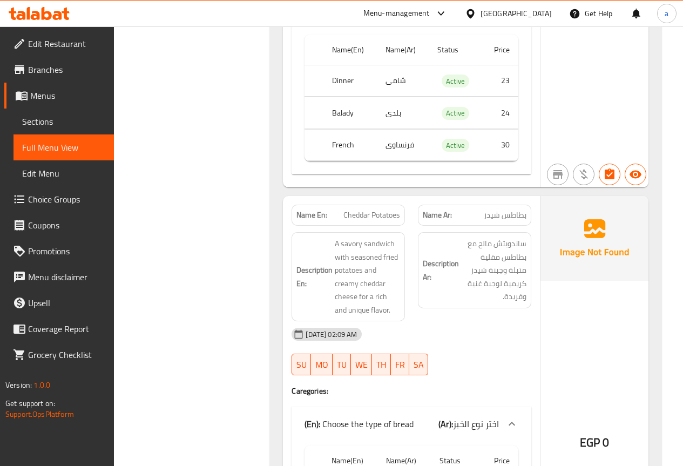
scroll to position [51087, 0]
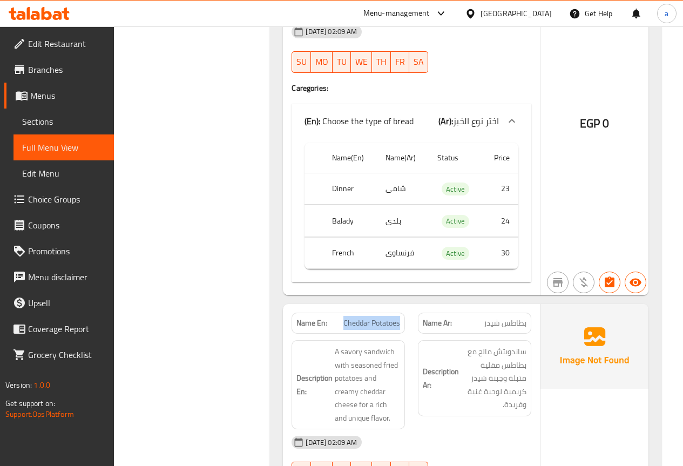
drag, startPoint x: 344, startPoint y: 118, endPoint x: 398, endPoint y: 119, distance: 54.5
click at [398, 317] on span "Cheddar Potatoes" at bounding box center [371, 322] width 57 height 11
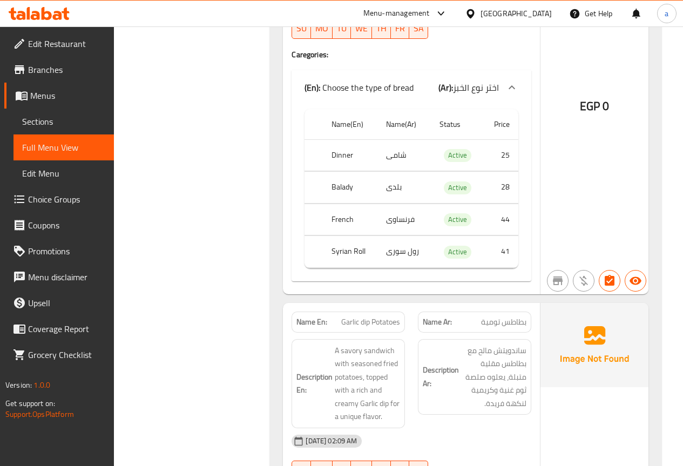
scroll to position [51530, 0]
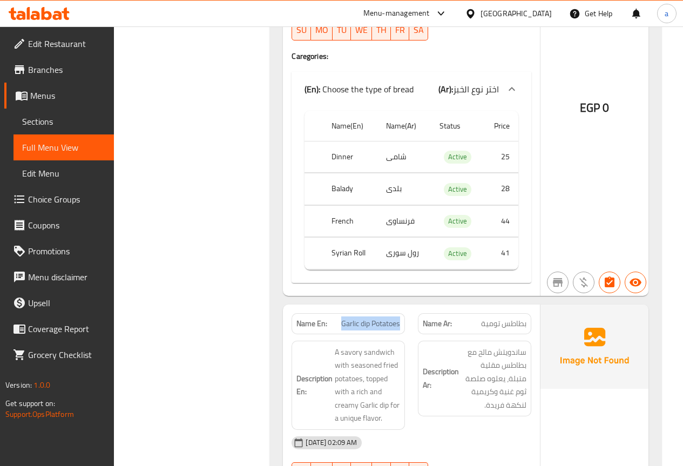
drag, startPoint x: 339, startPoint y: 118, endPoint x: 403, endPoint y: 118, distance: 64.3
click at [403, 313] on div "Name En: Garlic dip Potatoes" at bounding box center [348, 323] width 113 height 21
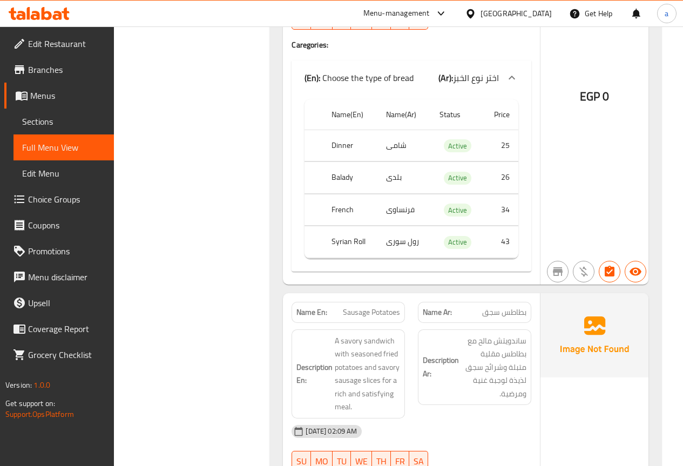
scroll to position [51973, 0]
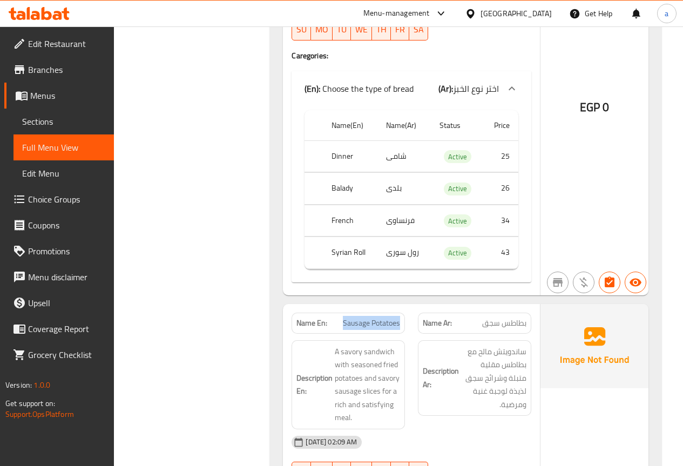
drag, startPoint x: 344, startPoint y: 117, endPoint x: 403, endPoint y: 121, distance: 59.0
click at [403, 313] on div "Name En: Sausage Potatoes" at bounding box center [348, 323] width 113 height 21
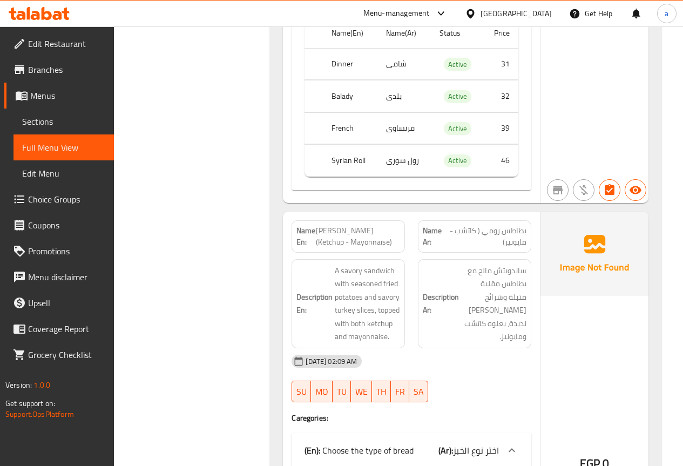
scroll to position [52427, 0]
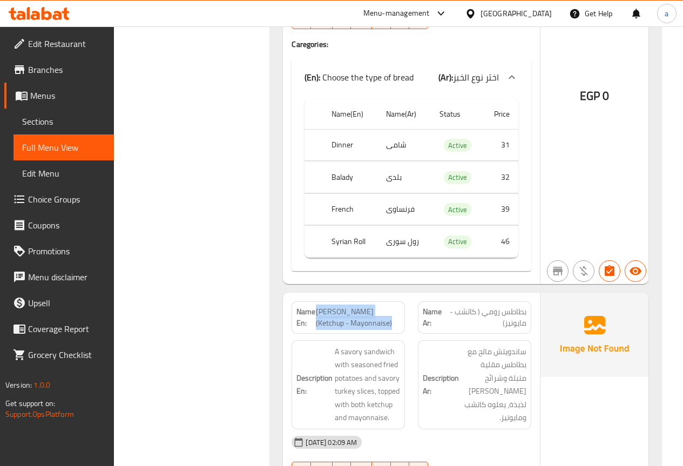
drag, startPoint x: 319, startPoint y: 106, endPoint x: 364, endPoint y: 120, distance: 48.0
click at [364, 306] on span "Romi Potatoes (Ketchup - Mayonnaise)" at bounding box center [358, 317] width 84 height 23
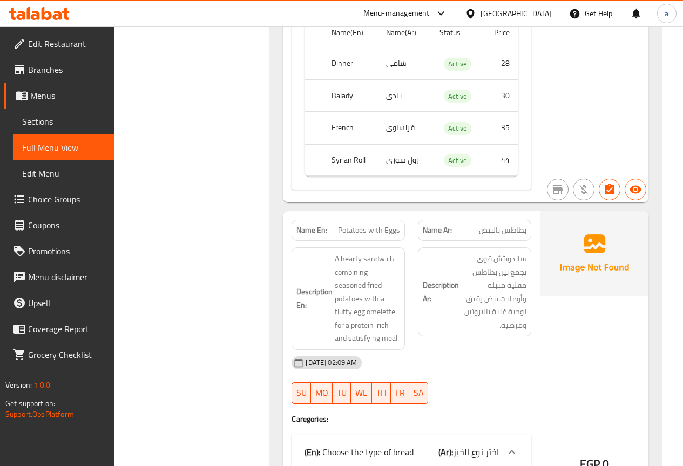
scroll to position [52938, 0]
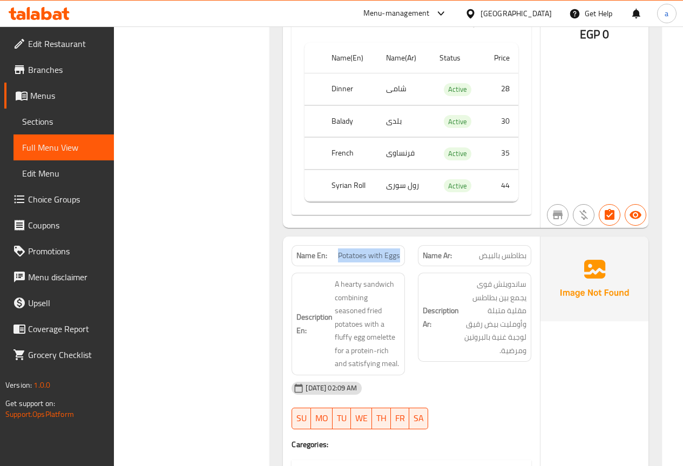
drag, startPoint x: 339, startPoint y: 50, endPoint x: 398, endPoint y: 51, distance: 59.9
click at [398, 250] on span "Potatoes with Eggs" at bounding box center [369, 255] width 62 height 11
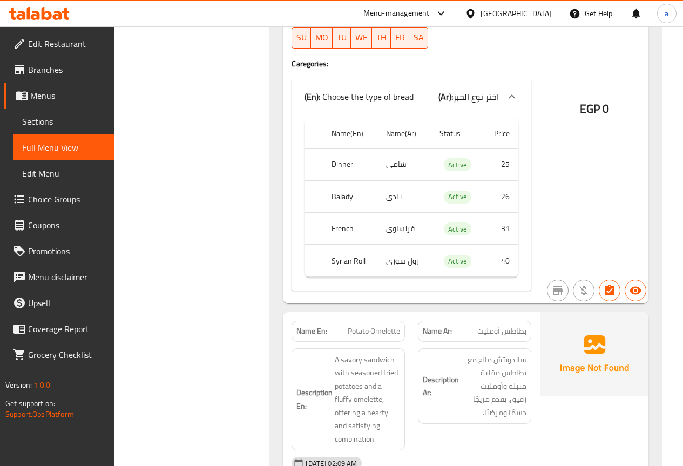
scroll to position [53285, 0]
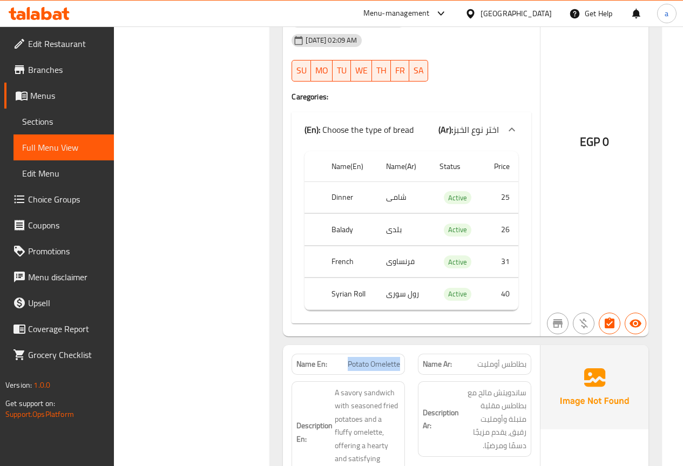
drag, startPoint x: 348, startPoint y: 160, endPoint x: 401, endPoint y: 158, distance: 53.0
click at [401, 354] on div "Name En: Potato Omelette" at bounding box center [348, 364] width 113 height 21
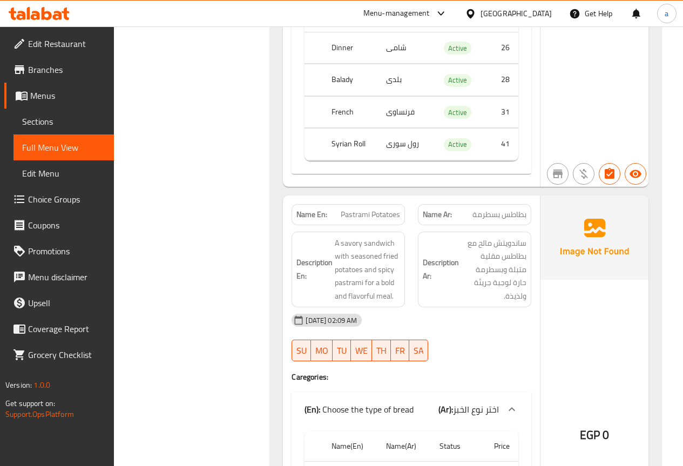
scroll to position [53823, 0]
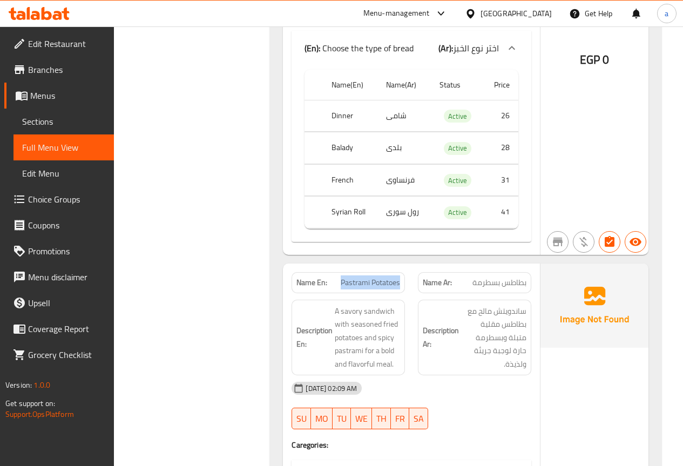
drag, startPoint x: 341, startPoint y: 79, endPoint x: 398, endPoint y: 80, distance: 57.8
click at [398, 277] on span "Pastrami Potatoes" at bounding box center [370, 282] width 59 height 11
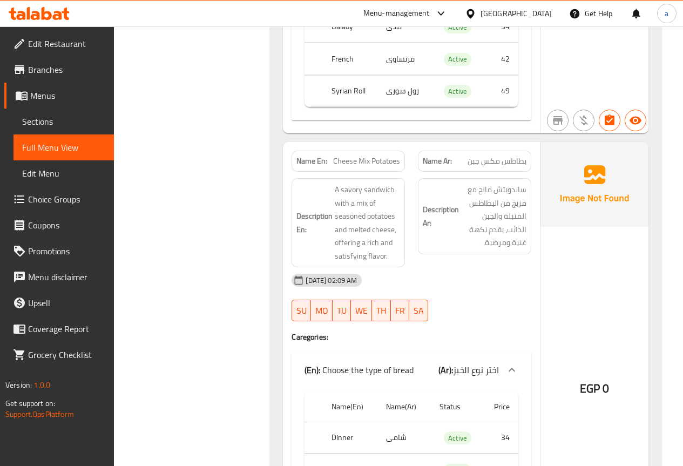
scroll to position [54266, 0]
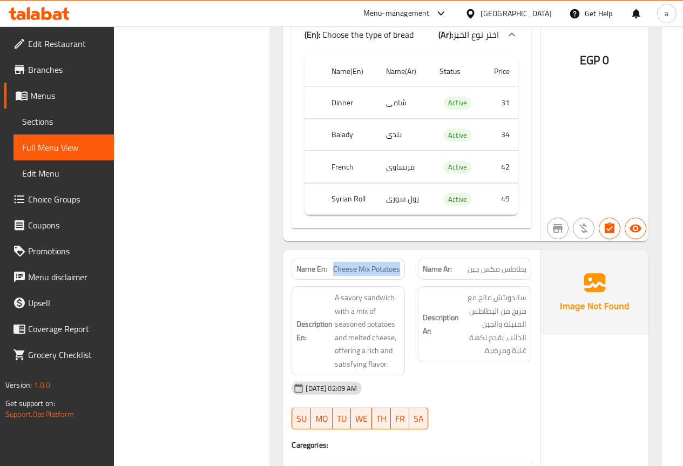
drag, startPoint x: 335, startPoint y: 66, endPoint x: 398, endPoint y: 67, distance: 63.7
click at [398, 263] on span "Cheese Mix Potatoes" at bounding box center [366, 268] width 67 height 11
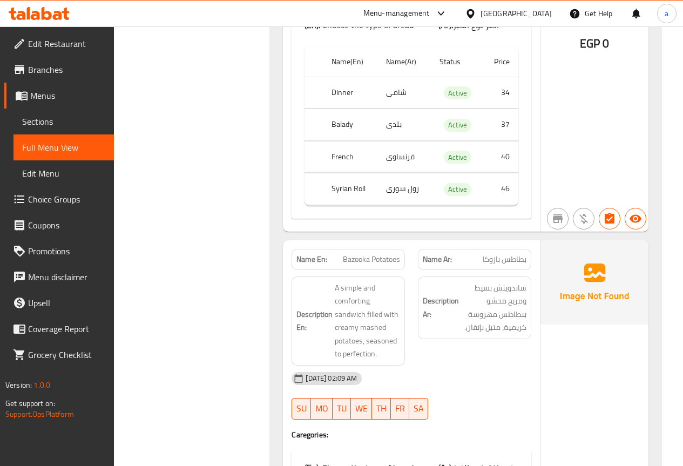
scroll to position [54709, 0]
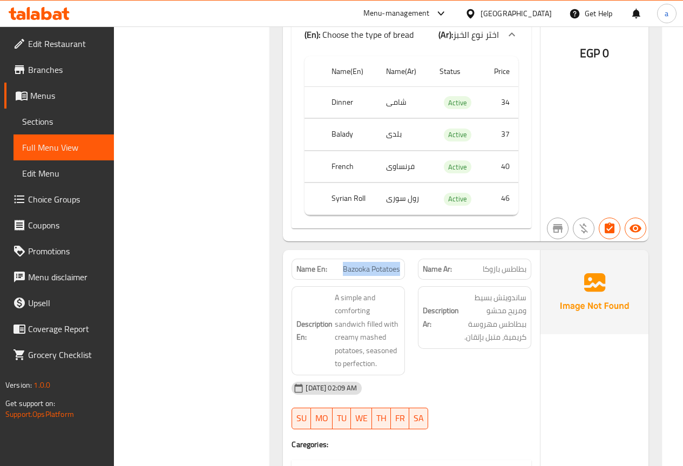
drag, startPoint x: 342, startPoint y: 65, endPoint x: 402, endPoint y: 65, distance: 59.4
click at [402, 259] on div "Name En: Bazooka Potatoes" at bounding box center [348, 269] width 113 height 21
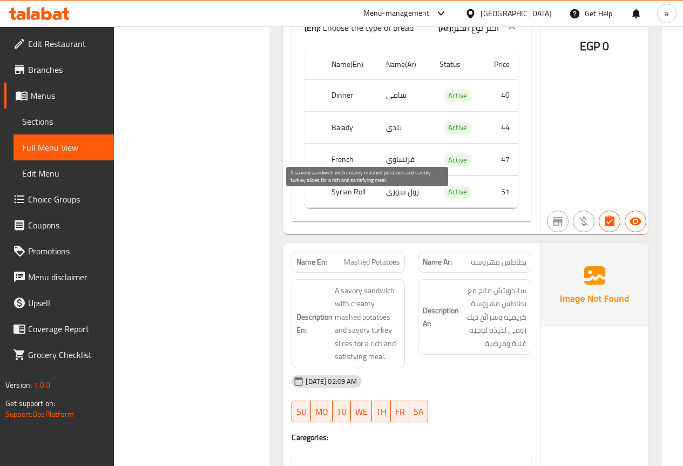
scroll to position [55098, 0]
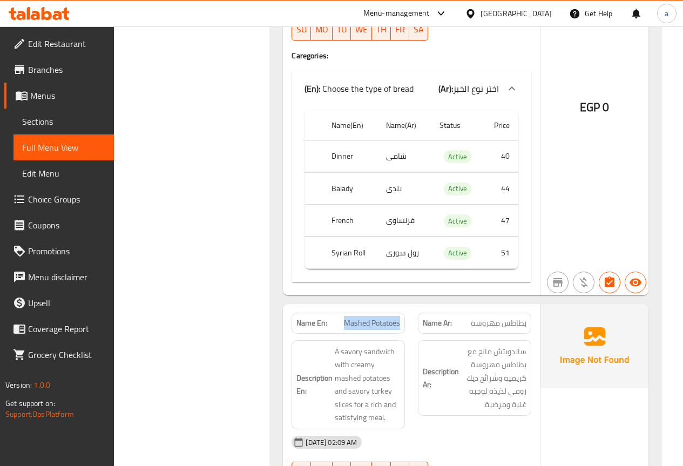
drag, startPoint x: 342, startPoint y: 117, endPoint x: 400, endPoint y: 118, distance: 57.8
click at [400, 317] on p "Name En: Mashed Potatoes" at bounding box center [348, 322] width 104 height 11
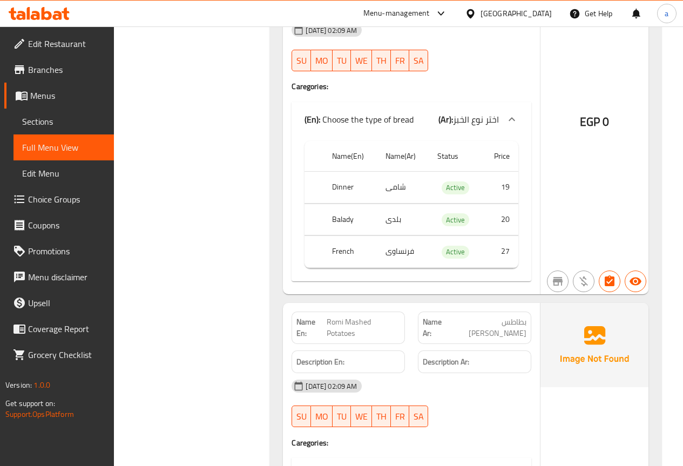
scroll to position [55508, 0]
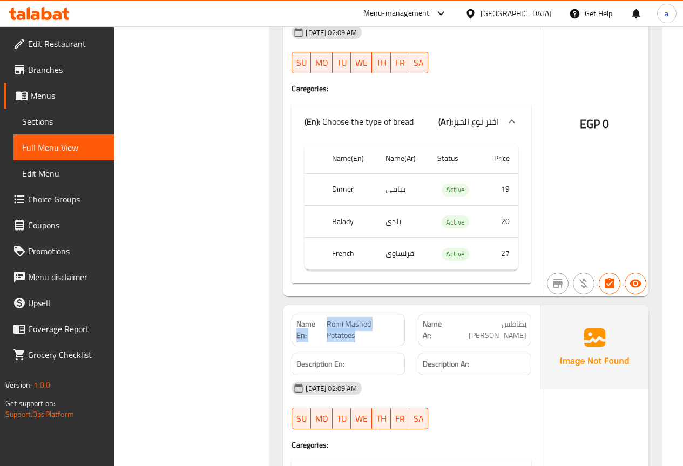
drag, startPoint x: 326, startPoint y: 119, endPoint x: 369, endPoint y: 130, distance: 45.2
click at [369, 319] on p "Name En: Romi Mashed Potatoes" at bounding box center [348, 330] width 104 height 23
click at [369, 319] on span "Romi Mashed Potatoes" at bounding box center [363, 330] width 73 height 23
drag, startPoint x: 326, startPoint y: 116, endPoint x: 365, endPoint y: 134, distance: 43.0
click at [365, 319] on p "Name En: Romi Mashed Potatoes" at bounding box center [348, 330] width 104 height 23
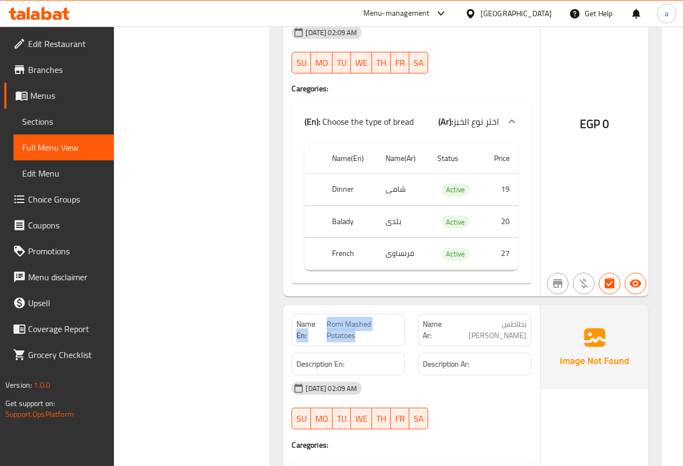
click at [365, 319] on span "Romi Mashed Potatoes" at bounding box center [363, 330] width 73 height 23
drag, startPoint x: 327, startPoint y: 120, endPoint x: 354, endPoint y: 130, distance: 28.7
click at [354, 319] on span "Romi Mashed Potatoes" at bounding box center [363, 330] width 73 height 23
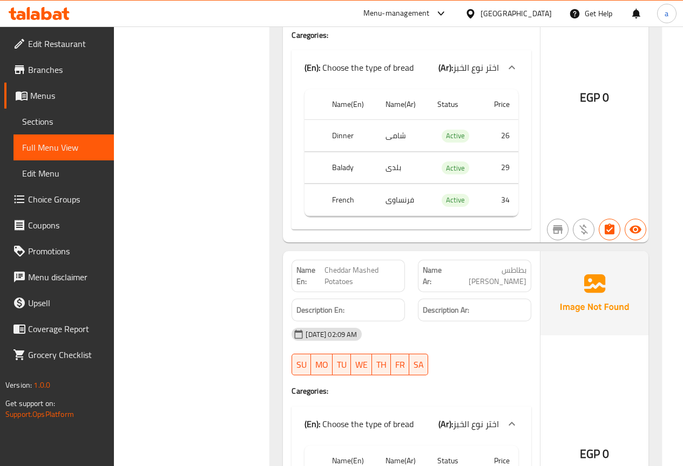
scroll to position [55864, 0]
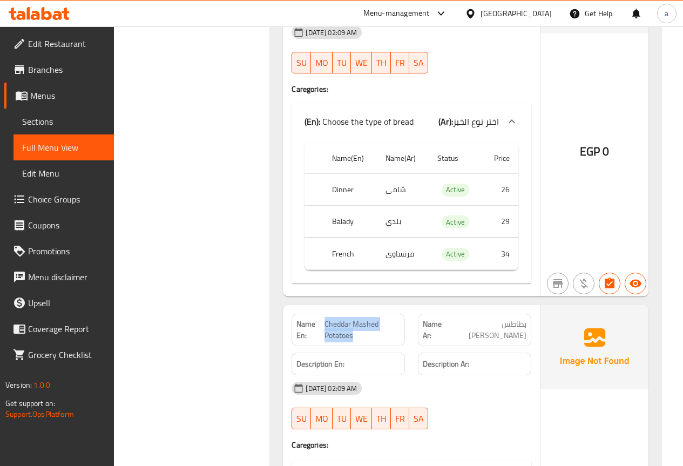
drag, startPoint x: 325, startPoint y: 119, endPoint x: 358, endPoint y: 130, distance: 35.2
click at [358, 319] on span "Cheddar Mashed Potatoes" at bounding box center [363, 330] width 76 height 23
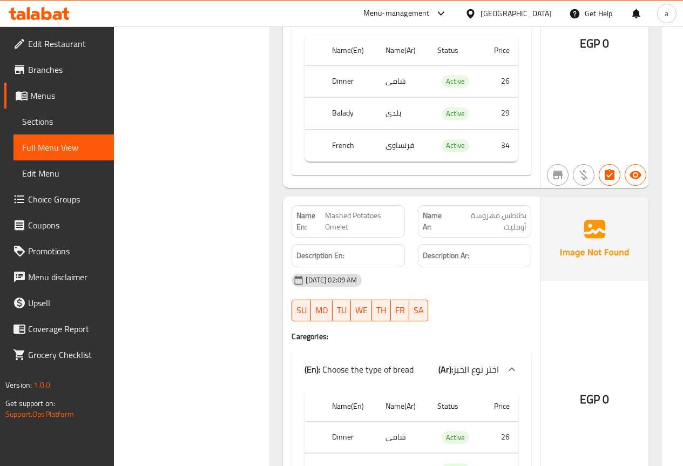
scroll to position [56220, 0]
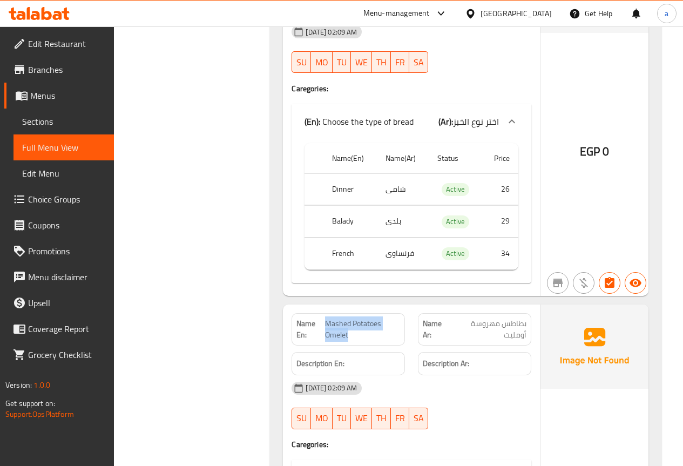
drag, startPoint x: 325, startPoint y: 120, endPoint x: 356, endPoint y: 131, distance: 32.6
click at [356, 318] on span "Mashed Potatoes Omelet" at bounding box center [362, 329] width 75 height 23
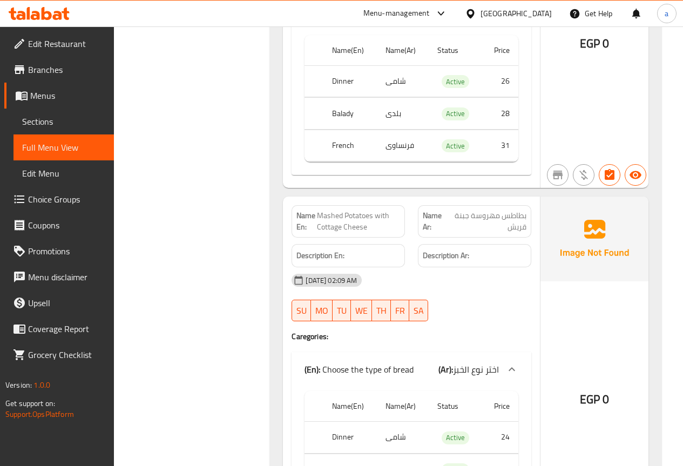
scroll to position [56522, 0]
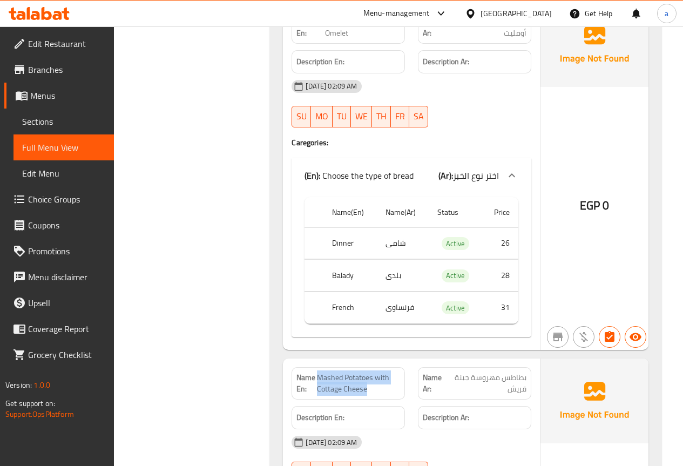
drag, startPoint x: 318, startPoint y: 174, endPoint x: 369, endPoint y: 184, distance: 51.8
click at [369, 372] on span "Mashed Potatoes with Cottage Cheese" at bounding box center [358, 383] width 83 height 23
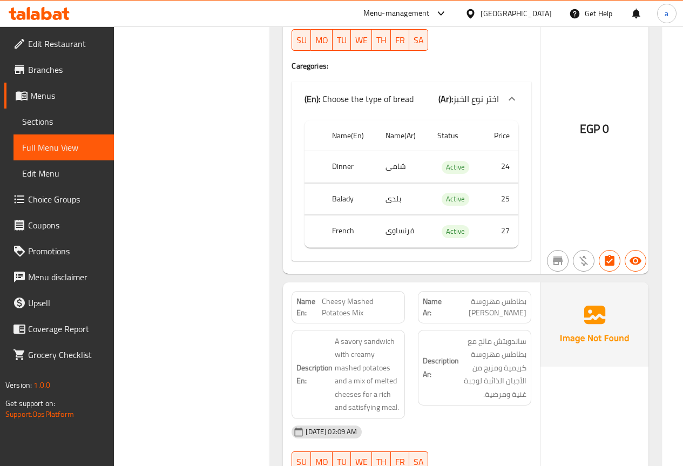
scroll to position [56944, 0]
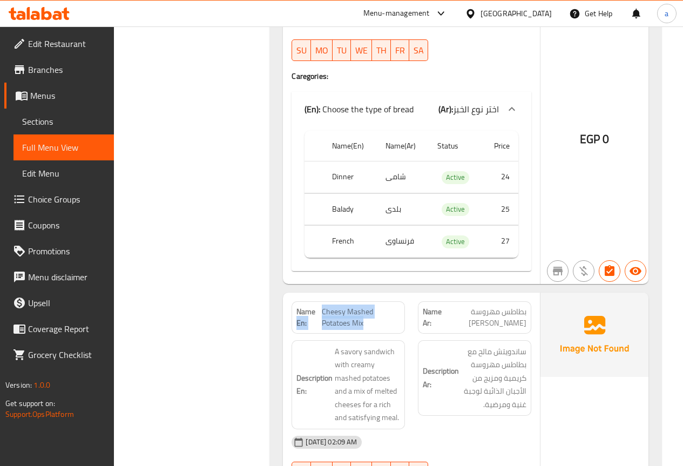
drag, startPoint x: 321, startPoint y: 107, endPoint x: 366, endPoint y: 119, distance: 46.4
click at [366, 306] on p "Name En: Cheesy Mashed Potatoes Mix" at bounding box center [348, 317] width 104 height 23
click at [366, 306] on span "Cheesy Mashed Potatoes Mix" at bounding box center [361, 317] width 78 height 23
drag, startPoint x: 322, startPoint y: 107, endPoint x: 366, endPoint y: 118, distance: 44.7
click at [366, 306] on span "Cheesy Mashed Potatoes Mix" at bounding box center [361, 317] width 78 height 23
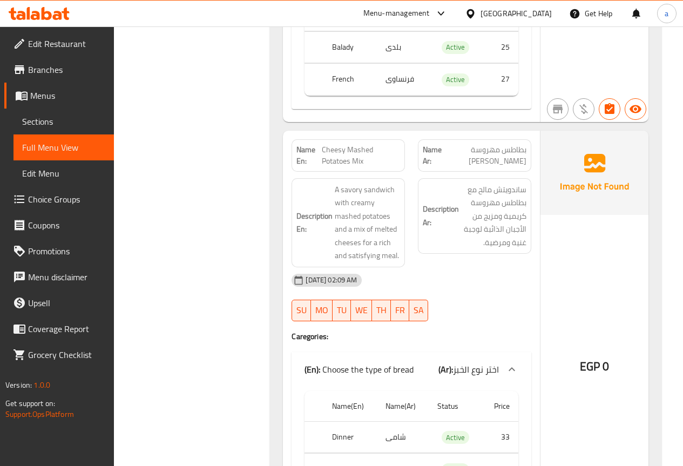
scroll to position [12521, 0]
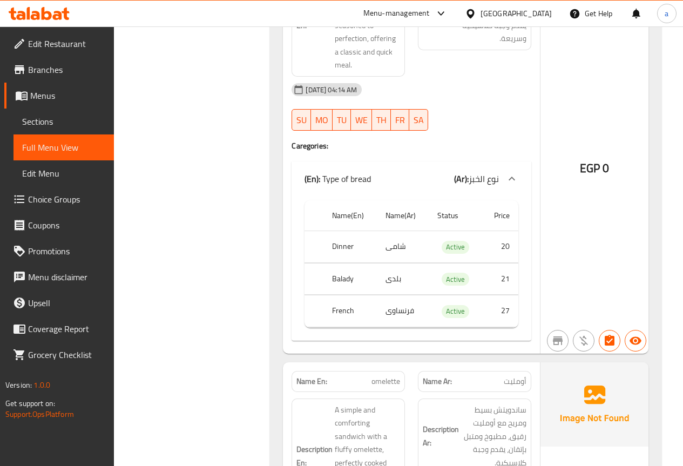
click at [56, 120] on span "Sections" at bounding box center [63, 121] width 83 height 13
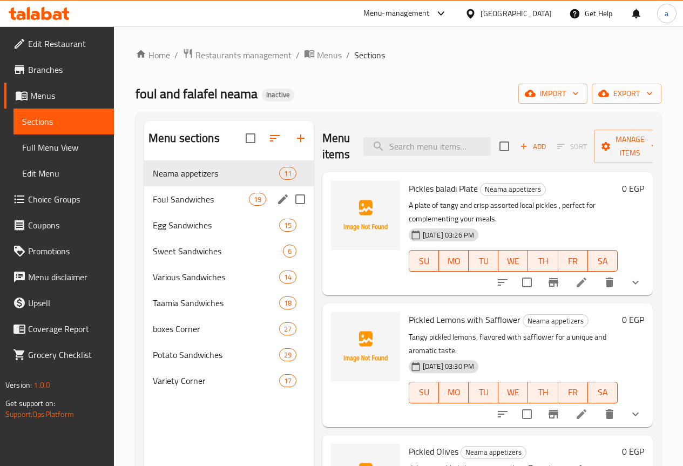
drag, startPoint x: 191, startPoint y: 206, endPoint x: 507, endPoint y: 134, distance: 324.0
click at [191, 206] on div "Foul Sandwiches 19" at bounding box center [229, 199] width 170 height 26
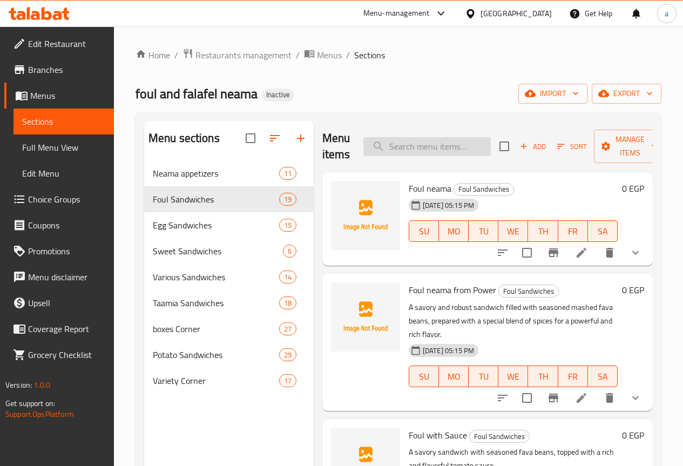
click at [371, 154] on input "search" at bounding box center [426, 146] width 127 height 19
paste input "Boiled Egg"
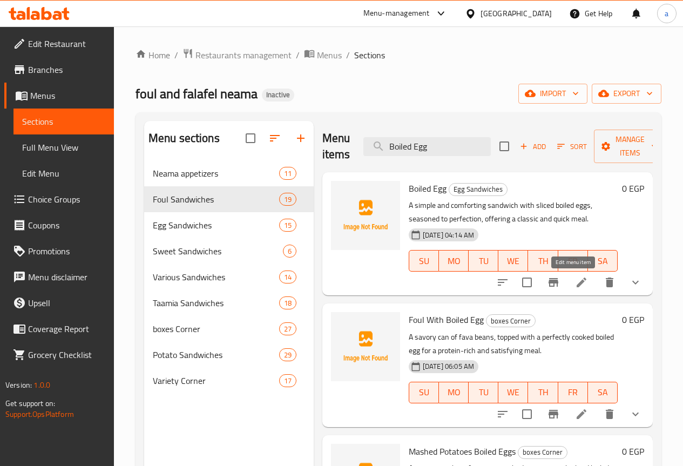
type input "Boiled Egg"
click at [575, 280] on icon at bounding box center [581, 282] width 13 height 13
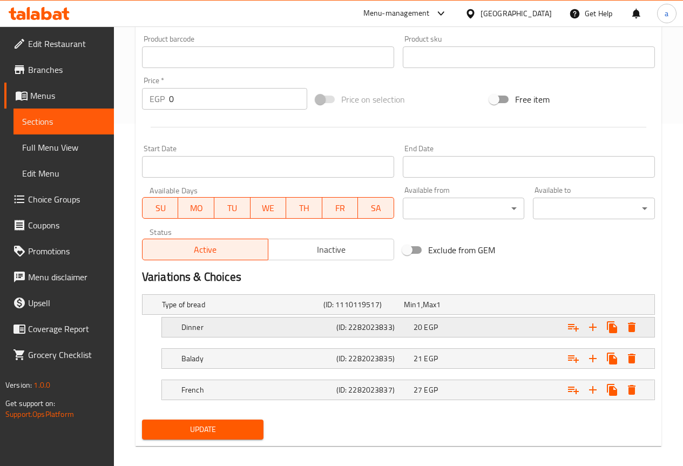
scroll to position [353, 0]
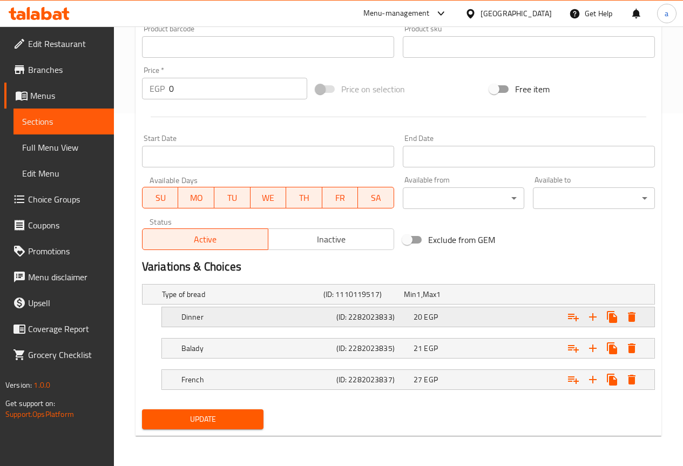
click at [387, 306] on div "Dinner (ID: 2282023833) 20 EGP" at bounding box center [411, 317] width 464 height 24
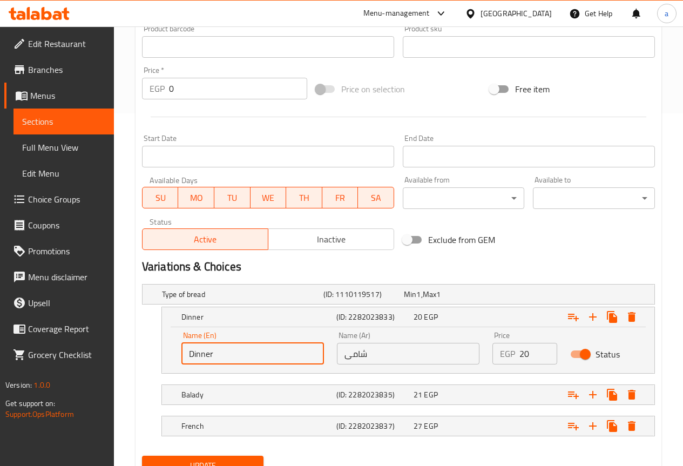
drag, startPoint x: 241, startPoint y: 356, endPoint x: 179, endPoint y: 361, distance: 62.8
click at [179, 361] on div "Name (En) Dinner Name (En)" at bounding box center [253, 348] width 156 height 46
type input "shami"
click at [142, 456] on button "Update" at bounding box center [203, 466] width 122 height 20
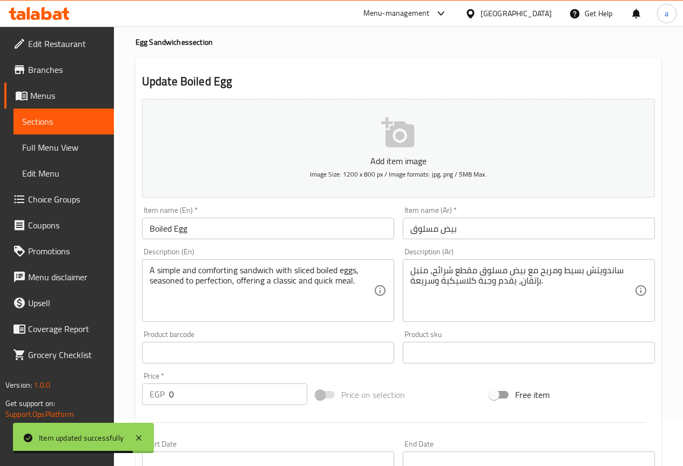
scroll to position [0, 0]
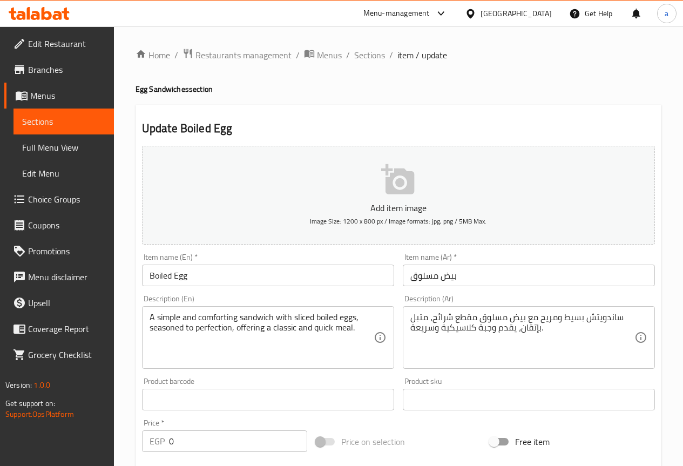
drag, startPoint x: 367, startPoint y: 55, endPoint x: 684, endPoint y: 125, distance: 325.2
click at [367, 55] on span "Sections" at bounding box center [369, 55] width 31 height 13
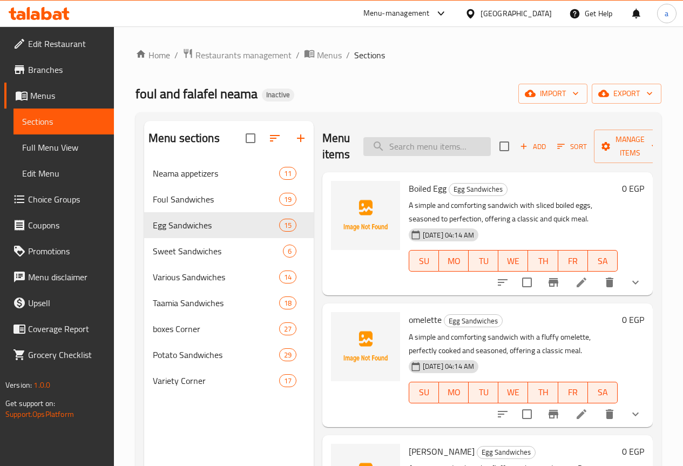
click at [411, 149] on input "search" at bounding box center [426, 146] width 127 height 19
paste input "omelette"
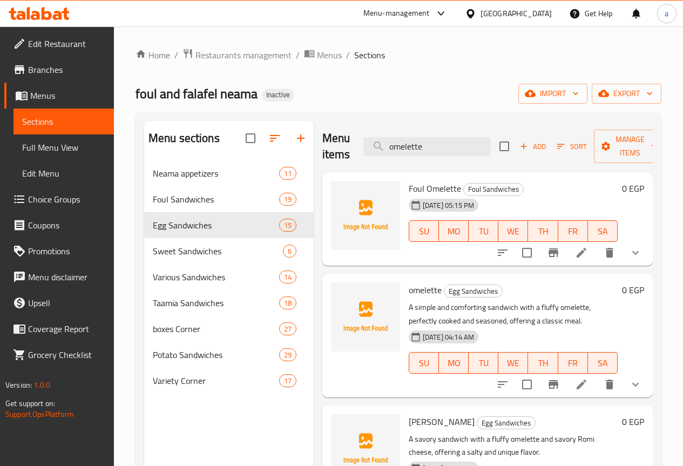
type input "omelette"
click at [566, 383] on li at bounding box center [581, 384] width 30 height 19
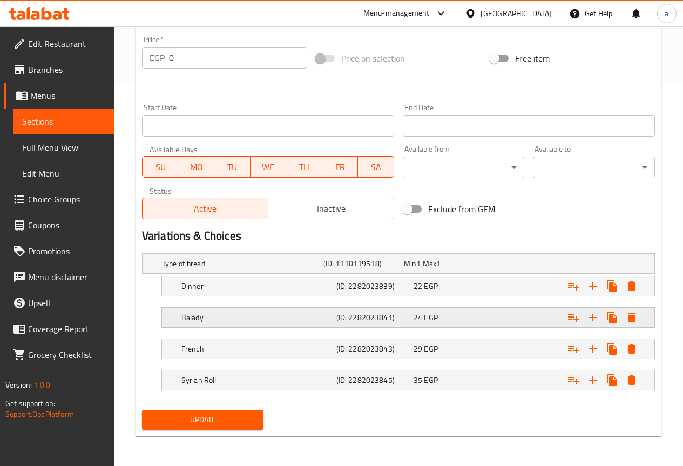
scroll to position [384, 0]
click at [265, 294] on div "Dinner (ID: 2282023839) 22 EGP" at bounding box center [411, 286] width 464 height 24
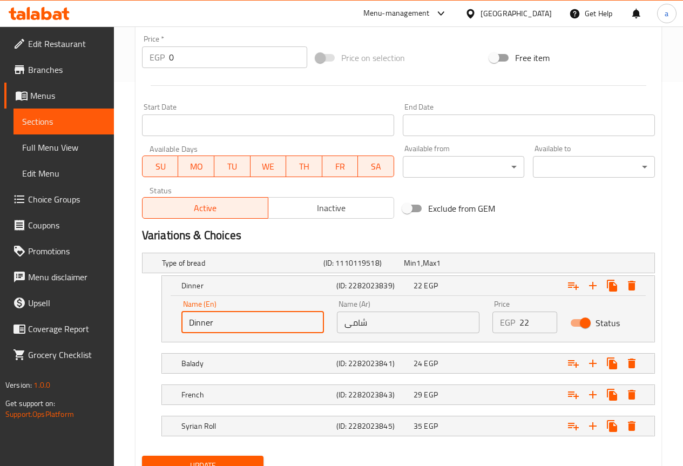
drag, startPoint x: 214, startPoint y: 323, endPoint x: 168, endPoint y: 328, distance: 46.1
click at [168, 328] on div "Name (En) Dinner Name (En) Name (Ar) شامى Name (Ar) Price EGP 22 Price Status" at bounding box center [408, 319] width 492 height 46
type input "shami"
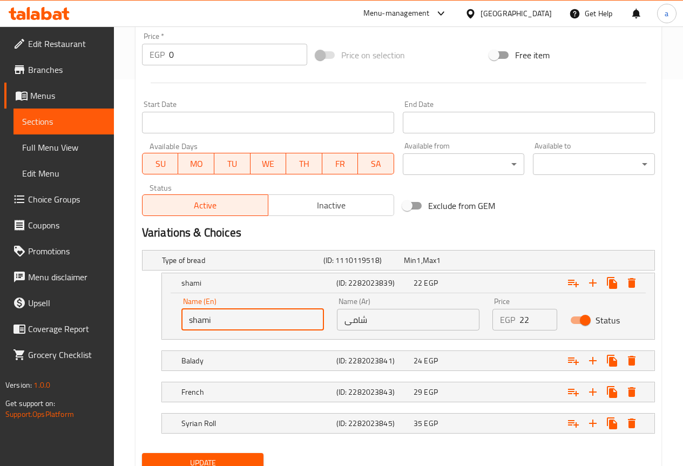
scroll to position [430, 0]
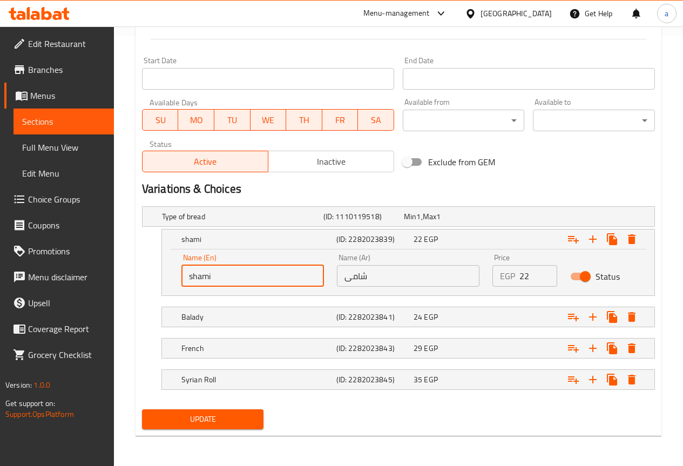
click at [213, 420] on span "Update" at bounding box center [203, 419] width 105 height 13
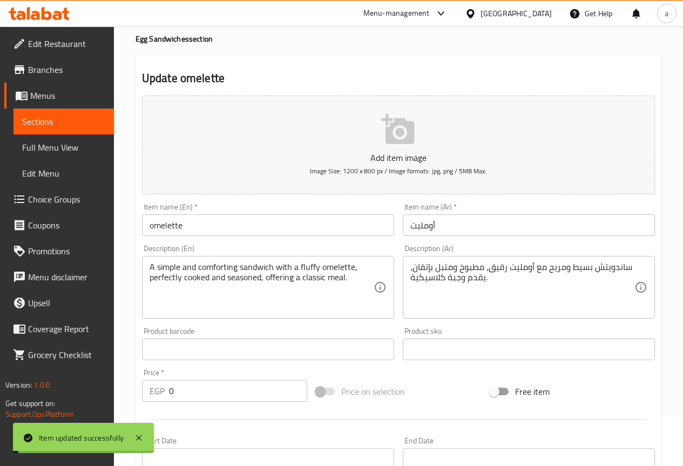
scroll to position [0, 0]
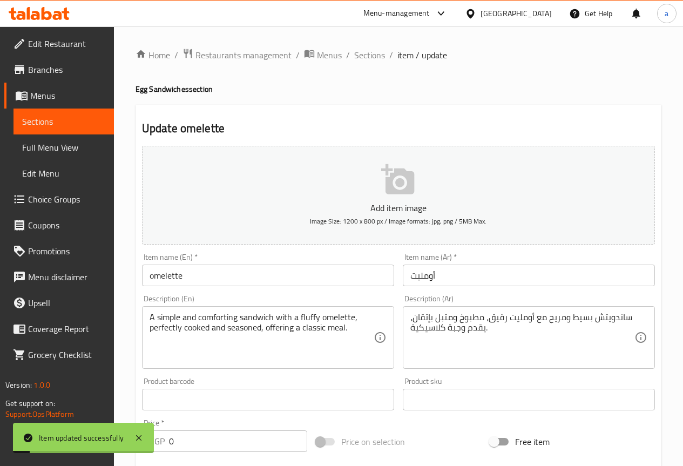
drag, startPoint x: 377, startPoint y: 50, endPoint x: 684, endPoint y: 88, distance: 309.0
click at [377, 50] on span "Sections" at bounding box center [369, 55] width 31 height 13
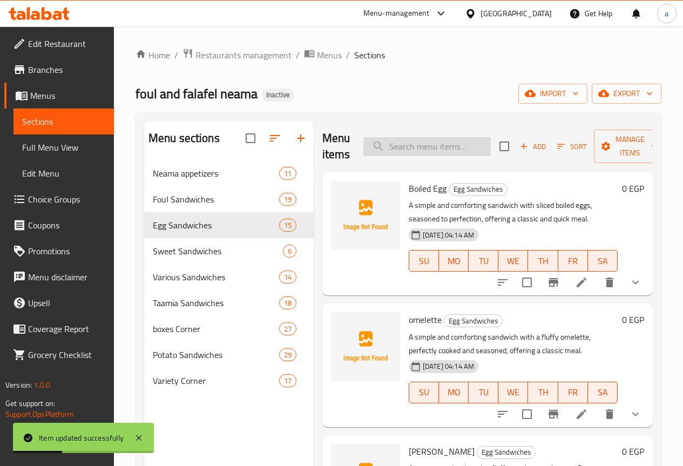
click at [421, 147] on input "search" at bounding box center [426, 146] width 127 height 19
paste input "[PERSON_NAME]"
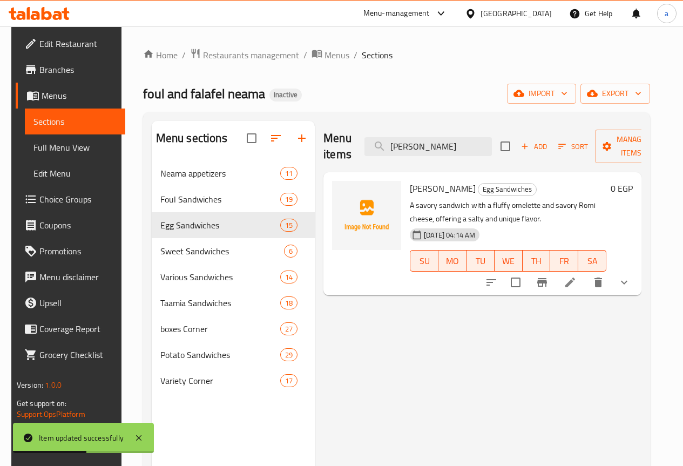
type input "[PERSON_NAME]"
click at [573, 278] on li at bounding box center [570, 282] width 30 height 19
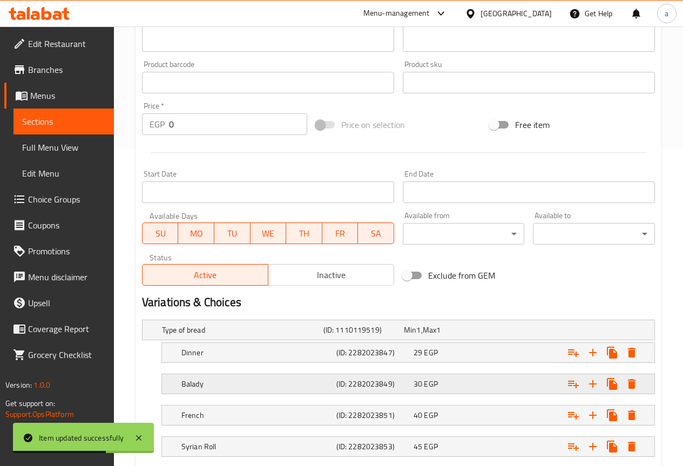
scroll to position [384, 0]
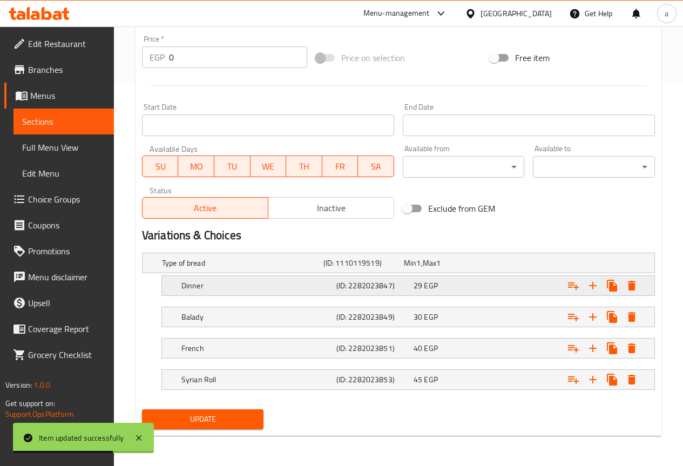
click at [232, 293] on div "Dinner" at bounding box center [256, 285] width 155 height 15
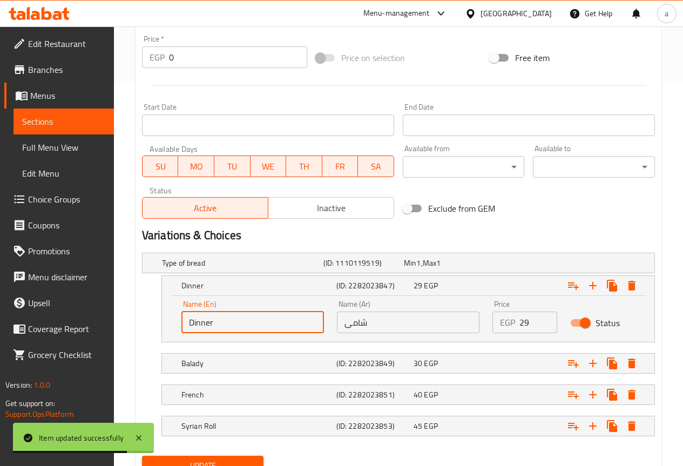
drag, startPoint x: 217, startPoint y: 323, endPoint x: 175, endPoint y: 325, distance: 42.2
click at [175, 325] on div "Name (En) Dinner Name (En)" at bounding box center [253, 317] width 156 height 46
type input "shami"
click at [142, 456] on button "Update" at bounding box center [203, 466] width 122 height 20
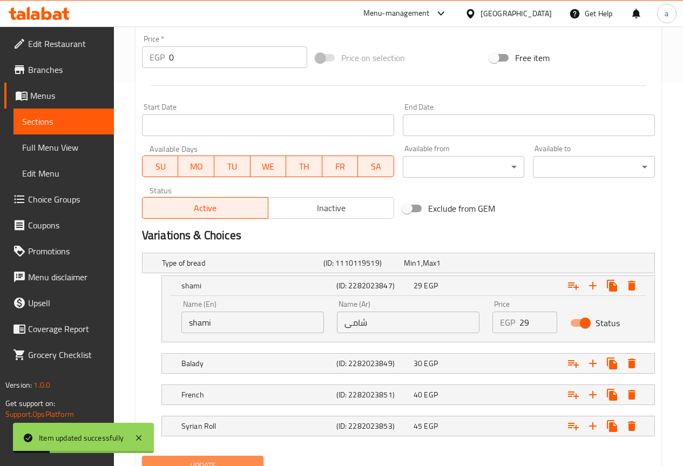
click at [248, 457] on button "Update" at bounding box center [203, 466] width 122 height 20
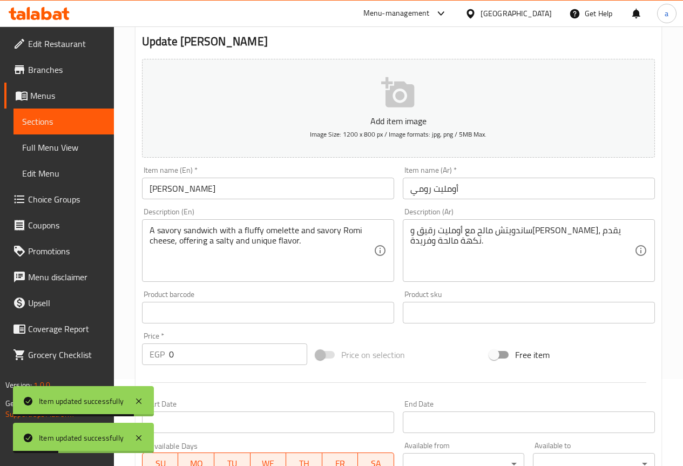
scroll to position [0, 0]
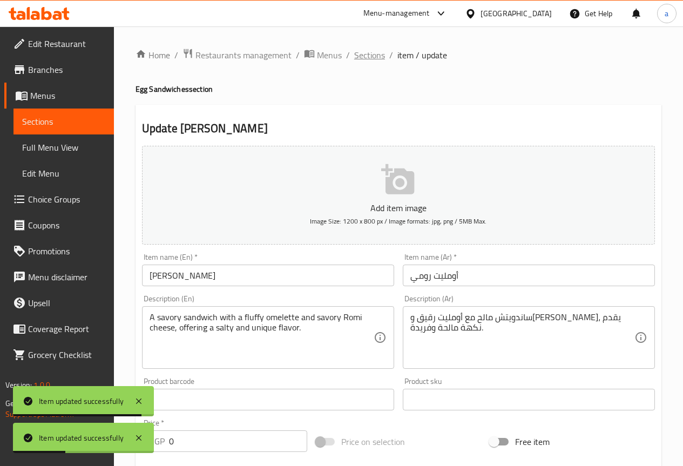
click at [376, 56] on span "Sections" at bounding box center [369, 55] width 31 height 13
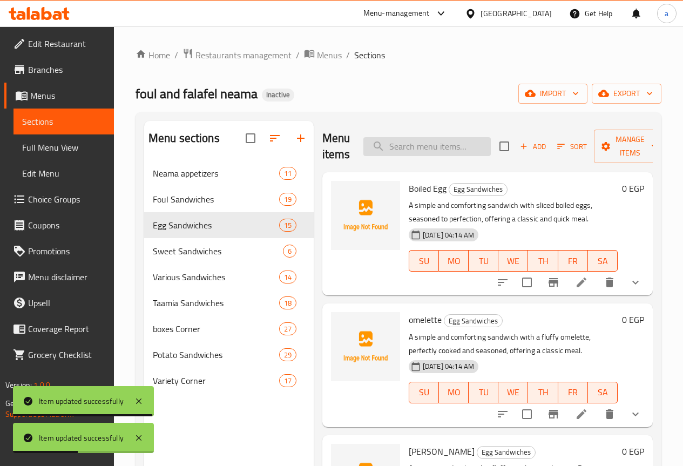
click at [415, 150] on input "search" at bounding box center [426, 146] width 127 height 19
paste input "Cheddar Omelet"
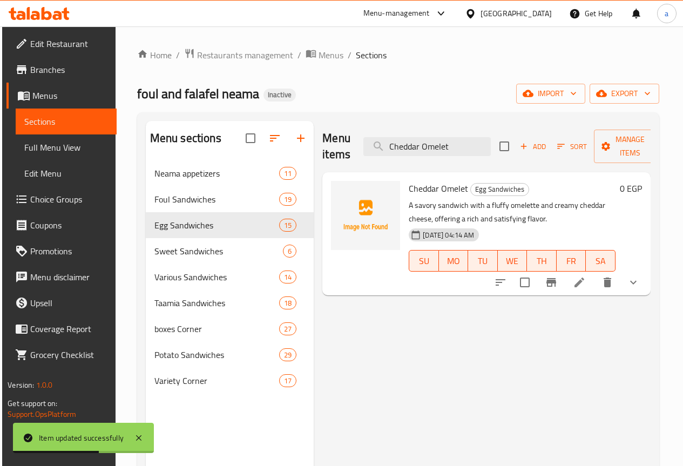
type input "Cheddar Omelet"
click at [577, 278] on icon at bounding box center [579, 282] width 13 height 13
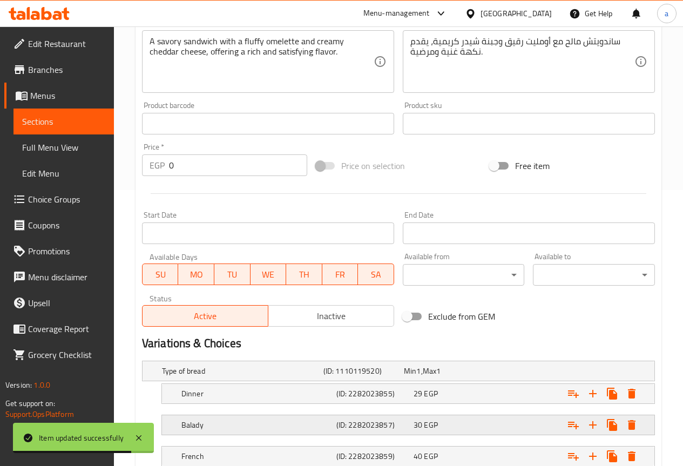
scroll to position [324, 0]
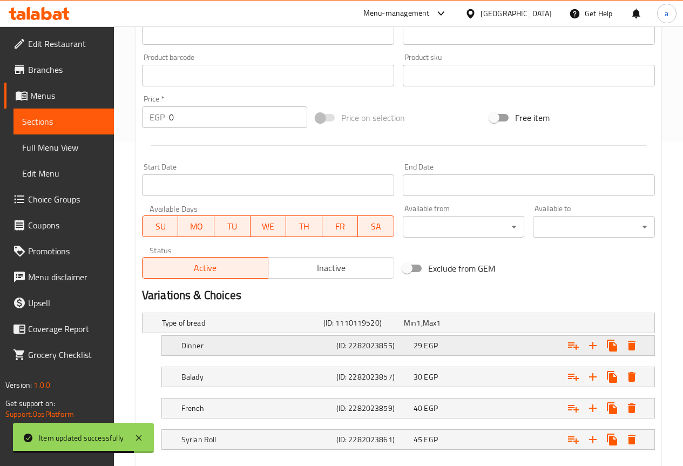
click at [217, 344] on h5 "Dinner" at bounding box center [256, 345] width 151 height 11
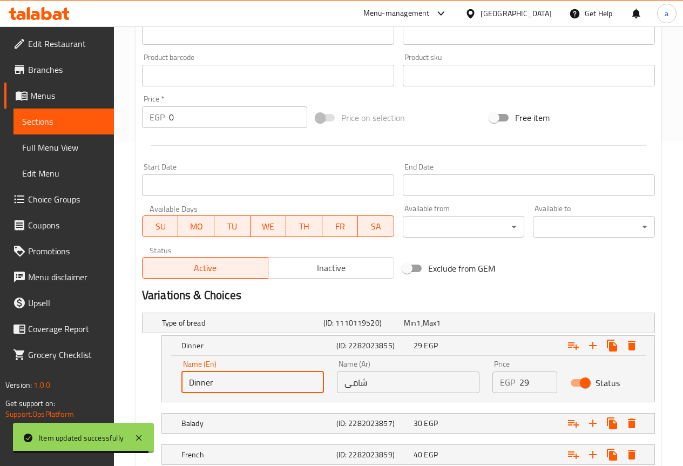
drag, startPoint x: 208, startPoint y: 386, endPoint x: 184, endPoint y: 391, distance: 25.0
click at [184, 391] on input "Dinner" at bounding box center [252, 382] width 143 height 22
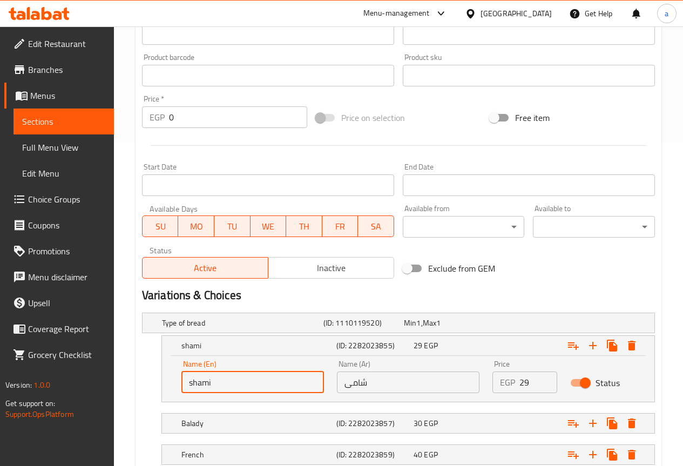
type input "shami"
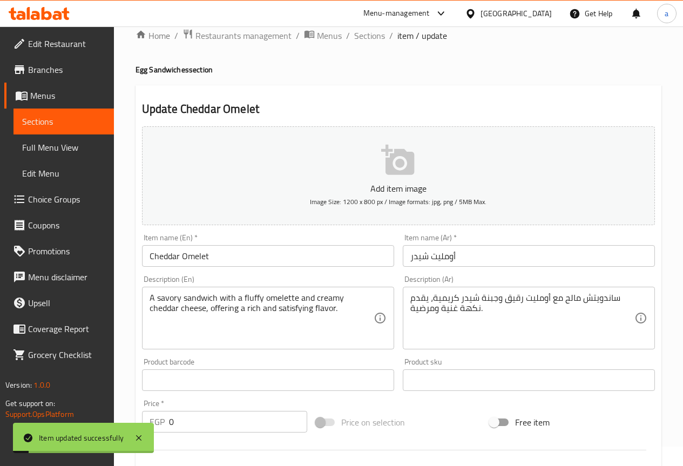
scroll to position [0, 0]
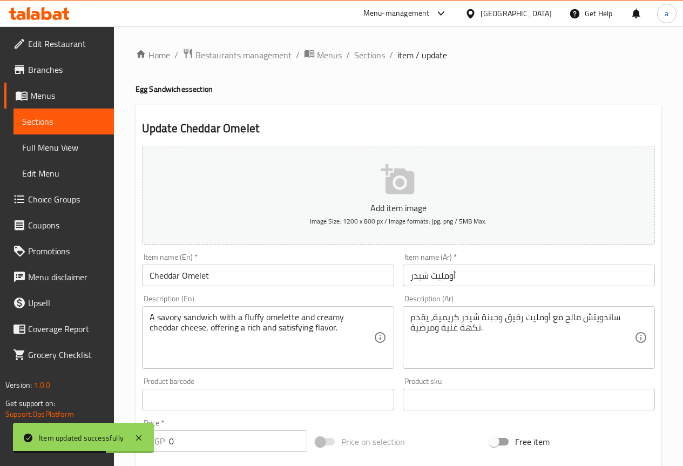
click at [373, 60] on span "Sections" at bounding box center [369, 55] width 31 height 13
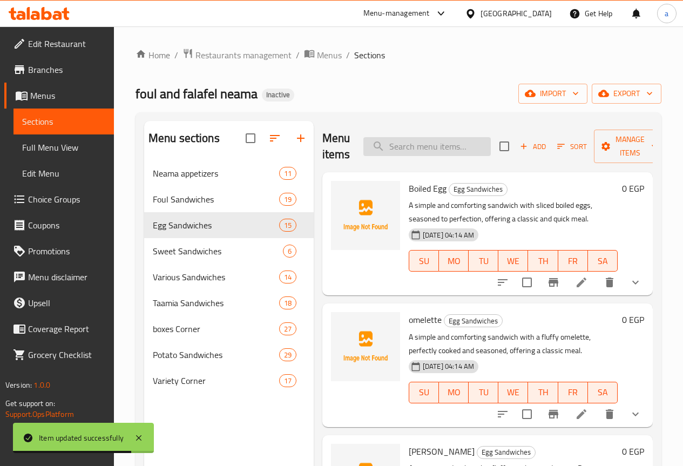
click at [444, 139] on input "search" at bounding box center [426, 146] width 127 height 19
paste input "Cheddar and Romi Mixed Omelet"
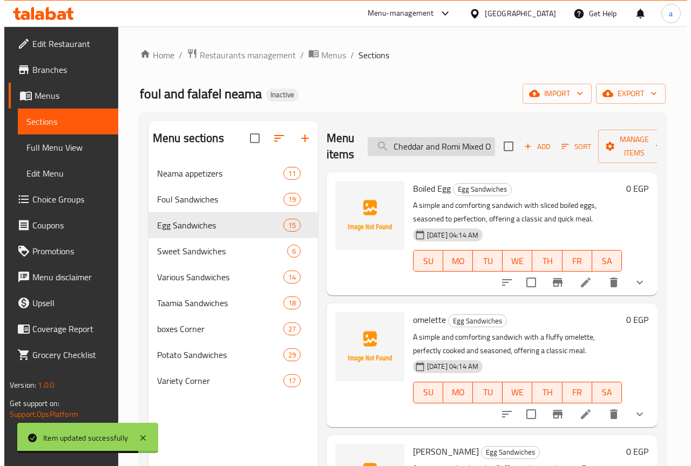
scroll to position [0, 22]
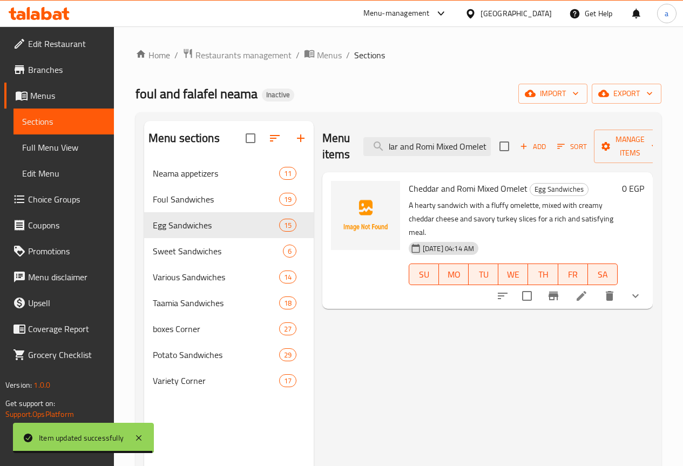
type input "Cheddar and Romi Mixed Omelet"
click at [586, 289] on icon at bounding box center [581, 295] width 13 height 13
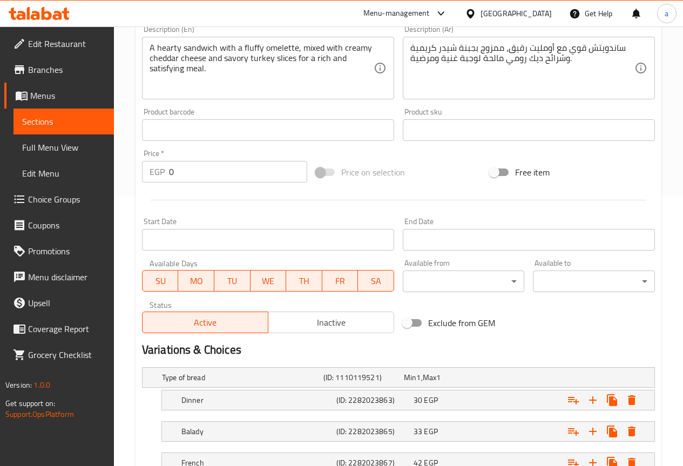
scroll to position [270, 0]
click at [215, 414] on nav at bounding box center [398, 416] width 513 height 9
click at [216, 404] on h5 "Dinner" at bounding box center [256, 399] width 151 height 11
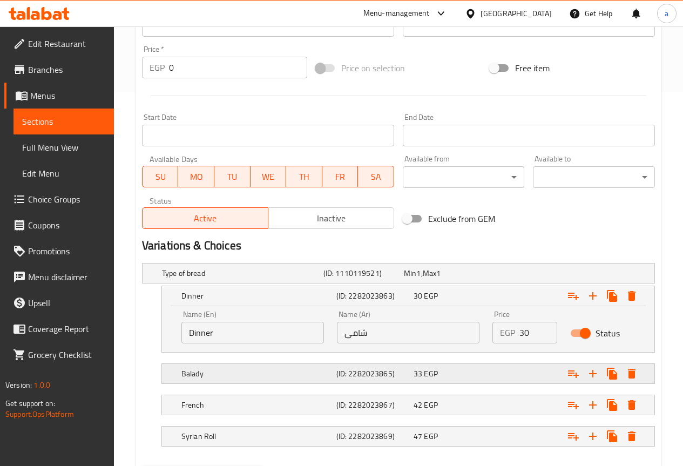
scroll to position [378, 0]
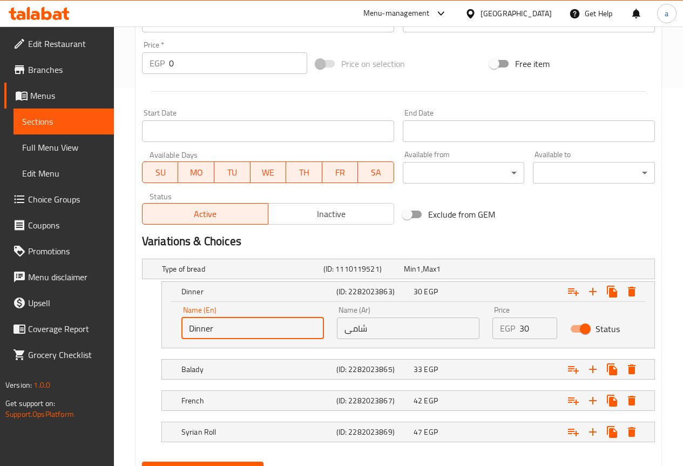
drag, startPoint x: 216, startPoint y: 327, endPoint x: 172, endPoint y: 327, distance: 44.3
click at [172, 327] on div "Name (En) Dinner Name (En) Name (Ar) شامى Name (Ar) Price EGP 30 Price Status" at bounding box center [408, 325] width 492 height 46
type input "shami"
click at [142, 462] on button "Update" at bounding box center [203, 472] width 122 height 20
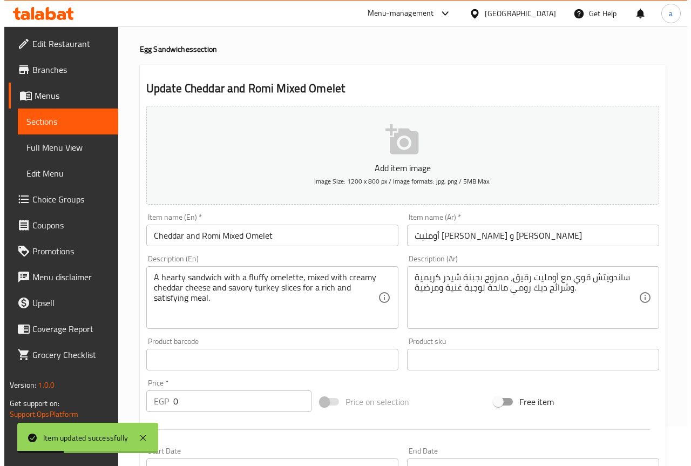
scroll to position [0, 0]
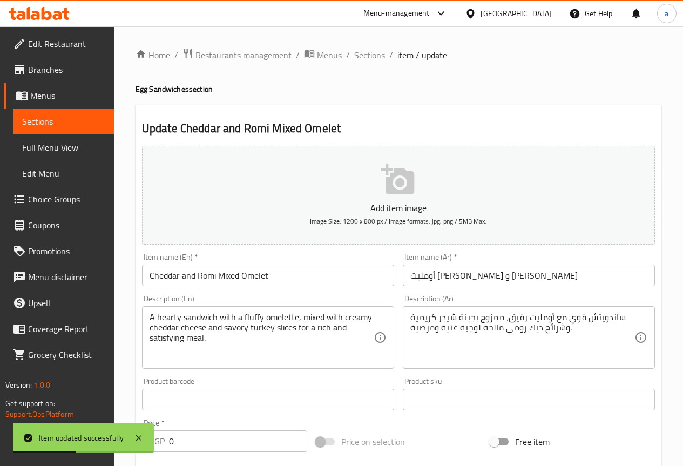
click at [397, 54] on span "item / update" at bounding box center [422, 55] width 50 height 13
click at [380, 55] on span "Sections" at bounding box center [369, 55] width 31 height 13
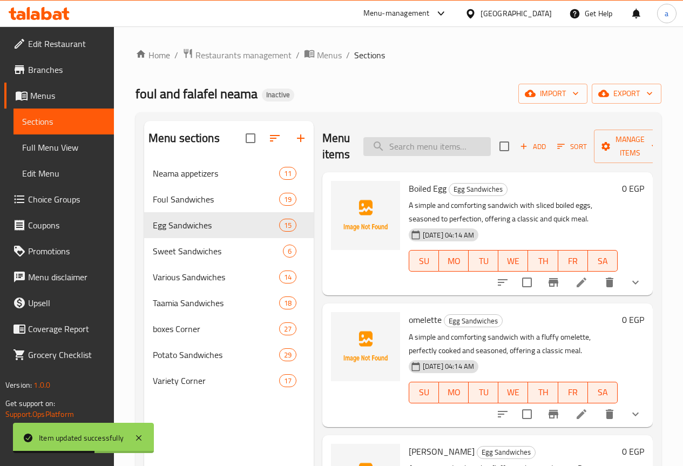
click at [421, 141] on input "search" at bounding box center [426, 146] width 127 height 19
paste input "Pastrami Omelette"
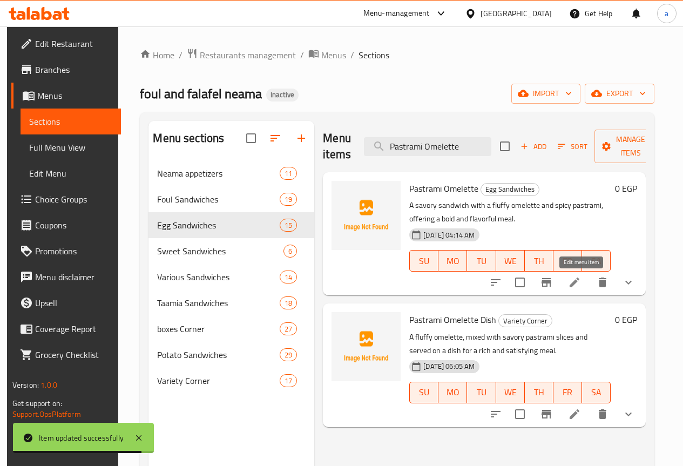
type input "Pastrami Omelette"
click at [579, 280] on icon at bounding box center [575, 283] width 10 height 10
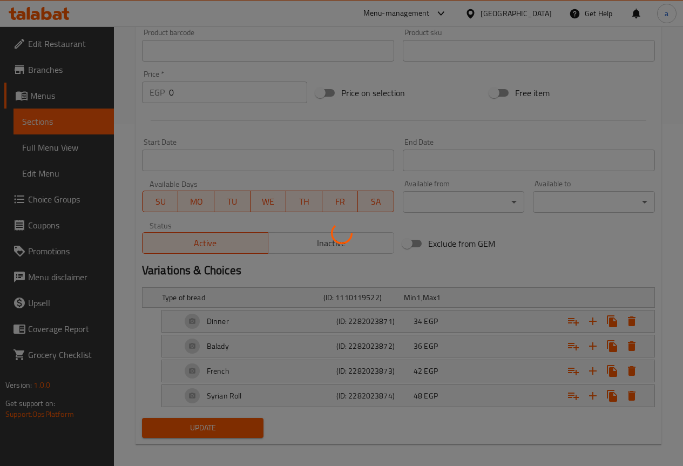
scroll to position [350, 0]
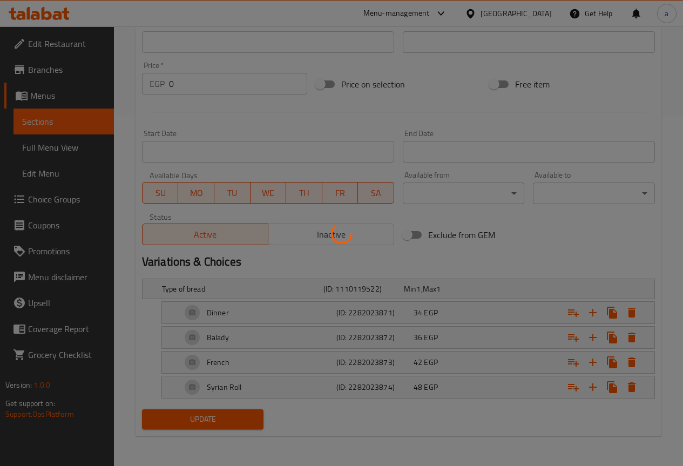
click at [274, 315] on div at bounding box center [341, 233] width 683 height 466
click at [274, 314] on div at bounding box center [341, 233] width 683 height 466
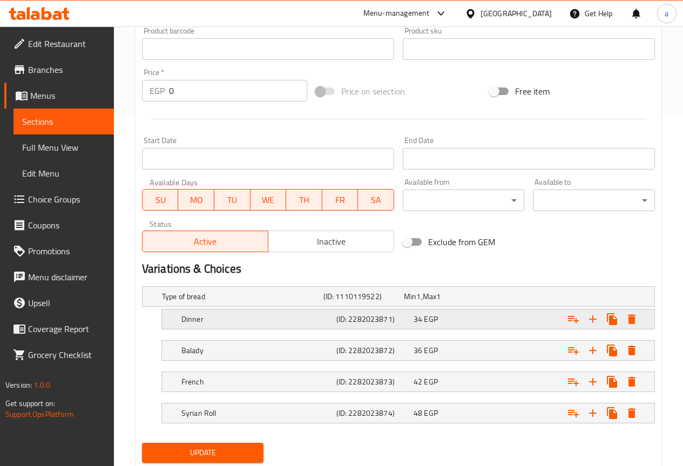
click at [238, 318] on h5 "Dinner" at bounding box center [256, 319] width 151 height 11
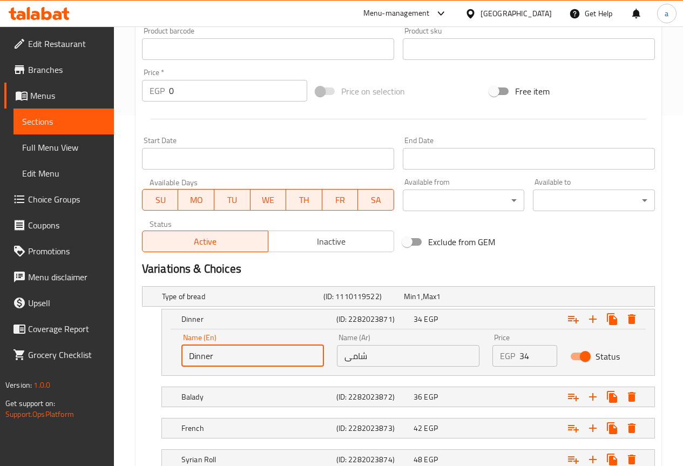
drag, startPoint x: 217, startPoint y: 359, endPoint x: 179, endPoint y: 361, distance: 37.4
click at [179, 361] on div "Name (En) Dinner Name (En)" at bounding box center [253, 350] width 156 height 46
type input "shami"
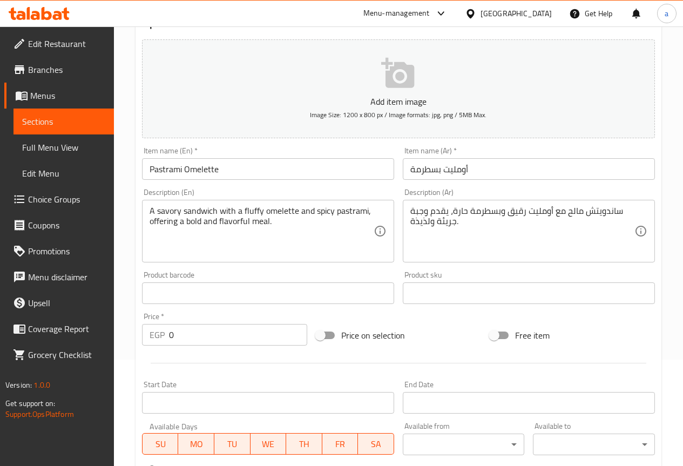
scroll to position [270, 0]
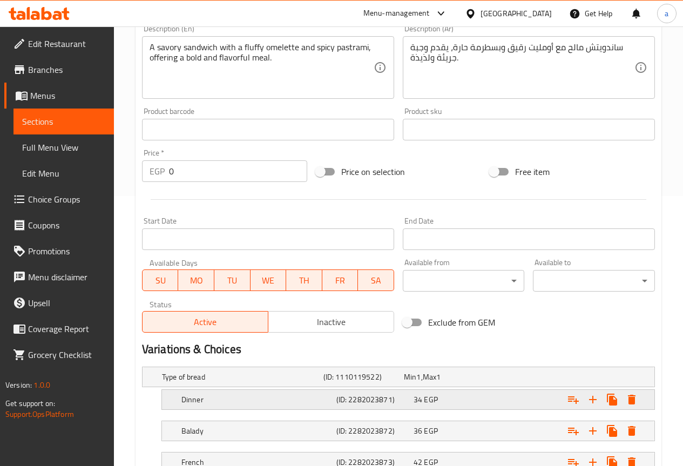
click at [282, 391] on div "Dinner (ID: 2282023871) 34 EGP" at bounding box center [411, 400] width 464 height 24
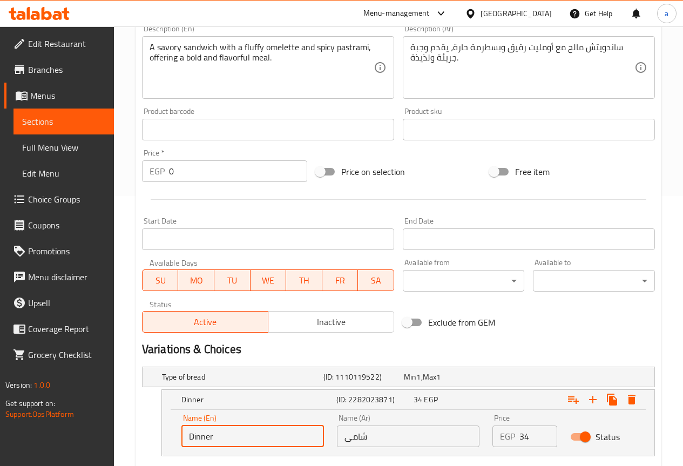
drag, startPoint x: 220, startPoint y: 432, endPoint x: 187, endPoint y: 440, distance: 33.4
click at [187, 440] on input "Dinner" at bounding box center [252, 436] width 143 height 22
type input "shami"
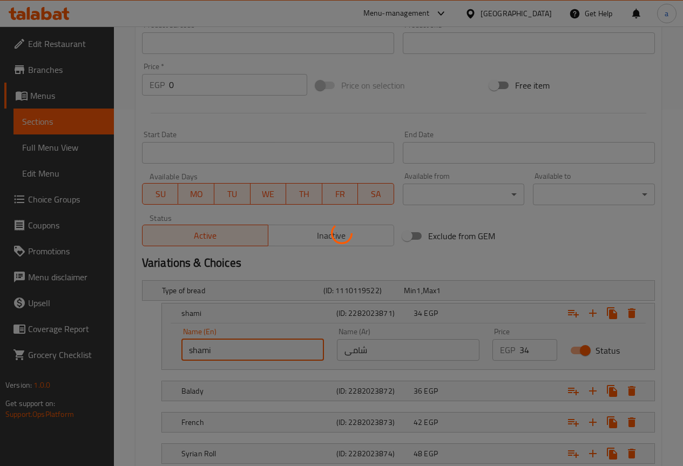
scroll to position [430, 0]
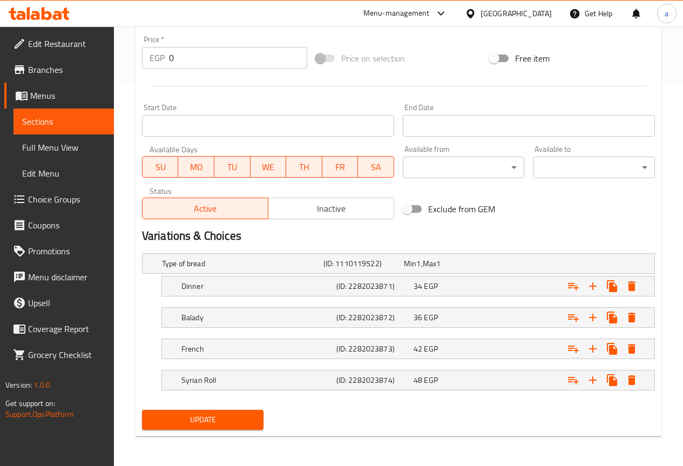
scroll to position [384, 0]
click at [204, 282] on h5 "Dinner" at bounding box center [256, 285] width 151 height 11
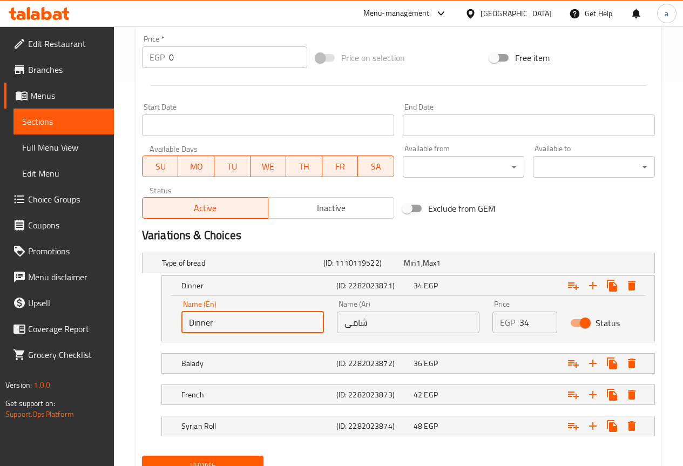
drag, startPoint x: 219, startPoint y: 316, endPoint x: 173, endPoint y: 325, distance: 46.7
click at [173, 325] on div "Name (En) Dinner Name (En) Name (Ar) شامى Name (Ar) Price EGP 34 Price Status" at bounding box center [408, 319] width 492 height 46
click at [232, 330] on input "shami" at bounding box center [252, 323] width 143 height 22
type input "shami"
click at [208, 343] on div "Type of bread (ID: 1110119522) Min 1 , Max 1 Name (En) Type of bread Name (En) …" at bounding box center [399, 349] width 522 height 203
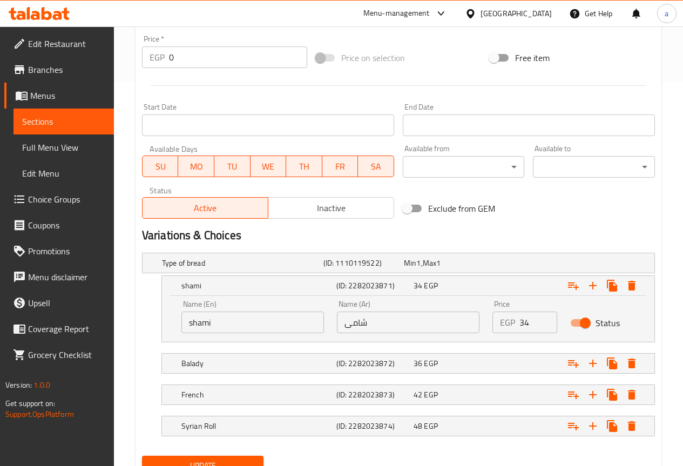
click at [213, 463] on span "Update" at bounding box center [203, 465] width 105 height 13
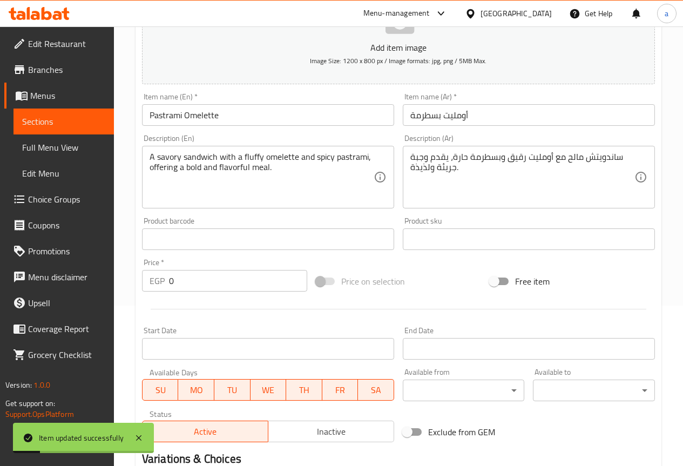
scroll to position [0, 0]
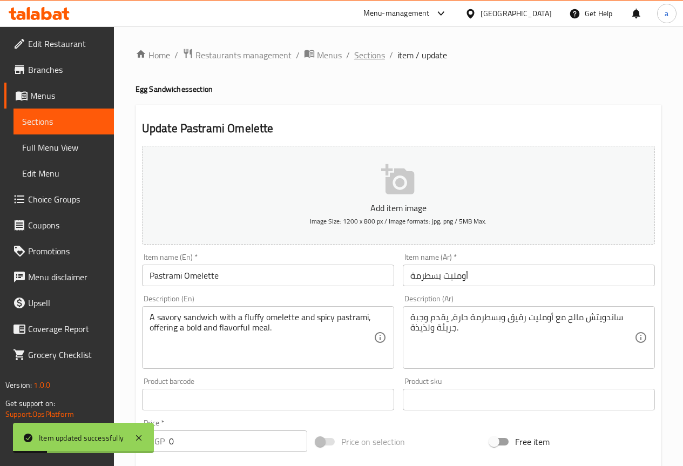
click at [363, 58] on span "Sections" at bounding box center [369, 55] width 31 height 13
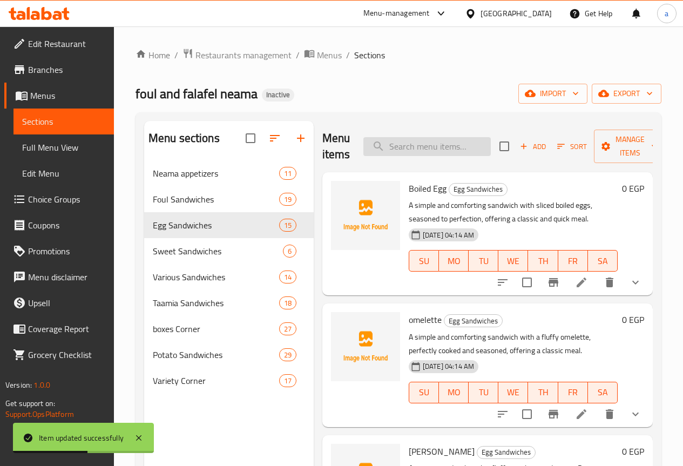
click at [374, 149] on input "search" at bounding box center [426, 146] width 127 height 19
paste input "Apache Omelette"
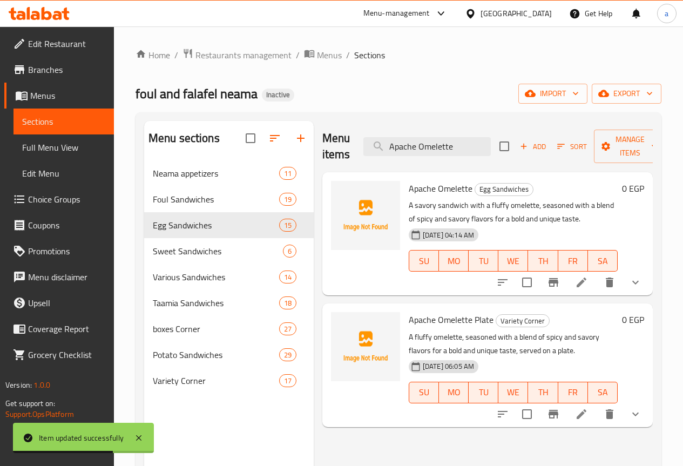
type input "Apache Omelette"
click at [575, 281] on icon at bounding box center [581, 282] width 13 height 13
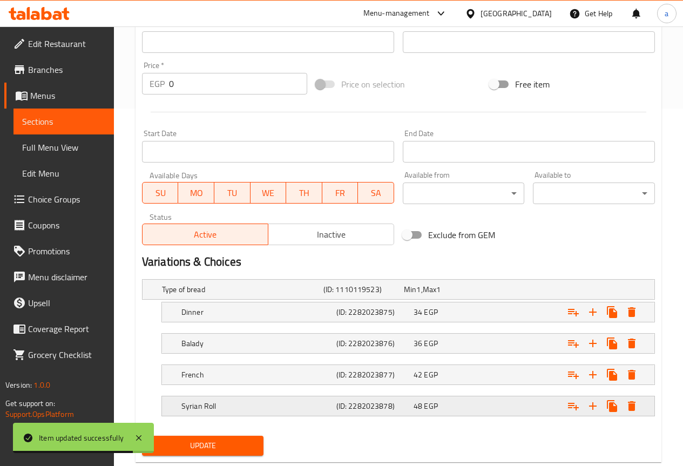
scroll to position [384, 0]
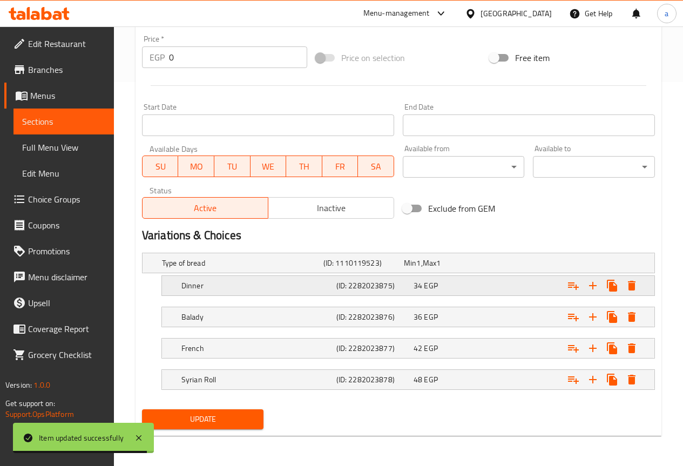
click at [212, 283] on h5 "Dinner" at bounding box center [256, 285] width 151 height 11
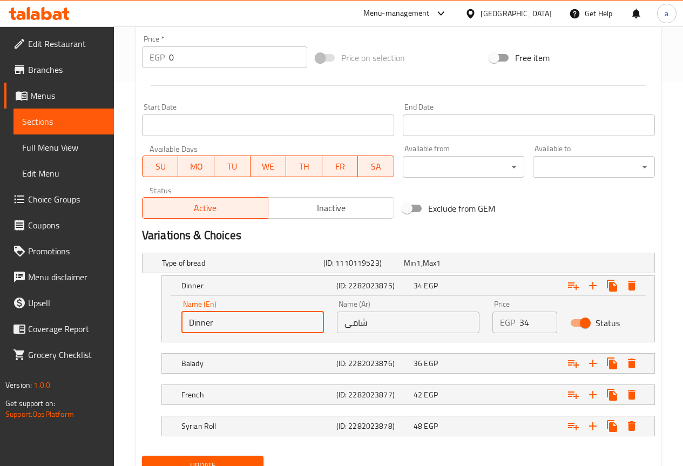
drag, startPoint x: 194, startPoint y: 331, endPoint x: 171, endPoint y: 332, distance: 22.7
click at [171, 332] on div "Name (En) Dinner Name (En) Name (Ar) شامى Name (Ar) Price EGP 34 Price Status" at bounding box center [408, 319] width 492 height 46
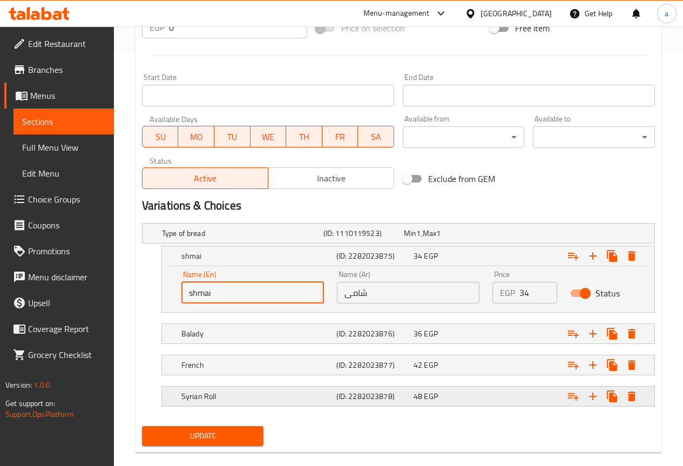
scroll to position [430, 0]
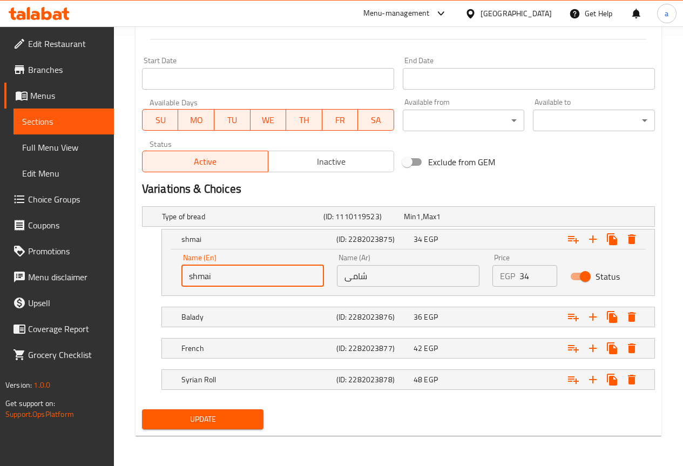
type input "shmai"
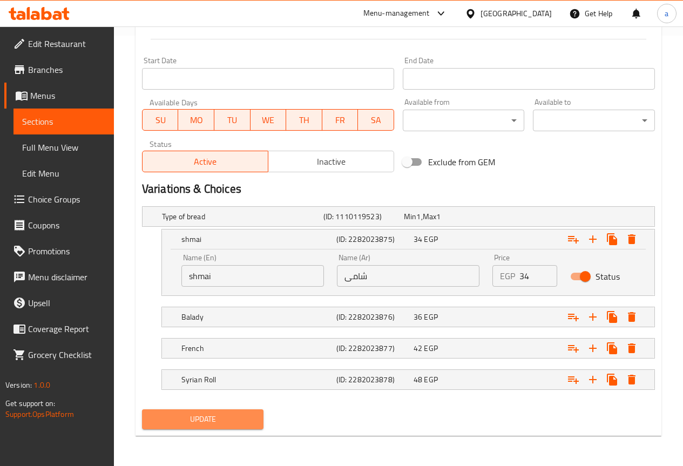
click at [214, 413] on span "Update" at bounding box center [203, 419] width 105 height 13
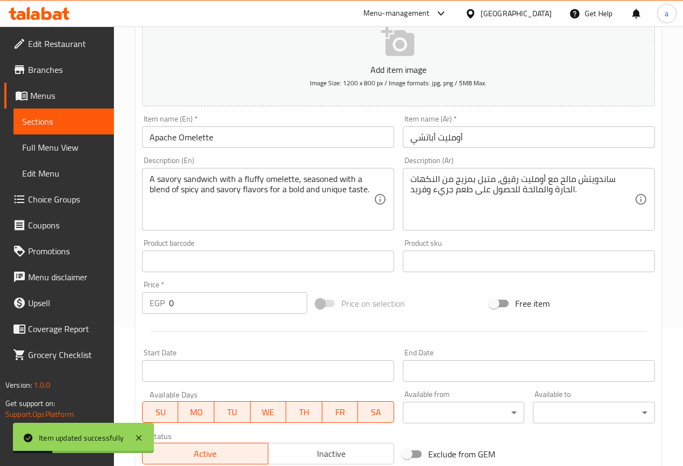
scroll to position [0, 0]
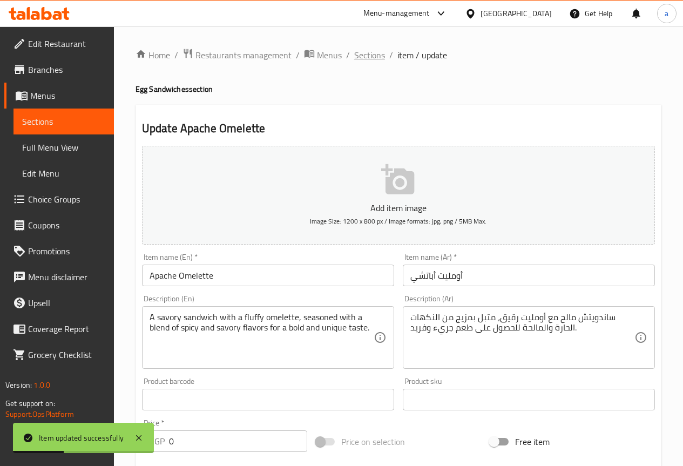
click at [366, 59] on span "Sections" at bounding box center [369, 55] width 31 height 13
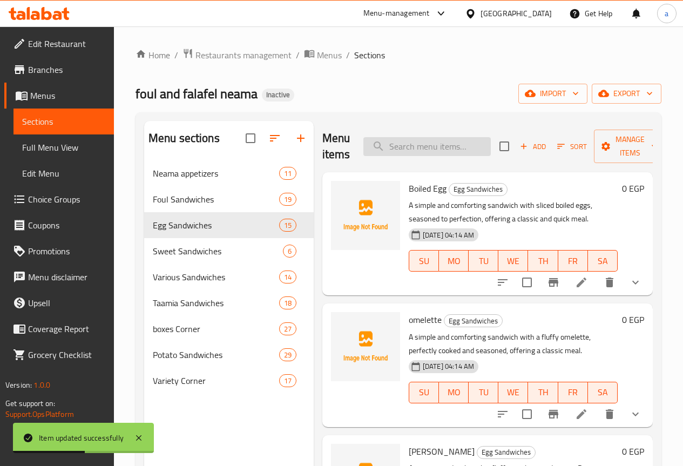
click at [450, 146] on input "search" at bounding box center [426, 146] width 127 height 19
paste input "Sausage Omelette"
type input "Sausage Omelette"
click at [577, 280] on icon at bounding box center [582, 283] width 10 height 10
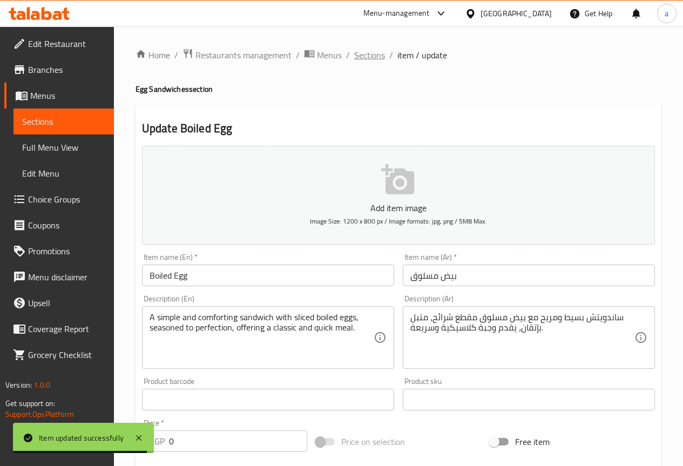
click at [360, 55] on span "Sections" at bounding box center [369, 55] width 31 height 13
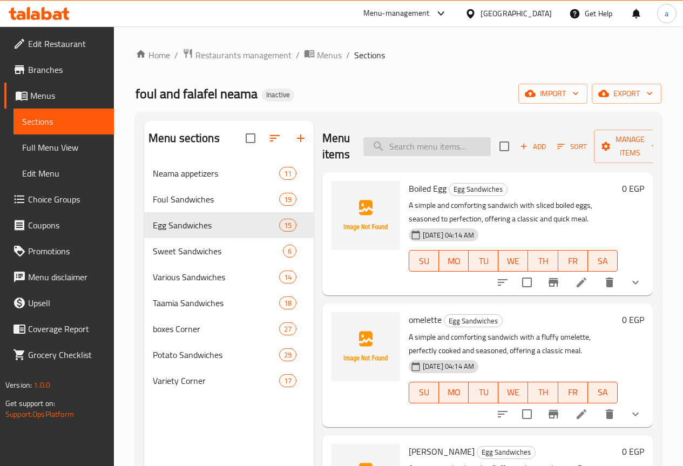
click at [428, 150] on input "search" at bounding box center [426, 146] width 127 height 19
paste input "Sausage Omelette"
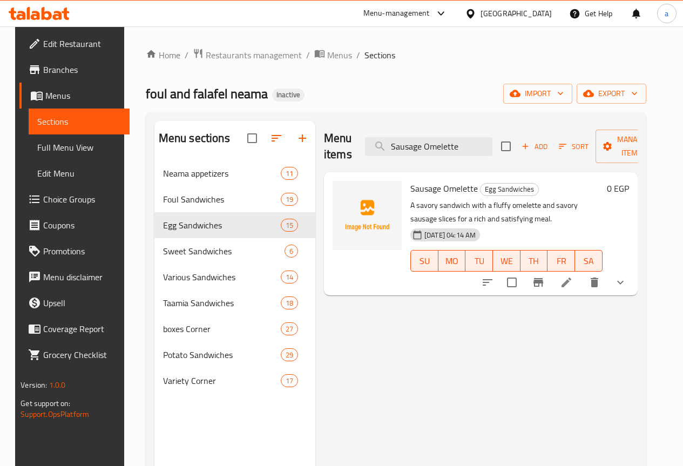
type input "Sausage Omelette"
click at [574, 281] on li at bounding box center [566, 282] width 30 height 19
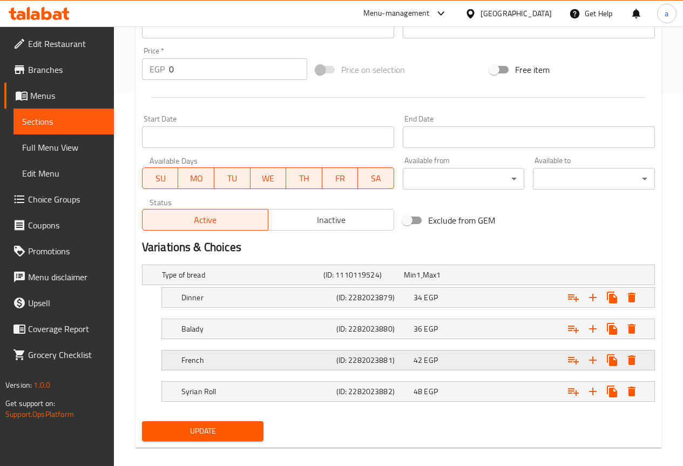
scroll to position [378, 0]
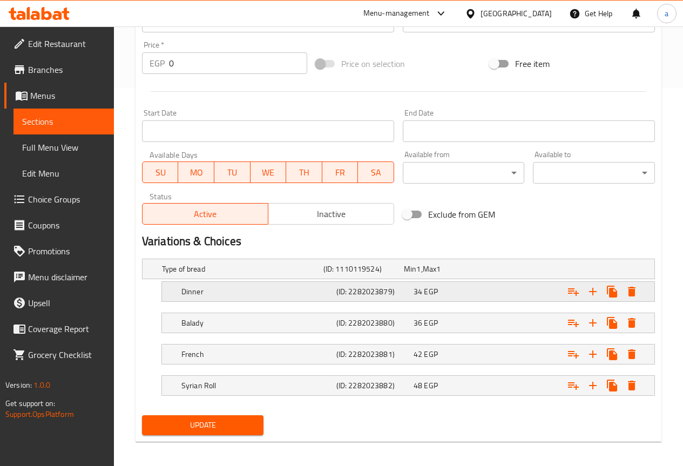
click at [256, 298] on div "Dinner" at bounding box center [256, 291] width 155 height 15
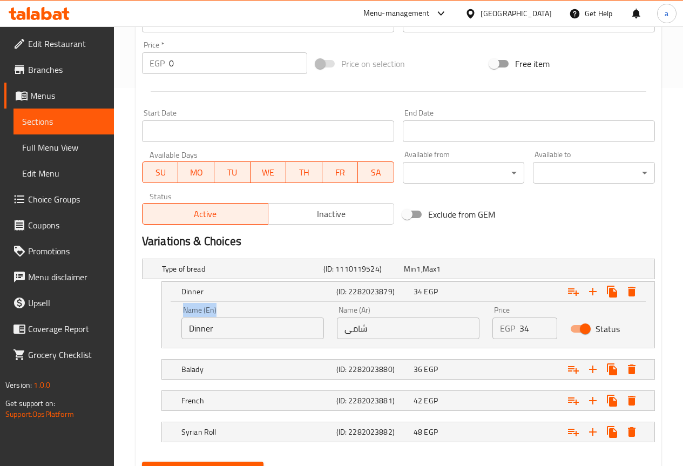
drag, startPoint x: 224, startPoint y: 339, endPoint x: 179, endPoint y: 334, distance: 45.1
click at [179, 334] on div "Name (En) Dinner Name (En)" at bounding box center [253, 323] width 156 height 46
click at [199, 330] on input "Dinner" at bounding box center [252, 328] width 143 height 22
click at [204, 330] on input "Dinner" at bounding box center [252, 328] width 143 height 22
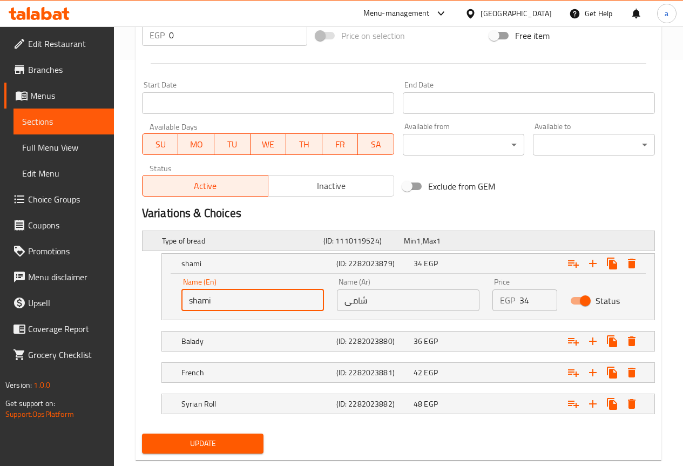
scroll to position [430, 0]
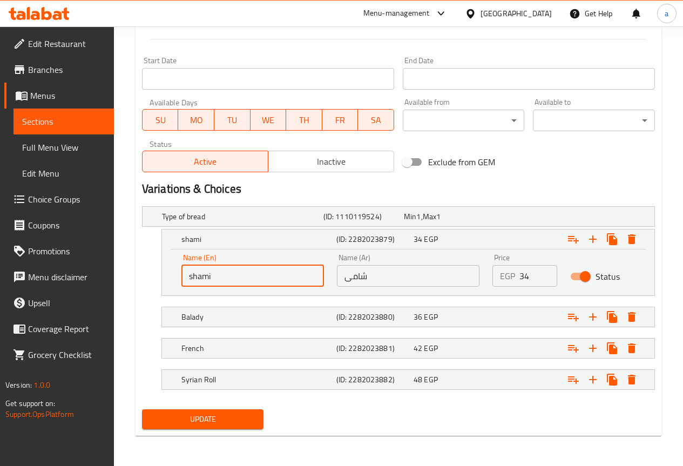
type input "shami"
click at [220, 410] on button "Update" at bounding box center [203, 419] width 122 height 20
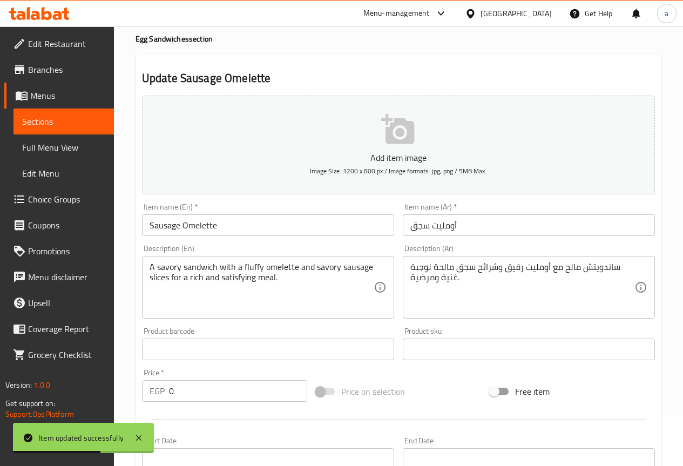
scroll to position [0, 0]
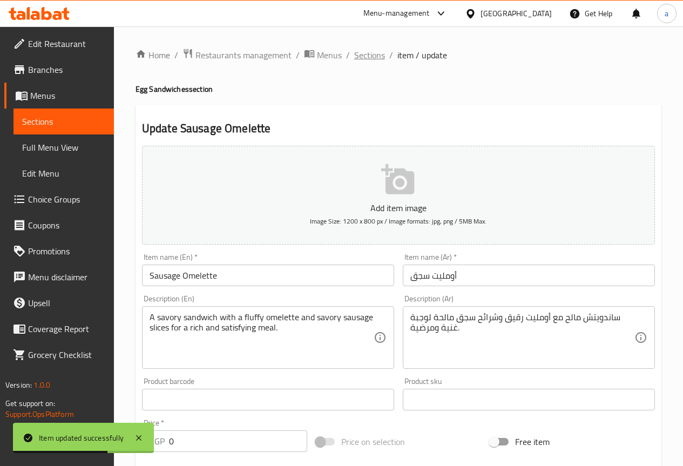
click at [375, 58] on span "Sections" at bounding box center [369, 55] width 31 height 13
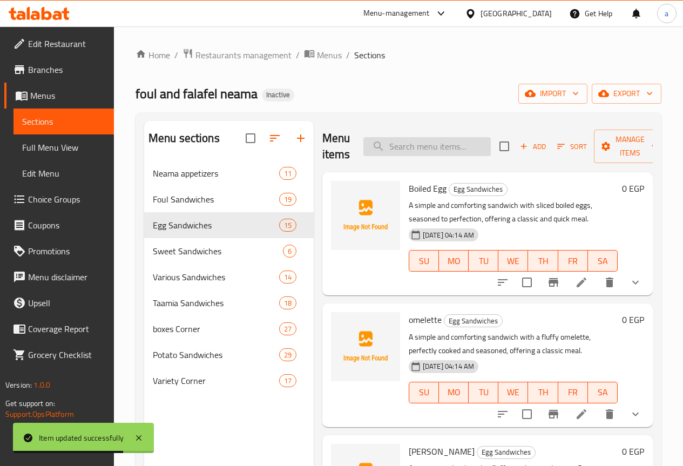
click at [401, 140] on input "search" at bounding box center [426, 146] width 127 height 19
paste input "Omelette Sausage"
type input "Omelette Sausage"
click at [418, 134] on div "Menu items Omelette Sausage Add Sort Manage items" at bounding box center [487, 146] width 330 height 51
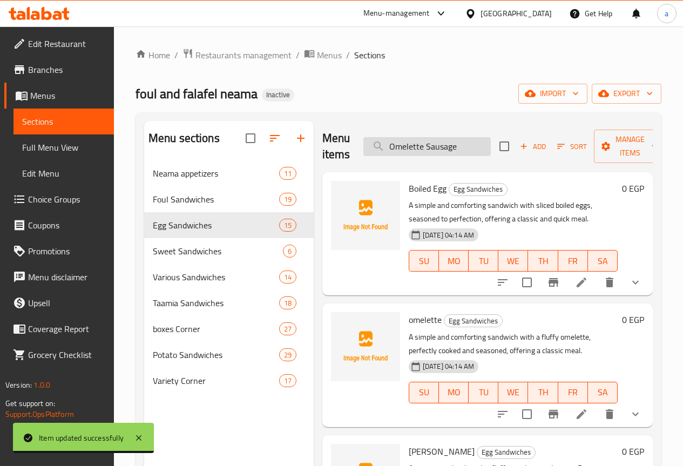
click at [415, 147] on input "Omelette Sausage" at bounding box center [426, 146] width 127 height 19
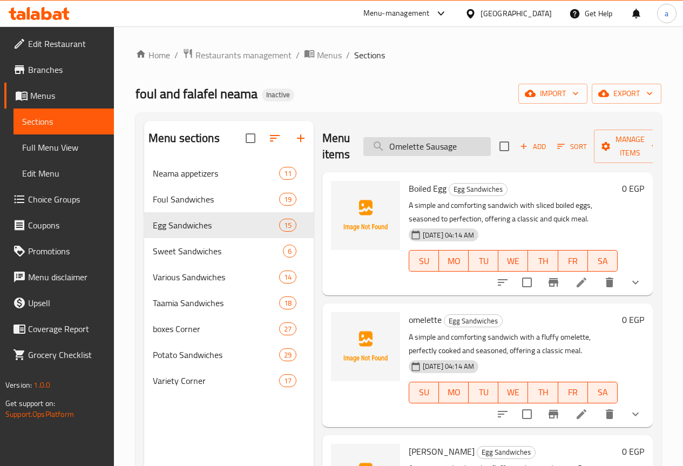
click at [415, 147] on input "Omelette Sausage" at bounding box center [426, 146] width 127 height 19
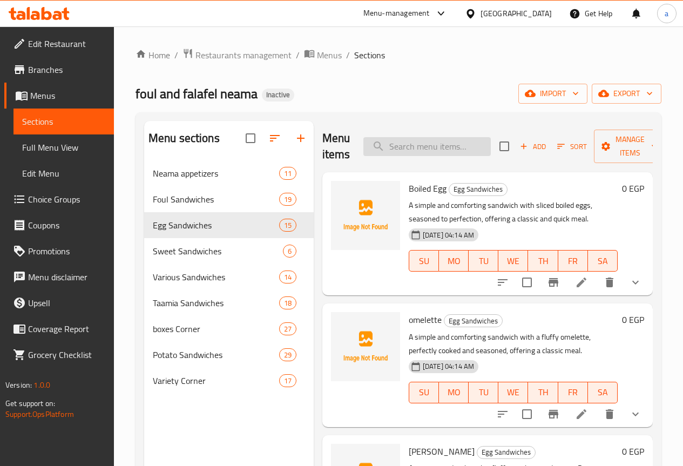
paste input "Omelette Sausage"
type input "Omelette Sausage"
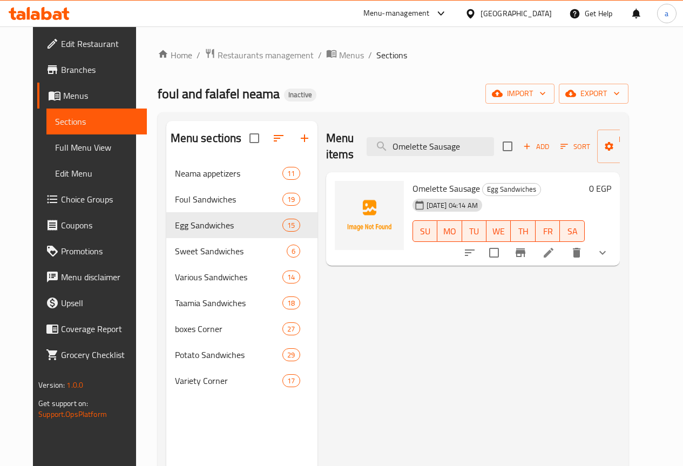
click at [555, 248] on icon at bounding box center [548, 252] width 13 height 13
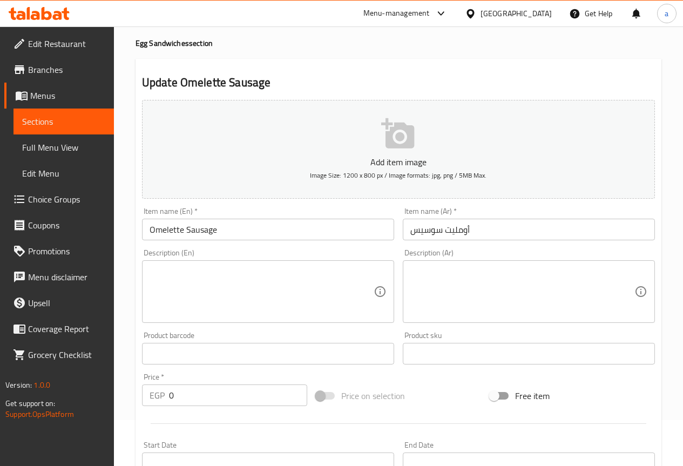
scroll to position [216, 0]
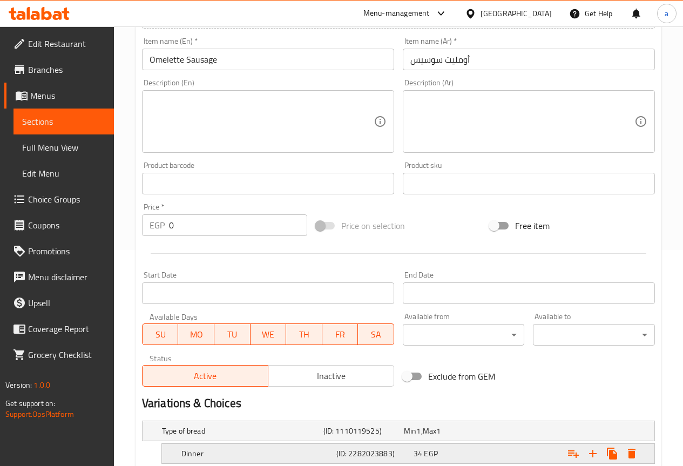
click at [280, 446] on div "Dinner" at bounding box center [256, 453] width 155 height 15
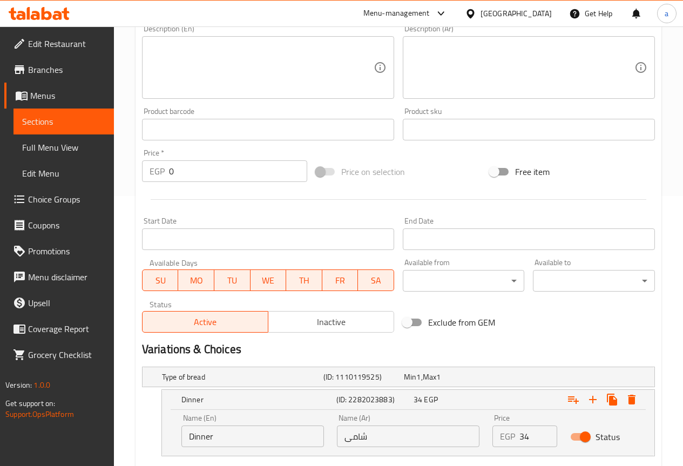
scroll to position [430, 0]
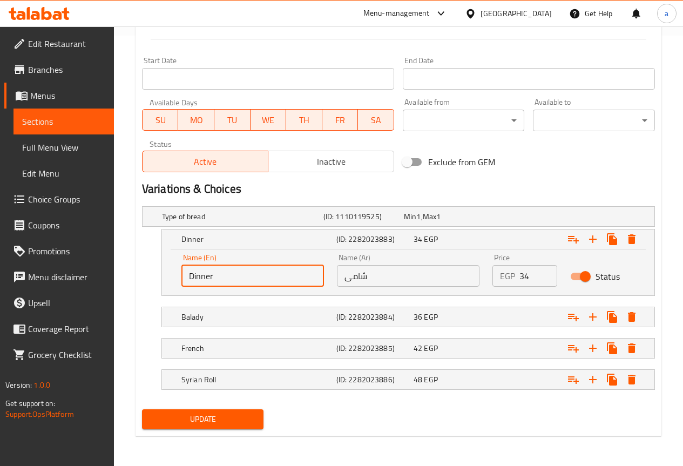
drag, startPoint x: 269, startPoint y: 271, endPoint x: 177, endPoint y: 272, distance: 92.9
click at [177, 272] on div "Name (En) Dinner Name (En)" at bounding box center [253, 270] width 156 height 46
type input "shami"
click at [202, 411] on button "Update" at bounding box center [203, 419] width 122 height 20
